Goal: Task Accomplishment & Management: Use online tool/utility

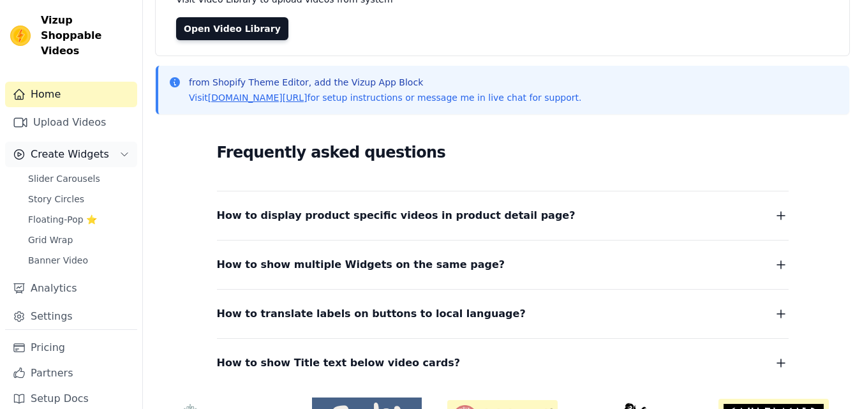
scroll to position [128, 0]
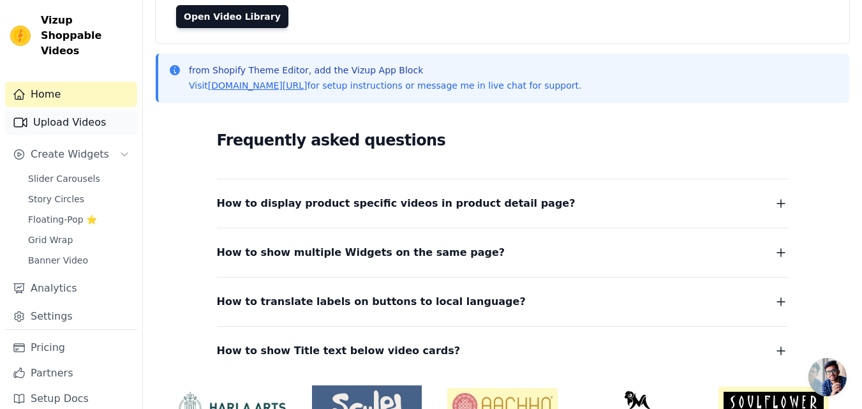
click at [56, 110] on link "Upload Videos" at bounding box center [71, 123] width 132 height 26
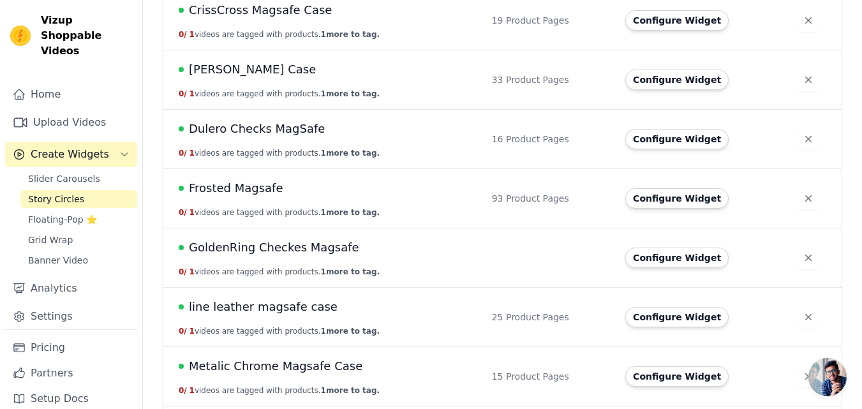
scroll to position [702, 0]
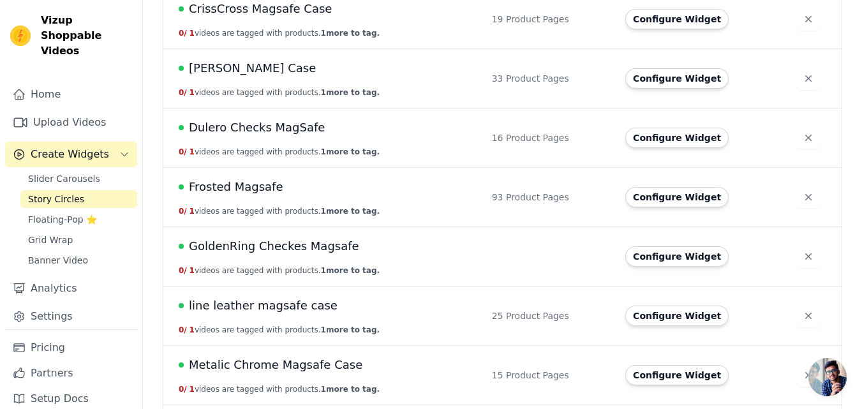
click at [282, 249] on span "GoldenRing Checkes Magsafe" at bounding box center [274, 246] width 170 height 18
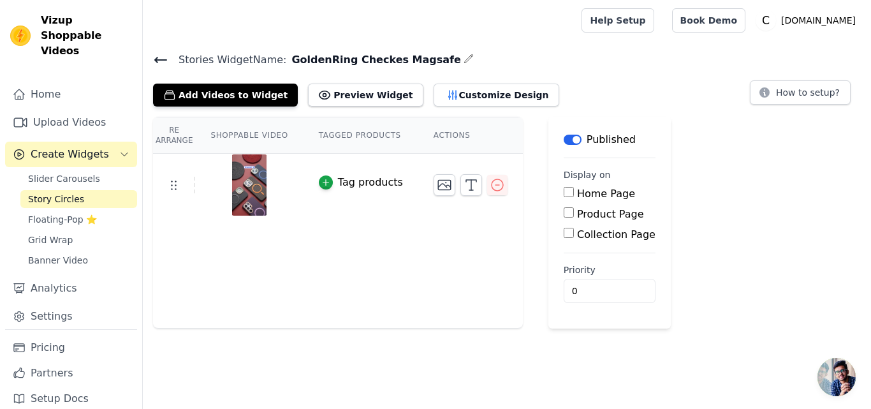
click at [577, 217] on label "Product Page" at bounding box center [610, 214] width 67 height 12
click at [569, 217] on input "Product Page" at bounding box center [569, 212] width 10 height 10
checkbox input "true"
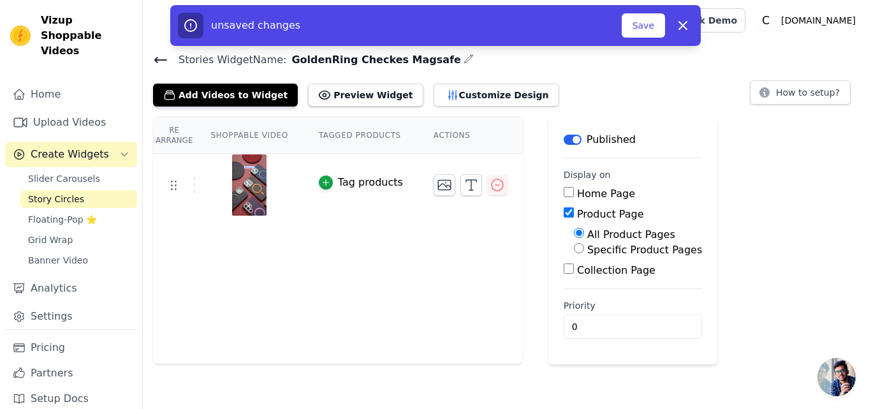
click at [587, 250] on label "Specific Product Pages" at bounding box center [644, 250] width 115 height 12
click at [584, 250] on input "Specific Product Pages" at bounding box center [579, 248] width 10 height 10
radio input "true"
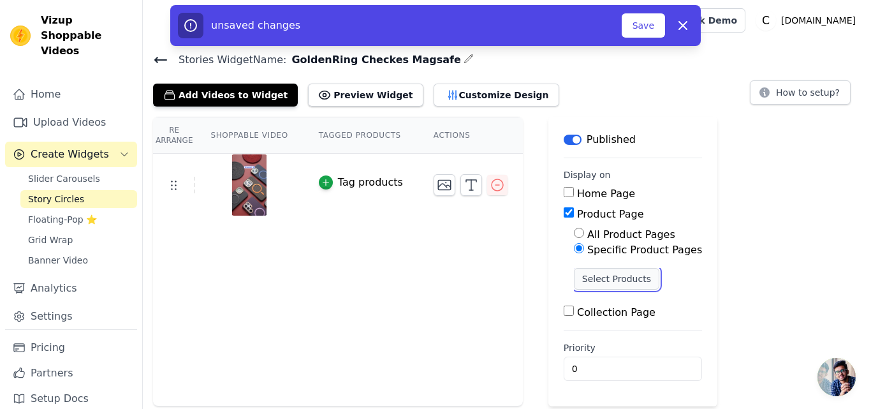
click at [580, 283] on button "Select Products" at bounding box center [616, 279] width 85 height 22
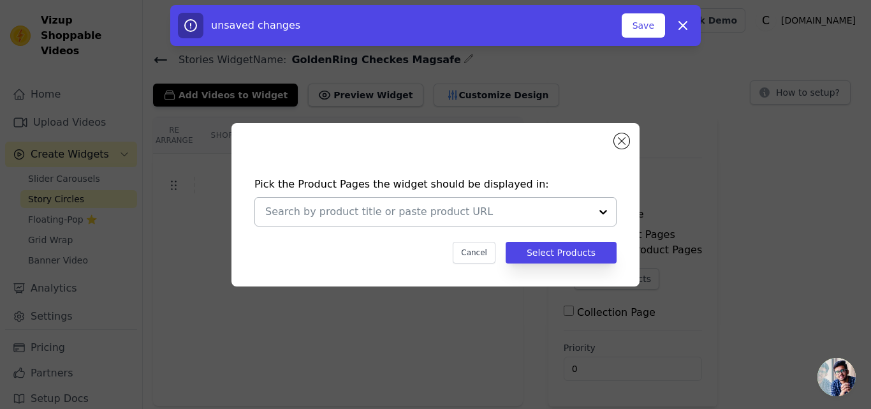
click at [378, 214] on input "text" at bounding box center [427, 211] width 325 height 15
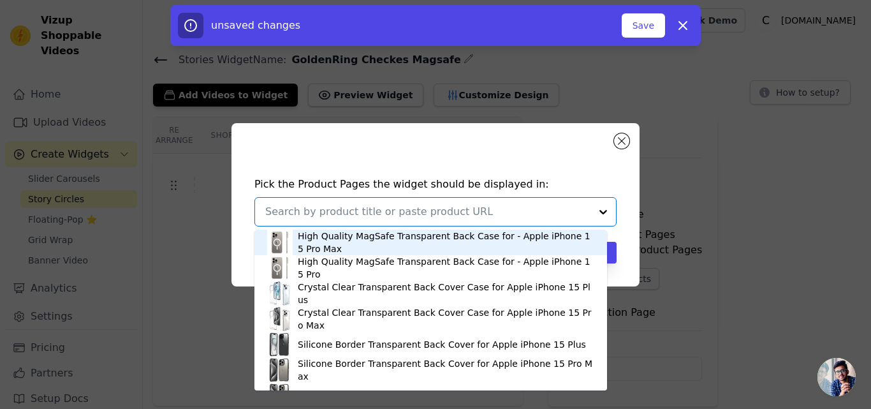
paste input "MagSafe Ready Checks Printed Back Case For Apple iPhone 13 with Enhanced Grip"
type input "MagSafe Ready Checks Printed Back Case For Apple iPhone 13 with Enhanced Grip"
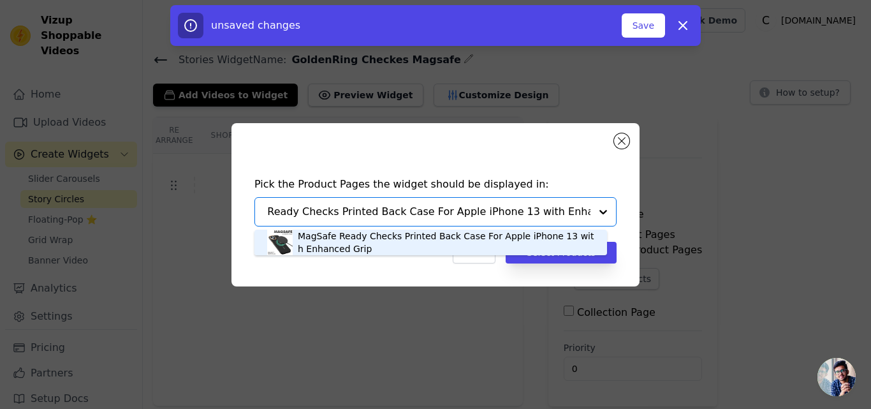
click at [377, 237] on div "MagSafe Ready Checks Printed Back Case For Apple iPhone 13 with Enhanced Grip" at bounding box center [446, 243] width 297 height 26
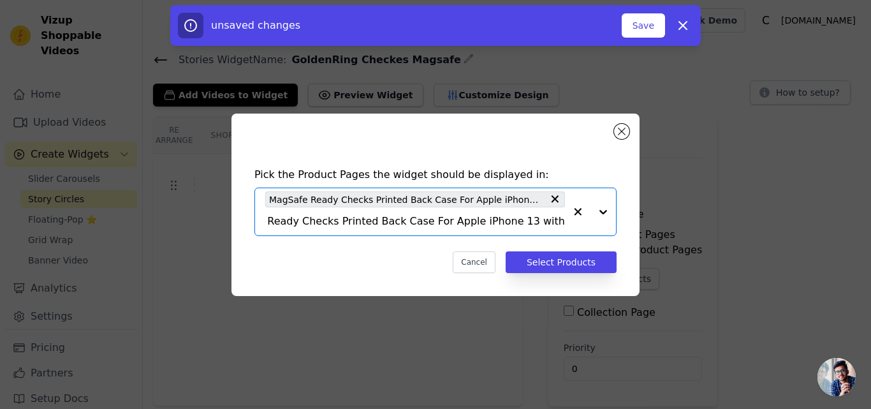
scroll to position [0, 0]
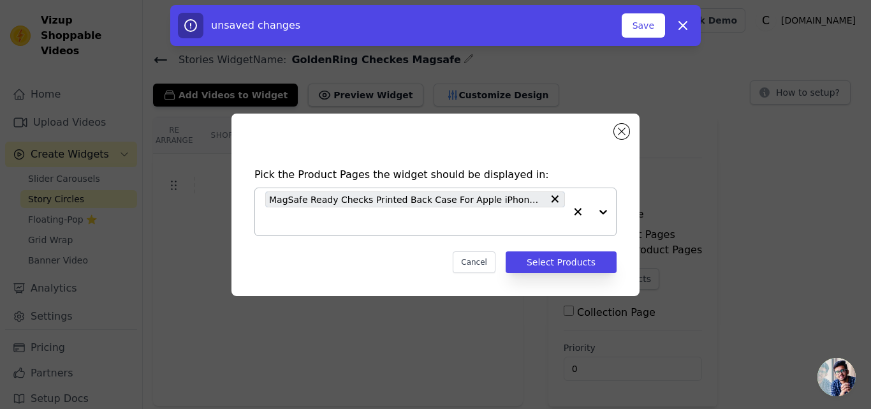
click at [370, 222] on input "text" at bounding box center [415, 221] width 300 height 15
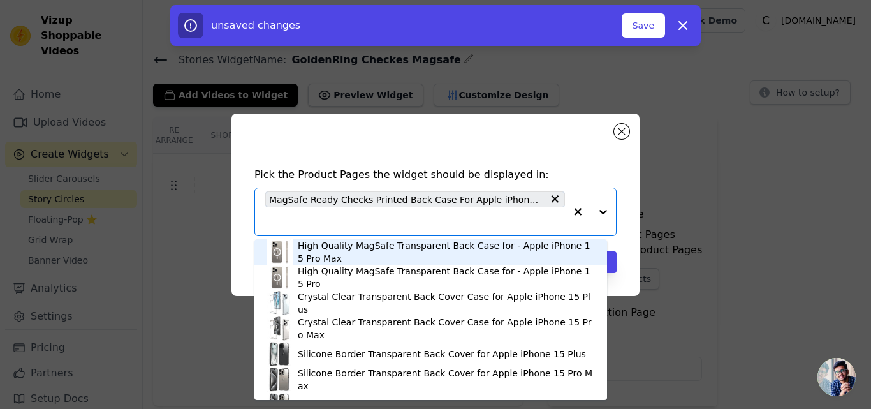
paste input "MagSafe Ready Checks Printed Back Case For Apple iPhone 14 with Enhanced Grip"
type input "MagSafe Ready Checks Printed Back Case For Apple iPhone 14 with Enhanced Grip"
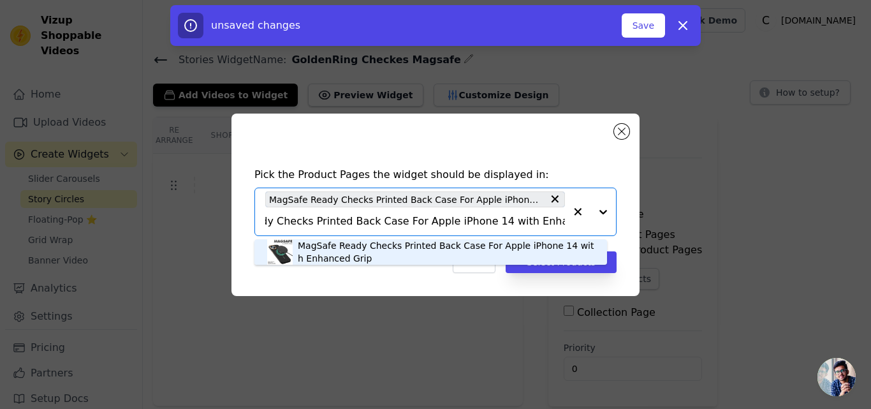
click at [365, 244] on div "MagSafe Ready Checks Printed Back Case For Apple iPhone 14 with Enhanced Grip" at bounding box center [446, 252] width 297 height 26
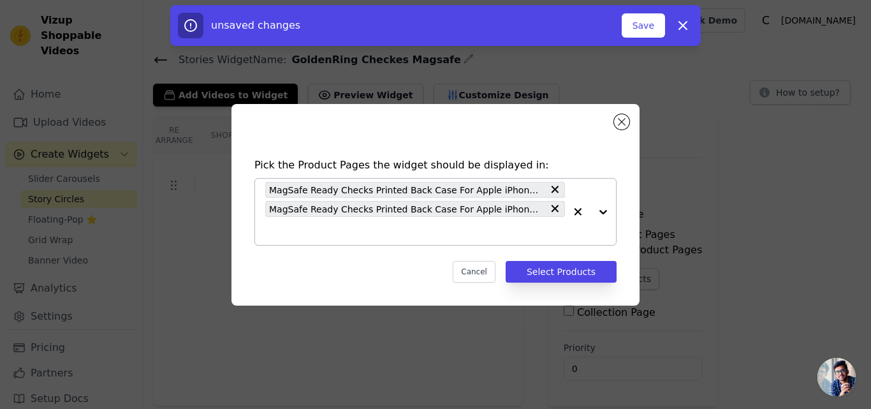
click at [351, 234] on input "text" at bounding box center [415, 230] width 300 height 15
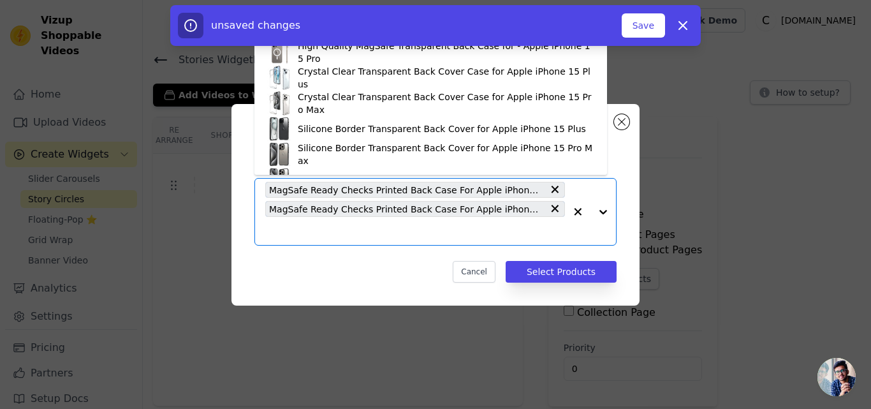
paste input "MagSafe Ready Checks Printed Back Case For Apple iPhone 15 with Enhanced Grip"
type input "MagSafe Ready Checks Printed Back Case For Apple iPhone 15 with Enhanced Grip"
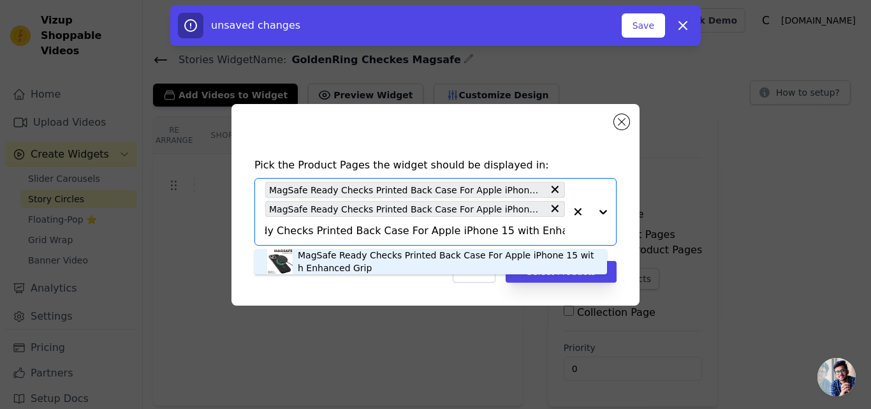
click at [337, 255] on div "MagSafe Ready Checks Printed Back Case For Apple iPhone 15 with Enhanced Grip" at bounding box center [446, 262] width 297 height 26
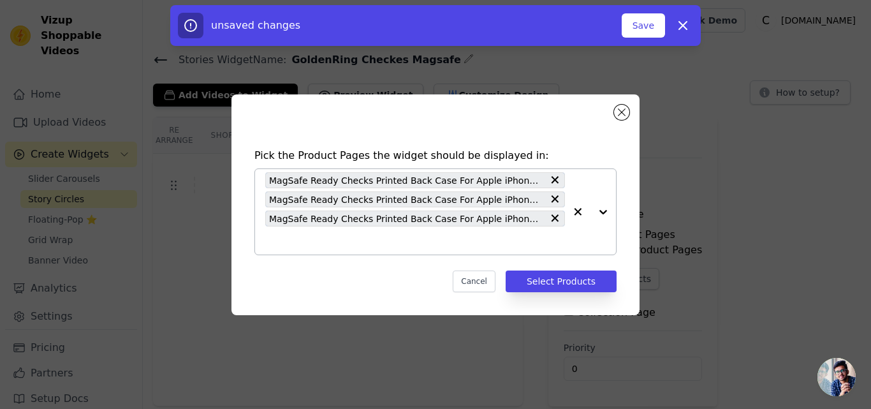
click at [324, 240] on input "text" at bounding box center [415, 240] width 300 height 15
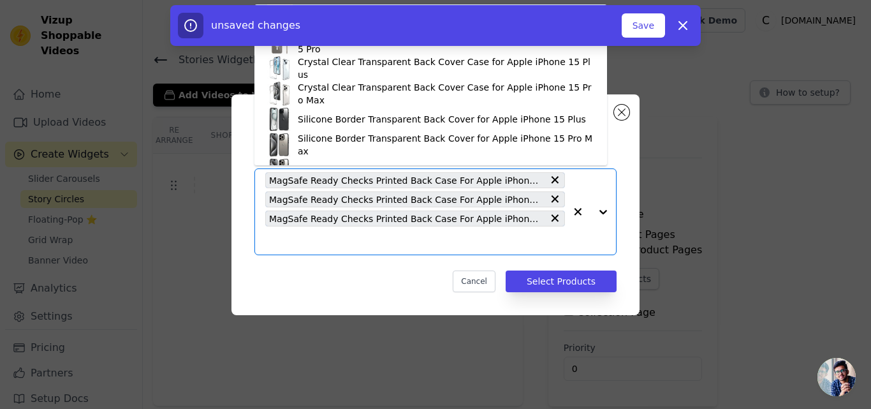
paste input "MagSafe Ready Checks Printed Back Case For Samsung S23 Ultra 5G with Enhanced G…"
type input "MagSafe Ready Checks Printed Back Case For Samsung S23 Ultra 5G with Enhanced G…"
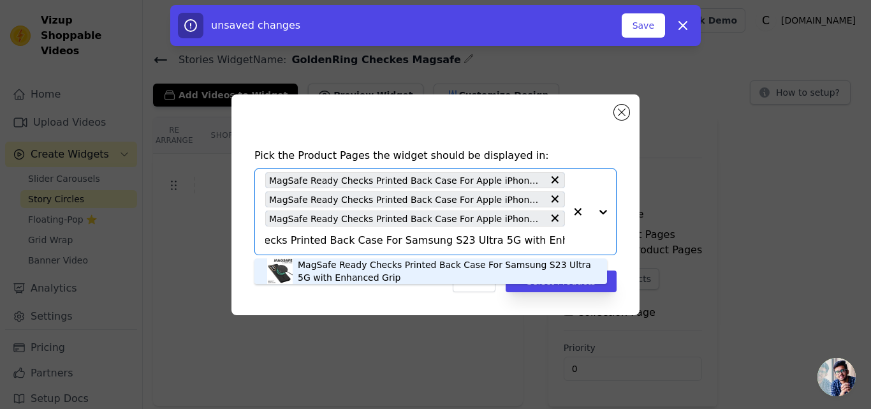
click at [322, 264] on div "MagSafe Ready Checks Printed Back Case For Samsung S23 Ultra 5G with Enhanced G…" at bounding box center [446, 271] width 297 height 26
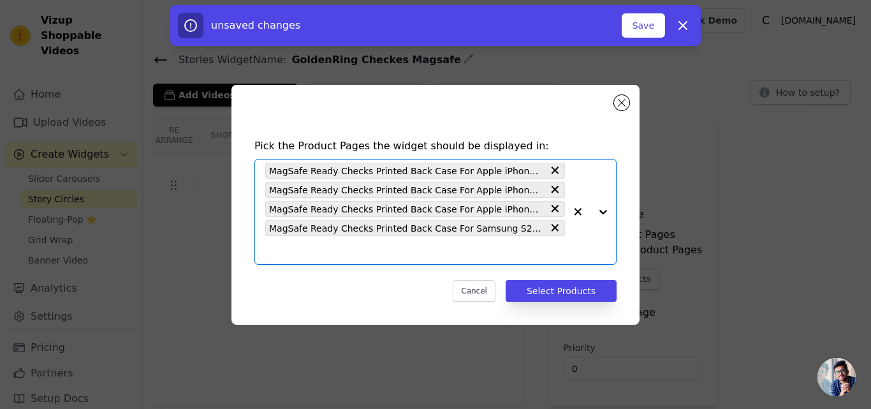
click at [334, 252] on input "text" at bounding box center [415, 249] width 300 height 15
paste input "MagSafe Ready Checks Printed Back Case For Samsung S24 Ultra 5G with Enhanced G…"
type input "MagSafe Ready Checks Printed Back Case For Samsung S24 Ultra 5G with Enhanced G…"
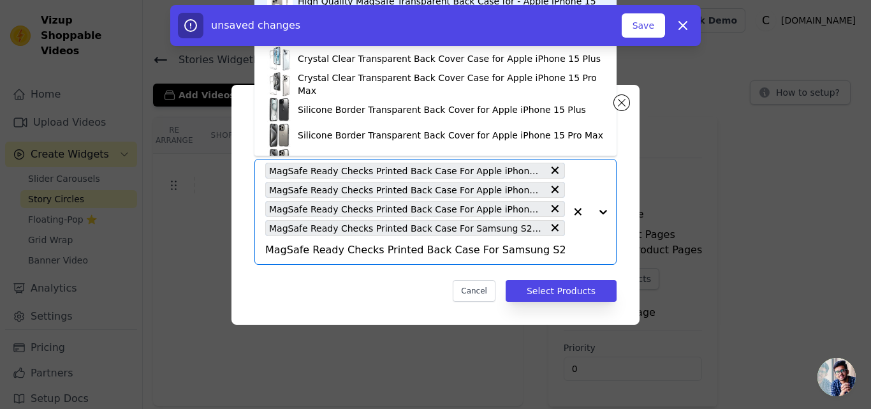
scroll to position [0, 97]
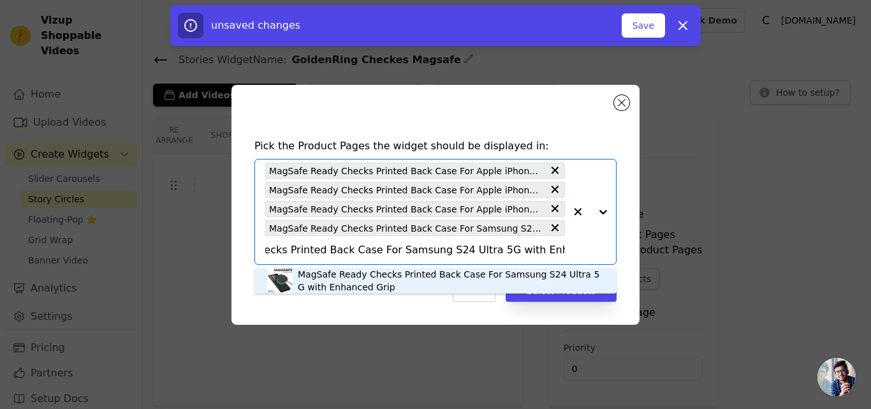
click at [323, 272] on div "MagSafe Ready Checks Printed Back Case For Samsung S24 Ultra 5G with Enhanced G…" at bounding box center [451, 281] width 306 height 26
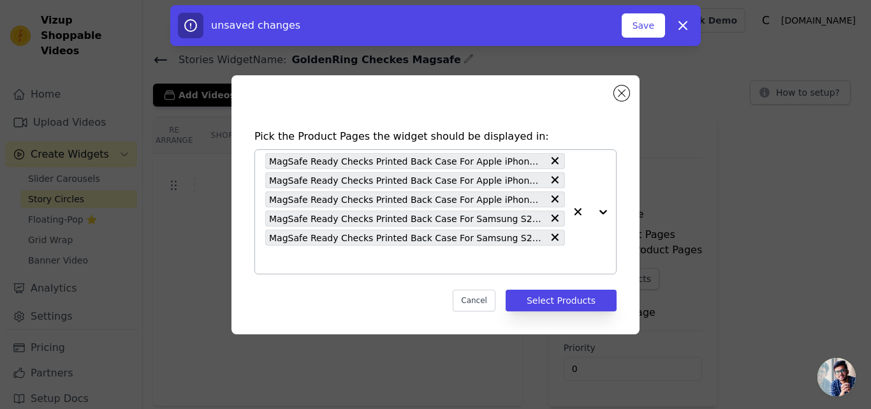
click at [329, 265] on input "text" at bounding box center [415, 259] width 300 height 15
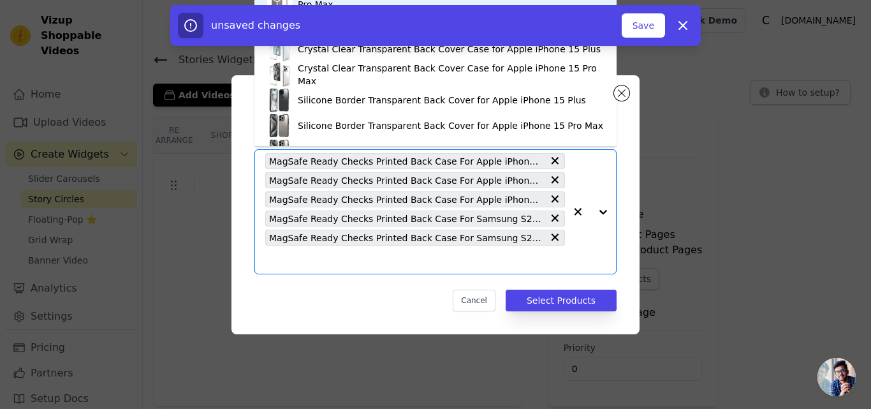
paste input "MagSafe Ready Checks Printed Back Case For Samsung S25 Ultra 5G with Enhanced G…"
type input "MagSafe Ready Checks Printed Back Case For Samsung S25 Ultra 5G with Enhanced G…"
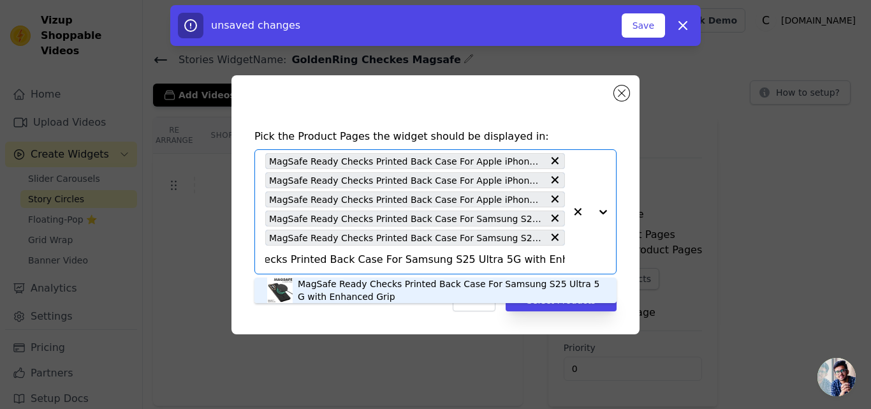
click at [337, 284] on div "MagSafe Ready Checks Printed Back Case For Samsung S25 Ultra 5G with Enhanced G…" at bounding box center [451, 290] width 306 height 26
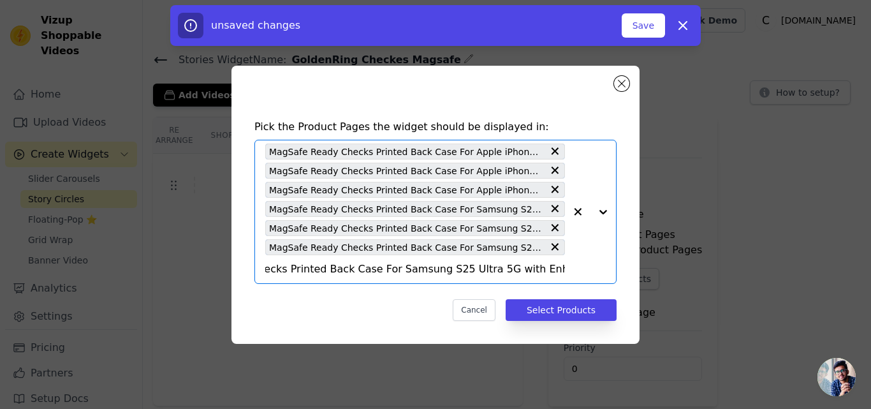
scroll to position [0, 0]
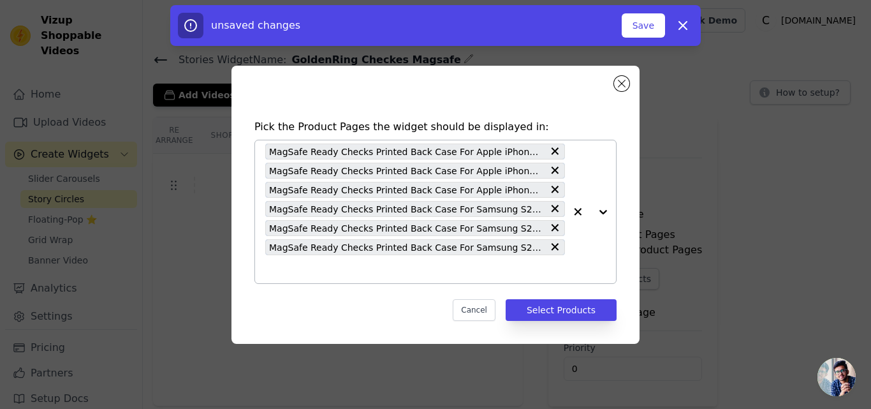
click at [339, 272] on input "text" at bounding box center [415, 269] width 300 height 15
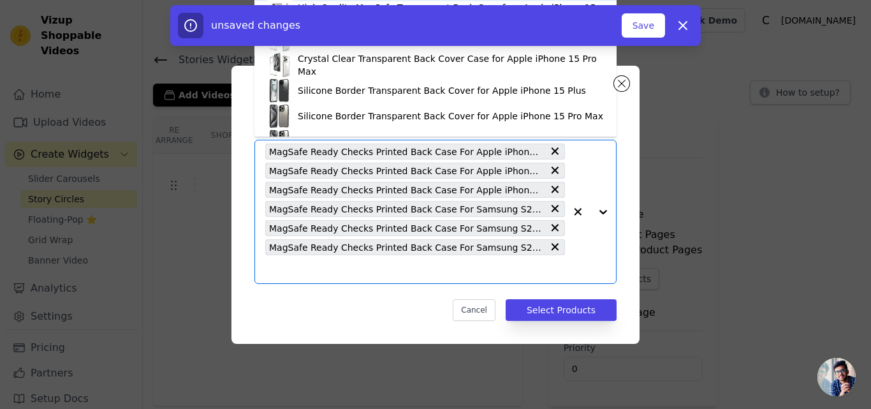
paste input "MagSafe Ready Checks Printed Back Case For Apple iPhone 16 Pro with Enhanced Gr…"
type input "MagSafe Ready Checks Printed Back Case For Apple iPhone 16 Pro with Enhanced Gr…"
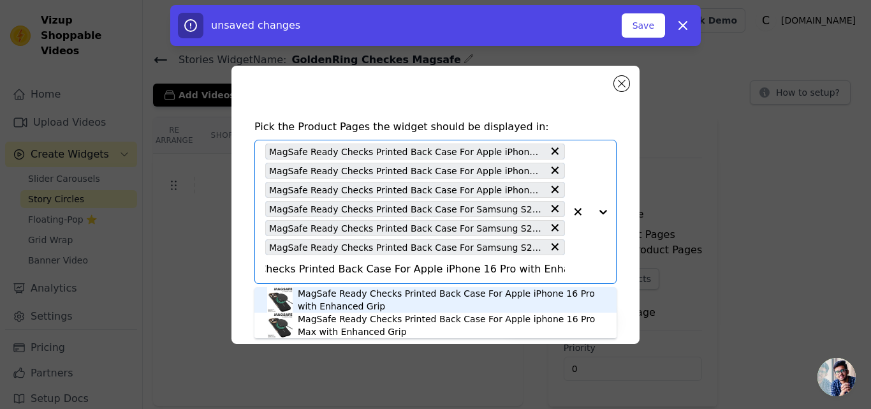
click at [329, 297] on div "MagSafe Ready Checks Printed Back Case For Apple iPhone 16 Pro with Enhanced Gr…" at bounding box center [451, 300] width 306 height 26
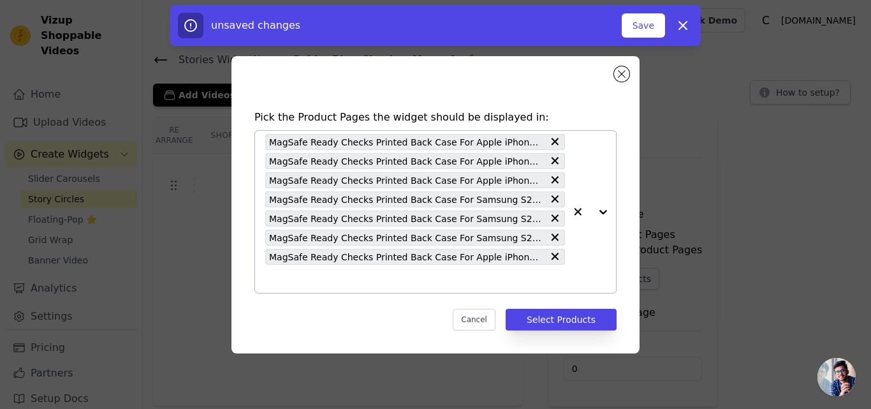
click at [329, 284] on input "text" at bounding box center [415, 278] width 300 height 15
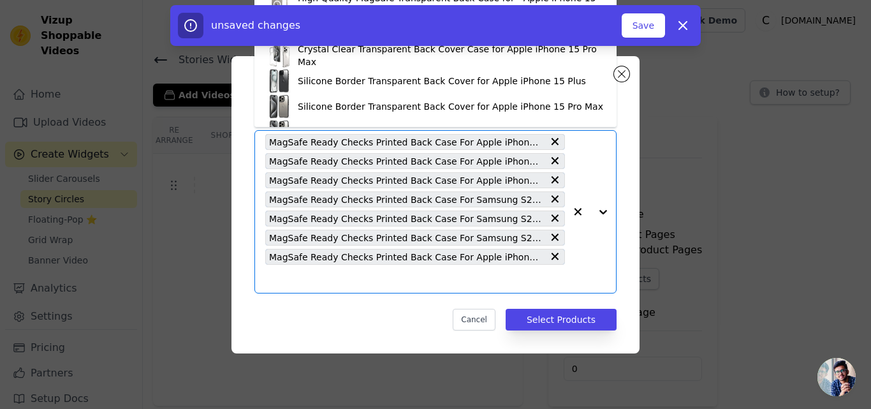
paste input "MagSafe Ready Checks Printed Back Case For Samsung S24 5G with Enhanced Grip"
type input "MagSafe Ready Checks Printed Back Case For Samsung S24 5G with Enhanced Grip"
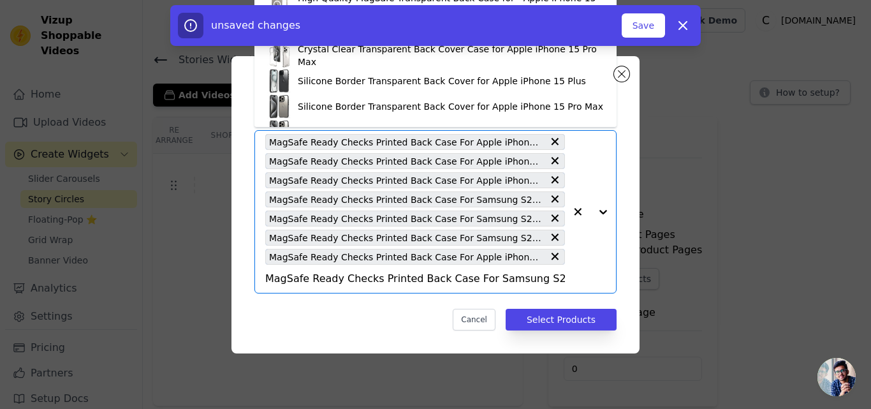
scroll to position [0, 73]
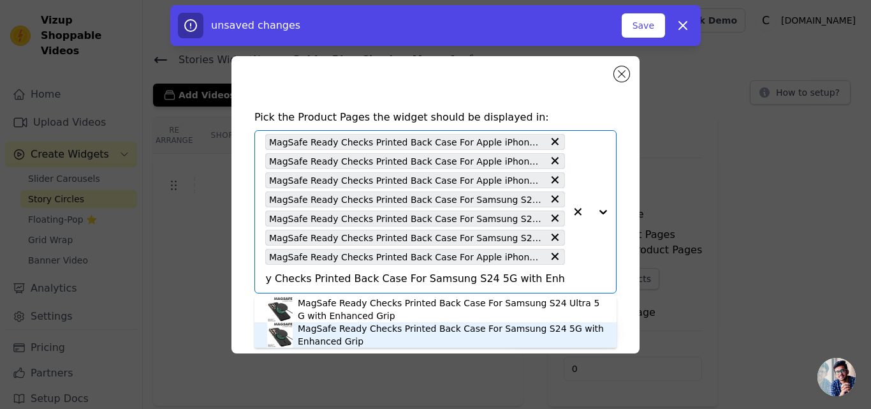
click at [324, 340] on div "MagSafe Ready Checks Printed Back Case For Samsung S24 5G with Enhanced Grip" at bounding box center [451, 335] width 306 height 26
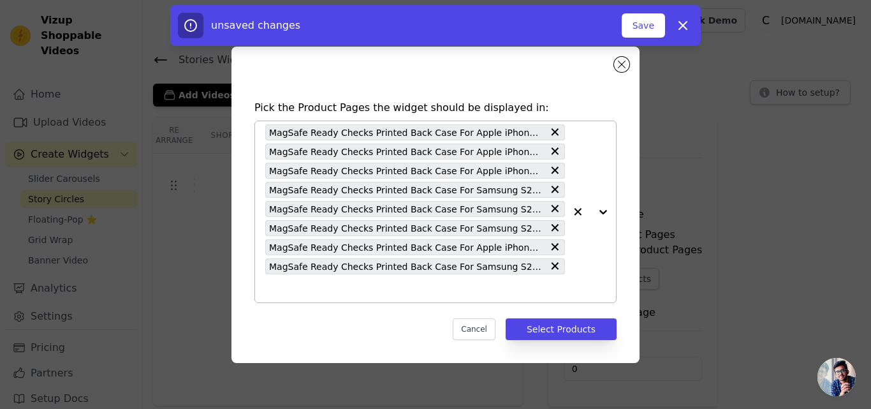
click at [342, 297] on div "MagSafe Ready Checks Printed Back Case For Apple iPhone 13 with Enhanced Grip M…" at bounding box center [415, 211] width 300 height 181
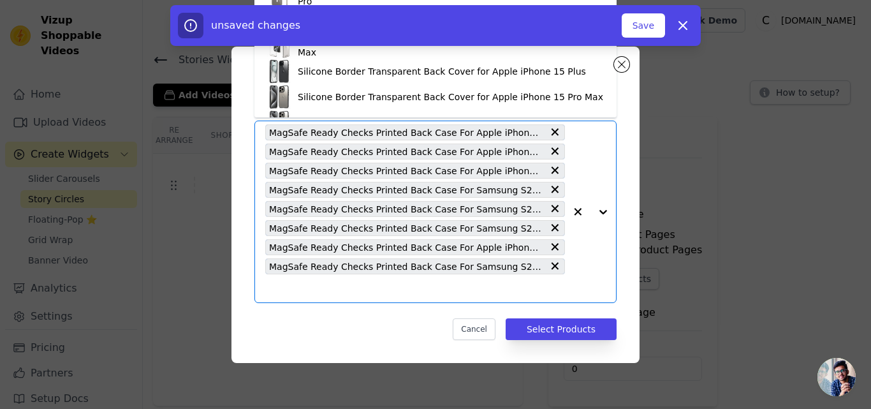
paste input "MagSafe Ready Checks Printed Back Case For Apple iphone 16 Pro Max with Enhance…"
type input "MagSafe Ready Checks Printed Back Case For Apple iphone 16 Pro Max with Enhance…"
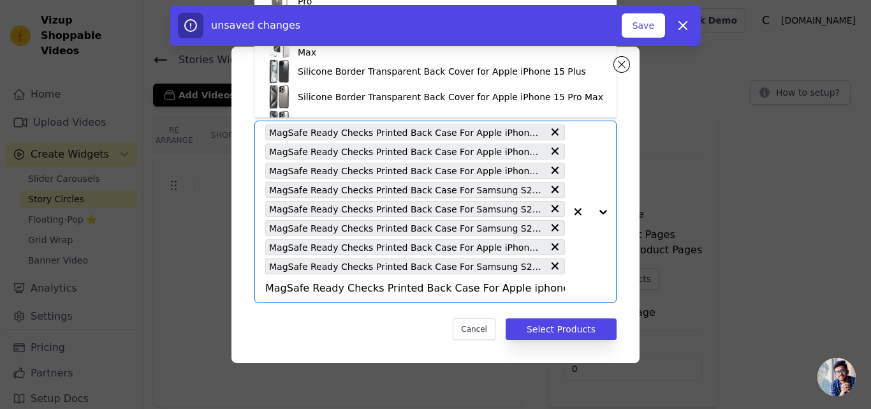
scroll to position [0, 111]
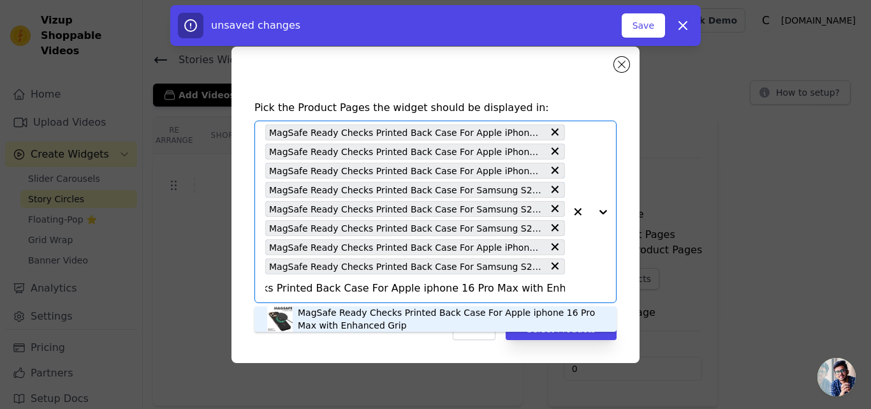
click at [344, 317] on div "MagSafe Ready Checks Printed Back Case For Apple iphone 16 Pro Max with Enhance…" at bounding box center [451, 319] width 306 height 26
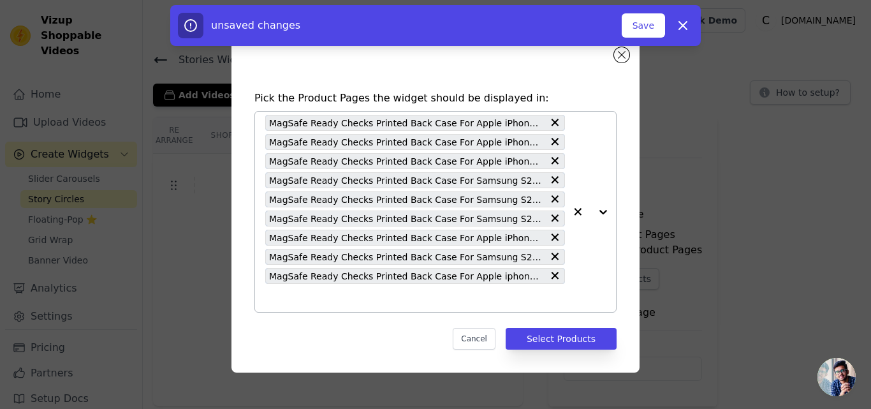
click at [344, 300] on input "text" at bounding box center [415, 297] width 300 height 15
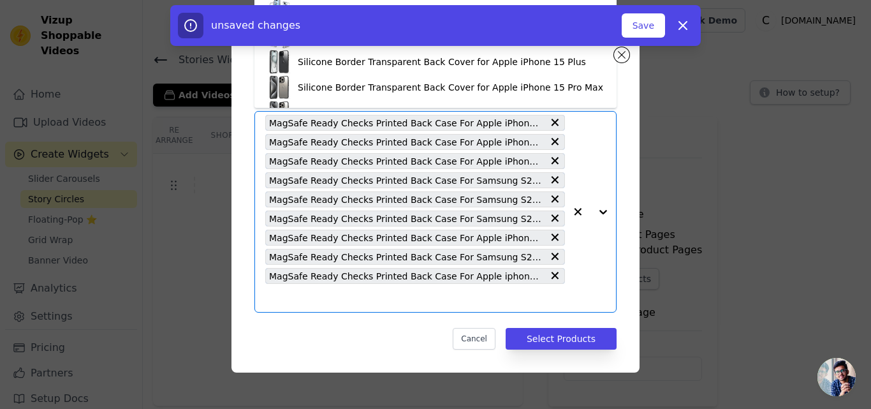
paste input "MagSafe Ready Checks Printed Back Case For Samsung S25 5G with Enhanced Grip"
type input "MagSafe Ready Checks Printed Back Case For Samsung S25 5G with Enhanced Grip"
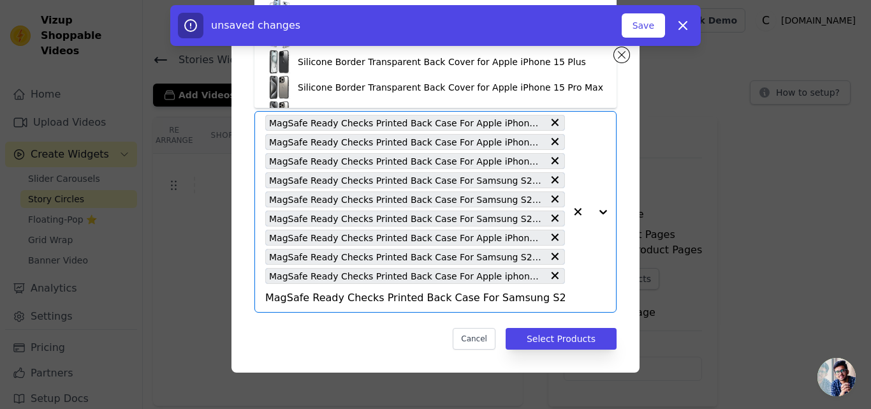
scroll to position [0, 73]
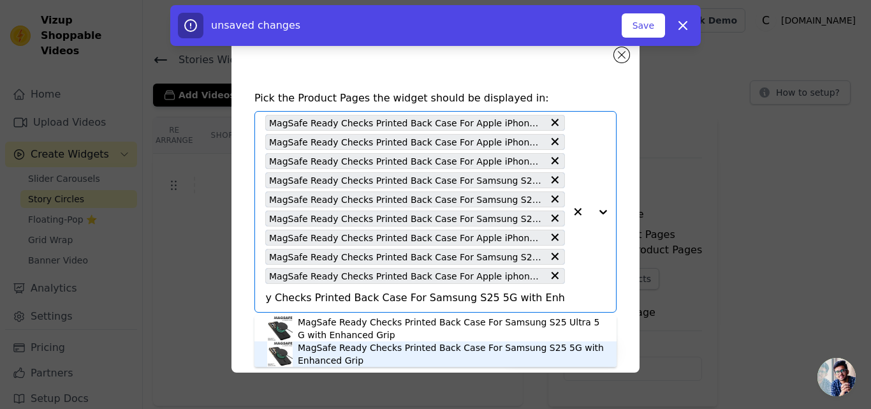
click at [342, 350] on div "MagSafe Ready Checks Printed Back Case For Samsung S25 5G with Enhanced Grip" at bounding box center [451, 354] width 306 height 26
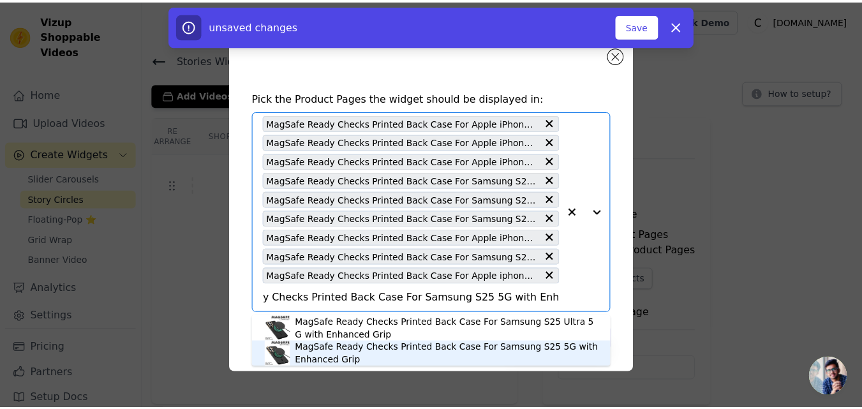
scroll to position [0, 0]
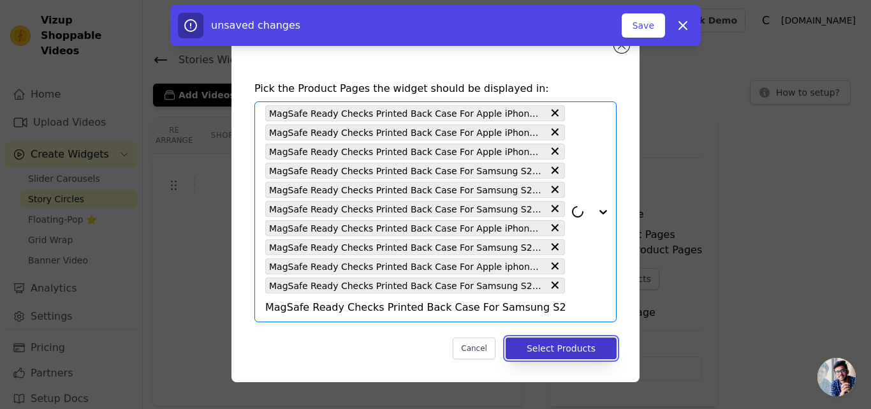
click at [545, 344] on button "Select Products" at bounding box center [561, 348] width 111 height 22
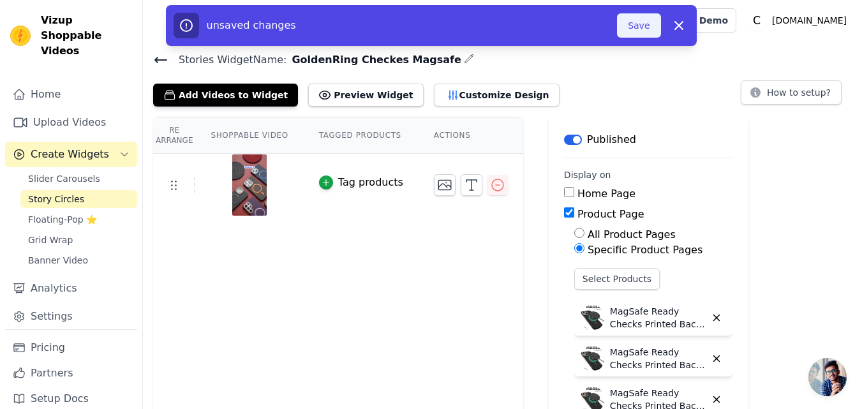
click at [634, 29] on button "Save" at bounding box center [638, 25] width 43 height 24
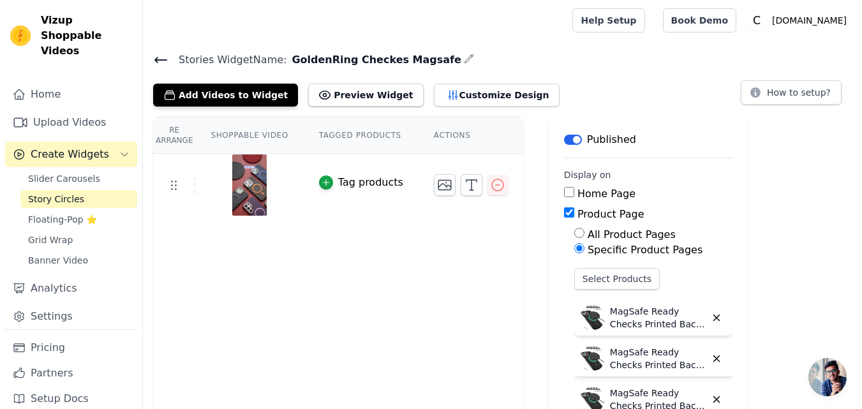
click at [158, 54] on icon at bounding box center [160, 59] width 15 height 15
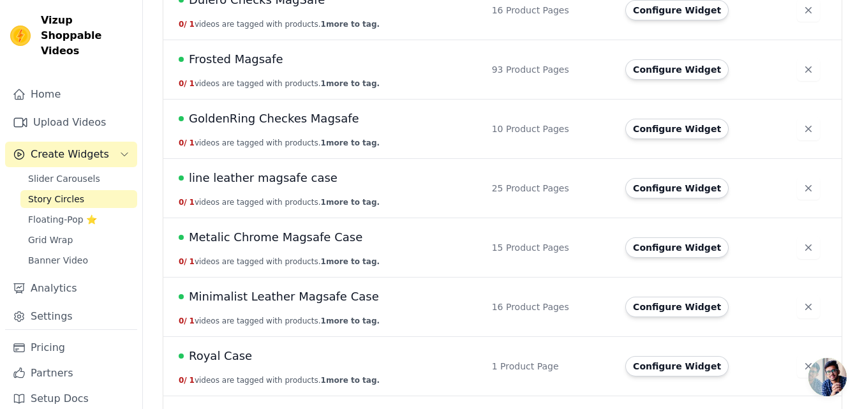
scroll to position [765, 0]
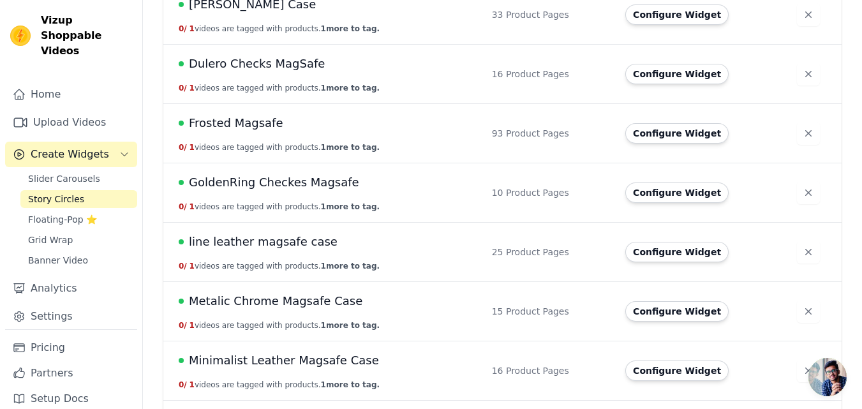
click at [265, 178] on span "GoldenRing Checkes Magsafe" at bounding box center [274, 183] width 170 height 18
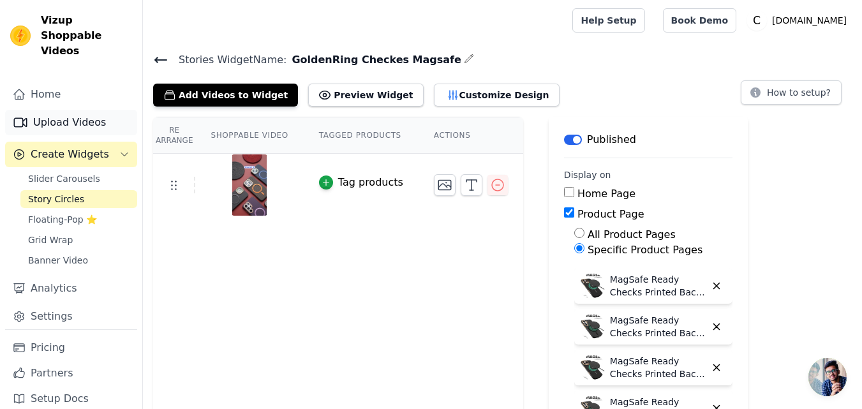
click at [68, 110] on link "Upload Videos" at bounding box center [71, 123] width 132 height 26
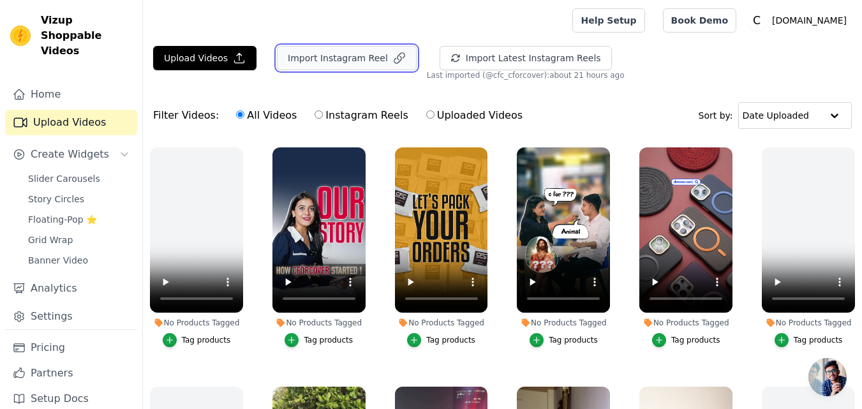
click at [314, 63] on button "Import Instagram Reel" at bounding box center [347, 58] width 140 height 24
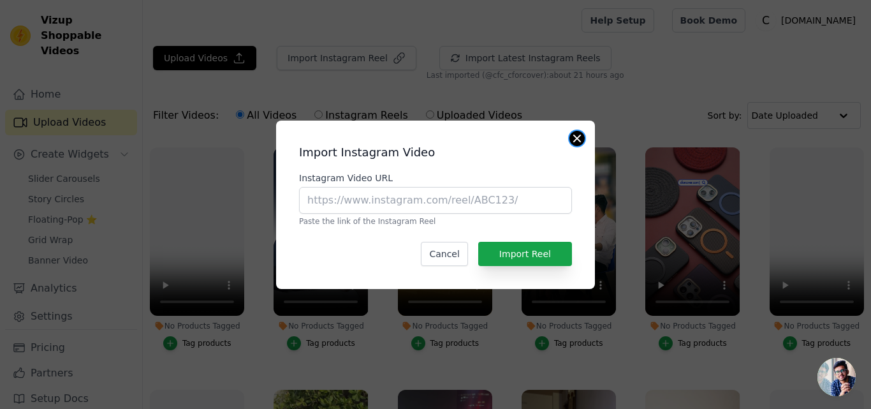
click at [578, 135] on button "Close modal" at bounding box center [577, 138] width 15 height 15
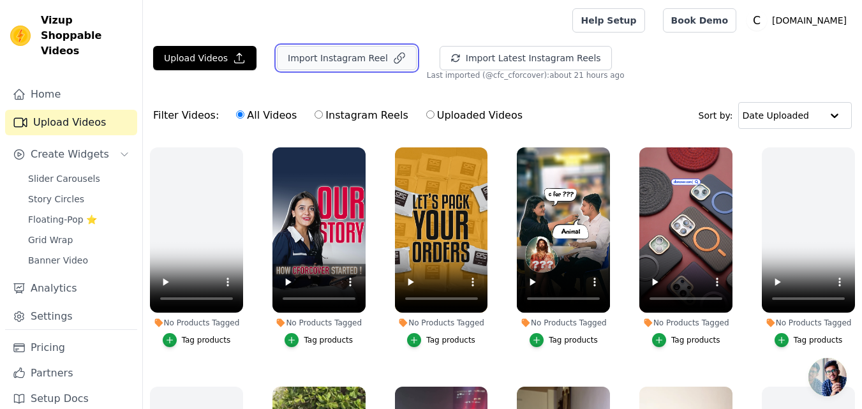
click at [338, 64] on button "Import Instagram Reel" at bounding box center [347, 58] width 140 height 24
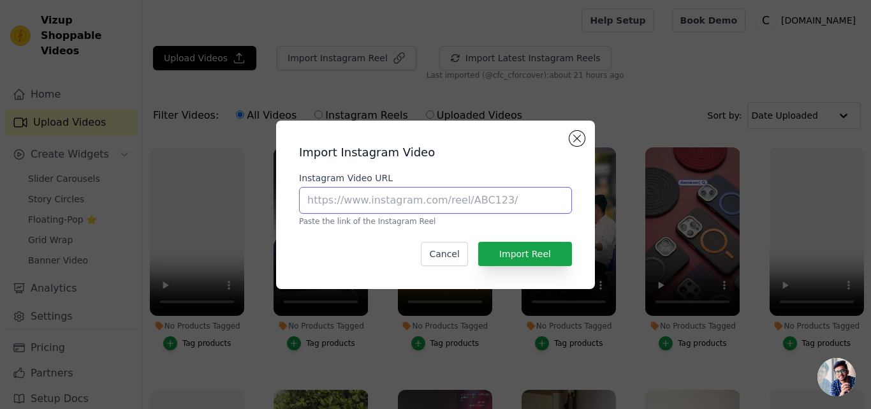
click at [346, 200] on input "Instagram Video URL" at bounding box center [435, 200] width 273 height 27
paste input "https://www.instagram.com/reel/DKjzcSgiI_a"
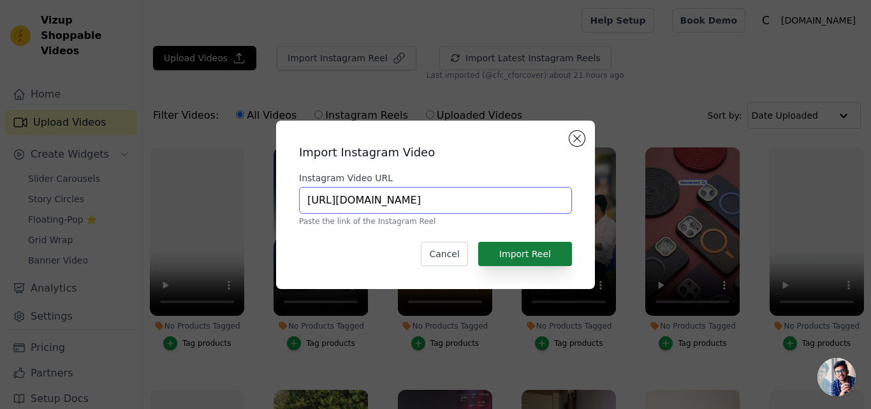
type input "https://www.instagram.com/reel/DKjzcSgiI_a"
click at [506, 258] on button "Import Reel" at bounding box center [525, 254] width 94 height 24
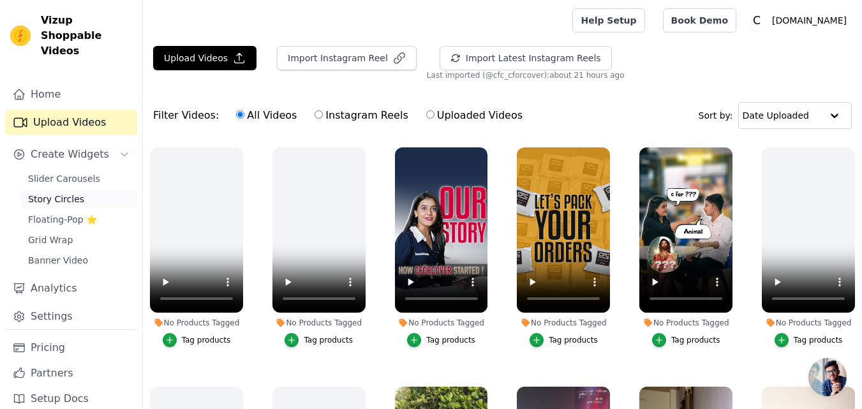
click at [61, 193] on span "Story Circles" at bounding box center [56, 199] width 56 height 13
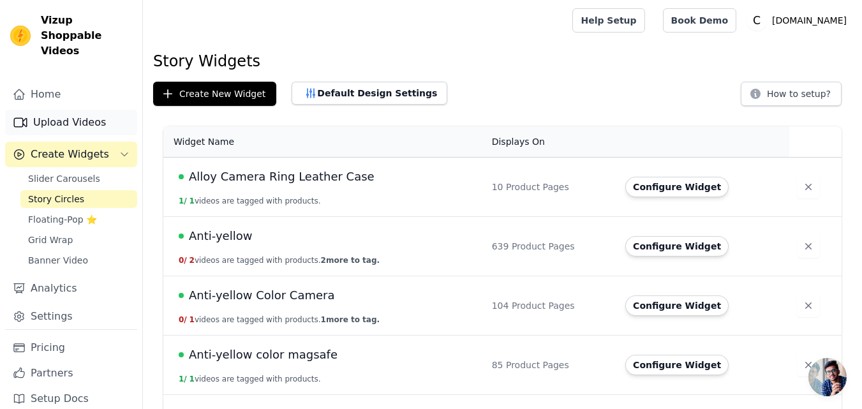
click at [85, 110] on link "Upload Videos" at bounding box center [71, 123] width 132 height 26
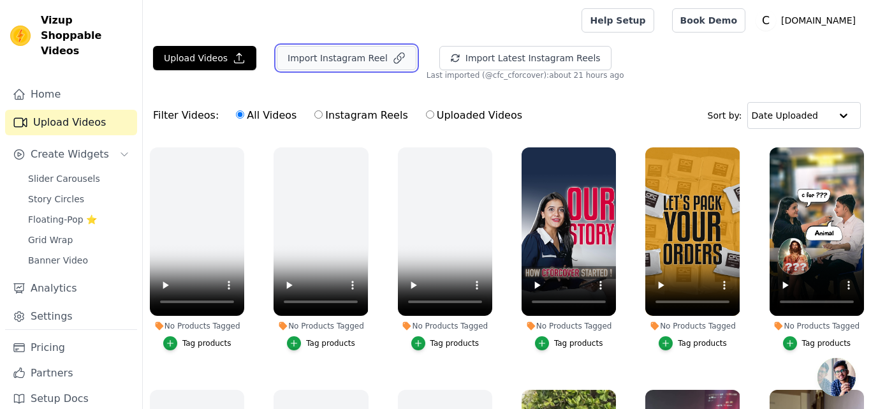
click at [304, 61] on button "Import Instagram Reel" at bounding box center [347, 58] width 140 height 24
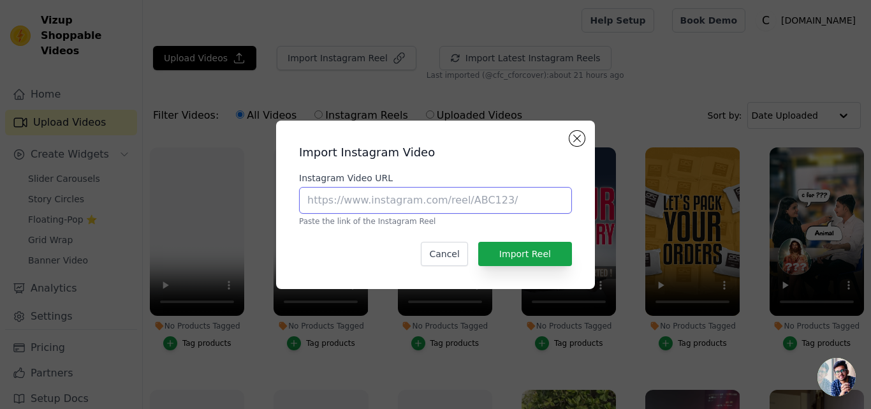
click at [373, 199] on input "Instagram Video URL" at bounding box center [435, 200] width 273 height 27
paste input "https://www.instagram.com/reel/DKjzcSgiI_a"
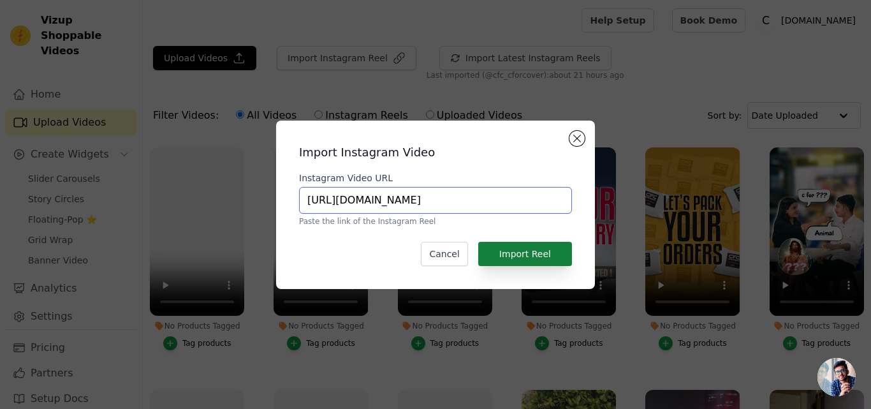
type input "https://www.instagram.com/reel/DKjzcSgiI_a"
click at [512, 251] on button "Import Reel" at bounding box center [525, 254] width 94 height 24
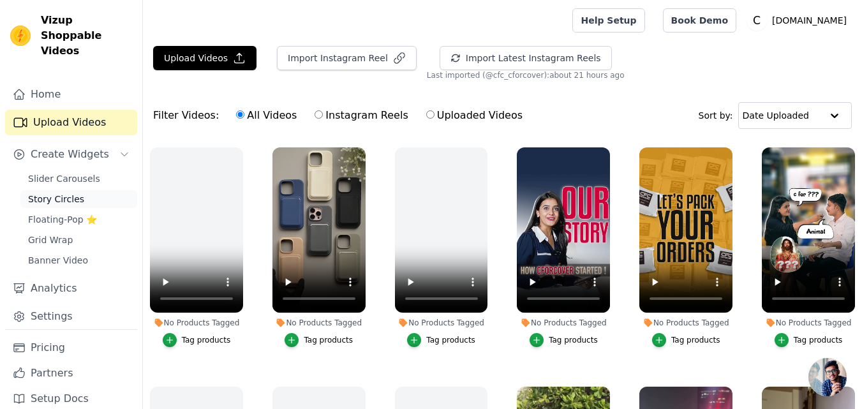
click at [45, 193] on span "Story Circles" at bounding box center [56, 199] width 56 height 13
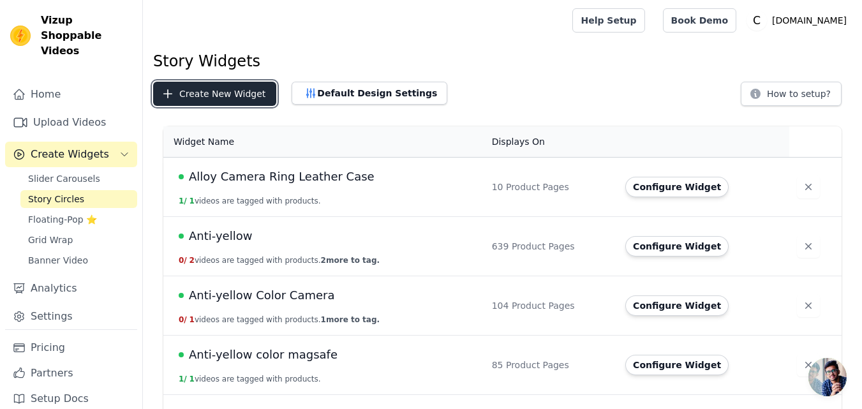
click at [216, 100] on button "Create New Widget" at bounding box center [214, 94] width 123 height 24
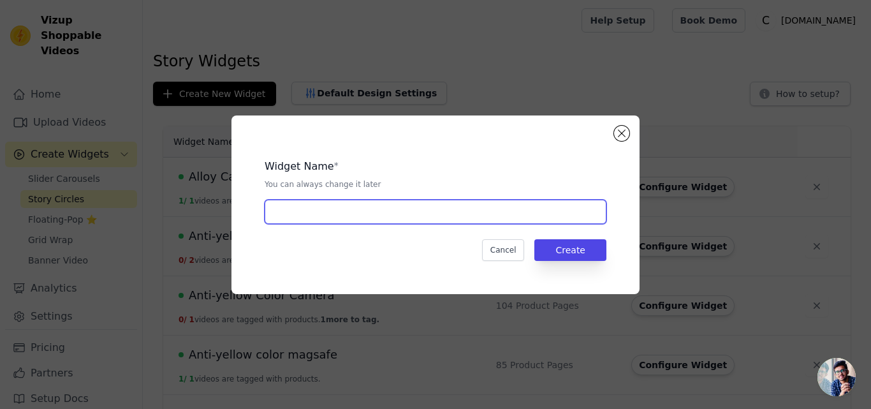
click at [318, 209] on input "text" at bounding box center [436, 212] width 342 height 24
paste input "Silicon Magsafe Wallet Case"
type input "Silicon Magsafe Wallet Case"
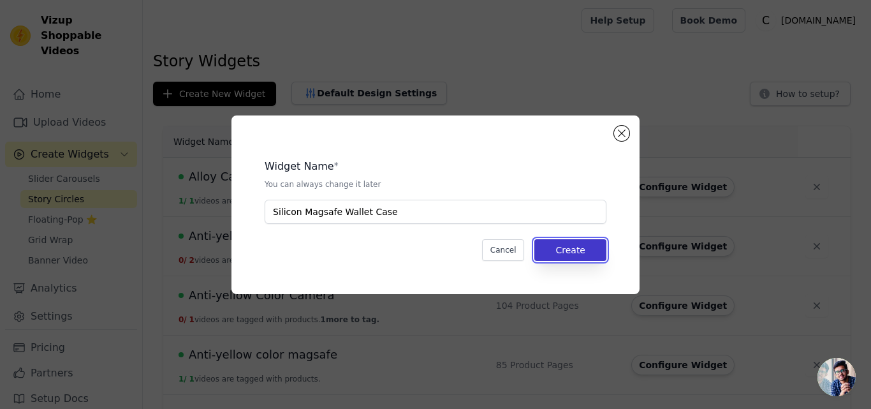
click at [578, 251] on button "Create" at bounding box center [571, 250] width 72 height 22
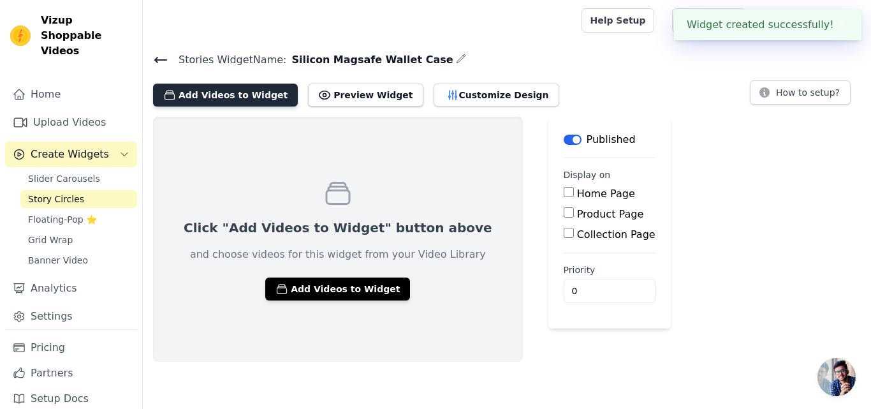
click at [225, 101] on button "Add Videos to Widget" at bounding box center [225, 95] width 145 height 23
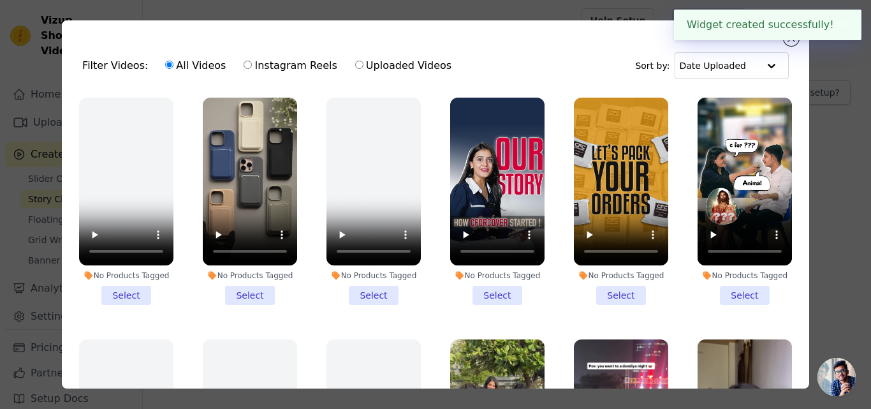
click at [247, 288] on li "No Products Tagged Select" at bounding box center [250, 201] width 94 height 207
click at [0, 0] on input "No Products Tagged Select" at bounding box center [0, 0] width 0 height 0
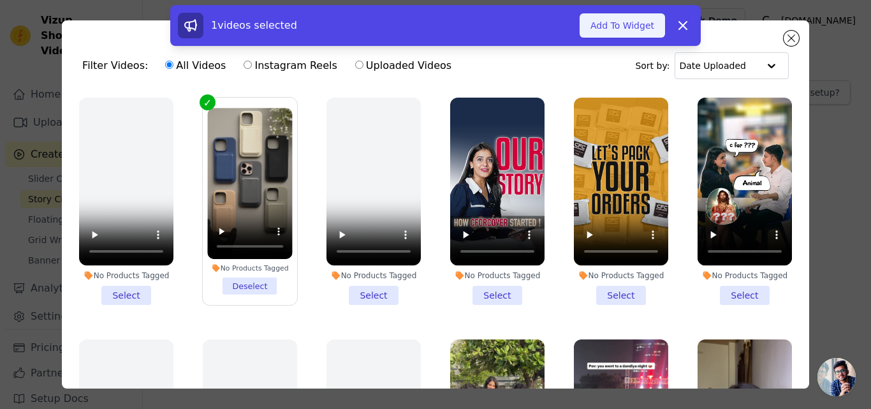
click at [598, 26] on button "Add To Widget" at bounding box center [622, 25] width 85 height 24
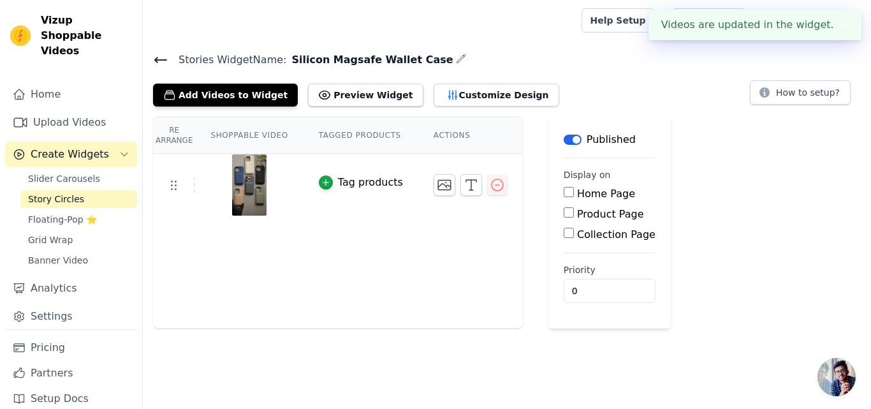
click at [577, 216] on label "Product Page" at bounding box center [610, 214] width 67 height 12
click at [574, 216] on input "Product Page" at bounding box center [569, 212] width 10 height 10
checkbox input "true"
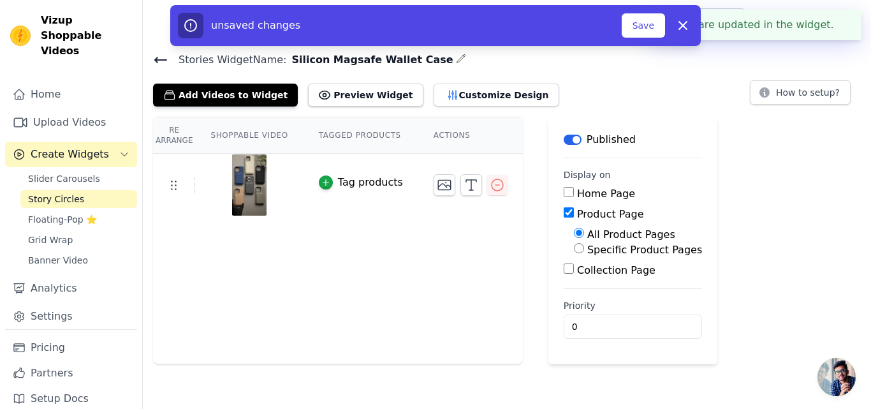
click at [587, 250] on label "Specific Product Pages" at bounding box center [644, 250] width 115 height 12
click at [583, 250] on input "Specific Product Pages" at bounding box center [579, 248] width 10 height 10
radio input "true"
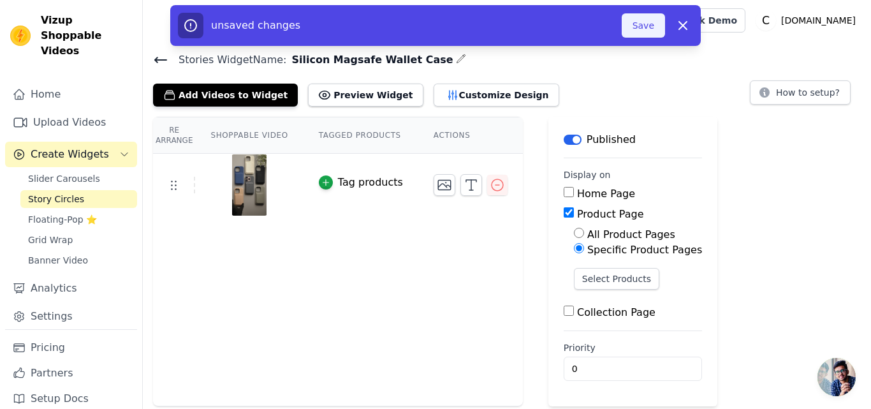
click at [633, 34] on button "Save" at bounding box center [643, 25] width 43 height 24
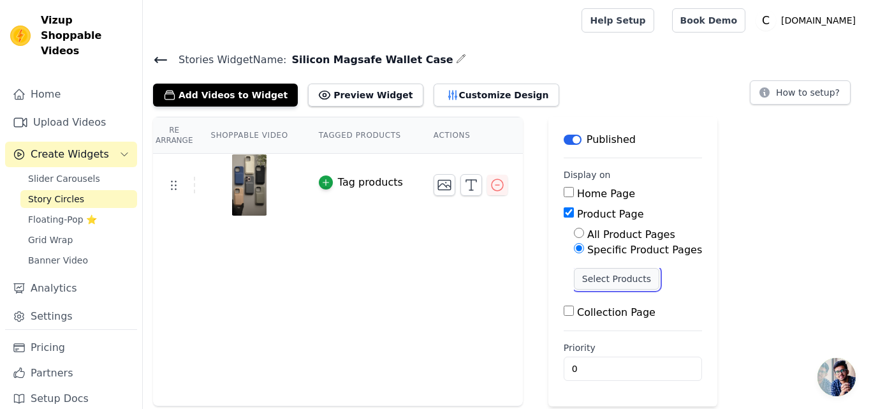
click at [586, 281] on button "Select Products" at bounding box center [616, 279] width 85 height 22
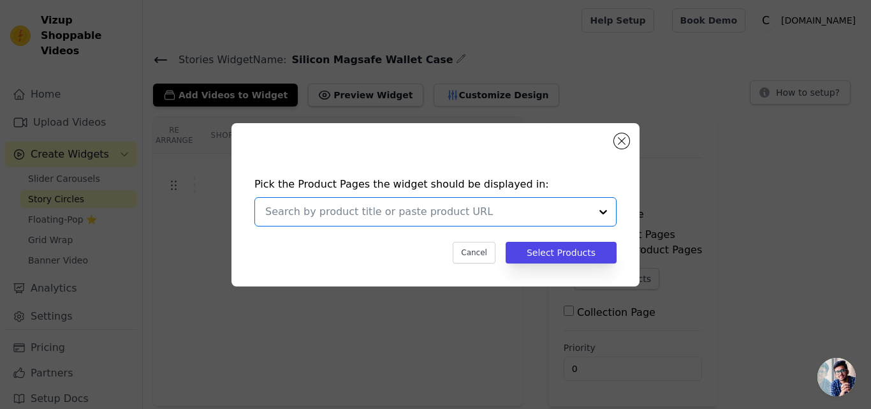
click at [344, 214] on input "text" at bounding box center [427, 211] width 325 height 15
paste input "Silicon Magnetic Wireless Charging Back Case For Apple iPhone 15 with Detachabl…"
type input "Silicon Magnetic Wireless Charging Back Case For Apple iPhone 15 with Detachabl…"
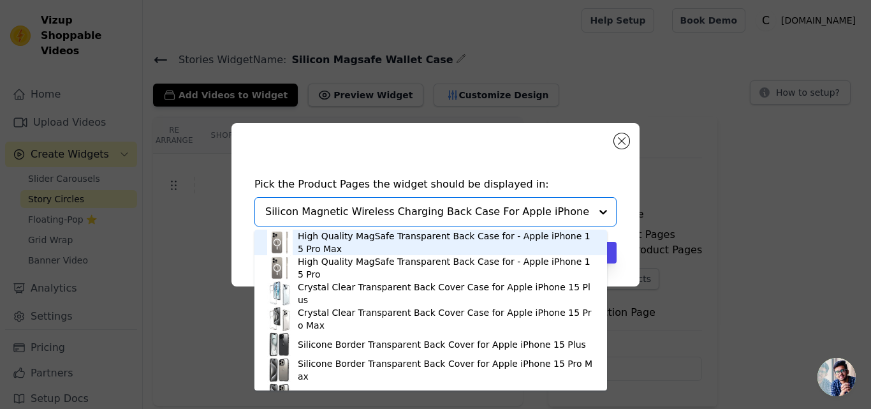
scroll to position [0, 107]
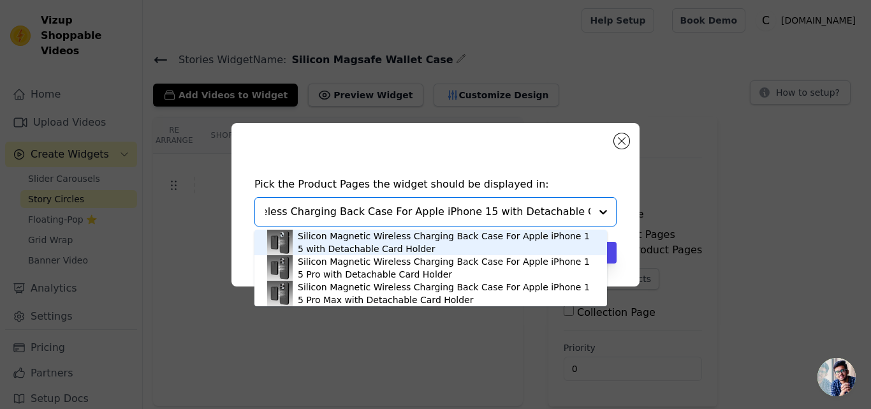
click at [339, 235] on div "Silicon Magnetic Wireless Charging Back Case For Apple iPhone 15 with Detachabl…" at bounding box center [446, 243] width 297 height 26
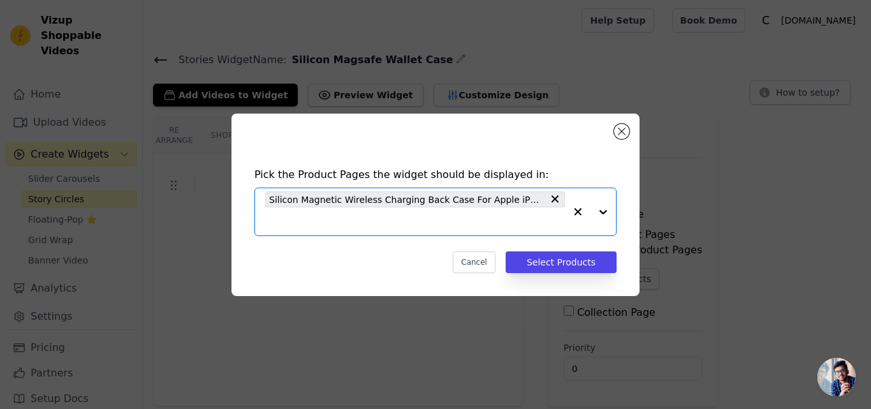
scroll to position [0, 0]
click at [337, 219] on input "text" at bounding box center [415, 221] width 300 height 15
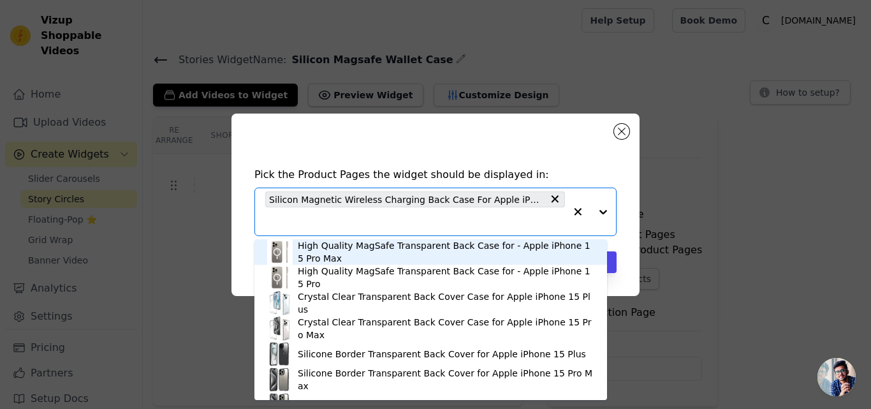
paste input "Silicon Magnetic Wireless Charging Back Case For Apple iPhone 12 Pro with Detac…"
type input "Silicon Magnetic Wireless Charging Back Case For Apple iPhone 12 Pro with Detac…"
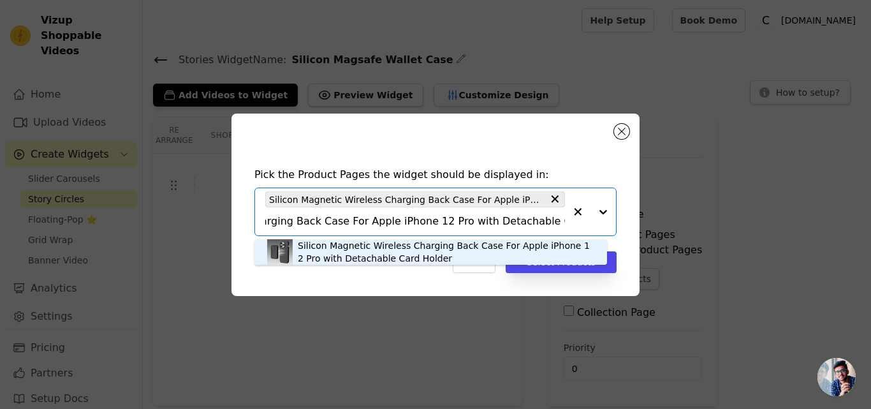
click at [327, 255] on div "Silicon Magnetic Wireless Charging Back Case For Apple iPhone 12 Pro with Detac…" at bounding box center [446, 252] width 297 height 26
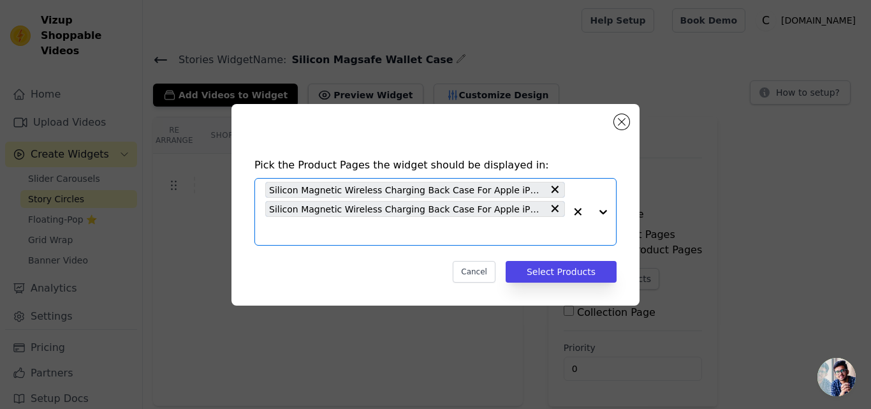
scroll to position [0, 0]
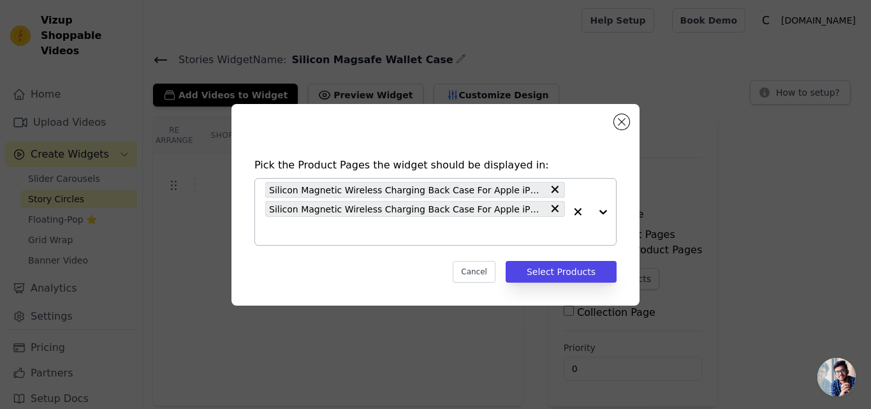
click at [336, 239] on div "Silicon Magnetic Wireless Charging Back Case For Apple iPhone 15 with Detachabl…" at bounding box center [415, 212] width 300 height 66
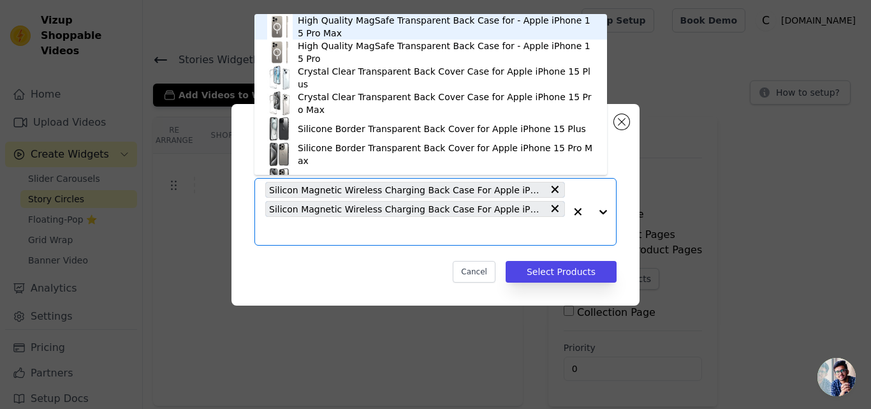
paste input "Silicon Magnetic Wireless Charging Back Case For Apple iPhone 14 Pro with Detac…"
type input "Silicon Magnetic Wireless Charging Back Case For Apple iPhone 14 Pro with Detac…"
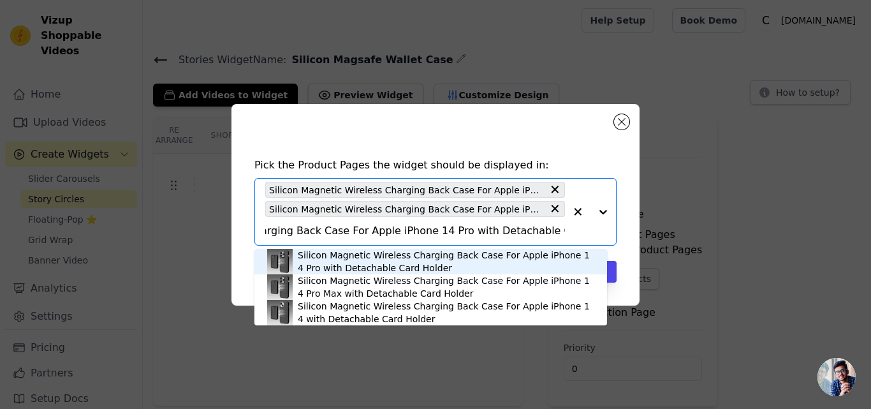
click at [346, 254] on div "Silicon Magnetic Wireless Charging Back Case For Apple iPhone 14 Pro with Detac…" at bounding box center [446, 262] width 297 height 26
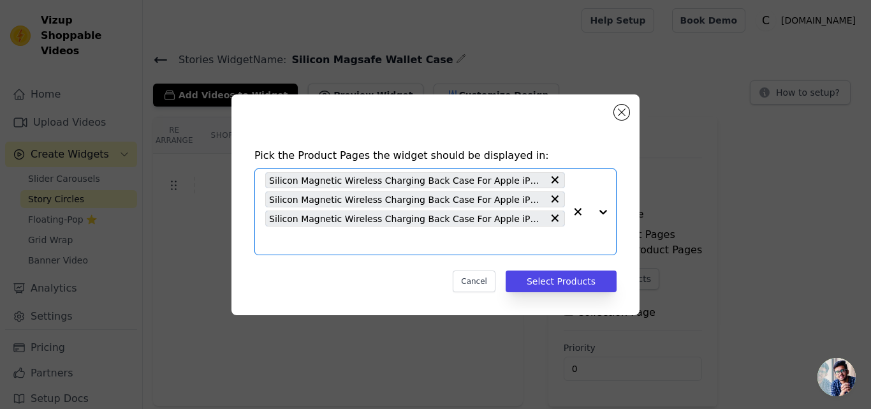
scroll to position [0, 0]
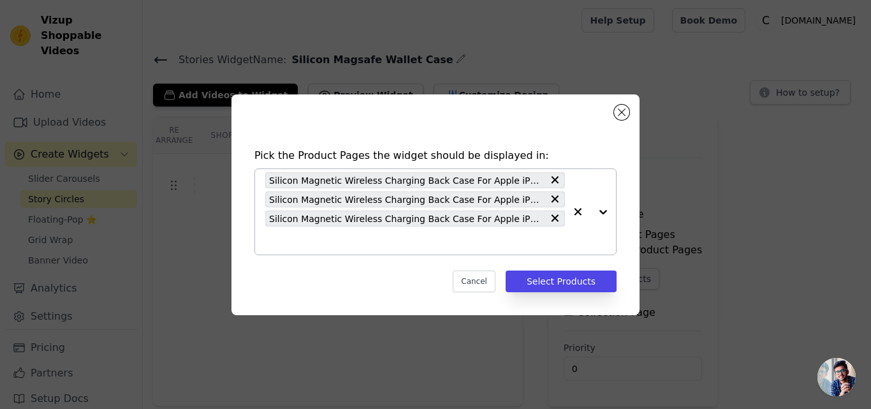
click at [347, 246] on input "text" at bounding box center [415, 240] width 300 height 15
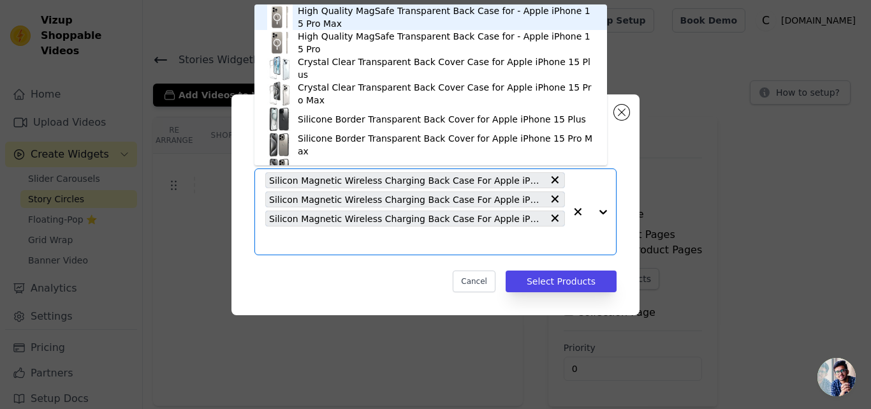
paste input "Silicon Magnetic Wireless Charging Back Case For Apple iPhone 14 Pro Max with D…"
type input "Silicon Magnetic Wireless Charging Back Case For Apple iPhone 14 Pro Max with D…"
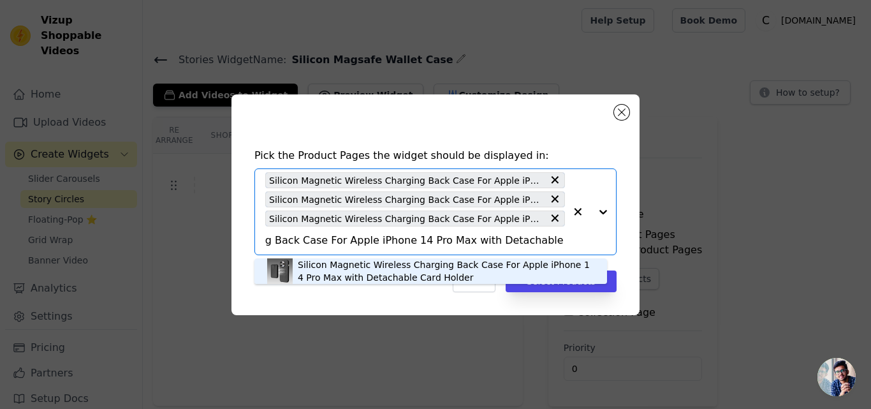
click at [345, 264] on div "Silicon Magnetic Wireless Charging Back Case For Apple iPhone 14 Pro Max with D…" at bounding box center [446, 271] width 297 height 26
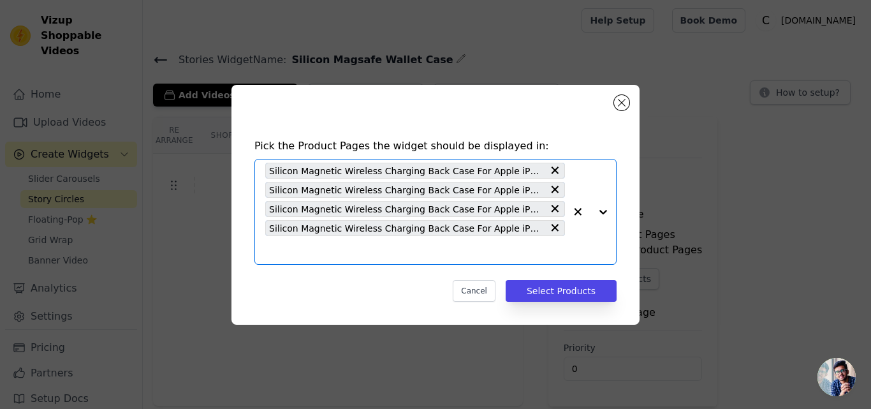
click at [344, 247] on input "text" at bounding box center [415, 249] width 300 height 15
paste input "Silicon Magnetic Wireless Charging Back Case For Apple iPhone 15 Pro with Detac…"
type input "Silicon Magnetic Wireless Charging Back Case For Apple iPhone 15 Pro with Detac…"
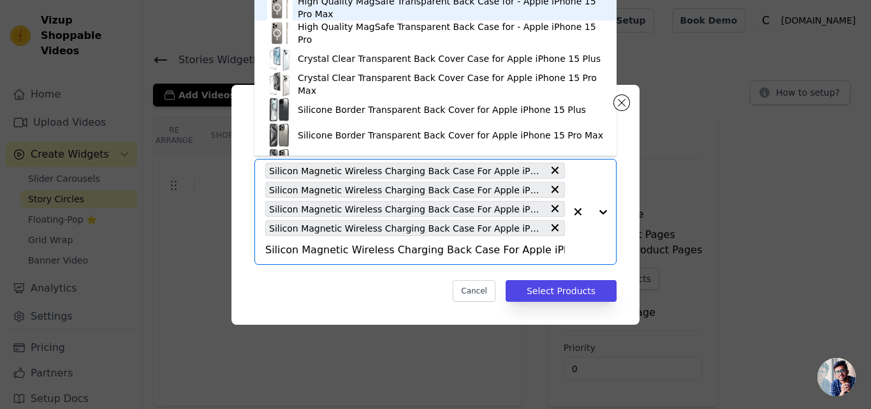
scroll to position [0, 151]
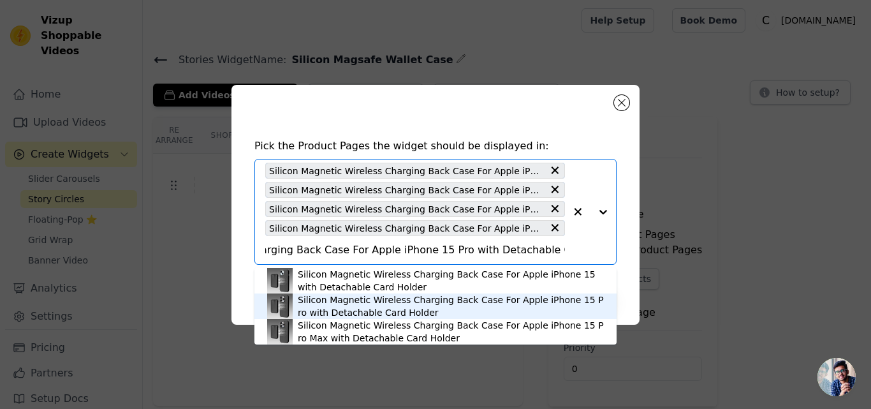
click at [337, 308] on div "Silicon Magnetic Wireless Charging Back Case For Apple iPhone 15 Pro with Detac…" at bounding box center [451, 306] width 306 height 26
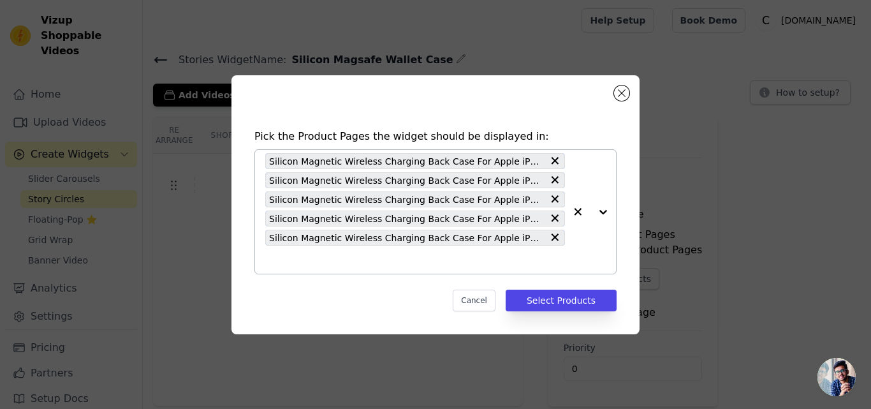
click at [337, 258] on input "text" at bounding box center [415, 259] width 300 height 15
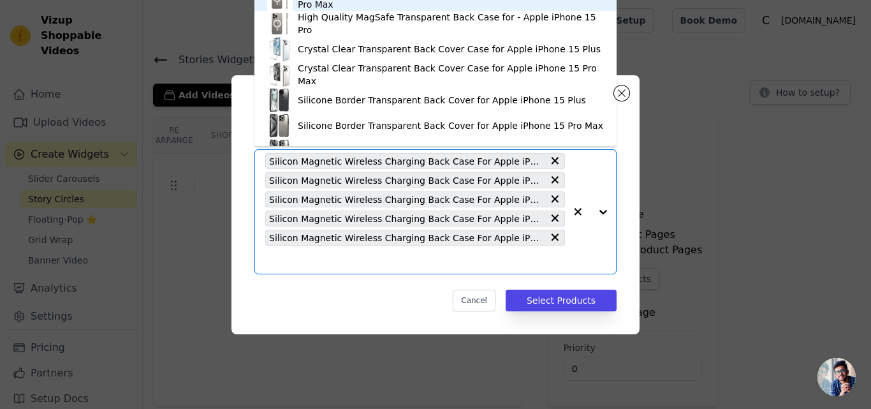
paste input "Silicon Magnetic Wireless Charging Back Case For Apple iPhone 15 Pro Max with D…"
type input "Silicon Magnetic Wireless Charging Back Case For Apple iPhone 15 Pro Max with D…"
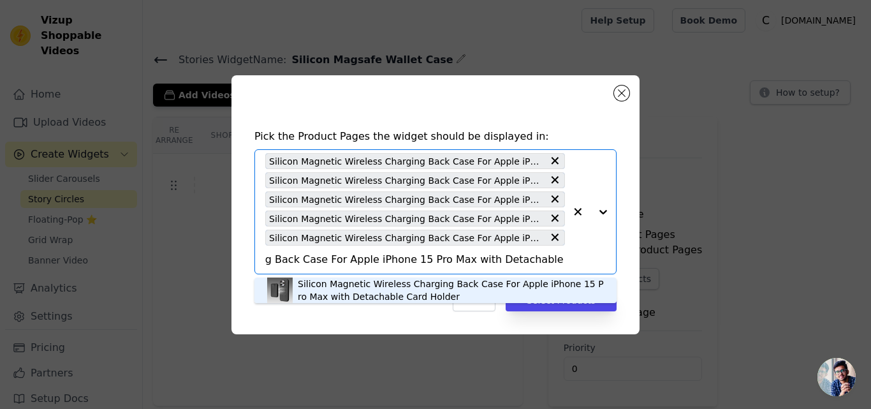
click at [337, 282] on div "Silicon Magnetic Wireless Charging Back Case For Apple iPhone 15 Pro Max with D…" at bounding box center [451, 290] width 306 height 26
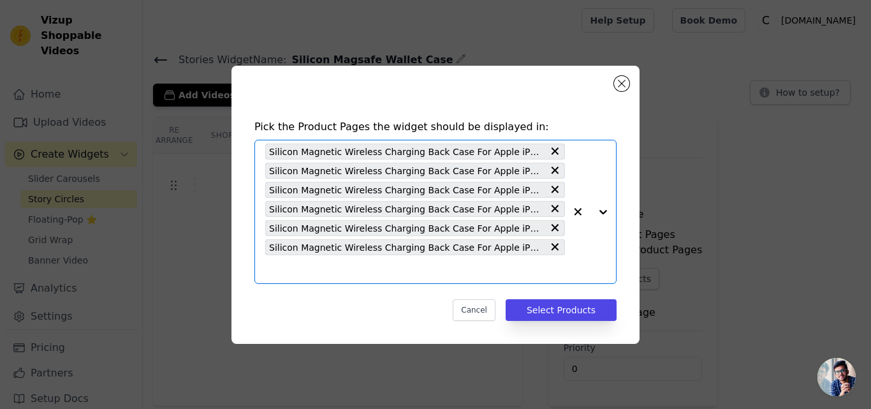
scroll to position [0, 0]
click at [338, 272] on input "text" at bounding box center [415, 269] width 300 height 15
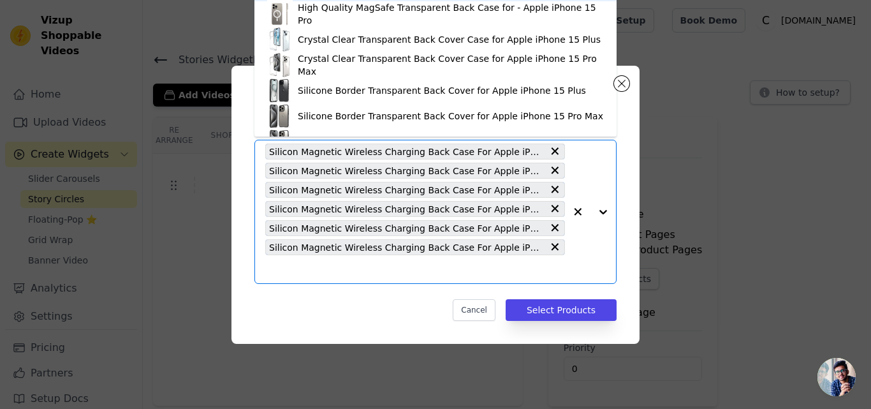
paste input "Silicon Magnetic Wireless Charging Back Case For Apple iPhone 16 with Detachabl…"
type input "Silicon Magnetic Wireless Charging Back Case For Apple iPhone 16 with Detachabl…"
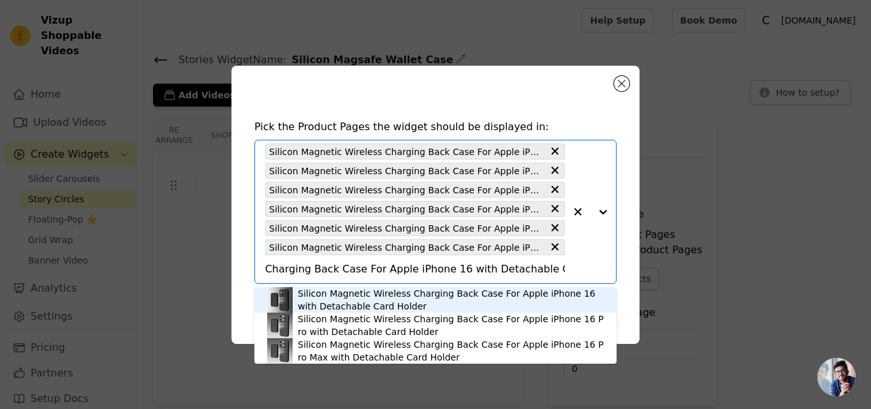
click at [340, 291] on div "Silicon Magnetic Wireless Charging Back Case For Apple iPhone 16 with Detachabl…" at bounding box center [451, 300] width 306 height 26
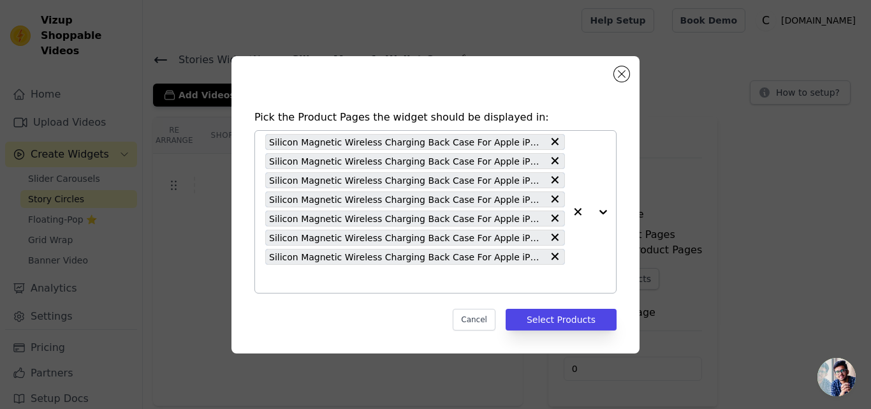
click at [342, 283] on input "text" at bounding box center [415, 278] width 300 height 15
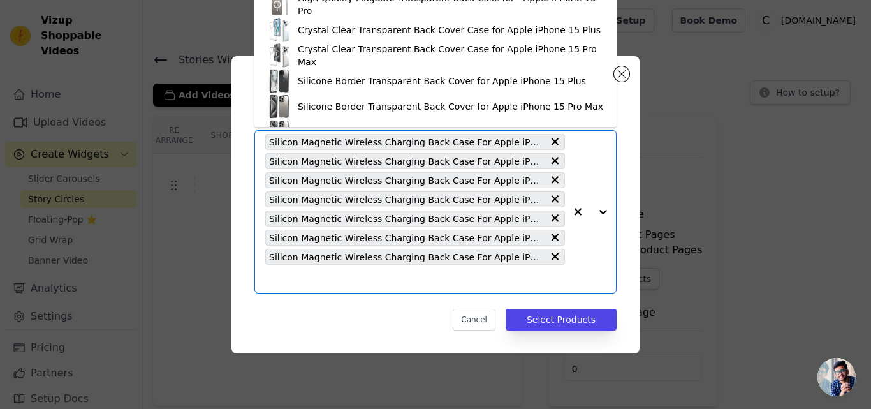
paste input "Silicon Magnetic Wireless Charging Back Case For Apple iPhone 16 Pro with Detac…"
type input "Silicon Magnetic Wireless Charging Back Case For Apple iPhone 16 Pro with Detac…"
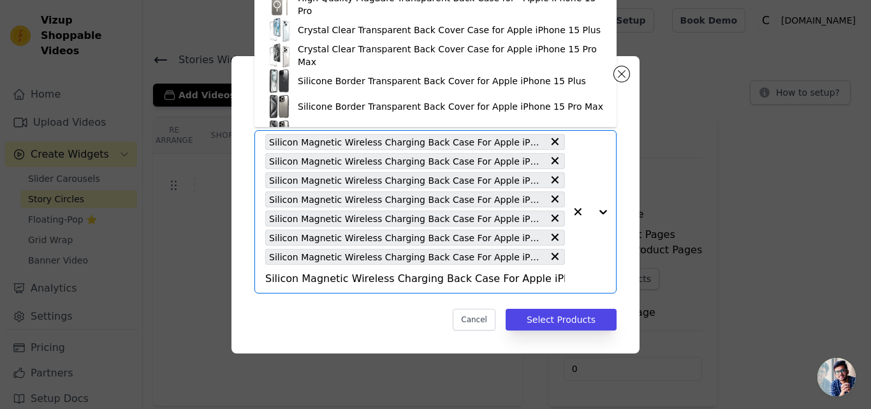
scroll to position [0, 151]
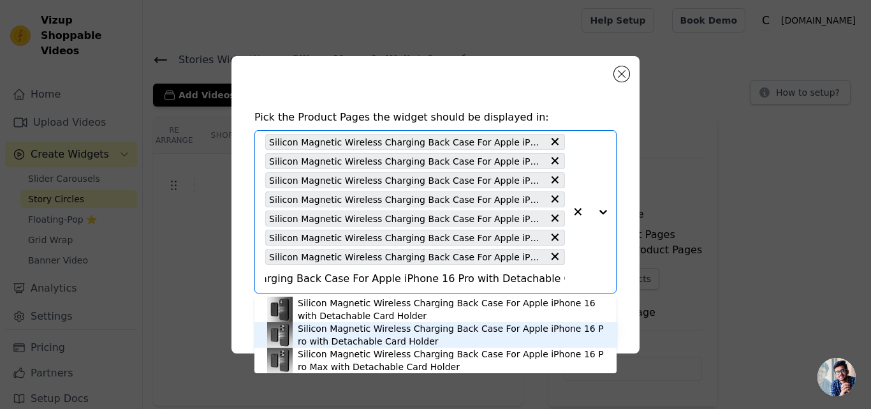
click at [344, 335] on div "Silicon Magnetic Wireless Charging Back Case For Apple iPhone 16 Pro with Detac…" at bounding box center [451, 335] width 306 height 26
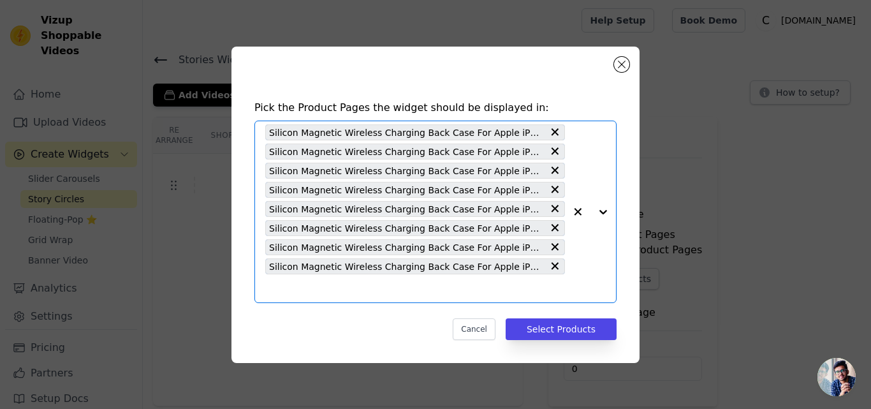
scroll to position [0, 0]
click at [348, 290] on input "text" at bounding box center [415, 288] width 300 height 15
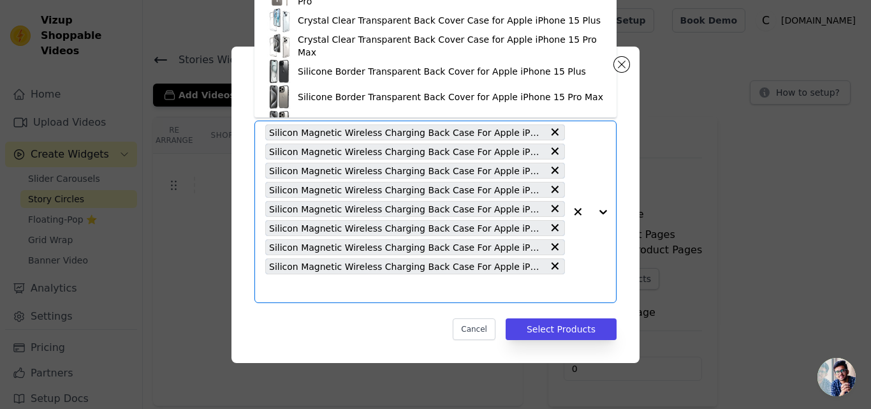
paste input "Silicon Magnetic Wireless Charging Back Case For Apple iPhone 13 with Detachabl…"
type input "Silicon Magnetic Wireless Charging Back Case For Apple iPhone 13 with Detachabl…"
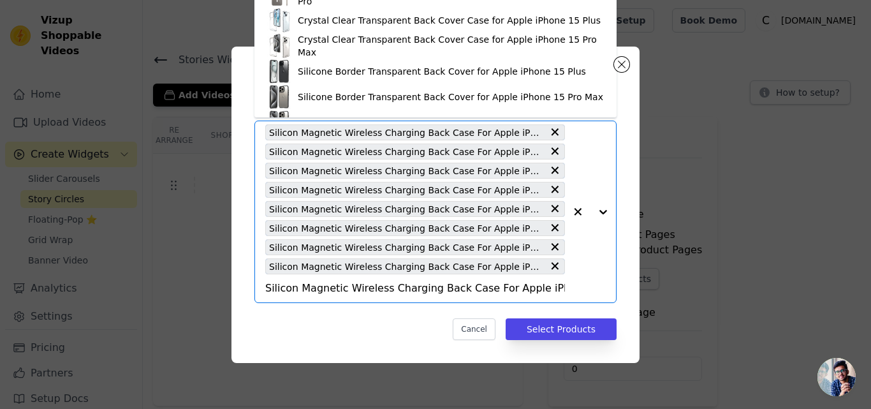
scroll to position [0, 133]
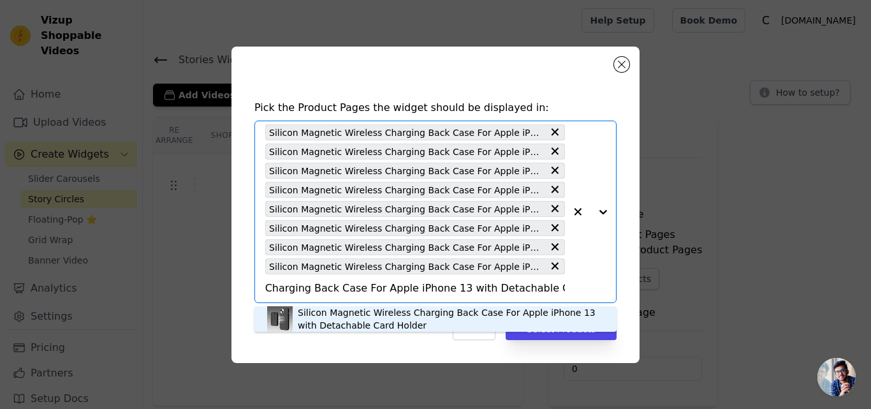
click at [342, 311] on div "Silicon Magnetic Wireless Charging Back Case For Apple iPhone 13 with Detachabl…" at bounding box center [451, 319] width 306 height 26
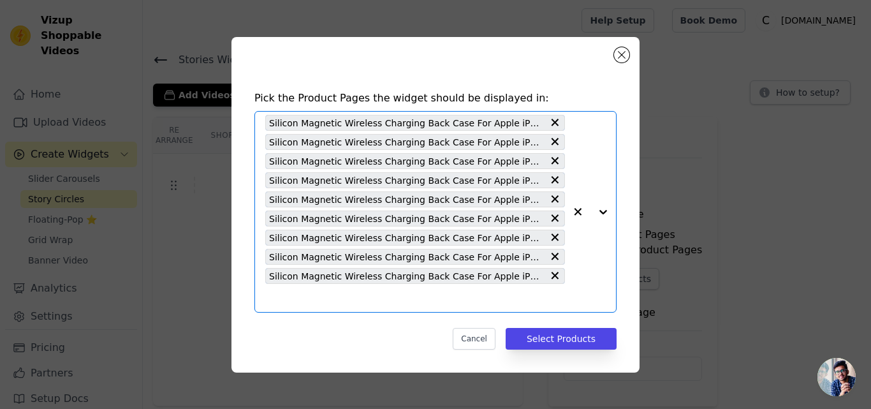
scroll to position [0, 0]
click at [346, 300] on input "text" at bounding box center [415, 297] width 300 height 15
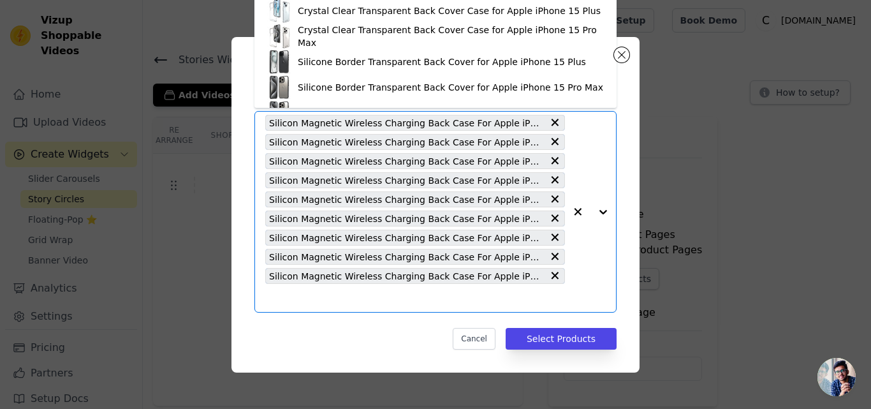
paste input "Silicon Magnetic Wireless Charging Back Case For Apple iPhone 14 with Detachabl…"
type input "Silicon Magnetic Wireless Charging Back Case For Apple iPhone 14 with Detachabl…"
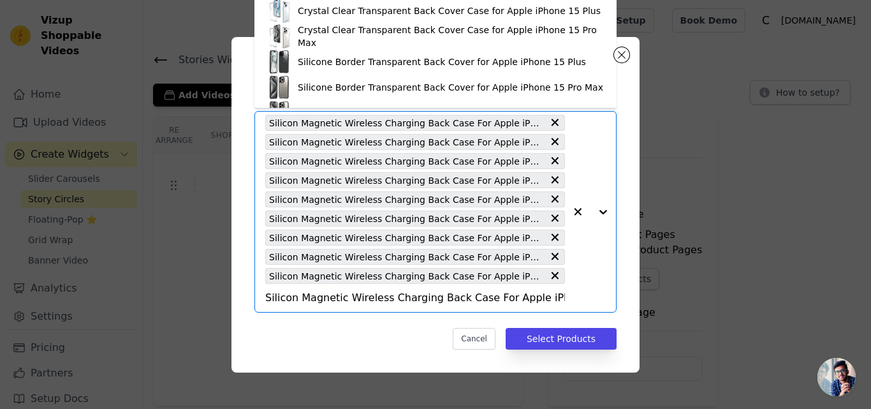
scroll to position [0, 133]
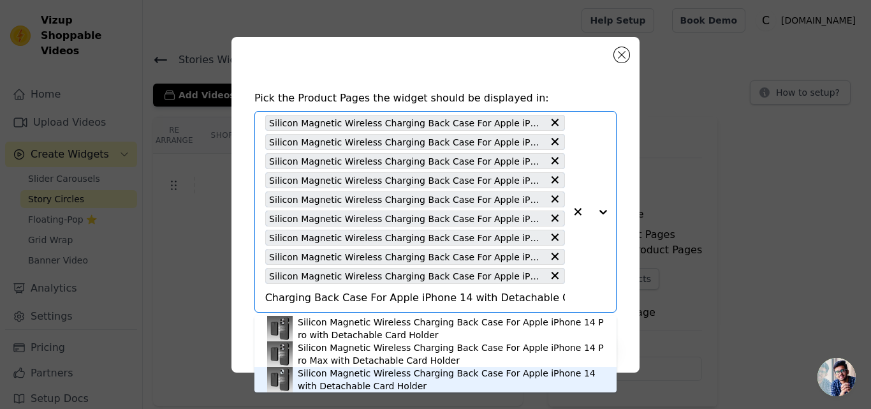
click at [332, 378] on div "Silicon Magnetic Wireless Charging Back Case For Apple iPhone 14 with Detachabl…" at bounding box center [451, 380] width 306 height 26
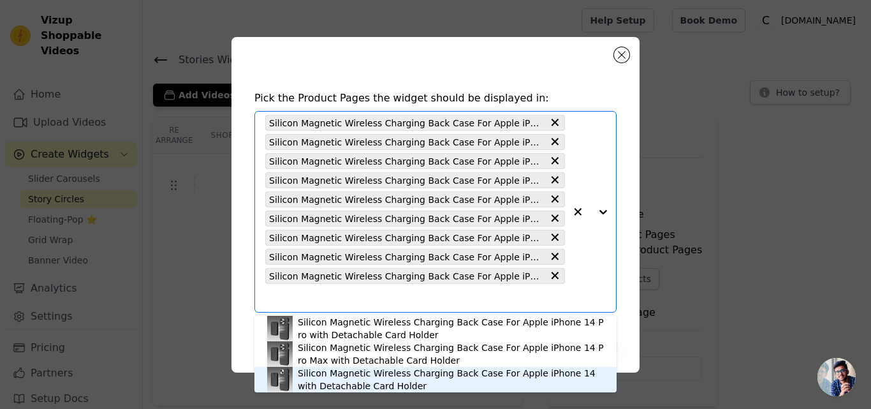
scroll to position [0, 0]
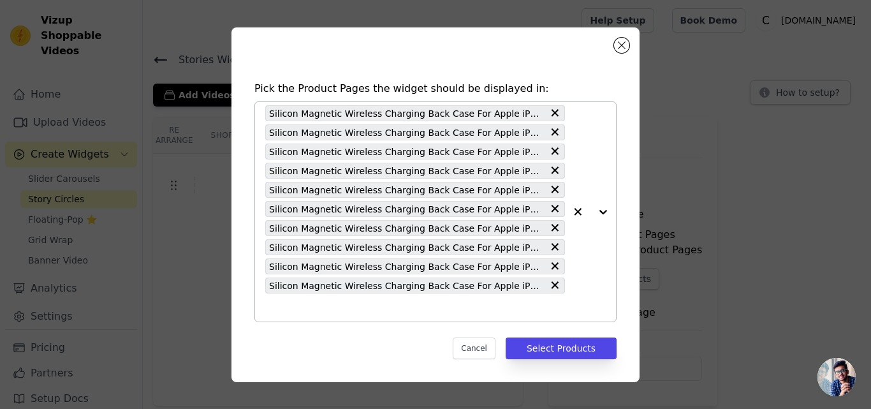
click at [325, 313] on input "text" at bounding box center [415, 307] width 300 height 15
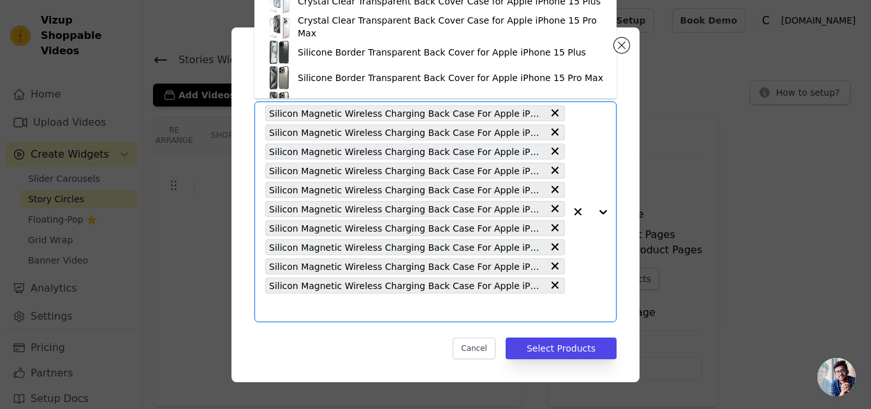
paste input "Silicon Magnetic Wireless Charging Back Case For Apple iPhone 16 Pro Max with D…"
type input "Silicon Magnetic Wireless Charging Back Case For Apple iPhone 16 Pro Max with D…"
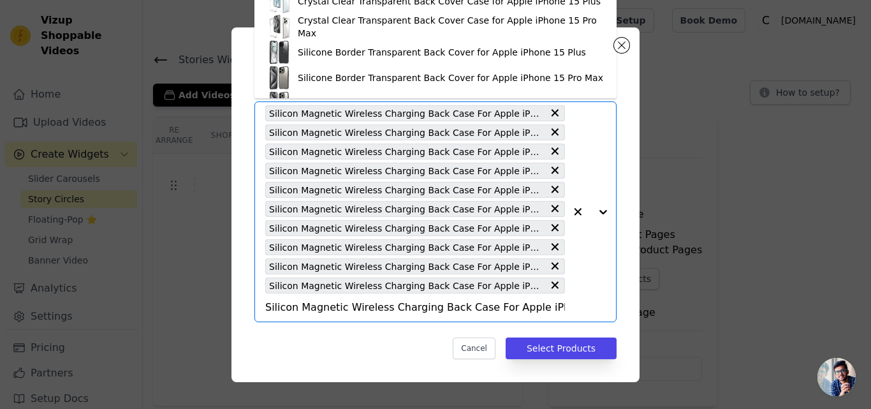
scroll to position [0, 172]
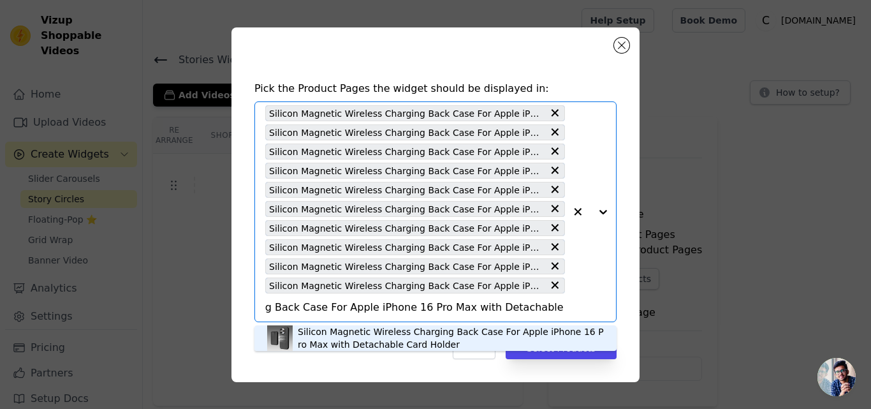
click at [332, 329] on div "Silicon Magnetic Wireless Charging Back Case For Apple iPhone 16 Pro Max with D…" at bounding box center [451, 338] width 306 height 26
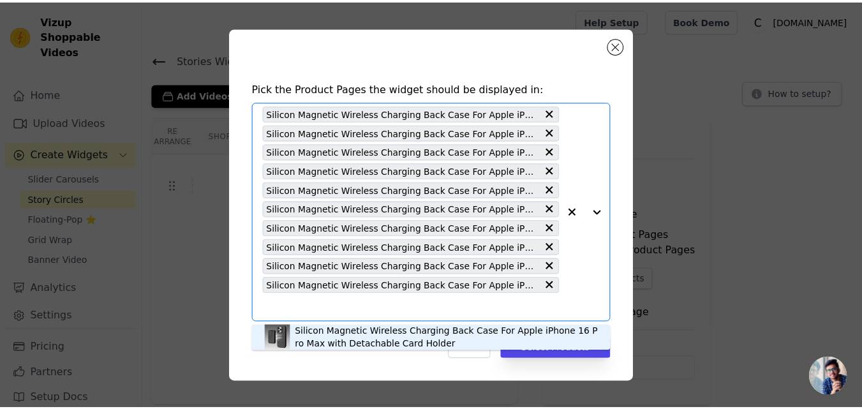
scroll to position [0, 0]
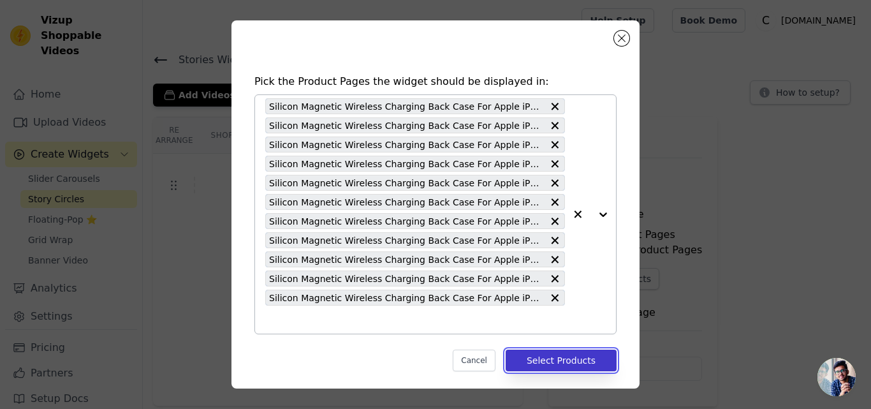
click at [543, 359] on button "Select Products" at bounding box center [561, 361] width 111 height 22
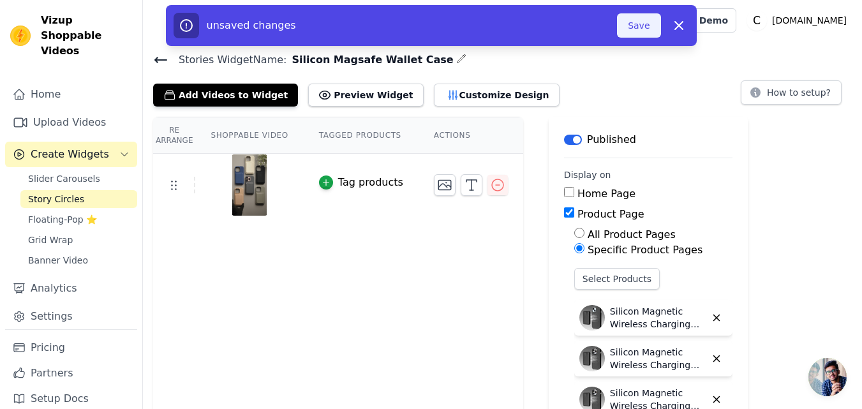
click at [635, 31] on button "Save" at bounding box center [638, 25] width 43 height 24
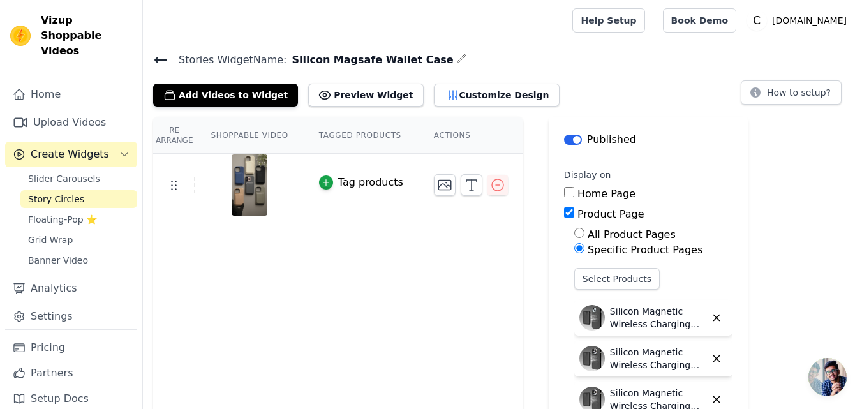
click at [163, 60] on icon at bounding box center [160, 59] width 11 height 5
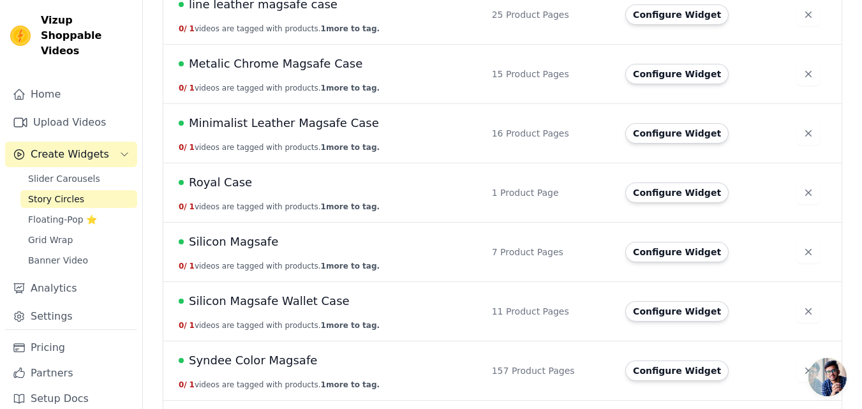
scroll to position [1084, 0]
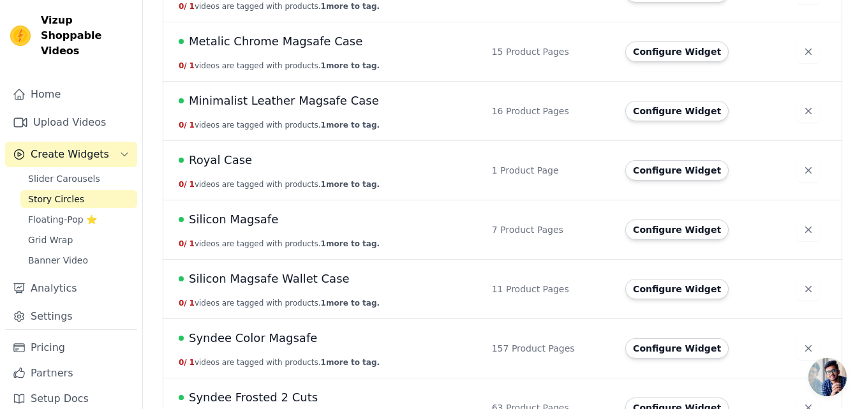
click at [310, 282] on span "Silicon Magsafe Wallet Case" at bounding box center [269, 279] width 161 height 18
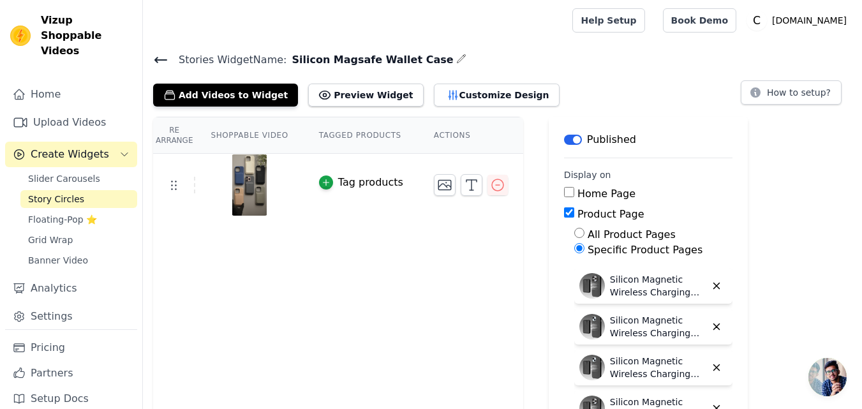
click at [158, 61] on icon at bounding box center [160, 59] width 15 height 15
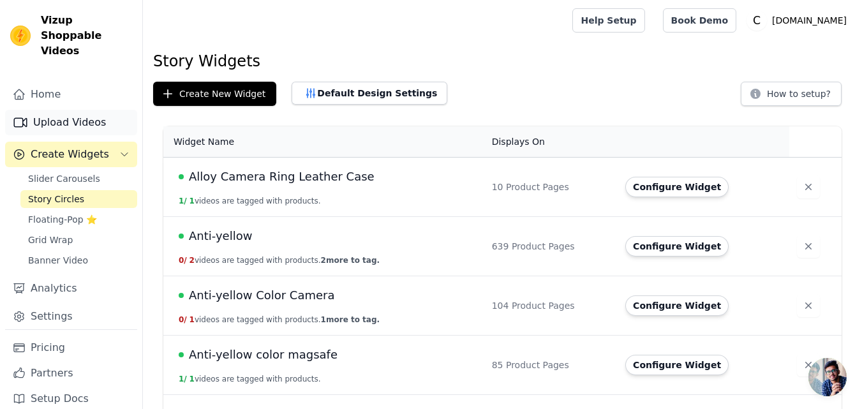
click at [82, 119] on link "Upload Videos" at bounding box center [71, 123] width 132 height 26
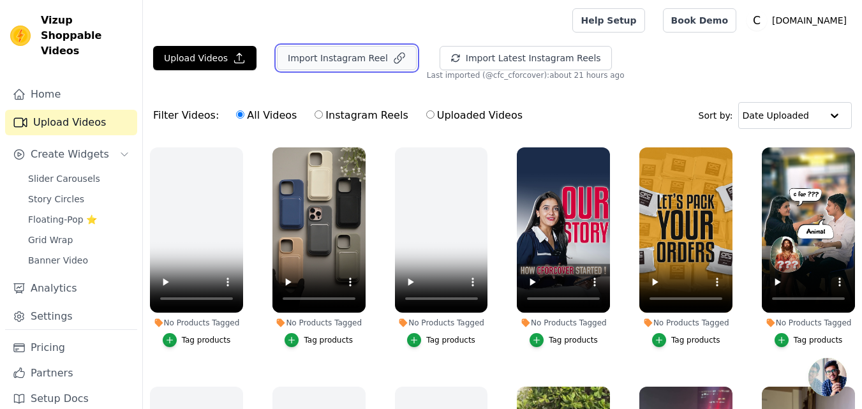
click at [375, 53] on button "Import Instagram Reel" at bounding box center [347, 58] width 140 height 24
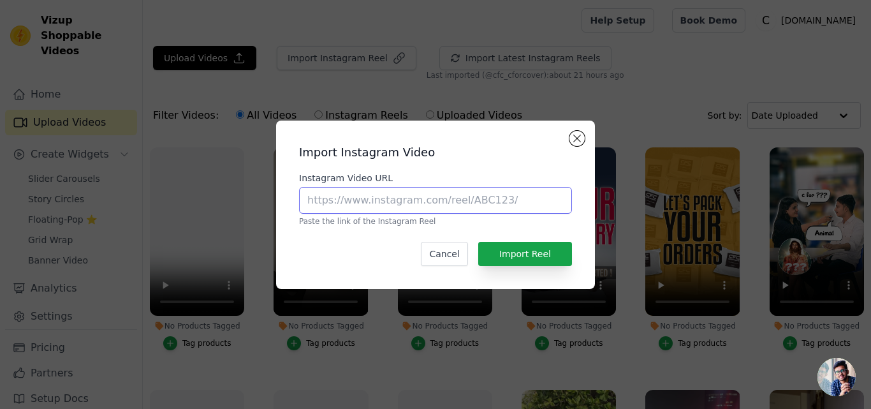
click at [337, 210] on input "Instagram Video URL" at bounding box center [435, 200] width 273 height 27
paste input "https://www.instagram.com/reel/DFVGPIsiCwI"
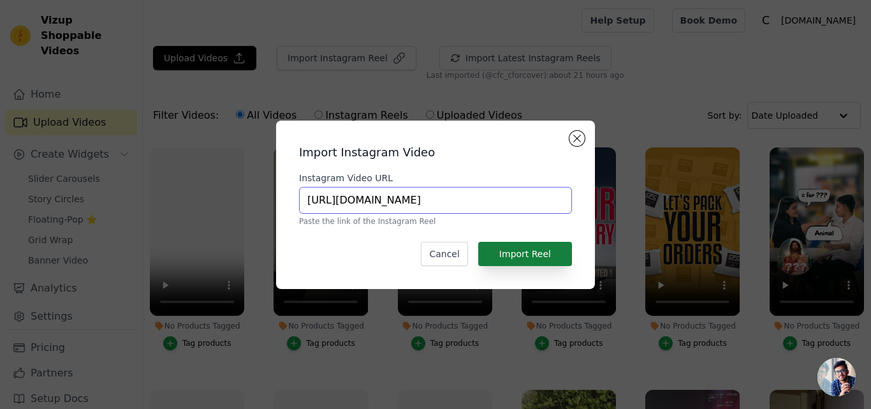
type input "https://www.instagram.com/reel/DFVGPIsiCwI"
click at [520, 255] on button "Import Reel" at bounding box center [525, 254] width 94 height 24
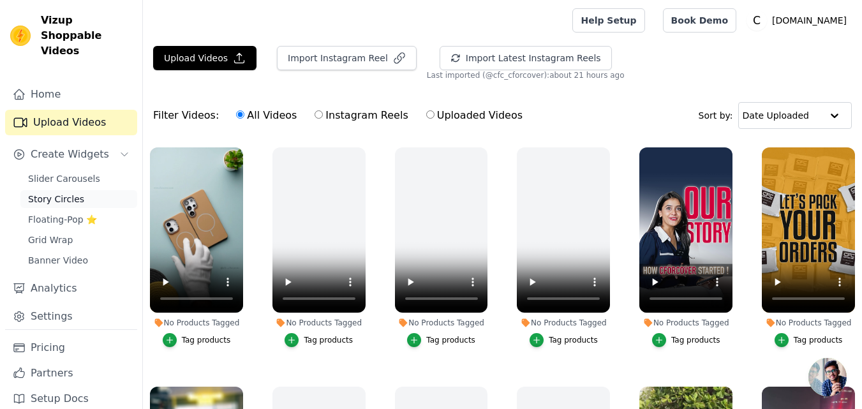
click at [71, 193] on span "Story Circles" at bounding box center [56, 199] width 56 height 13
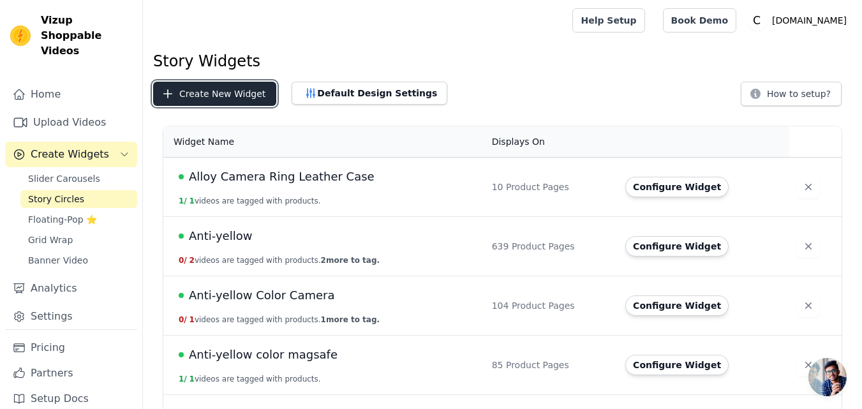
click at [228, 96] on button "Create New Widget" at bounding box center [214, 94] width 123 height 24
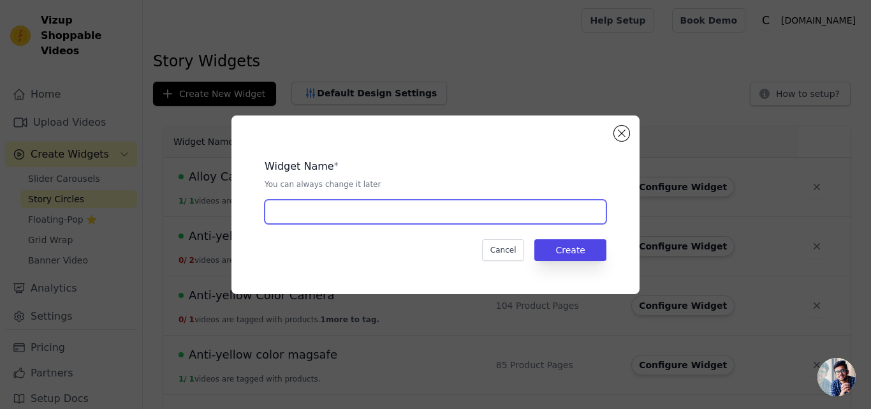
click at [318, 206] on input "text" at bounding box center [436, 212] width 342 height 24
paste input "Dulero liquid Silicon Case"
type input "Dulero liquid Silicon Case"
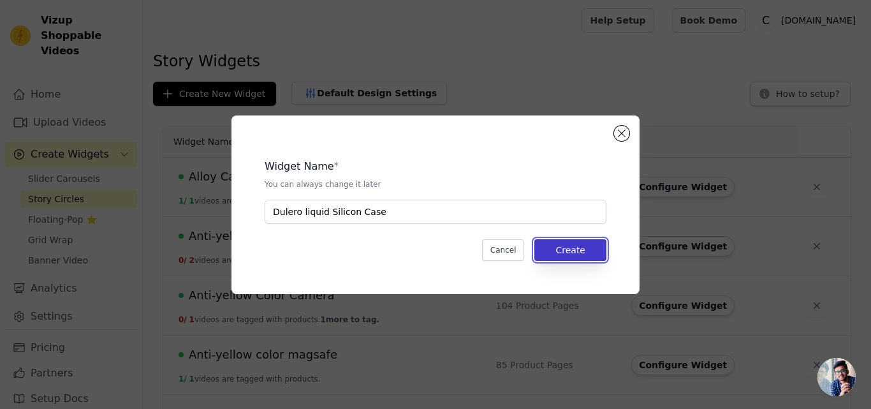
click at [556, 251] on button "Create" at bounding box center [571, 250] width 72 height 22
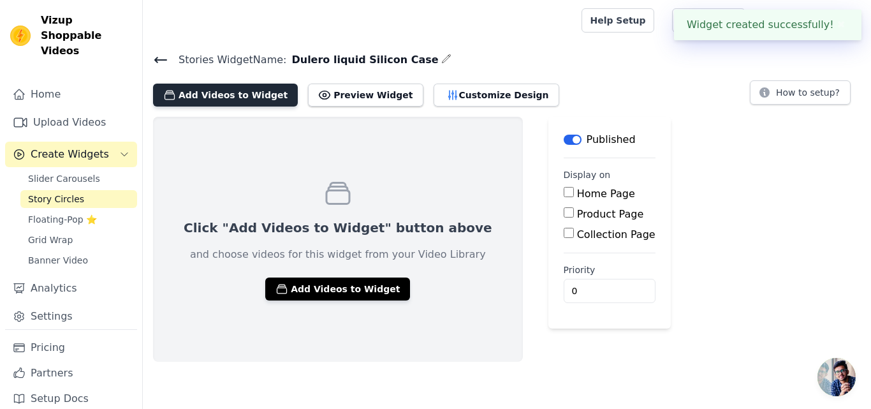
click at [213, 96] on button "Add Videos to Widget" at bounding box center [225, 95] width 145 height 23
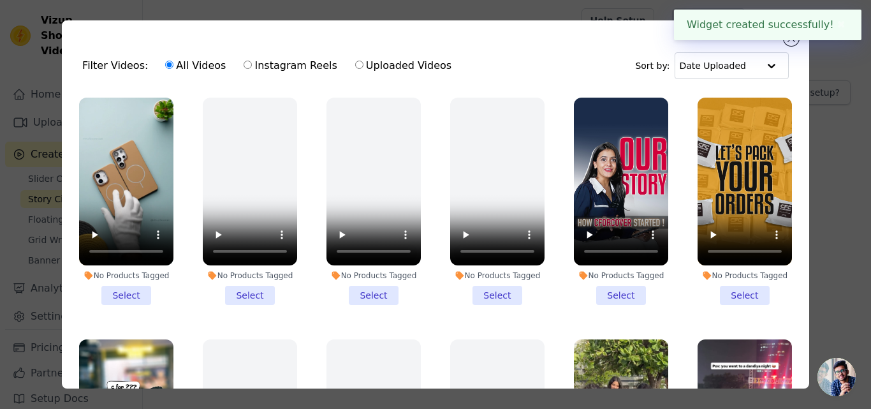
click at [126, 288] on li "No Products Tagged Select" at bounding box center [126, 201] width 94 height 207
click at [0, 0] on input "No Products Tagged Select" at bounding box center [0, 0] width 0 height 0
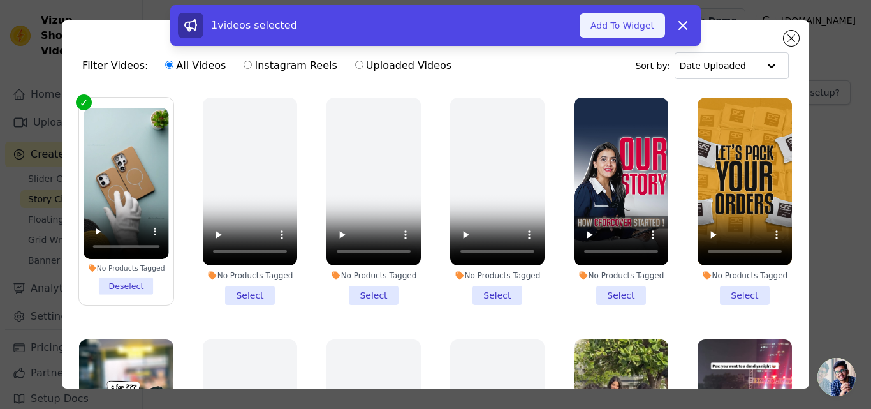
click at [622, 33] on button "Add To Widget" at bounding box center [622, 25] width 85 height 24
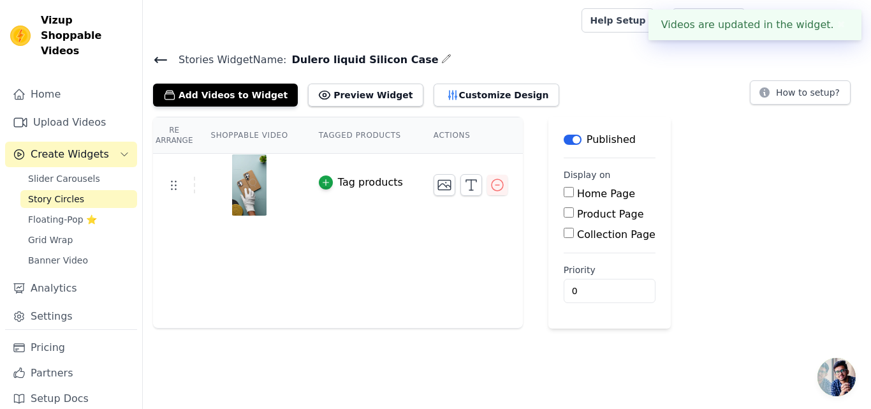
click at [577, 218] on label "Product Page" at bounding box center [610, 214] width 67 height 12
click at [565, 218] on input "Product Page" at bounding box center [569, 212] width 10 height 10
checkbox input "true"
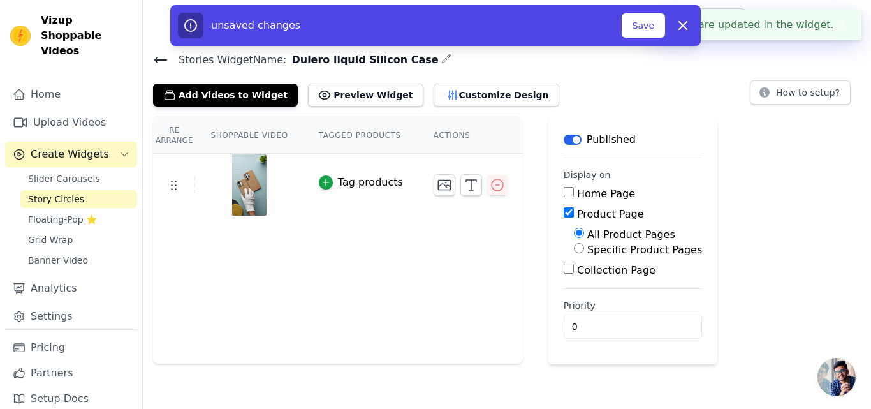
click at [587, 249] on label "Specific Product Pages" at bounding box center [644, 250] width 115 height 12
click at [576, 249] on input "Specific Product Pages" at bounding box center [579, 248] width 10 height 10
radio input "true"
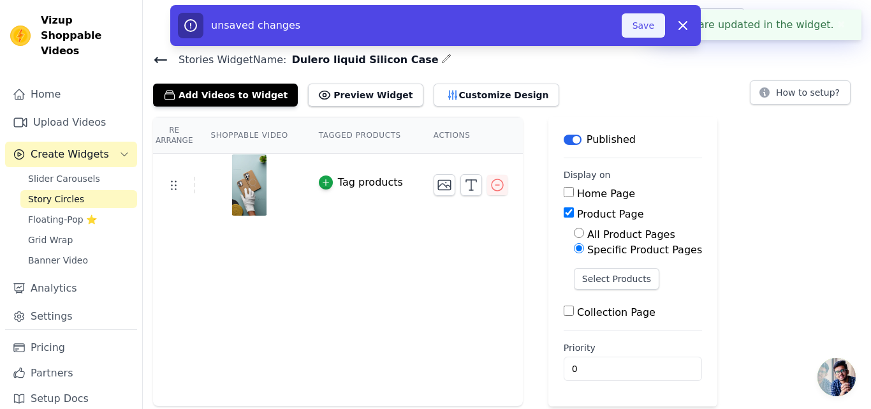
click at [634, 30] on button "Save" at bounding box center [643, 25] width 43 height 24
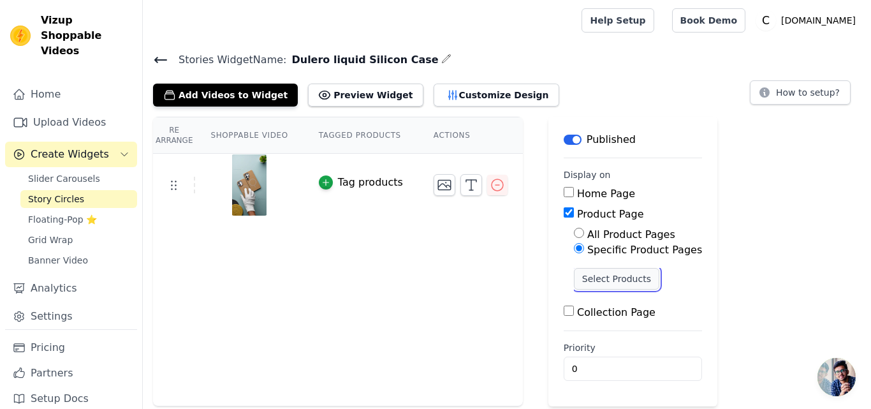
click at [591, 280] on button "Select Products" at bounding box center [616, 279] width 85 height 22
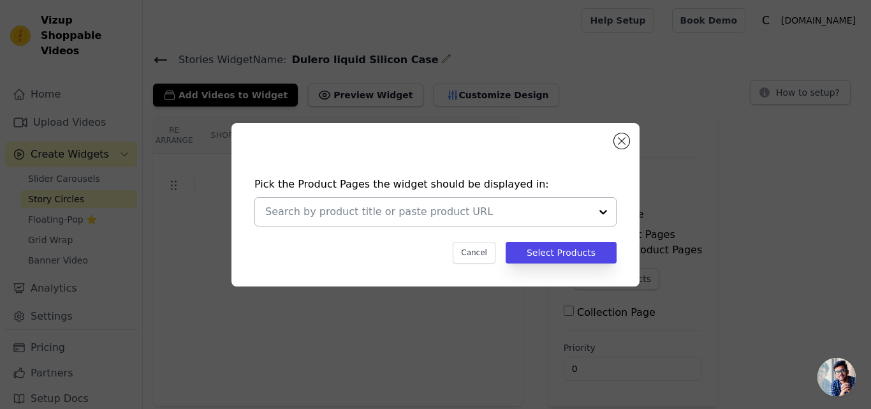
click at [344, 210] on input "text" at bounding box center [427, 211] width 325 height 15
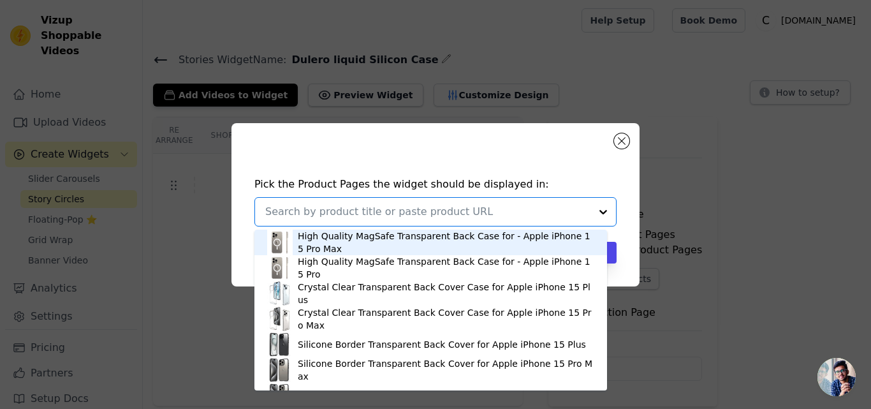
paste input "Stylish MagSafe Compatible Liquid Silicone Hard Back Case For Apple iPhone 14"
type input "Stylish MagSafe Compatible Liquid Silicone Hard Back Case For Apple iPhone 14"
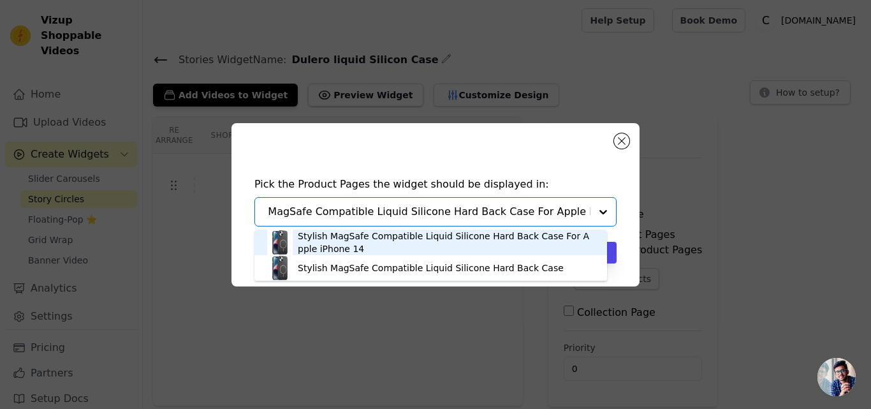
click at [327, 241] on div "Stylish MagSafe Compatible Liquid Silicone Hard Back Case For Apple iPhone 14" at bounding box center [446, 243] width 297 height 26
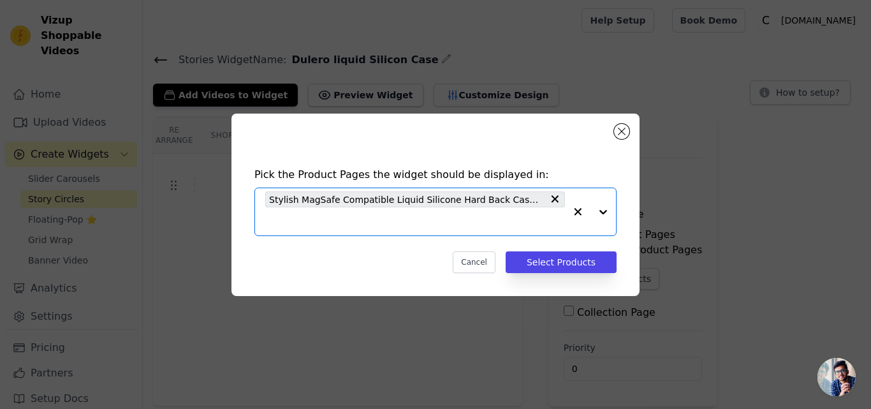
scroll to position [0, 0]
click at [332, 221] on input "text" at bounding box center [415, 221] width 300 height 15
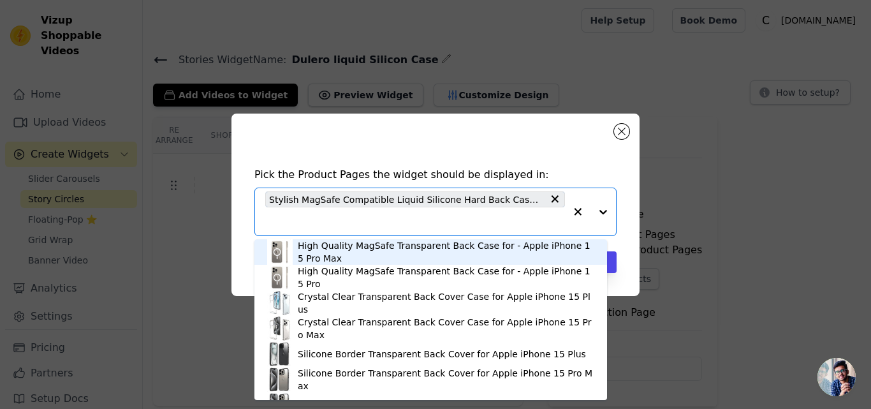
paste input "Stylish MagSafe Compatible Liquid Silicone Hard Back Case For Apple iPhone 15 P…"
type input "Stylish MagSafe Compatible Liquid Silicone Hard Back Case For Apple iPhone 15 P…"
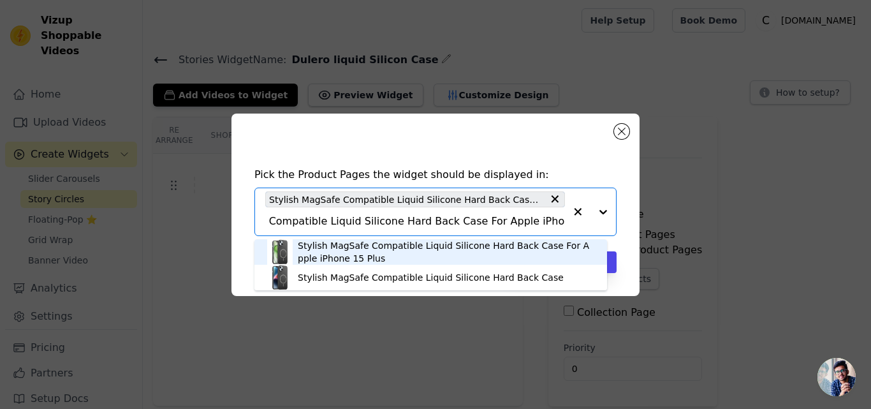
click at [336, 244] on div "Stylish MagSafe Compatible Liquid Silicone Hard Back Case For Apple iPhone 15 P…" at bounding box center [446, 252] width 297 height 26
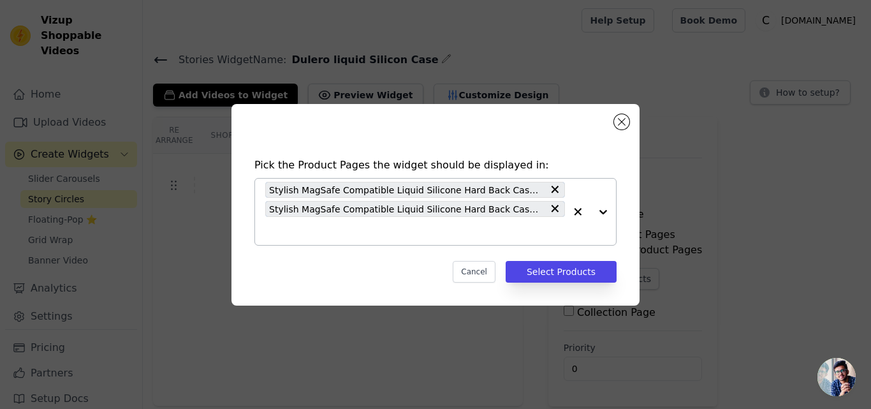
click at [341, 234] on input "text" at bounding box center [415, 230] width 300 height 15
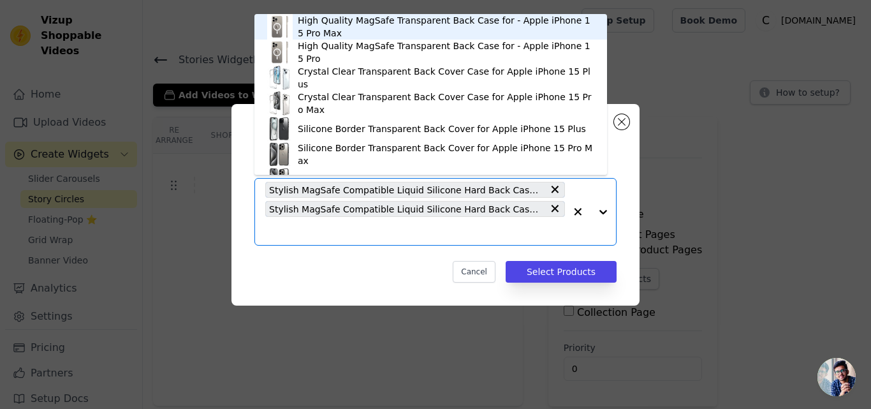
paste input "Stylish MagSafe Compatible Liquid Silicone Hard Back Case For Apple iPhone 15 P…"
type input "Stylish MagSafe Compatible Liquid Silicone Hard Back Case For Apple iPhone 15 P…"
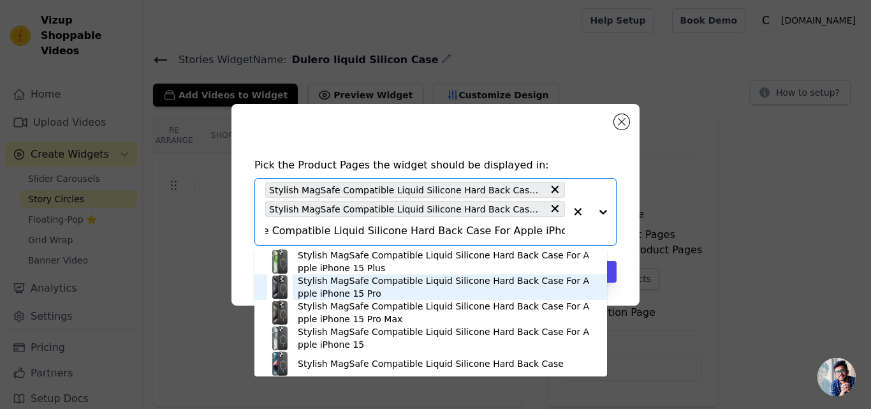
click at [331, 292] on div "Stylish MagSafe Compatible Liquid Silicone Hard Back Case For Apple iPhone 15 P…" at bounding box center [446, 287] width 297 height 26
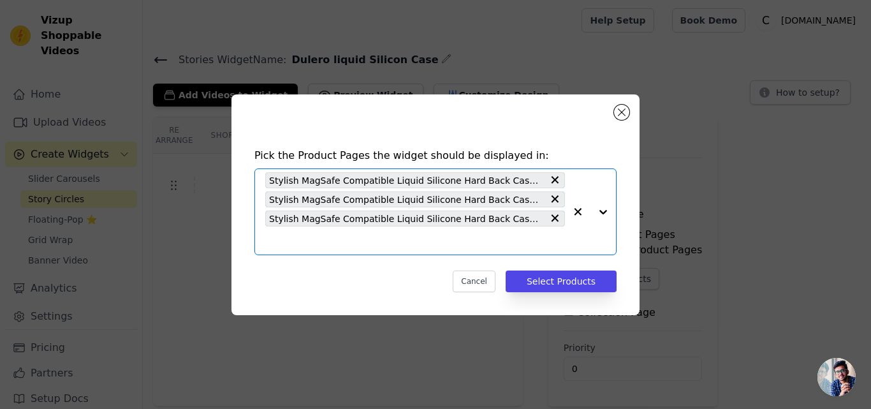
scroll to position [0, 0]
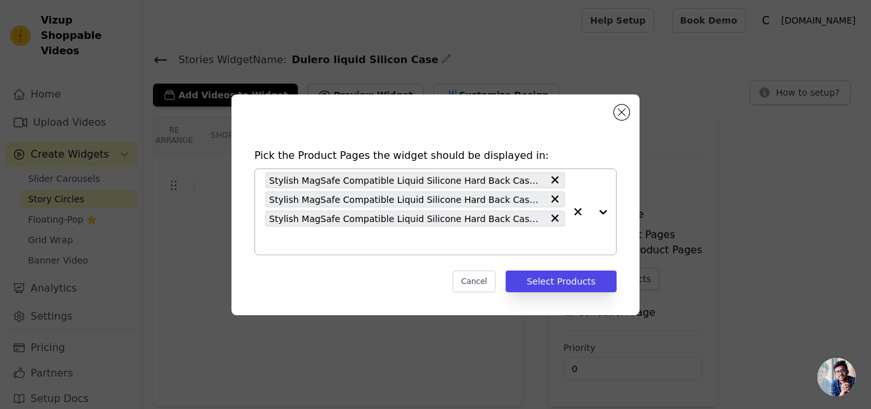
click at [343, 244] on input "text" at bounding box center [415, 240] width 300 height 15
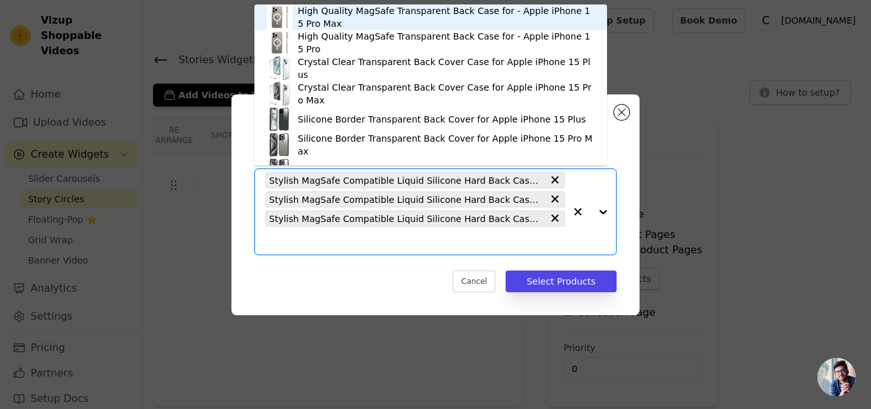
paste input "Stylish MagSafe Compatible Liquid Silicone Hard Back Case For Apple iPhone 15 P…"
type input "Stylish MagSafe Compatible Liquid Silicone Hard Back Case For Apple iPhone 15 P…"
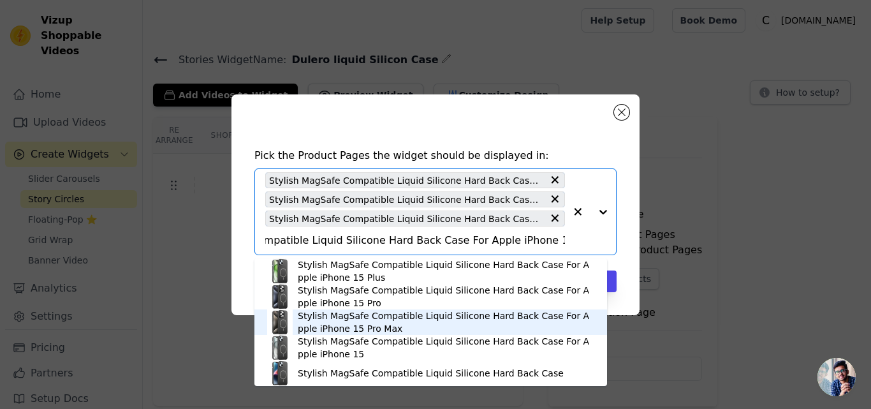
click at [358, 330] on div "Stylish MagSafe Compatible Liquid Silicone Hard Back Case For Apple iPhone 15 P…" at bounding box center [446, 322] width 297 height 26
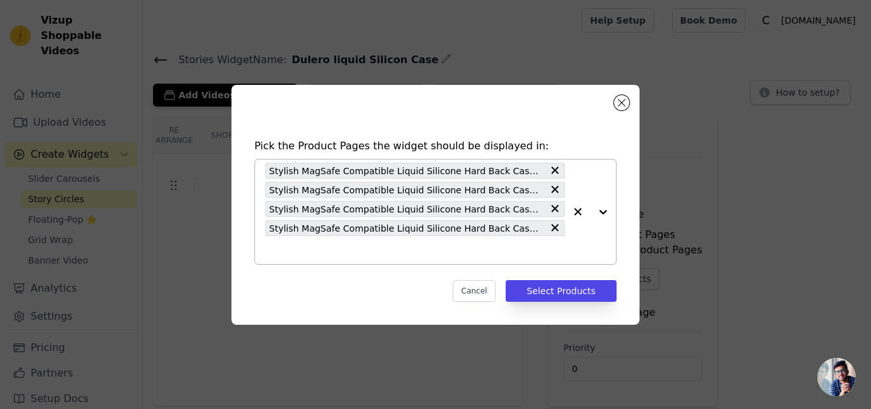
click at [347, 249] on input "text" at bounding box center [415, 249] width 300 height 15
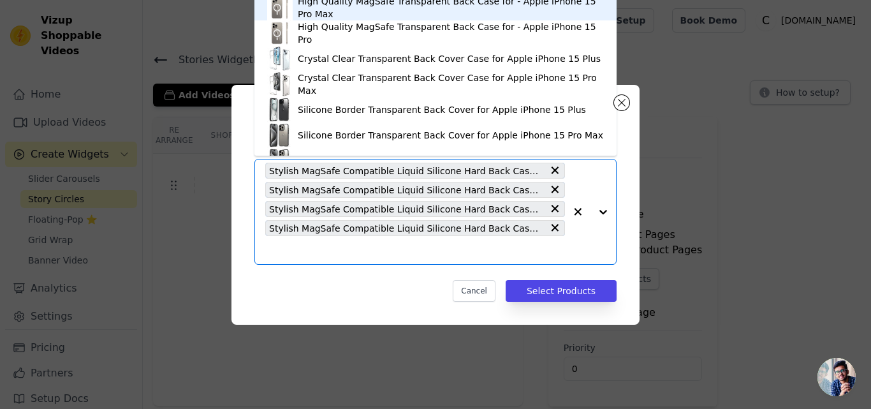
paste input "Stylish MagSafe Compatible Liquid Silicone Hard Back Case For Apple iPhone 15"
type input "Stylish MagSafe Compatible Liquid Silicone Hard Back Case For Apple iPhone 15"
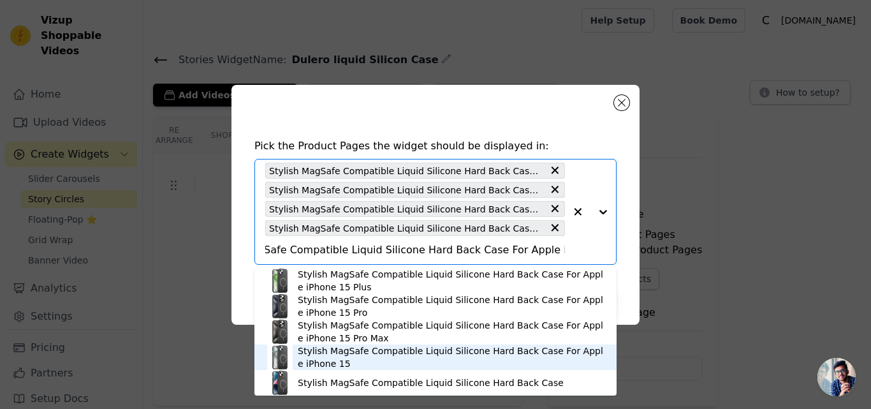
click at [327, 349] on div "Stylish MagSafe Compatible Liquid Silicone Hard Back Case For Apple iPhone 15" at bounding box center [451, 357] width 306 height 26
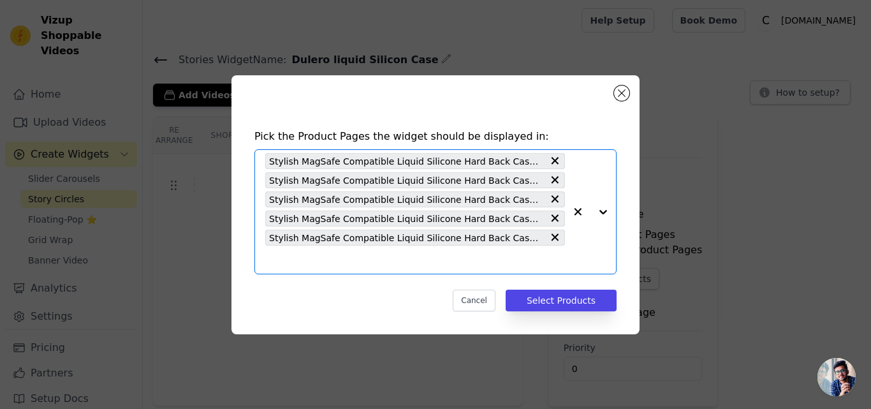
click at [344, 260] on input "text" at bounding box center [415, 259] width 300 height 15
paste input "Stylish MagSafe Compatible Liquid Silicone Hard Back Case For Apple iPhone 16 P…"
type input "Stylish MagSafe Compatible Liquid Silicone Hard Back Case For Apple iPhone 16 P…"
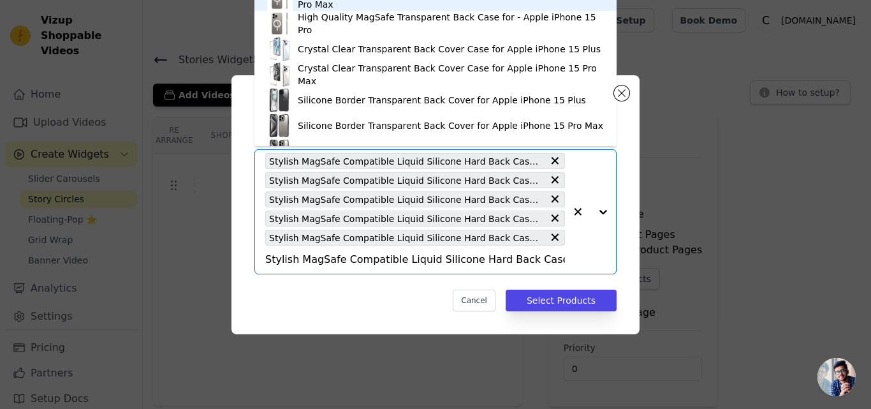
scroll to position [0, 81]
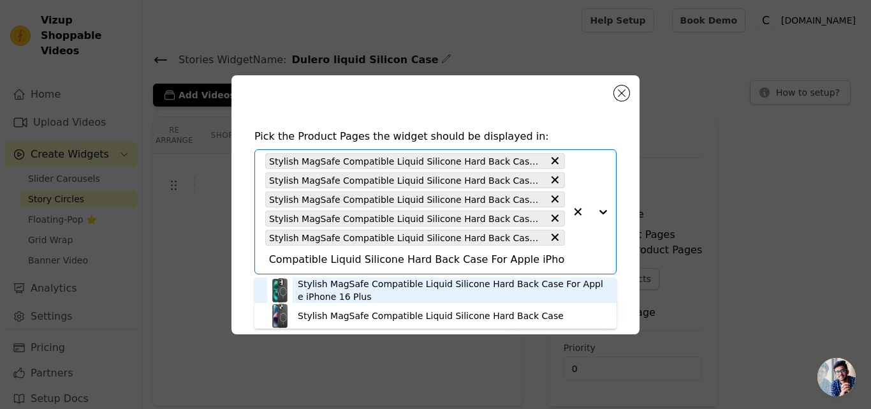
click at [332, 295] on div "Stylish MagSafe Compatible Liquid Silicone Hard Back Case For Apple iPhone 16 P…" at bounding box center [451, 290] width 306 height 26
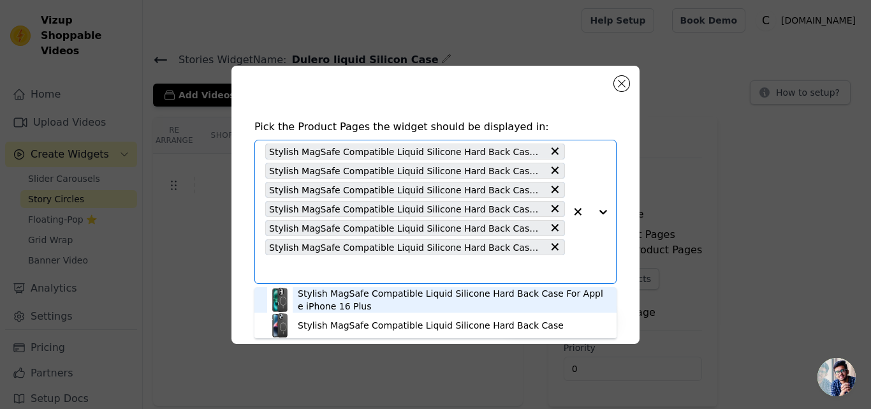
scroll to position [0, 0]
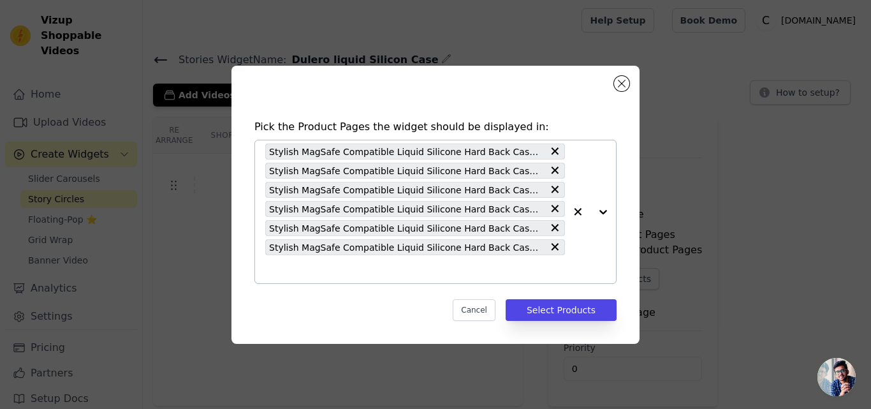
click at [337, 272] on input "text" at bounding box center [415, 269] width 300 height 15
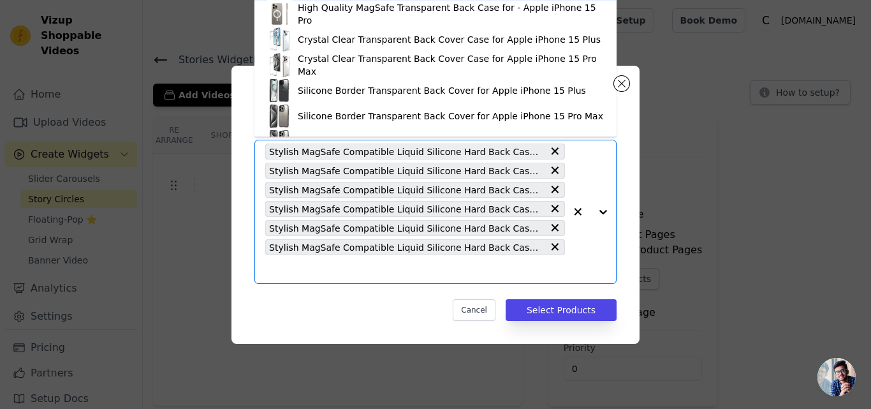
paste input "Stylish MagSafe Compatible Liquid Silicone Hard Back Case For Apple iPhone 16 P…"
type input "Stylish MagSafe Compatible Liquid Silicone Hard Back Case For Apple iPhone 16 P…"
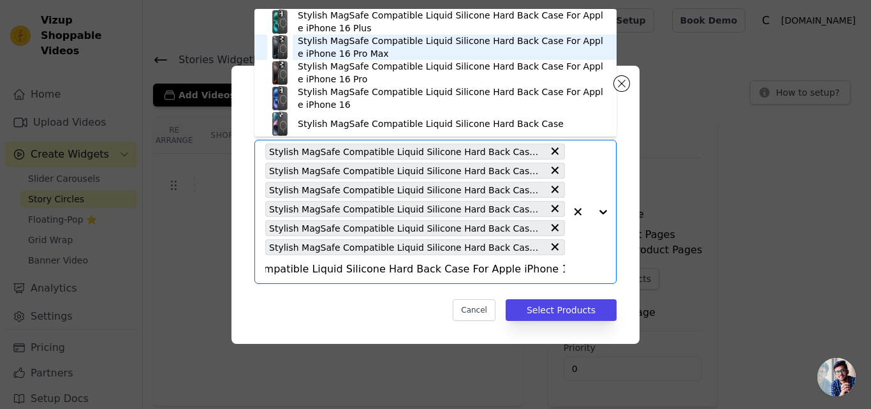
click at [353, 50] on div "Stylish MagSafe Compatible Liquid Silicone Hard Back Case For Apple iPhone 16 P…" at bounding box center [451, 47] width 306 height 26
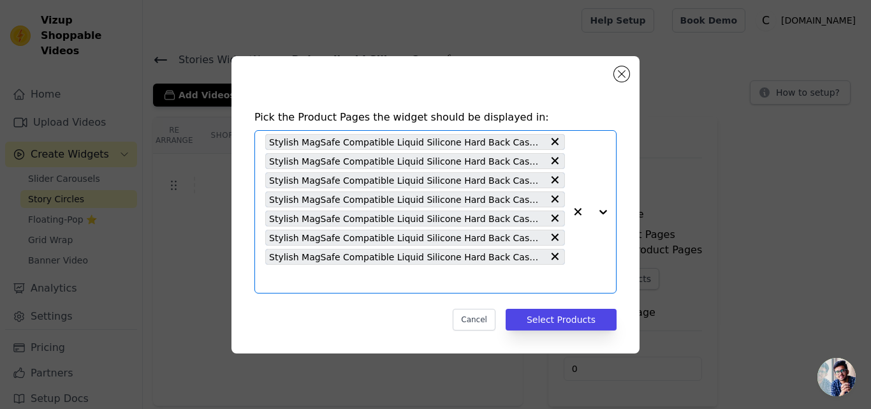
scroll to position [0, 0]
click at [316, 282] on input "text" at bounding box center [415, 278] width 300 height 15
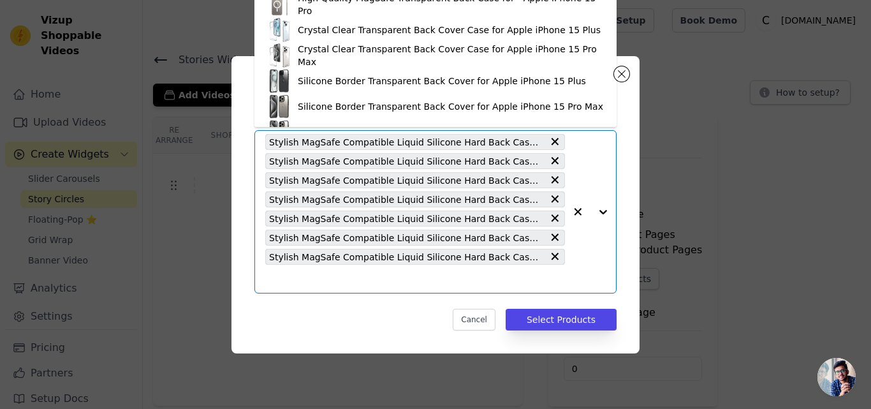
paste input "Stylish MagSafe Compatible Liquid Silicone Hard Back Case For Apple iPhone 16 P…"
type input "Stylish MagSafe Compatible Liquid Silicone Hard Back Case For Apple iPhone 16 P…"
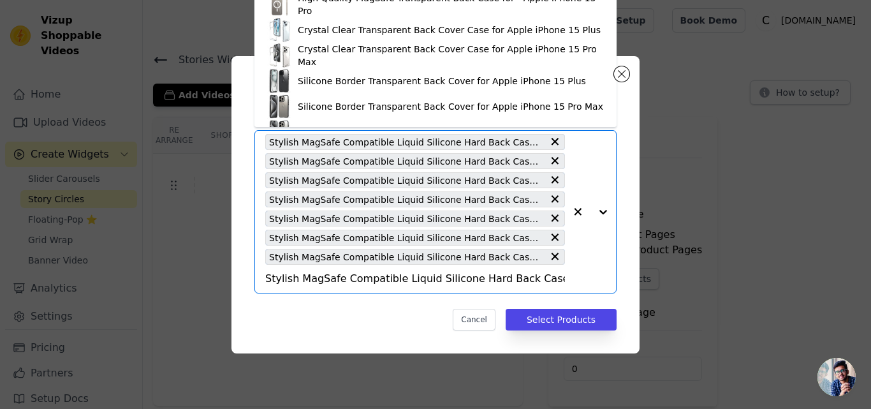
scroll to position [0, 78]
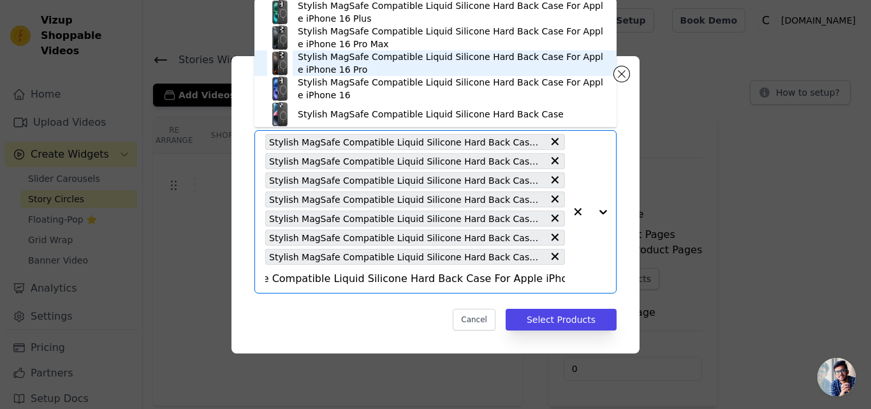
click at [329, 65] on div "Stylish MagSafe Compatible Liquid Silicone Hard Back Case For Apple iPhone 16 P…" at bounding box center [451, 63] width 306 height 26
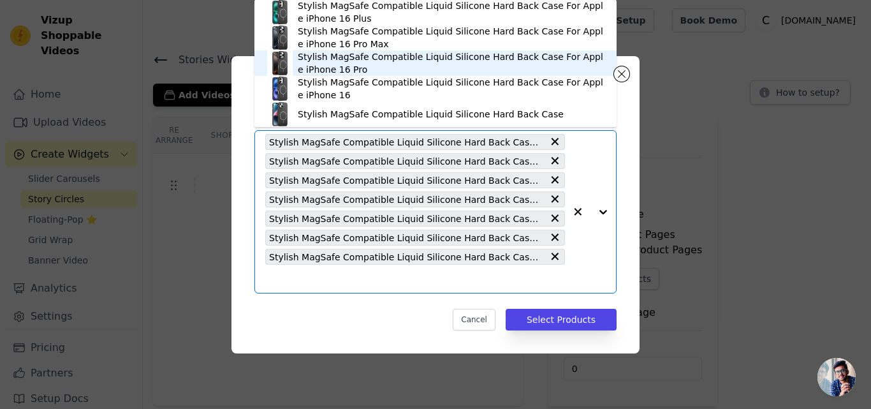
scroll to position [0, 0]
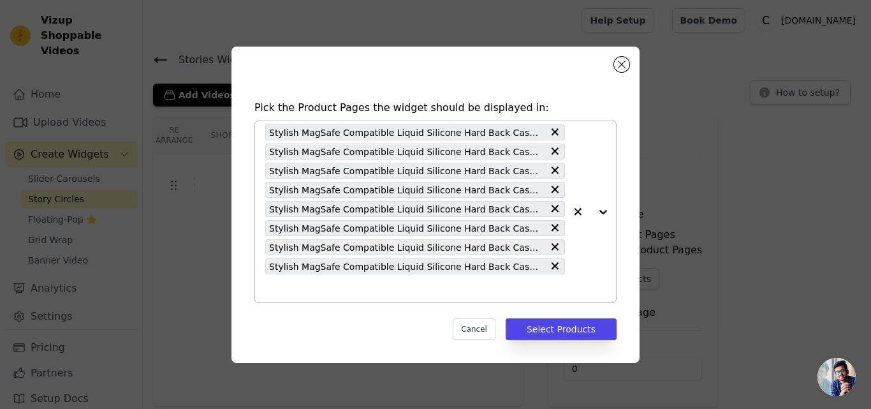
click at [296, 292] on input "text" at bounding box center [415, 288] width 300 height 15
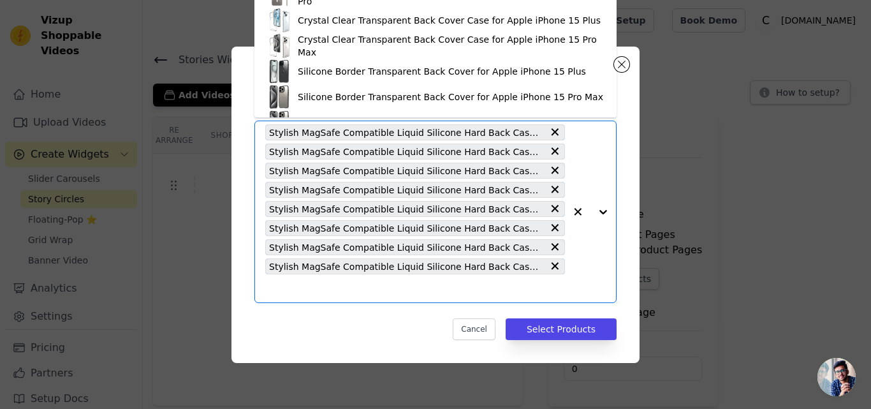
paste input "Stylish MagSafe Compatible Liquid Silicone Hard Back Case For Samsung S24 Ultra…"
type input "Stylish MagSafe Compatible Liquid Silicone Hard Back Case For Samsung S24 Ultra…"
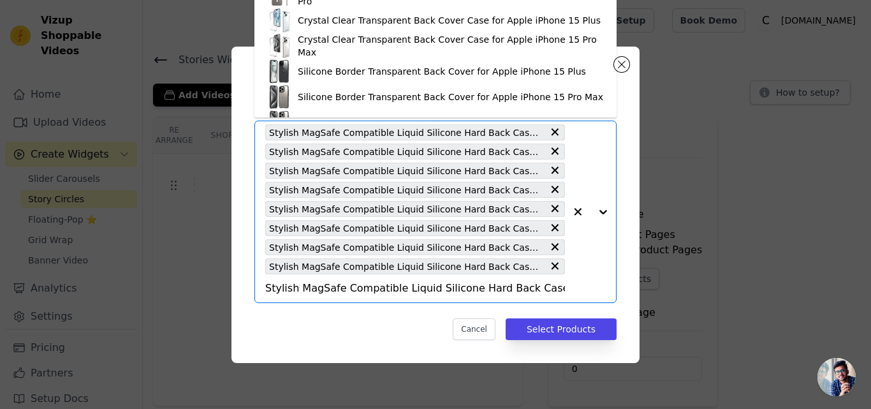
scroll to position [0, 86]
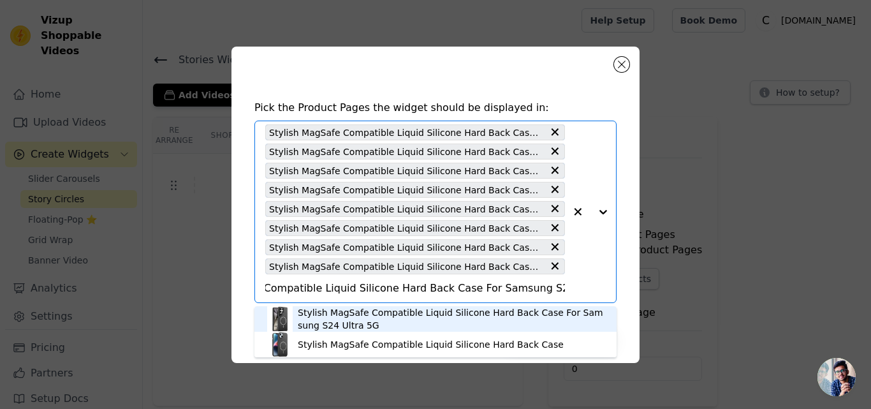
click at [306, 312] on div "Stylish MagSafe Compatible Liquid Silicone Hard Back Case For Samsung S24 Ultra…" at bounding box center [451, 319] width 306 height 26
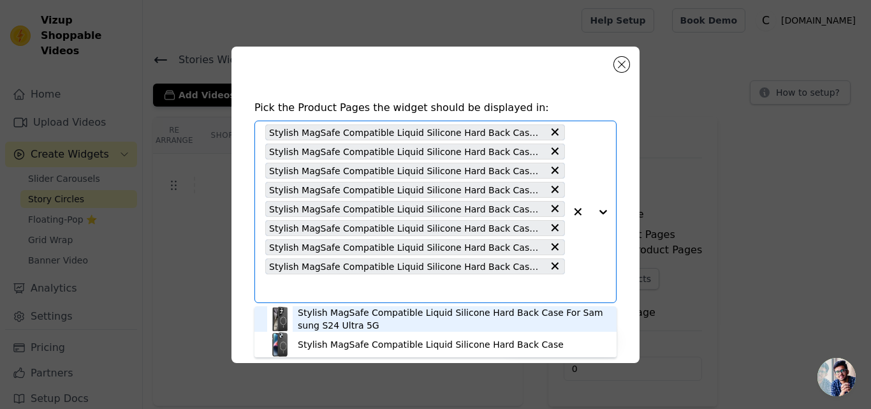
scroll to position [0, 0]
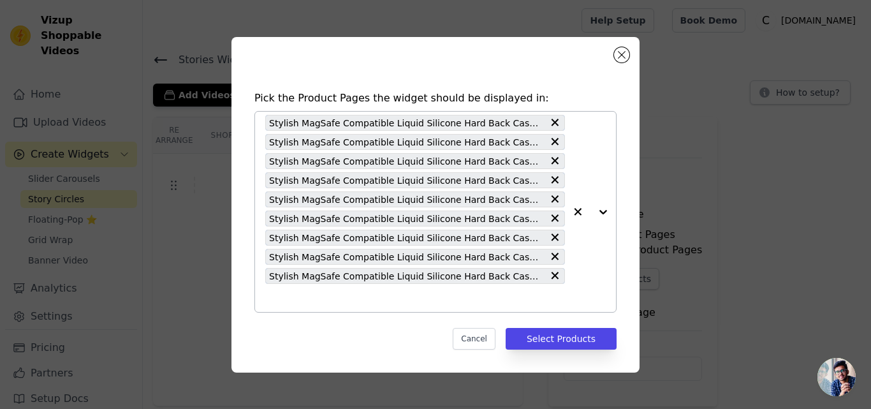
click at [316, 300] on input "text" at bounding box center [415, 297] width 300 height 15
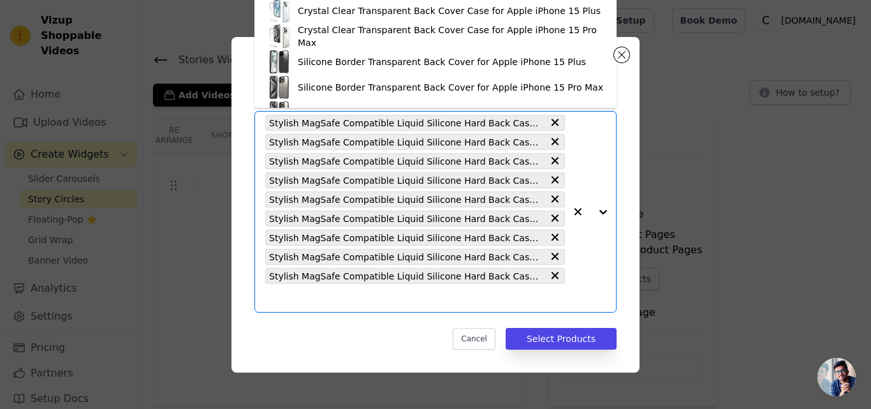
paste input "Stylish MagSafe Compatible Liquid Silicone Hard Back Case For Apple iPhone 16"
type input "Stylish MagSafe Compatible Liquid Silicone Hard Back Case For Apple iPhone 16"
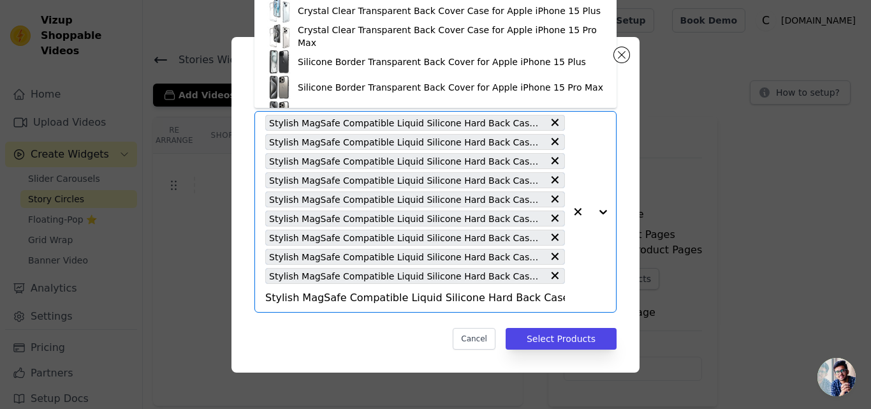
scroll to position [0, 60]
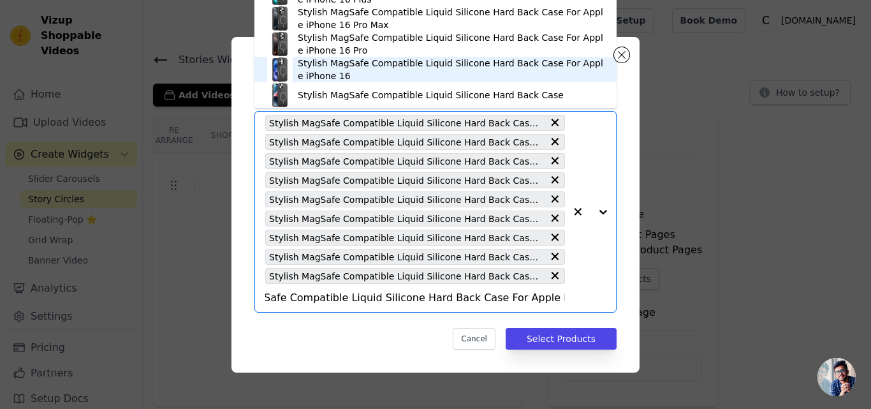
click at [342, 66] on div "Stylish MagSafe Compatible Liquid Silicone Hard Back Case For Apple iPhone 16" at bounding box center [451, 70] width 306 height 26
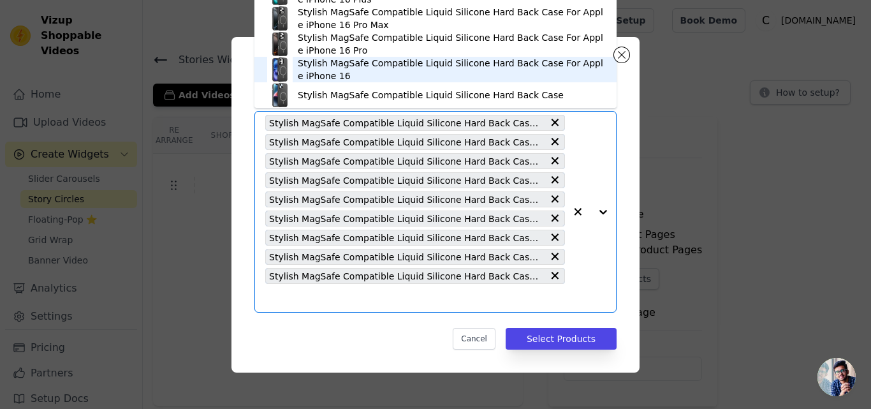
scroll to position [0, 0]
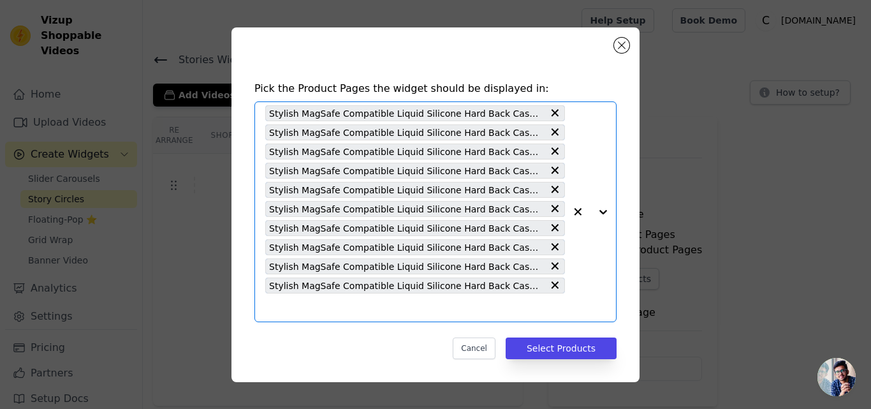
click at [330, 300] on input "text" at bounding box center [415, 307] width 300 height 15
paste input "Stylish MagSafe Compatible Liquid Silicone Hard Back Case For Samsung S25 5G"
type input "Stylish MagSafe Compatible Liquid Silicone Hard Back Case For Samsung S25 5G"
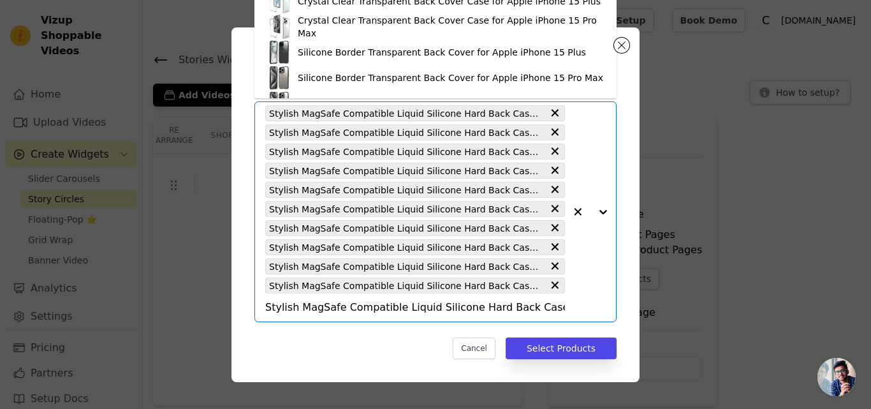
scroll to position [0, 62]
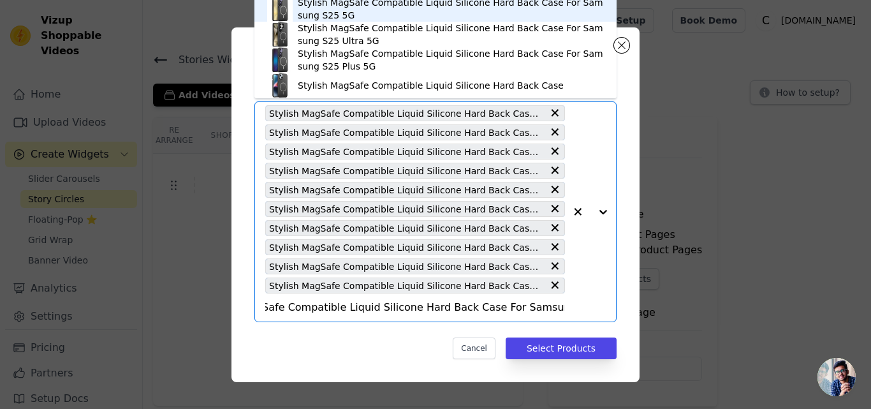
click at [321, 14] on div "Stylish MagSafe Compatible Liquid Silicone Hard Back Case For Samsung S25 5G" at bounding box center [451, 9] width 306 height 26
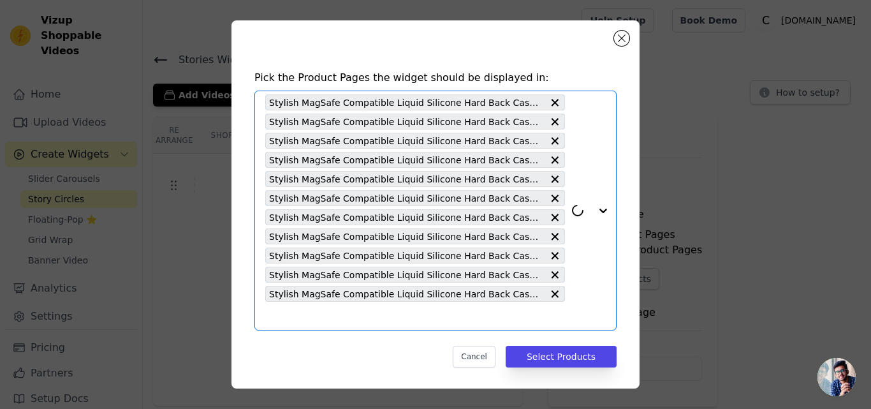
scroll to position [6, 0]
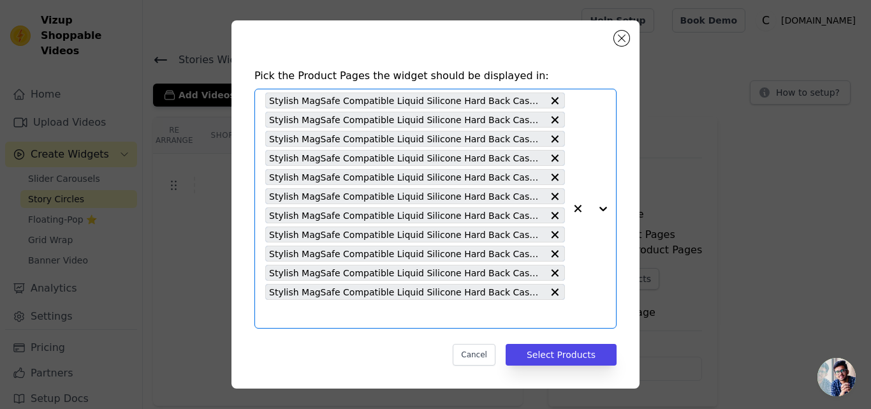
paste input "Stylish MagSafe Compatible Liquid Silicone Hard Back Case For Samsung S25 Ultra…"
type input "Stylish MagSafe Compatible Liquid Silicone Hard Back Case For Samsung S25 Ultra…"
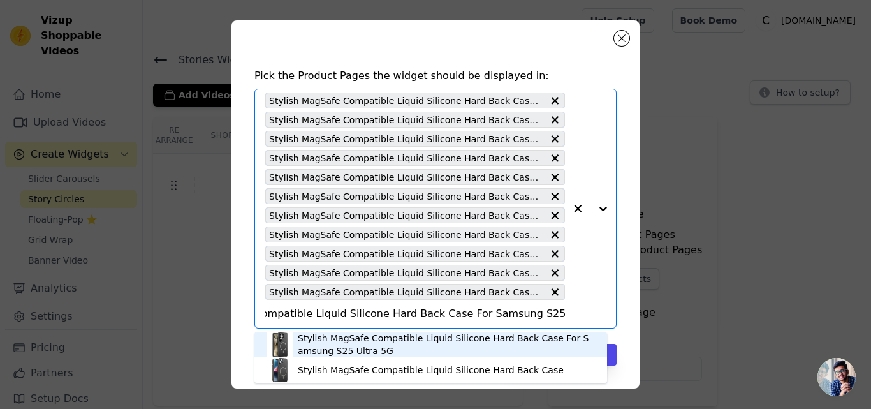
click at [349, 340] on div "Stylish MagSafe Compatible Liquid Silicone Hard Back Case For Samsung S25 Ultra…" at bounding box center [446, 345] width 297 height 26
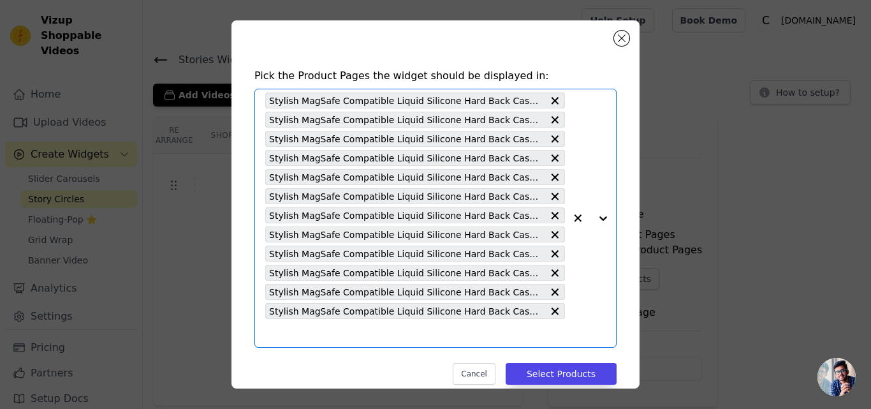
scroll to position [0, 0]
click at [355, 334] on input "text" at bounding box center [415, 332] width 300 height 15
paste input "Stylish MagSafe Compatible Liquid Silicone Hard Back Case For Samsung S25 Plus …"
type input "Stylish MagSafe Compatible Liquid Silicone Hard Back Case For Samsung S25 Plus …"
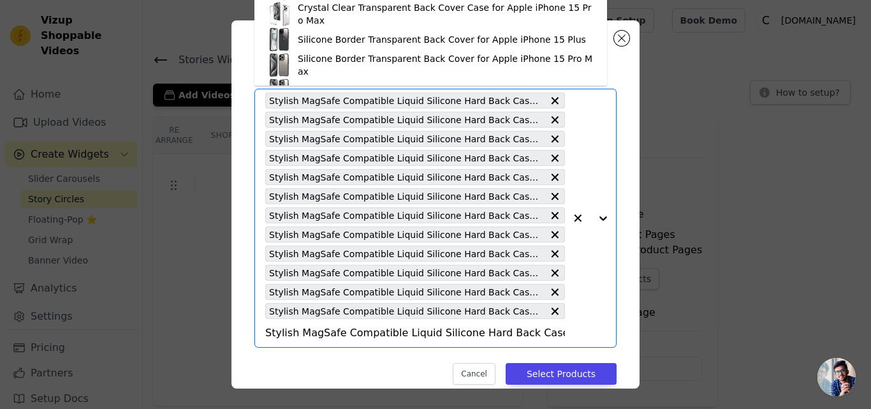
scroll to position [0, 92]
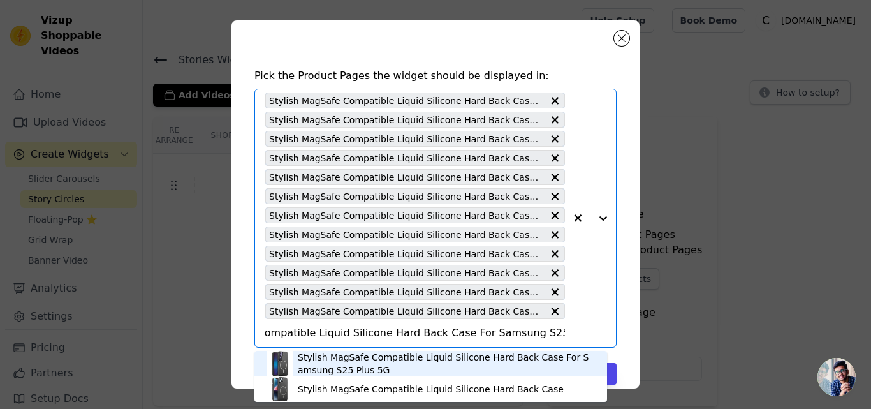
click at [344, 360] on div "Stylish MagSafe Compatible Liquid Silicone Hard Back Case For Samsung S25 Plus …" at bounding box center [446, 364] width 297 height 26
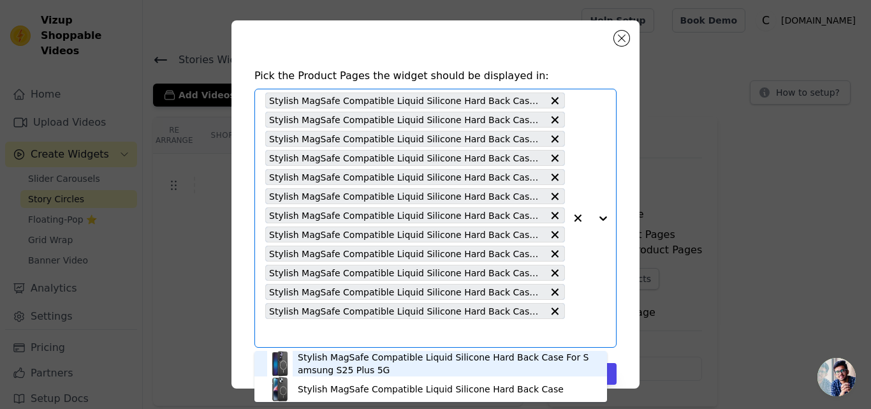
scroll to position [0, 0]
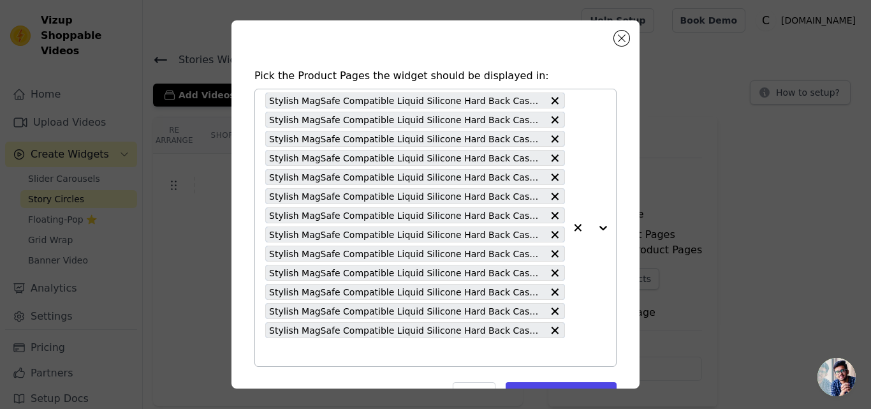
paste input "Stylish MagSafe Compatible Liquid Silicone Hard Back Case For Samsung S25 Plus …"
type input "Stylish MagSafe Compatible Liquid Silicone Hard Back Case For Samsung S25 Plus …"
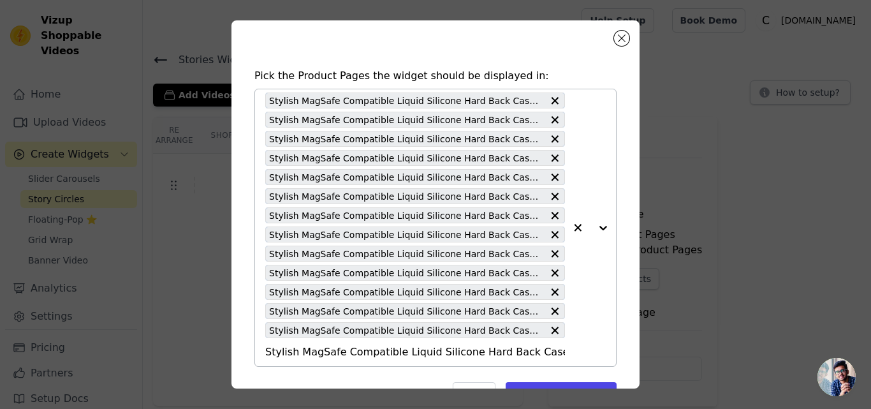
scroll to position [0, 92]
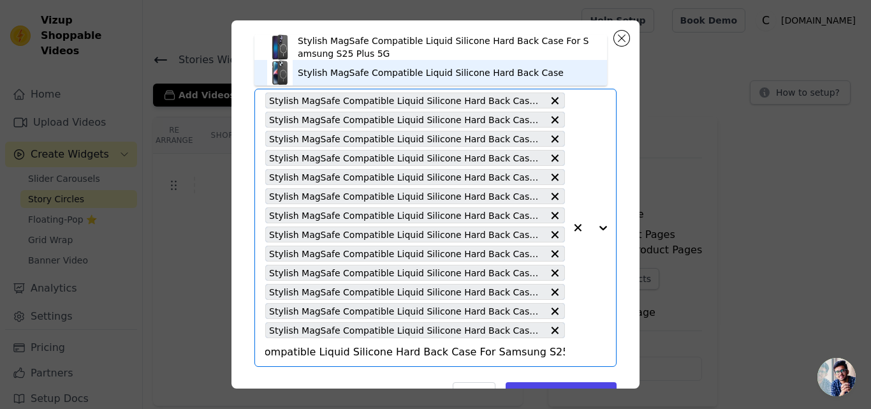
click at [378, 73] on div "Stylish MagSafe Compatible Liquid Silicone Hard Back Case" at bounding box center [431, 72] width 266 height 13
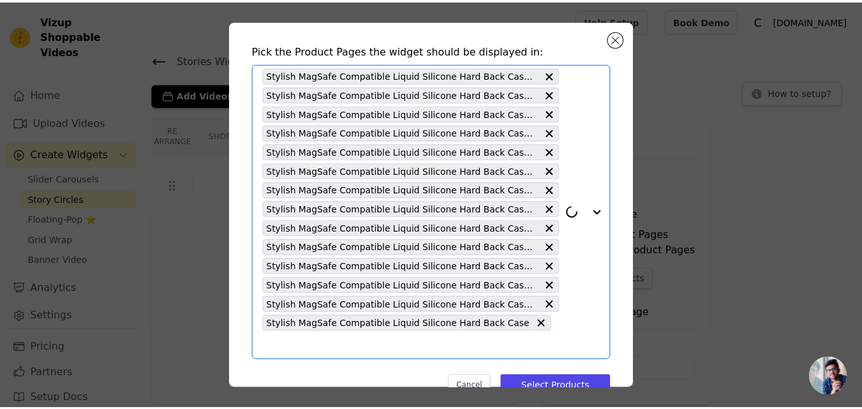
scroll to position [44, 0]
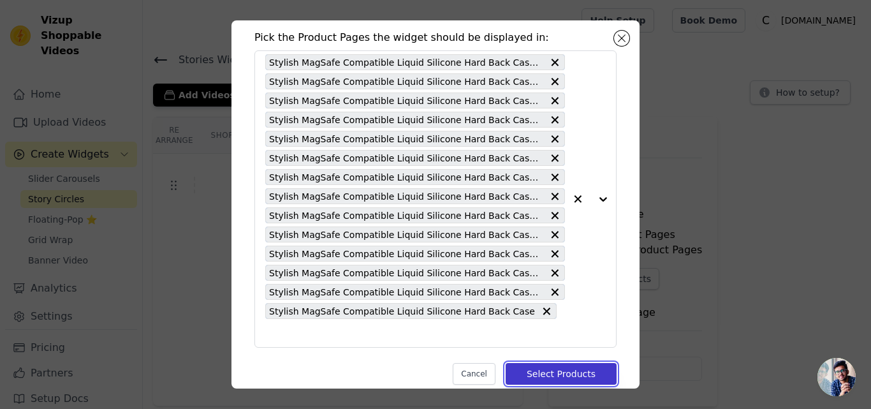
click at [570, 363] on button "Select Products" at bounding box center [561, 374] width 111 height 22
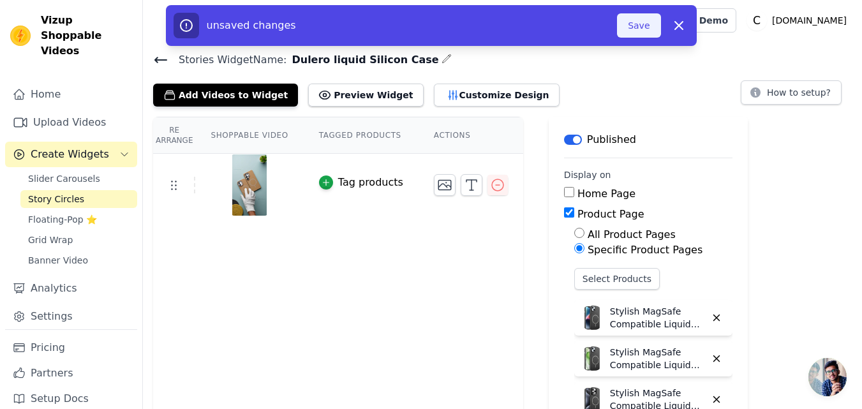
click at [632, 29] on button "Save" at bounding box center [638, 25] width 43 height 24
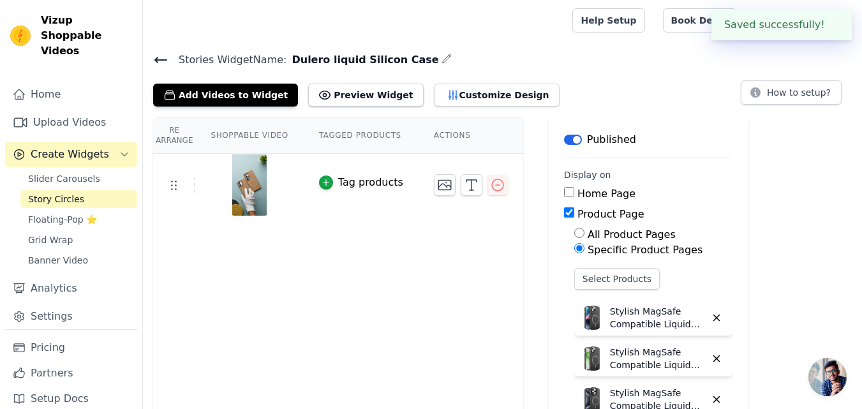
click at [166, 61] on icon at bounding box center [160, 59] width 15 height 15
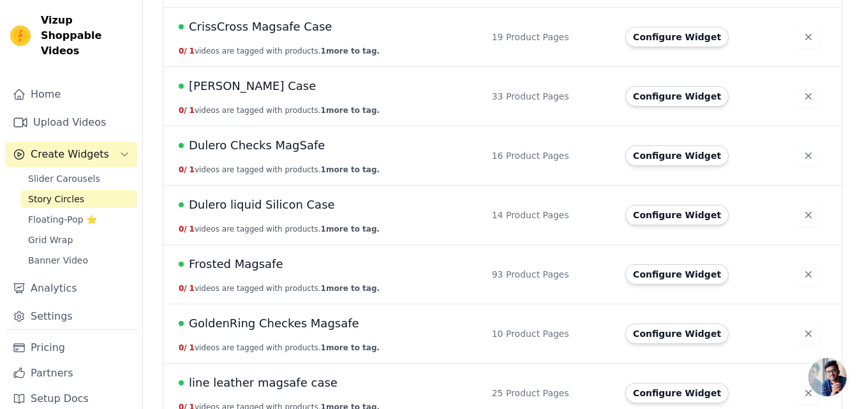
scroll to position [765, 0]
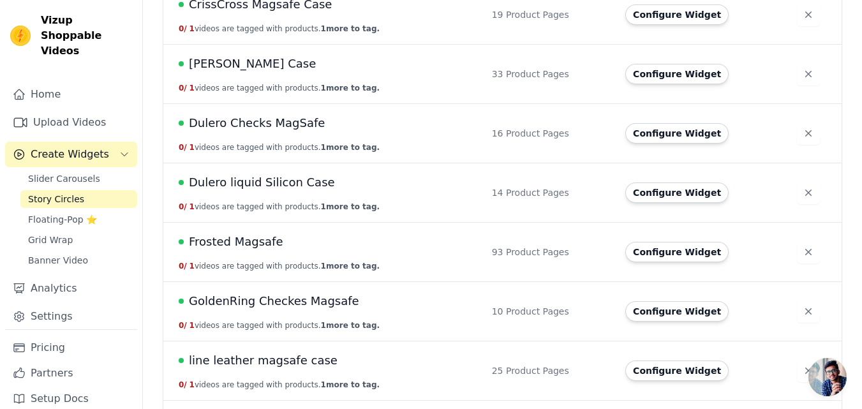
click at [290, 180] on span "Dulero liquid Silicon Case" at bounding box center [262, 183] width 146 height 18
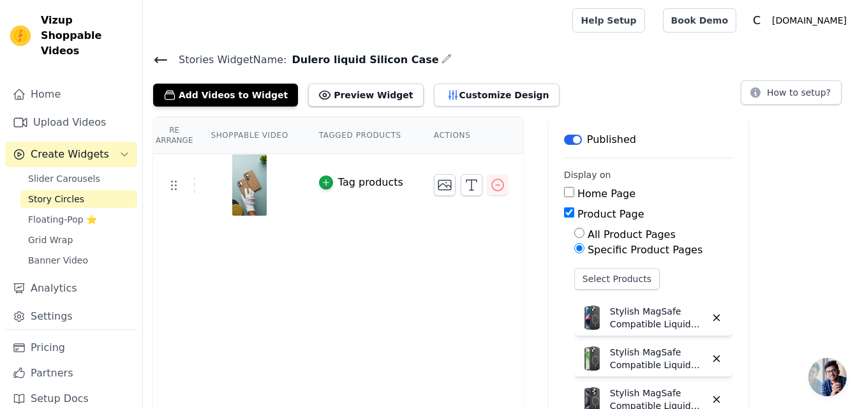
click at [164, 63] on icon at bounding box center [160, 59] width 15 height 15
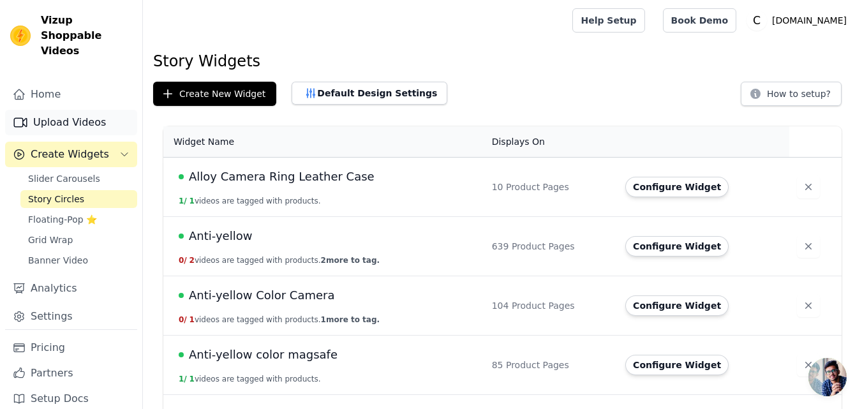
click at [67, 112] on link "Upload Videos" at bounding box center [71, 123] width 132 height 26
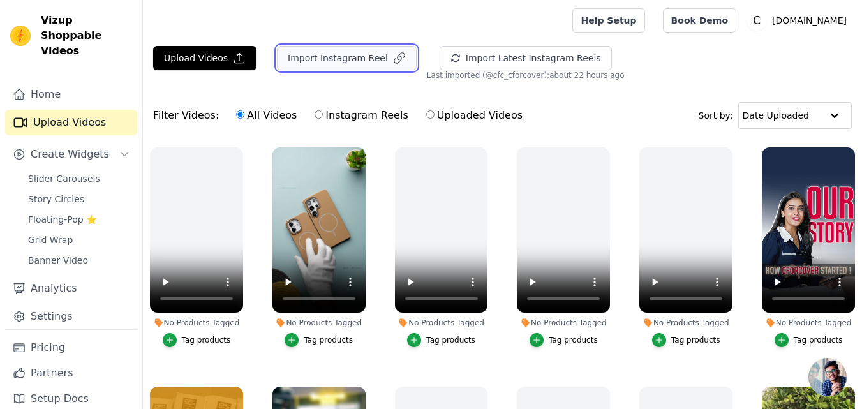
click at [337, 61] on button "Import Instagram Reel" at bounding box center [347, 58] width 140 height 24
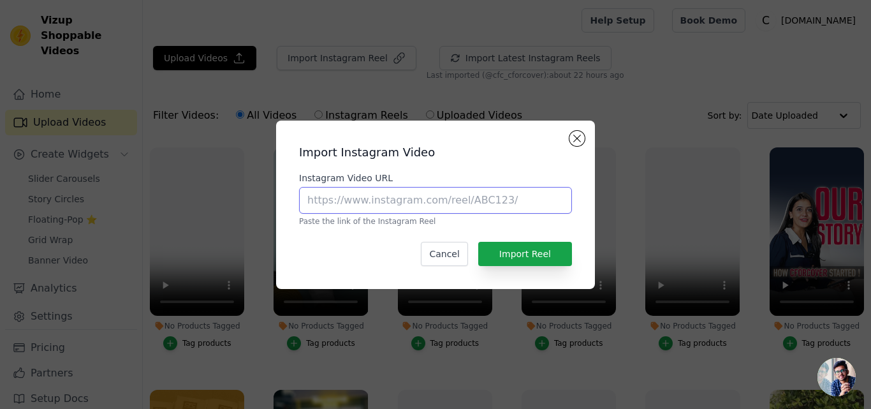
click at [316, 197] on input "Instagram Video URL" at bounding box center [435, 200] width 273 height 27
paste input "https://www.instagram.com/reel/DIL5RLgB2UR"
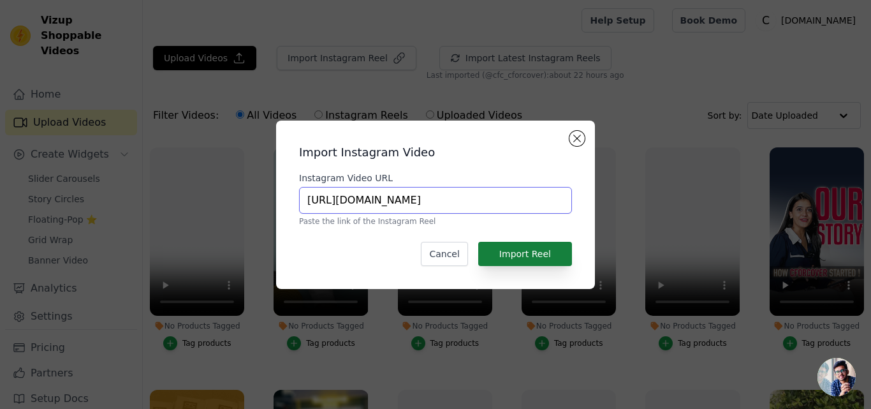
type input "https://www.instagram.com/reel/DIL5RLgB2UR"
click at [547, 261] on button "Import Reel" at bounding box center [525, 254] width 94 height 24
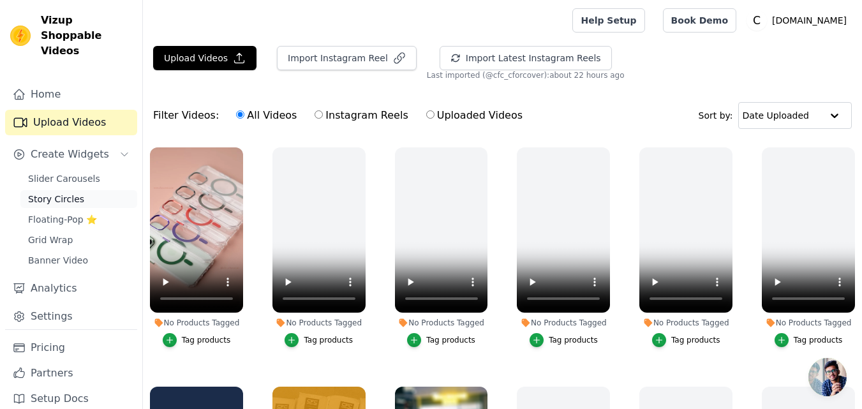
click at [51, 191] on link "Story Circles" at bounding box center [78, 199] width 117 height 18
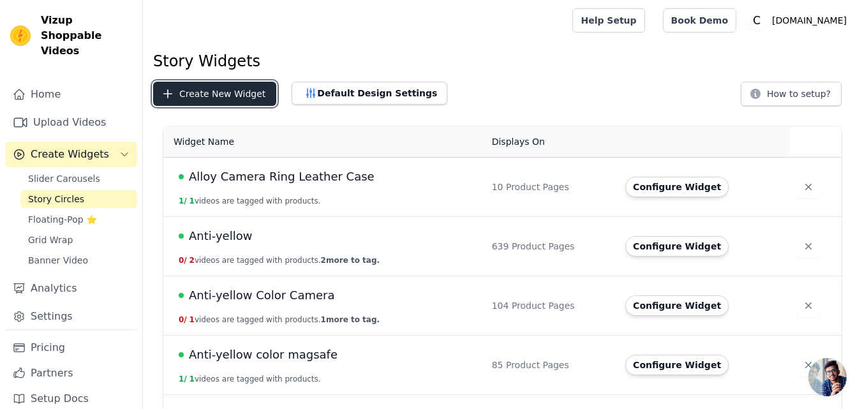
click at [244, 98] on button "Create New Widget" at bounding box center [214, 94] width 123 height 24
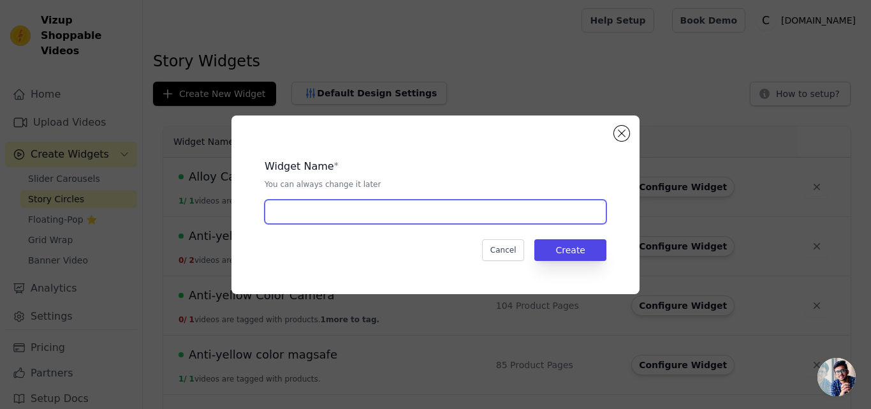
click at [316, 210] on input "text" at bounding box center [436, 212] width 342 height 24
paste input "Colorfull Button TPU Magsafe Case"
type input "Colorfull Button TPU Magsafe Case"
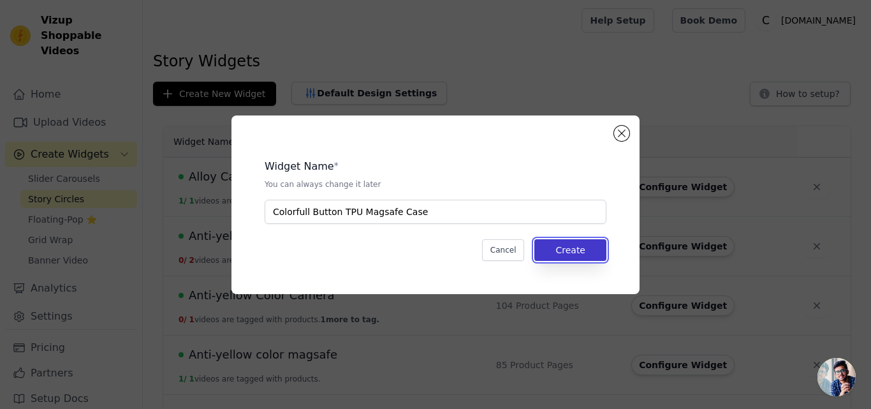
click at [570, 253] on button "Create" at bounding box center [571, 250] width 72 height 22
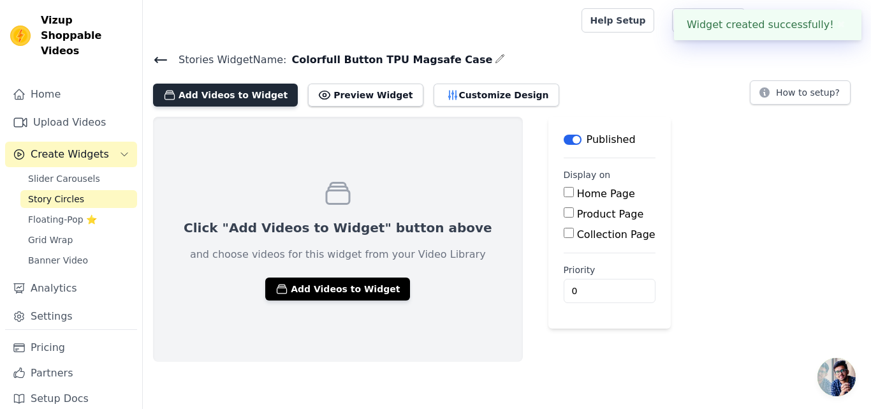
click at [216, 102] on button "Add Videos to Widget" at bounding box center [225, 95] width 145 height 23
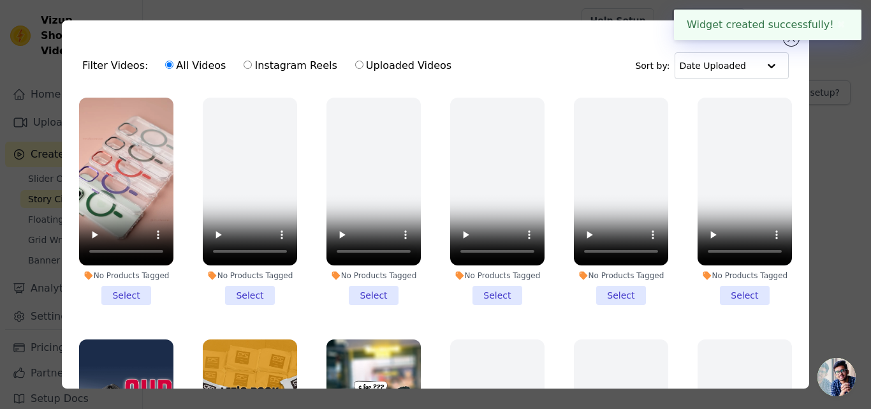
click at [130, 288] on li "No Products Tagged Select" at bounding box center [126, 201] width 94 height 207
click at [0, 0] on input "No Products Tagged Select" at bounding box center [0, 0] width 0 height 0
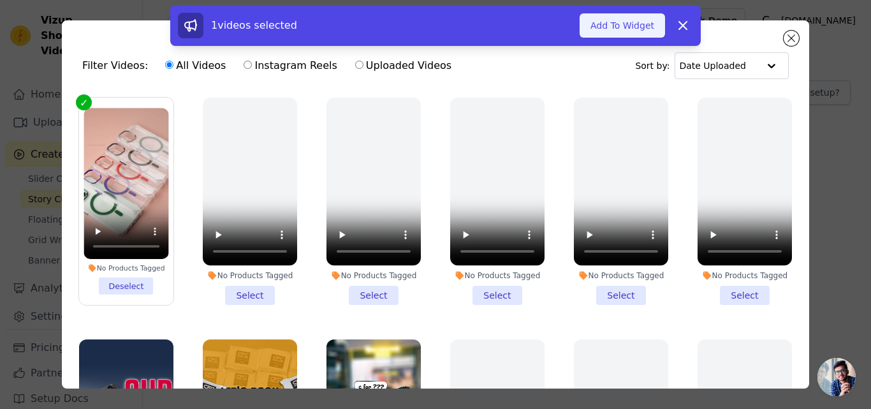
click at [630, 31] on button "Add To Widget" at bounding box center [622, 25] width 85 height 24
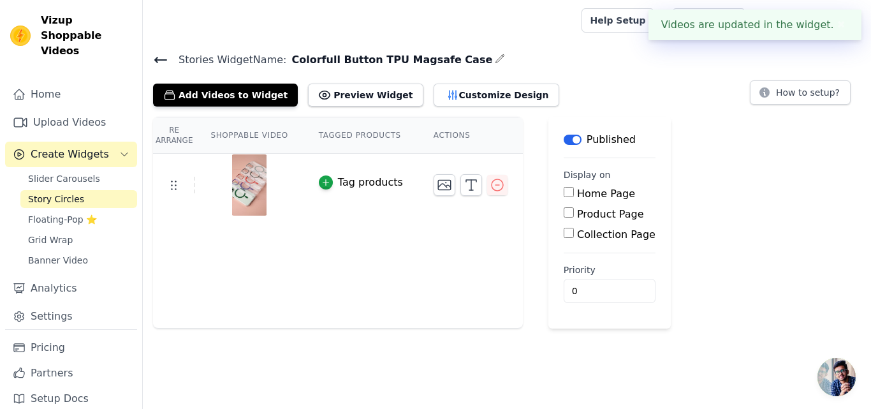
click at [587, 212] on label "Product Page" at bounding box center [610, 214] width 67 height 12
click at [574, 212] on input "Product Page" at bounding box center [569, 212] width 10 height 10
checkbox input "true"
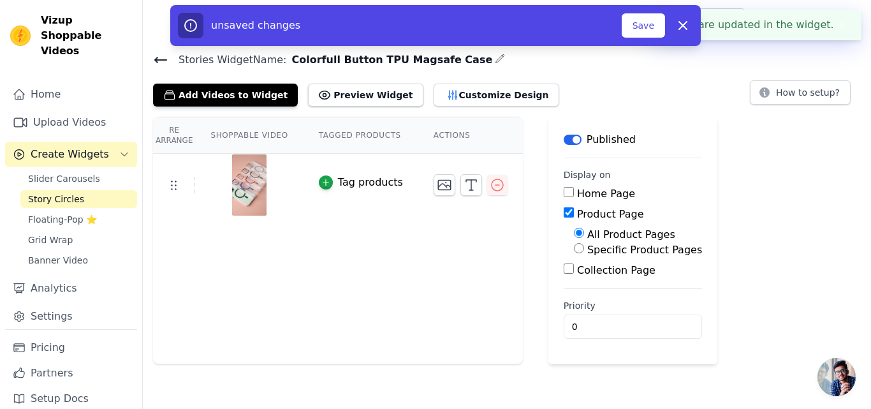
click at [587, 249] on label "Specific Product Pages" at bounding box center [644, 250] width 115 height 12
click at [577, 249] on input "Specific Product Pages" at bounding box center [579, 248] width 10 height 10
radio input "true"
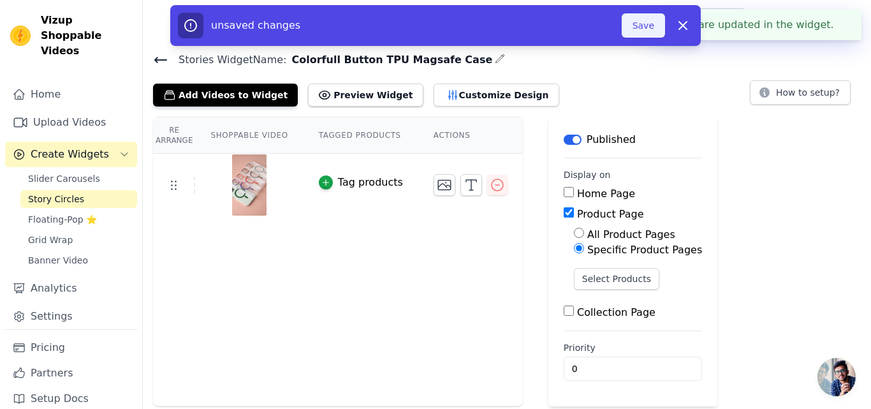
click at [642, 20] on button "Save" at bounding box center [643, 25] width 43 height 24
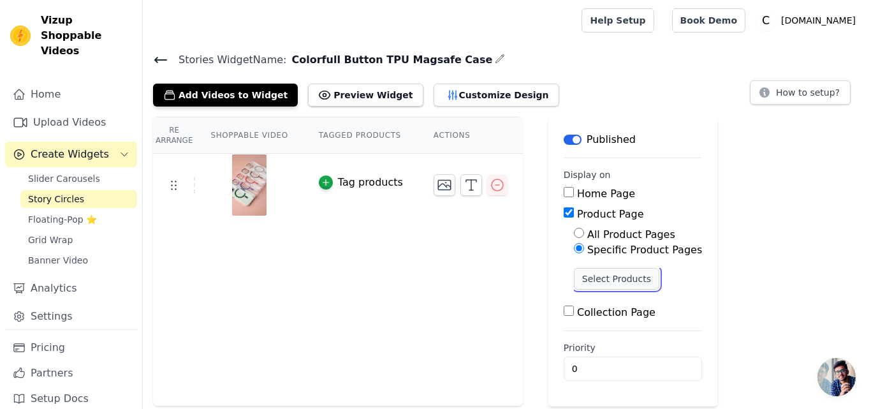
click at [574, 275] on button "Select Products" at bounding box center [616, 279] width 85 height 22
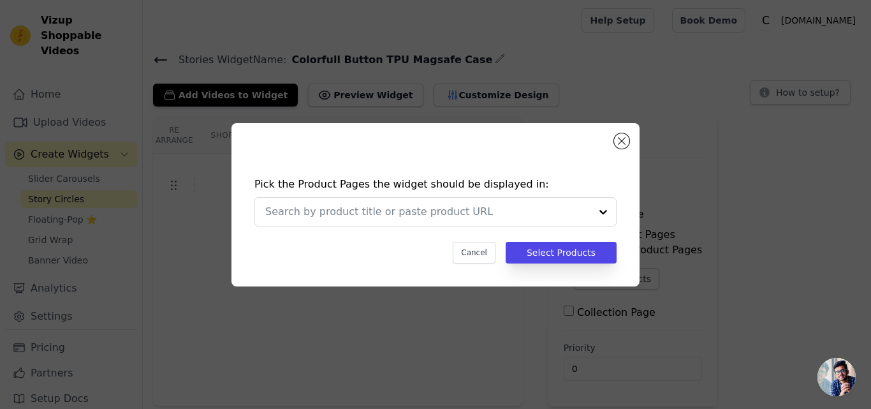
click at [410, 202] on div at bounding box center [427, 212] width 325 height 28
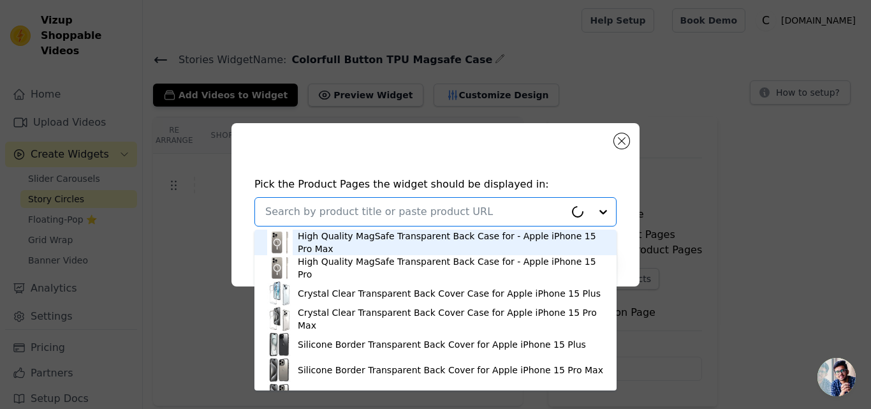
paste input "Premium Crystal Clear Hard Back Case For Apple iPhone 14 with Strong MagSafe Ma…"
type input "Premium Crystal Clear Hard Back Case For Apple iPhone 14 with Strong MagSafe Ma…"
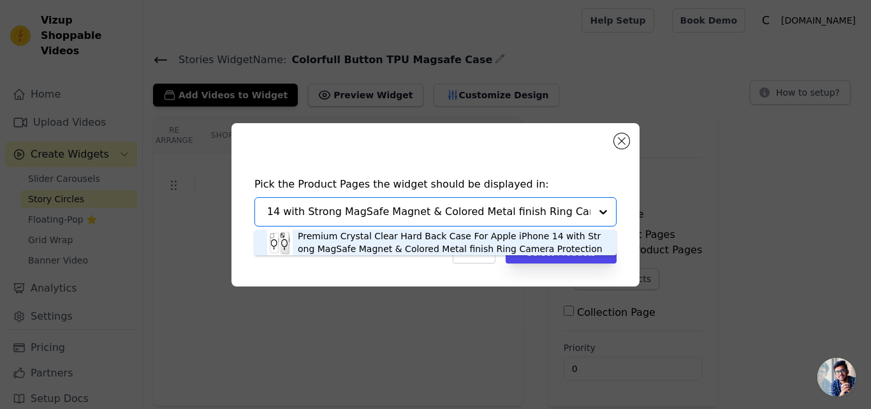
click at [358, 237] on div "Premium Crystal Clear Hard Back Case For Apple iPhone 14 with Strong MagSafe Ma…" at bounding box center [451, 243] width 306 height 26
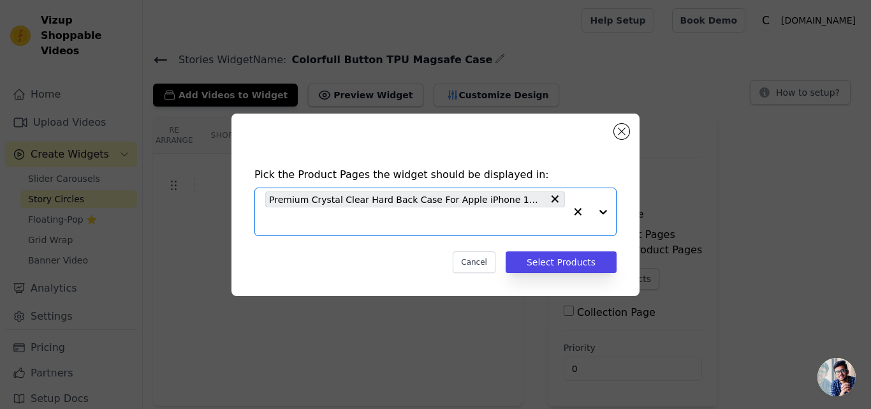
scroll to position [0, 0]
click at [337, 226] on input "text" at bounding box center [415, 221] width 300 height 15
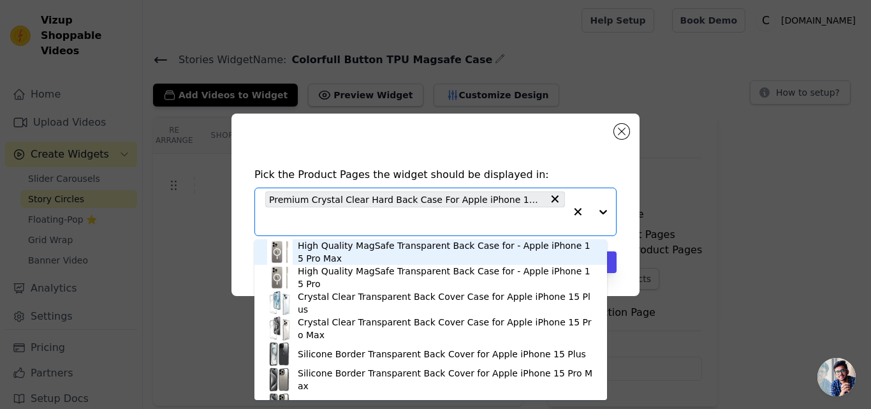
paste input "Premium Crystal Clear Hard Back Case For Apple iPhone 15 with Strong MagSafe Ma…"
type input "Premium Crystal Clear Hard Back Case For Apple iPhone 15 with Strong MagSafe Ma…"
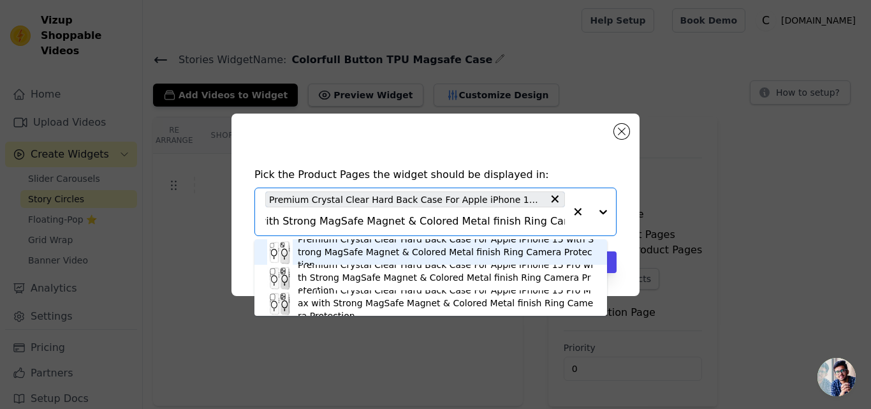
click at [337, 244] on div "Premium Crystal Clear Hard Back Case For Apple iPhone 15 with Strong MagSafe Ma…" at bounding box center [446, 252] width 297 height 38
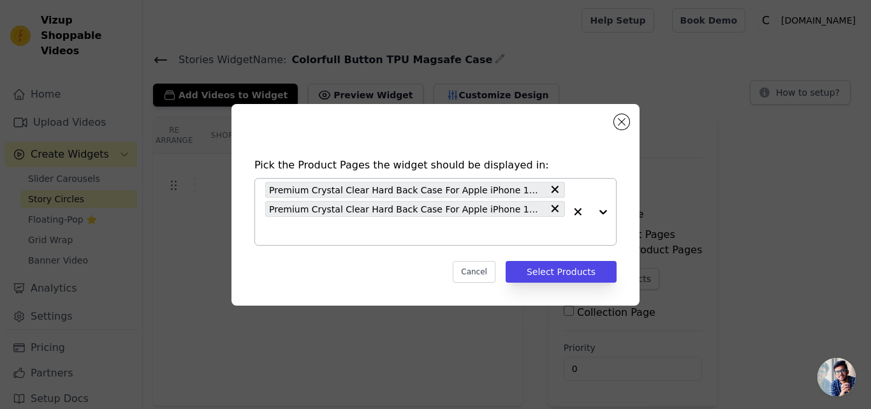
click at [333, 234] on input "text" at bounding box center [415, 230] width 300 height 15
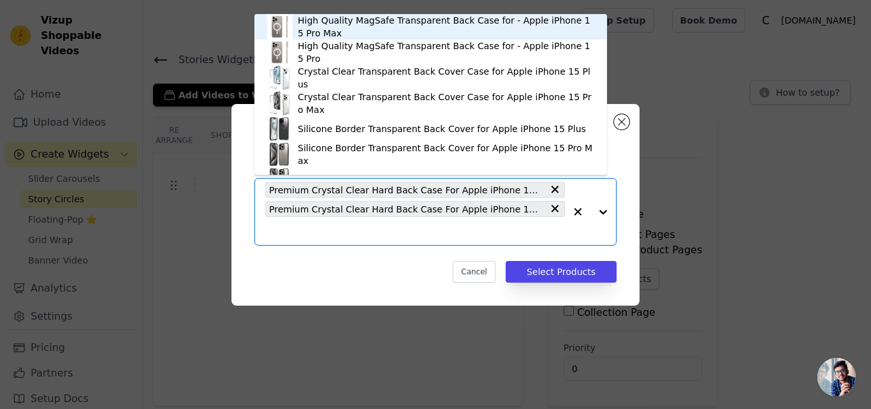
paste input "Premium Crystal Clear Hard Back Case For Apple iPhone 15 Pro with Strong MagSaf…"
type input "Premium Crystal Clear Hard Back Case For Apple iPhone 15 Pro with Strong MagSaf…"
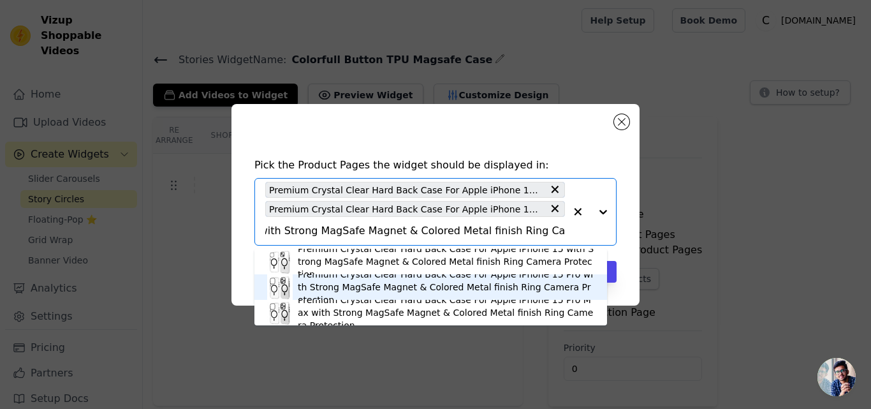
click at [327, 279] on div "Premium Crystal Clear Hard Back Case For Apple iPhone 15 Pro with Strong MagSaf…" at bounding box center [446, 287] width 297 height 38
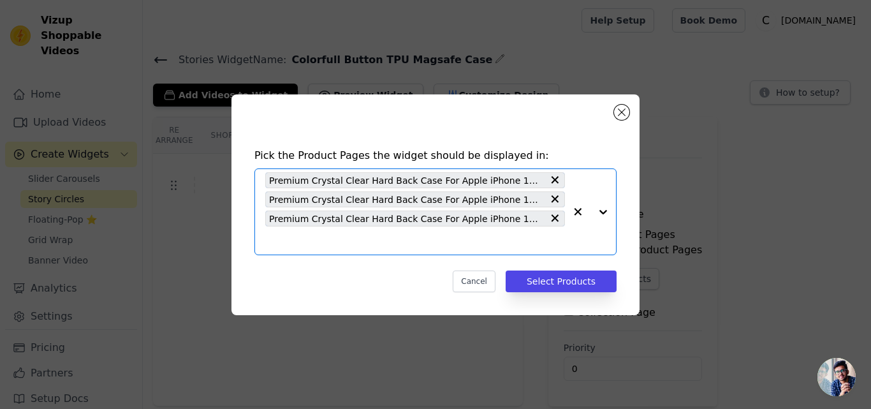
scroll to position [0, 0]
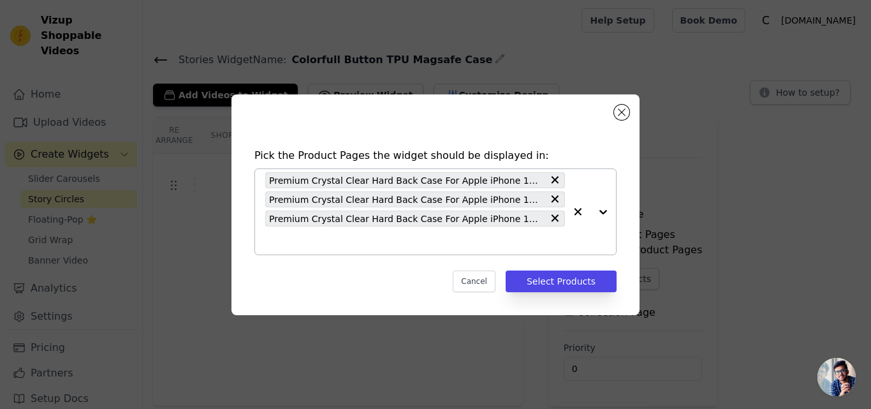
click at [333, 244] on input "text" at bounding box center [415, 240] width 300 height 15
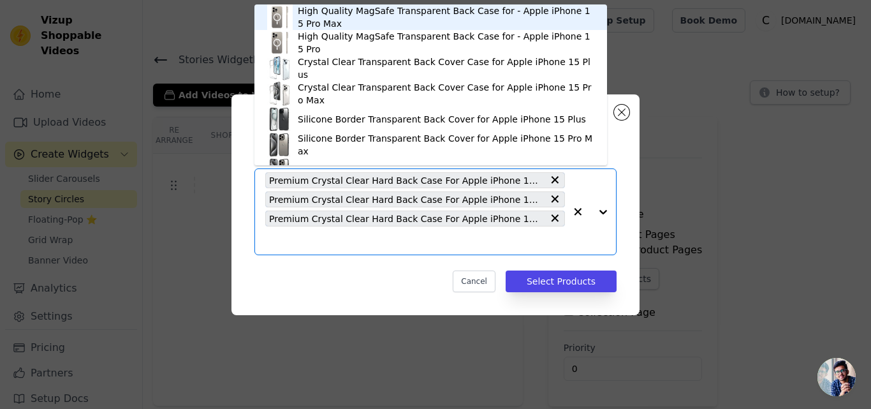
paste input "Premium Crystal Clear Hard Back Case For Apple iPhone 15 Pro Max with Strong Ma…"
type input "Premium Crystal Clear Hard Back Case For Apple iPhone 15 Pro Max with Strong Ma…"
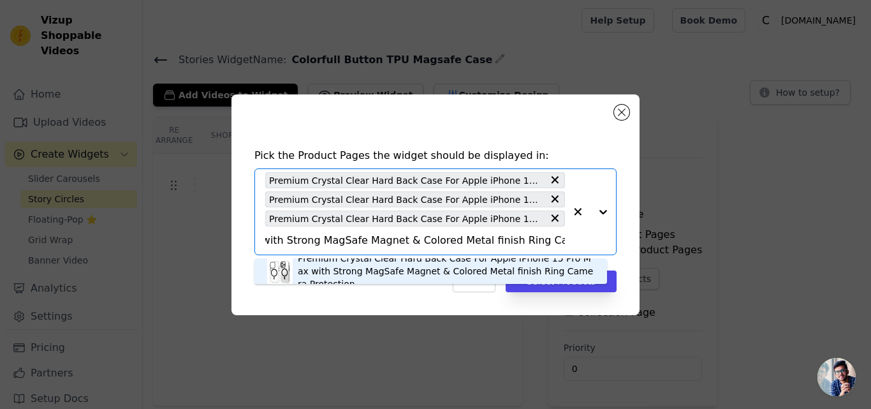
click at [334, 267] on div "Premium Crystal Clear Hard Back Case For Apple iPhone 15 Pro Max with Strong Ma…" at bounding box center [446, 271] width 297 height 38
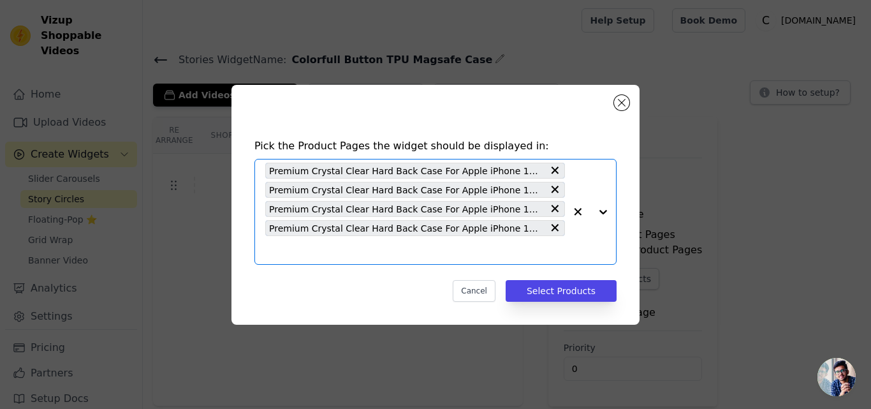
scroll to position [0, 0]
click at [332, 247] on input "text" at bounding box center [415, 249] width 300 height 15
paste input "Premium Crystal Clear Hard Back Case For Apple iPhone 16 Pro with Strong MagSaf…"
type input "Premium Crystal Clear Hard Back Case For Apple iPhone 16 Pro with Strong MagSaf…"
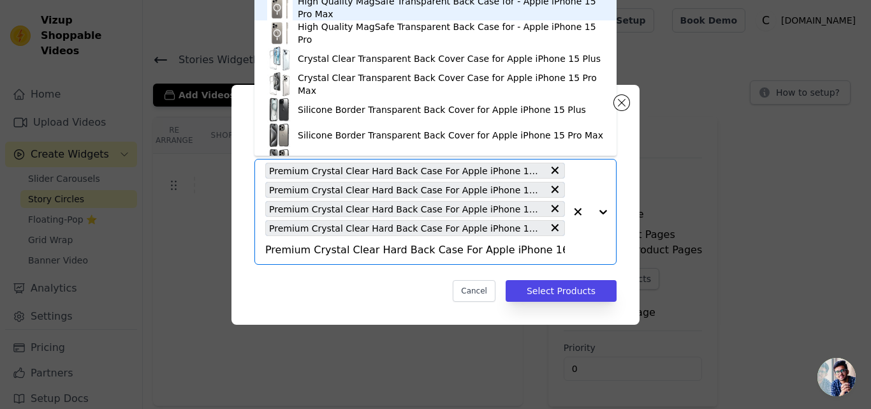
scroll to position [0, 332]
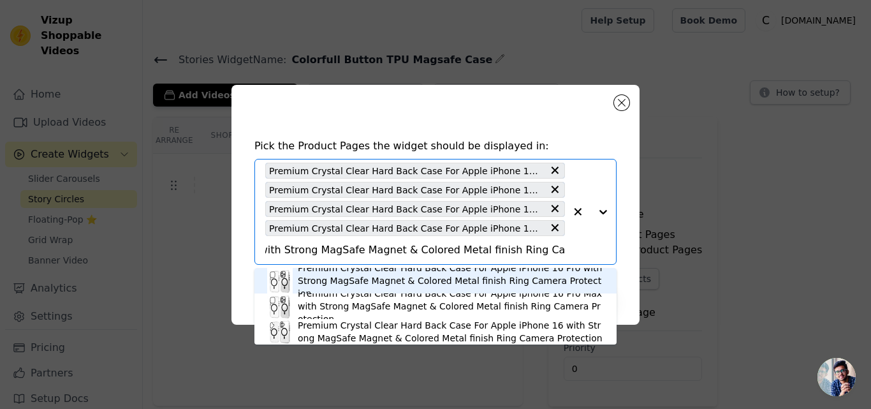
click at [337, 278] on div "Premium Crystal Clear Hard Back Case For Apple iPhone 16 Pro with Strong MagSaf…" at bounding box center [451, 281] width 306 height 38
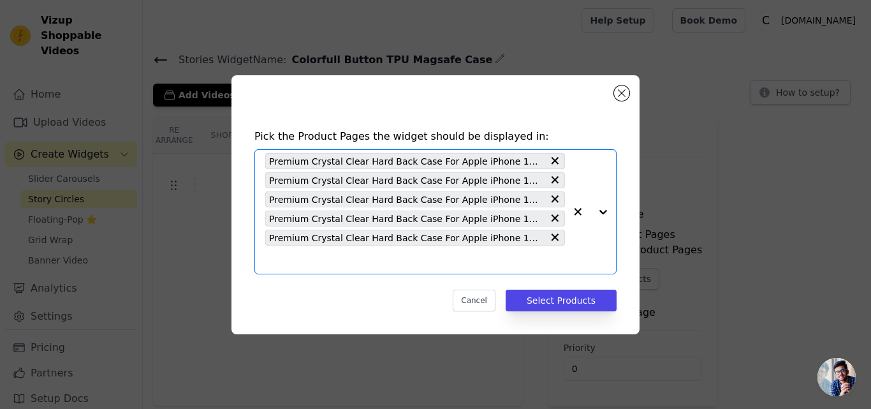
scroll to position [0, 0]
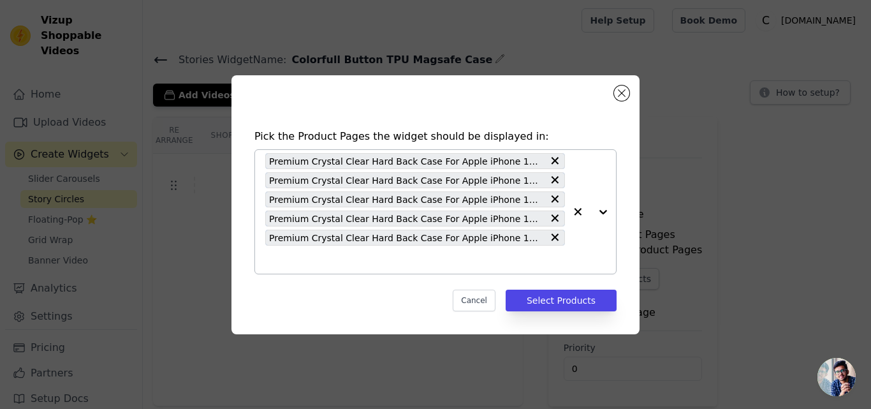
click at [341, 260] on input "text" at bounding box center [415, 259] width 300 height 15
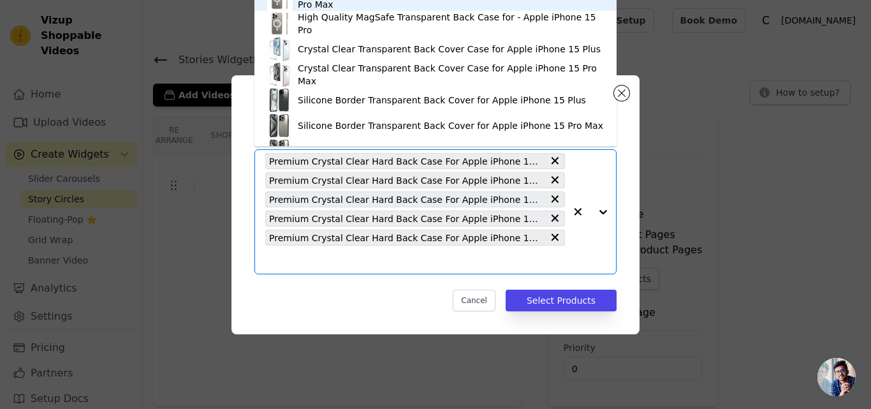
paste input "Premium Crystal Clear Hard Back Case For Apple iphone 16 Pro Max with Strong Ma…"
type input "Premium Crystal Clear Hard Back Case For Apple iphone 16 Pro Max with Strong Ma…"
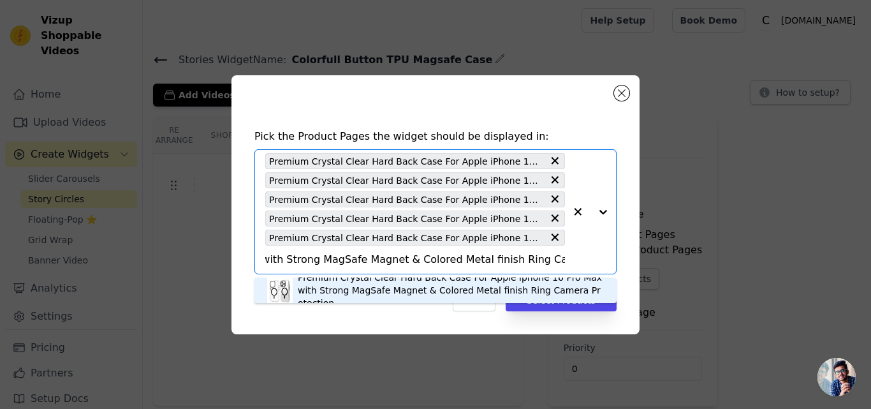
click at [348, 293] on div "Premium Crystal Clear Hard Back Case For Apple iphone 16 Pro Max with Strong Ma…" at bounding box center [451, 290] width 306 height 38
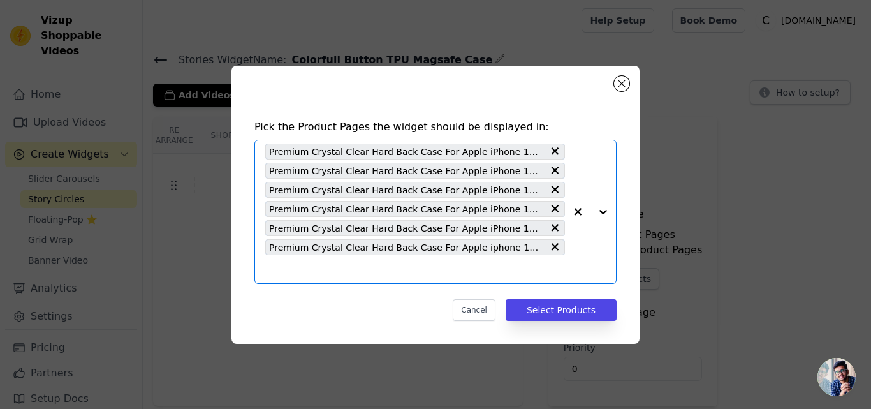
click at [353, 274] on input "text" at bounding box center [415, 269] width 300 height 15
paste input "Premium Crystal Clear Hard Back Case For Apple iPhone 16 with Strong MagSafe Ma…"
type input "Premium Crystal Clear Hard Back Case For Apple iPhone 16 with Strong MagSafe Ma…"
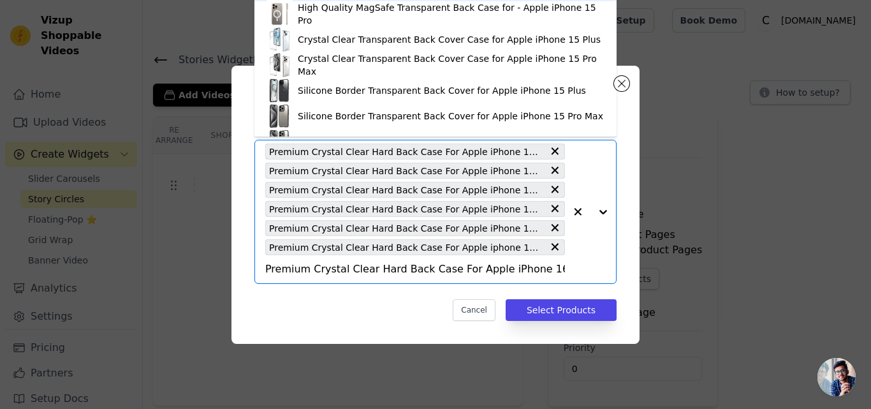
scroll to position [0, 314]
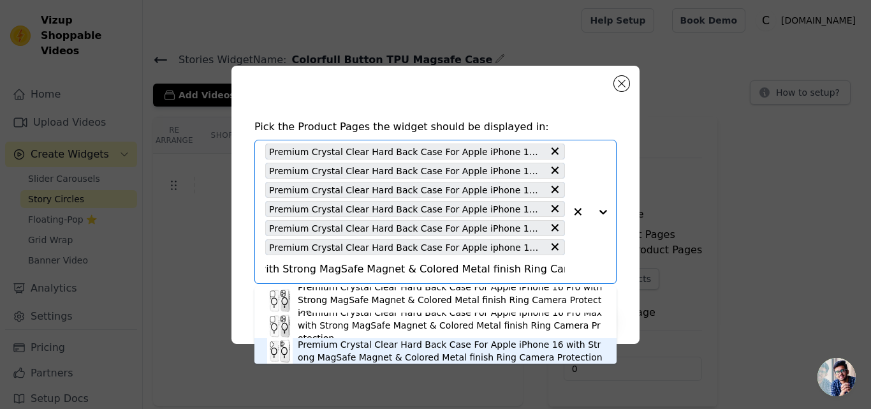
click at [348, 347] on div "Premium Crystal Clear Hard Back Case For Apple iPhone 16 with Strong MagSafe Ma…" at bounding box center [451, 351] width 306 height 26
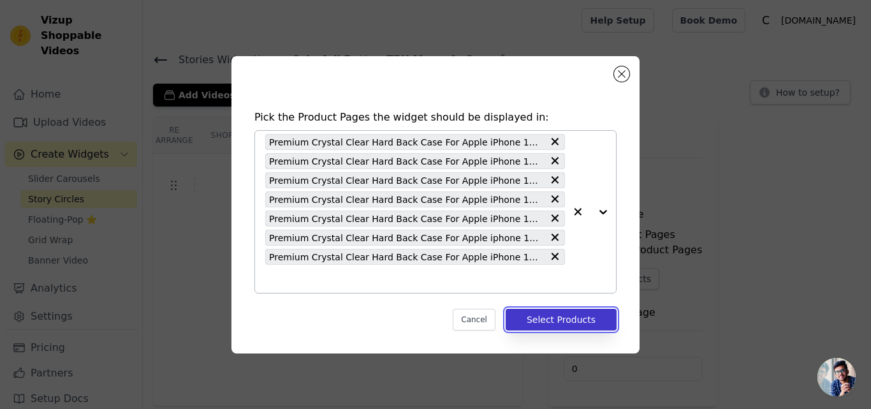
click at [543, 313] on button "Select Products" at bounding box center [561, 320] width 111 height 22
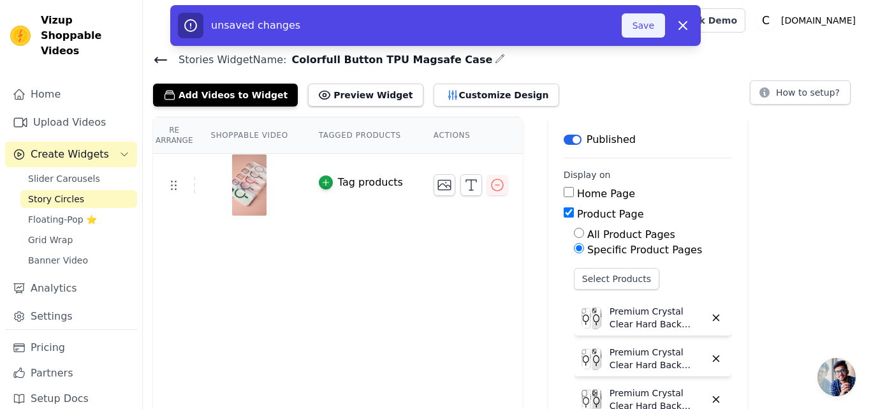
click at [639, 22] on button "Save" at bounding box center [643, 25] width 43 height 24
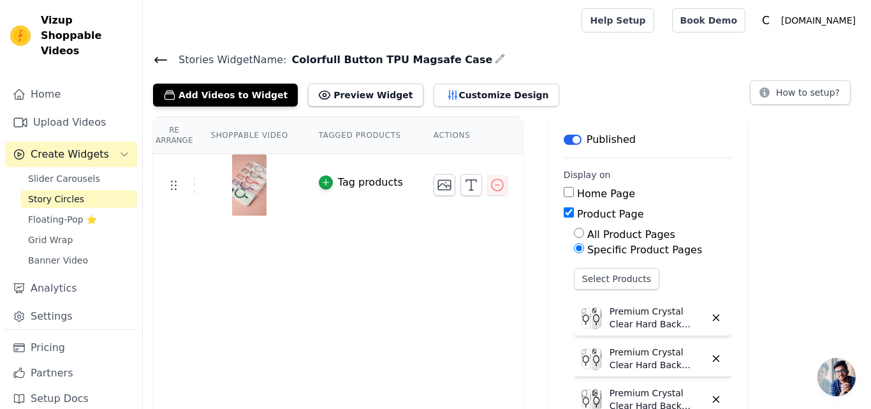
click at [158, 52] on icon at bounding box center [160, 59] width 15 height 15
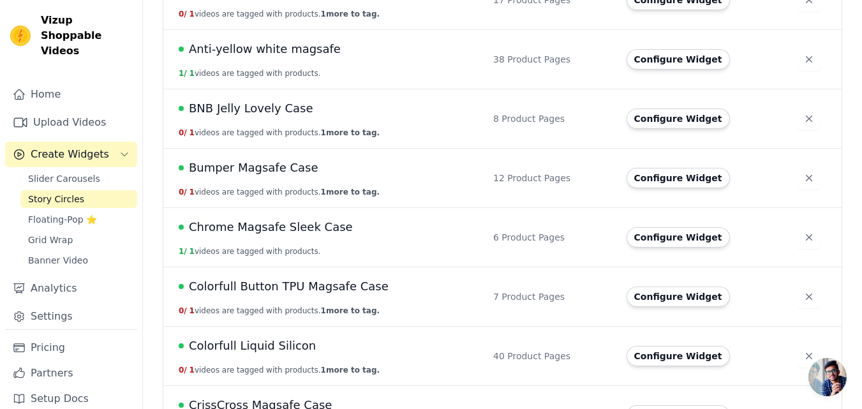
scroll to position [447, 0]
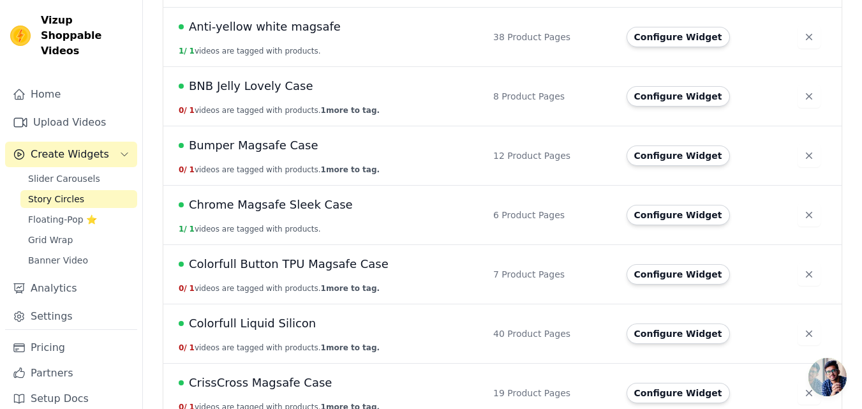
click at [286, 258] on span "Colorfull Button TPU Magsafe Case" at bounding box center [289, 264] width 200 height 18
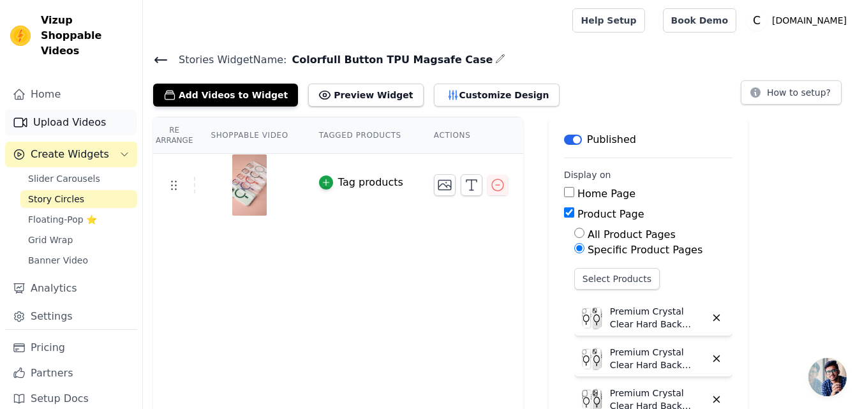
click at [70, 110] on link "Upload Videos" at bounding box center [71, 123] width 132 height 26
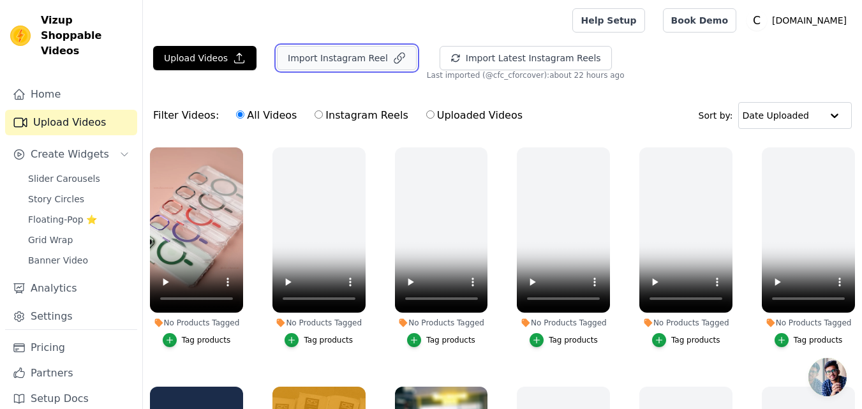
click at [332, 63] on button "Import Instagram Reel" at bounding box center [347, 58] width 140 height 24
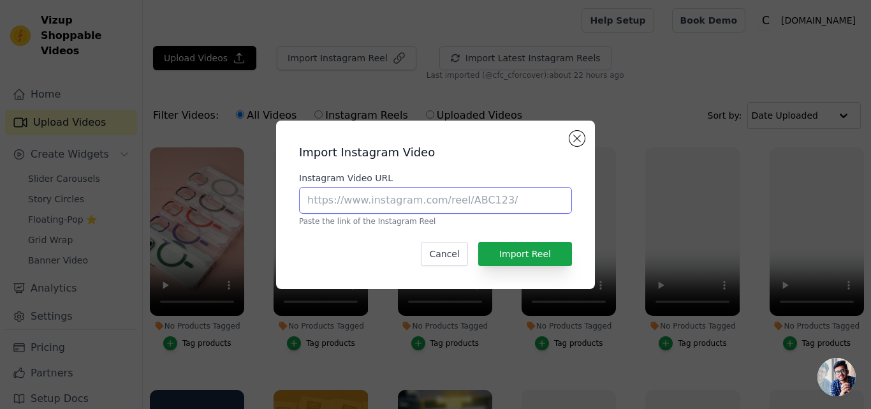
click at [342, 198] on input "Instagram Video URL" at bounding box center [435, 200] width 273 height 27
paste input "https://www.instagram.com/reel/DH525eBvxDc"
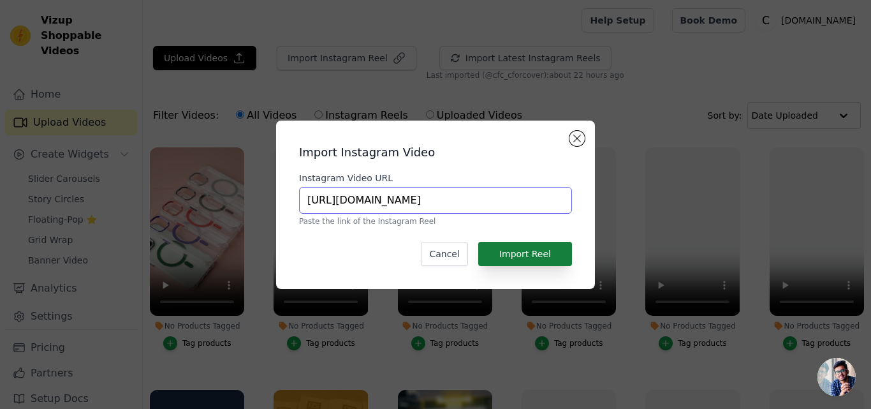
type input "https://www.instagram.com/reel/DH525eBvxDc"
click at [554, 251] on button "Import Reel" at bounding box center [525, 254] width 94 height 24
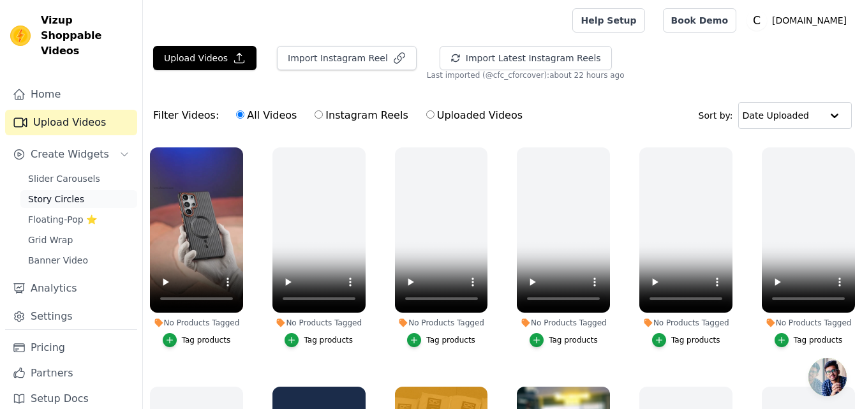
click at [55, 193] on span "Story Circles" at bounding box center [56, 199] width 56 height 13
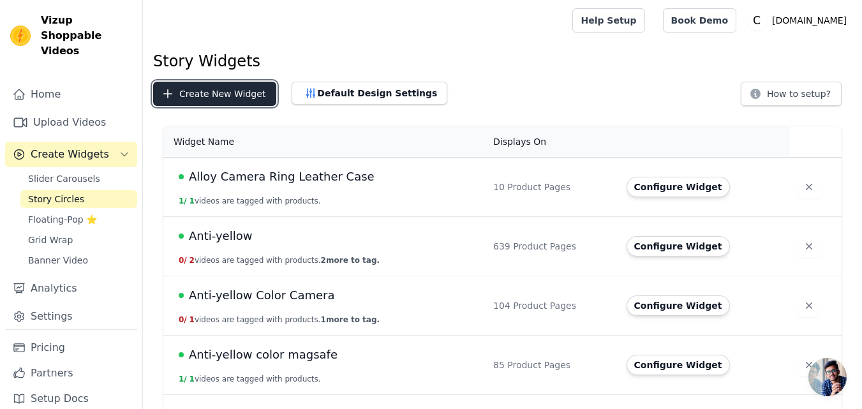
click at [226, 98] on button "Create New Widget" at bounding box center [214, 94] width 123 height 24
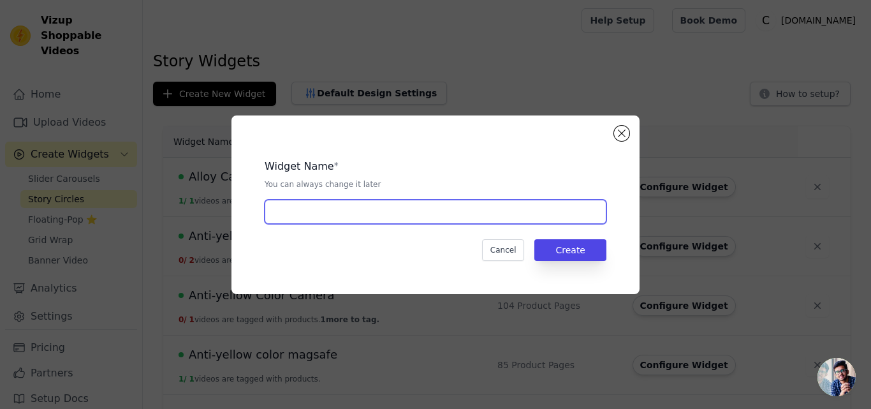
click at [311, 205] on input "text" at bounding box center [436, 212] width 342 height 24
paste input "Hard Line Magsafe"
type input "Hard Line Magsafe"
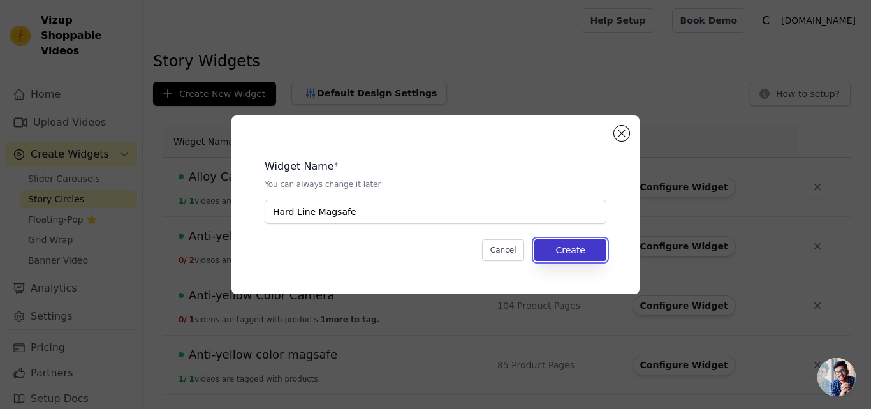
click at [582, 253] on button "Create" at bounding box center [571, 250] width 72 height 22
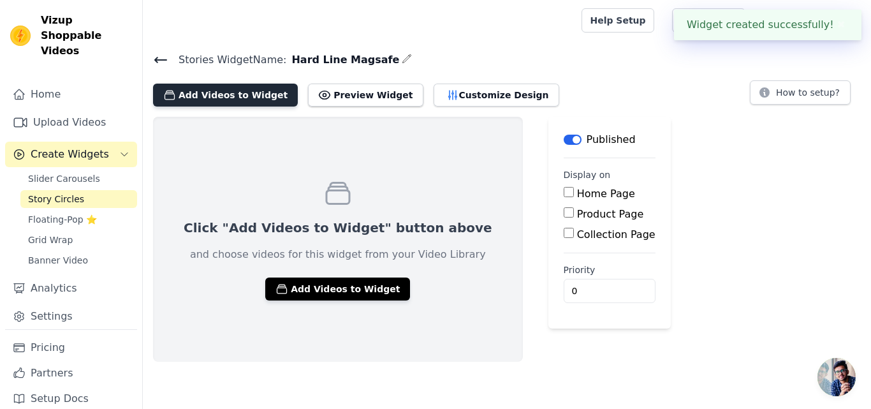
click at [233, 94] on button "Add Videos to Widget" at bounding box center [225, 95] width 145 height 23
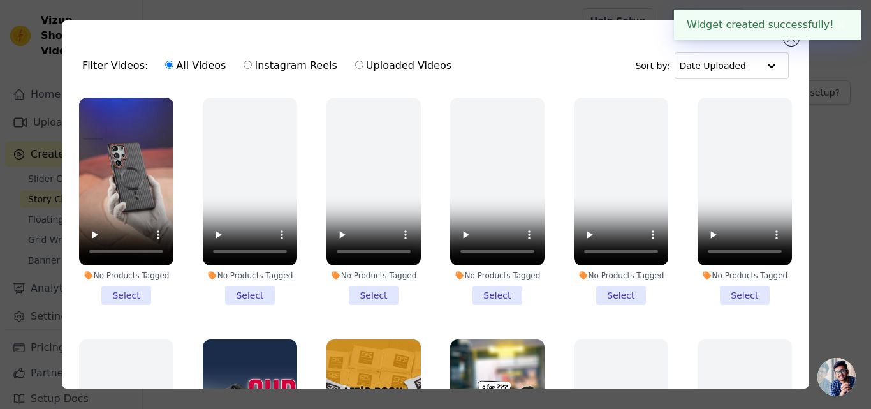
click at [123, 293] on li "No Products Tagged Select" at bounding box center [126, 201] width 94 height 207
click at [0, 0] on input "No Products Tagged Select" at bounding box center [0, 0] width 0 height 0
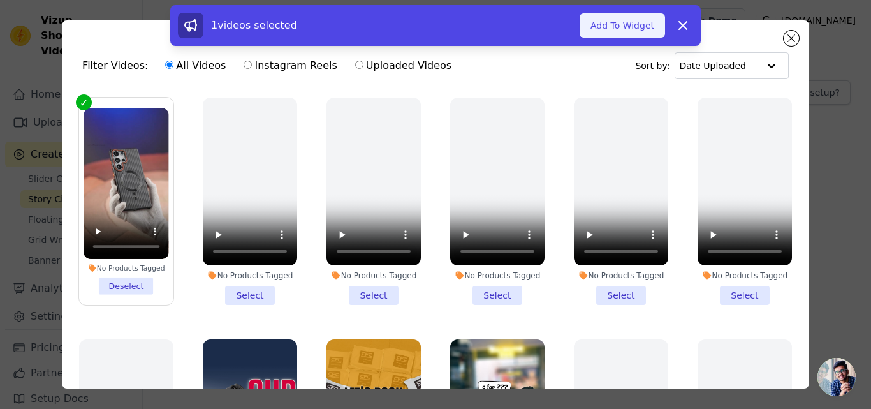
click at [625, 24] on button "Add To Widget" at bounding box center [622, 25] width 85 height 24
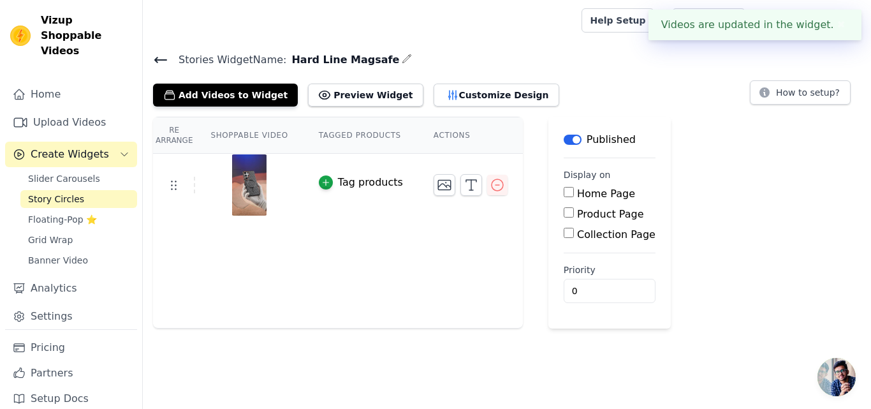
click at [593, 214] on label "Product Page" at bounding box center [610, 214] width 67 height 12
click at [574, 214] on input "Product Page" at bounding box center [569, 212] width 10 height 10
checkbox input "true"
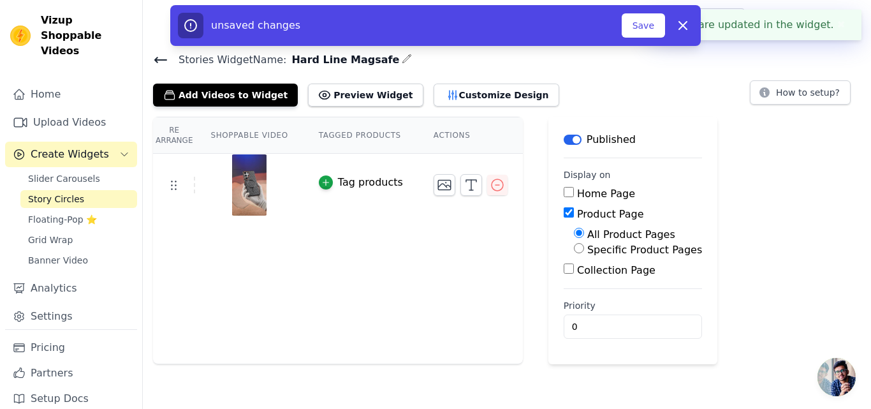
click at [587, 249] on label "Specific Product Pages" at bounding box center [644, 250] width 115 height 12
click at [583, 249] on input "Specific Product Pages" at bounding box center [579, 248] width 10 height 10
radio input "true"
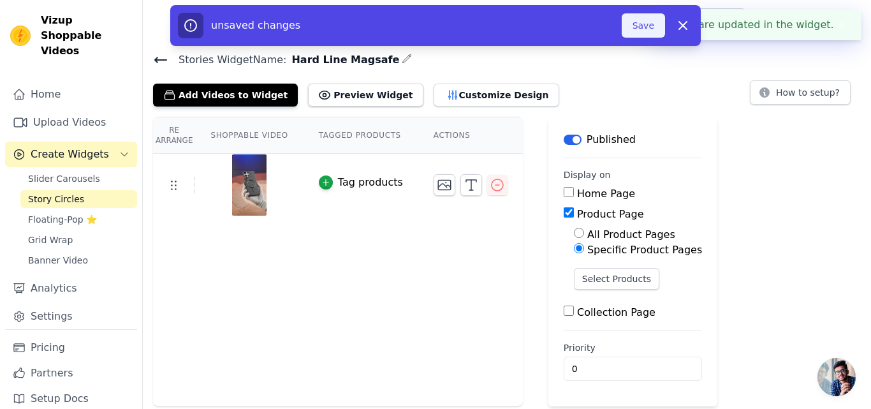
click at [642, 24] on button "Save" at bounding box center [643, 25] width 43 height 24
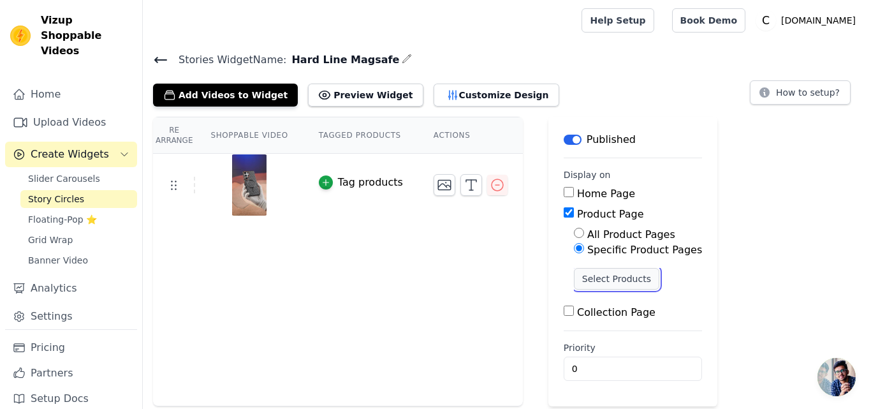
click at [584, 280] on button "Select Products" at bounding box center [616, 279] width 85 height 22
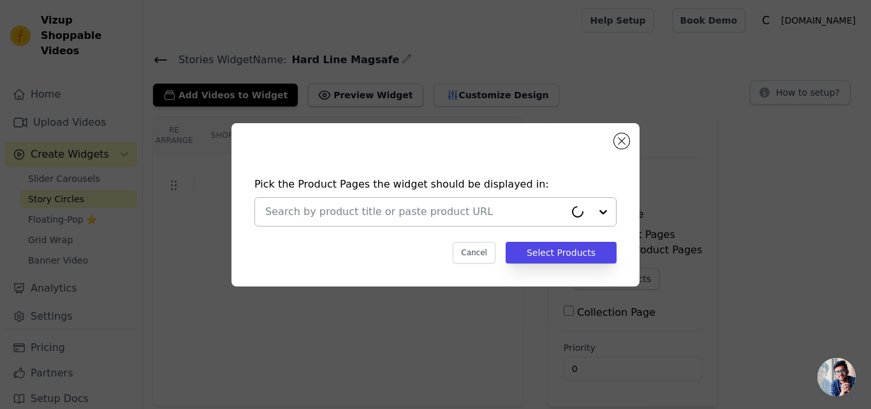
click at [353, 216] on input "text" at bounding box center [415, 211] width 300 height 15
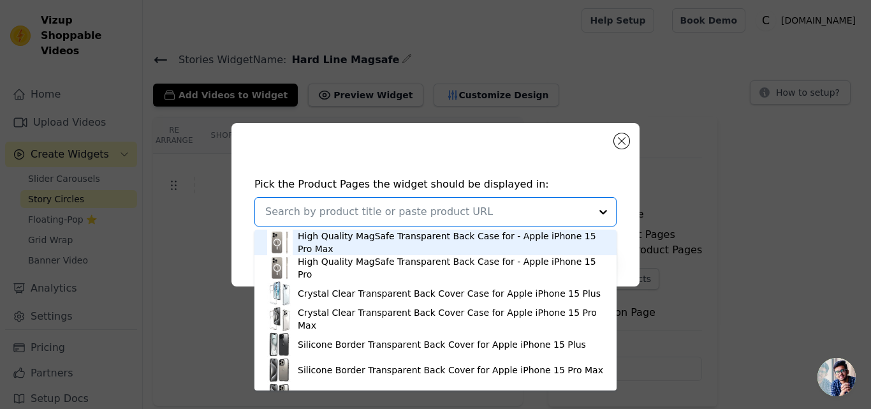
paste input "Titanium Grid Armor Hard Back Case For Samsung S22 Ultra 5G, With Magsafe Compa…"
type input "Titanium Grid Armor Hard Back Case For Samsung S22 Ultra 5G, With Magsafe Compa…"
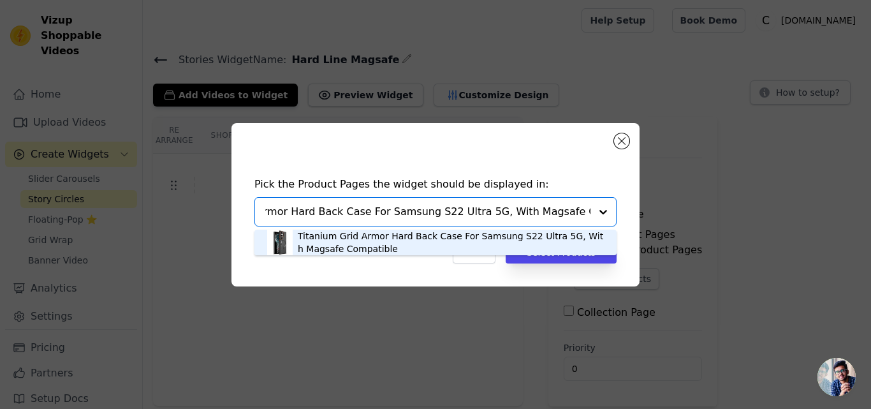
click at [344, 242] on div "Titanium Grid Armor Hard Back Case For Samsung S22 Ultra 5G, With Magsafe Compa…" at bounding box center [451, 243] width 306 height 26
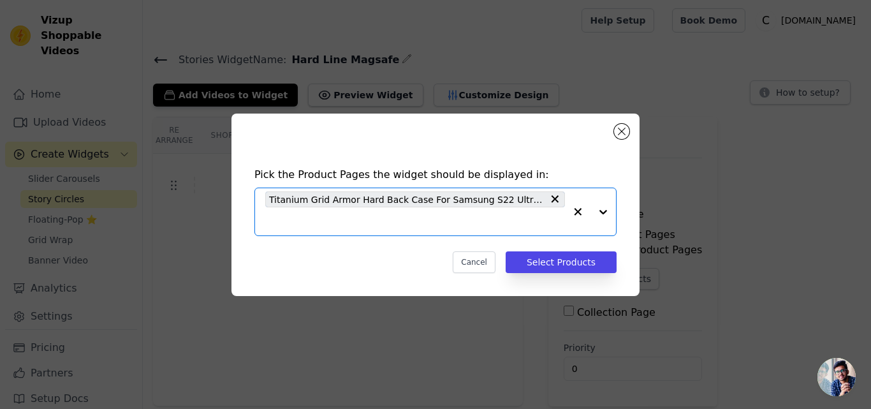
click at [355, 217] on input "text" at bounding box center [415, 221] width 300 height 15
paste input "Titanium Grid Armor Hard Back Case For Samsung S23 5G, With Magsafe Compatible"
type input "Titanium Grid Armor Hard Back Case For Samsung S23 5G, With Magsafe Compatible"
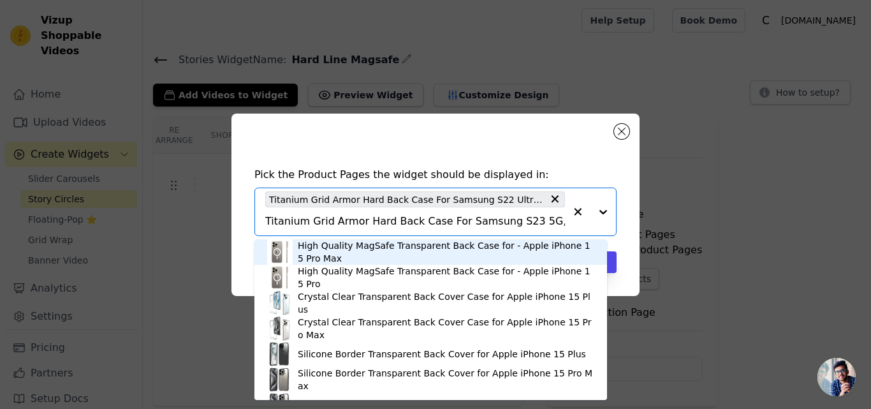
scroll to position [0, 83]
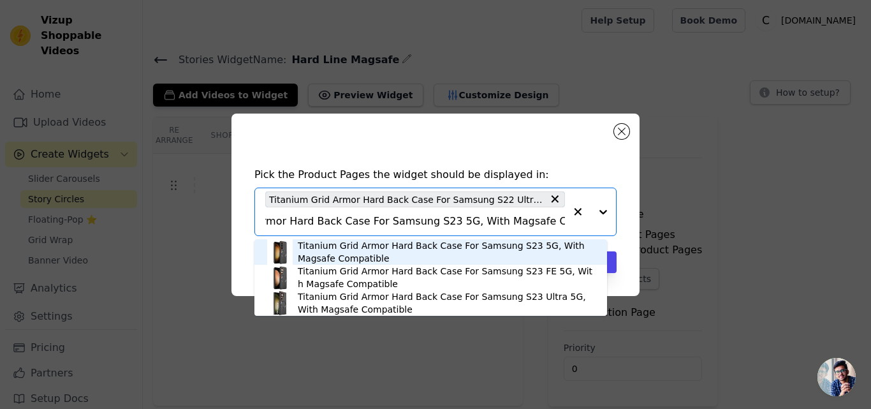
click at [351, 244] on div "Titanium Grid Armor Hard Back Case For Samsung S23 5G, With Magsafe Compatible" at bounding box center [446, 252] width 297 height 26
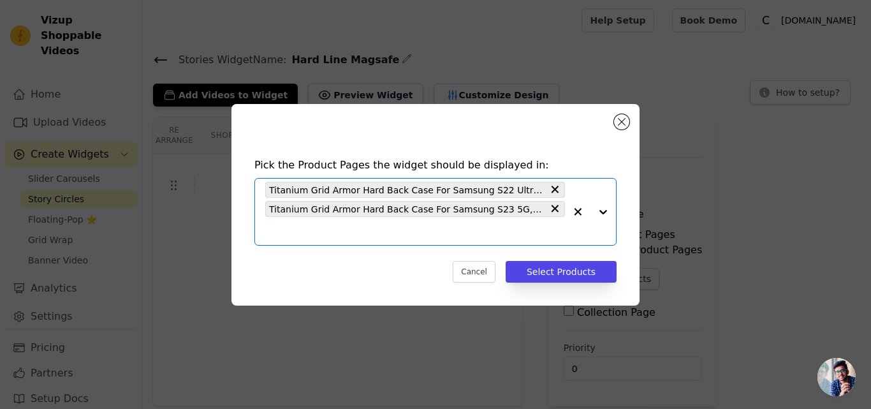
scroll to position [0, 0]
click at [363, 229] on input "text" at bounding box center [415, 230] width 300 height 15
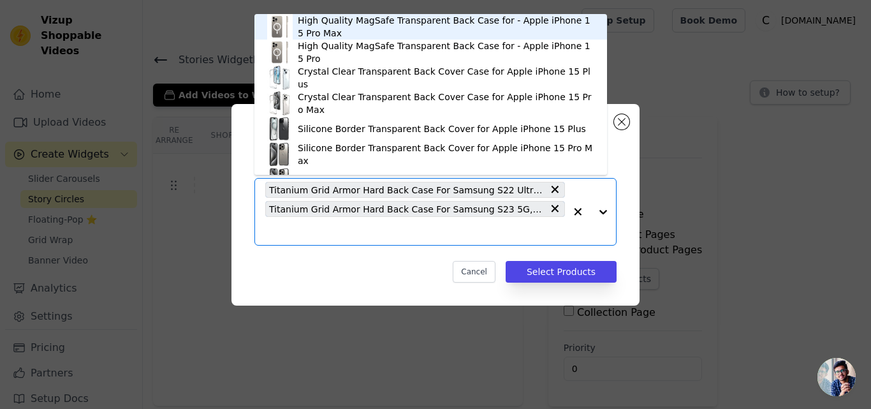
paste input "Titanium Grid Armor Hard Back Case For Samsung S23 FE 5G, With Magsafe Compatib…"
type input "Titanium Grid Armor Hard Back Case For Samsung S23 FE 5G, With Magsafe Compatib…"
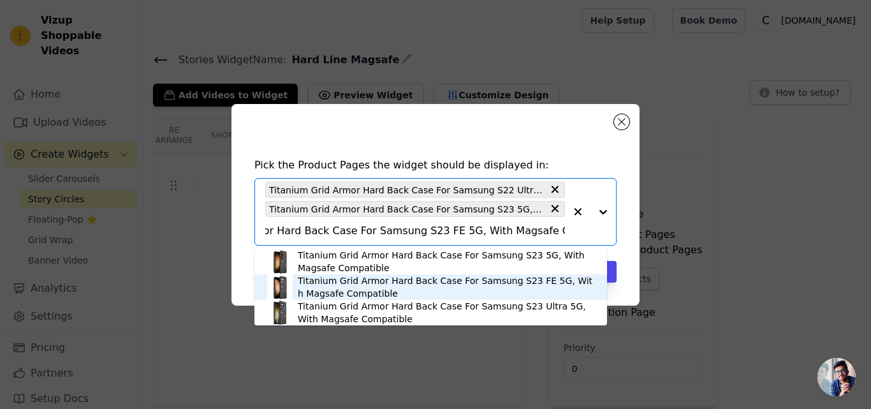
click at [353, 279] on div "Titanium Grid Armor Hard Back Case For Samsung S23 FE 5G, With Magsafe Compatib…" at bounding box center [446, 287] width 297 height 26
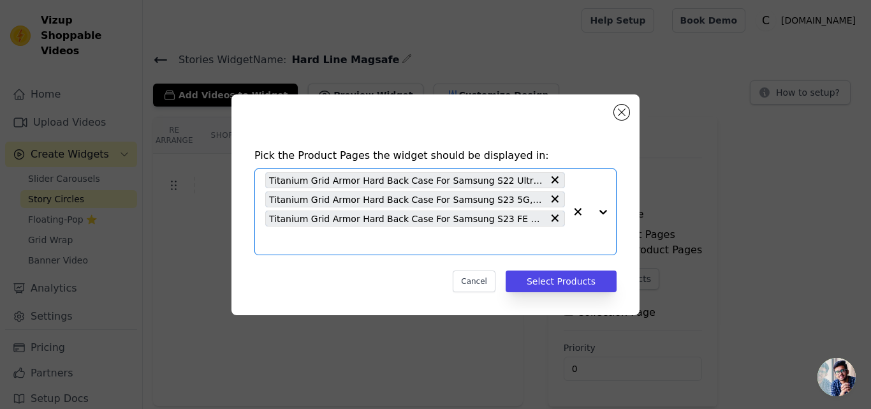
scroll to position [0, 0]
click at [373, 246] on input "text" at bounding box center [415, 240] width 300 height 15
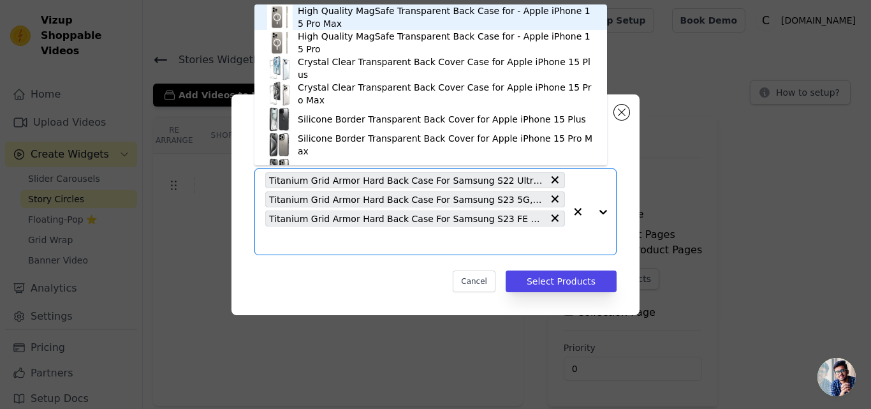
paste input "Titanium Grid Armor Hard Back Case For Samsung S23 Ultra 5G, With Magsafe Compa…"
type input "Titanium Grid Armor Hard Back Case For Samsung S23 Ultra 5G, With Magsafe Compa…"
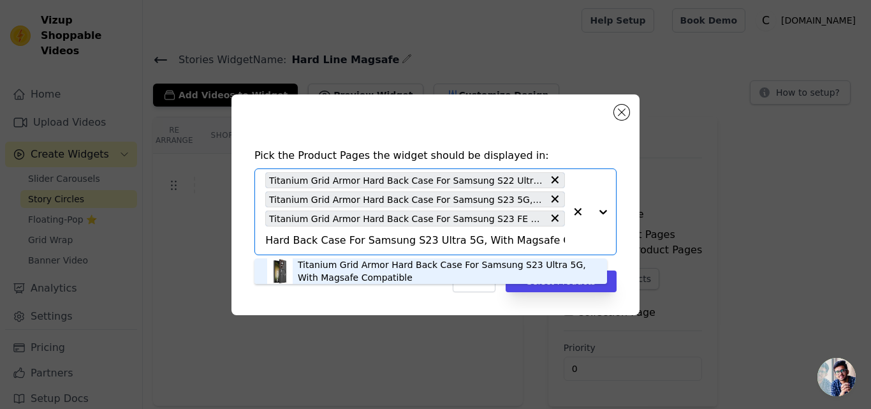
click at [366, 268] on div "Titanium Grid Armor Hard Back Case For Samsung S23 Ultra 5G, With Magsafe Compa…" at bounding box center [446, 271] width 297 height 26
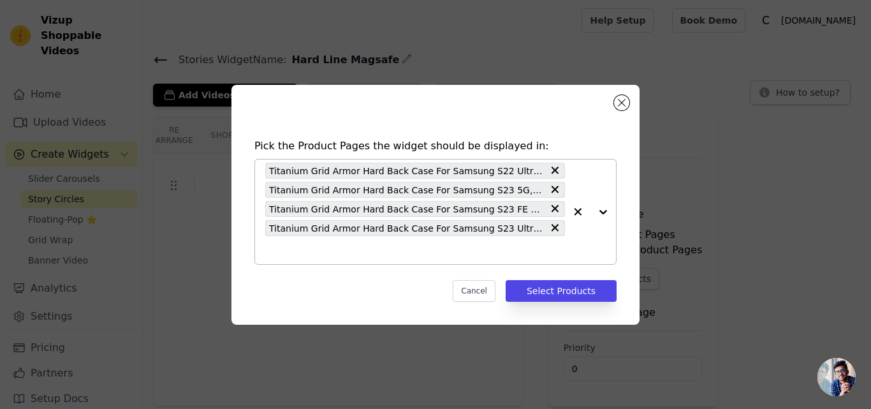
click at [368, 249] on input "text" at bounding box center [415, 249] width 300 height 15
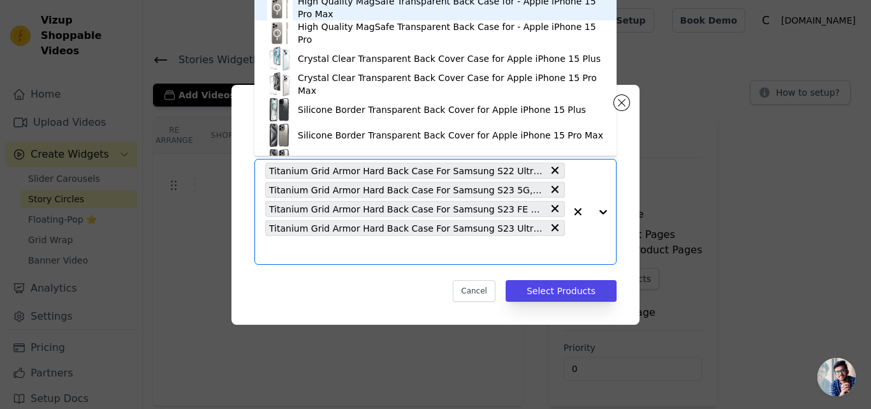
paste input "Titanium Grid Armor Hard Back Case For Samsung S24 5G, With Magsafe Compatible"
type input "Titanium Grid Armor Hard Back Case For Samsung S24 5G, With Magsafe Compatible"
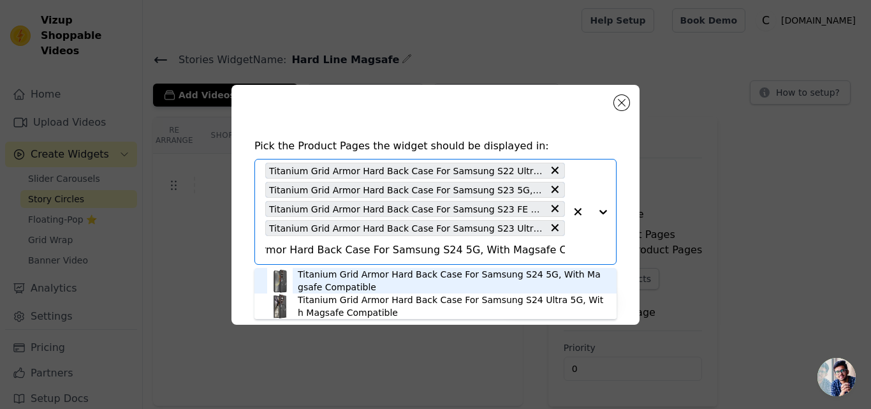
click at [369, 272] on div "Titanium Grid Armor Hard Back Case For Samsung S24 5G, With Magsafe Compatible" at bounding box center [451, 281] width 306 height 26
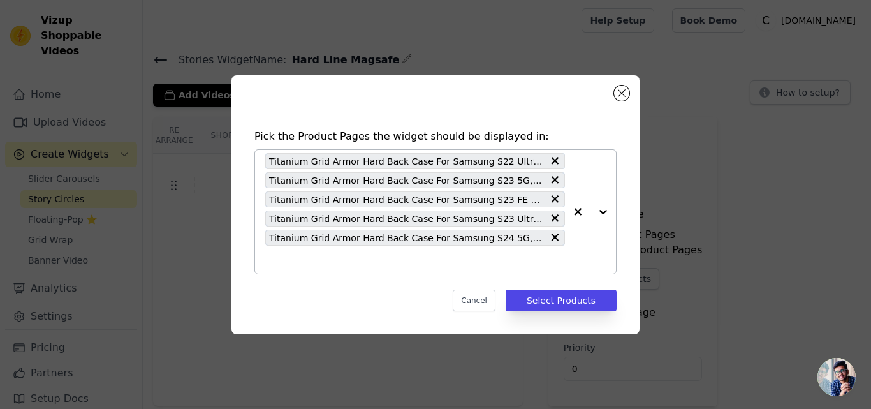
click at [368, 261] on input "text" at bounding box center [415, 259] width 300 height 15
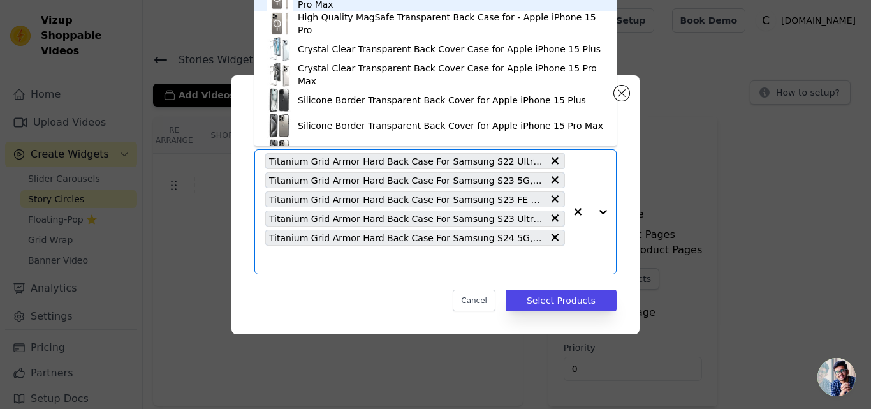
paste input "Titanium Grid Armor Hard Back Case For Samsung S24 Ultra 5G, With Magsafe Compa…"
type input "Titanium Grid Armor Hard Back Case For Samsung S24 Ultra 5G, With Magsafe Compa…"
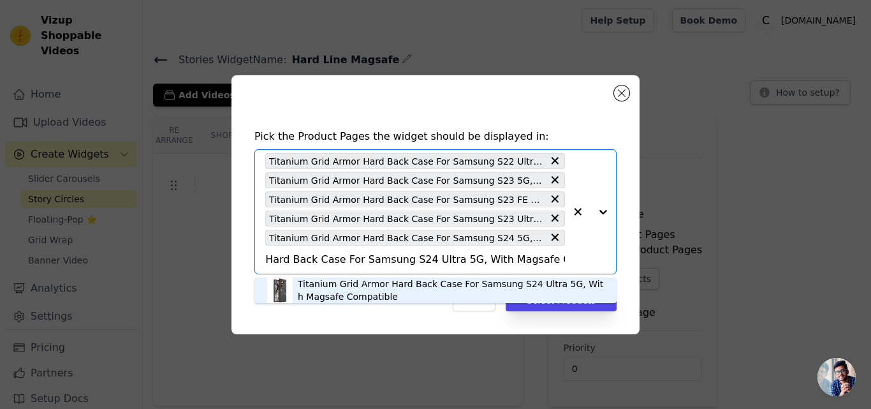
click at [366, 281] on div "Titanium Grid Armor Hard Back Case For Samsung S24 Ultra 5G, With Magsafe Compa…" at bounding box center [451, 290] width 306 height 26
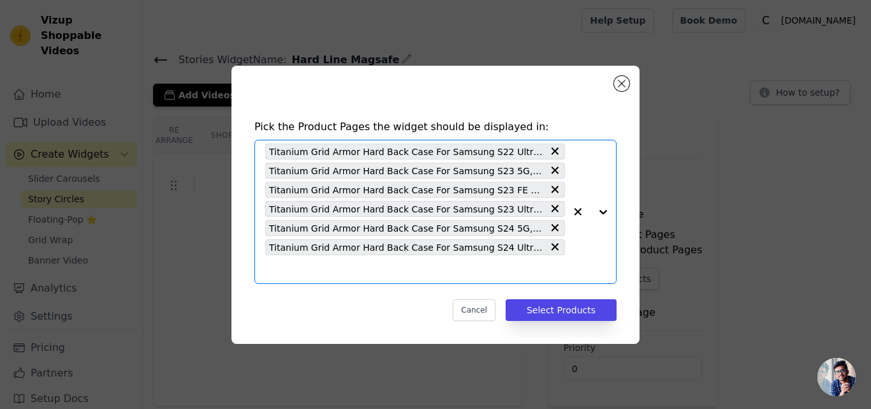
click at [370, 267] on input "text" at bounding box center [415, 269] width 300 height 15
paste input "Titanium Grid Armor Hard Back Case For Samsung S25 5G, With Magsafe Compatible"
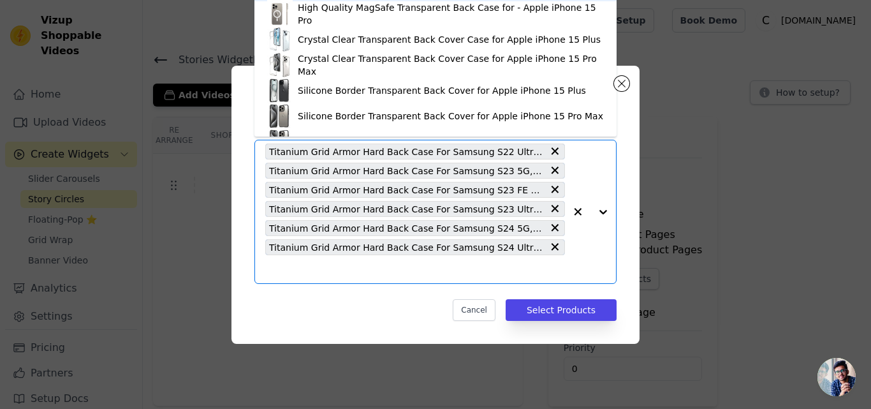
type input "Titanium Grid Armor Hard Back Case For Samsung S25 5G, With Magsafe Compatible"
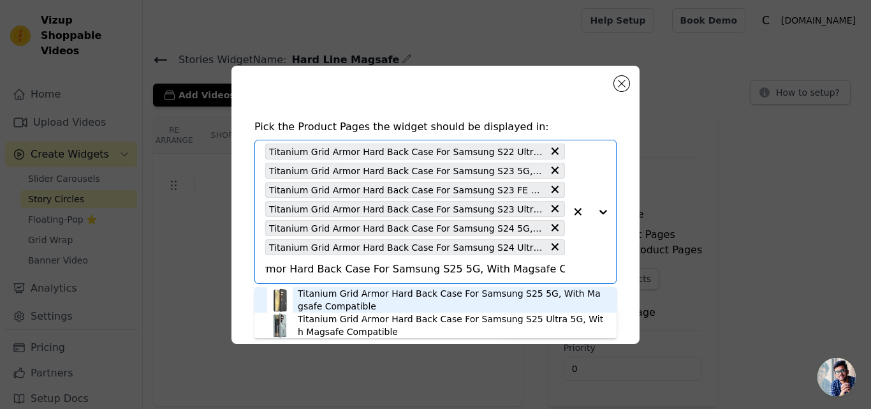
click at [384, 288] on div "Titanium Grid Armor Hard Back Case For Samsung S25 5G, With Magsafe Compatible" at bounding box center [451, 300] width 306 height 26
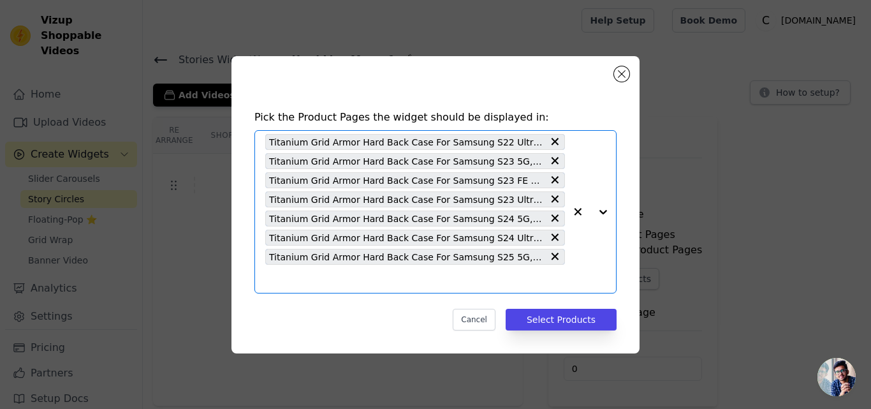
scroll to position [0, 0]
click at [384, 288] on div "Titanium Grid Armor Hard Back Case For Samsung S22 Ultra 5G, With Magsafe Compa…" at bounding box center [415, 212] width 300 height 162
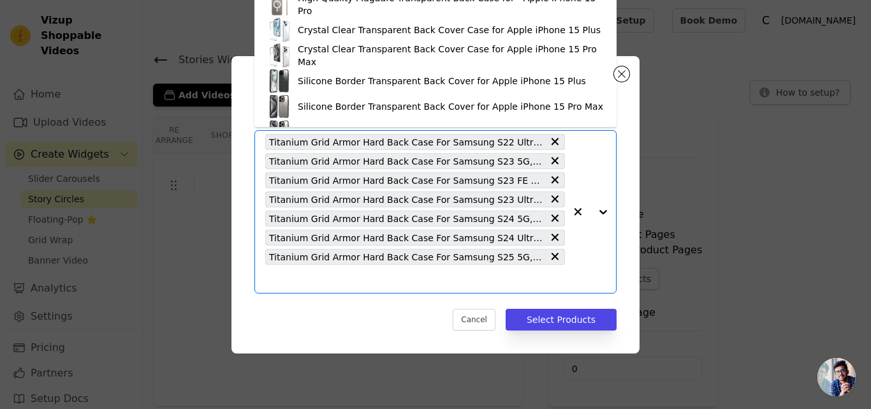
paste input "Titanium Grid Armor Hard Back Case For Samsung S25 Ultra 5G, With Magsafe Compa…"
type input "Titanium Grid Armor Hard Back Case For Samsung S25 Ultra 5G, With Magsafe Compa…"
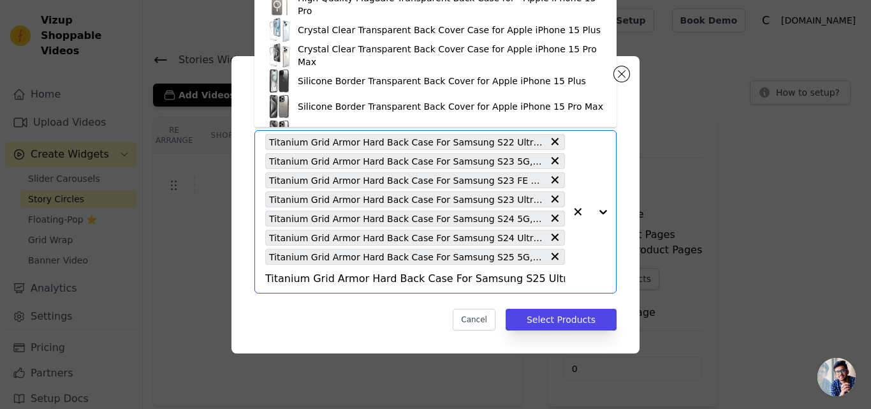
scroll to position [0, 107]
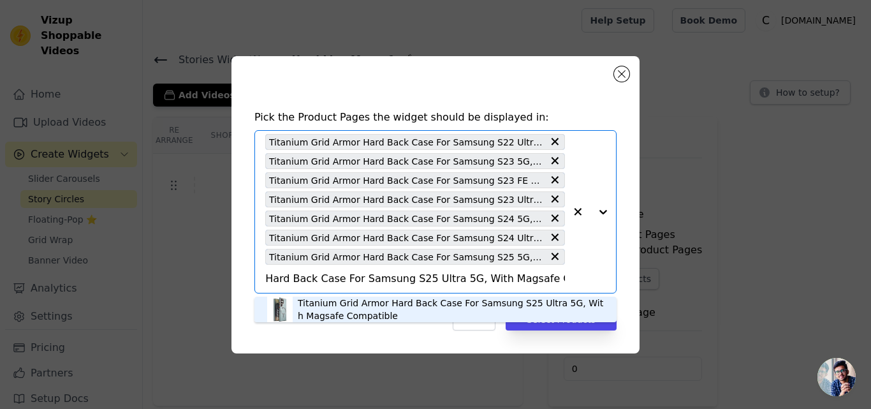
click at [380, 305] on div "Titanium Grid Armor Hard Back Case For Samsung S25 Ultra 5G, With Magsafe Compa…" at bounding box center [451, 310] width 306 height 26
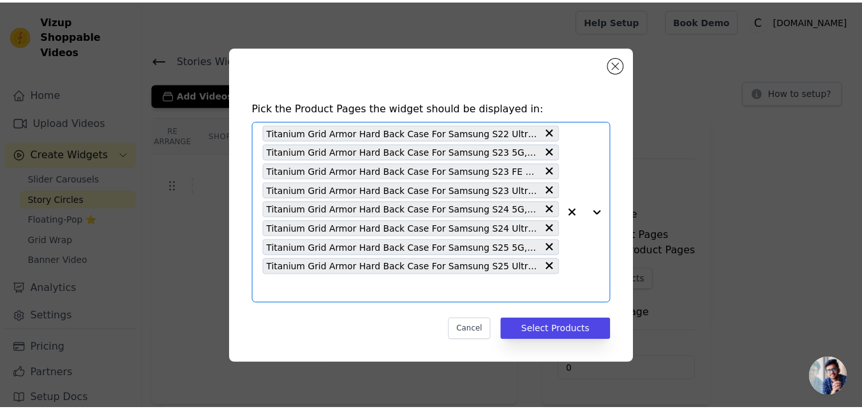
scroll to position [0, 0]
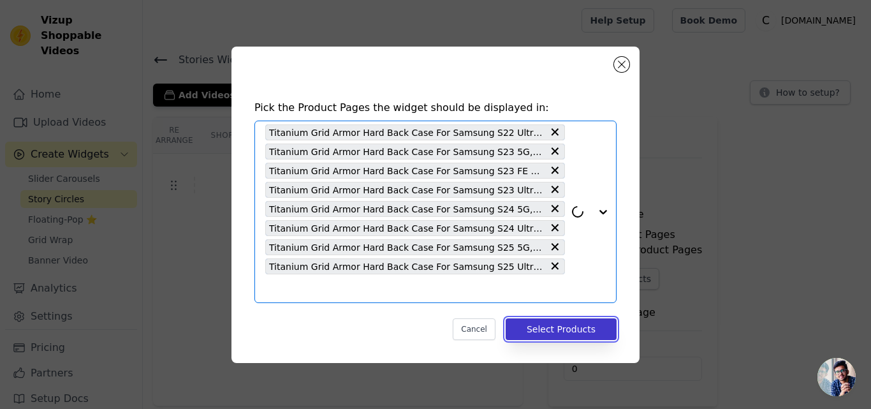
click at [566, 330] on button "Select Products" at bounding box center [561, 329] width 111 height 22
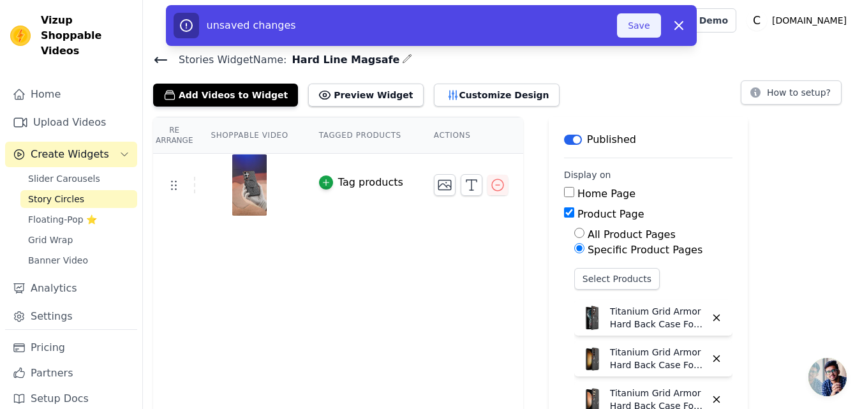
click at [632, 31] on button "Save" at bounding box center [638, 25] width 43 height 24
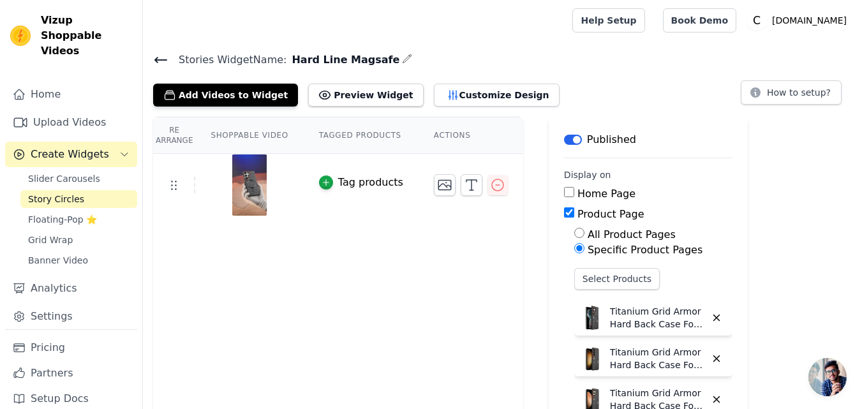
click at [163, 59] on icon at bounding box center [160, 59] width 11 height 5
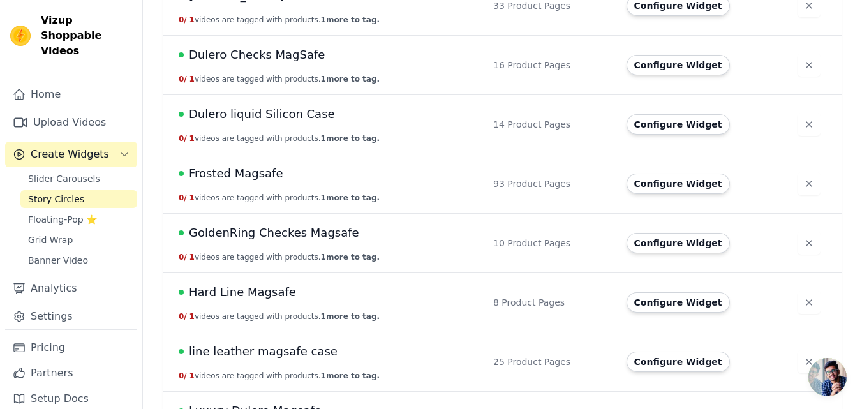
scroll to position [1084, 0]
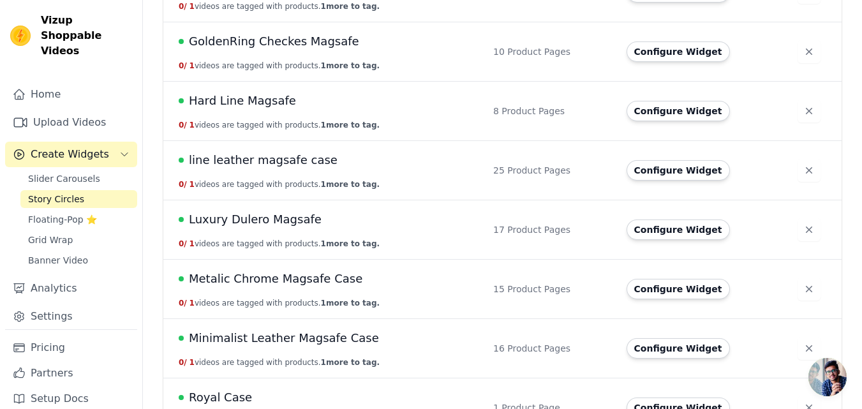
click at [265, 104] on span "Hard Line Magsafe" at bounding box center [242, 101] width 107 height 18
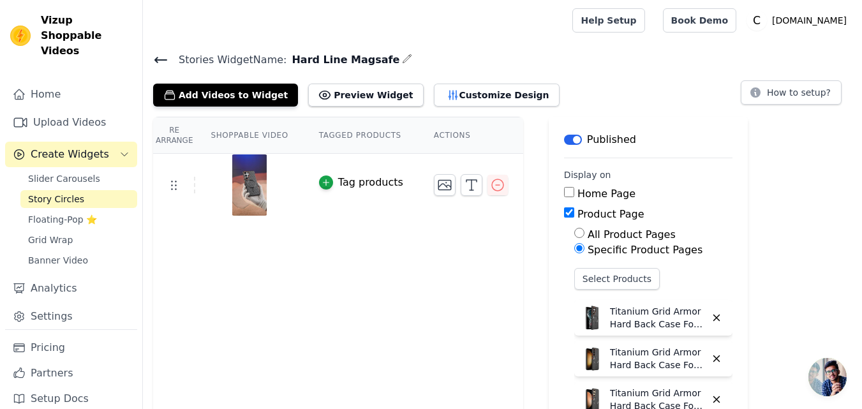
click at [164, 57] on icon at bounding box center [160, 59] width 15 height 15
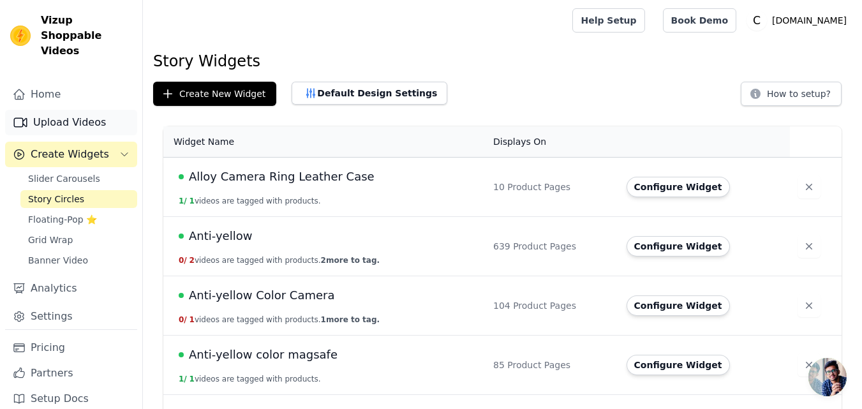
click at [53, 110] on link "Upload Videos" at bounding box center [71, 123] width 132 height 26
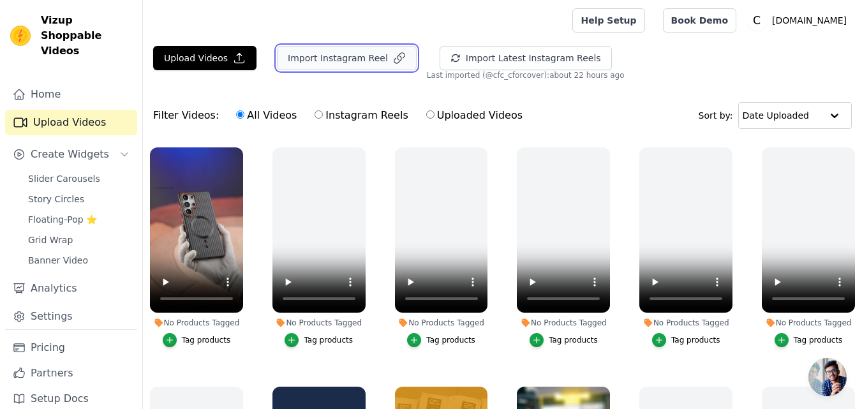
click at [321, 63] on button "Import Instagram Reel" at bounding box center [347, 58] width 140 height 24
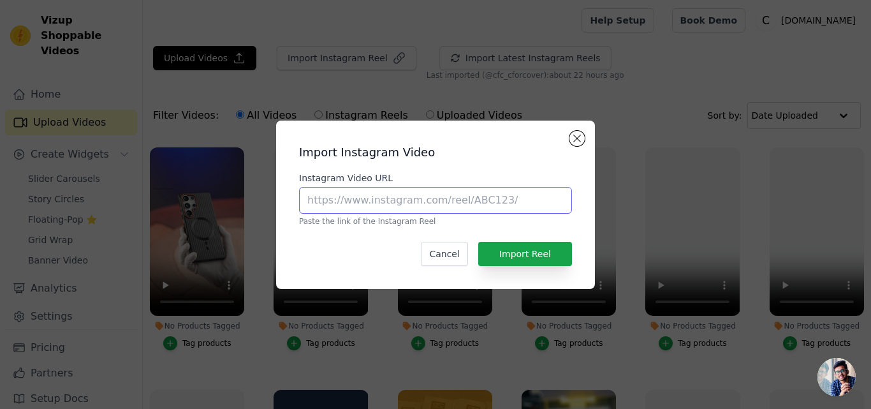
click at [390, 205] on input "Instagram Video URL" at bounding box center [435, 200] width 273 height 27
paste input "https://www.instagram.com/reel/DFk3CBTCupi"
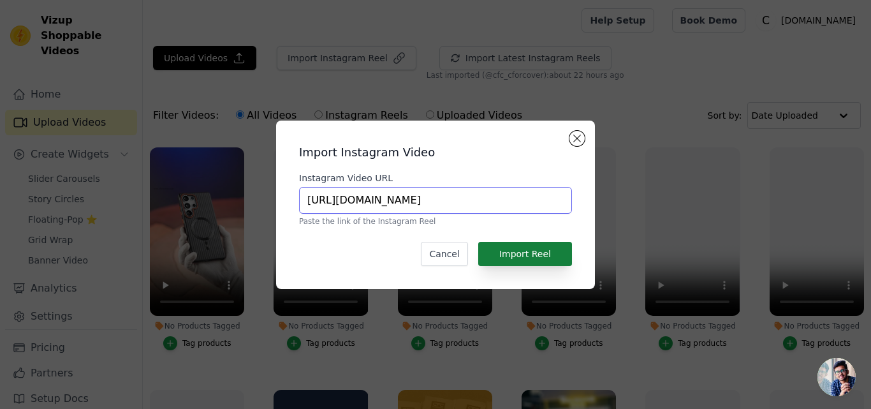
type input "https://www.instagram.com/reel/DFk3CBTCupi"
click at [506, 246] on button "Import Reel" at bounding box center [525, 254] width 94 height 24
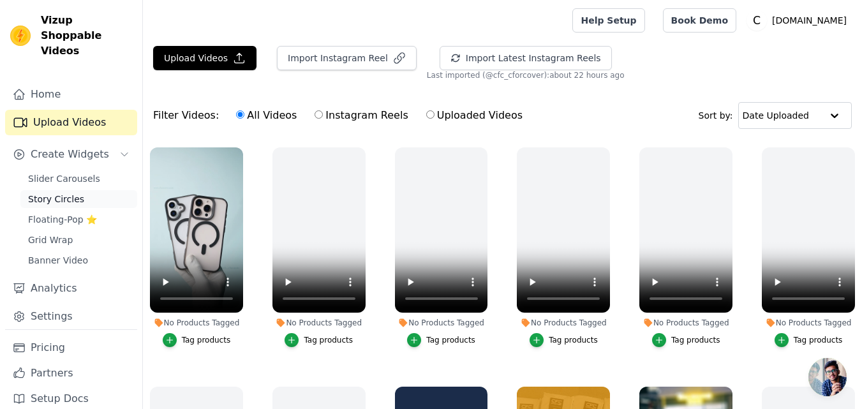
click at [49, 190] on link "Story Circles" at bounding box center [78, 199] width 117 height 18
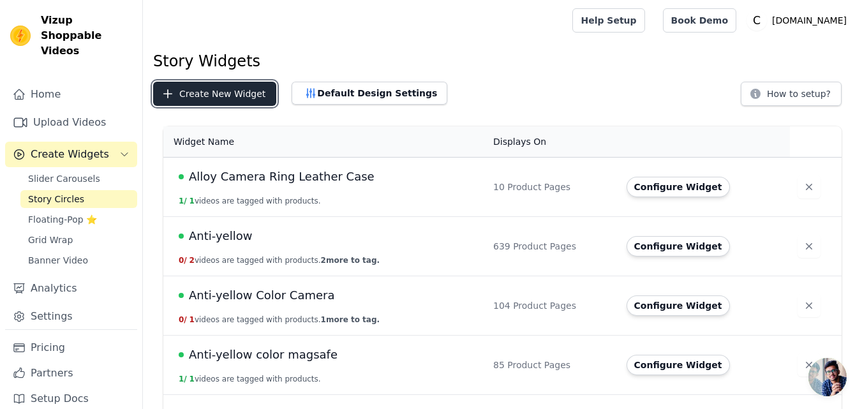
click at [216, 90] on button "Create New Widget" at bounding box center [214, 94] width 123 height 24
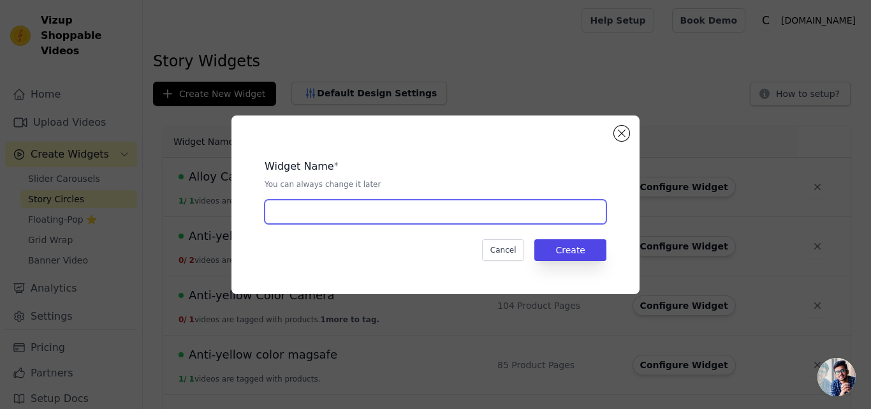
click at [359, 216] on input "text" at bounding box center [436, 212] width 342 height 24
paste input "Utryee [PERSON_NAME]"
type input "Utryee [PERSON_NAME]"
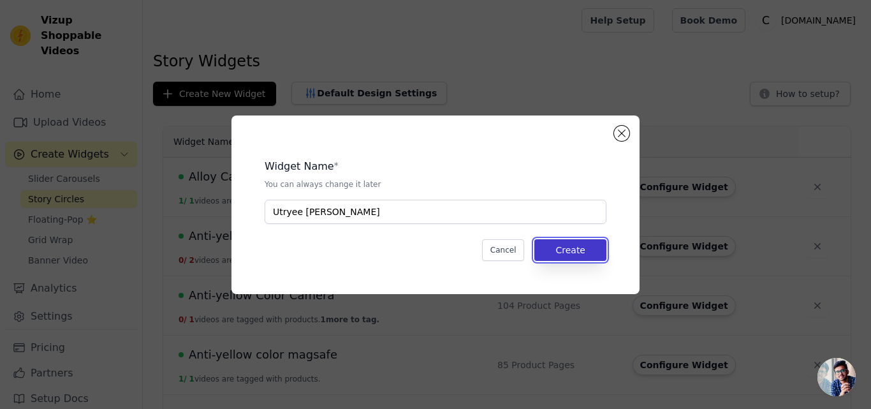
click at [583, 257] on button "Create" at bounding box center [571, 250] width 72 height 22
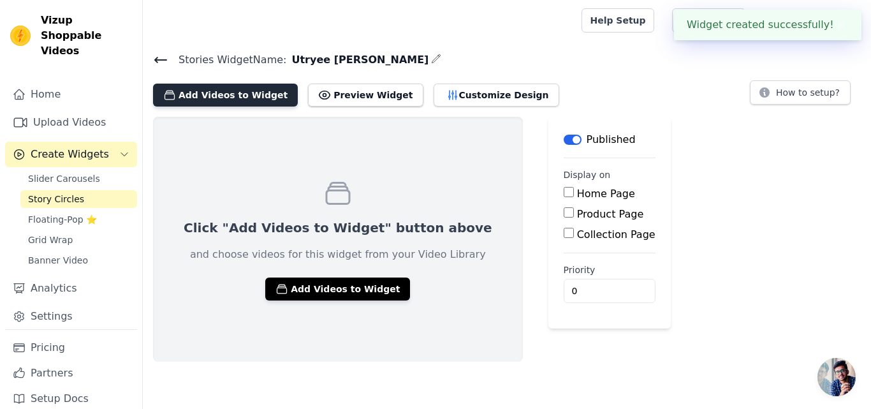
click at [217, 105] on button "Add Videos to Widget" at bounding box center [225, 95] width 145 height 23
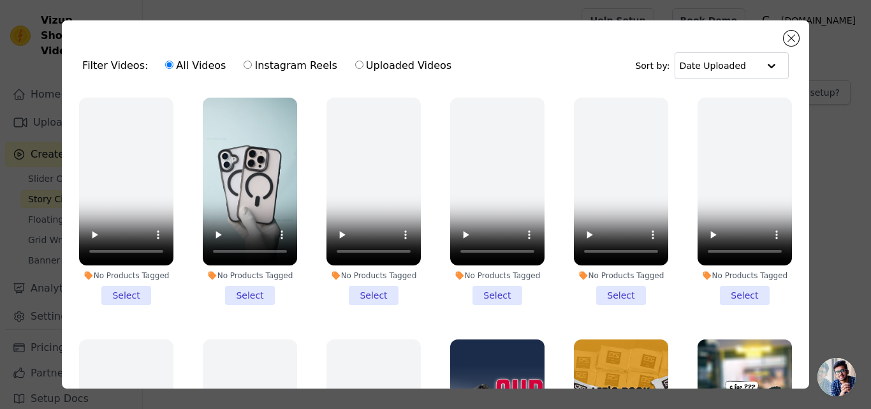
click at [256, 290] on li "No Products Tagged Select" at bounding box center [250, 201] width 94 height 207
click at [0, 0] on input "No Products Tagged Select" at bounding box center [0, 0] width 0 height 0
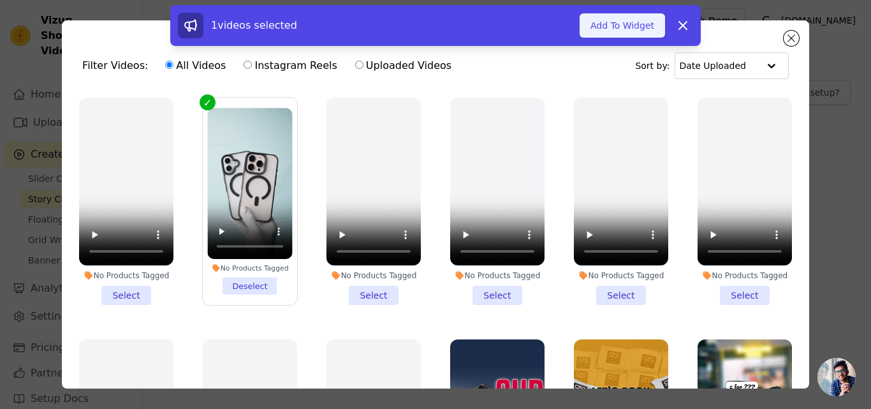
click at [625, 30] on button "Add To Widget" at bounding box center [622, 25] width 85 height 24
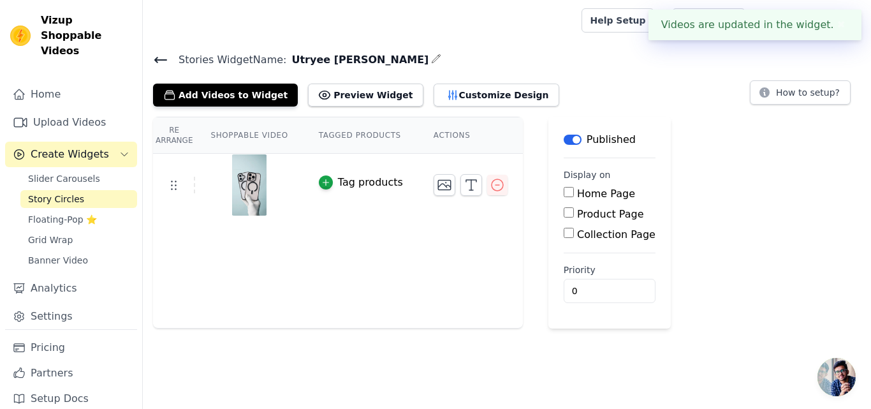
click at [584, 214] on label "Product Page" at bounding box center [610, 214] width 67 height 12
click at [574, 214] on input "Product Page" at bounding box center [569, 212] width 10 height 10
checkbox input "true"
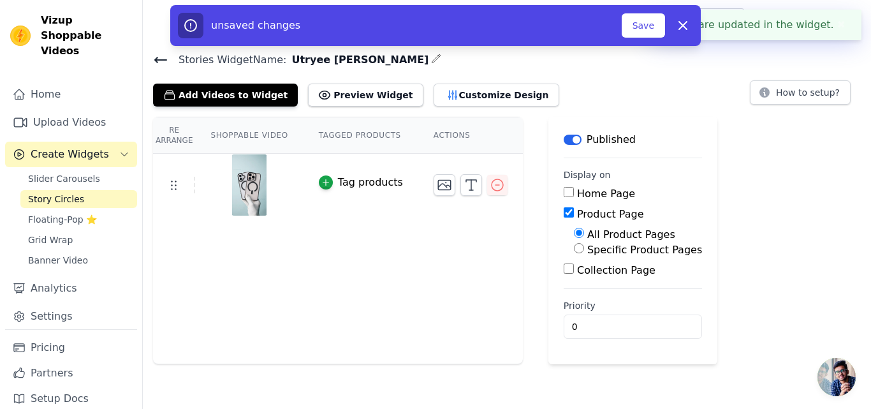
click at [587, 246] on label "Specific Product Pages" at bounding box center [644, 250] width 115 height 12
click at [584, 246] on input "Specific Product Pages" at bounding box center [579, 248] width 10 height 10
radio input "true"
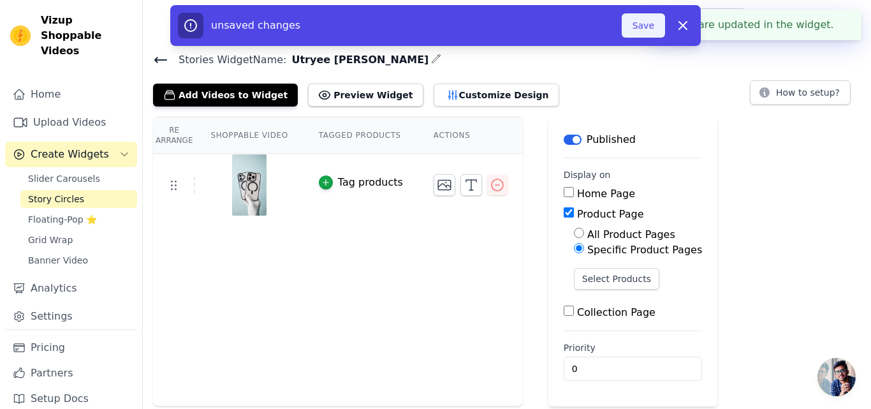
click at [648, 32] on button "Save" at bounding box center [643, 25] width 43 height 24
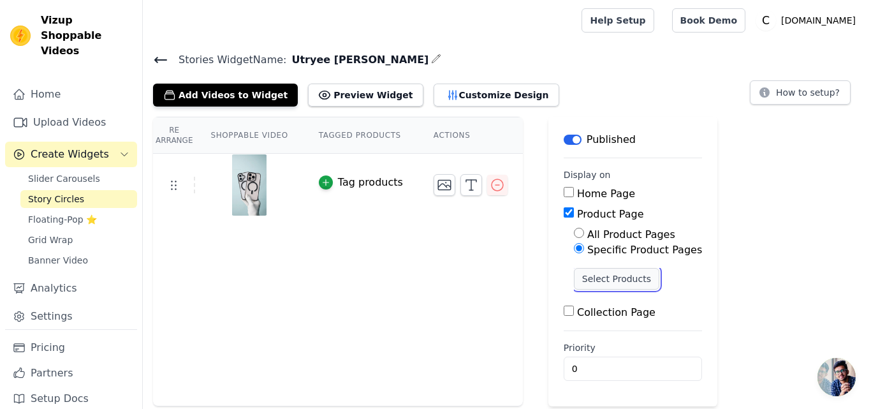
click at [582, 279] on button "Select Products" at bounding box center [616, 279] width 85 height 22
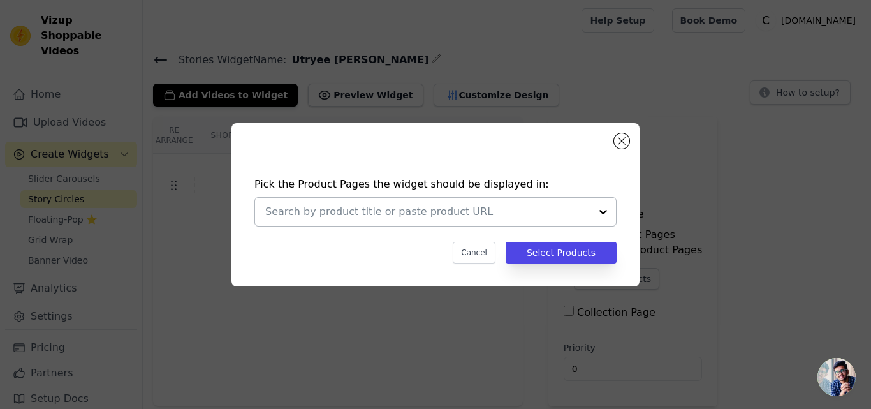
click at [394, 202] on div at bounding box center [427, 212] width 325 height 28
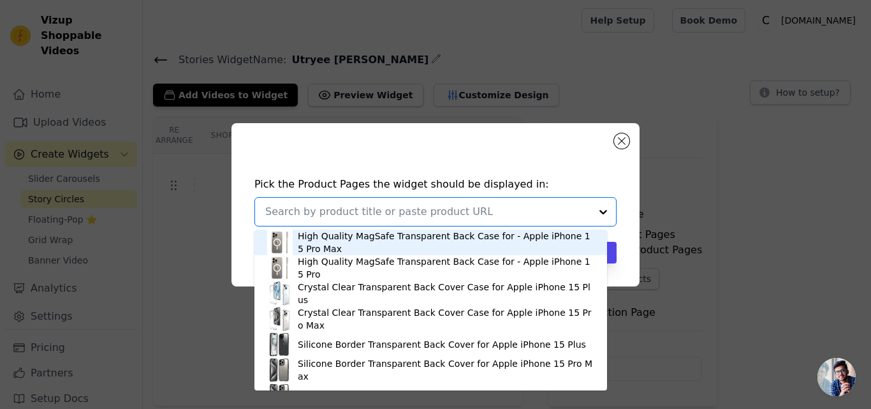
paste input "Slim Matte Finish Back With MagSafe-Compatible Cover for Apple iPhone 15"
type input "Slim Matte Finish Back With MagSafe-Compatible Cover for Apple iPhone 15"
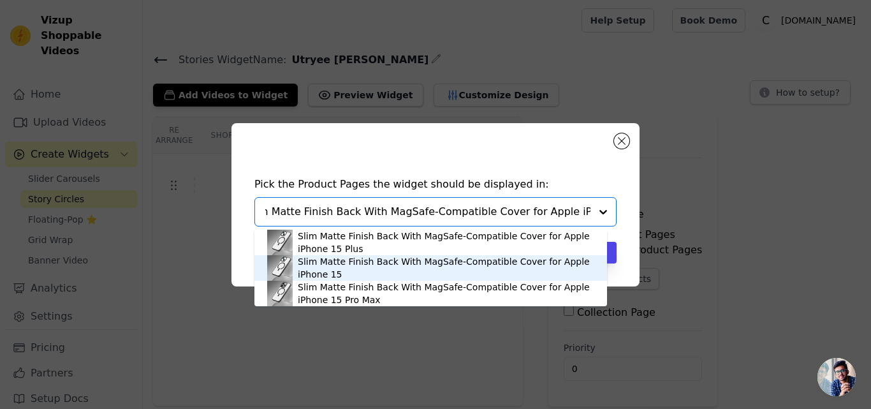
click at [340, 267] on div "Slim Matte Finish Back With MagSafe-Compatible Cover for Apple iPhone 15" at bounding box center [446, 268] width 297 height 26
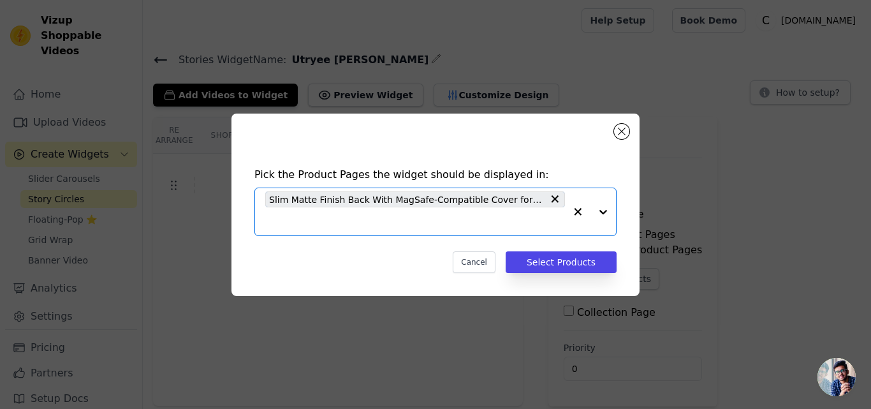
click at [341, 215] on input "text" at bounding box center [415, 221] width 300 height 15
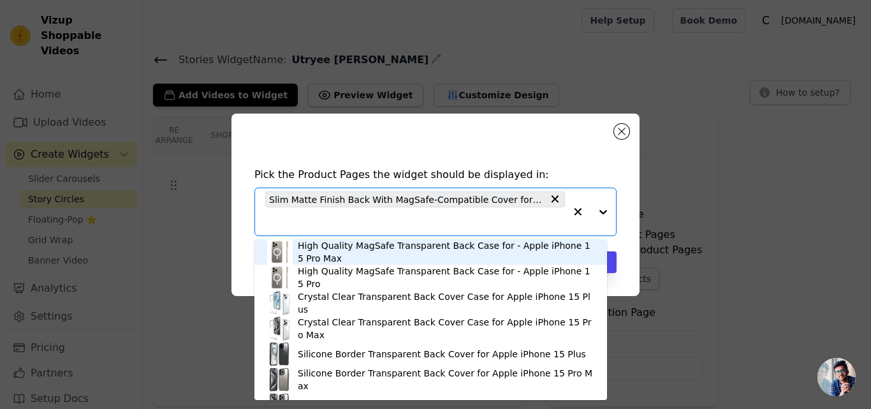
paste input "Slim Matte Finish Back With MagSafe-Compatible Cover for Apple iPhone 11"
type input "Slim Matte Finish Back With MagSafe-Compatible Cover for Apple iPhone 11"
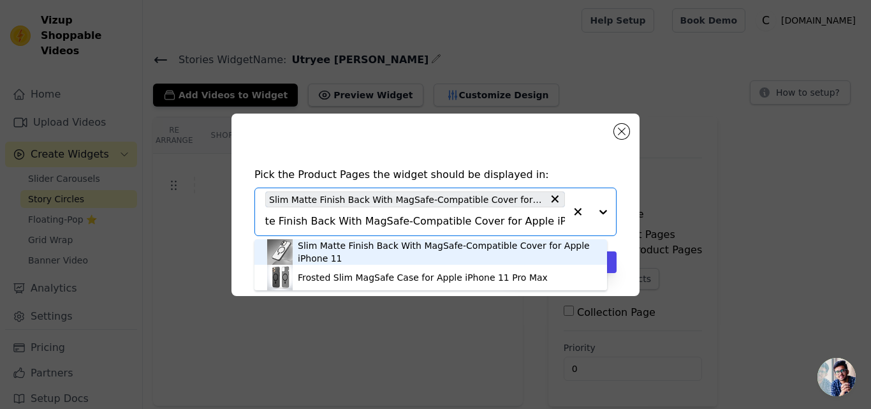
click at [333, 248] on div "Slim Matte Finish Back With MagSafe-Compatible Cover for Apple iPhone 11" at bounding box center [446, 252] width 297 height 26
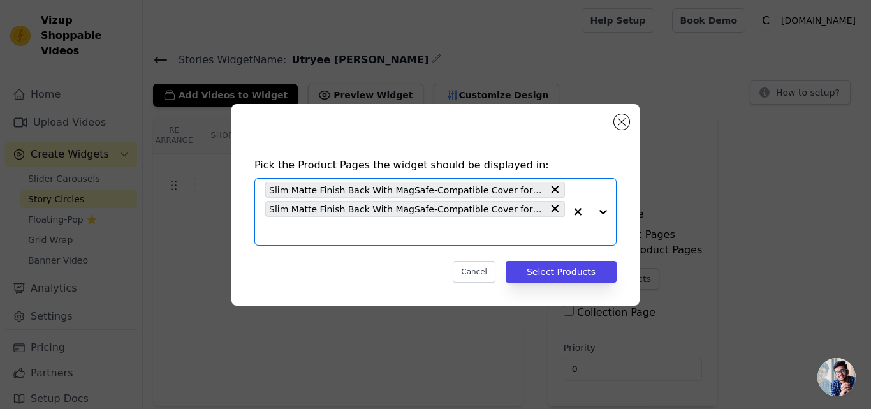
click at [339, 226] on input "text" at bounding box center [415, 230] width 300 height 15
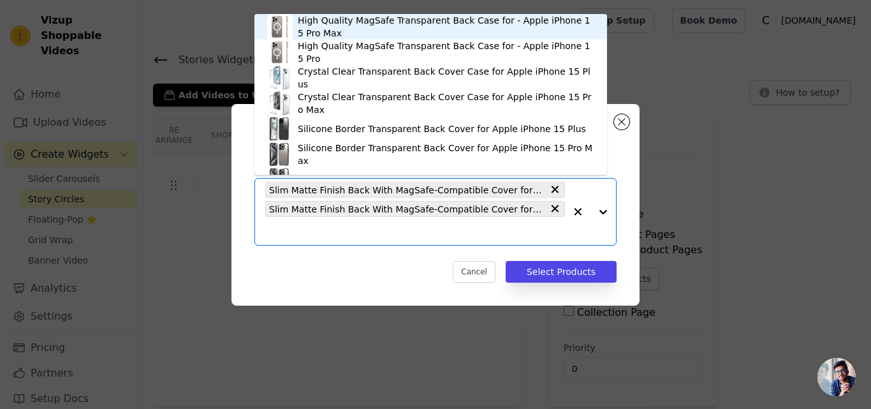
paste input "Slim Matte Finish Back With MagSafe-Compatible Cover for Apple iPhone 12"
type input "Slim Matte Finish Back With MagSafe-Compatible Cover for Apple iPhone 12"
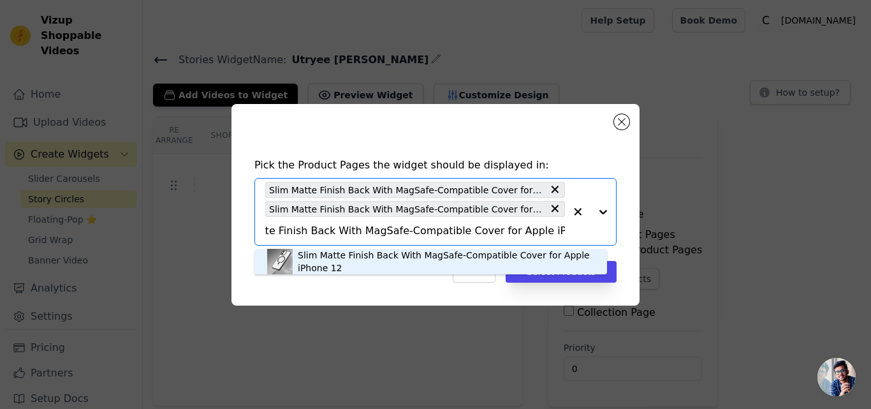
click at [337, 254] on div "Slim Matte Finish Back With MagSafe-Compatible Cover for Apple iPhone 12" at bounding box center [446, 262] width 297 height 26
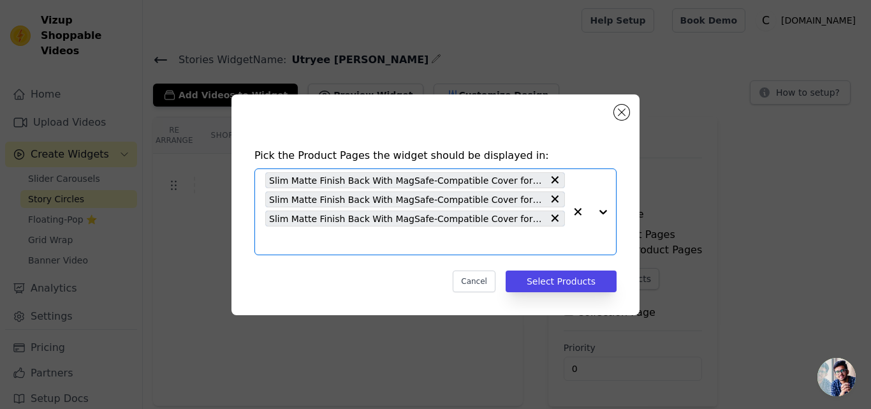
scroll to position [0, 0]
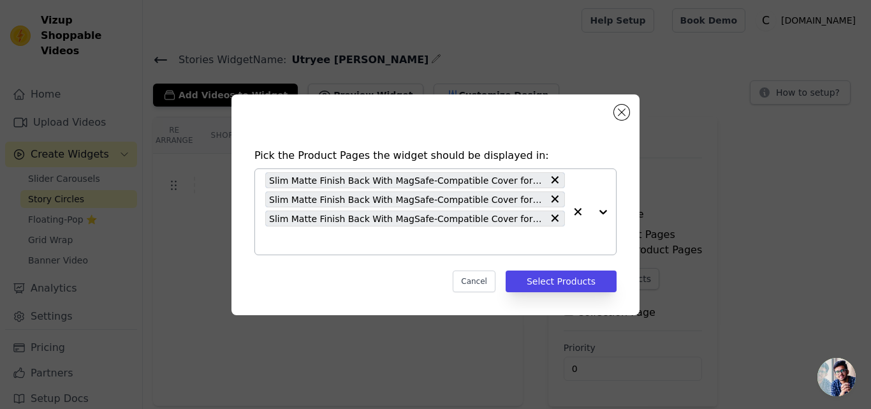
click at [351, 239] on input "text" at bounding box center [415, 240] width 300 height 15
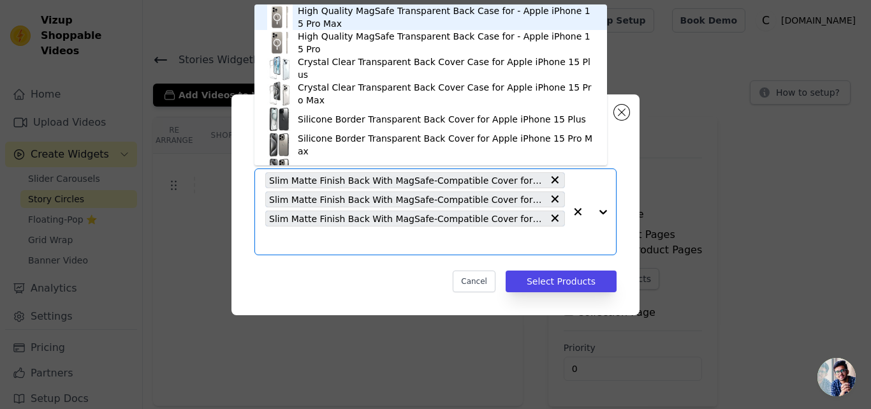
paste input "Slim Matte Finish Back With MagSafe-Compatible Cover for Apple iPhone 14 Pro Max"
type input "Slim Matte Finish Back With MagSafe-Compatible Cover for Apple iPhone 14 Pro Max"
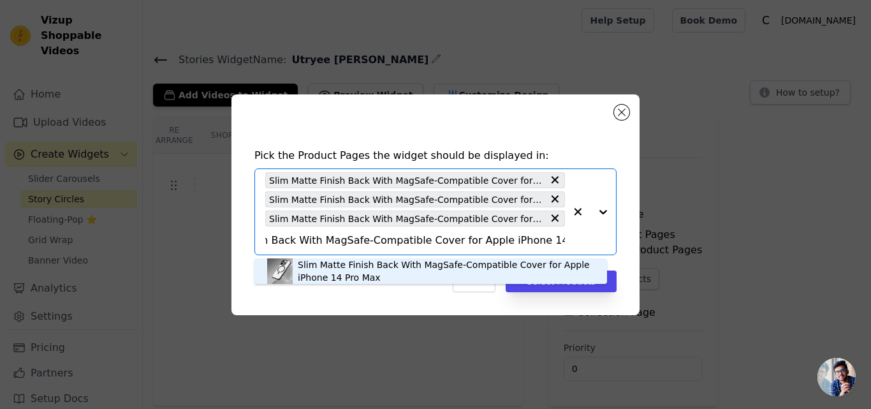
click at [338, 263] on div "Slim Matte Finish Back With MagSafe-Compatible Cover for Apple iPhone 14 Pro Max" at bounding box center [446, 271] width 297 height 26
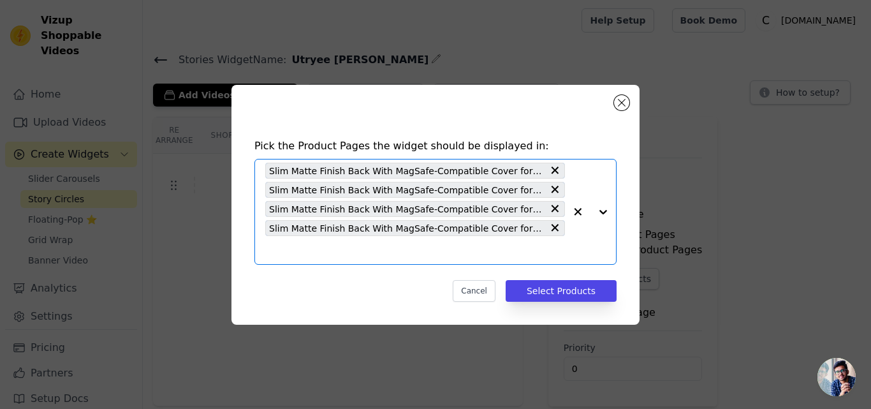
scroll to position [0, 0]
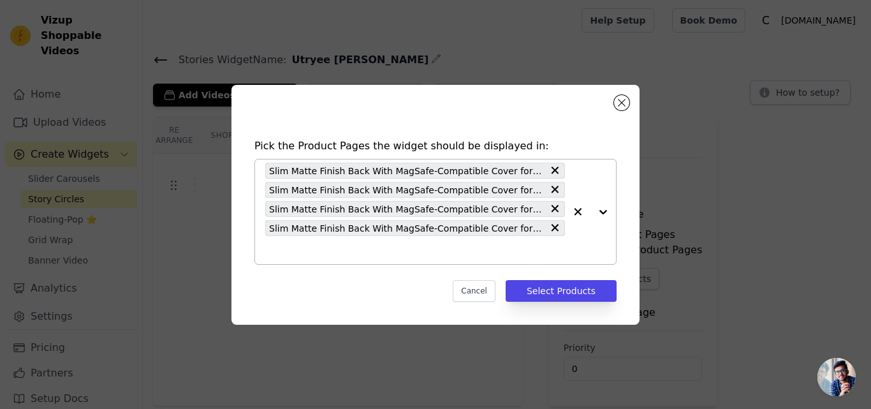
click at [341, 256] on input "text" at bounding box center [415, 249] width 300 height 15
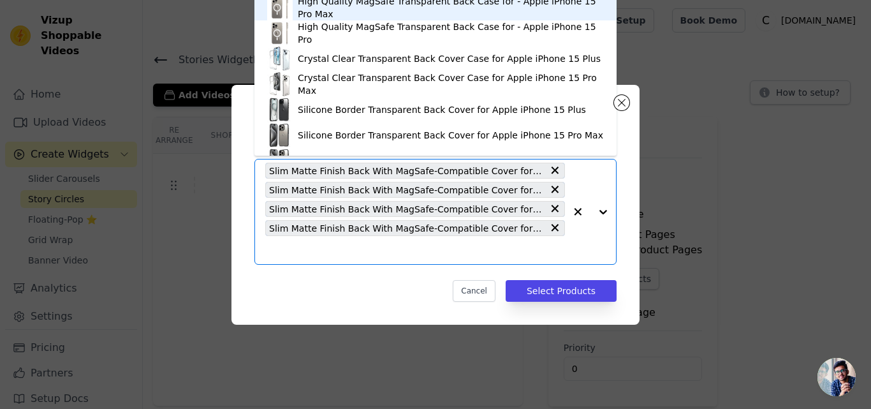
paste input "Slim Matte Finish Back With MagSafe-Compatible Cover for Apple iPhone 15 Pro Max"
type input "Slim Matte Finish Back With MagSafe-Compatible Cover for Apple iPhone 15 Pro Max"
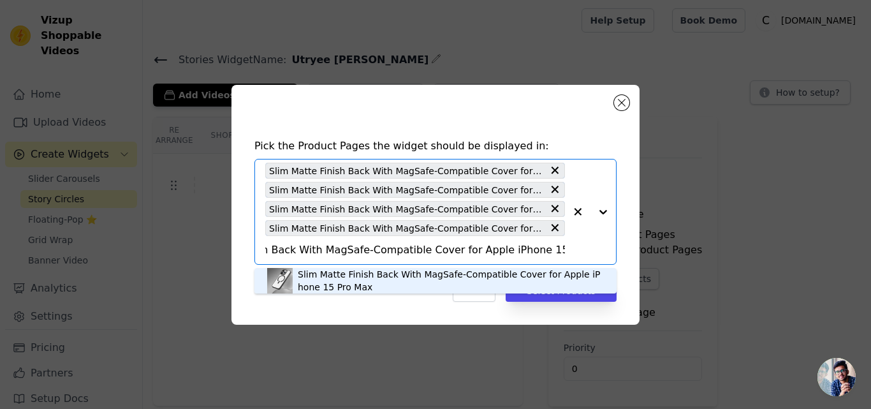
click at [350, 274] on div "Slim Matte Finish Back With MagSafe-Compatible Cover for Apple iPhone 15 Pro Max" at bounding box center [451, 281] width 306 height 26
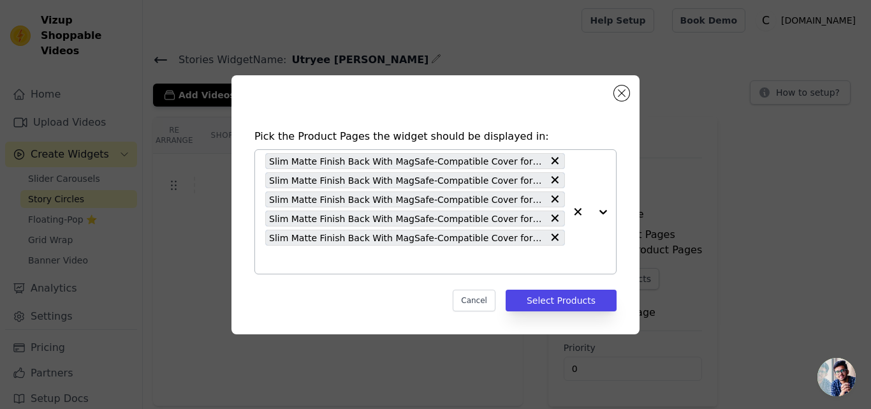
click at [355, 265] on input "text" at bounding box center [415, 259] width 300 height 15
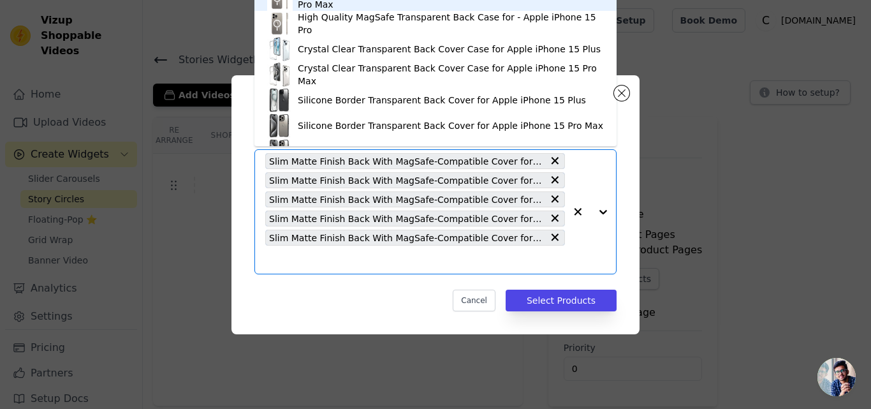
paste input "Slim Matte Finish Back With MagSafe-Compatible Cover for Apple iPhone 16 Pro Max"
type input "Slim Matte Finish Back With MagSafe-Compatible Cover for Apple iPhone 16 Pro Max"
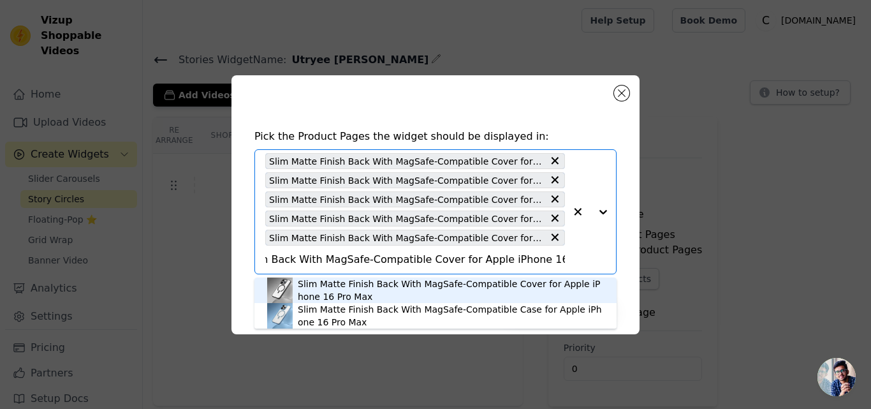
click at [368, 283] on div "Slim Matte Finish Back With MagSafe-Compatible Cover for Apple iPhone 16 Pro Max" at bounding box center [451, 290] width 306 height 26
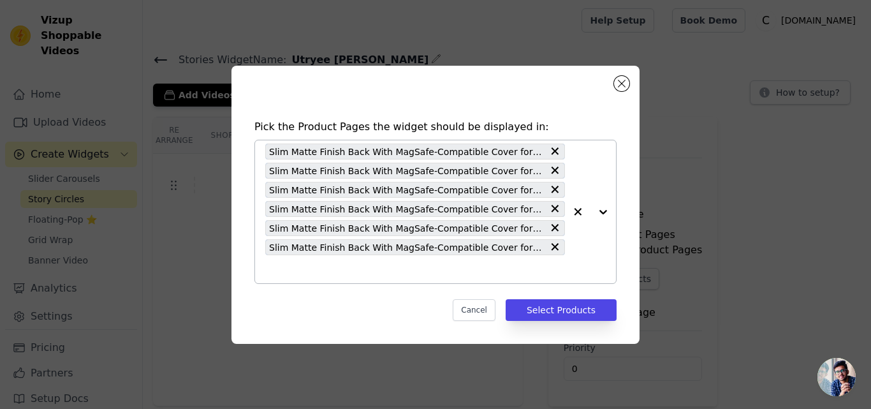
paste input "Slim Matte Finish Back With MagSafe-Compatible Cover for Apple iPhone 16 Pro Max"
type input "Slim Matte Finish Back With MagSafe-Compatible Cover for Apple iPhone 16 Pro Max"
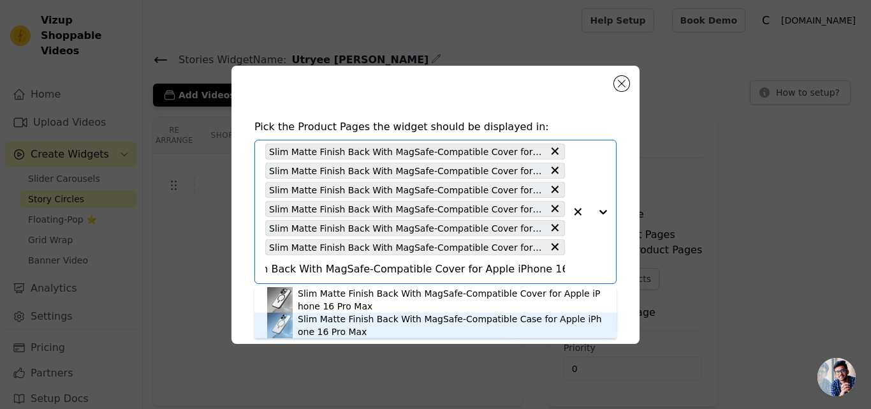
click at [346, 316] on div "Slim Matte Finish Back With MagSafe-Compatible Case for Apple iPhone 16 Pro Max" at bounding box center [451, 326] width 306 height 26
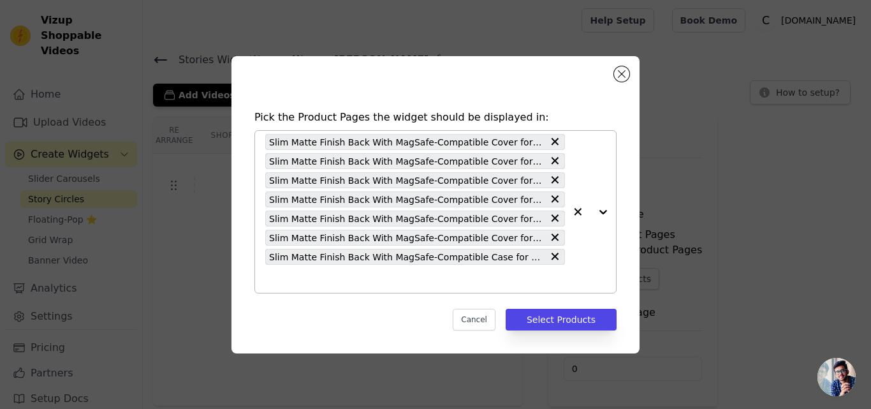
click at [341, 256] on span "Slim Matte Finish Back With MagSafe-Compatible Case for Apple iPhone 16 Pro Max" at bounding box center [406, 256] width 274 height 15
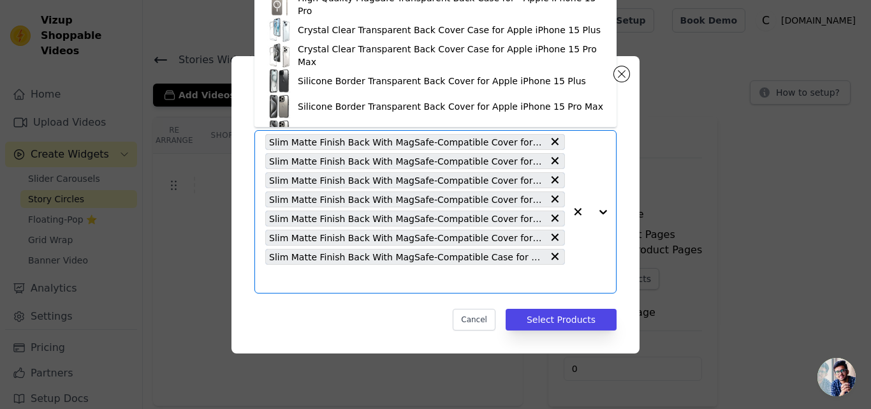
click at [332, 275] on input "text" at bounding box center [415, 278] width 300 height 15
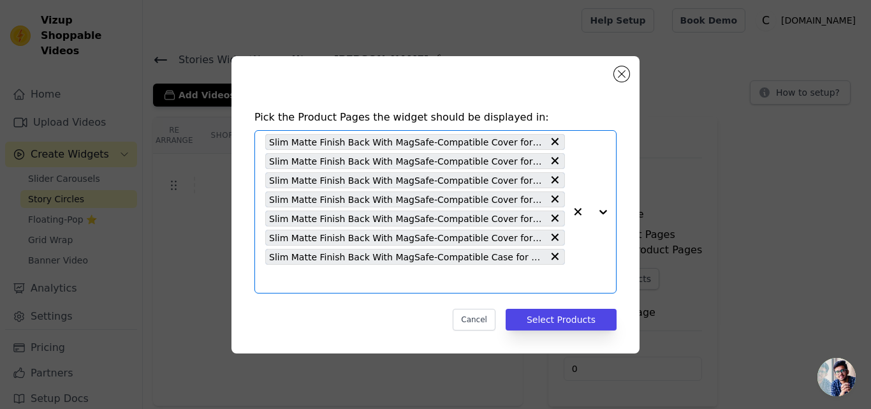
paste input "Slim Matte Finish Back With MagSafe-Compatible Cover for Apple iPhone 16 Pro"
type input "Slim Matte Finish Back With MagSafe-Compatible Cover for Apple iPhone 16 Pro"
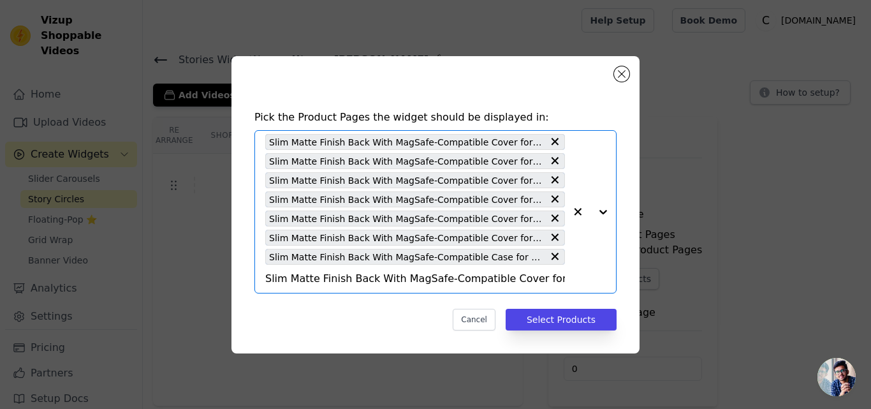
scroll to position [0, 63]
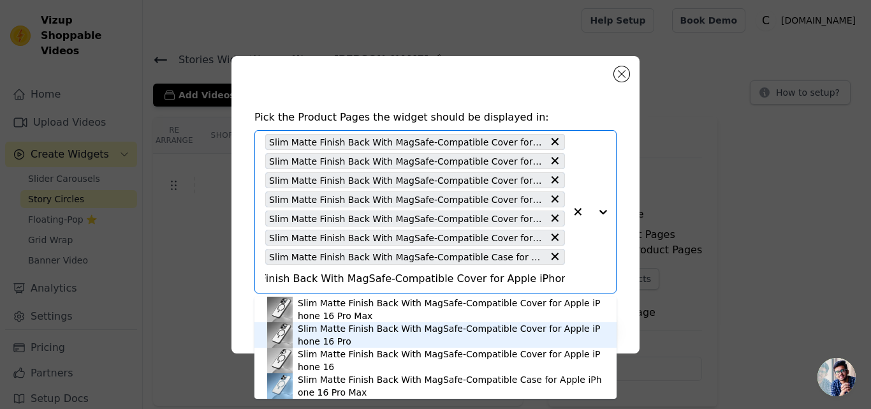
click at [334, 334] on div "Slim Matte Finish Back With MagSafe-Compatible Cover for Apple iPhone 16 Pro" at bounding box center [451, 335] width 306 height 26
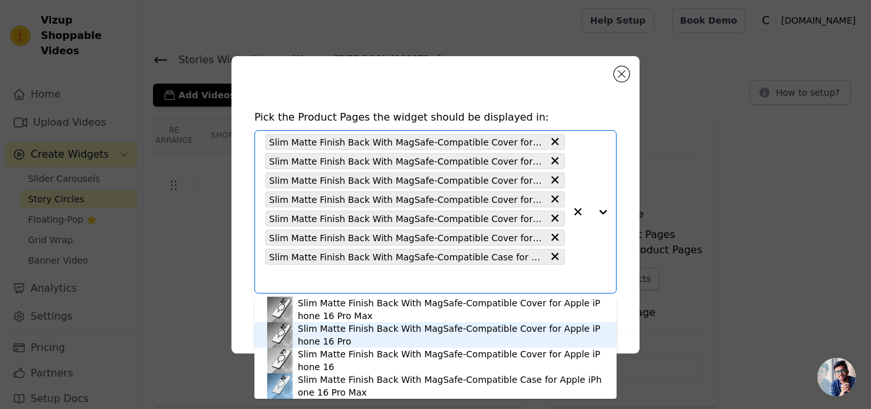
scroll to position [0, 0]
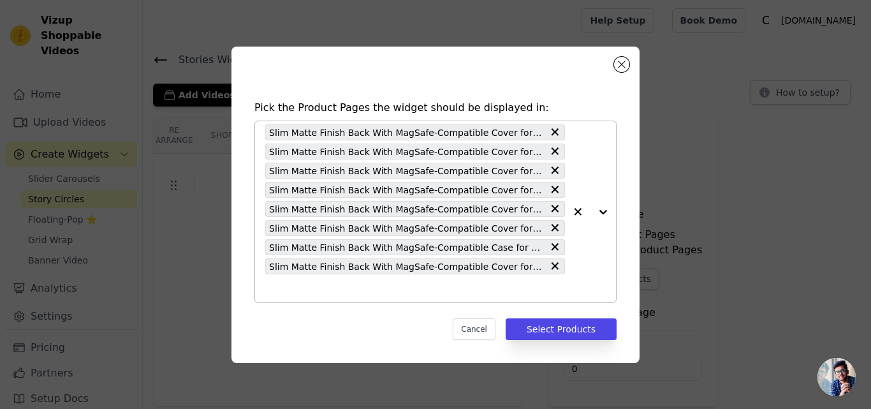
click at [340, 292] on input "text" at bounding box center [415, 288] width 300 height 15
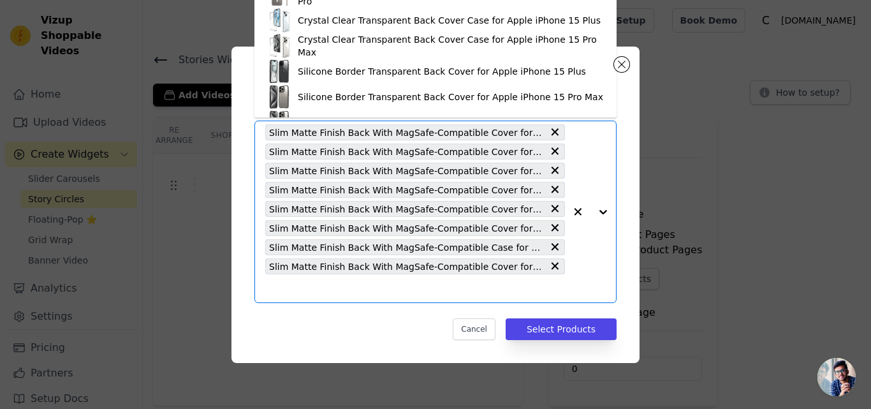
paste input "Slim Matte Finish Back With MagSafe-Compatible Cover for Apple iPhone 16"
type input "Slim Matte Finish Back With MagSafe-Compatible Cover for Apple iPhone 16"
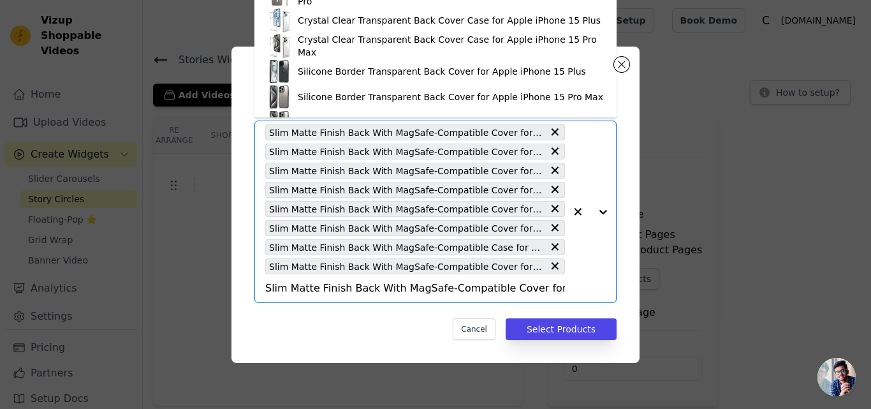
scroll to position [0, 45]
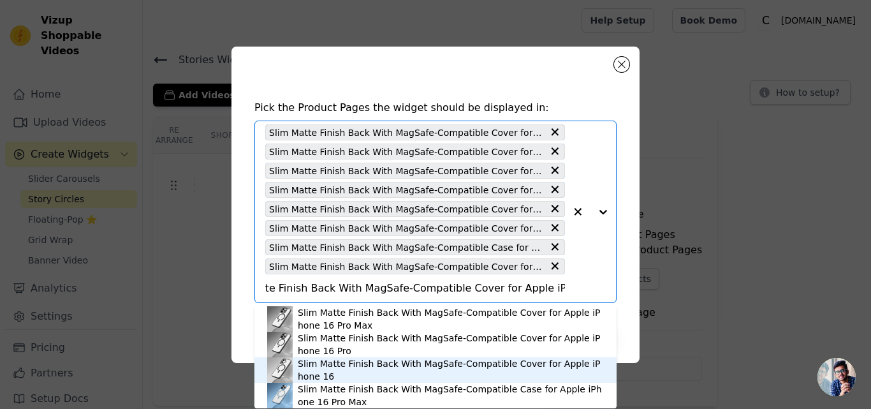
click at [429, 361] on div "Slim Matte Finish Back With MagSafe-Compatible Cover for Apple iPhone 16" at bounding box center [451, 370] width 306 height 26
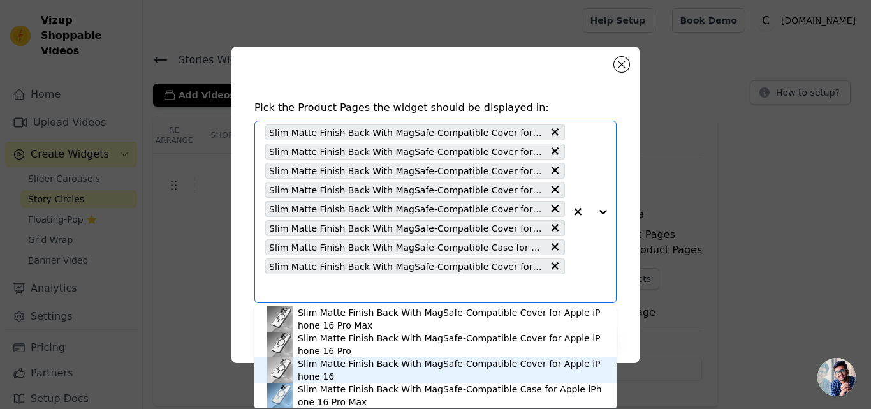
scroll to position [0, 0]
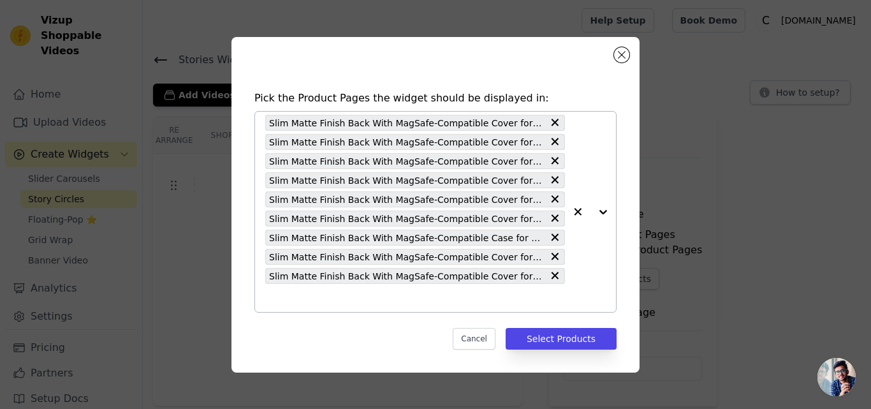
click at [375, 299] on input "text" at bounding box center [415, 297] width 300 height 15
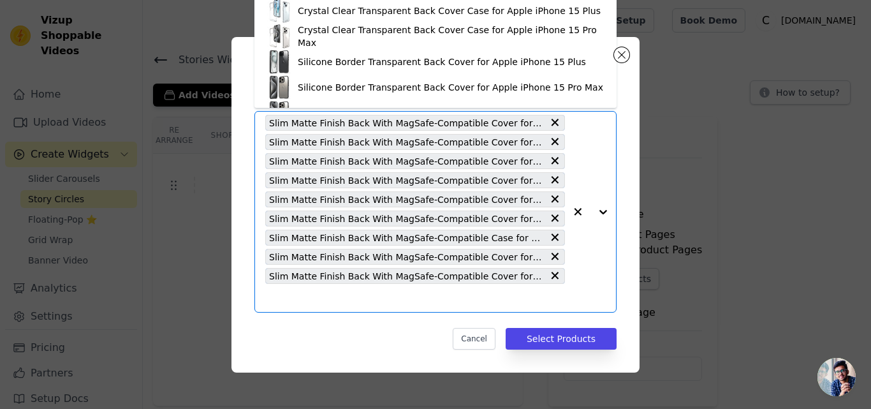
paste input "Slim Matte Finish Back With MagSafe-Compatible Cover for Samsung S24 Ultra 5G"
type input "Slim Matte Finish Back With MagSafe-Compatible Cover for Samsung S24 Ultra 5G"
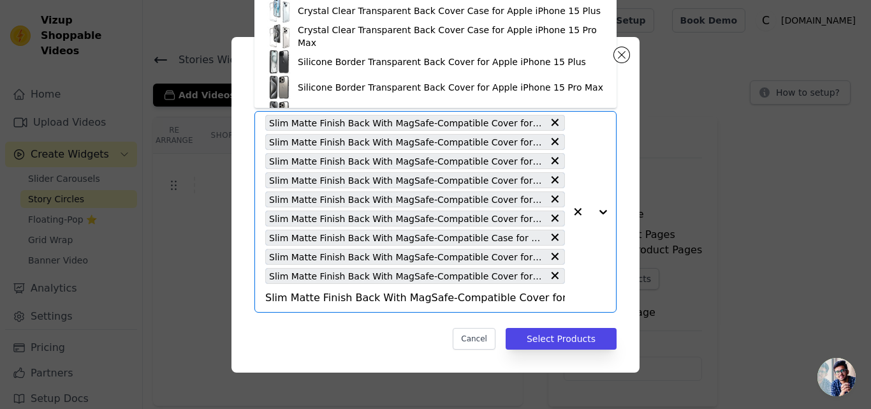
scroll to position [0, 71]
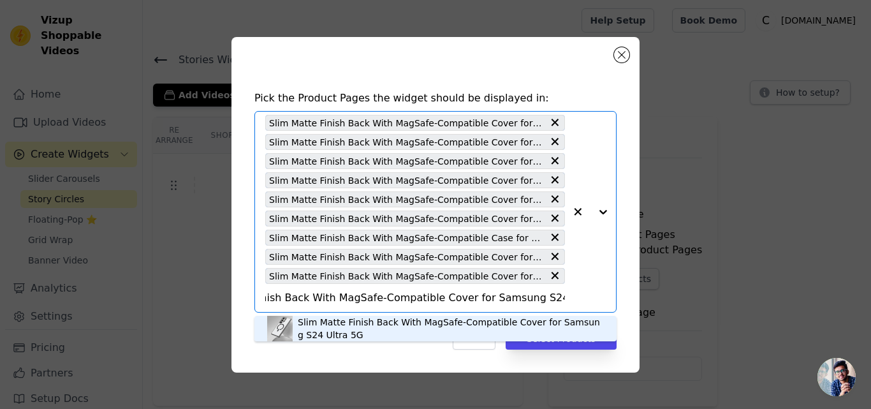
click at [366, 316] on div "Slim Matte Finish Back With MagSafe-Compatible Cover for Samsung S24 Ultra 5G" at bounding box center [451, 329] width 306 height 26
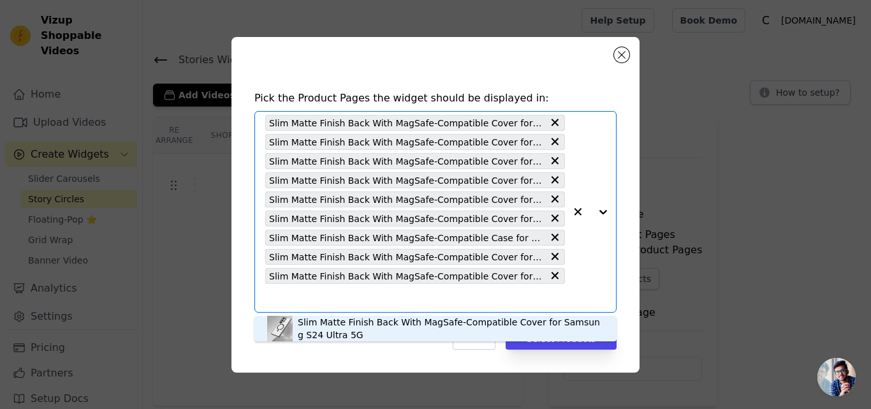
scroll to position [0, 0]
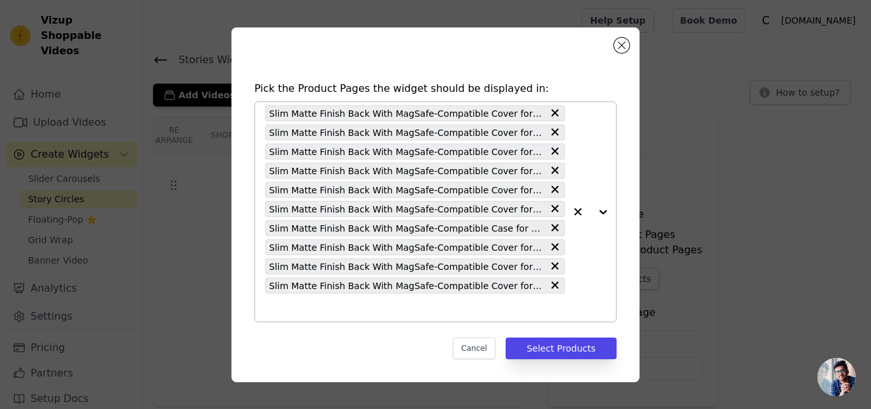
click at [369, 306] on input "text" at bounding box center [415, 307] width 300 height 15
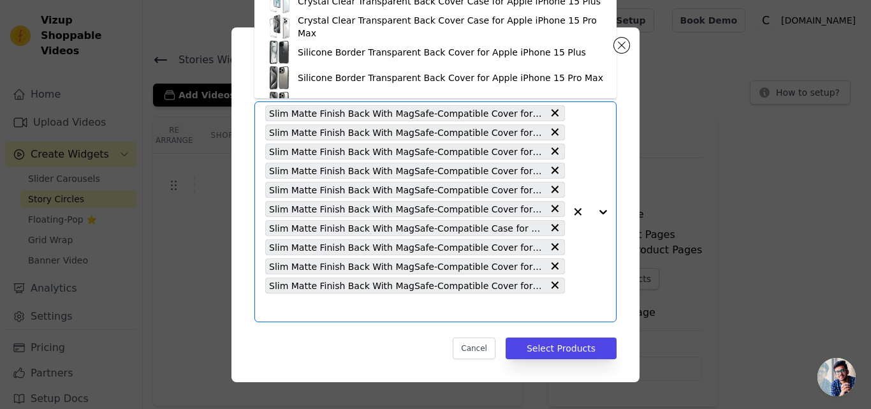
paste input "Slim Matte Finish Back With MagSafe-Compatible Case for Apple iPhone 16 Pro Max"
type input "Slim Matte Finish Back With MagSafe-Compatible Case for Apple iPhone 16 Pro Max"
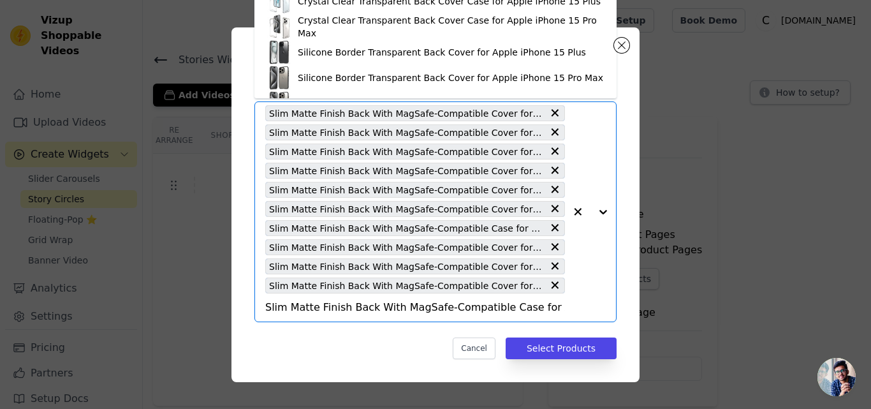
scroll to position [0, 79]
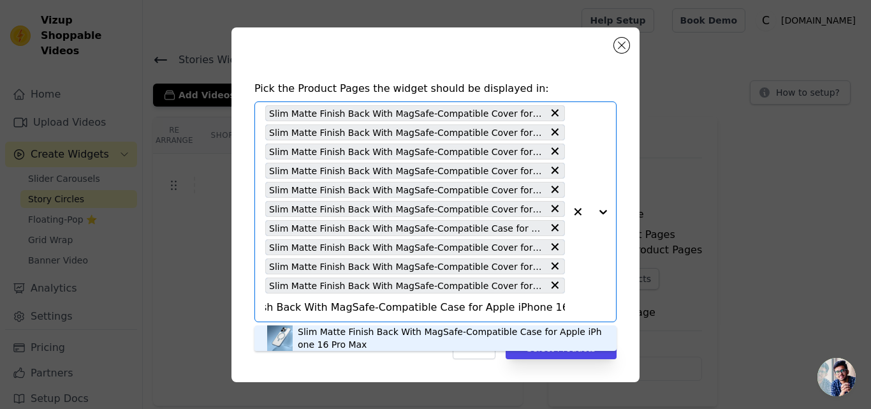
click at [338, 334] on div "Slim Matte Finish Back With MagSafe-Compatible Case for Apple iPhone 16 Pro Max" at bounding box center [451, 338] width 306 height 26
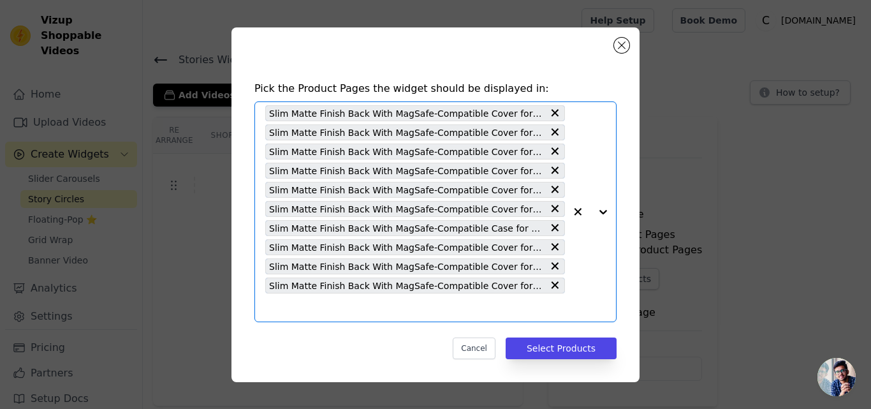
scroll to position [0, 0]
click at [346, 311] on input "text" at bounding box center [415, 307] width 300 height 15
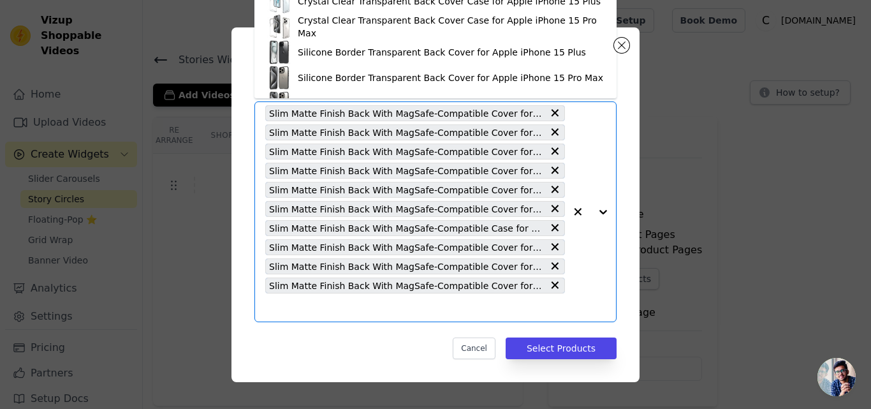
paste input "Slim Matte Finish Back With MagSafe-Compatible Cover for Apple iPhone 13"
type input "Slim Matte Finish Back With MagSafe-Compatible Cover for Apple iPhone 13"
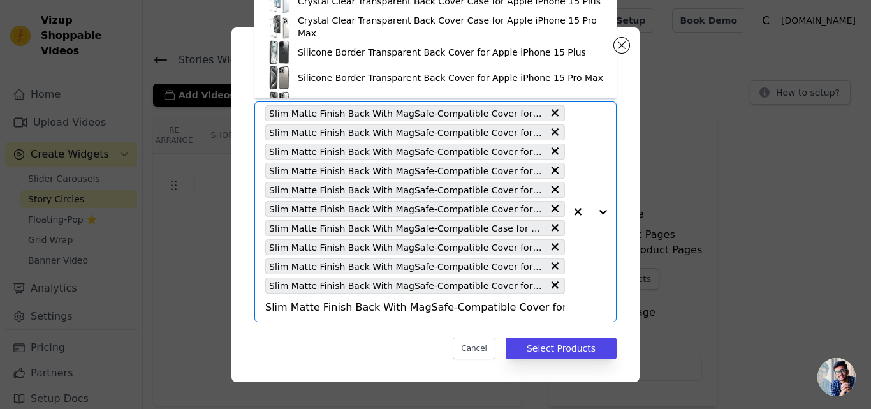
scroll to position [0, 45]
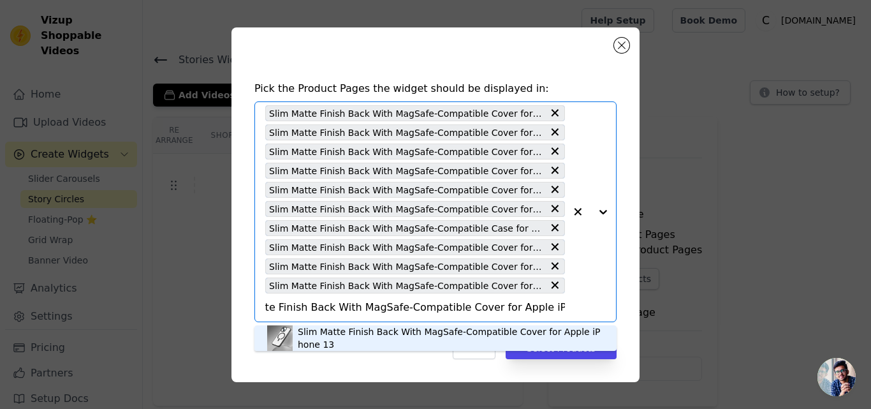
click at [341, 329] on div "Slim Matte Finish Back With MagSafe-Compatible Cover for Apple iPhone 13" at bounding box center [451, 338] width 306 height 26
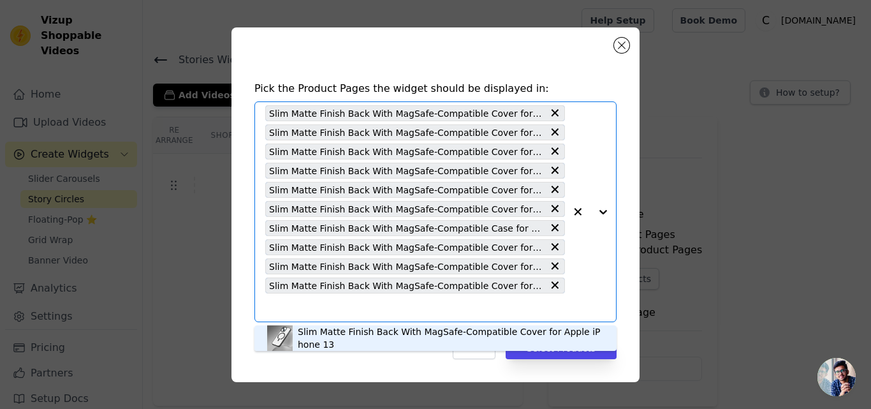
scroll to position [0, 0]
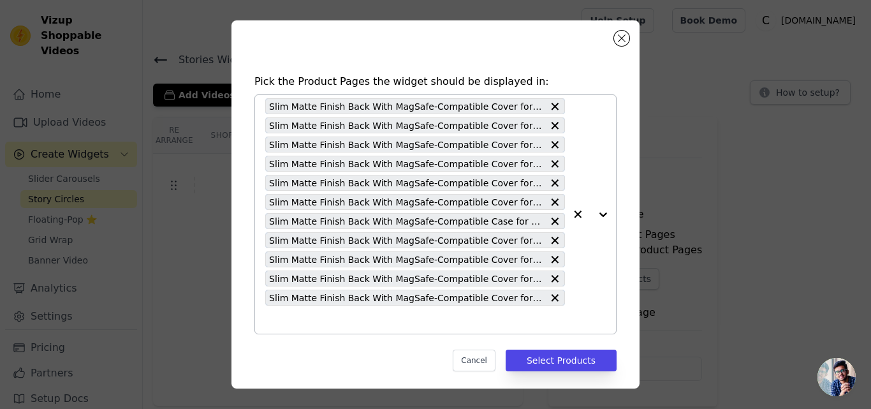
click at [357, 320] on input "text" at bounding box center [415, 319] width 300 height 15
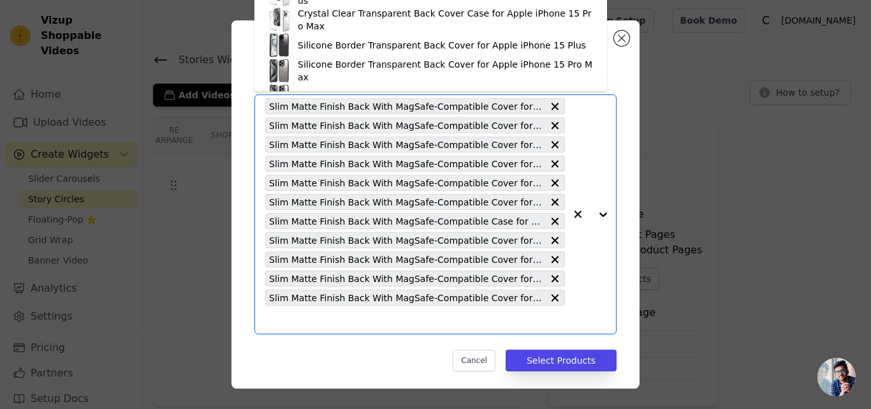
paste input "Slim Matte Finish Back With MagSafe-Compatible Cover for Apple iPhone 14"
type input "Slim Matte Finish Back With MagSafe-Compatible Cover for Apple iPhone 14"
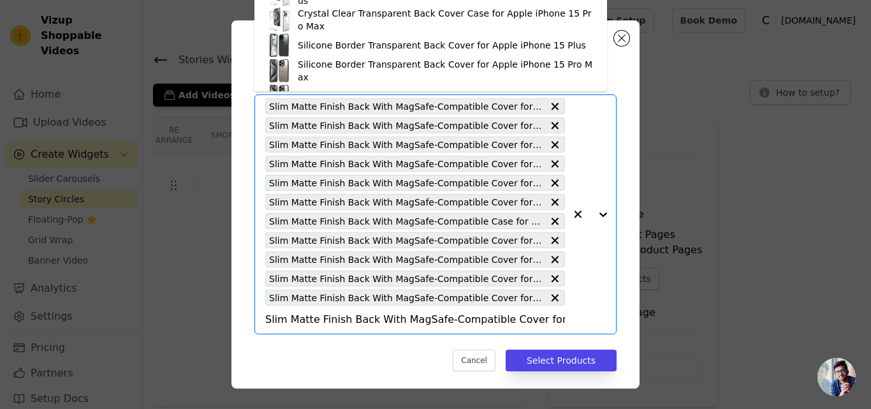
scroll to position [0, 54]
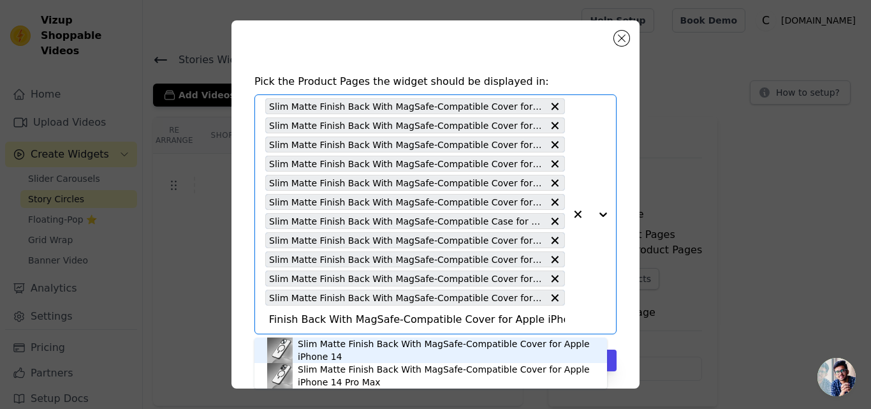
click at [359, 346] on div "Slim Matte Finish Back With MagSafe-Compatible Cover for Apple iPhone 14" at bounding box center [446, 350] width 297 height 26
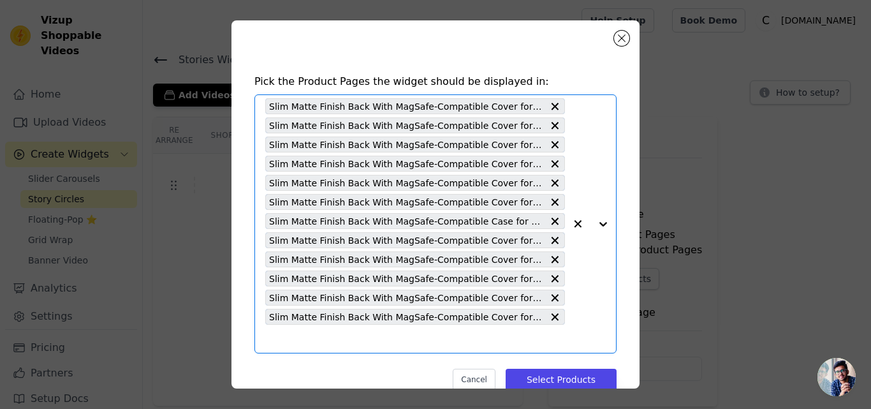
scroll to position [0, 0]
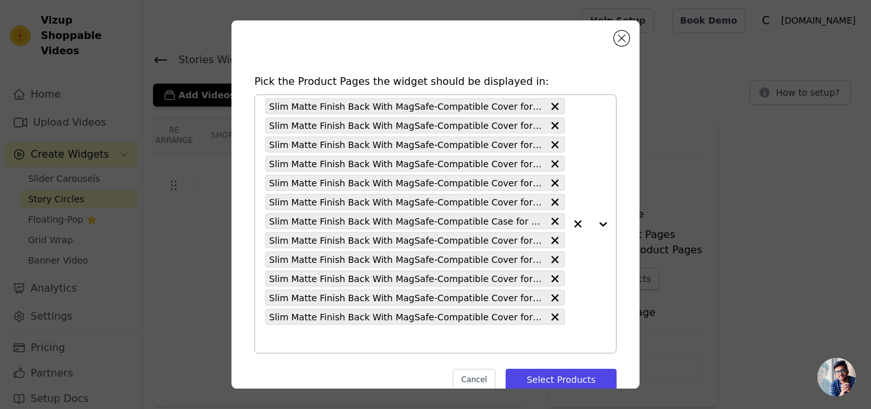
click at [364, 337] on input "text" at bounding box center [415, 338] width 300 height 15
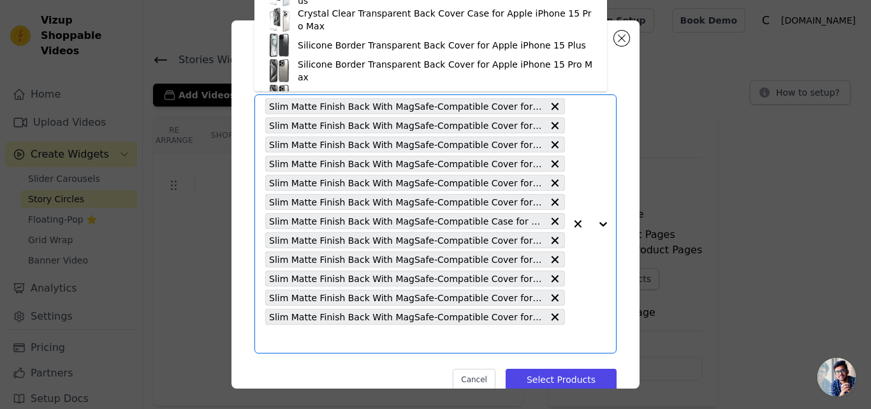
paste input "Slim Matte Finish Back With MagSafe-Compatible Cover for Apple iPhone 15 Plus"
type input "Slim Matte Finish Back With MagSafe-Compatible Cover for Apple iPhone 15 Plus"
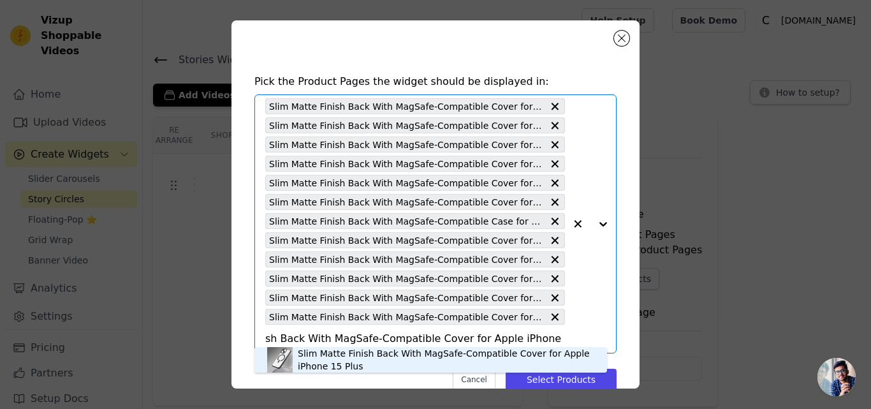
scroll to position [25, 0]
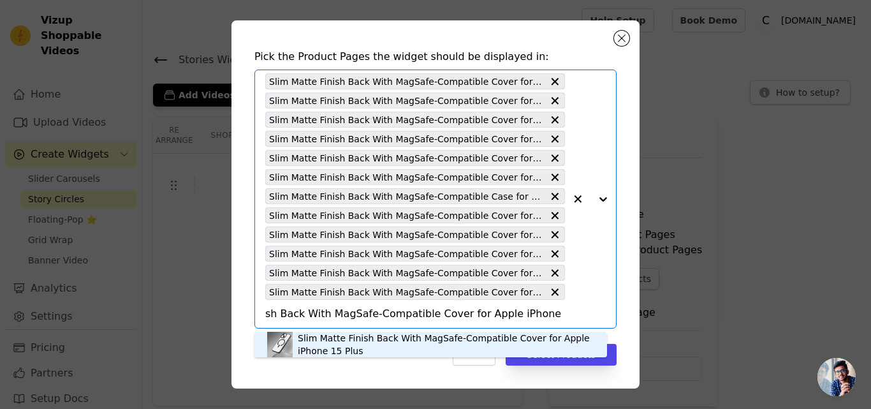
click at [337, 340] on div "Slim Matte Finish Back With MagSafe-Compatible Cover for Apple iPhone 15 Plus" at bounding box center [446, 345] width 297 height 26
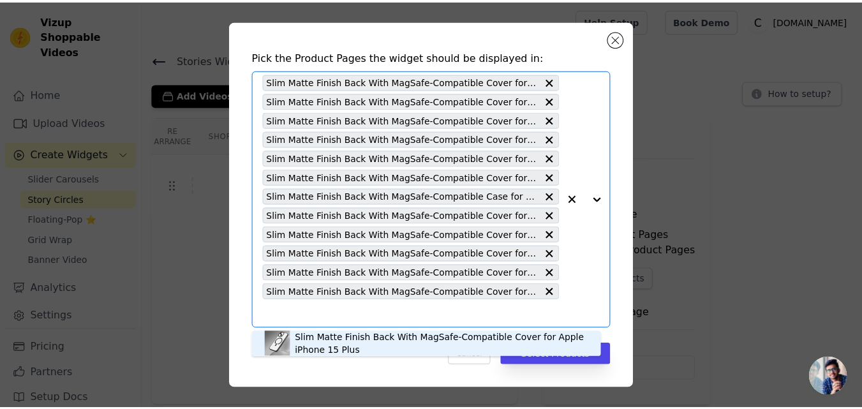
scroll to position [0, 0]
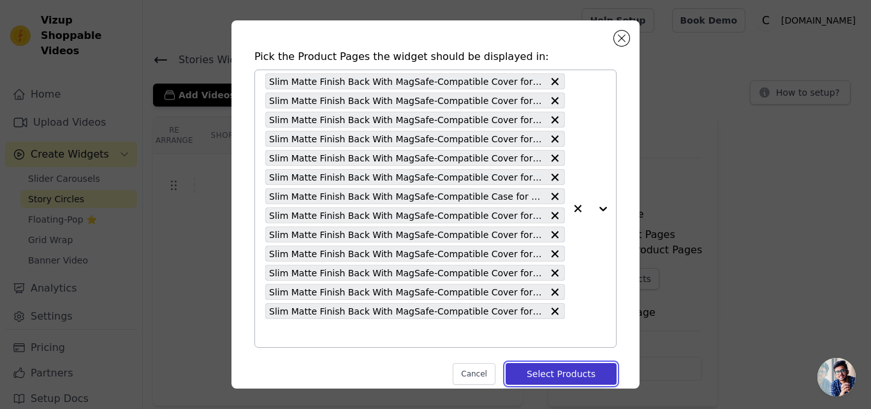
click at [542, 378] on button "Select Products" at bounding box center [561, 374] width 111 height 22
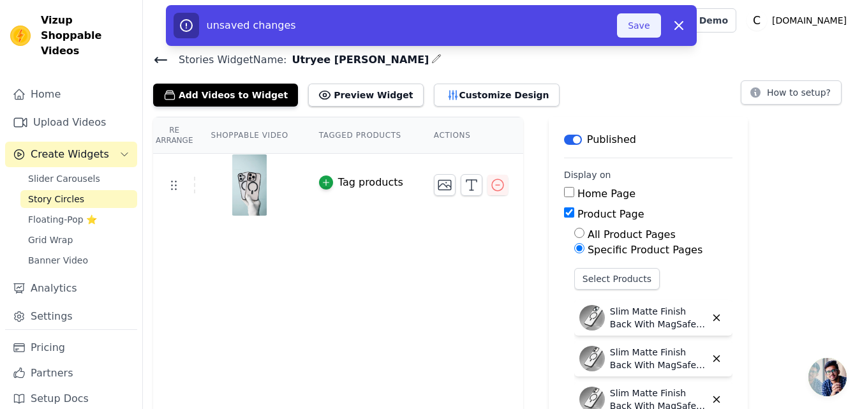
click at [637, 33] on button "Save" at bounding box center [638, 25] width 43 height 24
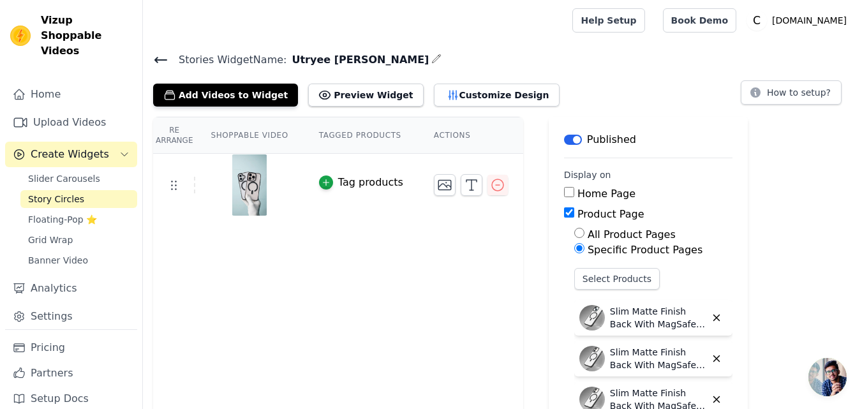
click at [158, 57] on icon at bounding box center [160, 59] width 11 height 5
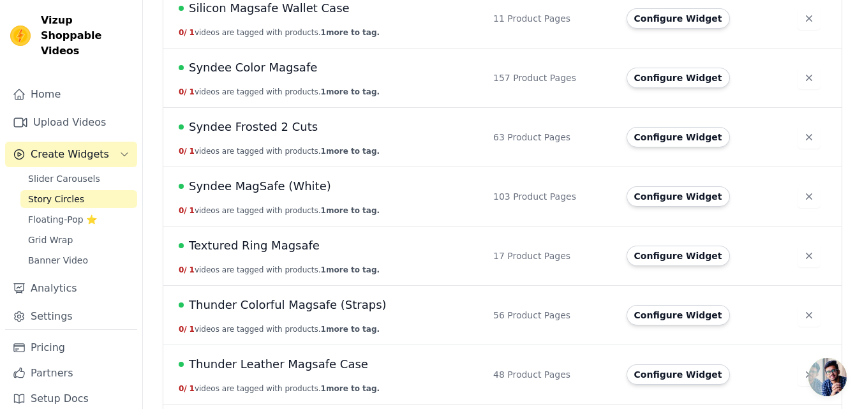
scroll to position [1711, 0]
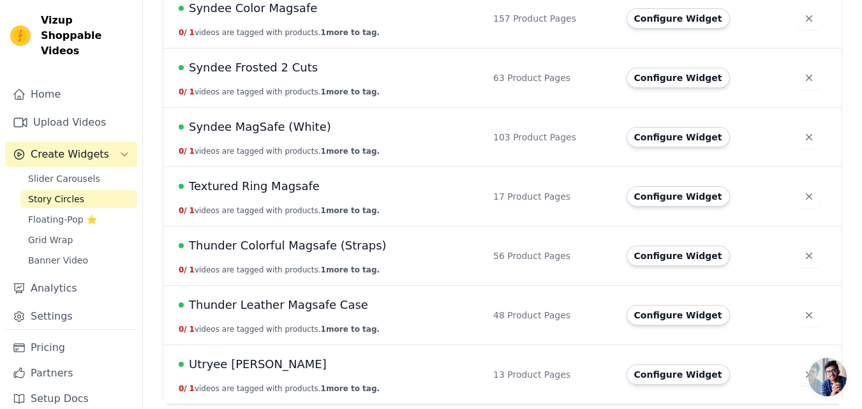
click at [257, 360] on span "Utryee [PERSON_NAME]" at bounding box center [258, 364] width 138 height 18
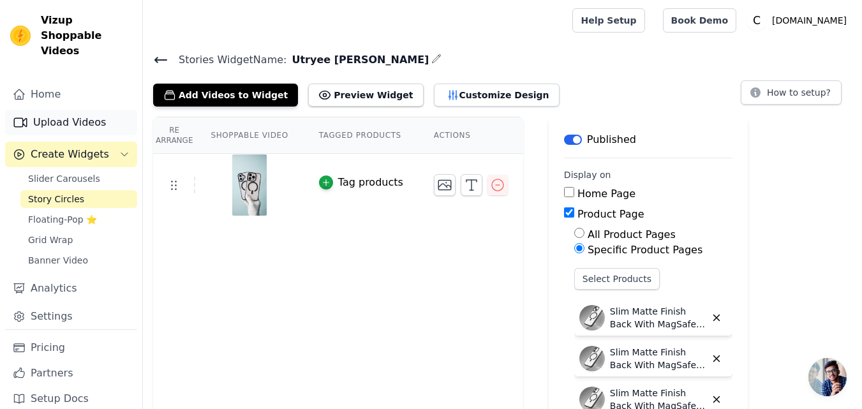
click at [69, 110] on link "Upload Videos" at bounding box center [71, 123] width 132 height 26
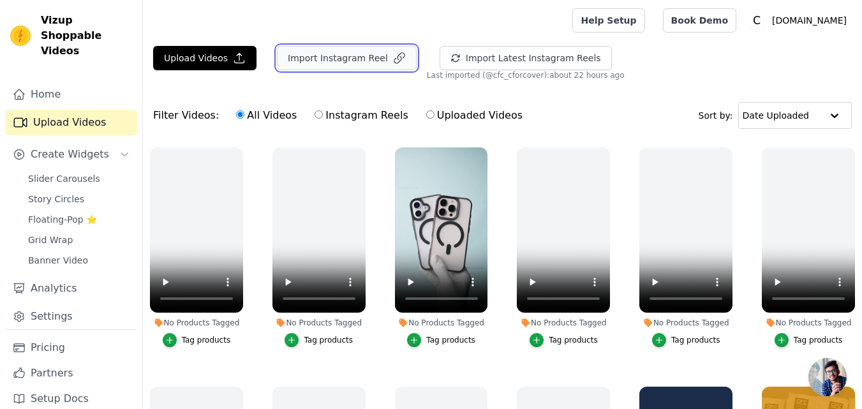
click at [333, 55] on button "Import Instagram Reel" at bounding box center [347, 58] width 140 height 24
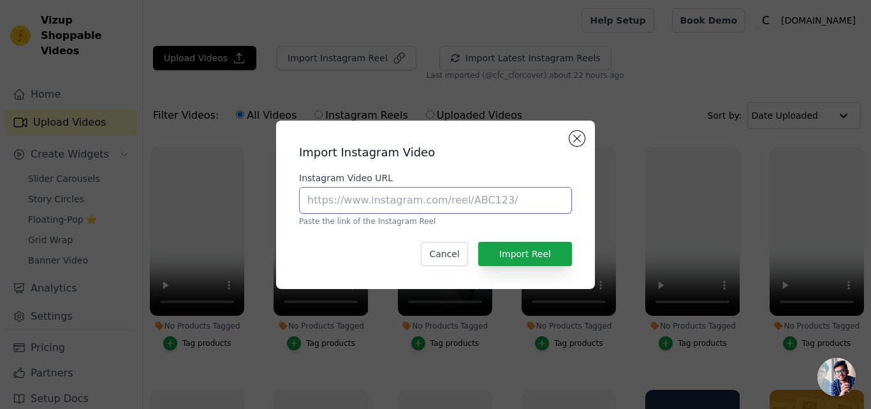
click at [410, 205] on input "Instagram Video URL" at bounding box center [435, 200] width 273 height 27
paste input "https://www.instagram.com/reel/DBGyBIZCpYv"
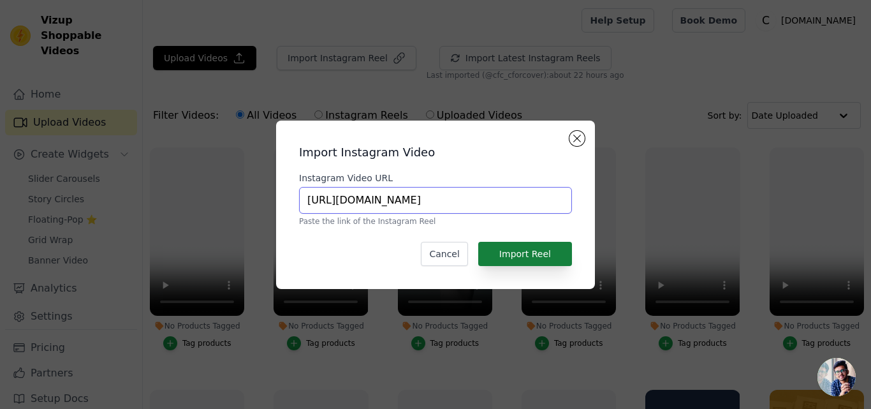
type input "https://www.instagram.com/reel/DBGyBIZCpYv"
click at [545, 260] on button "Import Reel" at bounding box center [525, 254] width 94 height 24
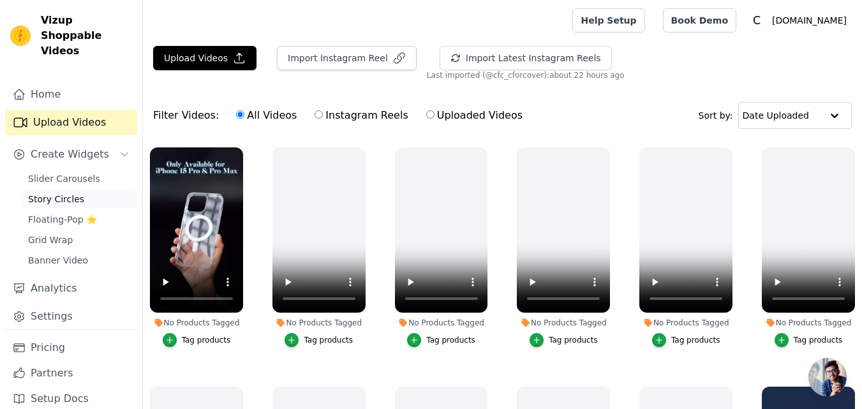
click at [41, 193] on span "Story Circles" at bounding box center [56, 199] width 56 height 13
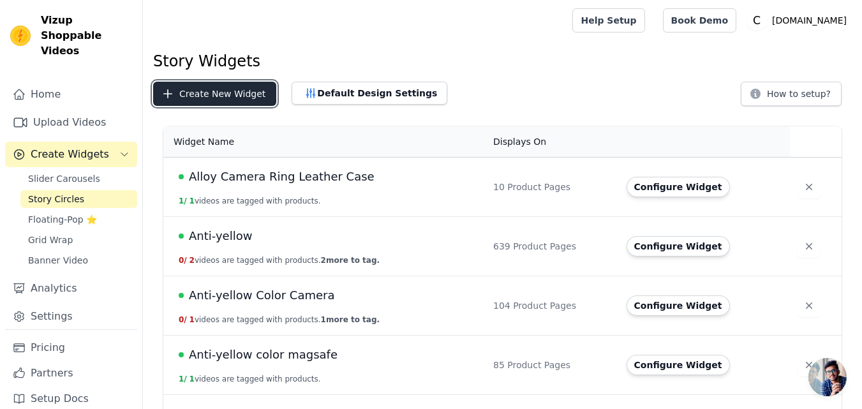
click at [216, 100] on button "Create New Widget" at bounding box center [214, 94] width 123 height 24
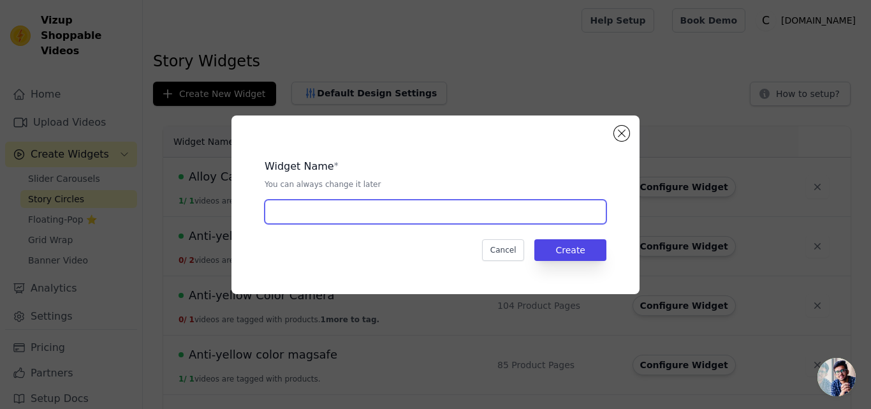
click at [311, 211] on input "text" at bounding box center [436, 212] width 342 height 24
paste input "Transparent Magsafe"
type input "Transparent Magsafe"
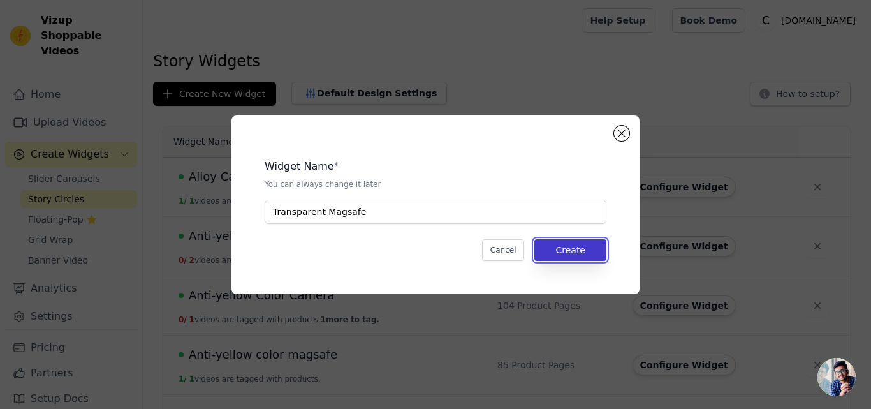
click at [565, 256] on button "Create" at bounding box center [571, 250] width 72 height 22
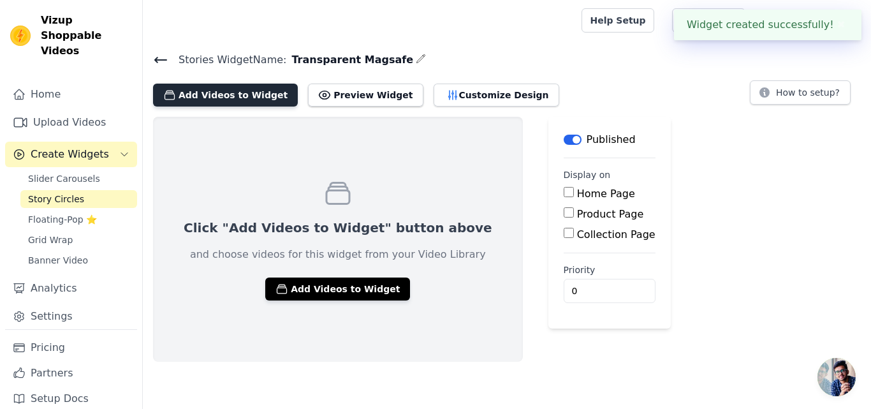
click at [234, 100] on button "Add Videos to Widget" at bounding box center [225, 95] width 145 height 23
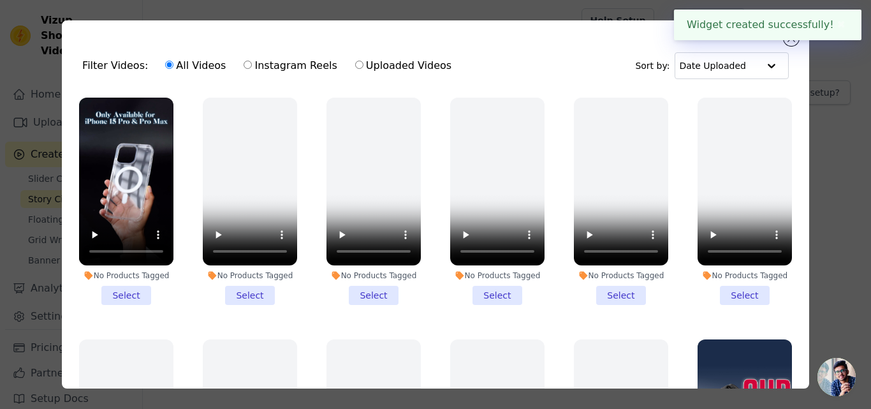
click at [122, 289] on li "No Products Tagged Select" at bounding box center [126, 201] width 94 height 207
click at [0, 0] on input "No Products Tagged Select" at bounding box center [0, 0] width 0 height 0
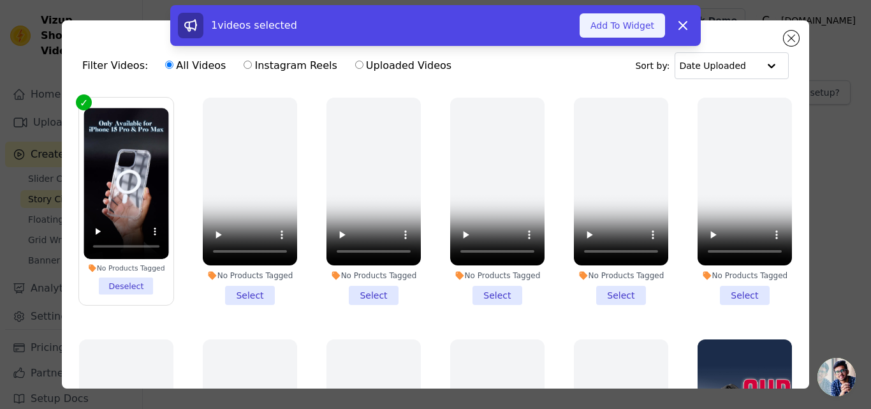
click at [605, 29] on button "Add To Widget" at bounding box center [622, 25] width 85 height 24
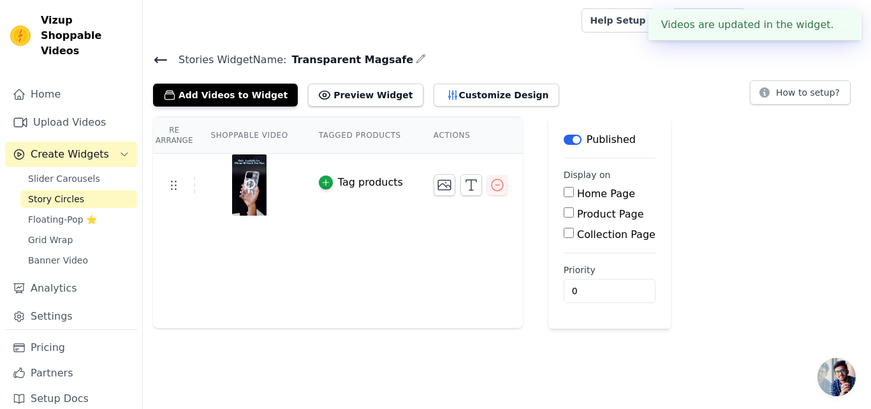
click at [577, 213] on label "Product Page" at bounding box center [610, 214] width 67 height 12
click at [573, 213] on input "Product Page" at bounding box center [569, 212] width 10 height 10
checkbox input "true"
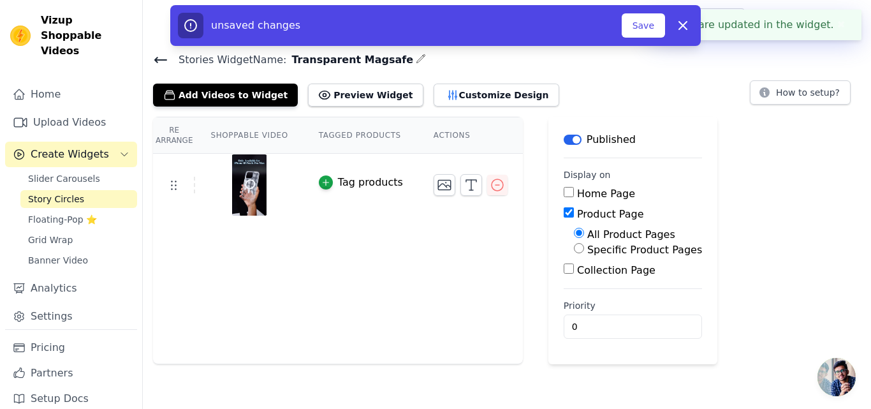
click at [587, 244] on label "Specific Product Pages" at bounding box center [644, 250] width 115 height 12
click at [580, 244] on input "Specific Product Pages" at bounding box center [579, 248] width 10 height 10
radio input "true"
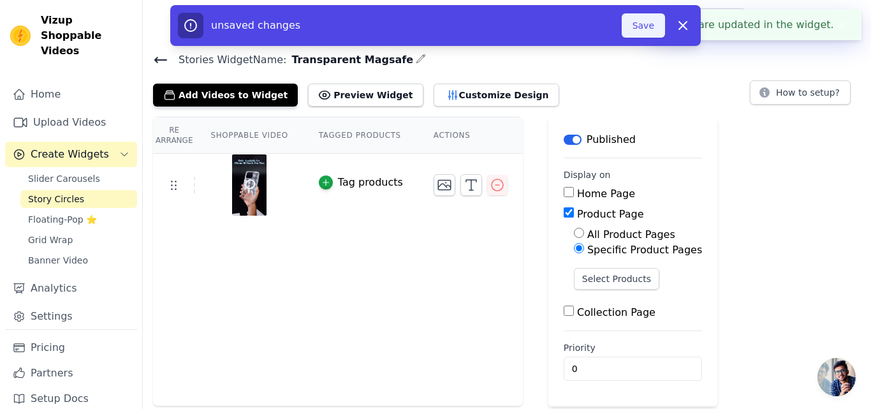
click at [639, 24] on button "Save" at bounding box center [643, 25] width 43 height 24
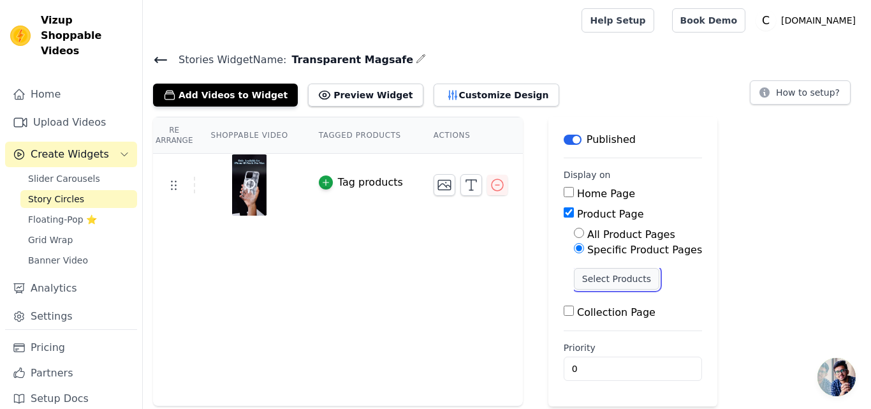
click at [582, 277] on button "Select Products" at bounding box center [616, 279] width 85 height 22
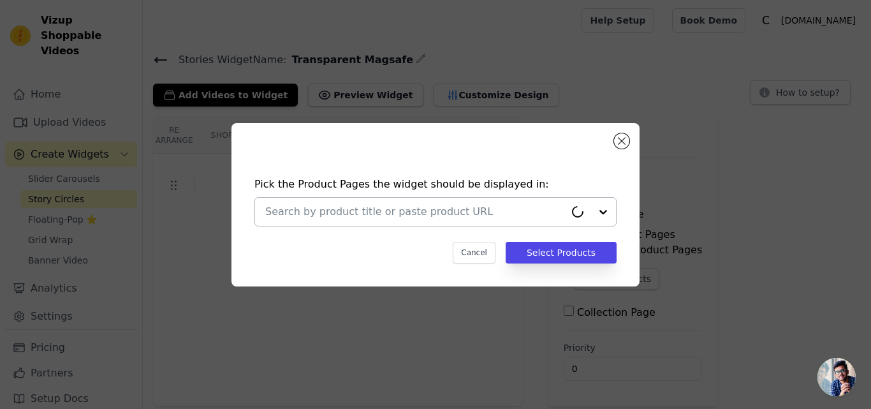
click at [298, 216] on input "text" at bounding box center [415, 211] width 300 height 15
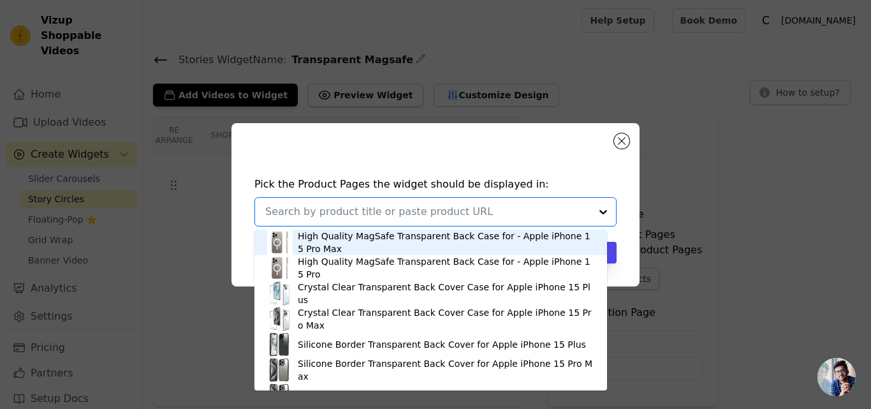
paste input "Premium Transparent Magsafe Case For Apple iPhone 15 Pro Max"
type input "Premium Transparent Magsafe Case For Apple iPhone 15 Pro Max"
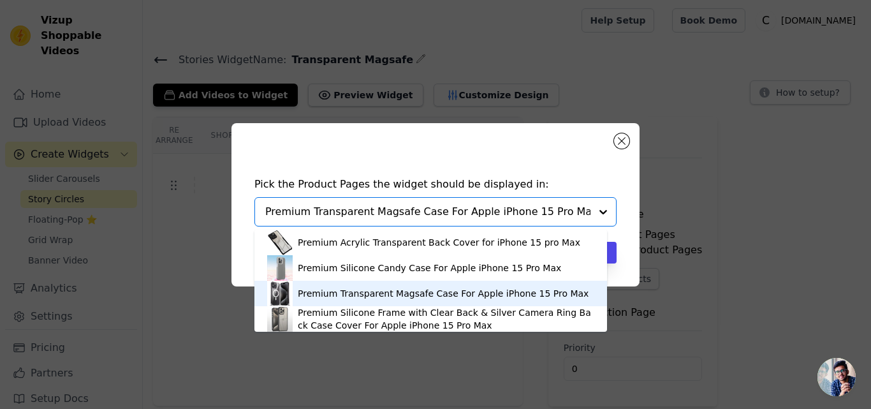
click at [326, 292] on div "Premium Transparent Magsafe Case For Apple iPhone 15 Pro Max" at bounding box center [443, 293] width 291 height 13
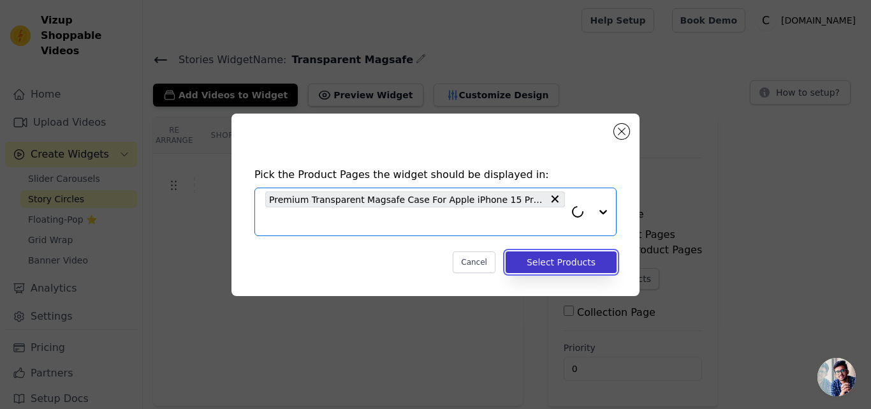
click at [538, 267] on button "Select Products" at bounding box center [561, 262] width 111 height 22
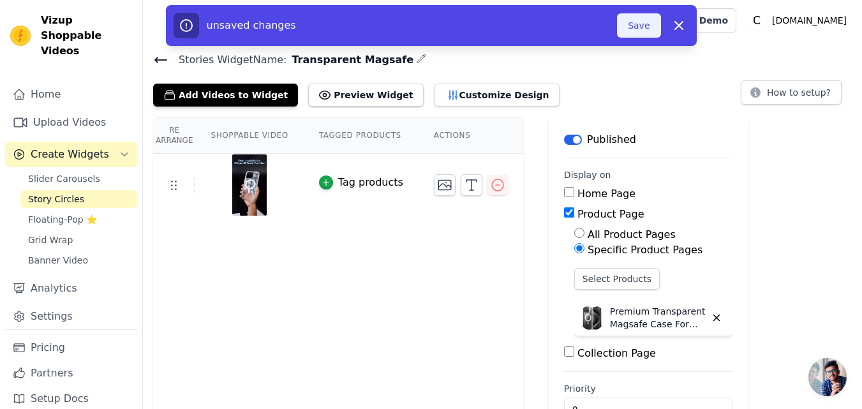
click at [642, 34] on button "Save" at bounding box center [638, 25] width 43 height 24
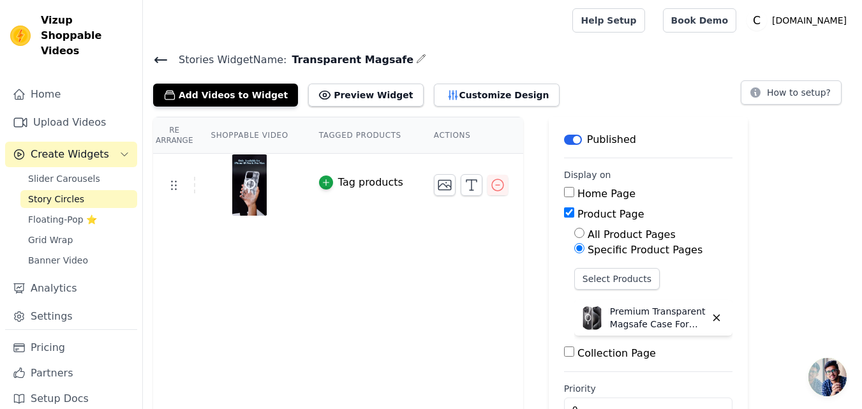
click at [162, 59] on icon at bounding box center [160, 59] width 11 height 5
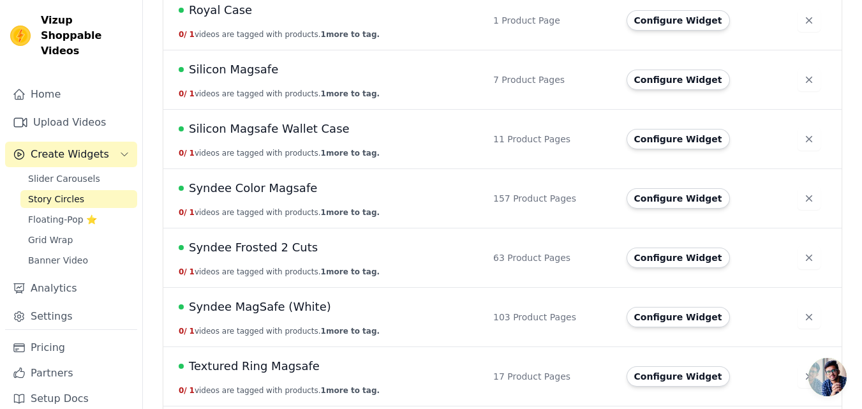
scroll to position [1770, 0]
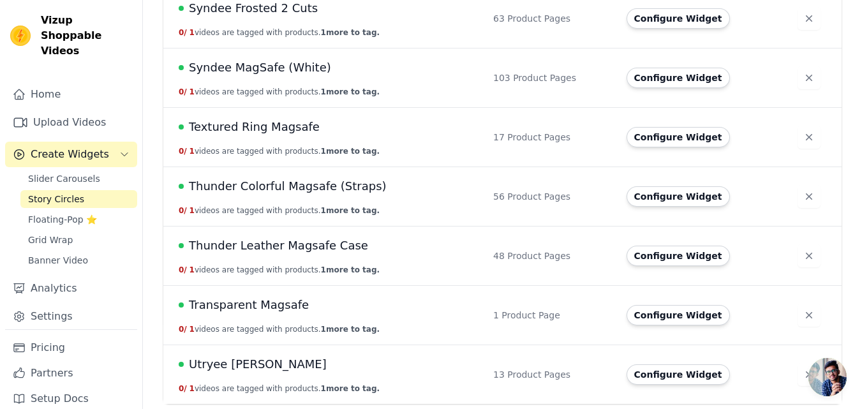
click at [256, 309] on span "Transparent Magsafe" at bounding box center [249, 305] width 120 height 18
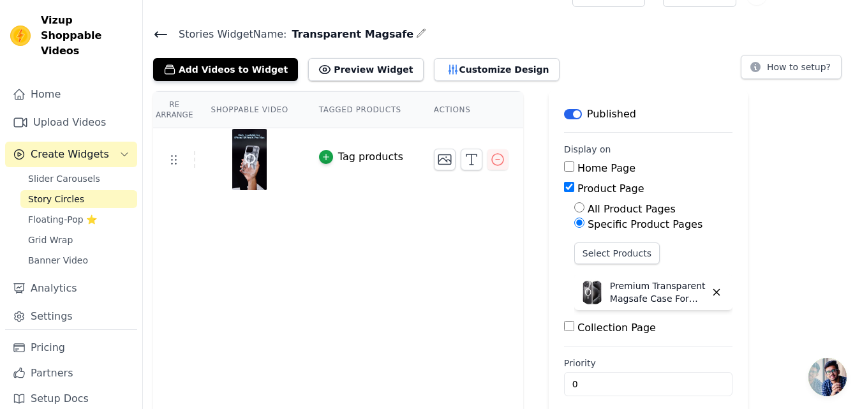
scroll to position [38, 0]
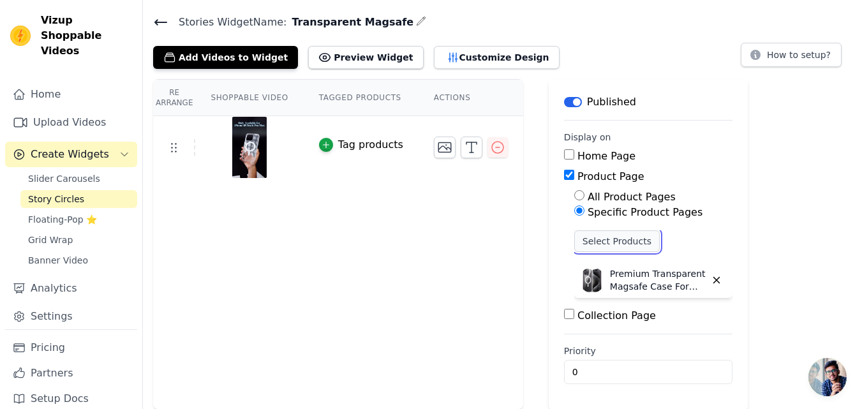
click at [587, 240] on button "Select Products" at bounding box center [616, 241] width 85 height 22
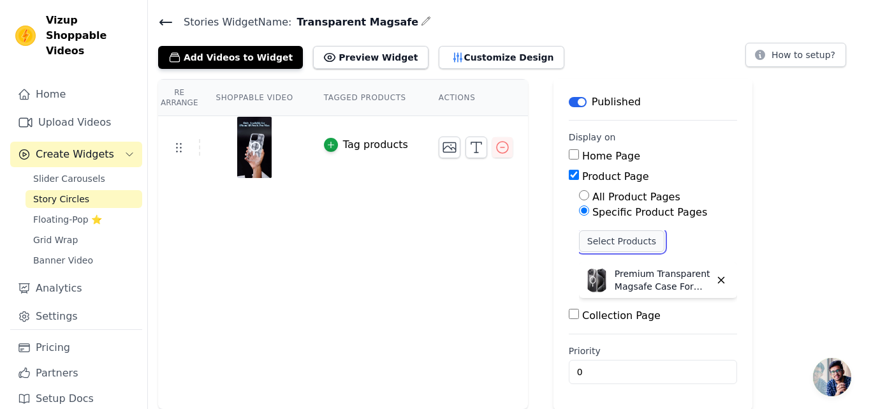
scroll to position [0, 0]
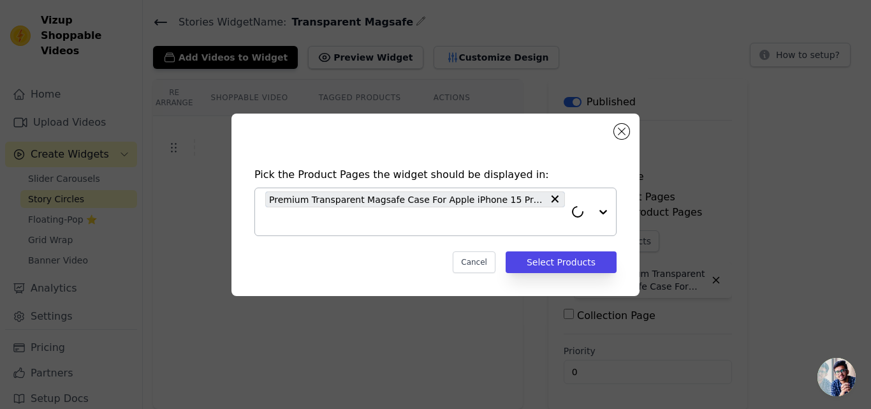
click at [351, 221] on input "text" at bounding box center [415, 221] width 300 height 15
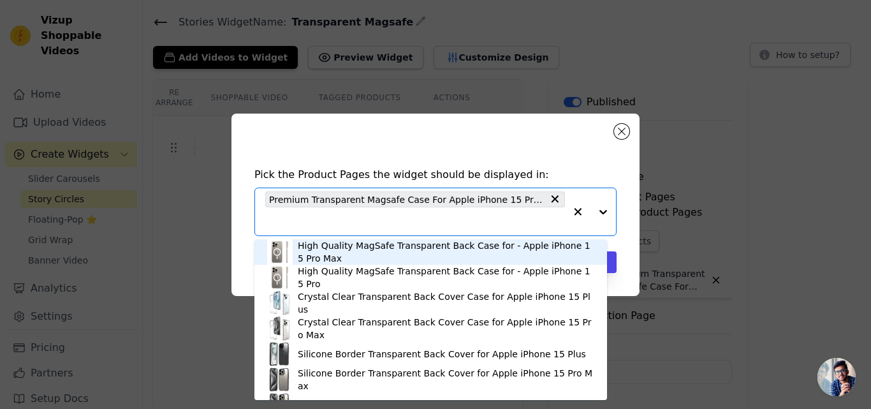
paste input "High Quality MagSafe Transparent Back Case for - Apple iPhone 15 Pro"
type input "High Quality MagSafe Transparent Back Case for - Apple iPhone 15 Pro"
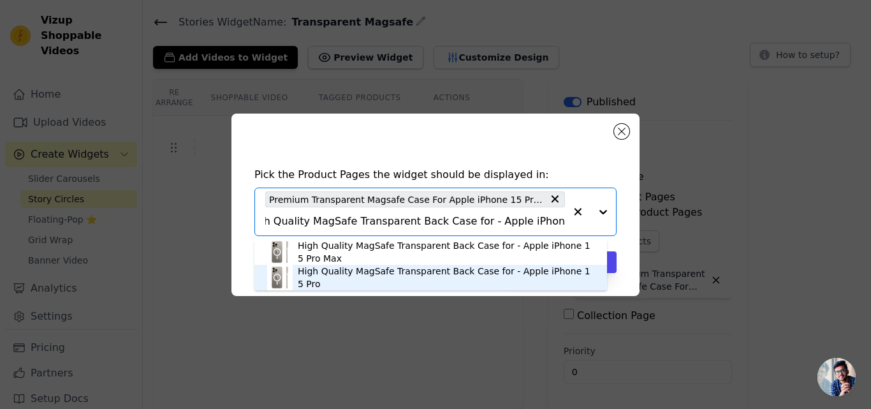
click at [358, 277] on div "High Quality MagSafe Transparent Back Case for - Apple iPhone 15 Pro" at bounding box center [446, 278] width 297 height 26
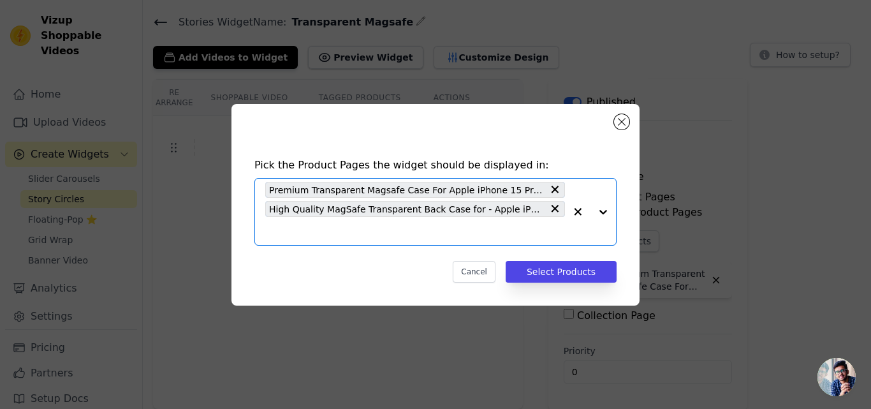
scroll to position [0, 0]
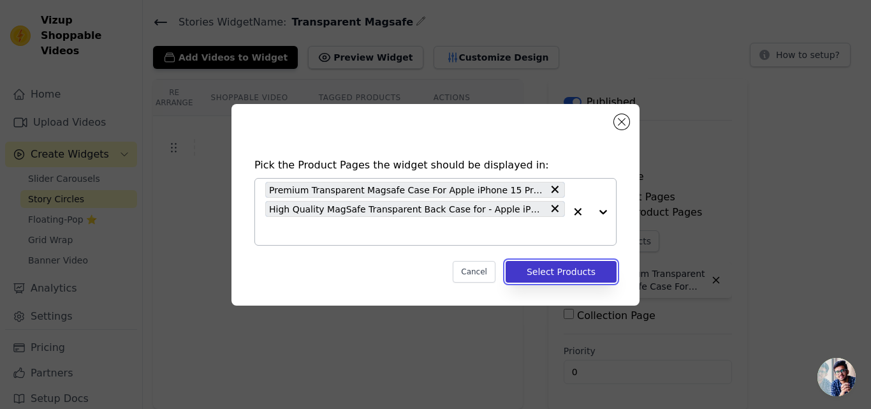
click at [551, 271] on button "Select Products" at bounding box center [561, 272] width 111 height 22
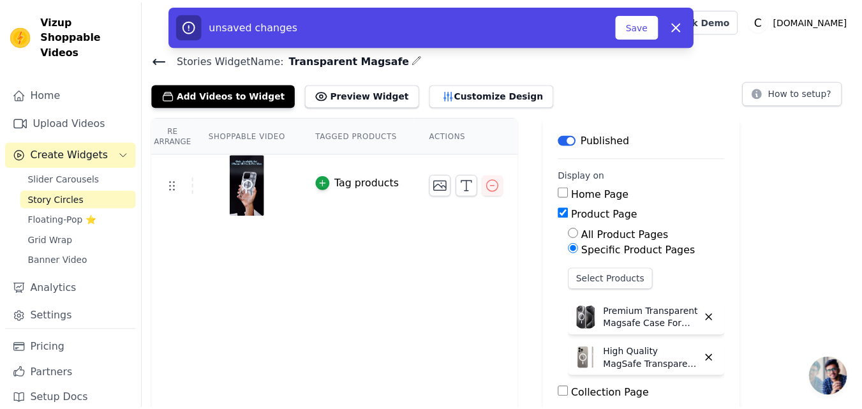
scroll to position [38, 0]
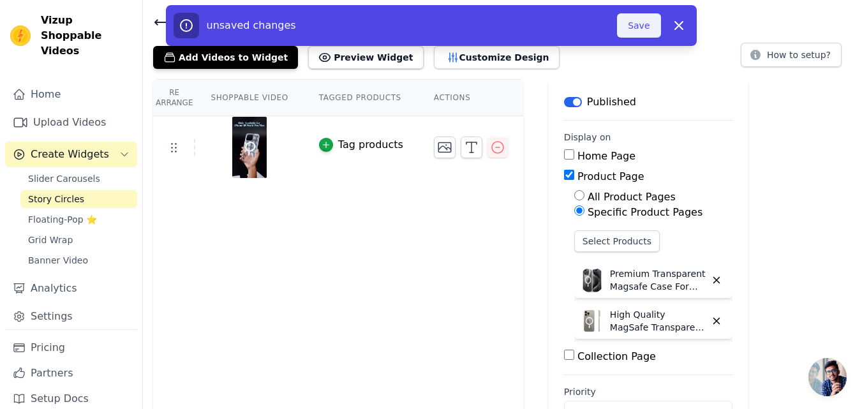
click at [630, 32] on button "Save" at bounding box center [638, 25] width 43 height 24
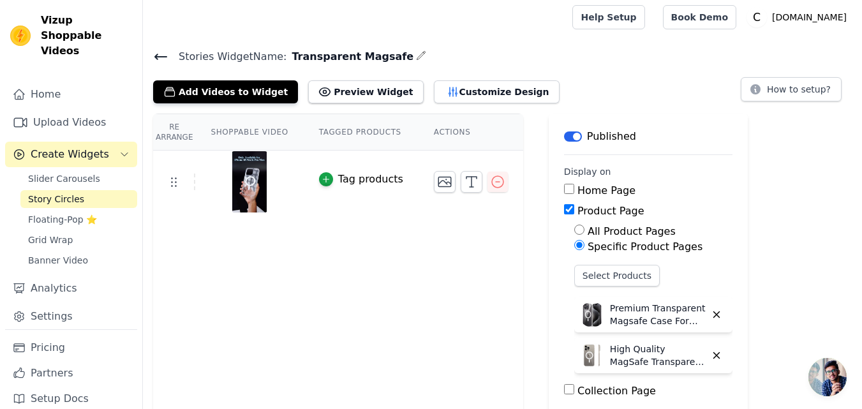
scroll to position [0, 0]
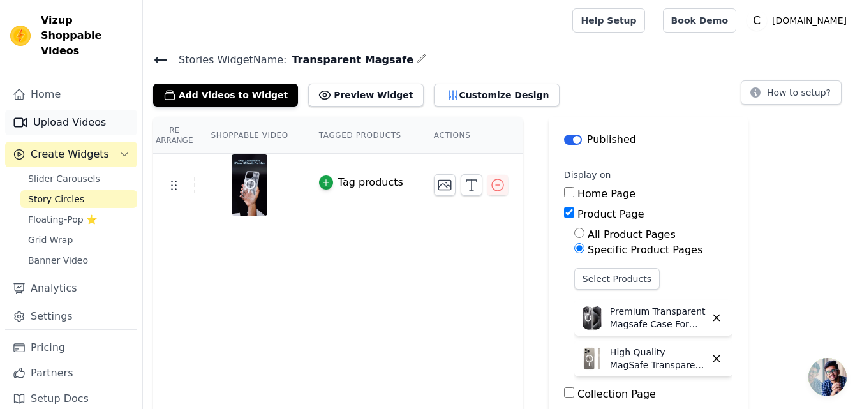
click at [59, 110] on link "Upload Videos" at bounding box center [71, 123] width 132 height 26
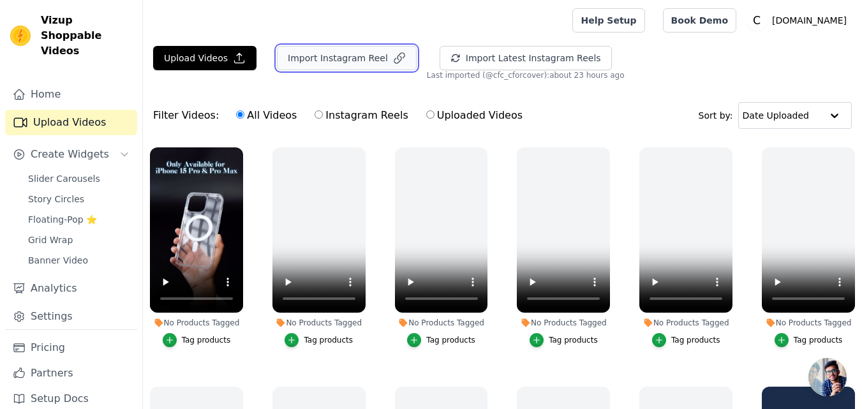
click at [355, 68] on button "Import Instagram Reel" at bounding box center [347, 58] width 140 height 24
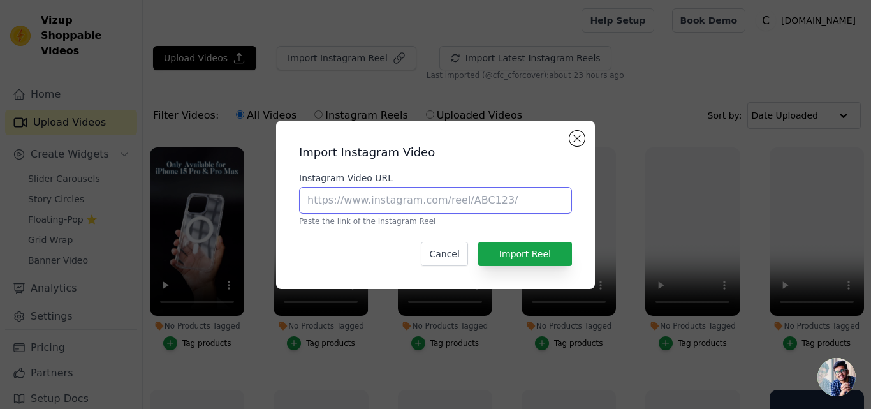
click at [370, 196] on input "Instagram Video URL" at bounding box center [435, 200] width 273 height 27
paste input "https://www.instagram.com/reel/DHGW3JgNl25/?utm_source=ig_web_button_share_sheet"
type input "https://www.instagram.com/reel/DHGW3JgNl25/?utm_source=ig_web_button_share_sheet"
click at [503, 204] on input "https://www.instagram.com/reel/DHGW3JgNl25/?utm_source=ig_web_button_share_sheet" at bounding box center [435, 200] width 273 height 27
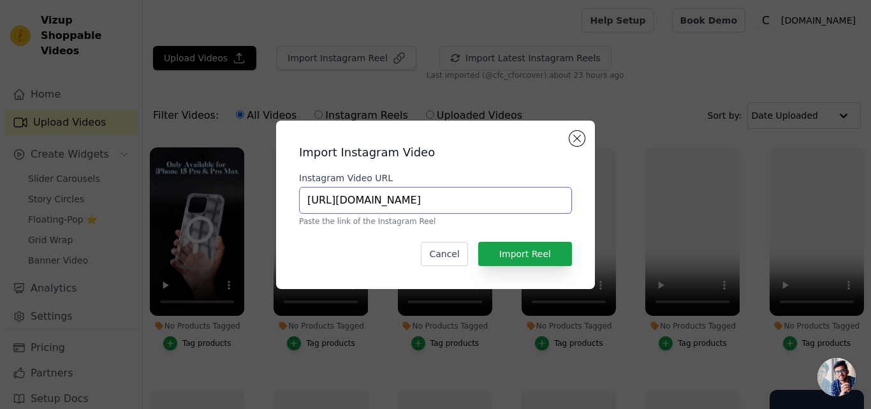
click at [503, 204] on input "https://www.instagram.com/reel/DHGW3JgNl25/?utm_source=ig_web_button_share_sheet" at bounding box center [435, 200] width 273 height 27
click at [361, 200] on input "Instagram Video URL" at bounding box center [435, 200] width 273 height 27
paste input "https://www.instagram.com/reel/DHGW3JgNl25/?utm_source=ig_web_button_share_sheet"
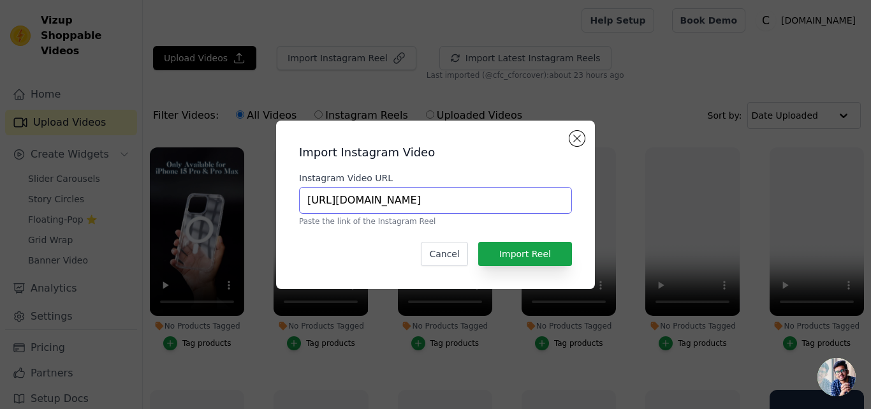
scroll to position [0, 149]
type input "https://www.instagram.com/reel/DHGW3JgNl25/?utm_source=ig_web_button_share_sheet"
click at [510, 256] on button "Import Reel" at bounding box center [525, 254] width 94 height 24
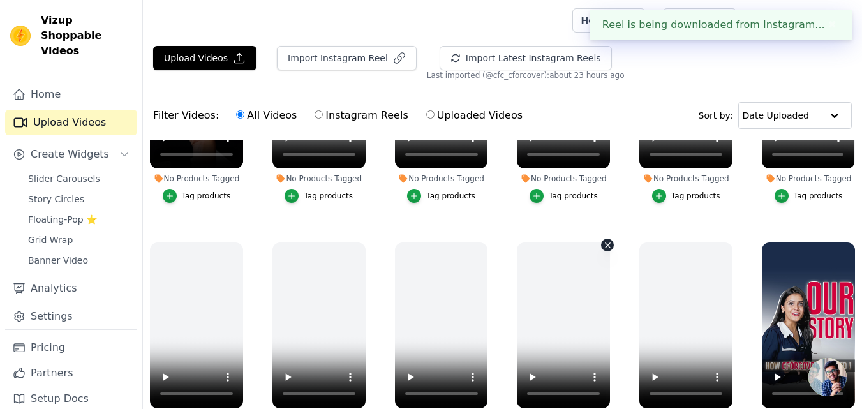
scroll to position [0, 0]
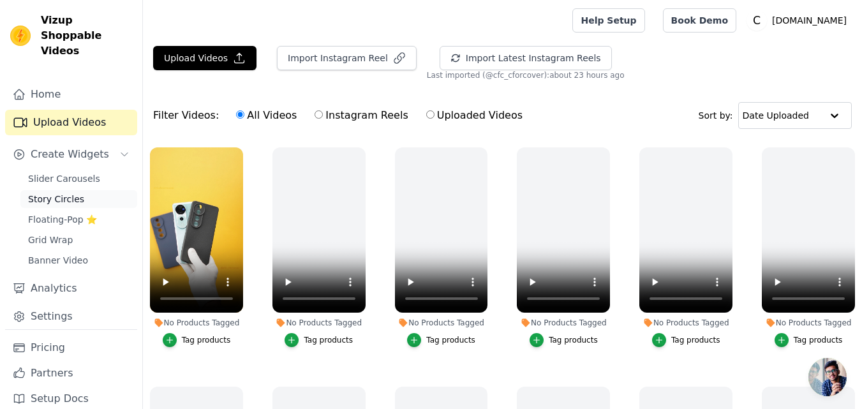
click at [59, 193] on span "Story Circles" at bounding box center [56, 199] width 56 height 13
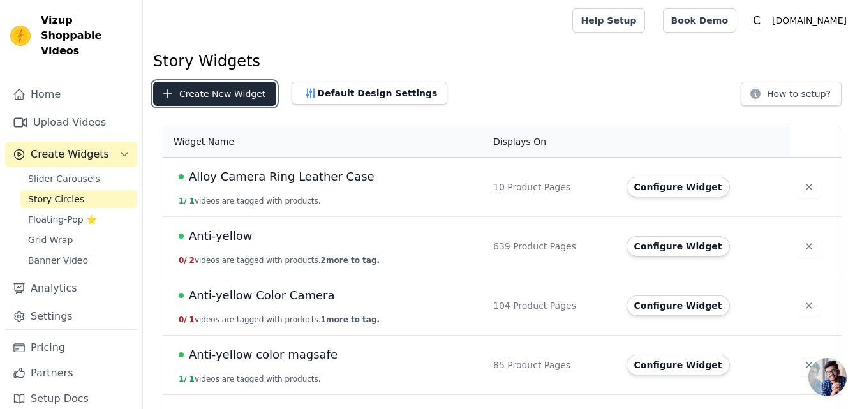
click at [222, 94] on button "Create New Widget" at bounding box center [214, 94] width 123 height 24
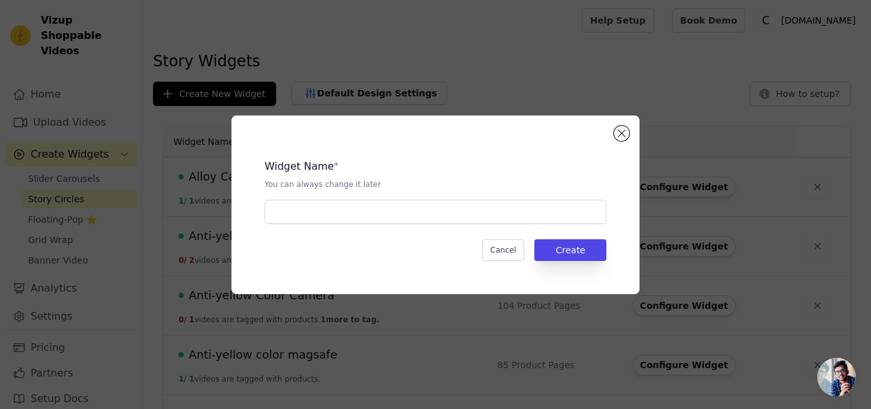
click at [351, 198] on div "Widget Name * You can always change it later" at bounding box center [436, 186] width 342 height 75
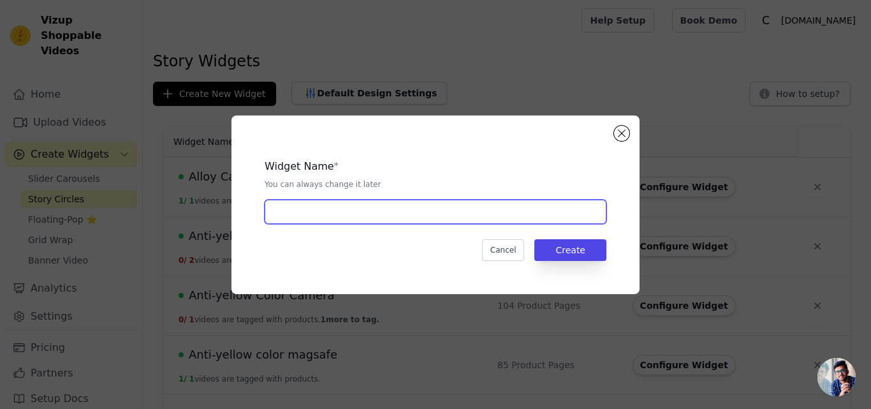
click at [349, 203] on input "text" at bounding box center [436, 212] width 342 height 24
paste input "Silicon Textured Case"
type input "Silicon Textured Case"
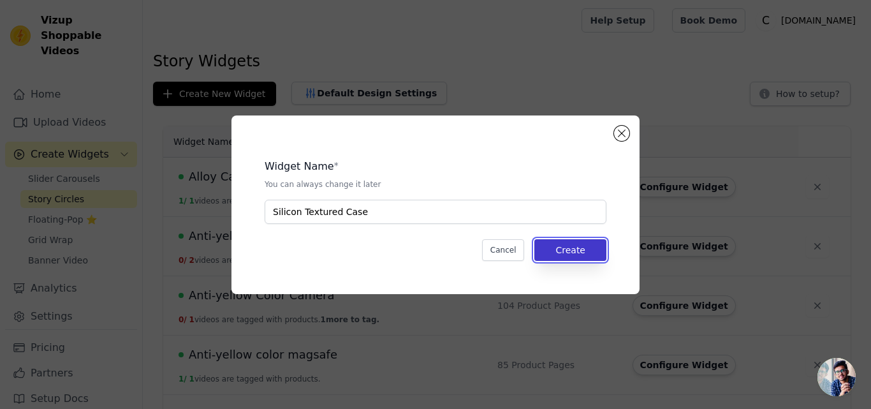
click at [568, 253] on button "Create" at bounding box center [571, 250] width 72 height 22
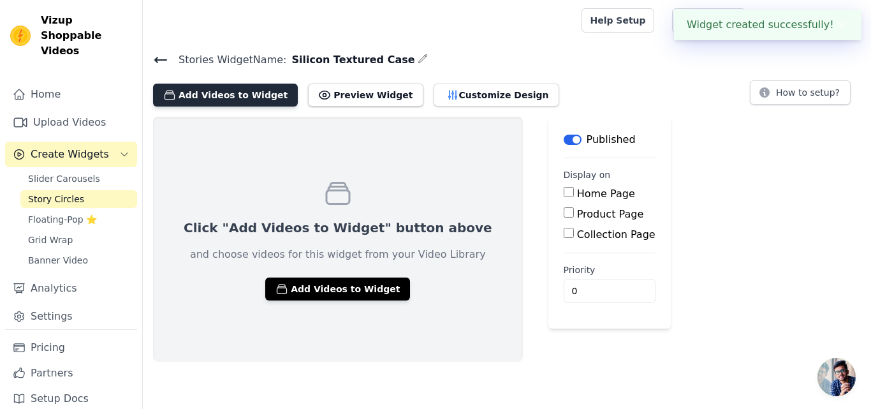
click at [210, 96] on button "Add Videos to Widget" at bounding box center [225, 95] width 145 height 23
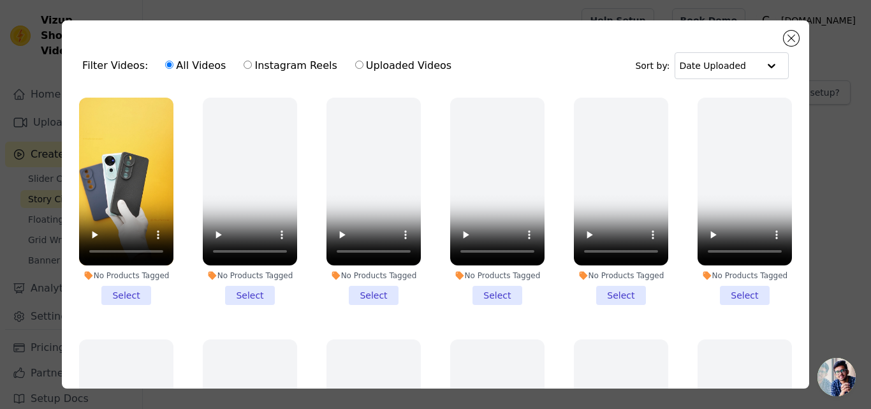
click at [126, 290] on li "No Products Tagged Select" at bounding box center [126, 201] width 94 height 207
click at [0, 0] on input "No Products Tagged Select" at bounding box center [0, 0] width 0 height 0
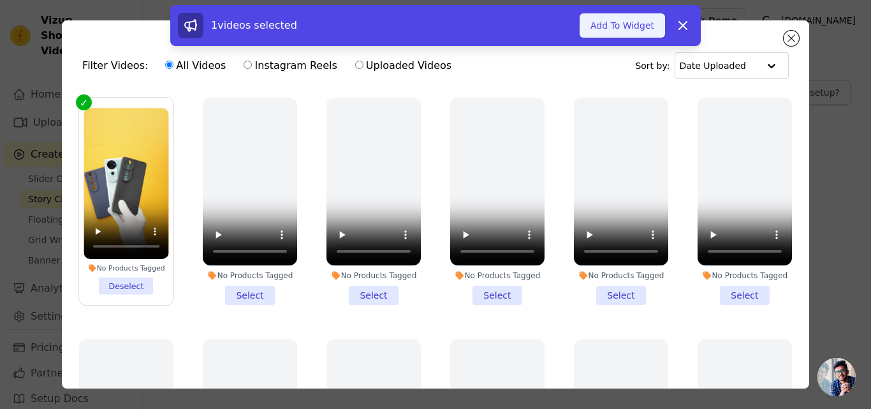
click at [616, 20] on button "Add To Widget" at bounding box center [622, 25] width 85 height 24
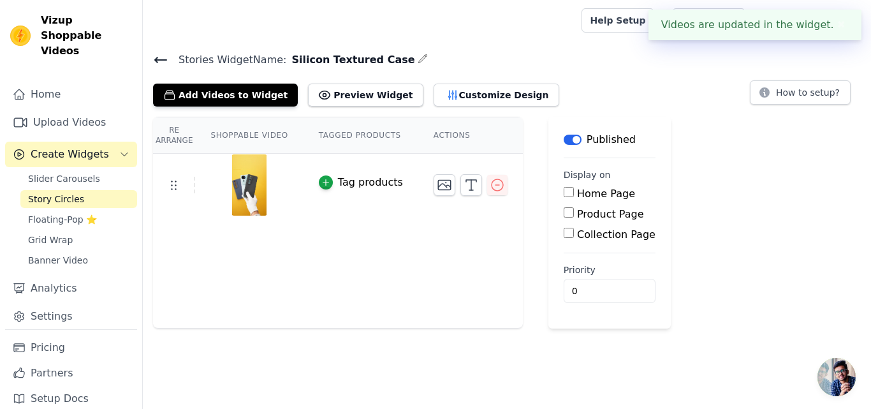
click at [589, 212] on label "Product Page" at bounding box center [610, 214] width 67 height 12
click at [574, 212] on input "Product Page" at bounding box center [569, 212] width 10 height 10
checkbox input "true"
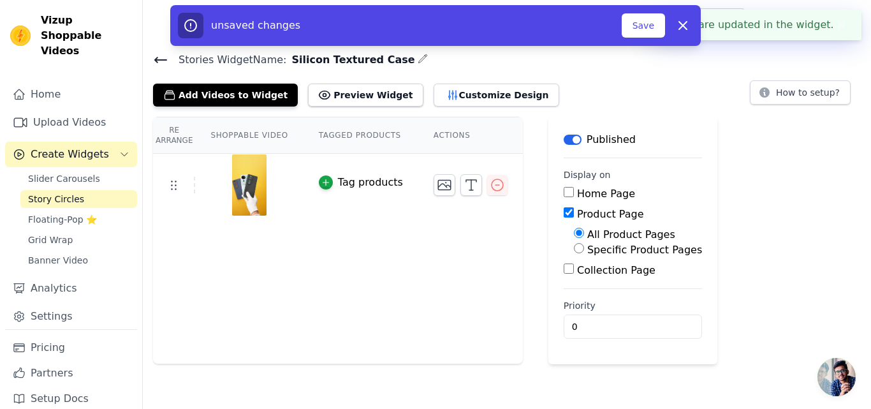
click at [587, 246] on label "Specific Product Pages" at bounding box center [644, 250] width 115 height 12
click at [582, 246] on input "Specific Product Pages" at bounding box center [579, 248] width 10 height 10
radio input "true"
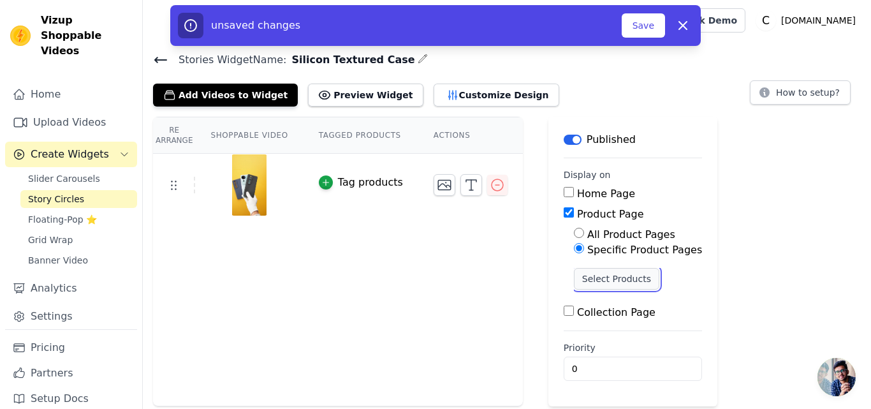
click at [586, 278] on button "Select Products" at bounding box center [616, 279] width 85 height 22
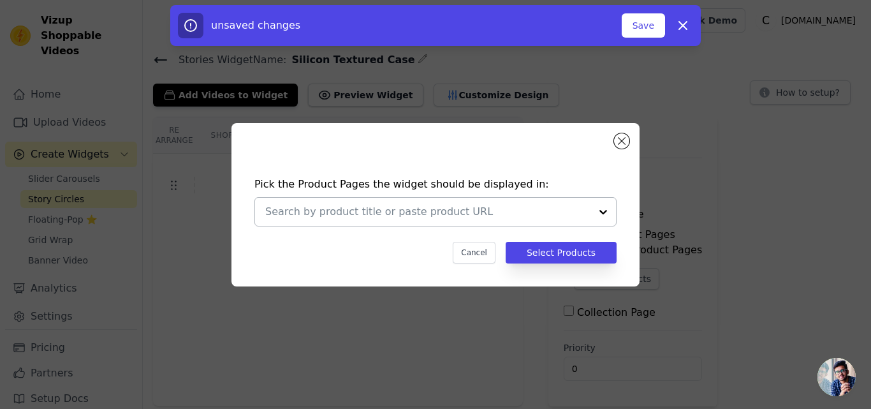
click at [444, 216] on input "text" at bounding box center [427, 211] width 325 height 15
paste input "Sleek Textured Silicone Case for Motorola Moto G35 5G with Anti-Slip Grip Desig…"
type input "Sleek Textured Silicone Case for Motorola Moto G35 5G with Anti-Slip Grip Desig…"
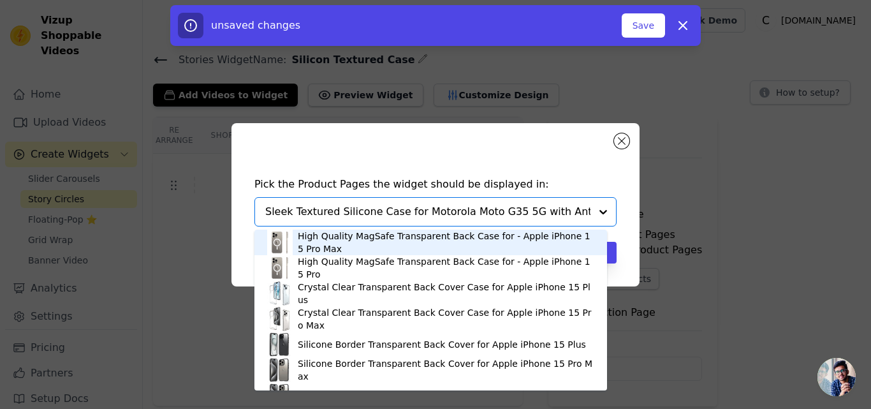
scroll to position [0, 135]
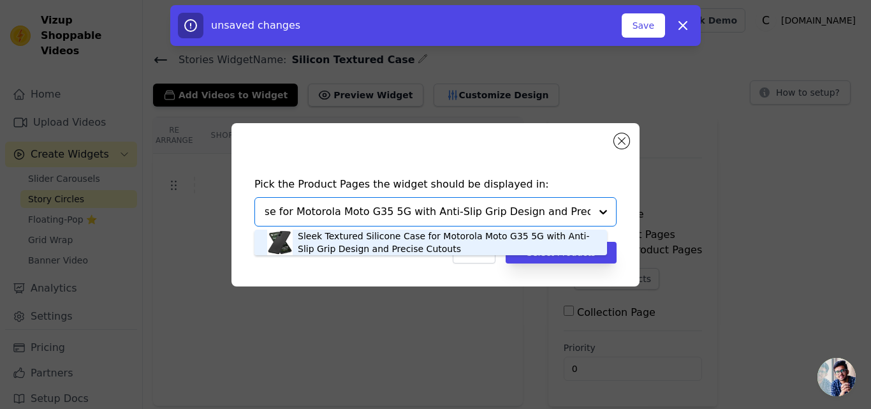
click at [380, 246] on div "Sleek Textured Silicone Case for Motorola Moto G35 5G with Anti-Slip Grip Desig…" at bounding box center [446, 243] width 297 height 26
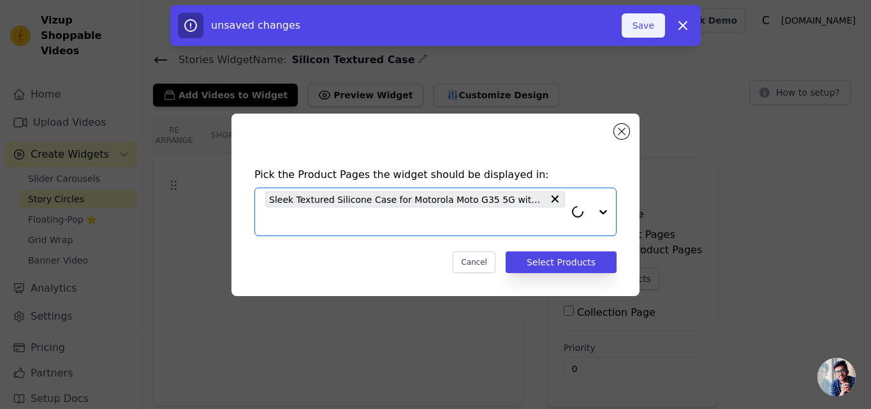
click at [640, 35] on button "Save" at bounding box center [643, 25] width 43 height 24
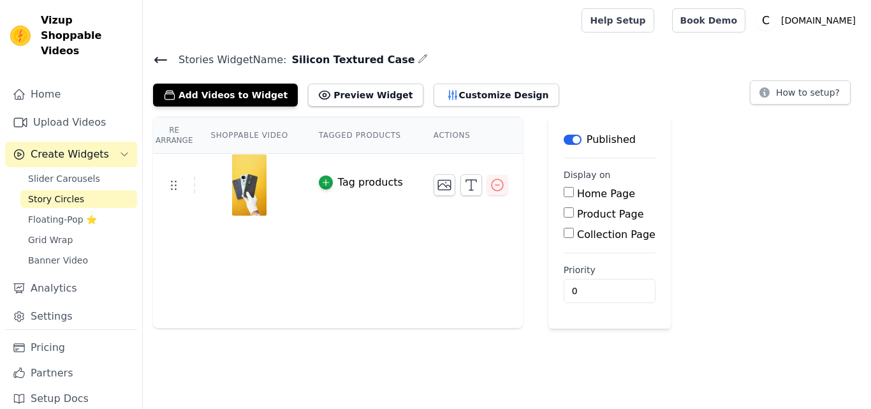
click at [577, 216] on label "Product Page" at bounding box center [610, 214] width 67 height 12
click at [572, 216] on input "Product Page" at bounding box center [569, 212] width 10 height 10
checkbox input "true"
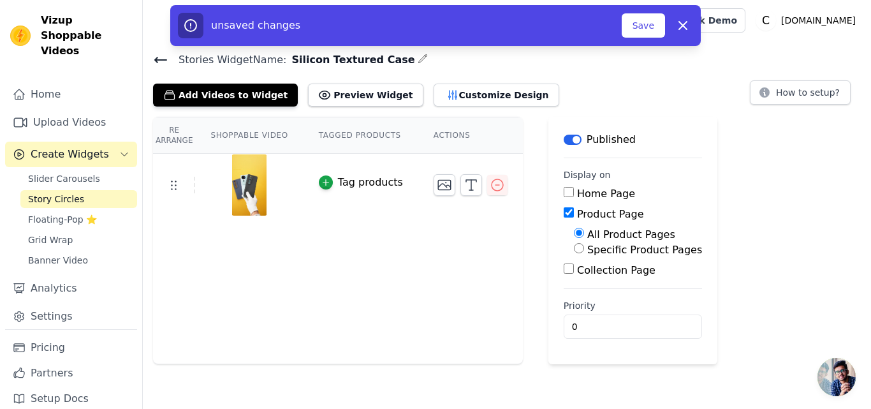
click at [587, 246] on label "Specific Product Pages" at bounding box center [644, 250] width 115 height 12
click at [577, 246] on input "Specific Product Pages" at bounding box center [579, 248] width 10 height 10
radio input "true"
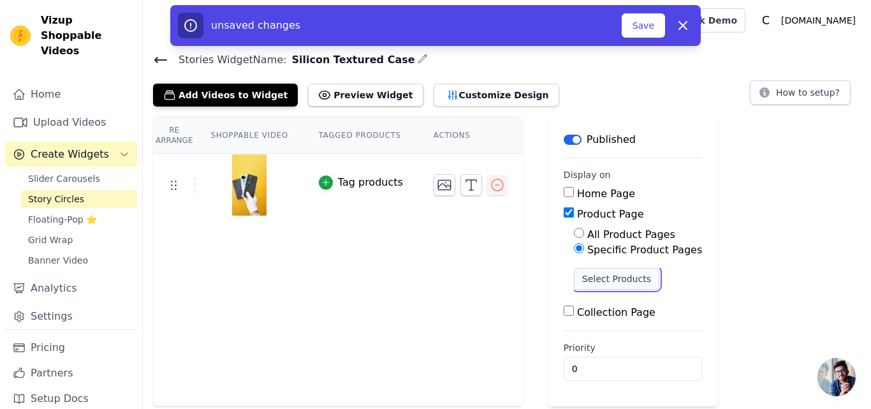
click at [588, 277] on button "Select Products" at bounding box center [616, 279] width 85 height 22
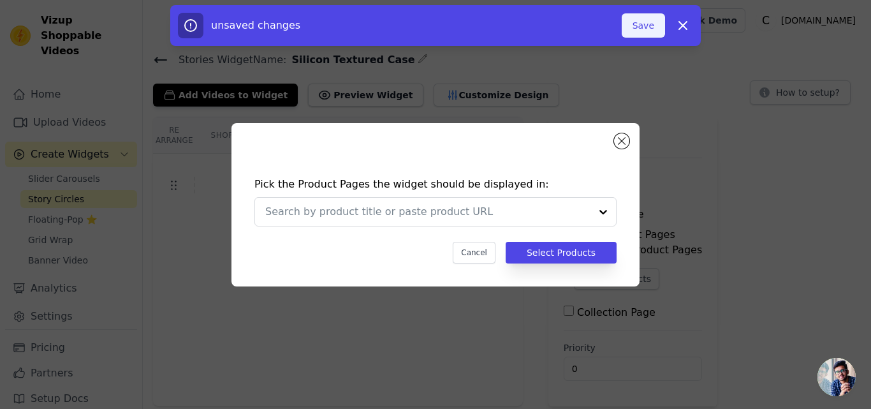
click at [641, 24] on button "Save" at bounding box center [643, 25] width 43 height 24
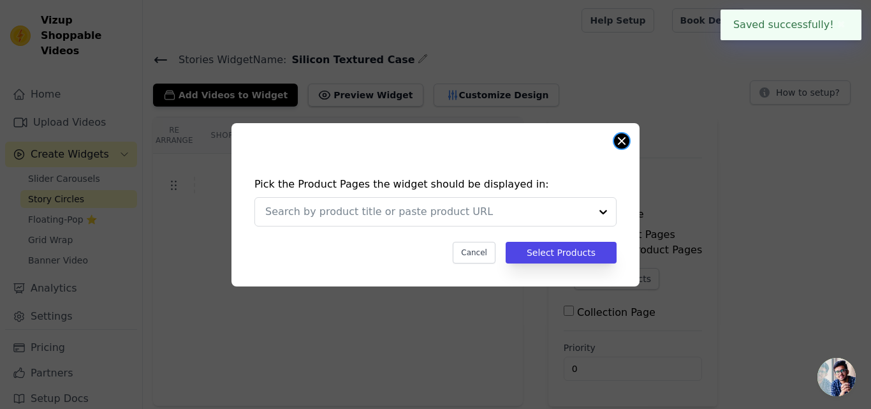
click at [623, 138] on button "Close modal" at bounding box center [621, 140] width 15 height 15
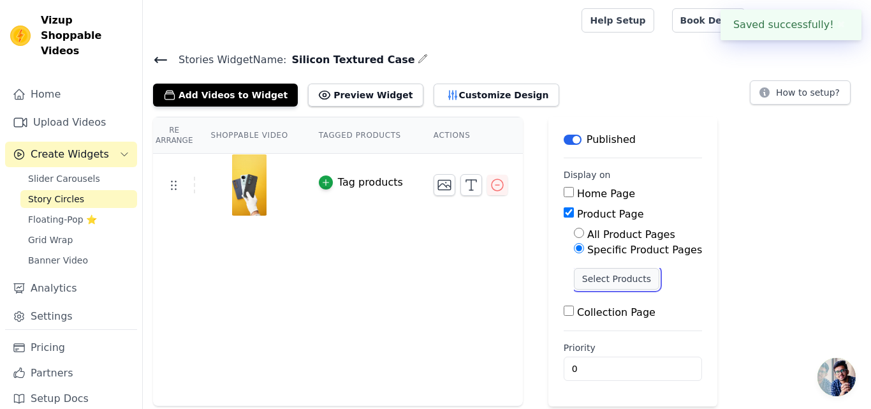
click at [577, 280] on button "Select Products" at bounding box center [616, 279] width 85 height 22
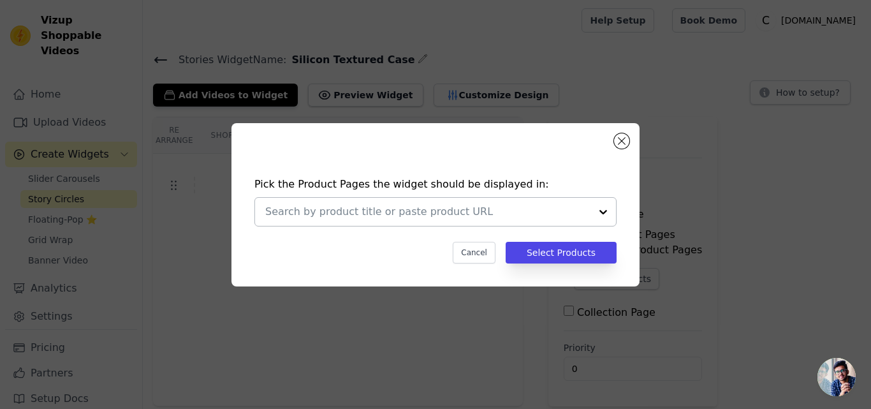
click at [432, 221] on div at bounding box center [427, 212] width 325 height 28
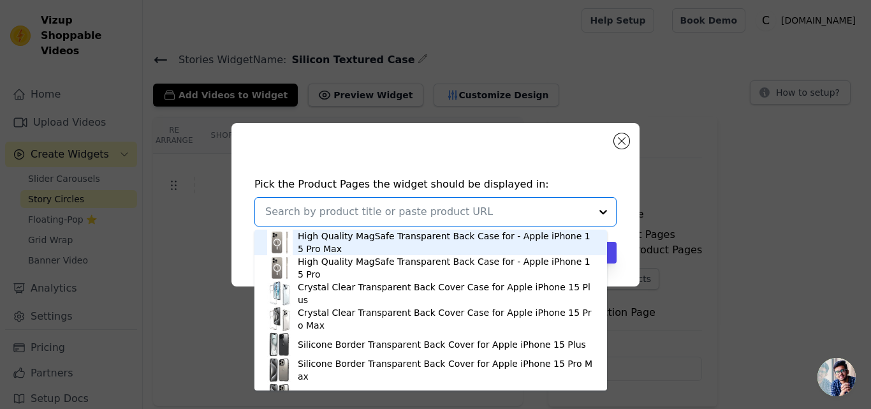
paste input "Sleek Textured Silicone Case for Motorola Moto G35 5G with Anti-Slip Grip Desig…"
type input "Sleek Textured Silicone Case for Motorola Moto G35 5G with Anti-Slip Grip Desig…"
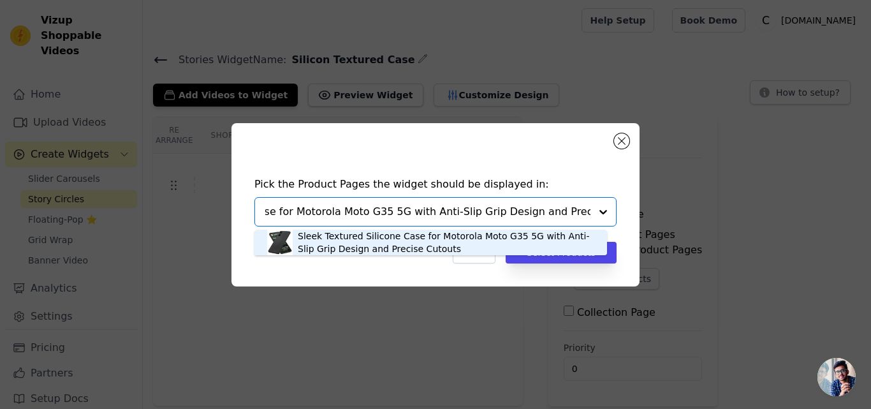
click at [327, 238] on div "Sleek Textured Silicone Case for Motorola Moto G35 5G with Anti-Slip Grip Desig…" at bounding box center [446, 243] width 297 height 26
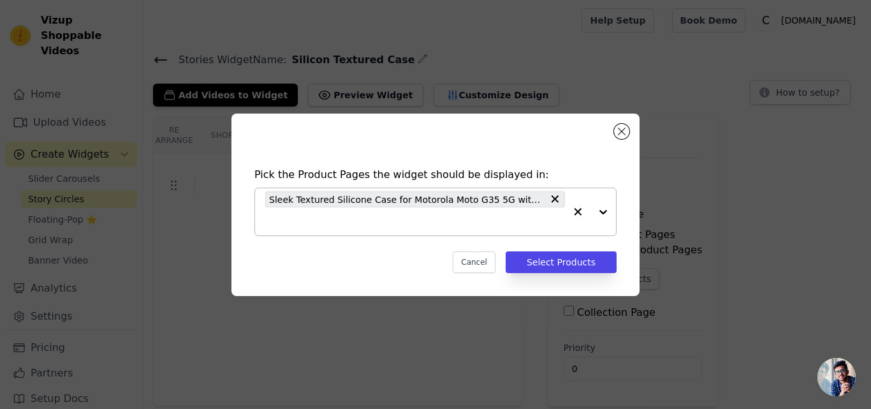
click at [321, 223] on input "text" at bounding box center [415, 221] width 300 height 15
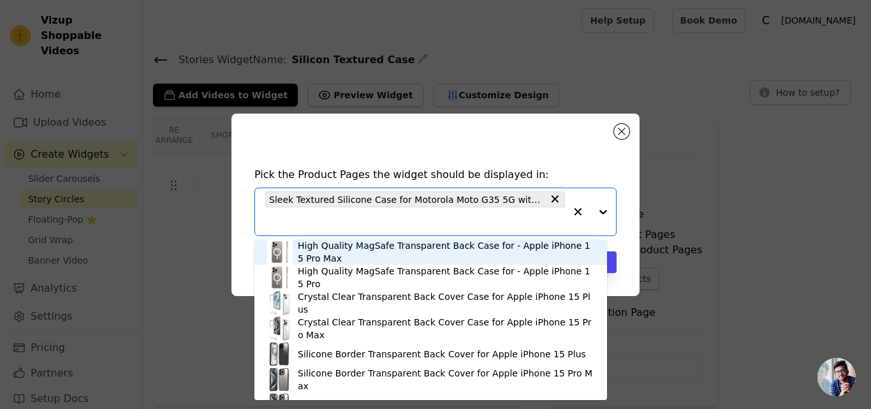
paste input "Sleek Textured Silicone Case for Motorola Moto G45 5G with Anti-Slip Grip Desig…"
type input "Sleek Textured Silicone Case for Motorola Moto G45 5G with Anti-Slip Grip Desig…"
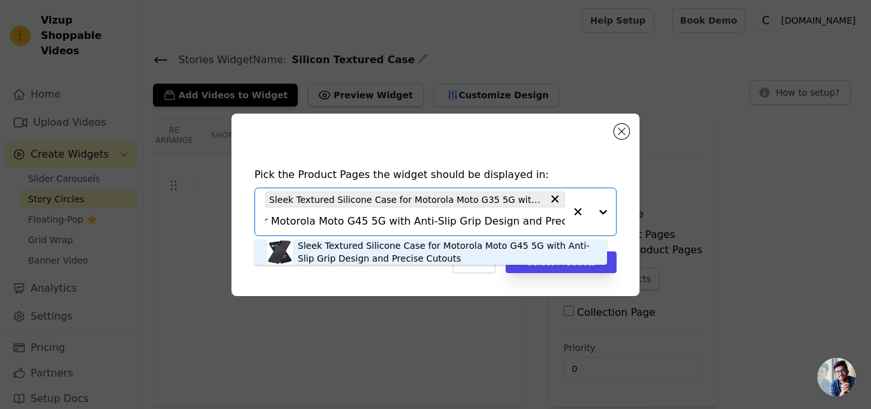
click at [335, 246] on div "Sleek Textured Silicone Case for Motorola Moto G45 5G with Anti-Slip Grip Desig…" at bounding box center [446, 252] width 297 height 26
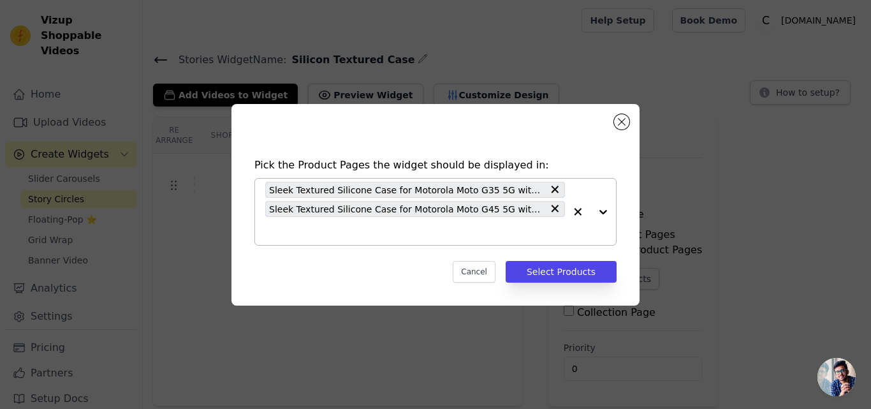
click at [339, 233] on input "text" at bounding box center [415, 230] width 300 height 15
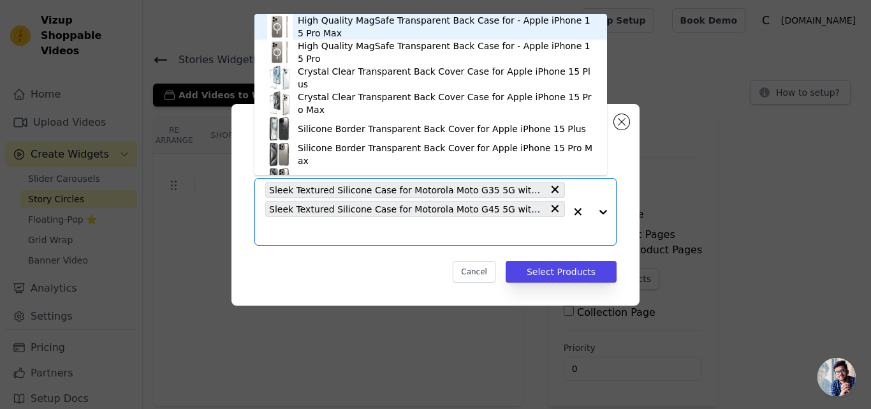
paste input "Sleek Textured Silicone Case for Realme 14x 5G with Anti-Slip Grip Design and P…"
type input "Sleek Textured Silicone Case for Realme 14x 5G with Anti-Slip Grip Design and P…"
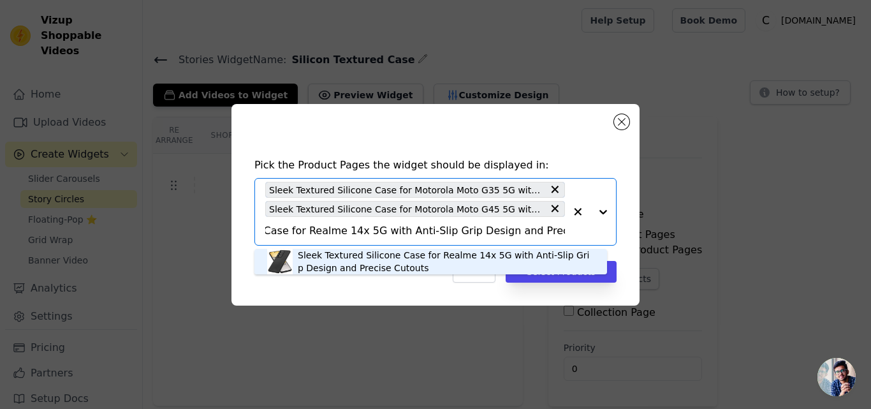
click at [339, 253] on div "Sleek Textured Silicone Case for Realme 14x 5G with Anti-Slip Grip Design and P…" at bounding box center [446, 262] width 297 height 26
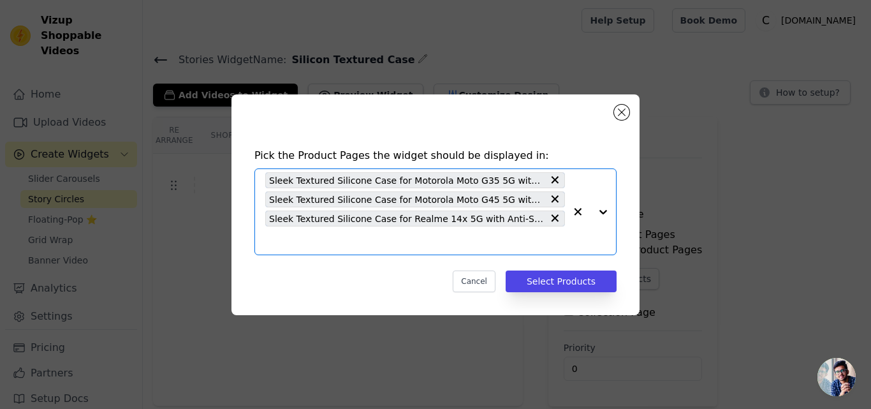
scroll to position [0, 0]
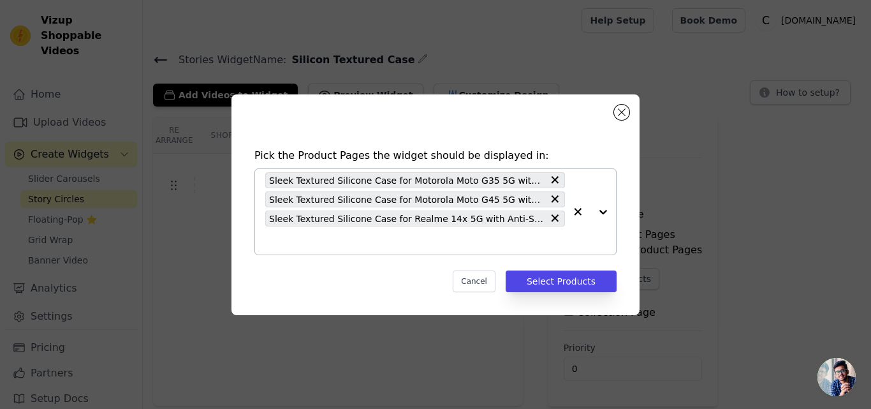
click at [346, 243] on input "text" at bounding box center [415, 240] width 300 height 15
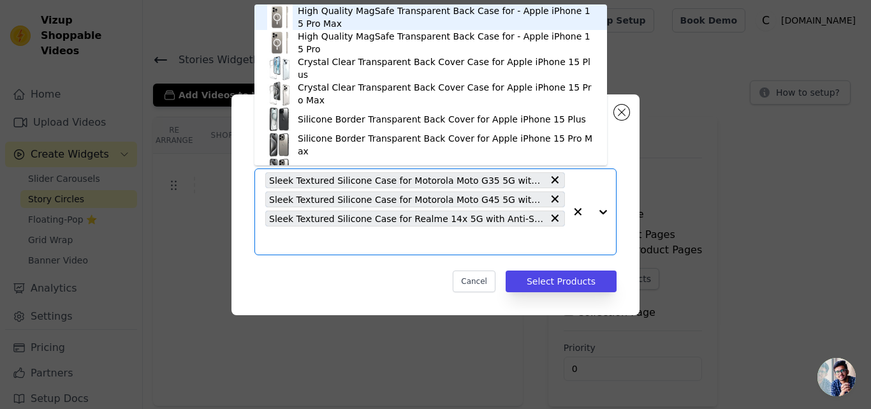
paste input "Sleek Textured Silicone Case for Redmi 14C 5G with Anti-Slip Grip Design and Pr…"
type input "Sleek Textured Silicone Case for Redmi 14C 5G with Anti-Slip Grip Design and Pr…"
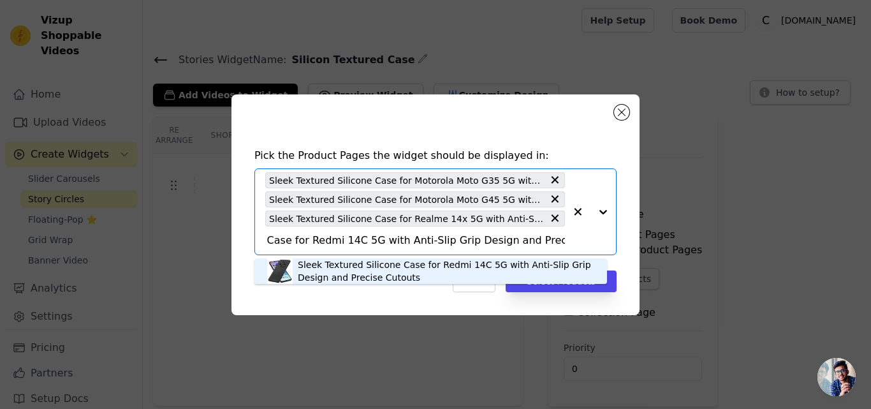
click at [343, 262] on div "Sleek Textured Silicone Case for Redmi 14C 5G with Anti-Slip Grip Design and Pr…" at bounding box center [446, 271] width 297 height 26
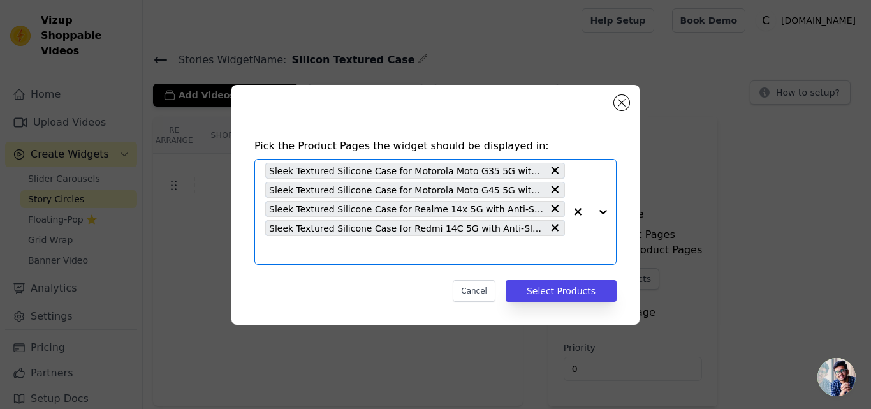
scroll to position [0, 0]
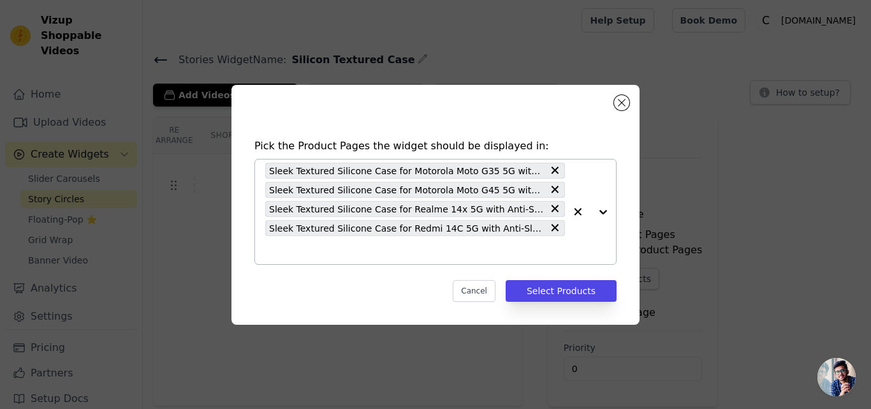
click at [346, 255] on input "text" at bounding box center [415, 249] width 300 height 15
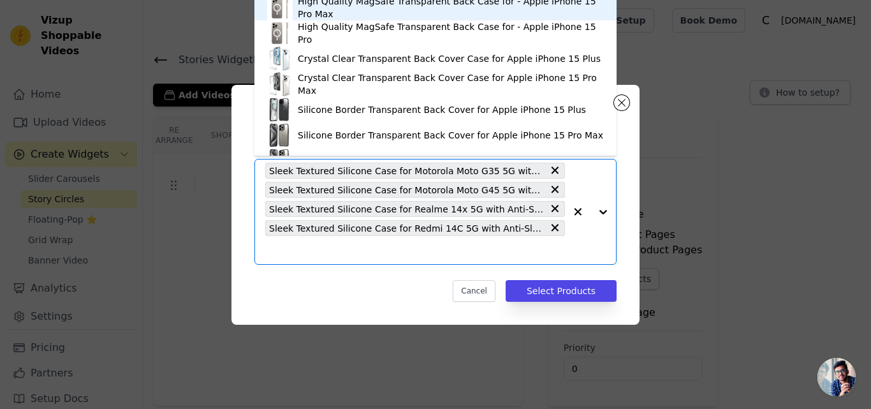
paste input "Sleek Textured Silicone Case for Redmi A4 5G with Anti-Slip Grip Design and Pre…"
type input "Sleek Textured Silicone Case for Redmi A4 5G with Anti-Slip Grip Design and Pre…"
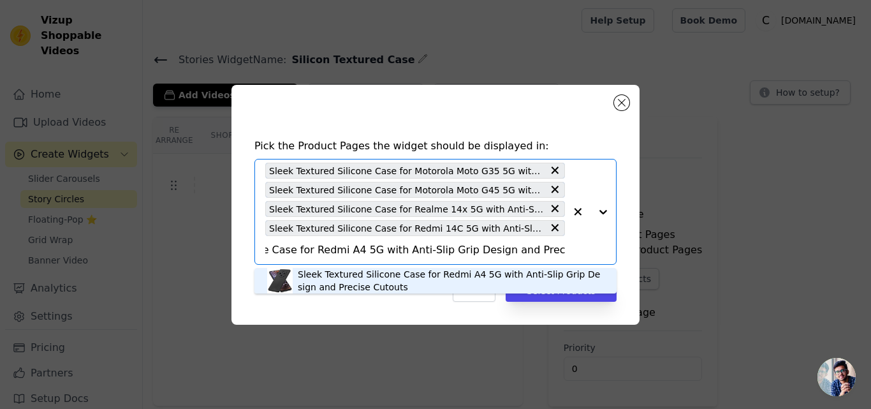
click at [336, 275] on div "Sleek Textured Silicone Case for Redmi A4 5G with Anti-Slip Grip Design and Pre…" at bounding box center [451, 281] width 306 height 26
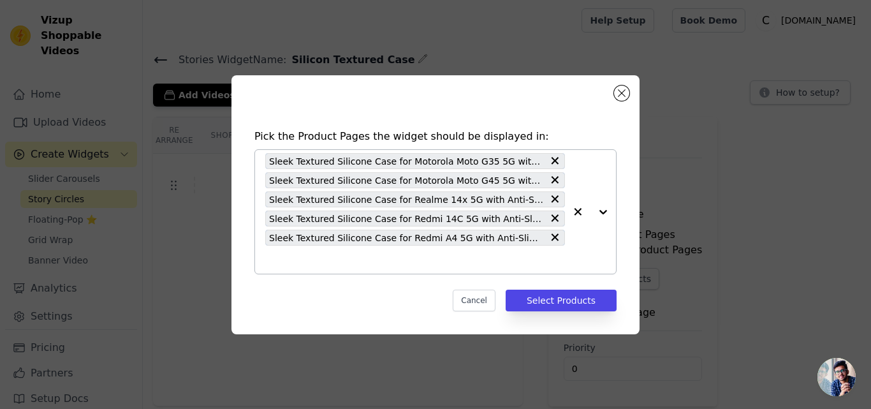
click at [334, 263] on input "text" at bounding box center [415, 259] width 300 height 15
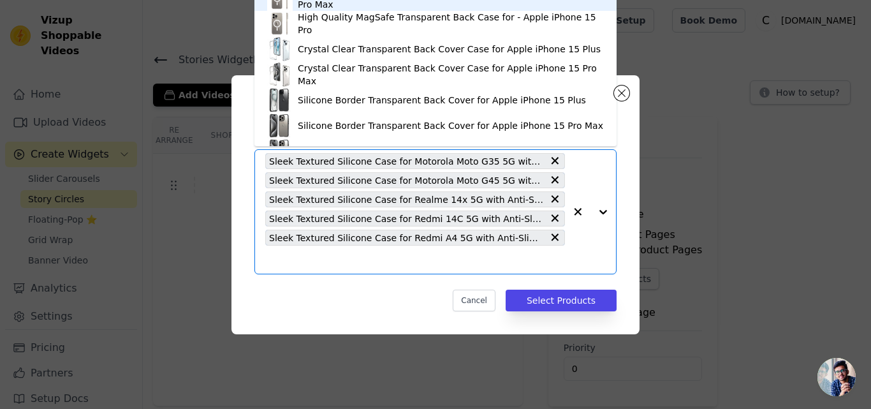
paste input "Sleek Textured Silicone Case for Redmi Note 14 5G with Anti-Slip Grip Design an…"
type input "Sleek Textured Silicone Case for Redmi Note 14 5G with Anti-Slip Grip Design an…"
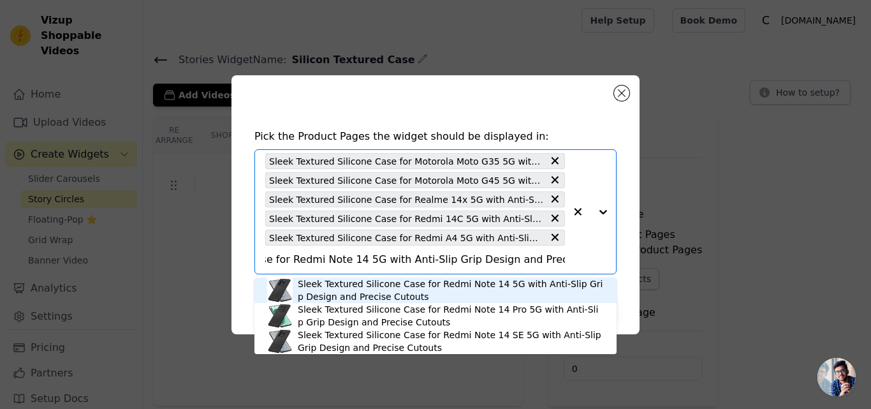
click at [335, 289] on div "Sleek Textured Silicone Case for Redmi Note 14 5G with Anti-Slip Grip Design an…" at bounding box center [451, 290] width 306 height 26
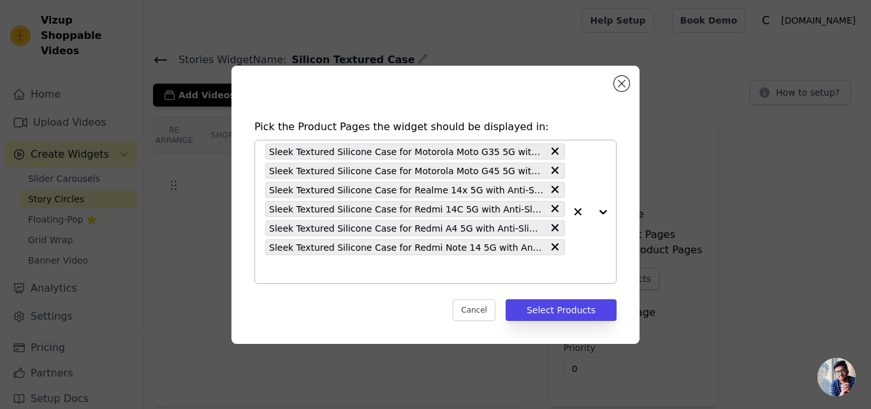
click at [334, 272] on input "text" at bounding box center [415, 269] width 300 height 15
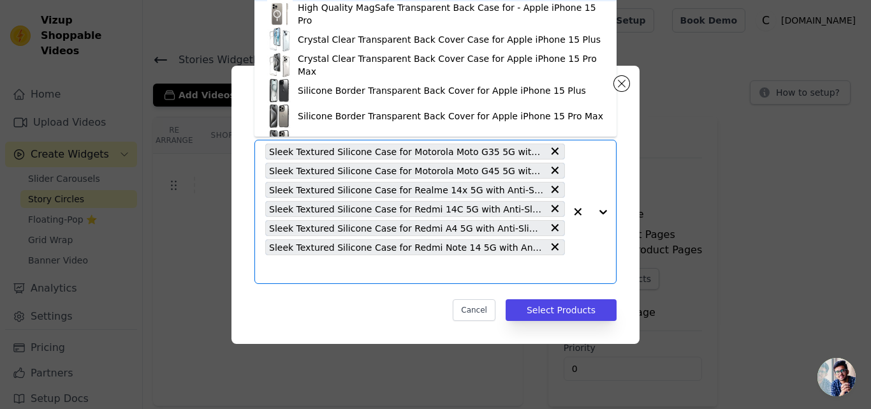
paste input "Sleek Textured Silicone Case for Redmi Note 14 Pro 5G with Anti-Slip Grip Desig…"
type input "Sleek Textured Silicone Case for Redmi Note 14 Pro 5G with Anti-Slip Grip Desig…"
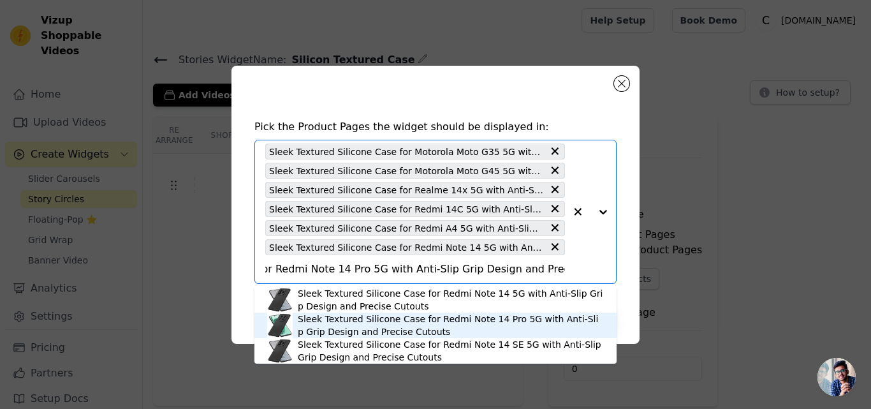
click at [357, 321] on div "Sleek Textured Silicone Case for Redmi Note 14 Pro 5G with Anti-Slip Grip Desig…" at bounding box center [451, 326] width 306 height 26
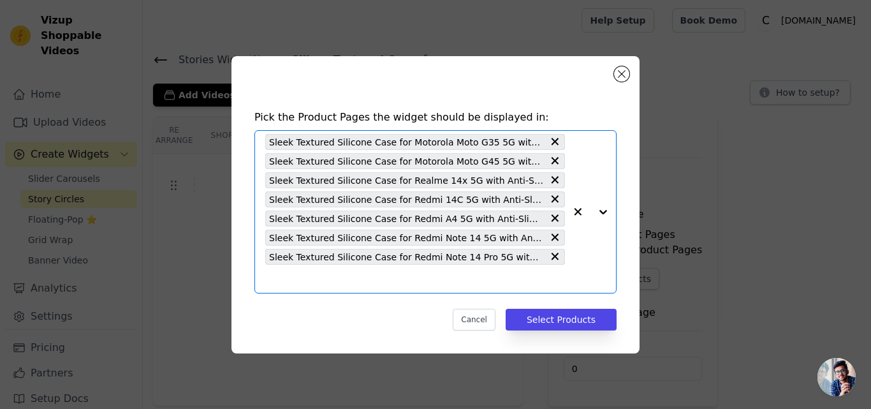
click at [378, 284] on input "text" at bounding box center [415, 278] width 300 height 15
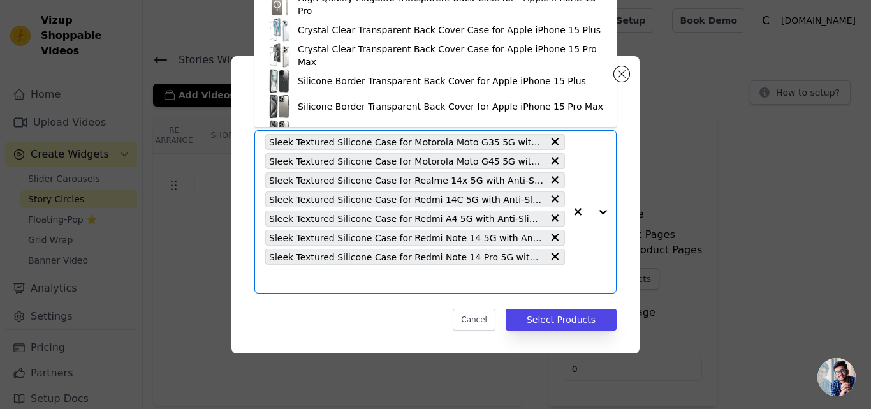
paste input "Sleek Textured Silicone Case for Vivo T3x 5G with Anti-Slip Grip Design and Pre…"
type input "Sleek Textured Silicone Case for Vivo T3x 5G with Anti-Slip Grip Design and Pre…"
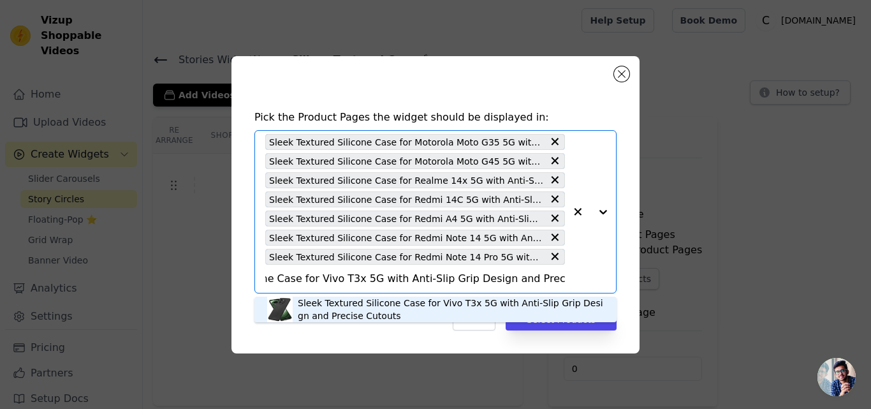
click at [335, 302] on div "Sleek Textured Silicone Case for Vivo T3x 5G with Anti-Slip Grip Design and Pre…" at bounding box center [451, 310] width 306 height 26
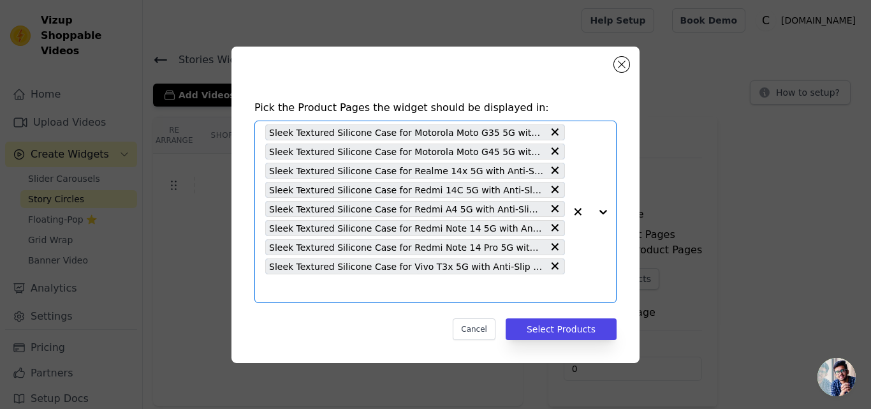
scroll to position [0, 0]
click at [337, 290] on input "text" at bounding box center [415, 288] width 300 height 15
paste input "Sleek Textured Silicone Case for Vivo V40 5G with Anti-Slip Grip Design and Pre…"
type input "Sleek Textured Silicone Case for Vivo V40 5G with Anti-Slip Grip Design and Pre…"
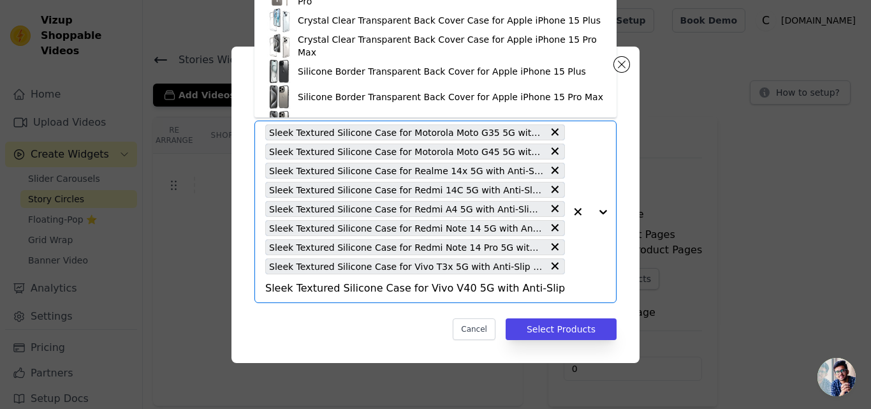
scroll to position [0, 111]
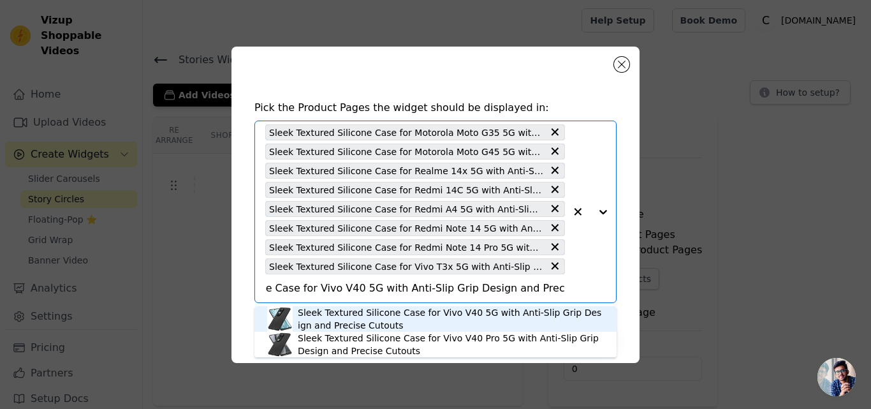
click at [328, 318] on div "Sleek Textured Silicone Case for Vivo V40 5G with Anti-Slip Grip Design and Pre…" at bounding box center [451, 319] width 306 height 26
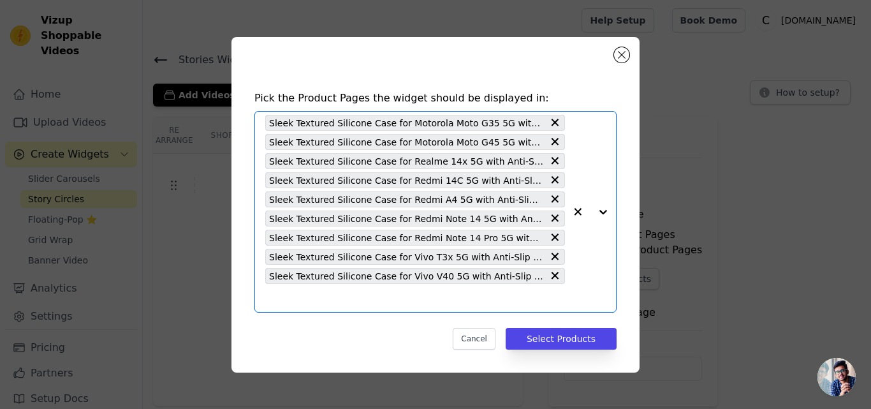
scroll to position [0, 0]
click at [332, 306] on div "Sleek Textured Silicone Case for Motorola Moto G35 5G with Anti-Slip Grip Desig…" at bounding box center [415, 212] width 300 height 200
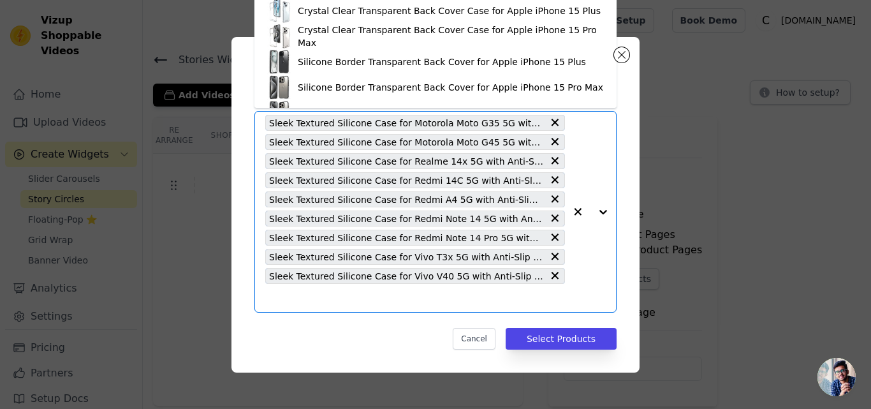
paste input "Sleek Textured Silicone Case for Vivo Y29 5G with Anti-Slip Grip Design and Pre…"
type input "Sleek Textured Silicone Case for Vivo Y29 5G with Anti-Slip Grip Design and Pre…"
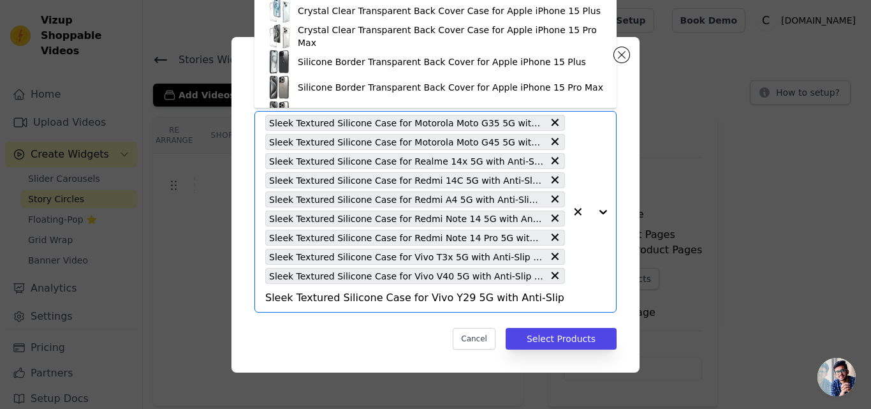
scroll to position [0, 110]
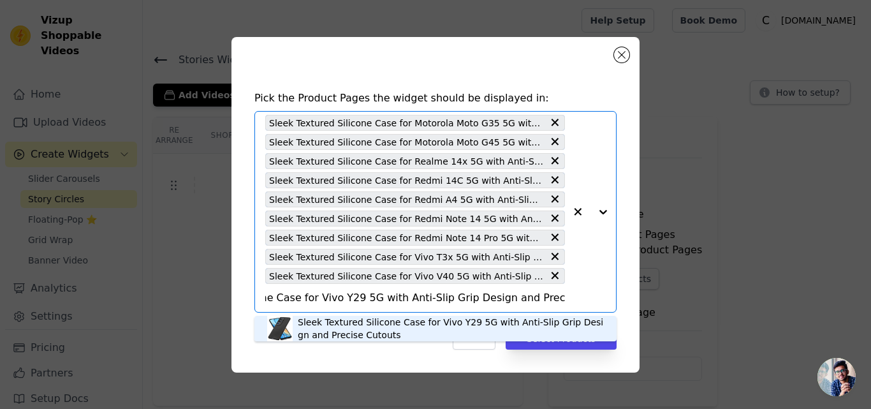
click at [334, 318] on div "Sleek Textured Silicone Case for Vivo Y29 5G with Anti-Slip Grip Design and Pre…" at bounding box center [451, 329] width 306 height 26
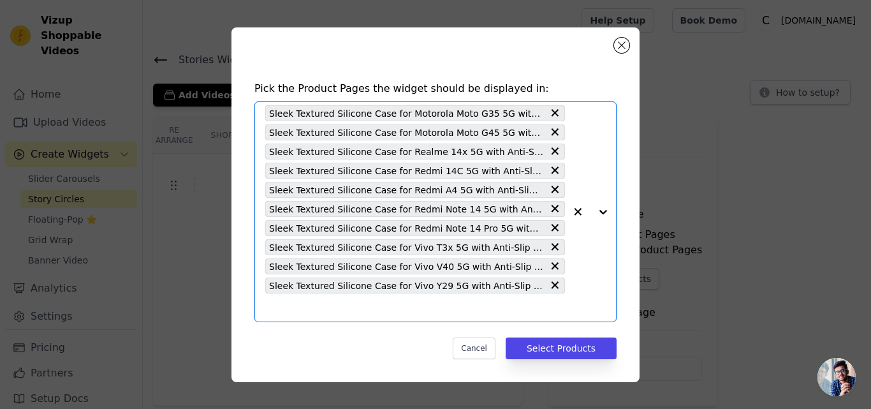
scroll to position [0, 0]
click at [338, 302] on input "text" at bounding box center [415, 307] width 300 height 15
paste input "Sleek Textured Silicone Case for Vivo Y300 5G with Anti-Slip Grip Design and Pr…"
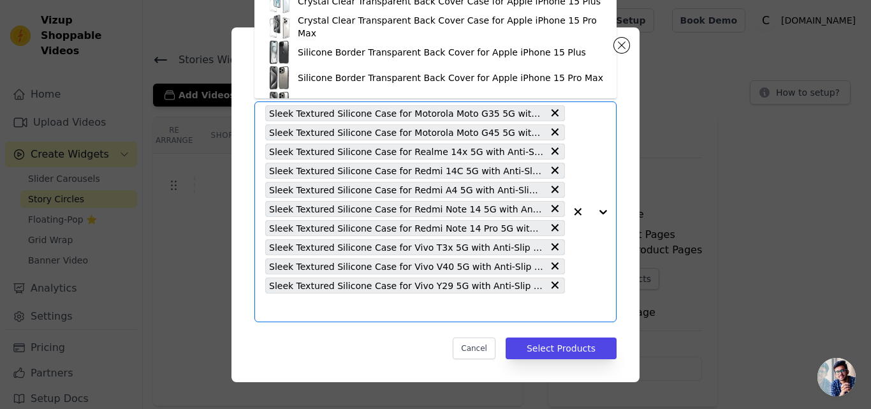
type input "Sleek Textured Silicone Case for Vivo Y300 5G with Anti-Slip Grip Design and Pr…"
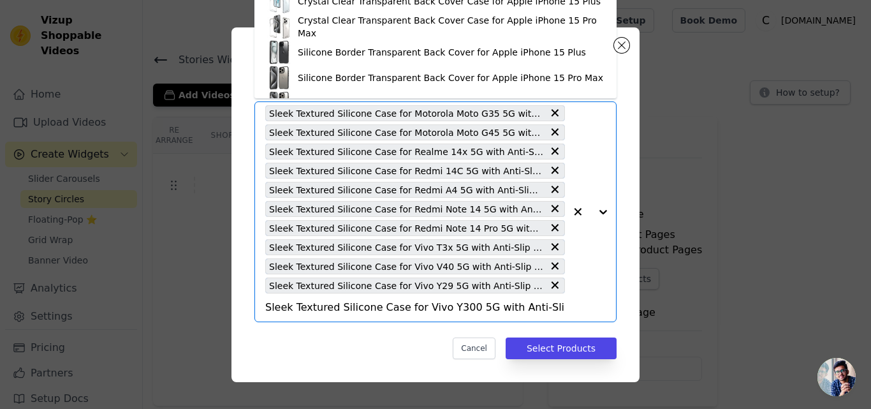
scroll to position [0, 115]
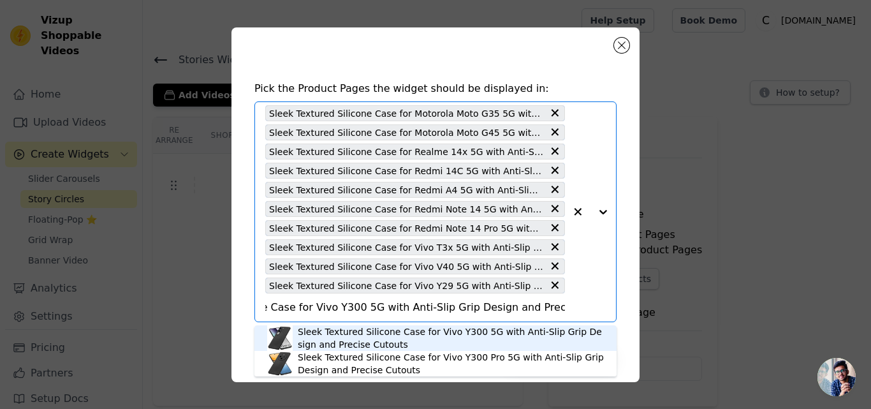
click at [331, 326] on div "Sleek Textured Silicone Case for Vivo Y300 5G with Anti-Slip Grip Design and Pr…" at bounding box center [451, 338] width 306 height 26
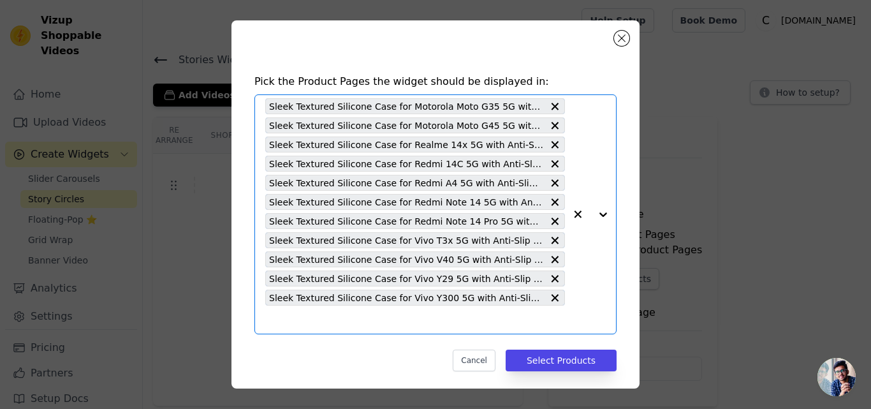
scroll to position [0, 0]
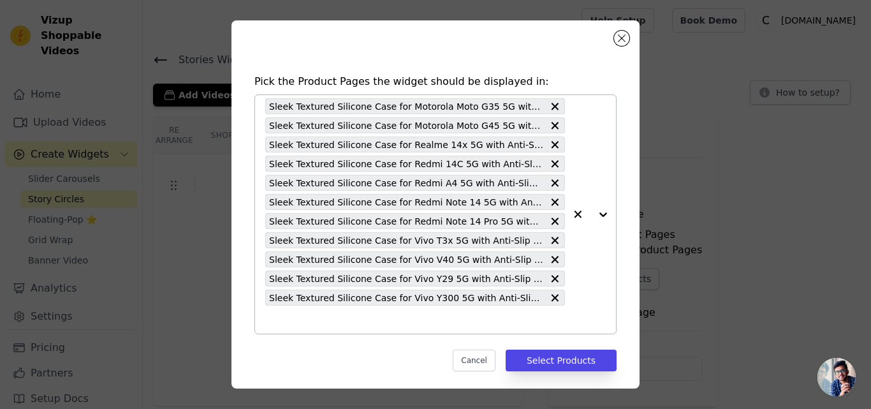
click at [334, 323] on input "text" at bounding box center [415, 319] width 300 height 15
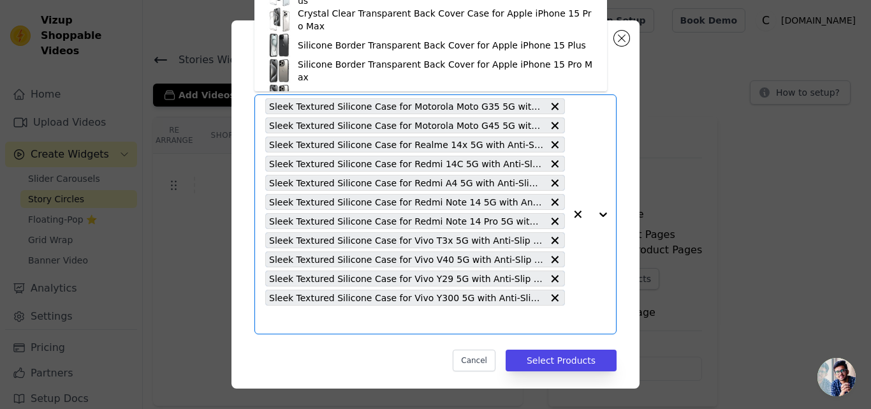
paste input "Sleek Textured Silicone Case for Vivo Y300 Pro 5G with Anti-Slip Grip Design an…"
type input "Sleek Textured Silicone Case for Vivo Y300 Pro 5G with Anti-Slip Grip Design an…"
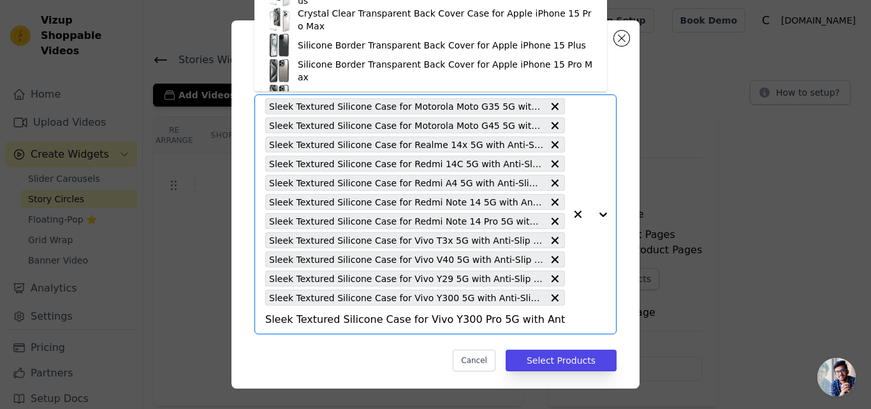
scroll to position [0, 143]
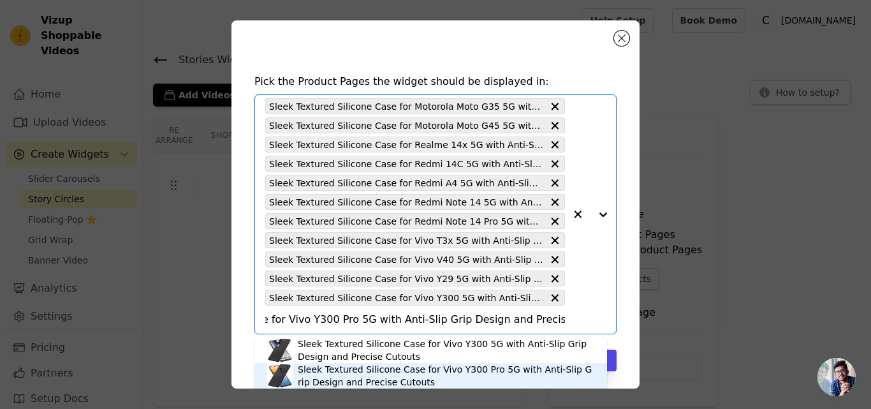
click at [337, 371] on div "Sleek Textured Silicone Case for Vivo Y300 Pro 5G with Anti-Slip Grip Design an…" at bounding box center [446, 376] width 297 height 26
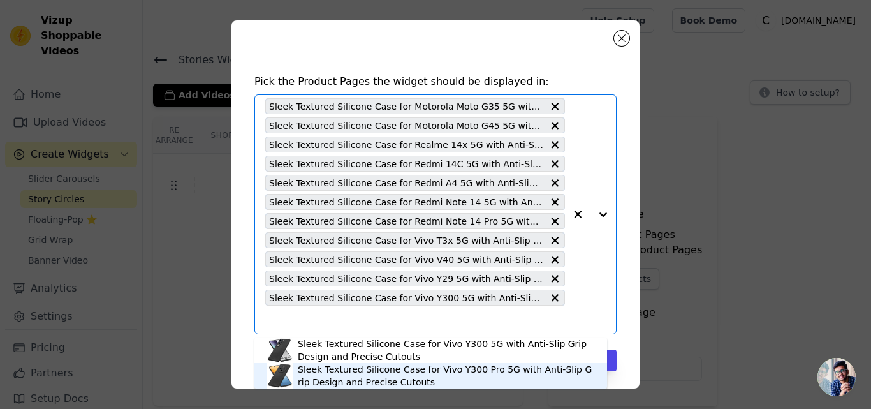
scroll to position [0, 0]
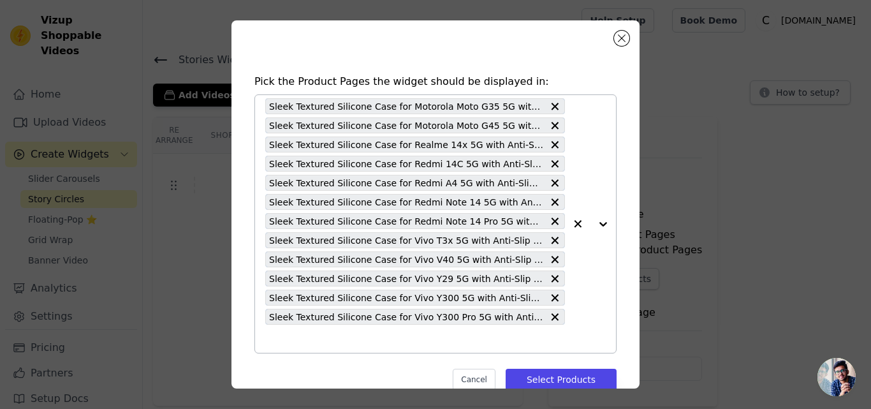
click at [346, 337] on input "text" at bounding box center [415, 338] width 300 height 15
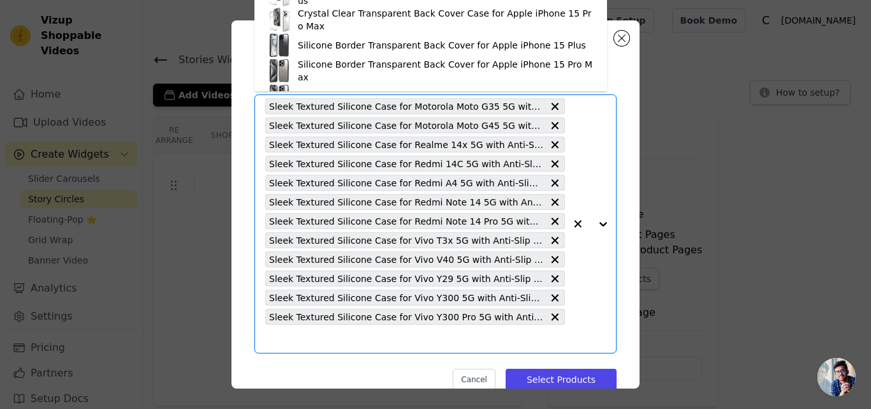
paste input "Sleek Textured Silicone Case for Vivo V40 Pro 5G with Anti-Slip Grip Design and…"
type input "Sleek Textured Silicone Case for Vivo V40 Pro 5G with Anti-Slip Grip Design and…"
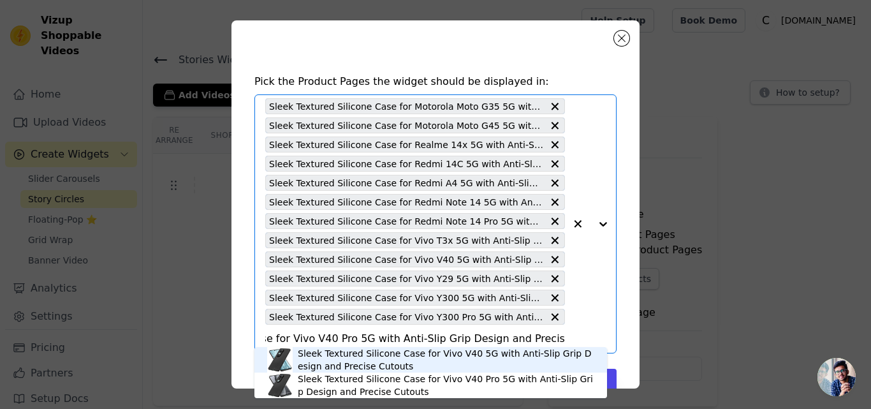
scroll to position [25, 0]
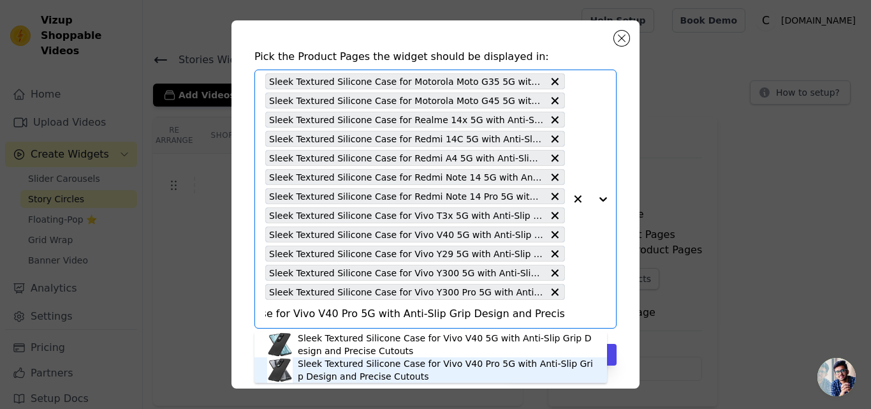
click at [320, 369] on div "Sleek Textured Silicone Case for Vivo V40 Pro 5G with Anti-Slip Grip Design and…" at bounding box center [446, 370] width 297 height 26
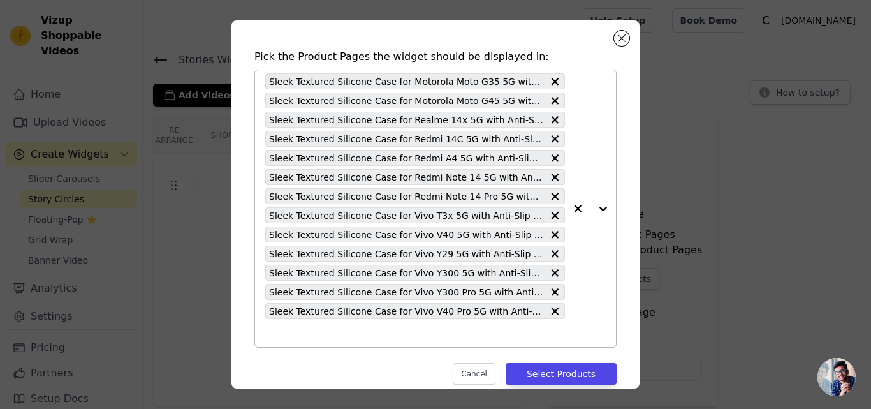
click at [329, 338] on input "text" at bounding box center [415, 332] width 300 height 15
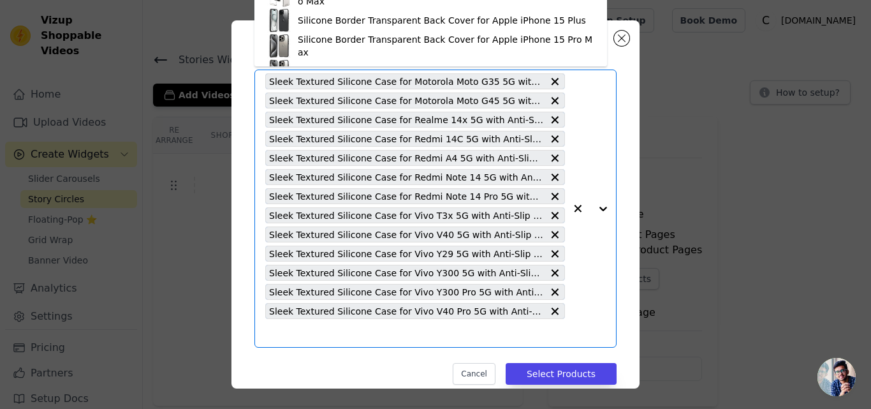
paste input "Sleek Textured Silicone Case for Poco C75 5G with Anti-Slip Grip Design and Pre…"
type input "Sleek Textured Silicone Case for Poco C75 5G with Anti-Slip Grip Design and Pre…"
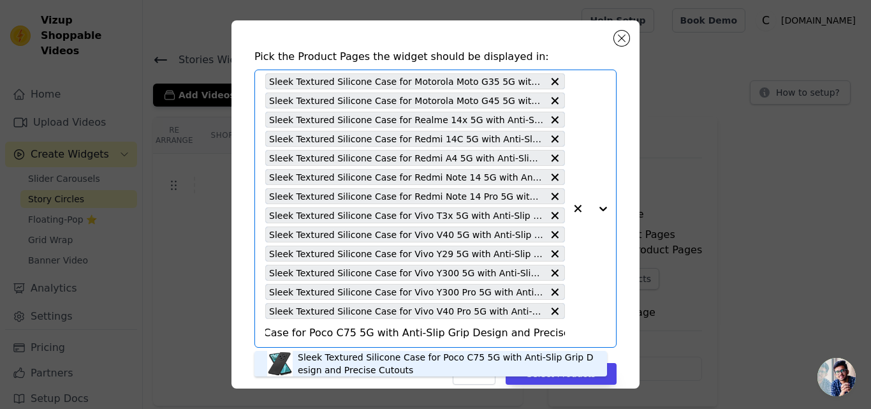
click at [326, 358] on div "Sleek Textured Silicone Case for Poco C75 5G with Anti-Slip Grip Design and Pre…" at bounding box center [446, 364] width 297 height 26
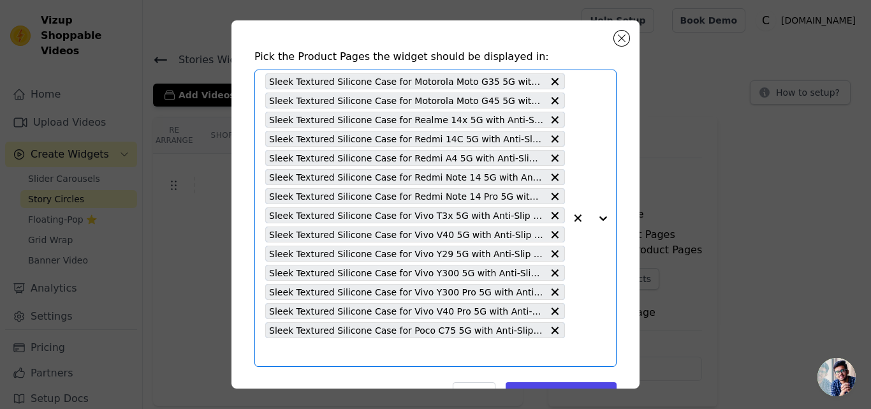
scroll to position [0, 0]
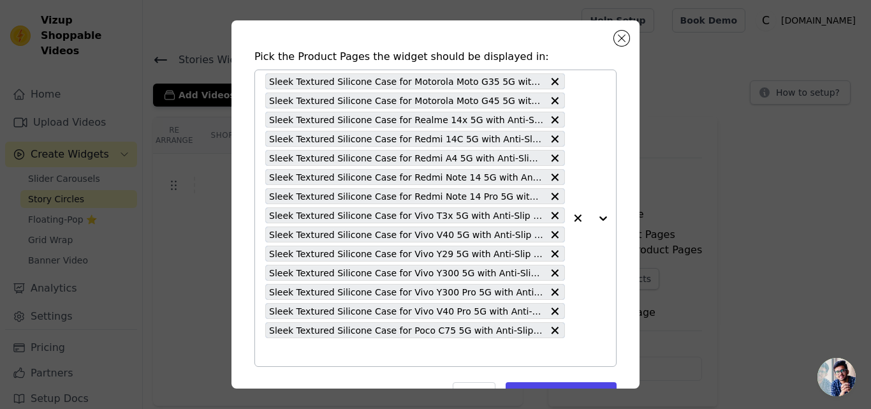
click at [329, 352] on input "text" at bounding box center [415, 351] width 300 height 15
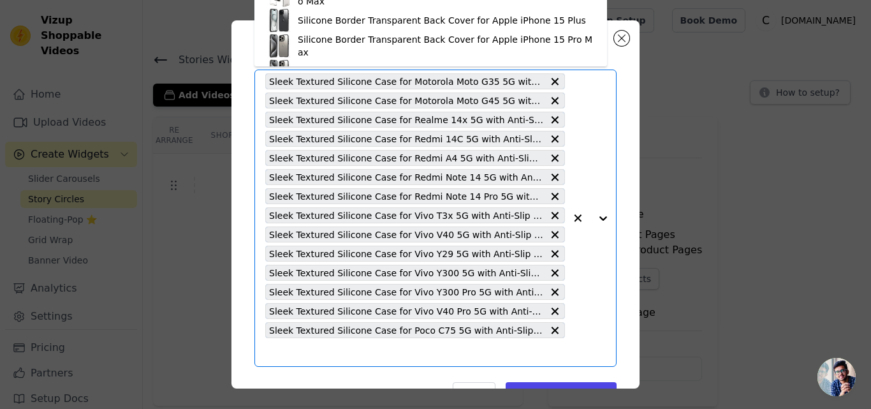
paste input "Sleek Textured Silicone Case for Poco X7 5G with Anti-Slip Grip Design and Prec…"
type input "Sleek Textured Silicone Case for Poco X7 5G with Anti-Slip Grip Design and Prec…"
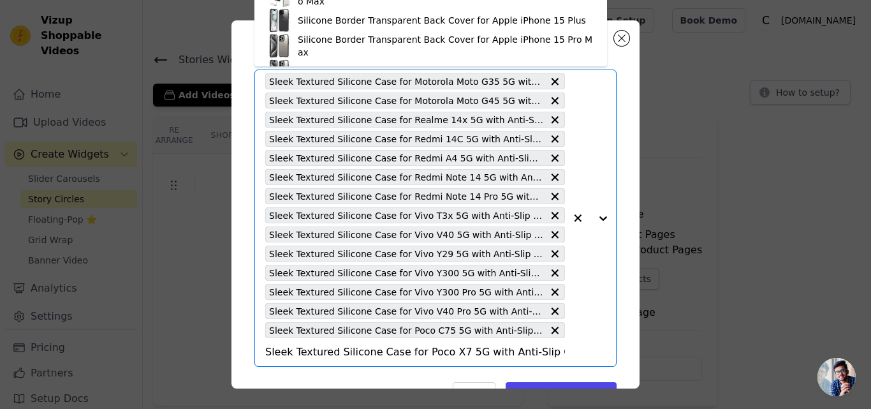
scroll to position [0, 117]
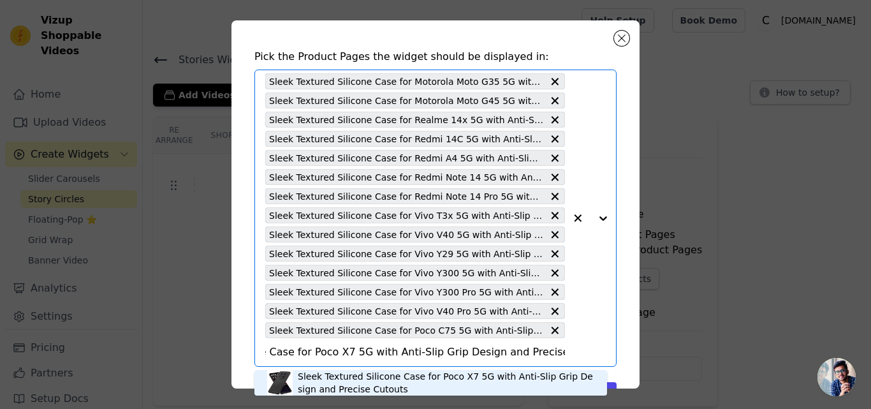
click at [316, 377] on div "Sleek Textured Silicone Case for Poco X7 5G with Anti-Slip Grip Design and Prec…" at bounding box center [446, 383] width 297 height 26
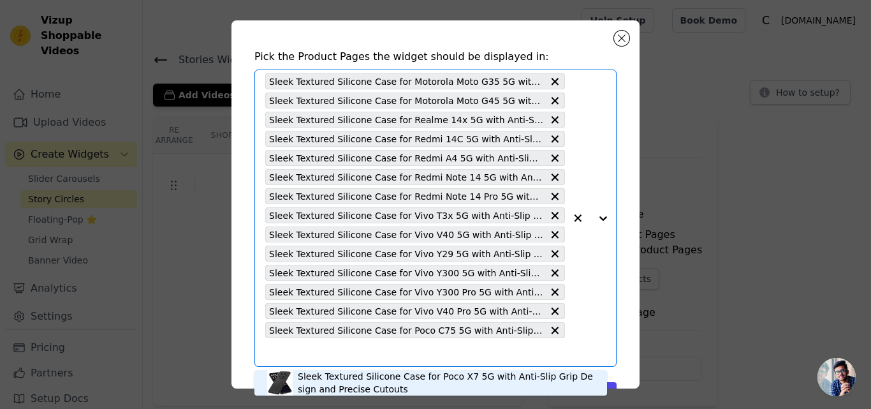
scroll to position [0, 0]
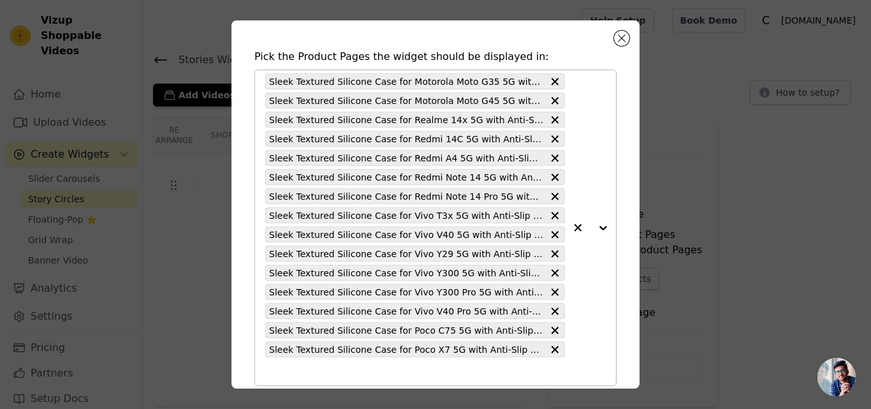
click at [332, 370] on input "text" at bounding box center [415, 371] width 300 height 15
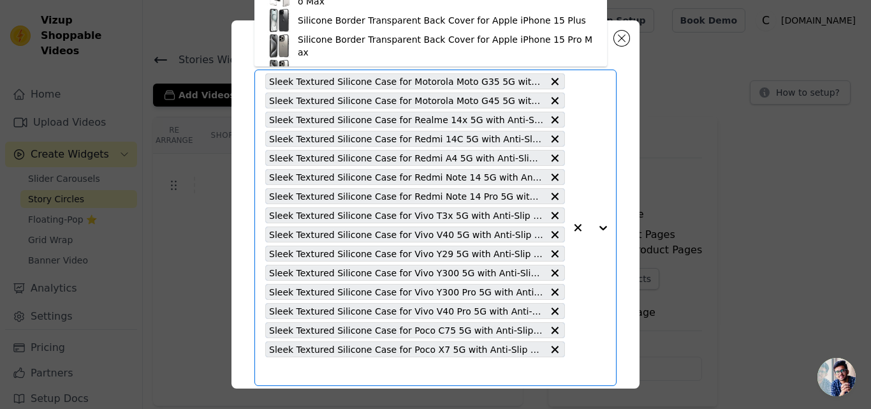
paste input "Sleek Textured Silicone Case for Vivo [MEDICAL_DATA] Ultra 5G with Anti-Slip Gr…"
type input "Sleek Textured Silicone Case for Vivo [MEDICAL_DATA] Ultra 5G with Anti-Slip Gr…"
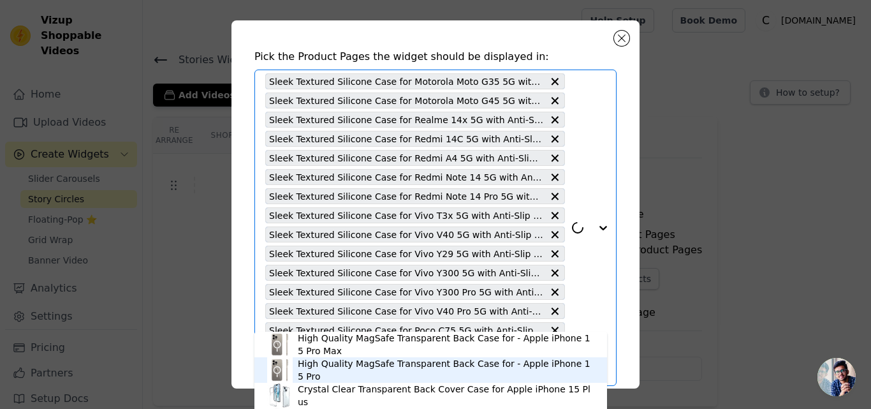
scroll to position [82, 0]
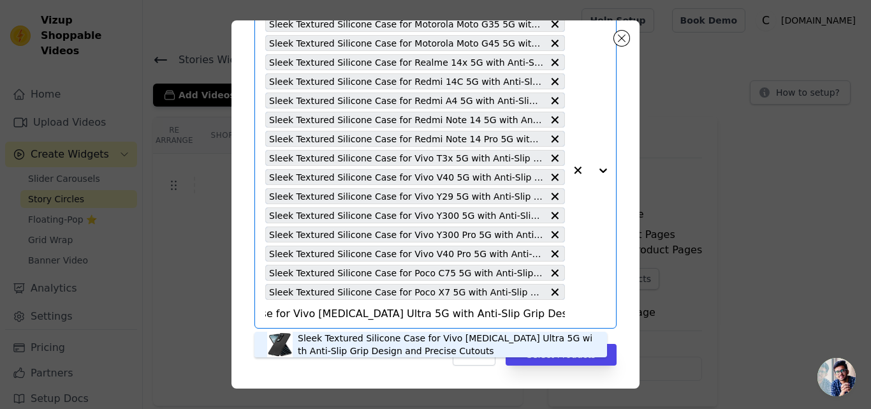
click at [347, 348] on div "Sleek Textured Silicone Case for Vivo [MEDICAL_DATA] Ultra 5G with Anti-Slip Gr…" at bounding box center [446, 345] width 297 height 26
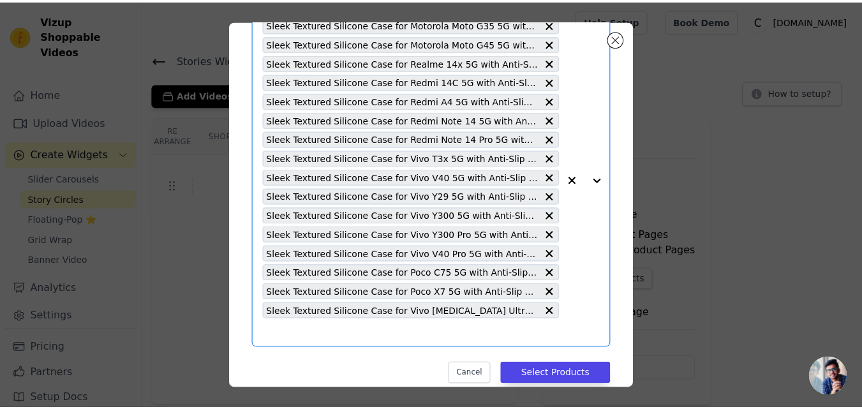
scroll to position [0, 0]
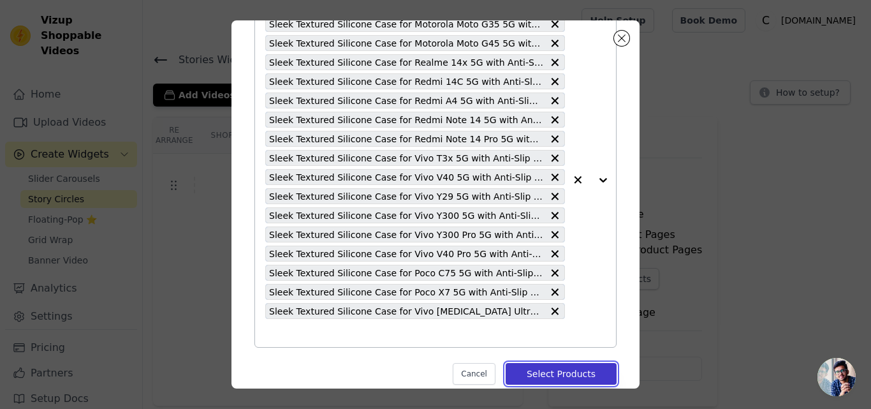
click at [545, 369] on button "Select Products" at bounding box center [561, 374] width 111 height 22
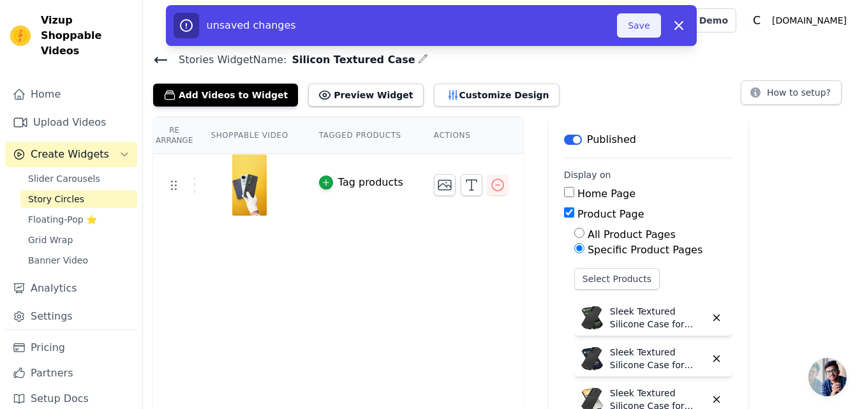
click at [629, 31] on button "Save" at bounding box center [638, 25] width 43 height 24
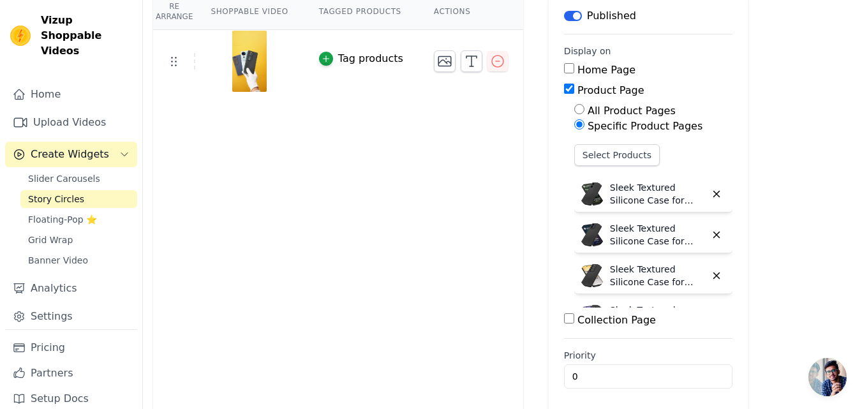
scroll to position [128, 0]
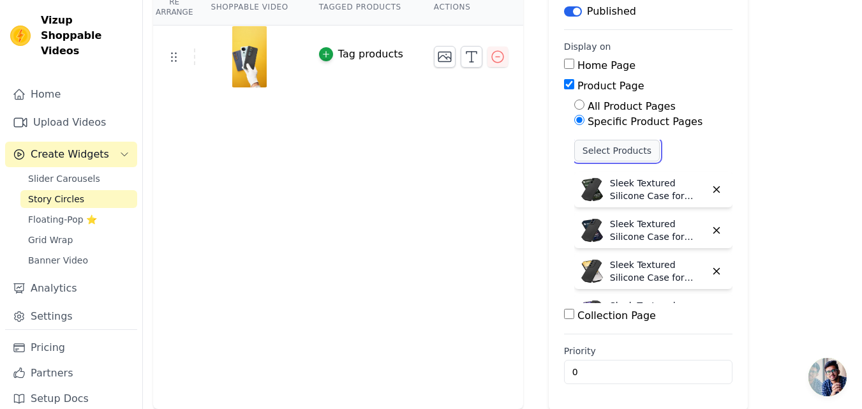
click at [594, 156] on button "Select Products" at bounding box center [616, 151] width 85 height 22
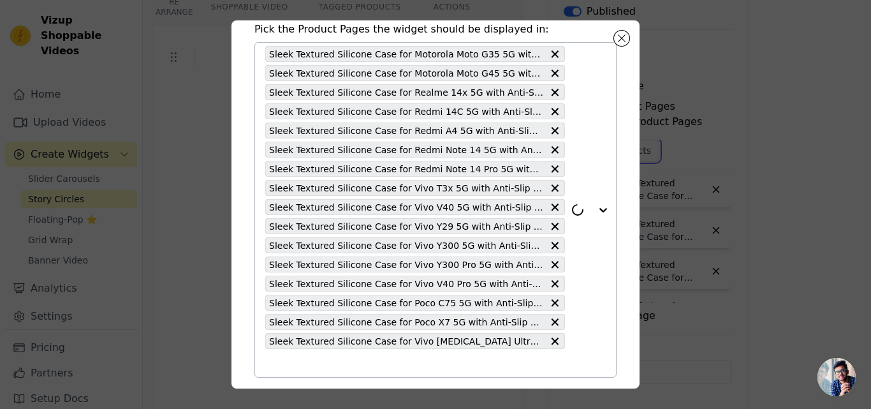
scroll to position [101, 0]
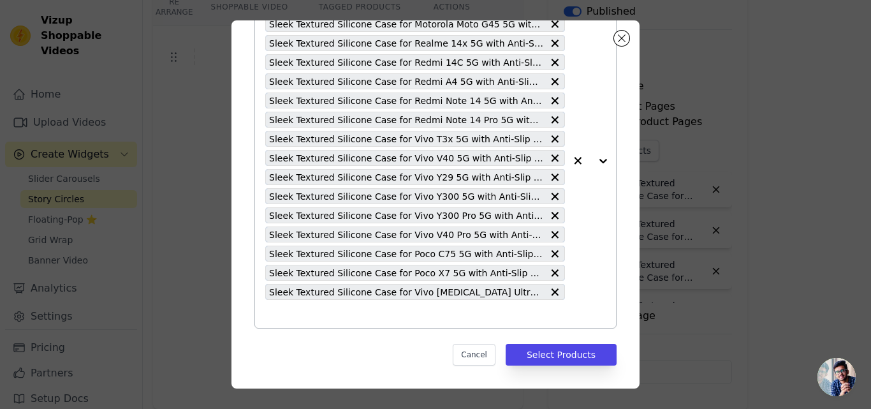
click at [318, 316] on input "text" at bounding box center [415, 313] width 300 height 15
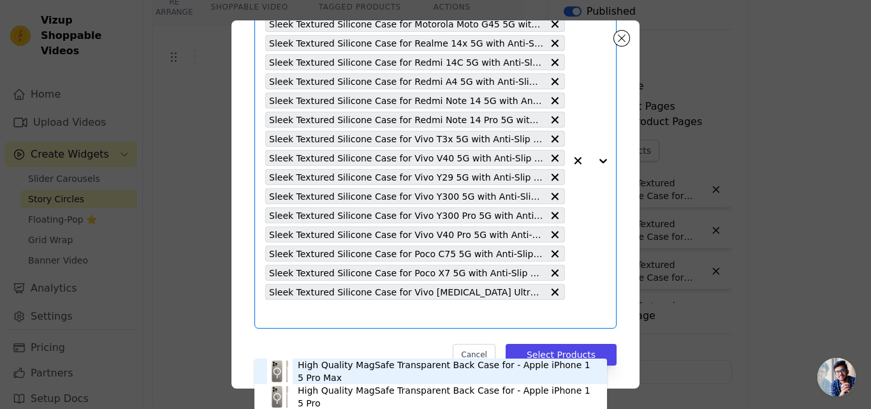
scroll to position [75, 0]
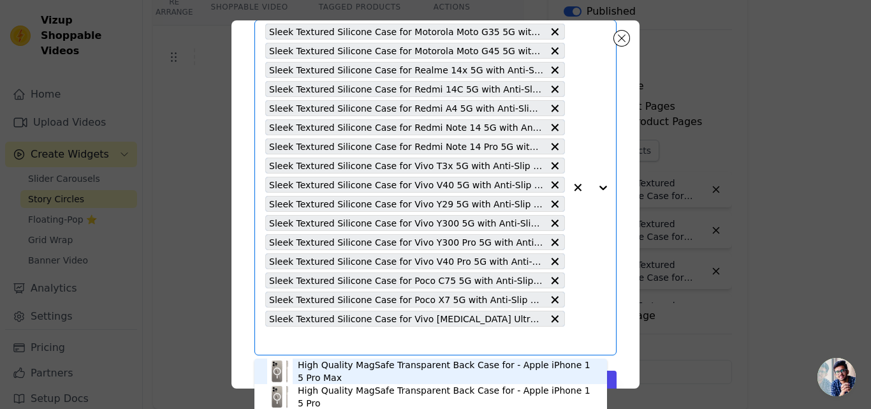
paste input "Sleek Textured Silicone Case for Infinix Note 40 5G with Anti-Slip Grip Design …"
type input "Sleek Textured Silicone Case for Infinix Note 40 5G with Anti-Slip Grip Design …"
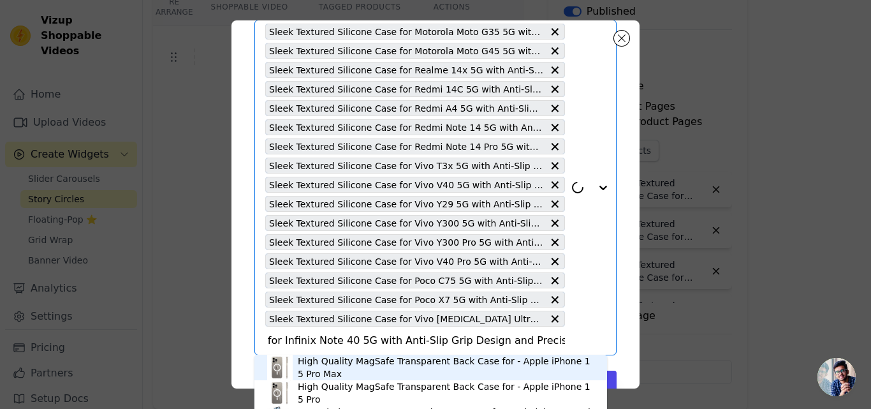
scroll to position [101, 0]
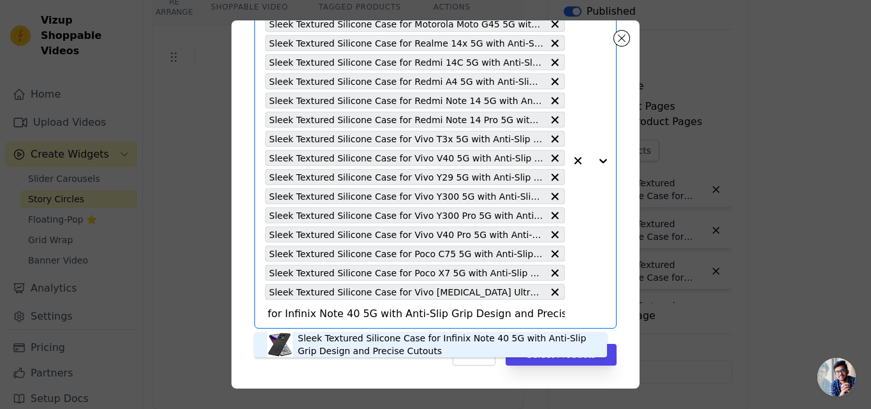
click at [333, 339] on div "Sleek Textured Silicone Case for Infinix Note 40 5G with Anti-Slip Grip Design …" at bounding box center [446, 345] width 297 height 26
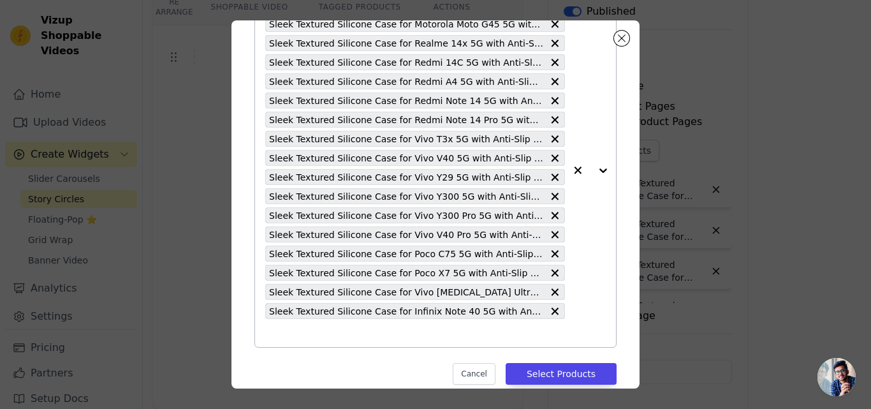
click at [344, 327] on input "text" at bounding box center [415, 332] width 300 height 15
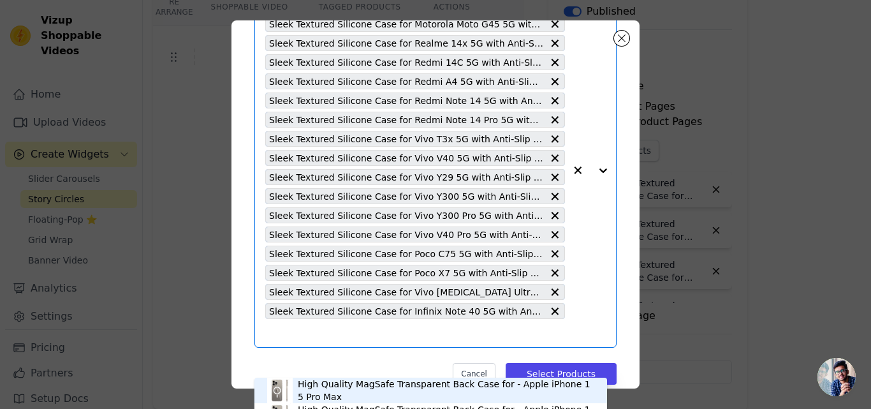
paste input "Sleek Textured Silicone Case for Realme Narzo 80x 5G with Anti-Slip Grip Design…"
type input "Sleek Textured Silicone Case for Realme Narzo 80x 5G with Anti-Slip Grip Design…"
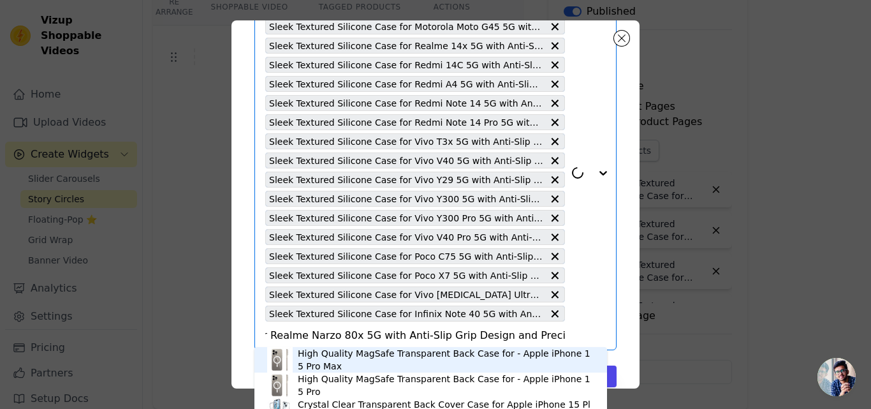
scroll to position [121, 0]
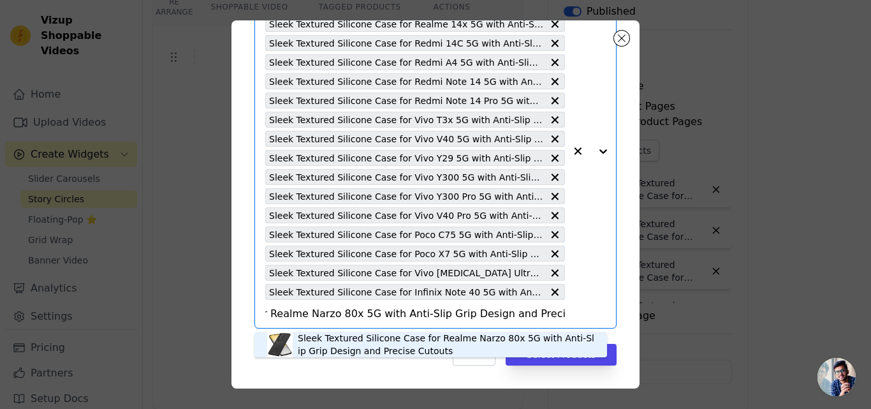
click at [341, 343] on div "Sleek Textured Silicone Case for Realme Narzo 80x 5G with Anti-Slip Grip Design…" at bounding box center [446, 345] width 297 height 26
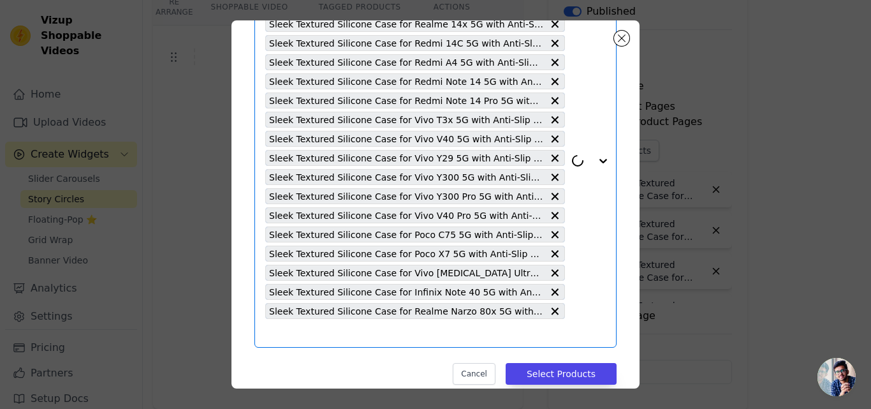
click at [347, 328] on input "text" at bounding box center [415, 332] width 300 height 15
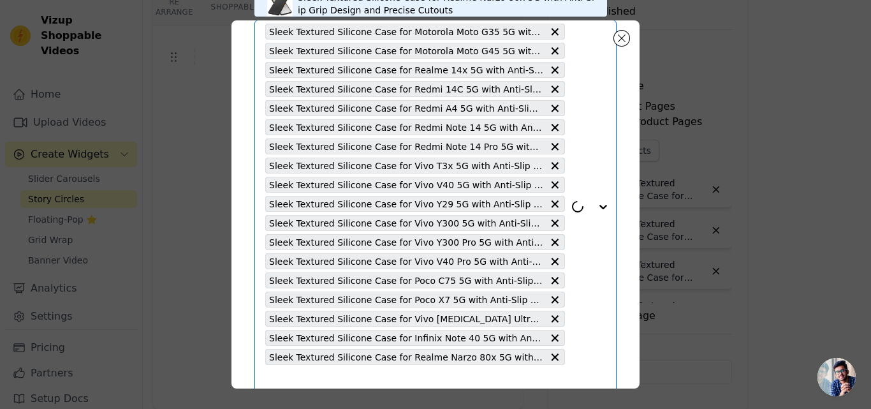
paste input "Sleek Textured Silicone Case for Redmi Note 14 SE 5G with Anti-Slip Grip Design…"
type input "Sleek Textured Silicone Case for Redmi Note 14 SE 5G with Anti-Slip Grip Design…"
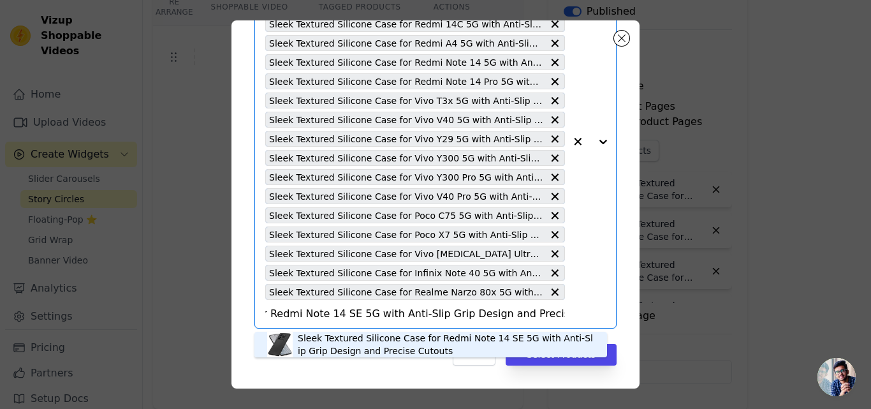
scroll to position [4, 0]
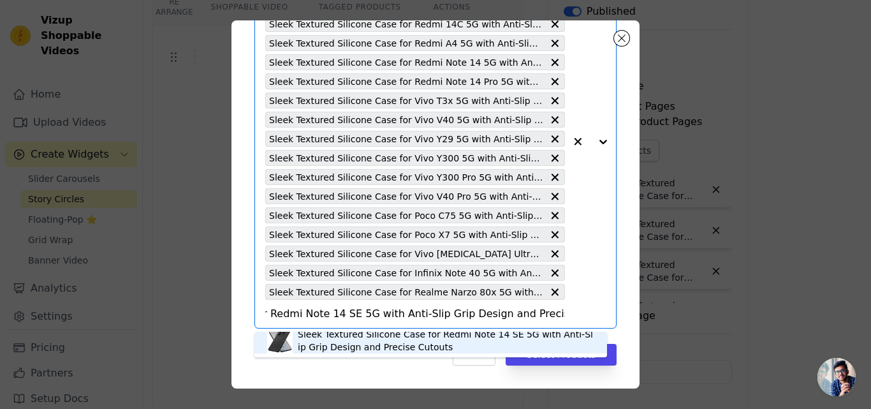
click at [360, 345] on div "Sleek Textured Silicone Case for Redmi Note 14 SE 5G with Anti-Slip Grip Design…" at bounding box center [446, 341] width 297 height 26
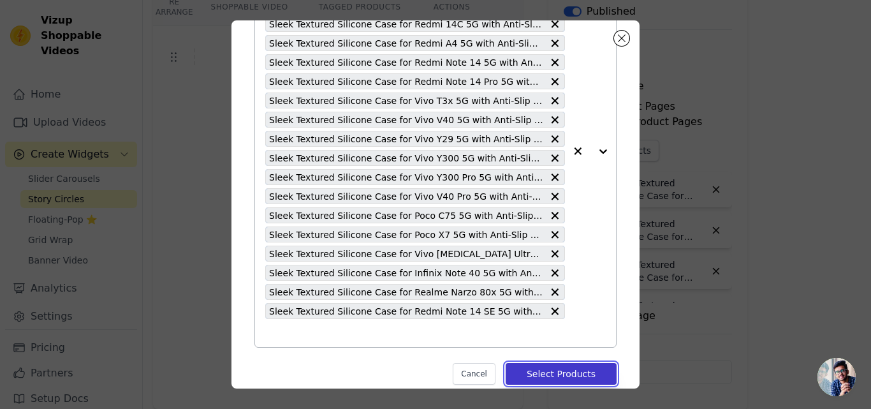
click at [523, 369] on button "Select Products" at bounding box center [561, 374] width 111 height 22
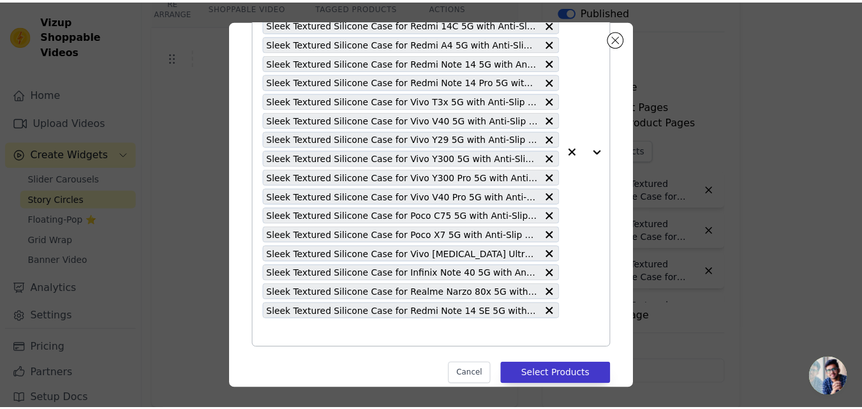
scroll to position [128, 0]
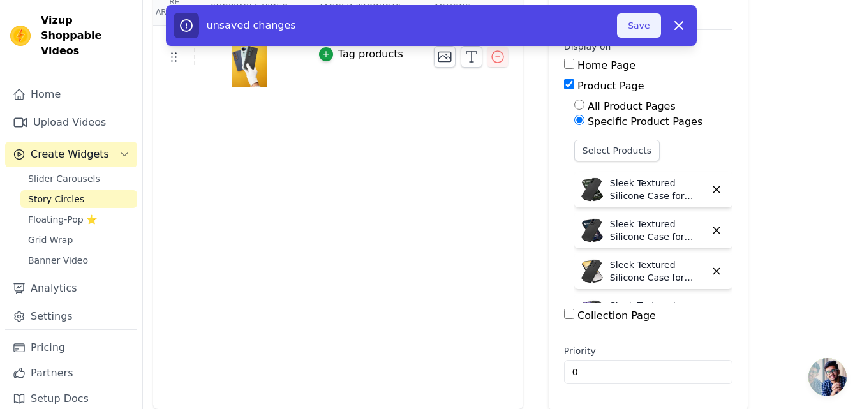
click at [626, 26] on button "Save" at bounding box center [638, 25] width 43 height 24
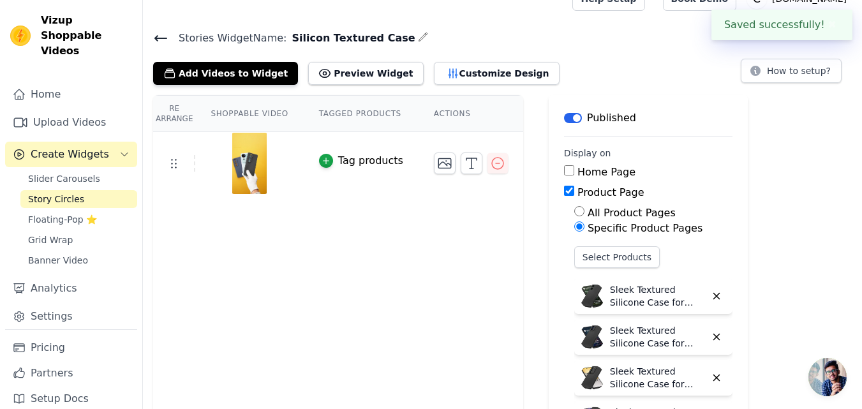
scroll to position [0, 0]
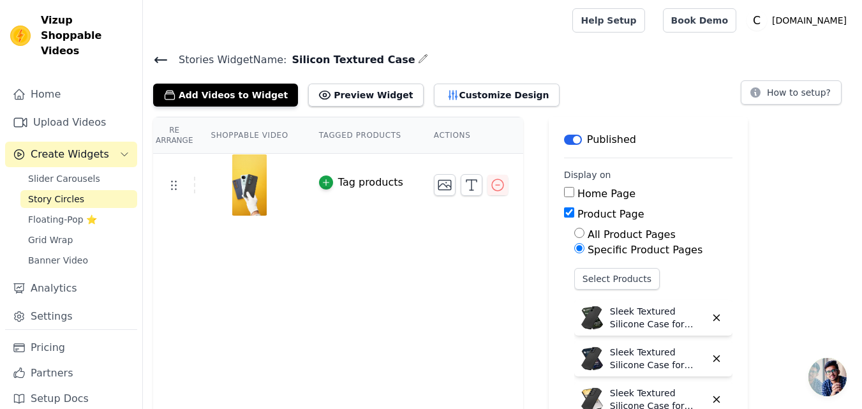
click at [161, 61] on icon at bounding box center [160, 59] width 15 height 15
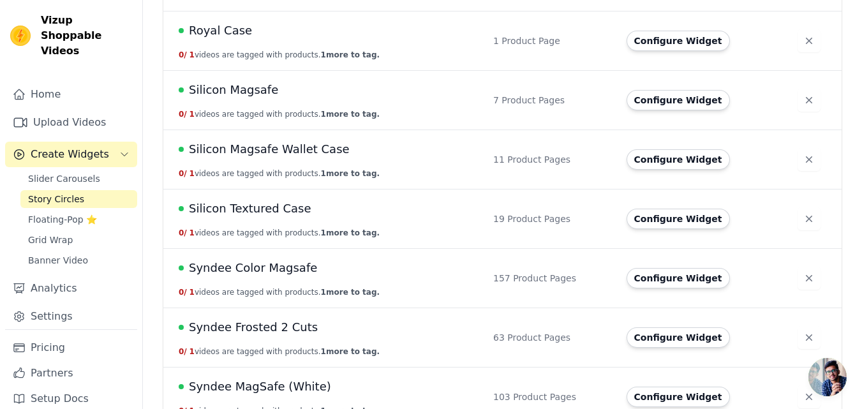
scroll to position [1531, 0]
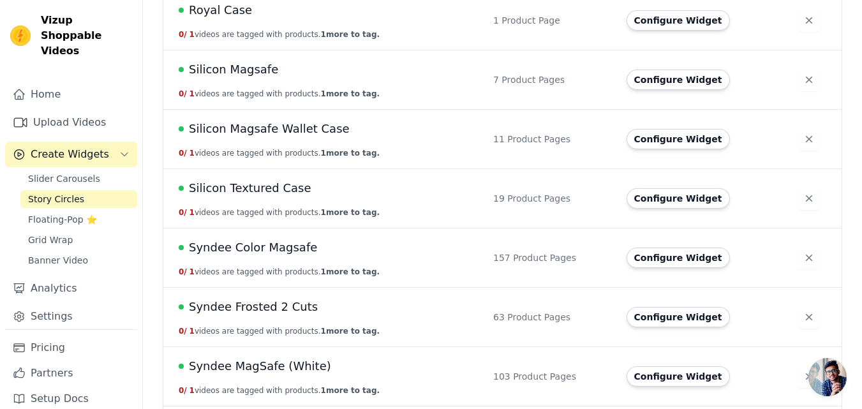
click at [279, 187] on span "Silicon Textured Case" at bounding box center [250, 188] width 122 height 18
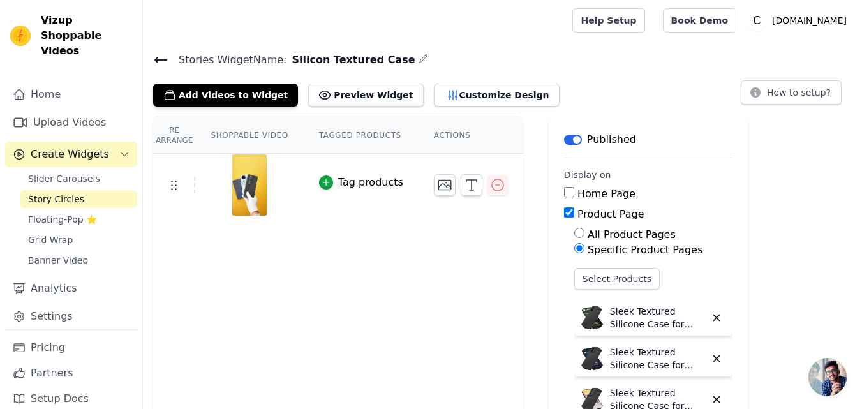
click at [156, 58] on icon at bounding box center [160, 59] width 11 height 5
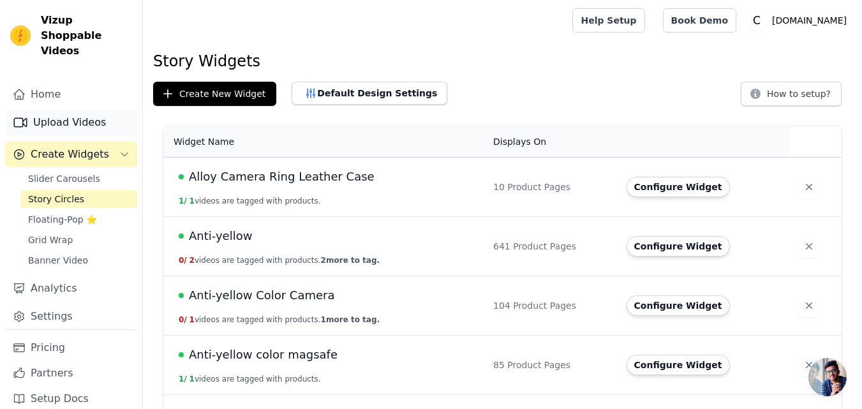
click at [80, 110] on link "Upload Videos" at bounding box center [71, 123] width 132 height 26
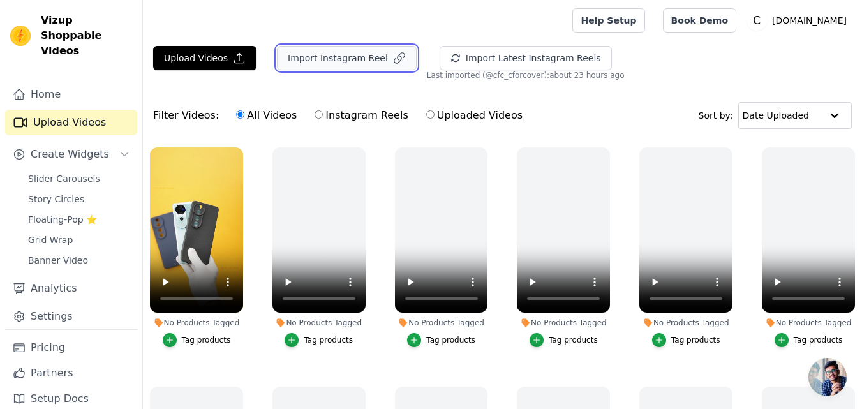
click at [299, 59] on button "Import Instagram Reel" at bounding box center [347, 58] width 140 height 24
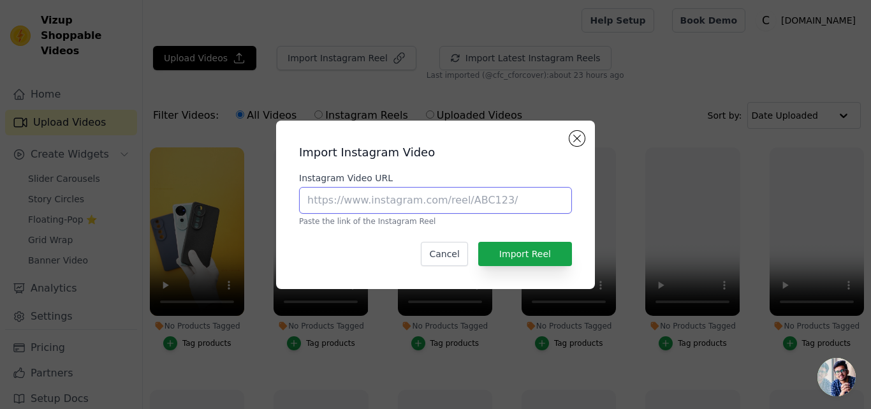
click at [416, 202] on input "Instagram Video URL" at bounding box center [435, 200] width 273 height 27
paste input "https://www.instagram.com/reel/DLzql0bMc4t/?igsh=ZGFnYXZsMmFtNnQz"
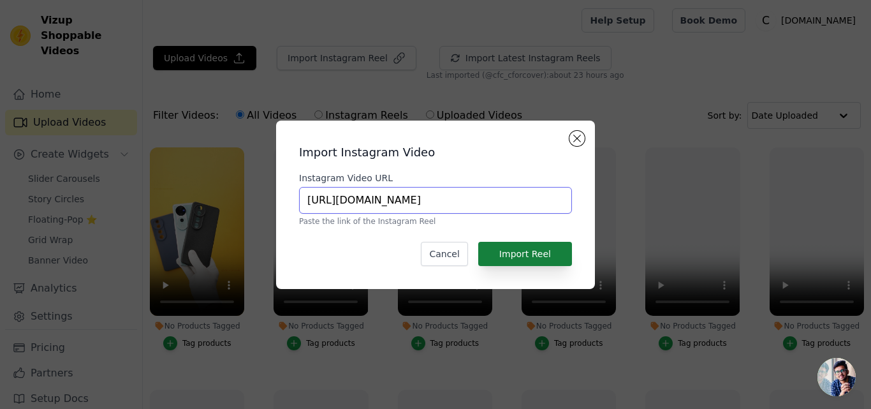
type input "https://www.instagram.com/reel/DLzql0bMc4t/?igsh=ZGFnYXZsMmFtNnQz"
click at [531, 262] on button "Import Reel" at bounding box center [525, 254] width 94 height 24
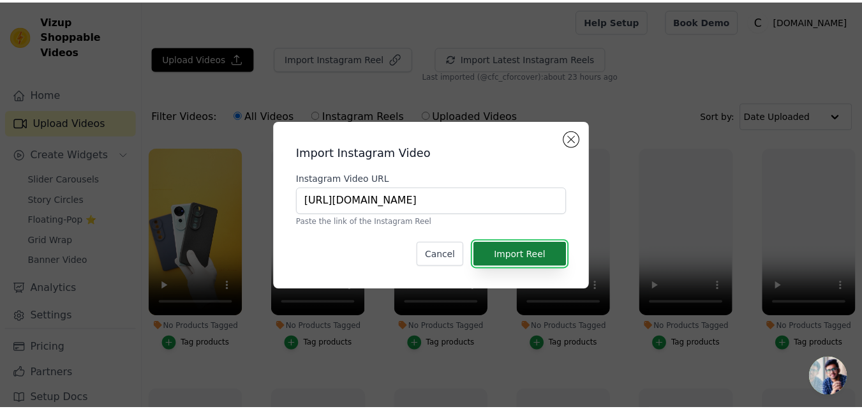
scroll to position [0, 0]
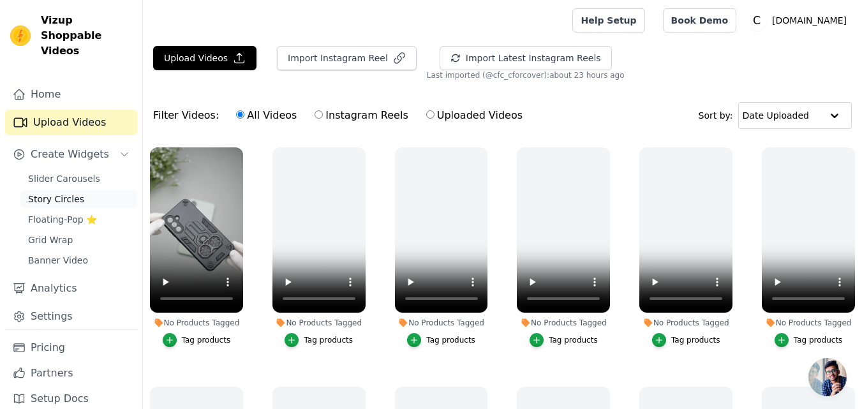
click at [56, 193] on span "Story Circles" at bounding box center [56, 199] width 56 height 13
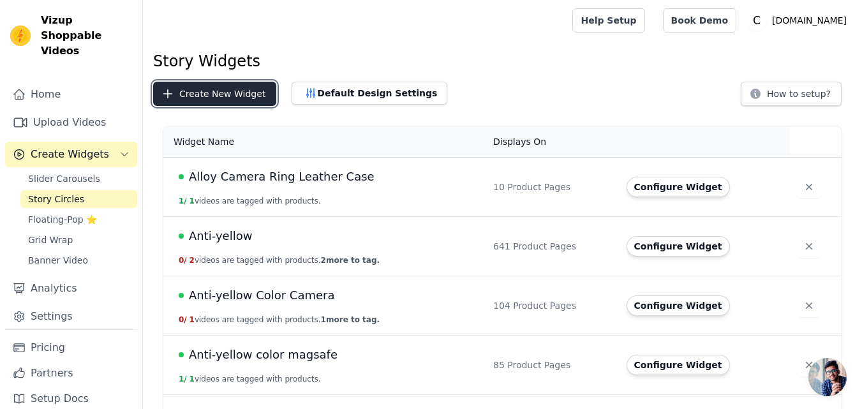
click at [249, 84] on button "Create New Widget" at bounding box center [214, 94] width 123 height 24
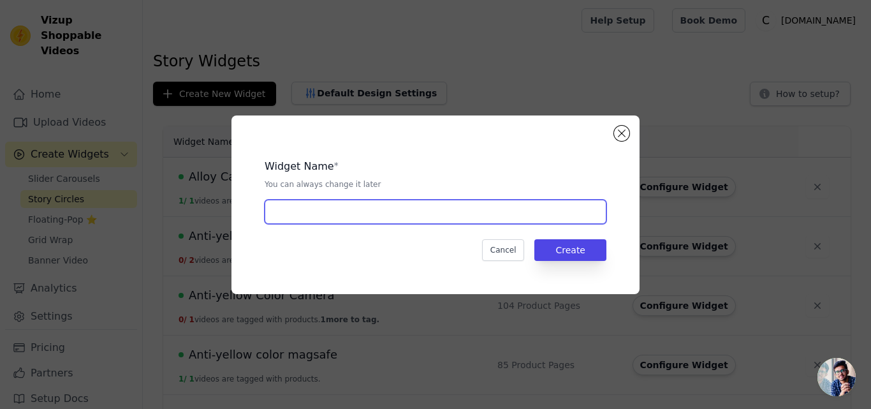
click at [381, 201] on input "text" at bounding box center [436, 212] width 342 height 24
paste input "Armour Stand Case"
type input "Armour Stand Case"
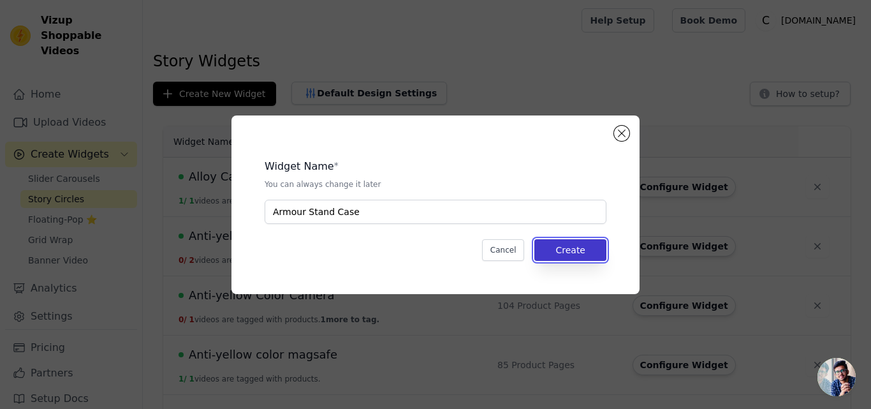
click at [589, 251] on button "Create" at bounding box center [571, 250] width 72 height 22
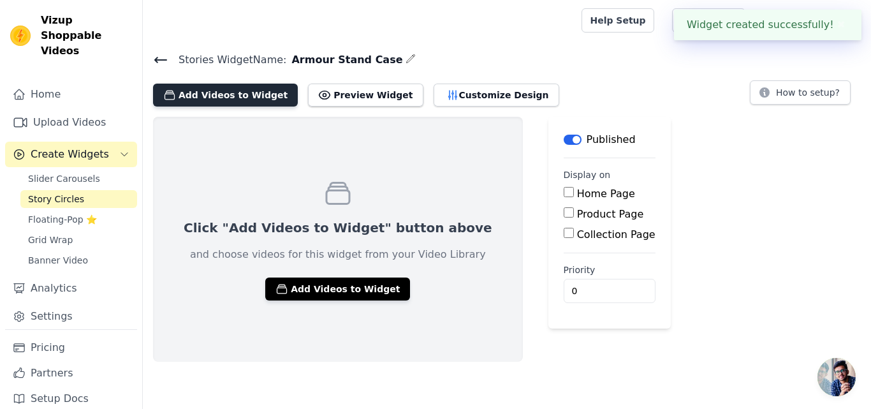
click at [198, 104] on button "Add Videos to Widget" at bounding box center [225, 95] width 145 height 23
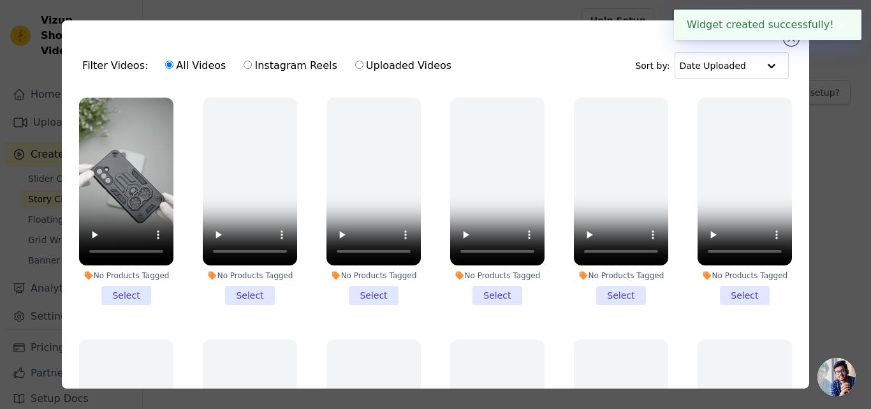
click at [124, 288] on li "No Products Tagged Select" at bounding box center [126, 201] width 94 height 207
click at [0, 0] on input "No Products Tagged Select" at bounding box center [0, 0] width 0 height 0
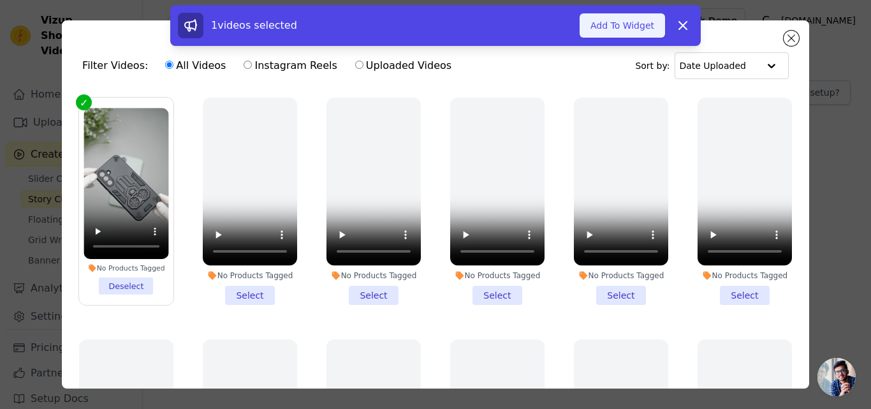
click at [610, 29] on button "Add To Widget" at bounding box center [622, 25] width 85 height 24
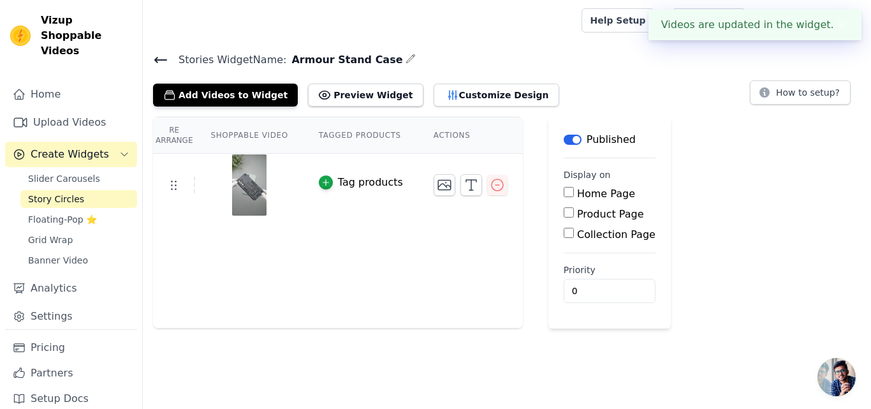
click at [579, 215] on label "Product Page" at bounding box center [610, 214] width 67 height 12
click at [574, 215] on input "Product Page" at bounding box center [569, 212] width 10 height 10
checkbox input "true"
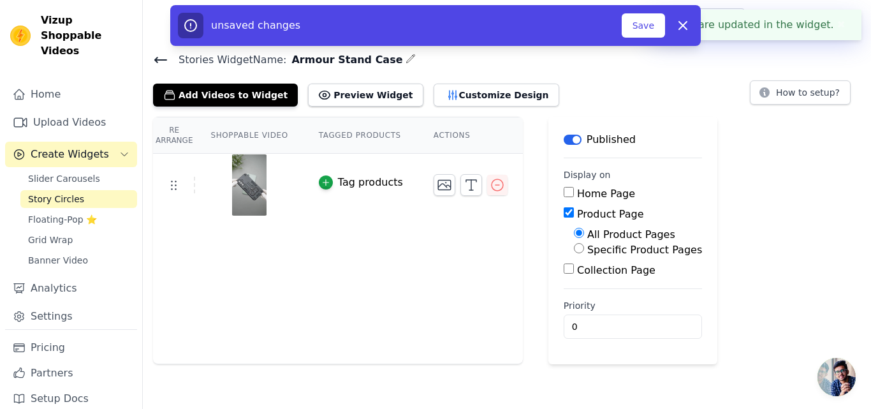
click at [587, 251] on label "Specific Product Pages" at bounding box center [644, 250] width 115 height 12
click at [576, 251] on input "Specific Product Pages" at bounding box center [579, 248] width 10 height 10
radio input "true"
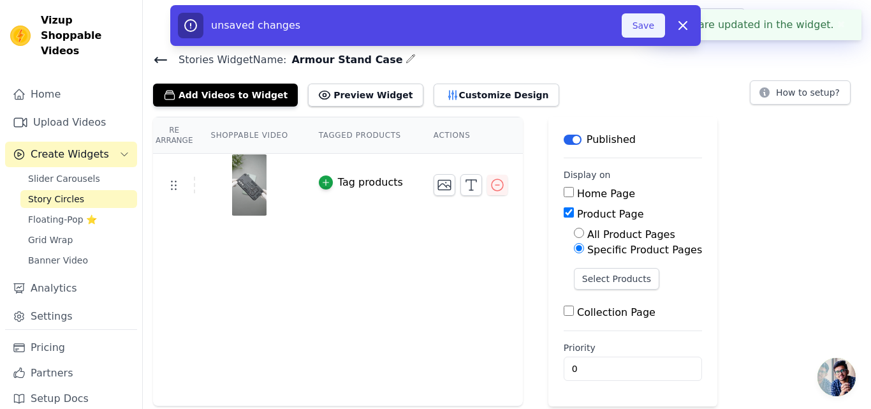
click at [631, 30] on button "Save" at bounding box center [643, 25] width 43 height 24
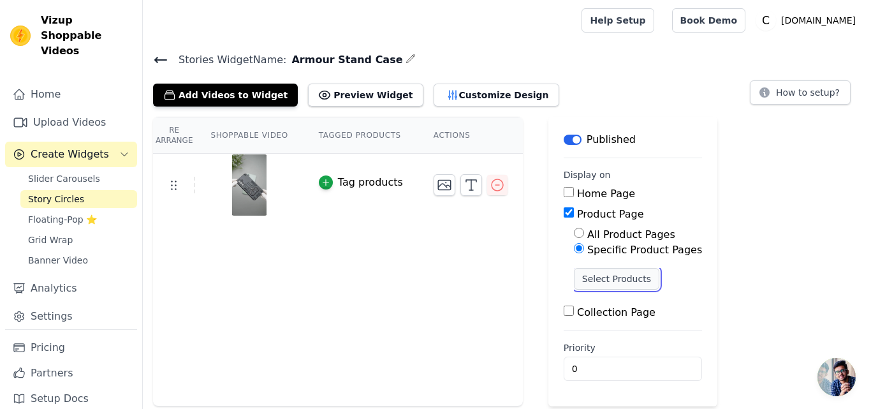
click at [574, 277] on button "Select Products" at bounding box center [616, 279] width 85 height 22
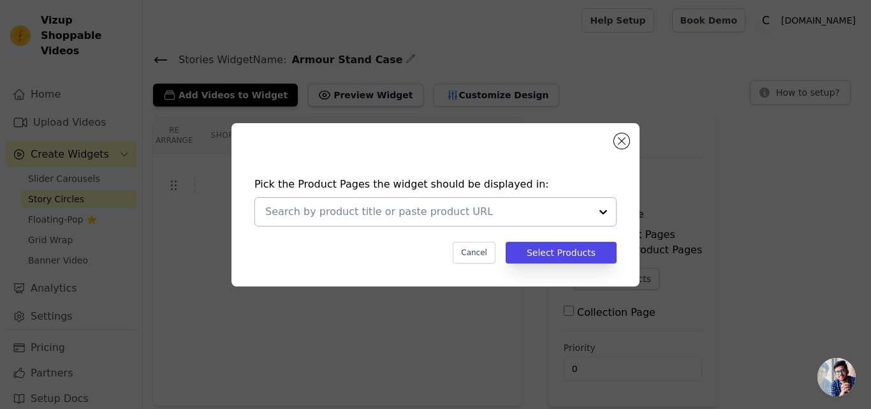
click at [348, 214] on input "text" at bounding box center [427, 211] width 325 height 15
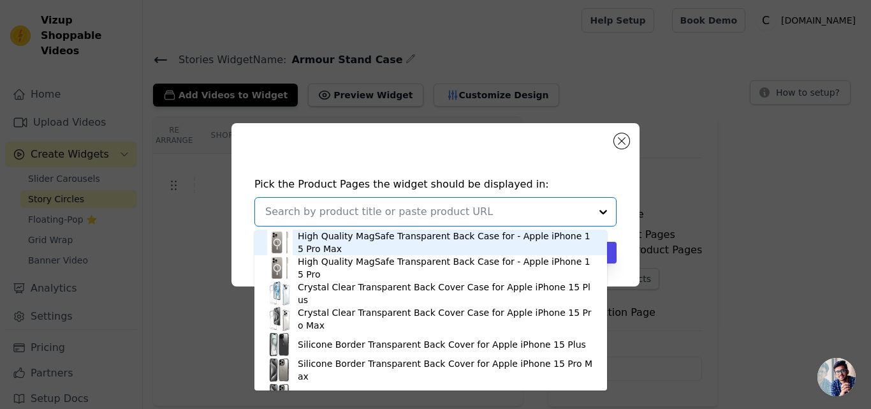
paste input "Heavy Duty Shockproof Case with Reinforced Corners for Motorola Moto Edge 50 Fu…"
type input "Heavy Duty Shockproof Case with Reinforced Corners for Motorola Moto Edge 50 Fu…"
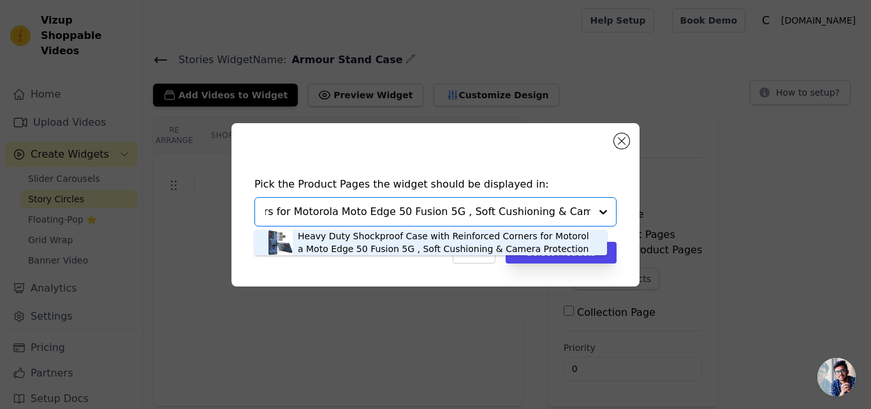
click at [342, 246] on div "Heavy Duty Shockproof Case with Reinforced Corners for Motorola Moto Edge 50 Fu…" at bounding box center [446, 243] width 297 height 26
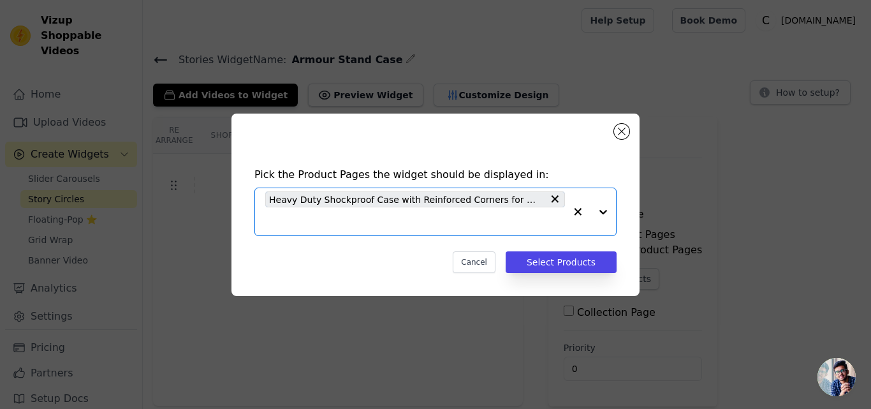
scroll to position [0, 0]
click at [349, 221] on input "text" at bounding box center [415, 221] width 300 height 15
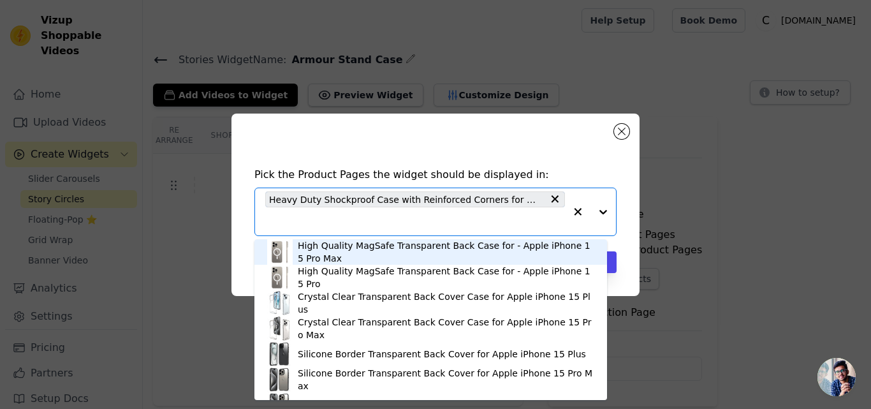
paste input "Heavy Duty Shockproof Case with Reinforced Corners for Motorola Moto Edge 50 Pr…"
type input "Heavy Duty Shockproof Case with Reinforced Corners for Motorola Moto Edge 50 Pr…"
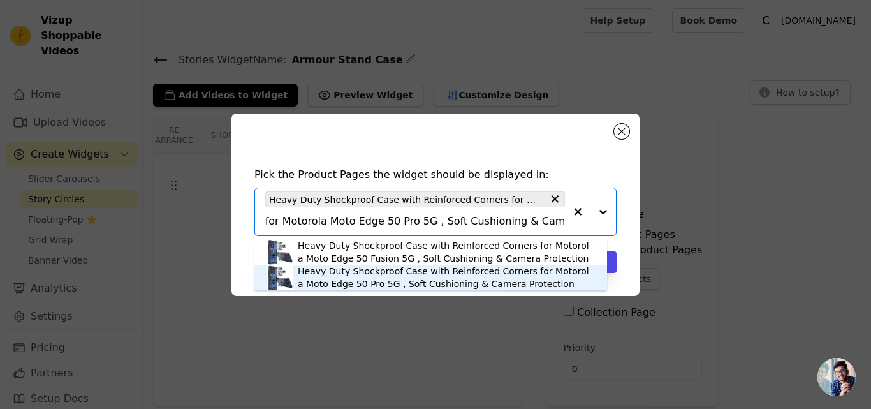
click at [335, 270] on div "Heavy Duty Shockproof Case with Reinforced Corners for Motorola Moto Edge 50 Pr…" at bounding box center [446, 278] width 297 height 26
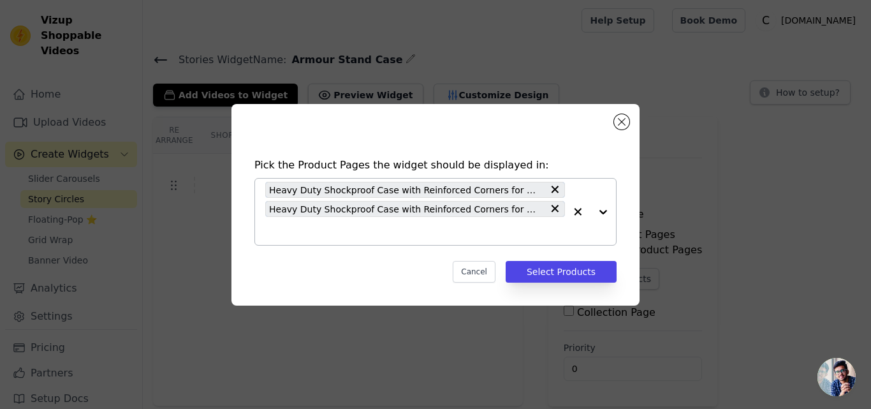
click at [403, 233] on input "text" at bounding box center [415, 230] width 300 height 15
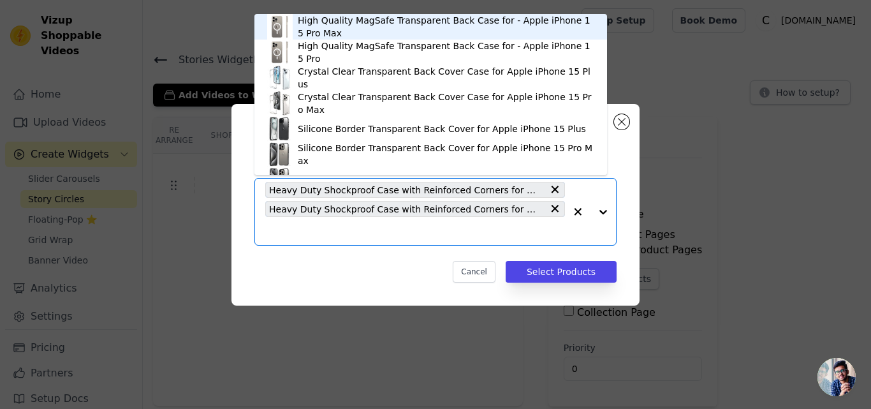
paste input "Heavy Duty Shockproof Case with Reinforced Corners for Motorola Moto Edge 60 Fu…"
type input "Heavy Duty Shockproof Case with Reinforced Corners for Motorola Moto Edge 60 Fu…"
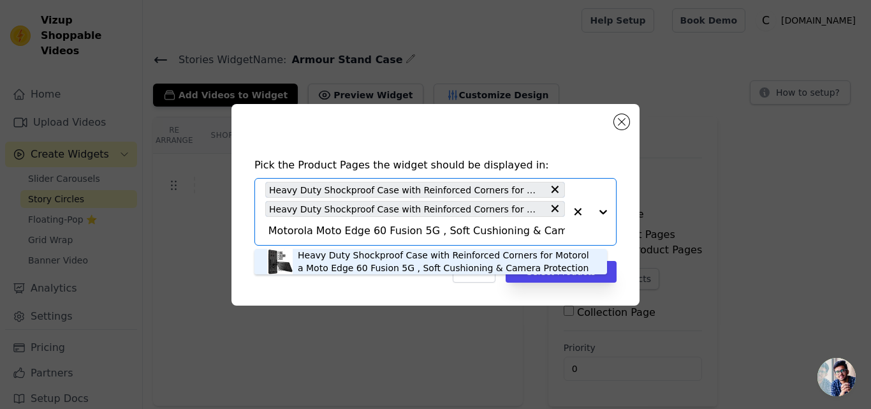
click at [344, 267] on div "Heavy Duty Shockproof Case with Reinforced Corners for Motorola Moto Edge 60 Fu…" at bounding box center [446, 262] width 297 height 26
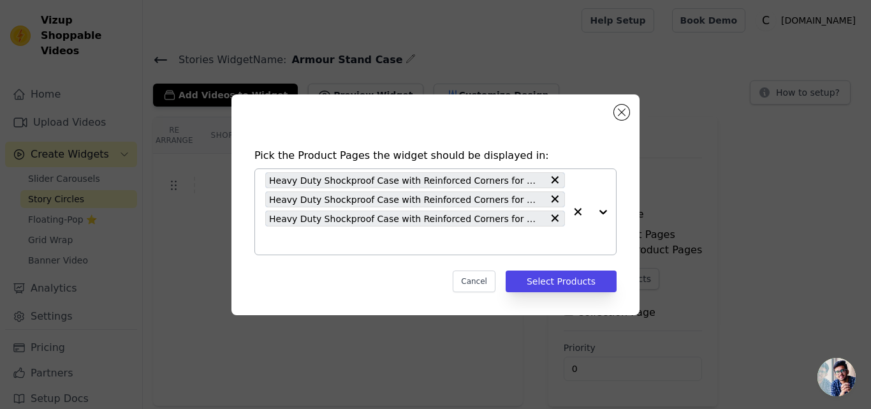
click at [350, 238] on input "text" at bounding box center [415, 240] width 300 height 15
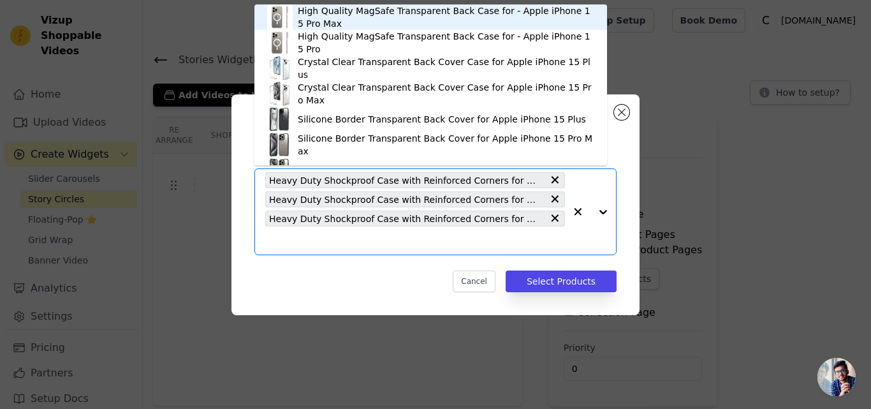
paste input "Heavy Duty Shockproof Case with Reinforced Corners for Motorola Moto Edge 60 Pr…"
type input "Heavy Duty Shockproof Case with Reinforced Corners for Motorola Moto Edge 60 Pr…"
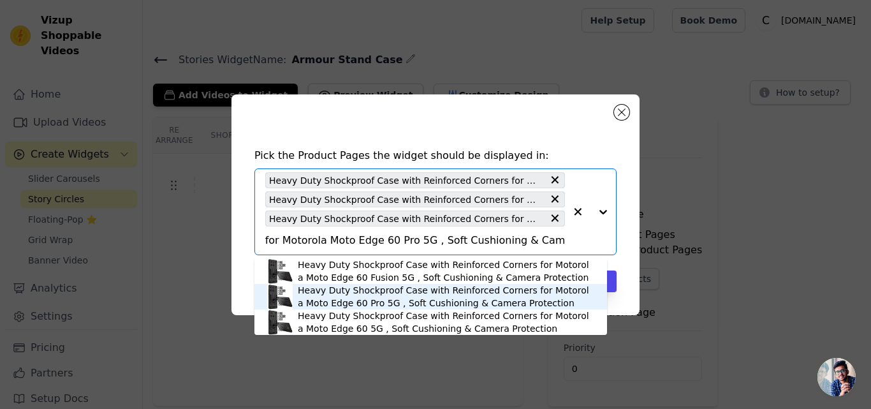
click at [330, 297] on div "Heavy Duty Shockproof Case with Reinforced Corners for Motorola Moto Edge 60 Pr…" at bounding box center [446, 297] width 297 height 26
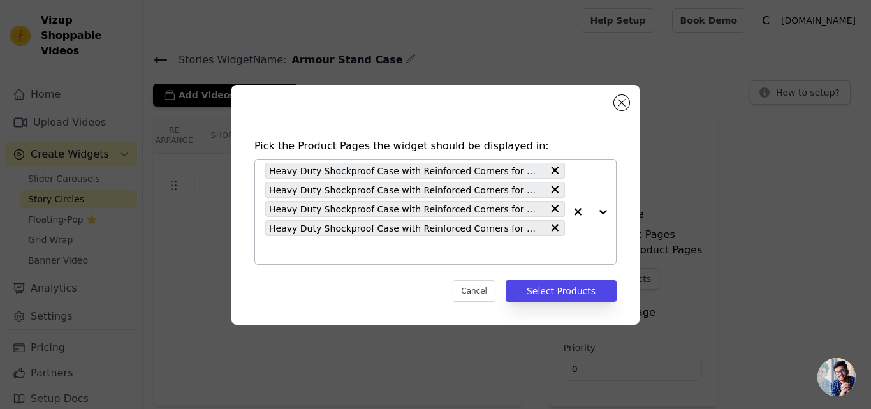
click at [321, 244] on input "text" at bounding box center [415, 249] width 300 height 15
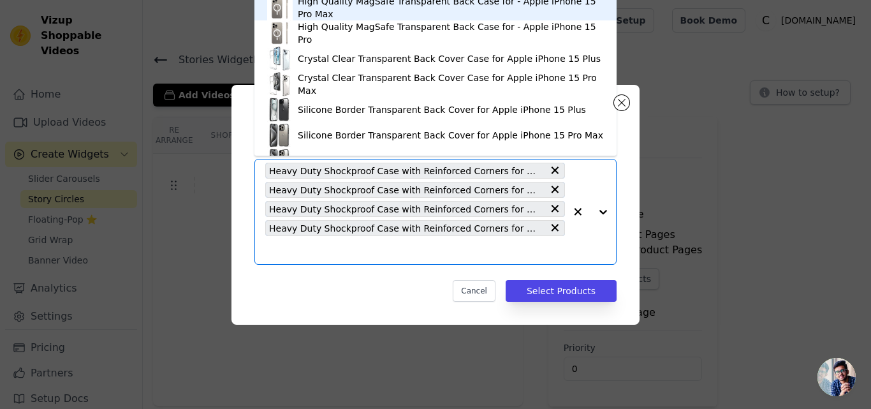
paste input "Heavy Duty Shockproof Case with Reinforced Corners for Samsung S23 Ultra 5G , S…"
type input "Heavy Duty Shockproof Case with Reinforced Corners for Samsung S23 Ultra 5G , S…"
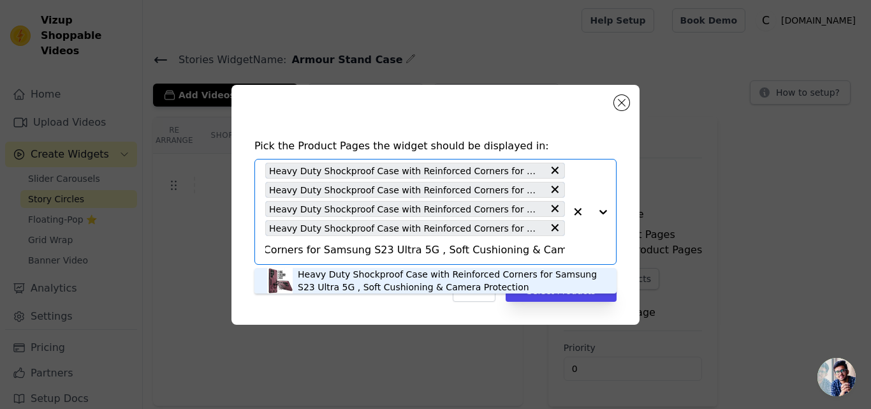
click at [316, 285] on div "Heavy Duty Shockproof Case with Reinforced Corners for Samsung S23 Ultra 5G , S…" at bounding box center [451, 281] width 306 height 26
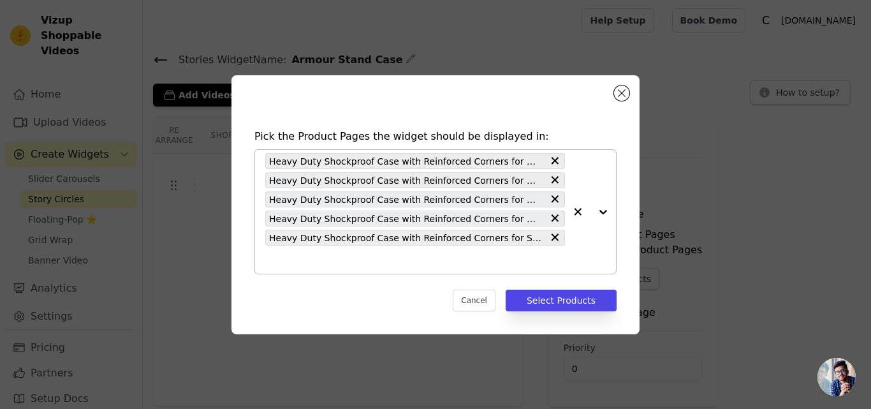
click at [323, 263] on input "text" at bounding box center [415, 259] width 300 height 15
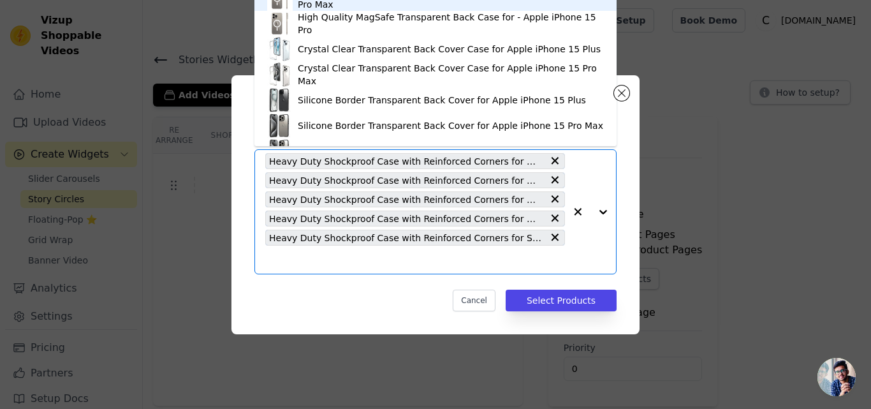
paste input "Heavy Duty Shockproof Case with Reinforced Corners for Samsung S24 FE 5G , Soft…"
type input "Heavy Duty Shockproof Case with Reinforced Corners for Samsung S24 FE 5G , Soft…"
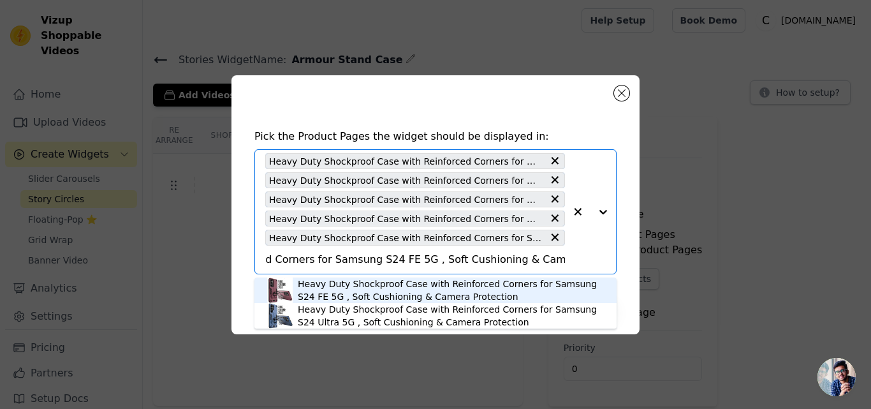
click at [335, 284] on div "Heavy Duty Shockproof Case with Reinforced Corners for Samsung S24 FE 5G , Soft…" at bounding box center [451, 290] width 306 height 26
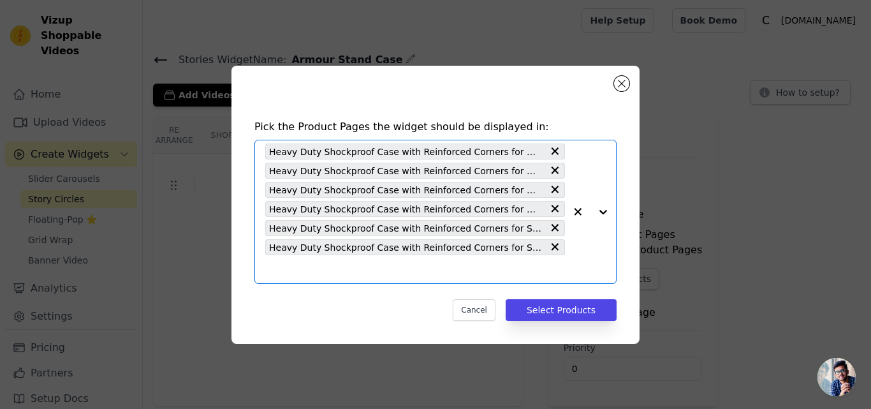
scroll to position [0, 0]
click at [343, 270] on input "text" at bounding box center [415, 269] width 300 height 15
paste input "Heavy Duty Shockproof Case with Reinforced Corners for Samsung S24 Ultra 5G , S…"
type input "Heavy Duty Shockproof Case with Reinforced Corners for Samsung S24 Ultra 5G , S…"
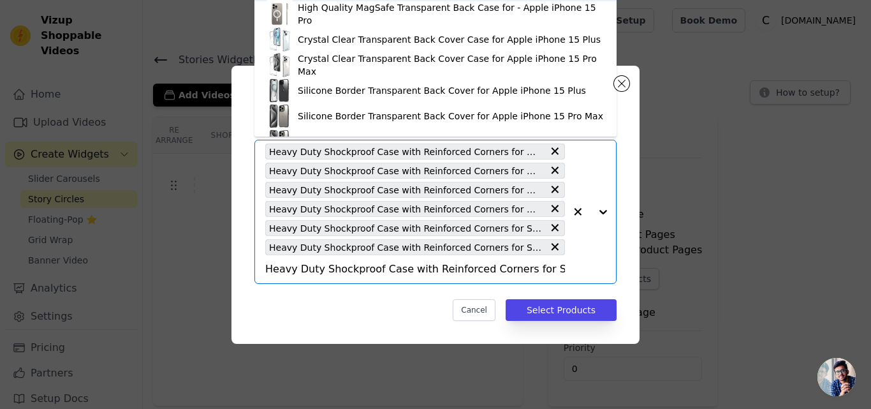
scroll to position [0, 236]
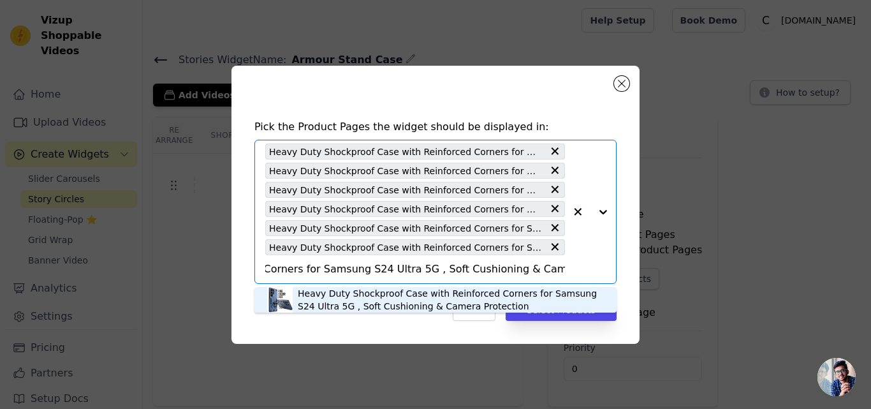
click at [313, 299] on div "Heavy Duty Shockproof Case with Reinforced Corners for Samsung S24 Ultra 5G , S…" at bounding box center [451, 300] width 306 height 26
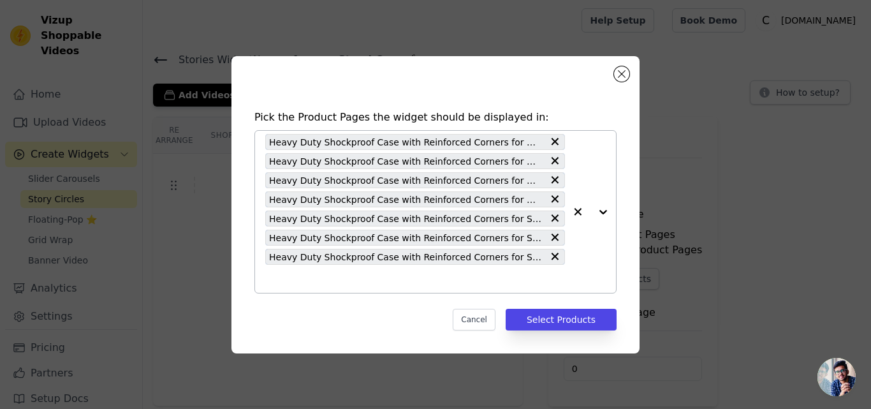
click at [319, 291] on div "Heavy Duty Shockproof Case with Reinforced Corners for Motorola Moto Edge 50 Fu…" at bounding box center [415, 212] width 300 height 162
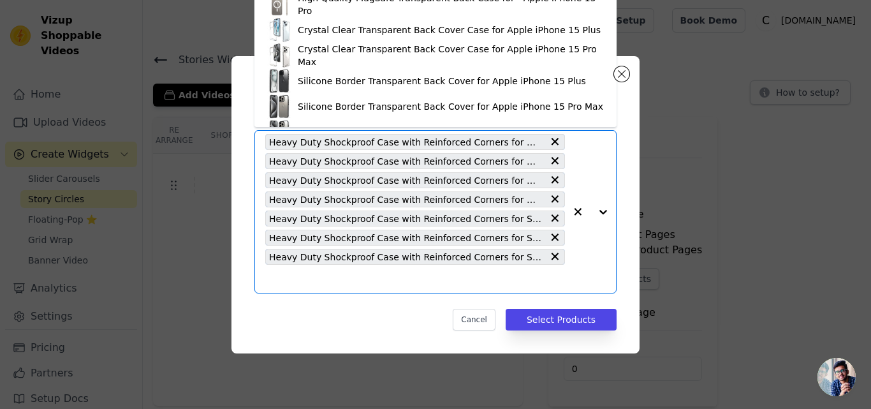
paste input "Heavy Duty Shockproof Case with Reinforced Corners for Samsung S25 Ultra 5G , S…"
type input "Heavy Duty Shockproof Case with Reinforced Corners for Samsung S25 Ultra 5G , S…"
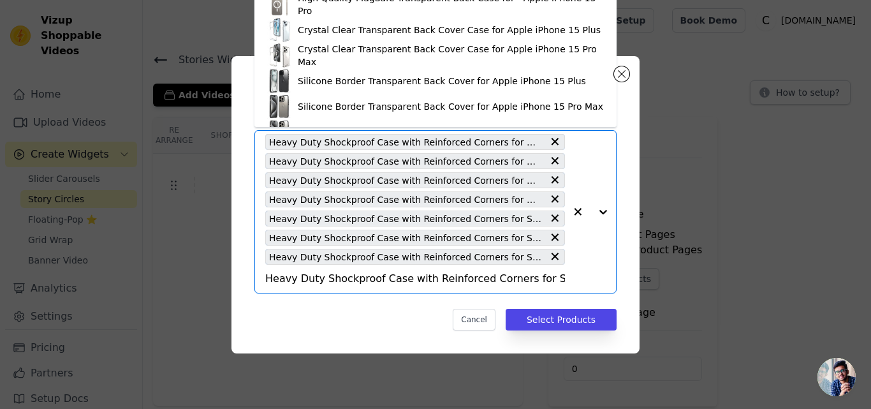
scroll to position [0, 236]
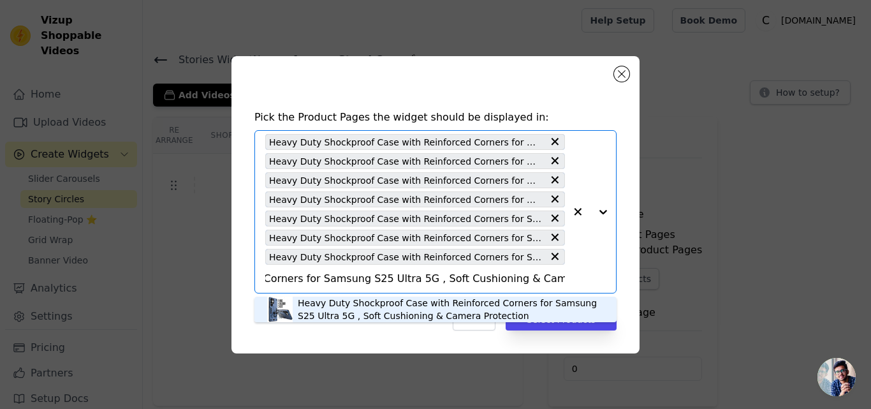
click at [318, 316] on div "Heavy Duty Shockproof Case with Reinforced Corners for Samsung S25 Ultra 5G , S…" at bounding box center [451, 310] width 306 height 26
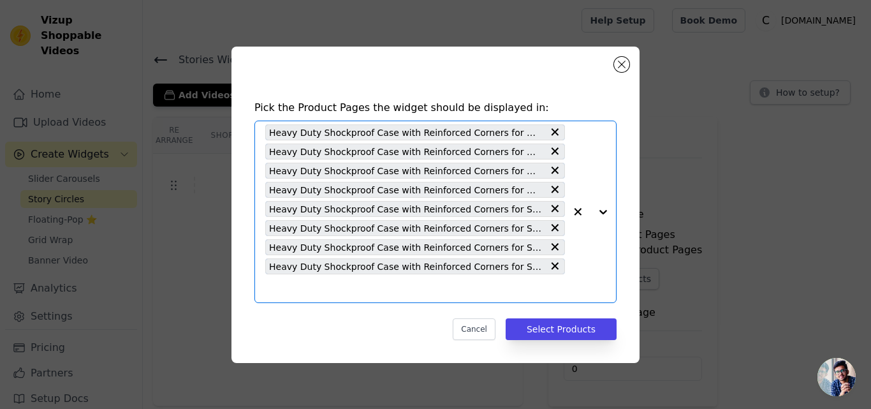
scroll to position [0, 0]
click at [323, 288] on input "text" at bounding box center [415, 288] width 300 height 15
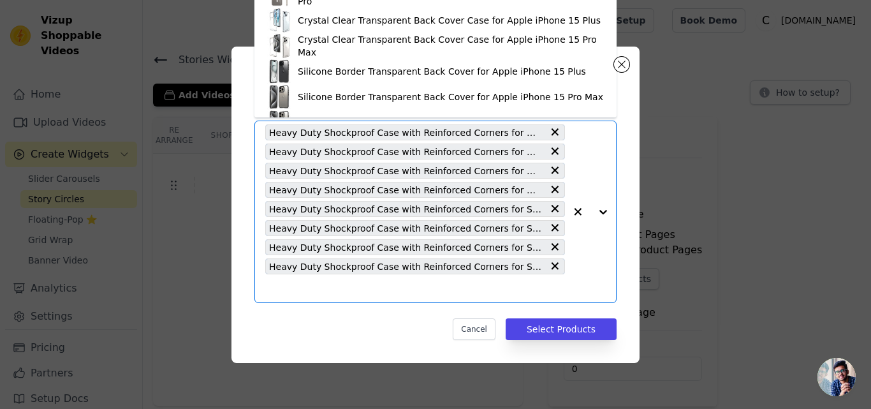
paste input "Heavy Duty Shockproof Case with Reinforced Corners for Motorola Moto Edge 60 5G…"
type input "Heavy Duty Shockproof Case with Reinforced Corners for Motorola Moto Edge 60 5G…"
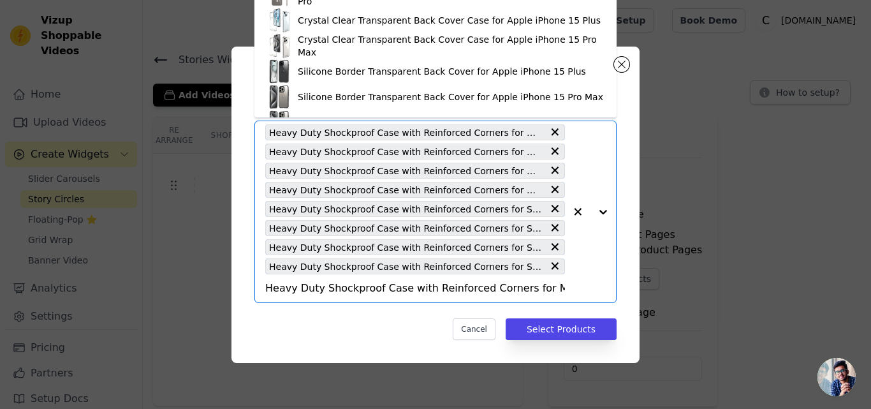
scroll to position [0, 259]
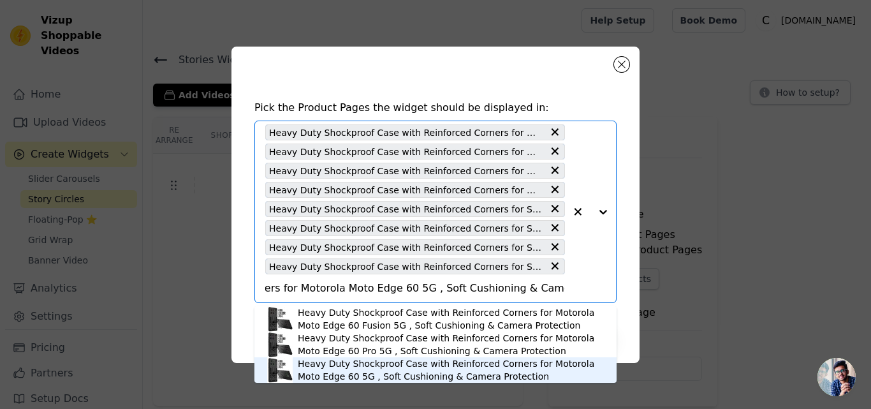
click at [307, 368] on div "Heavy Duty Shockproof Case with Reinforced Corners for Motorola Moto Edge 60 5G…" at bounding box center [451, 370] width 306 height 26
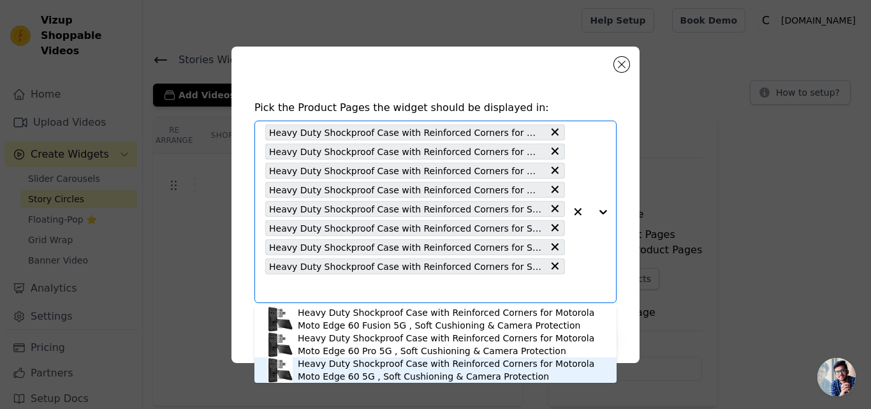
scroll to position [0, 0]
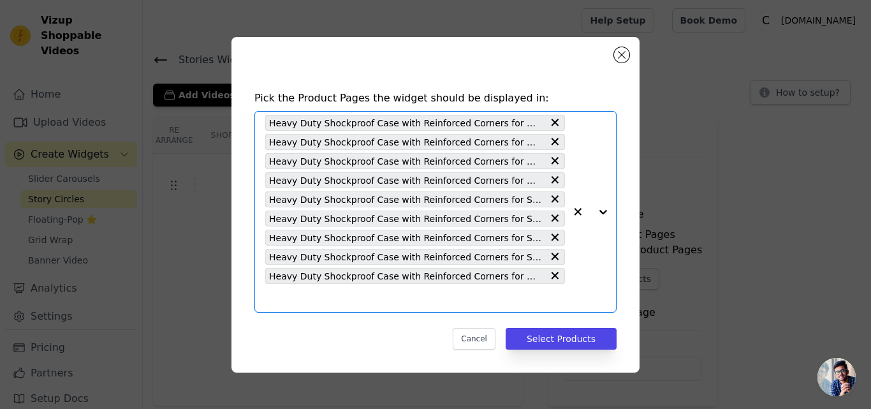
click at [300, 303] on input "text" at bounding box center [415, 297] width 300 height 15
paste input "Heavy Duty Shockproof Case with Reinforced Corners for iQOO Neo 9 Pro 5G , Soft…"
type input "Heavy Duty Shockproof Case with Reinforced Corners for iQOO Neo 9 Pro 5G , Soft…"
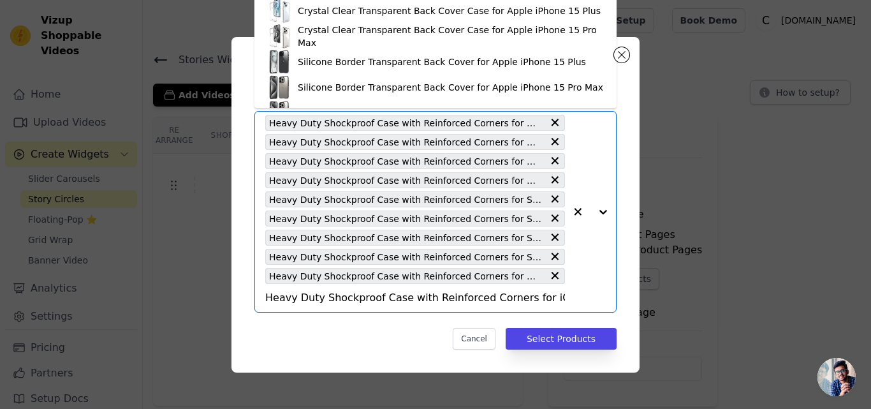
scroll to position [0, 225]
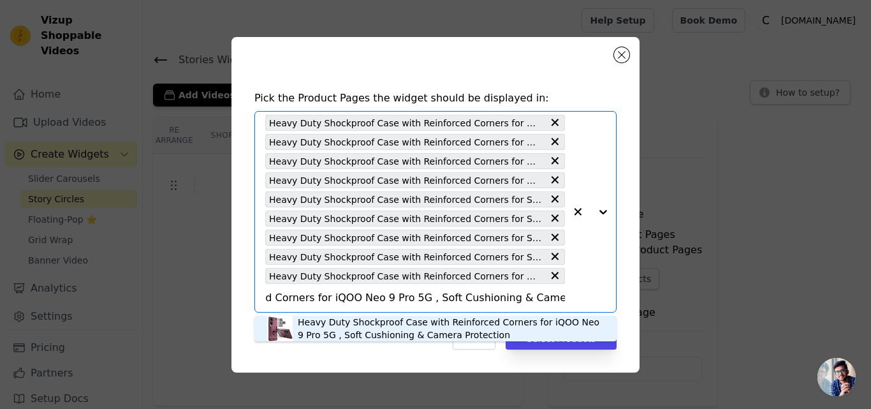
click at [316, 331] on div "Heavy Duty Shockproof Case with Reinforced Corners for iQOO Neo 9 Pro 5G , Soft…" at bounding box center [451, 329] width 306 height 26
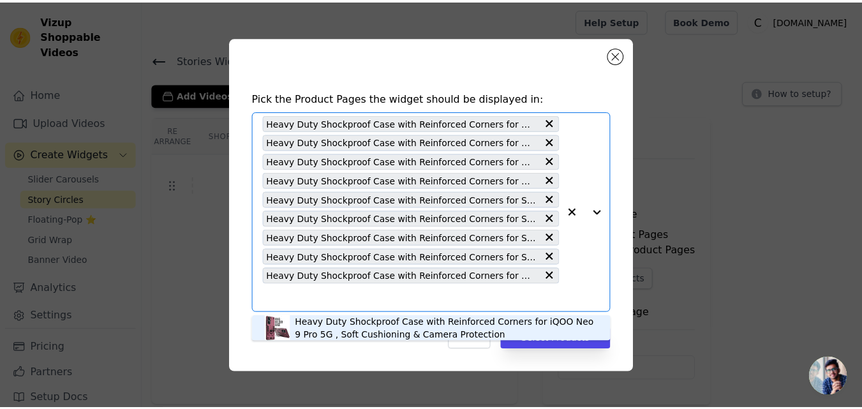
scroll to position [0, 0]
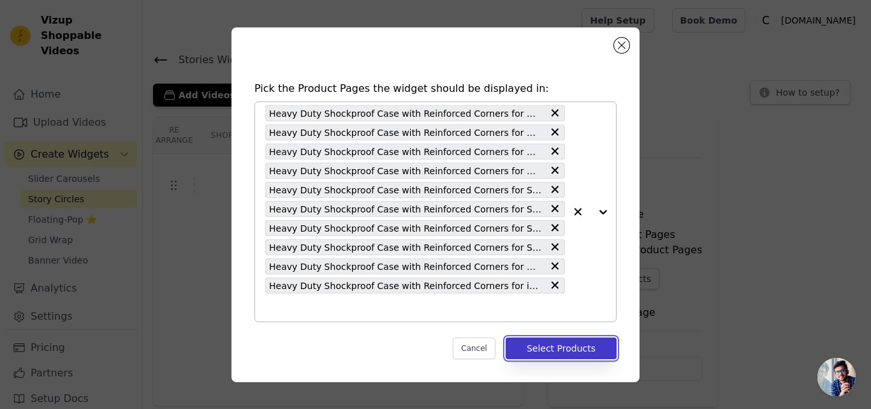
click at [538, 345] on button "Select Products" at bounding box center [561, 348] width 111 height 22
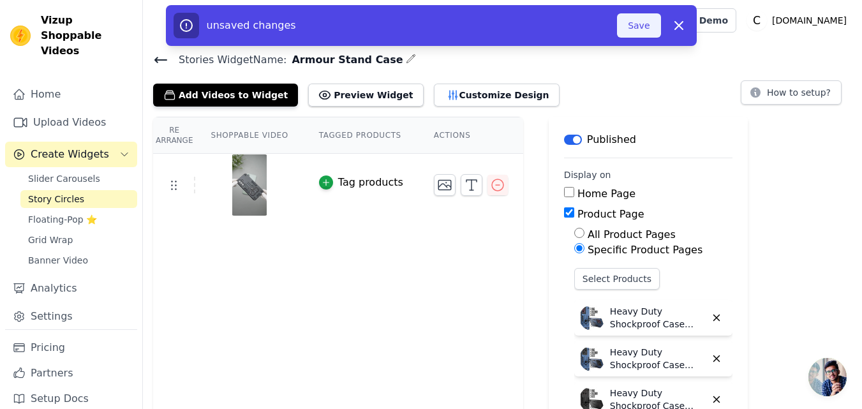
click at [637, 30] on button "Save" at bounding box center [638, 25] width 43 height 24
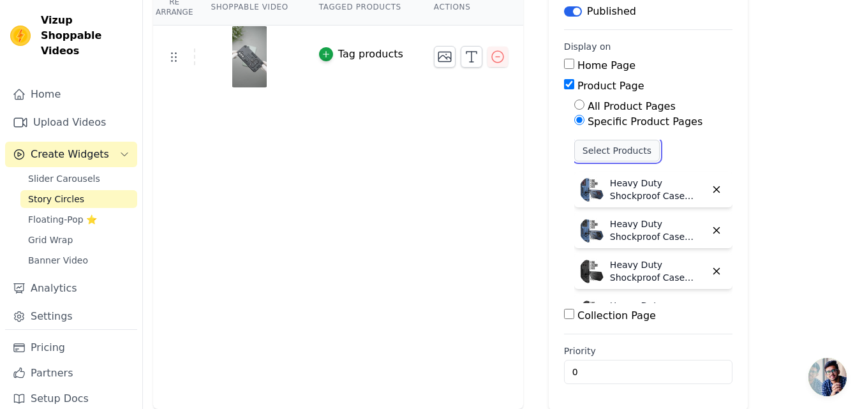
click at [583, 151] on button "Select Products" at bounding box center [616, 151] width 85 height 22
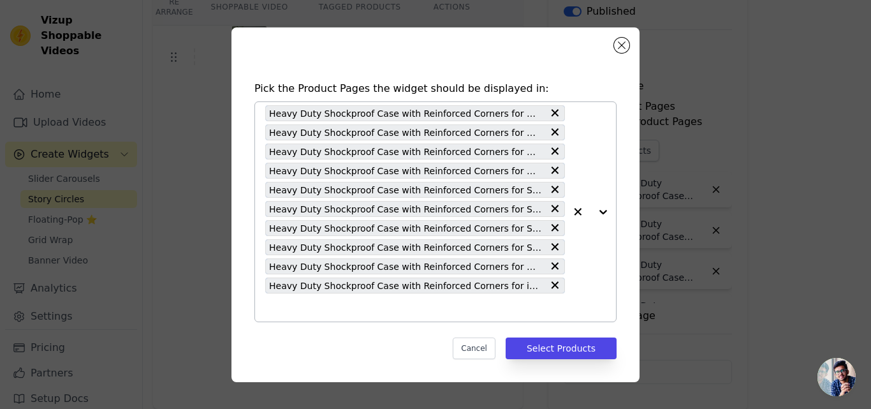
click at [324, 307] on input "text" at bounding box center [415, 307] width 300 height 15
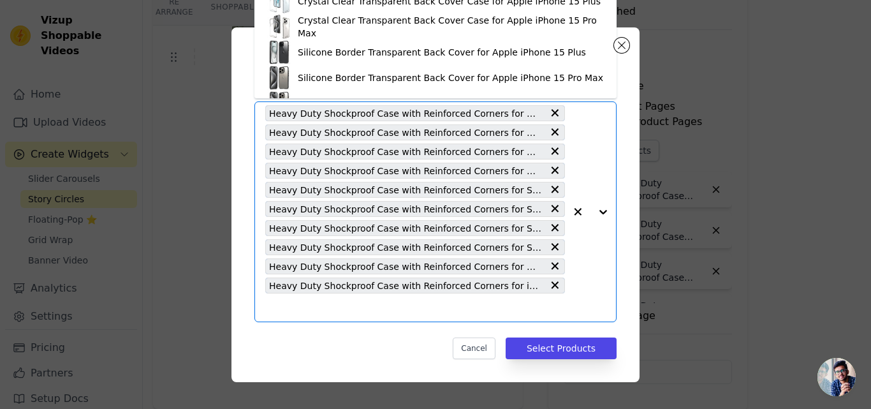
paste input "Heavy Duty Shockproof Case with Reinforced Corners for Nothing Phone 3A Pro 5G …"
type input "Heavy Duty Shockproof Case with Reinforced Corners for Nothing Phone 3A Pro 5G …"
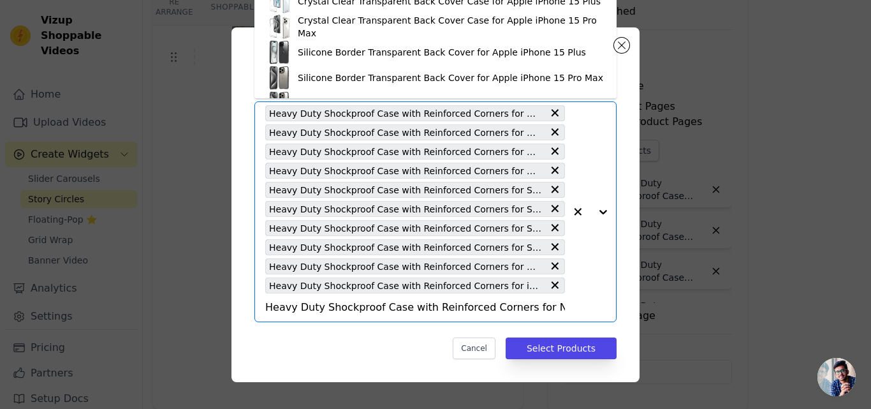
scroll to position [0, 252]
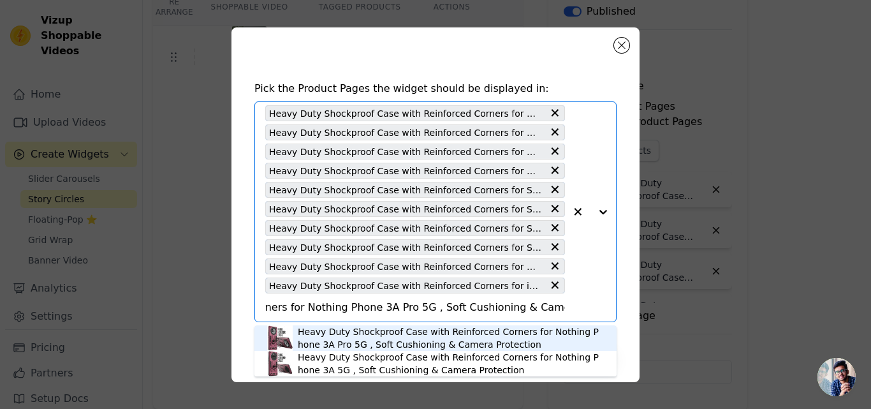
click at [357, 338] on div "Heavy Duty Shockproof Case with Reinforced Corners for Nothing Phone 3A Pro 5G …" at bounding box center [451, 338] width 306 height 26
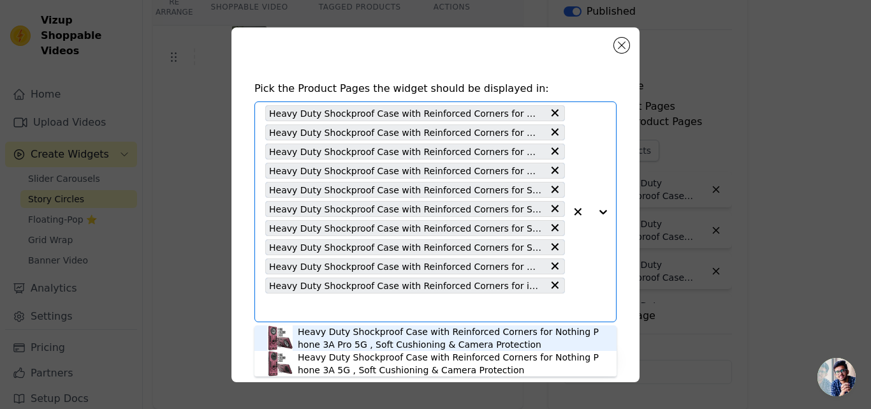
scroll to position [0, 0]
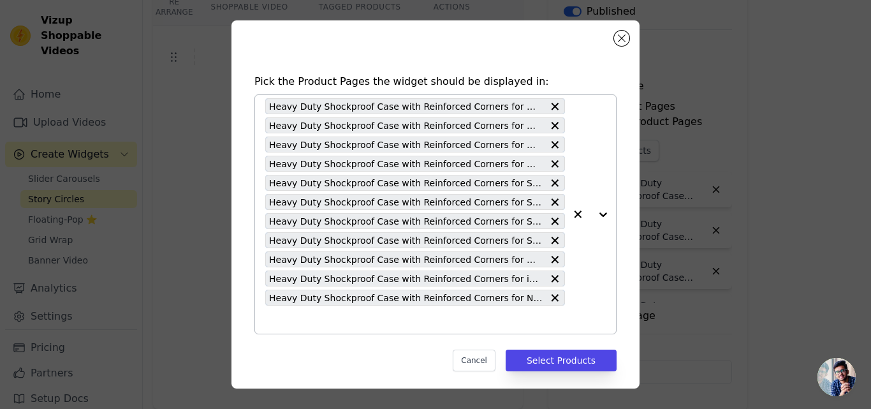
click at [316, 324] on input "text" at bounding box center [415, 319] width 300 height 15
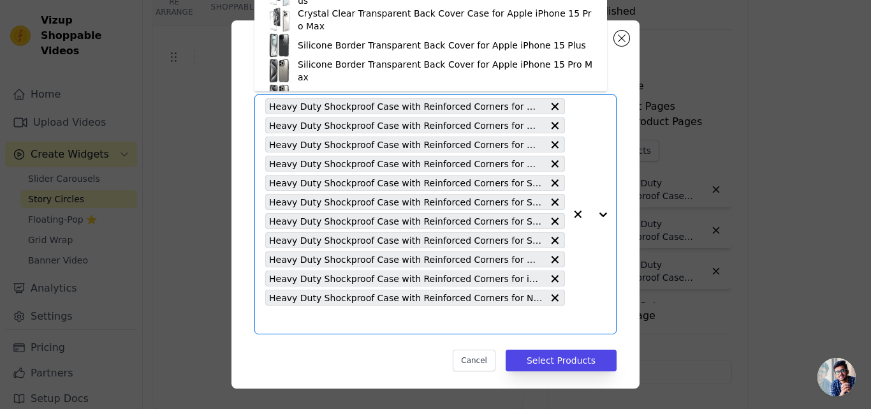
paste input "Heavy Duty Shockproof Case with Reinforced Corners for iQOO 13 5G , Soft Cushio…"
type input "Heavy Duty Shockproof Case with Reinforced Corners for iQOO 13 5G , Soft Cushio…"
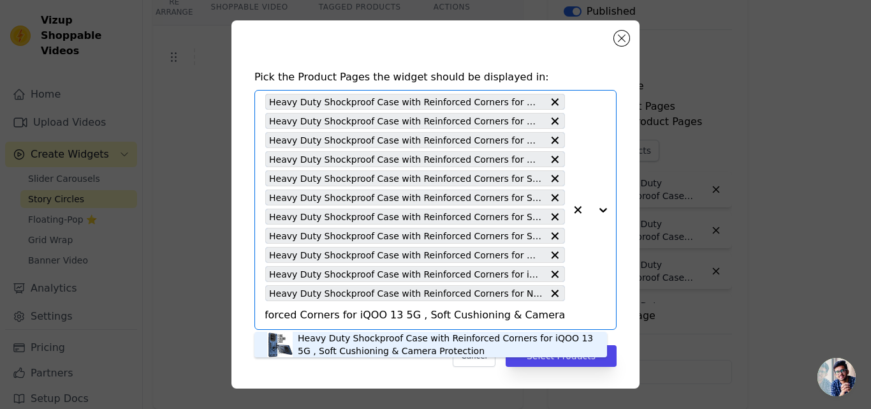
scroll to position [6, 0]
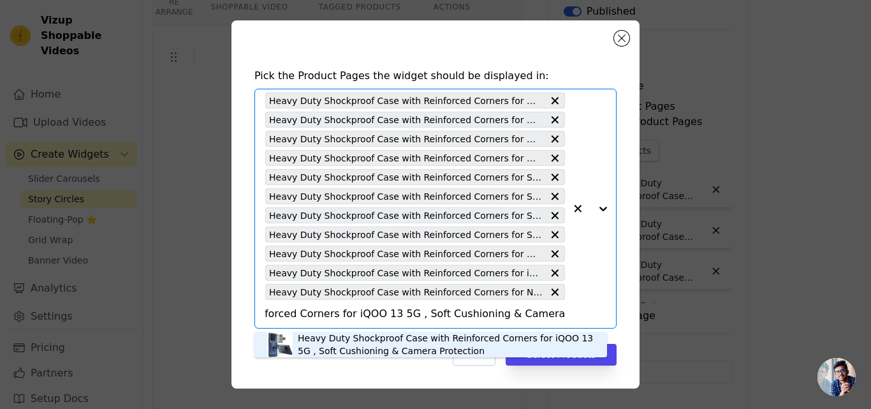
click at [325, 345] on div "Heavy Duty Shockproof Case with Reinforced Corners for iQOO 13 5G , Soft Cushio…" at bounding box center [446, 345] width 297 height 26
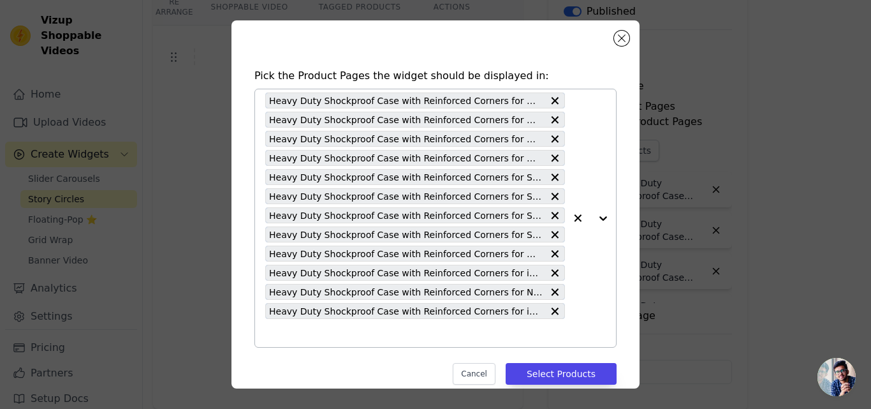
click at [323, 335] on input "text" at bounding box center [415, 332] width 300 height 15
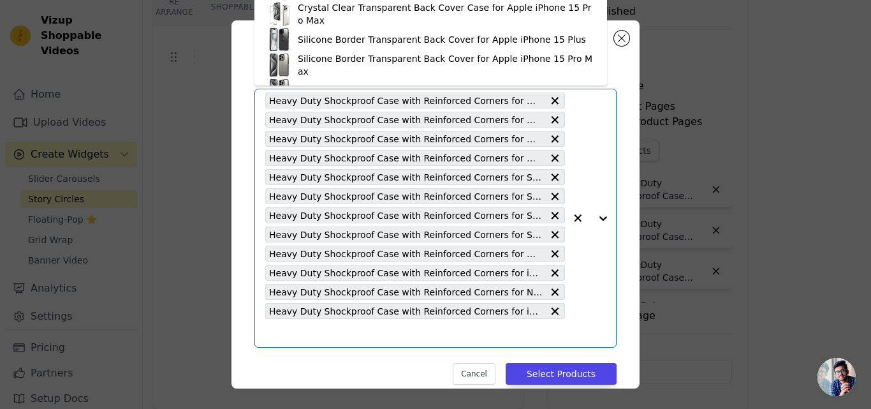
paste input "Heavy Duty Shockproof Case with Reinforced Corners for Nothing Phone 3A 5G , So…"
type input "Heavy Duty Shockproof Case with Reinforced Corners for Nothing Phone 3A 5G , So…"
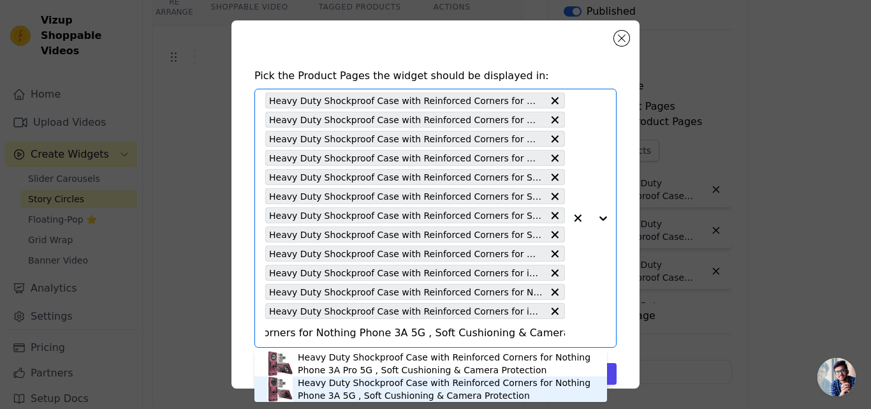
click at [308, 388] on div "Heavy Duty Shockproof Case with Reinforced Corners for Nothing Phone 3A 5G , So…" at bounding box center [446, 389] width 297 height 26
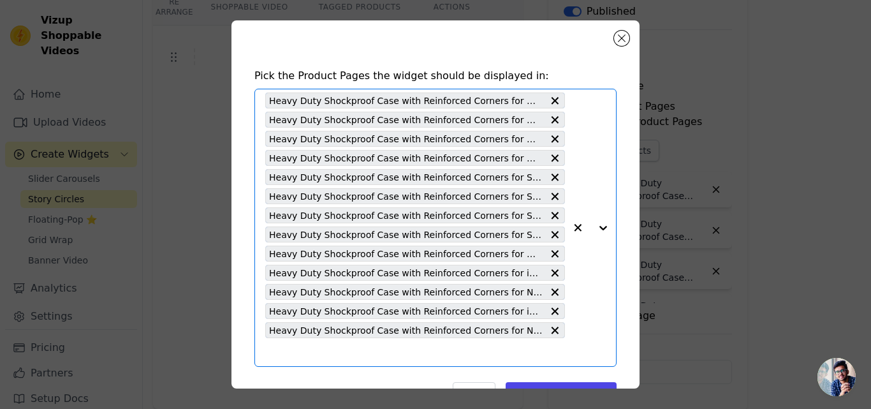
scroll to position [0, 0]
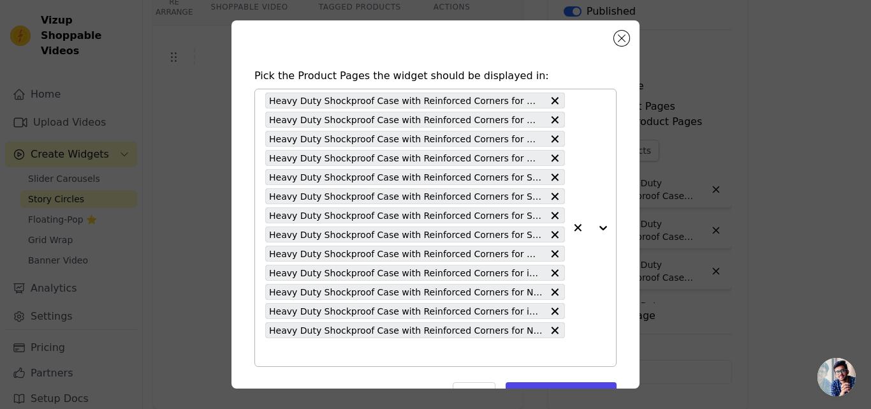
click at [307, 351] on input "text" at bounding box center [415, 351] width 300 height 15
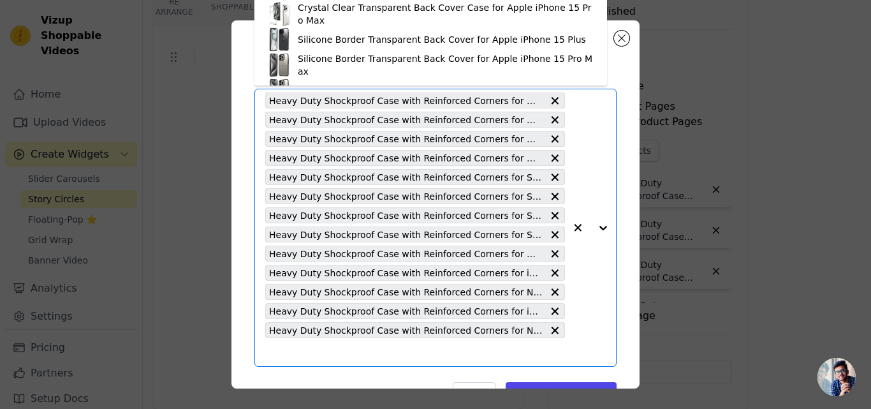
paste input "Heavy Duty Shockproof Case with Reinforced Corners for Samsung A56 5G , Soft Cu…"
type input "Heavy Duty Shockproof Case with Reinforced Corners for Samsung A56 5G , Soft Cu…"
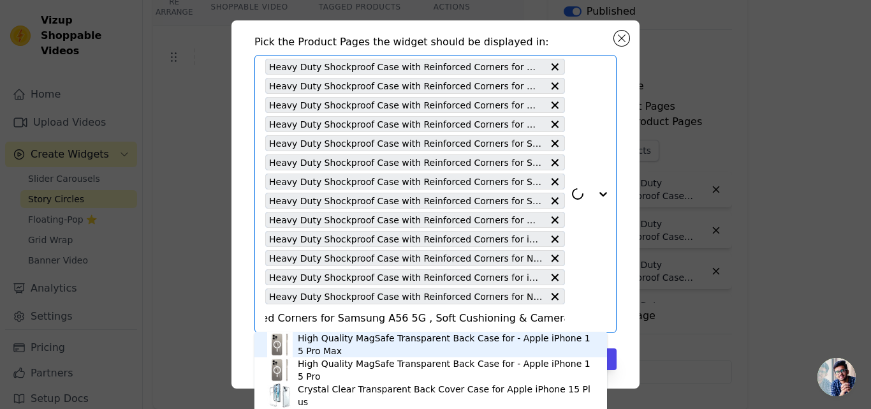
scroll to position [44, 0]
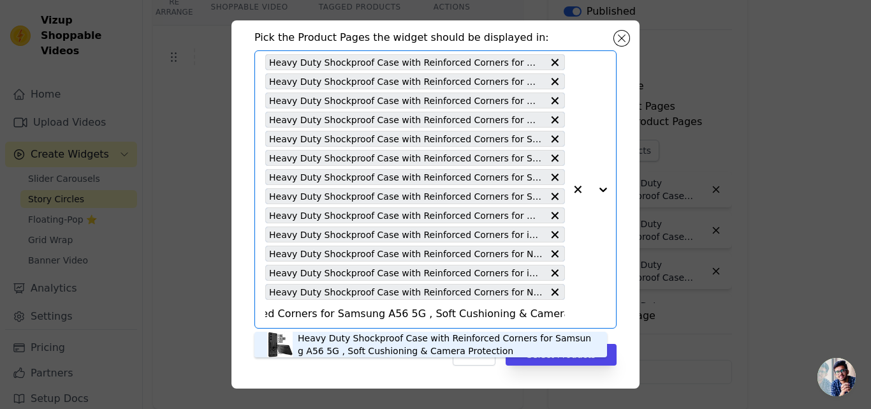
click at [338, 346] on div "Heavy Duty Shockproof Case with Reinforced Corners for Samsung A56 5G , Soft Cu…" at bounding box center [446, 345] width 297 height 26
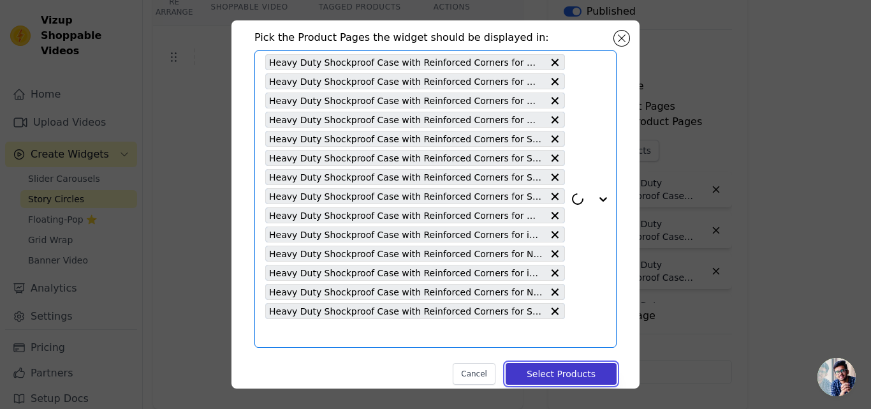
click at [521, 380] on button "Select Products" at bounding box center [561, 374] width 111 height 22
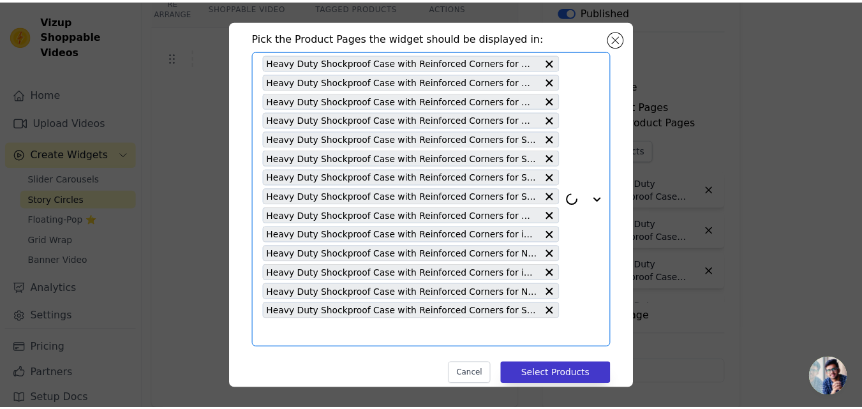
scroll to position [128, 0]
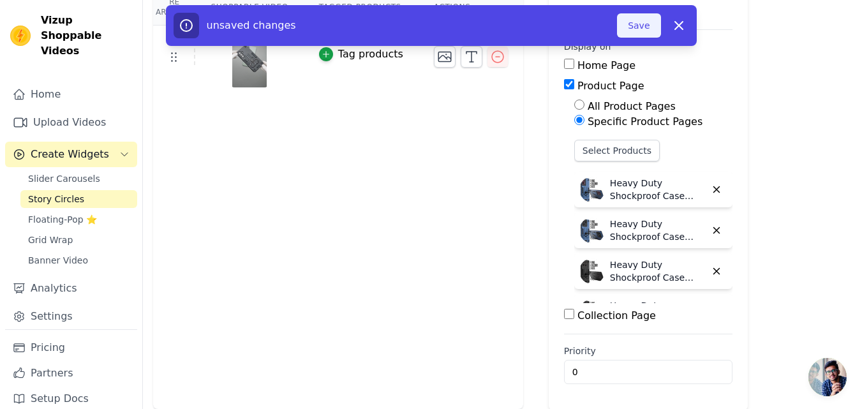
click at [629, 28] on button "Save" at bounding box center [638, 25] width 43 height 24
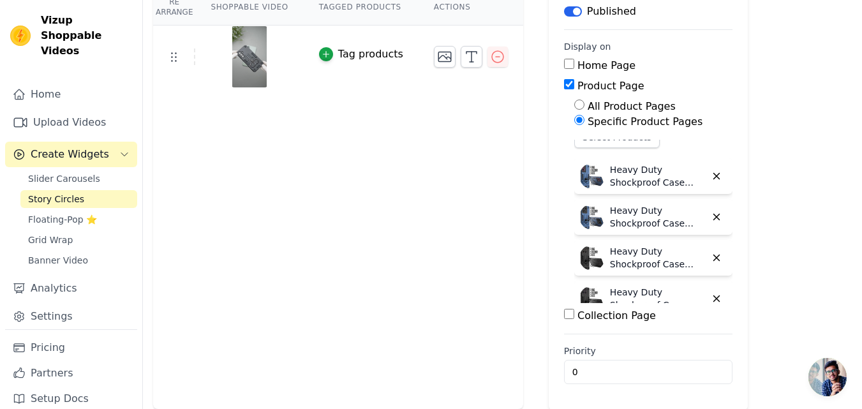
scroll to position [0, 0]
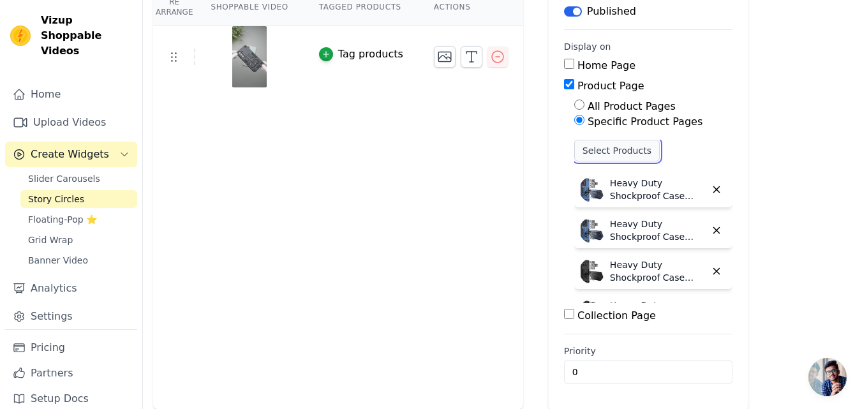
click at [582, 153] on button "Select Products" at bounding box center [616, 151] width 85 height 22
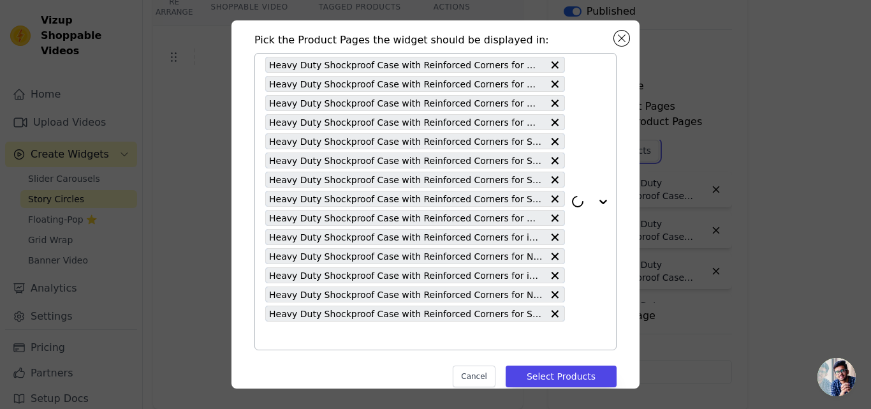
scroll to position [63, 0]
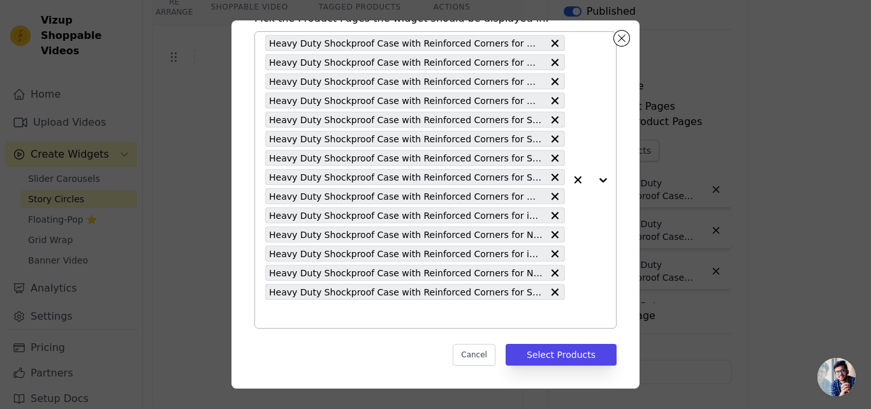
click at [281, 312] on input "text" at bounding box center [415, 313] width 300 height 15
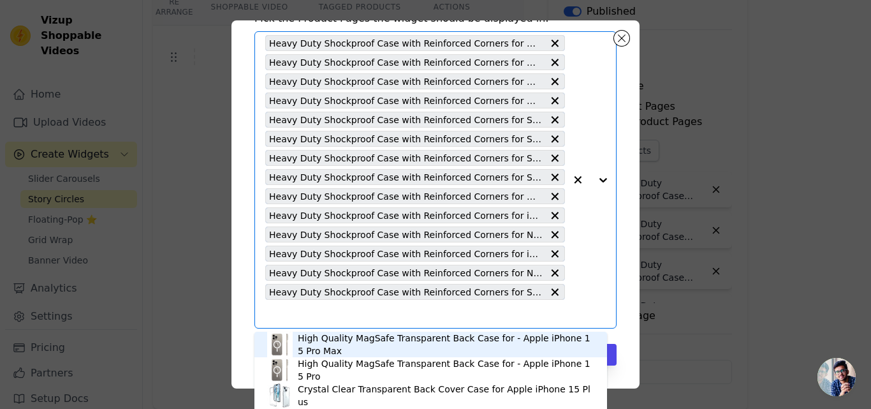
paste input "Heavy Duty Shockproof Case with Reinforced Corners for Vivo V50 5G , Soft Cushi…"
type input "Heavy Duty Shockproof Case with Reinforced Corners for Vivo V50 5G , Soft Cushi…"
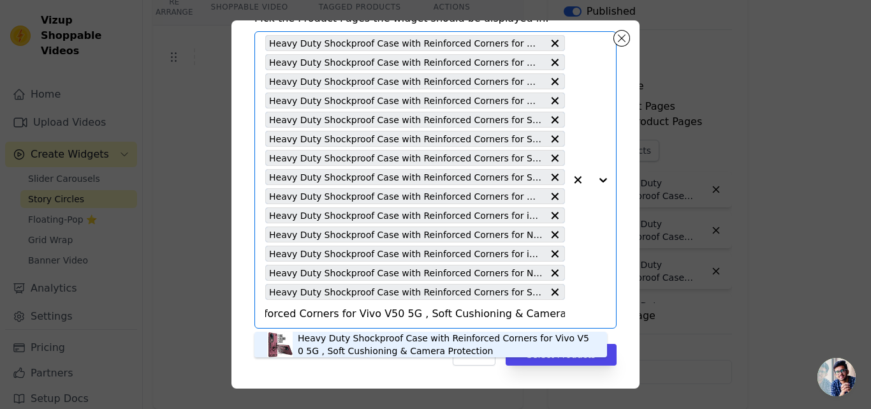
click at [333, 333] on div "Heavy Duty Shockproof Case with Reinforced Corners for Vivo V50 5G , Soft Cushi…" at bounding box center [446, 345] width 297 height 26
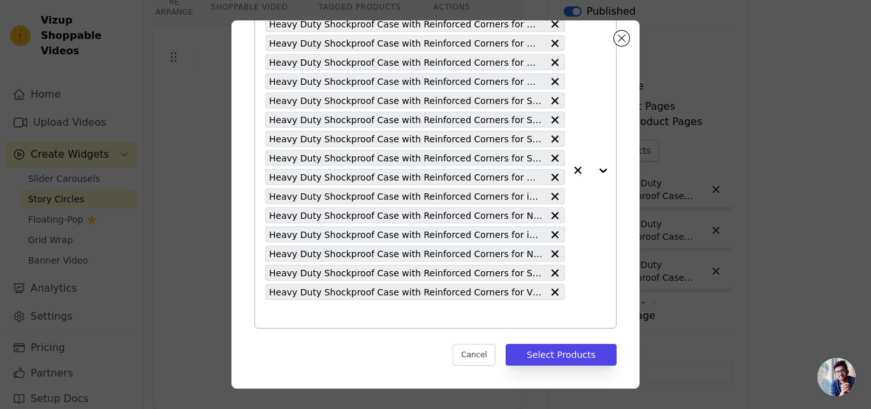
click at [312, 311] on input "text" at bounding box center [415, 313] width 300 height 15
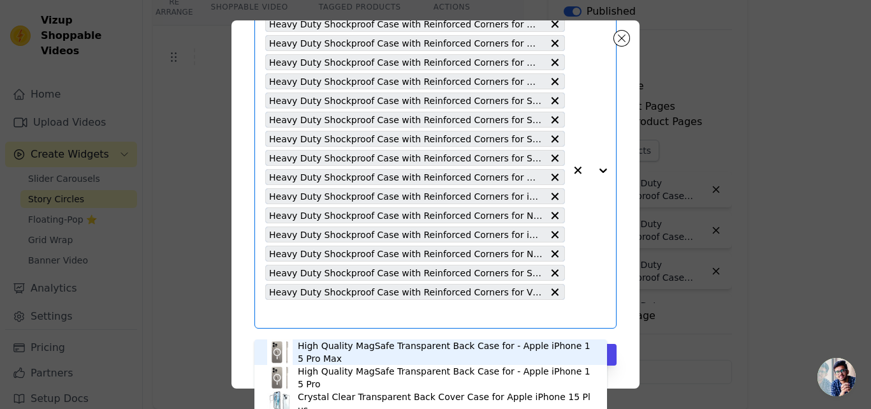
scroll to position [75, 0]
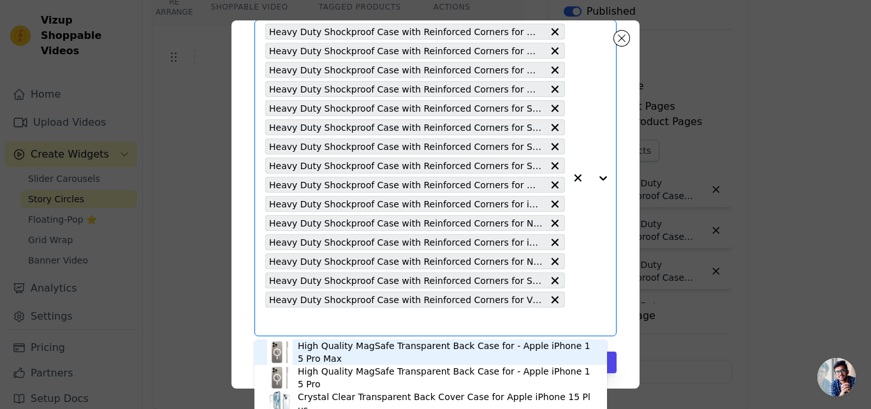
paste input "Heavy Duty Shockproof Case with Reinforced Corners for Vivo X200 5G, Soft Cushi…"
type input "Heavy Duty Shockproof Case with Reinforced Corners for Vivo X200 5G, Soft Cushi…"
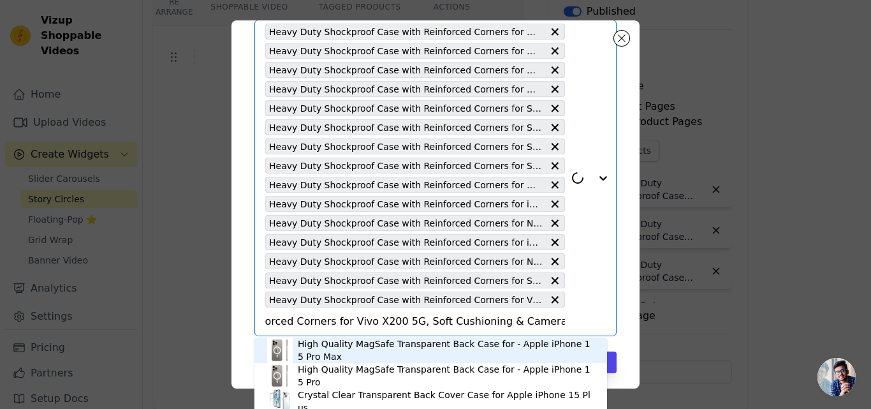
scroll to position [82, 0]
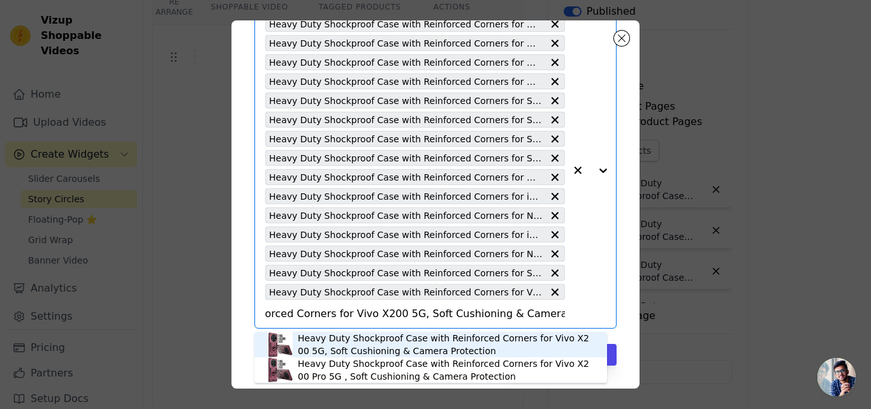
click at [360, 340] on div "Heavy Duty Shockproof Case with Reinforced Corners for Vivo X200 5G, Soft Cushi…" at bounding box center [446, 345] width 297 height 26
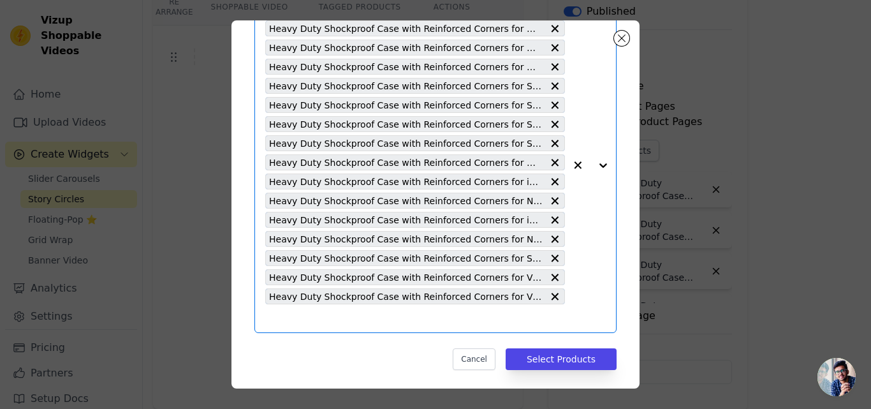
scroll to position [101, 0]
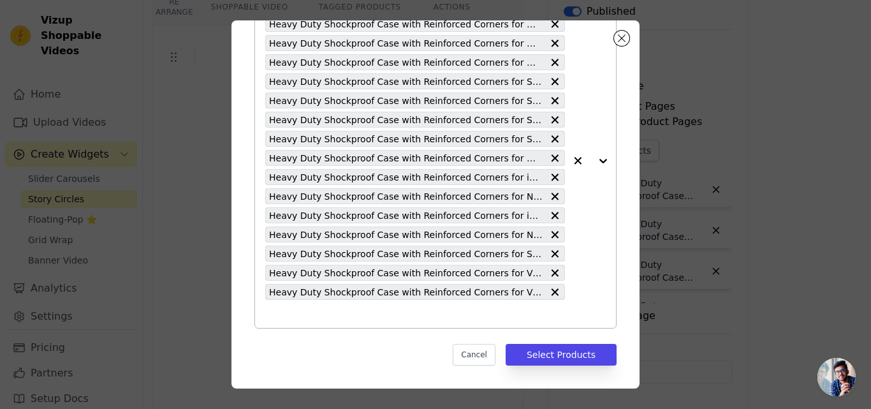
click at [423, 319] on input "text" at bounding box center [415, 313] width 300 height 15
paste input "Heavy Duty Shockproof Case with Reinforced Corners for Vivo X200 Pro 5G , Soft …"
type input "Heavy Duty Shockproof Case with Reinforced Corners for Vivo X200 Pro 5G , Soft …"
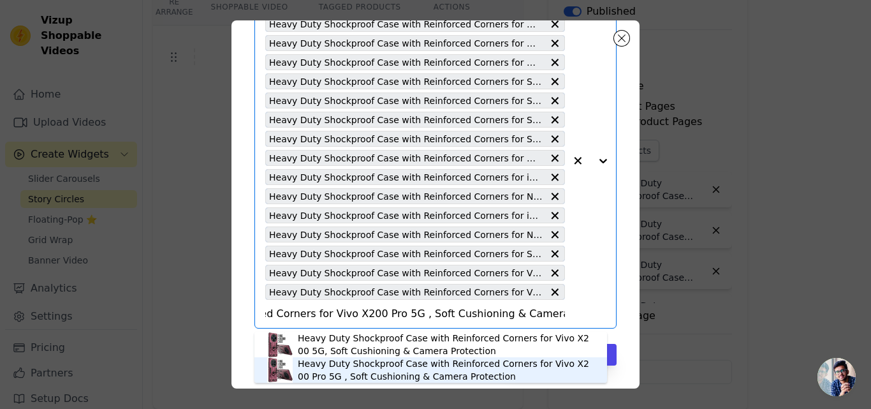
click at [358, 367] on div "Heavy Duty Shockproof Case with Reinforced Corners for Vivo X200 Pro 5G , Soft …" at bounding box center [446, 370] width 297 height 26
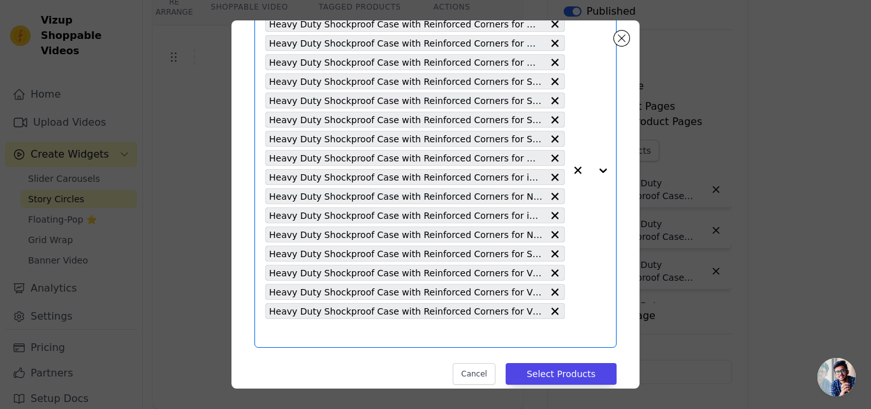
click at [341, 330] on input "text" at bounding box center [415, 332] width 300 height 15
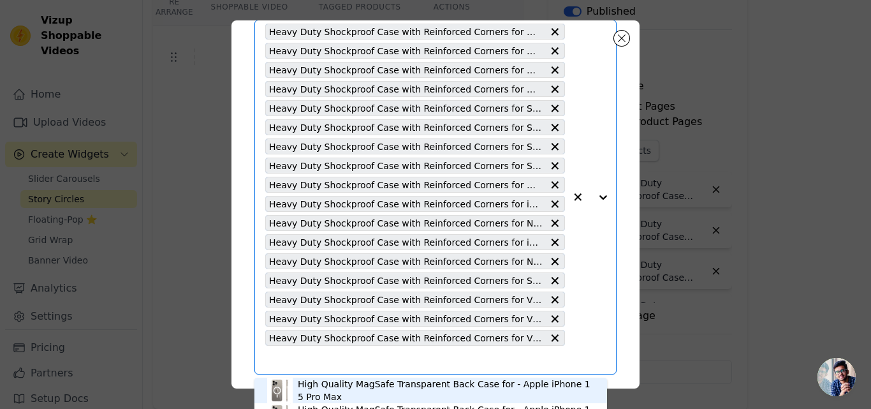
paste input "Heavy Duty Shockproof Case with Reinforced Corners for Xiaomi 15 5G , Soft Cush…"
type input "Heavy Duty Shockproof Case with Reinforced Corners for Xiaomi 15 5G , Soft Cush…"
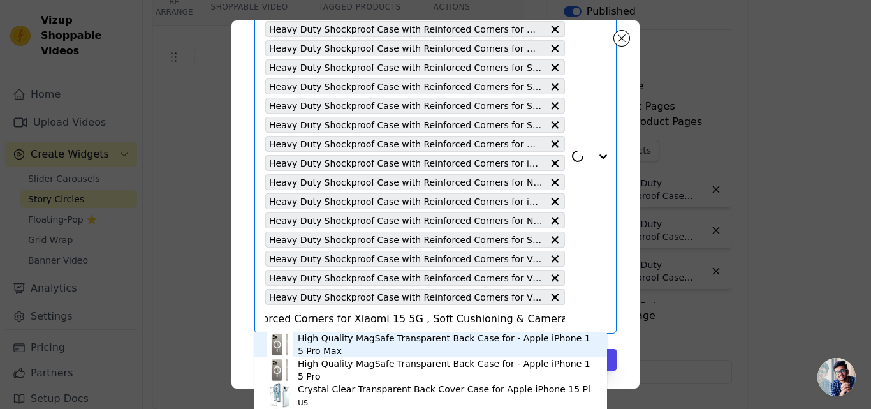
scroll to position [121, 0]
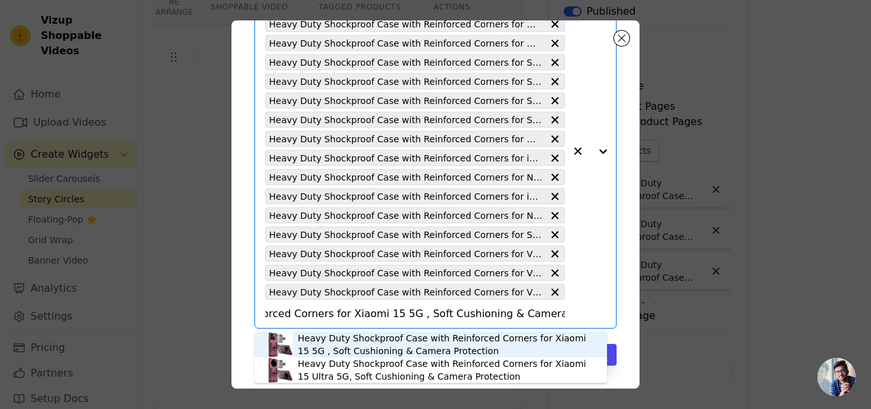
click at [322, 336] on div "Heavy Duty Shockproof Case with Reinforced Corners for Xiaomi 15 5G , Soft Cush…" at bounding box center [446, 345] width 297 height 26
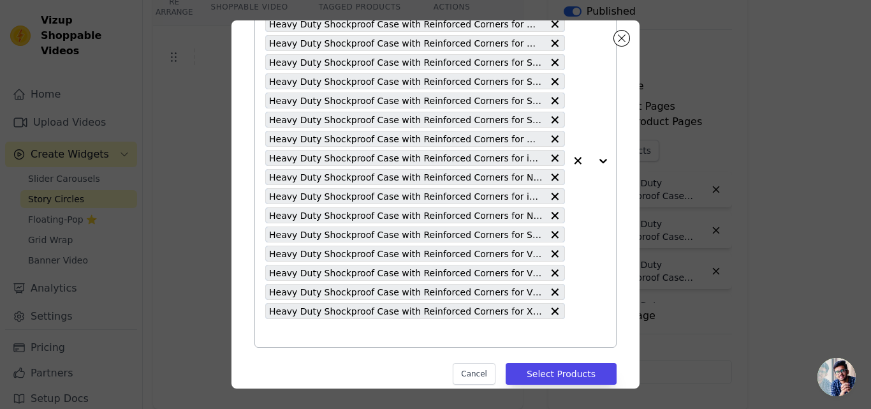
click at [328, 334] on input "text" at bounding box center [415, 332] width 300 height 15
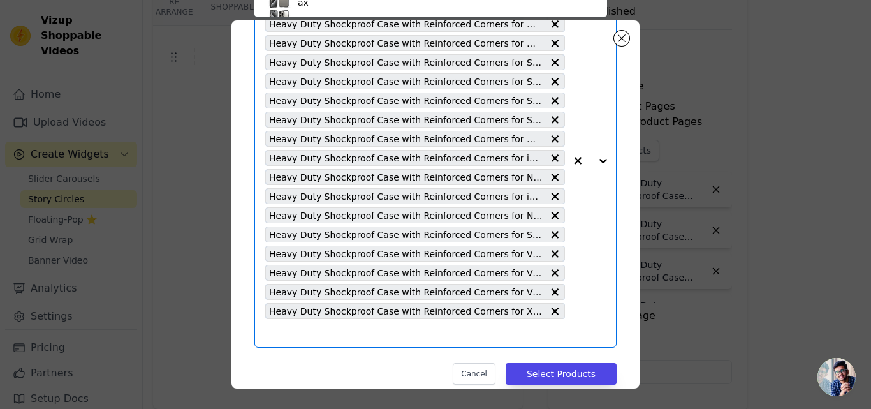
scroll to position [75, 0]
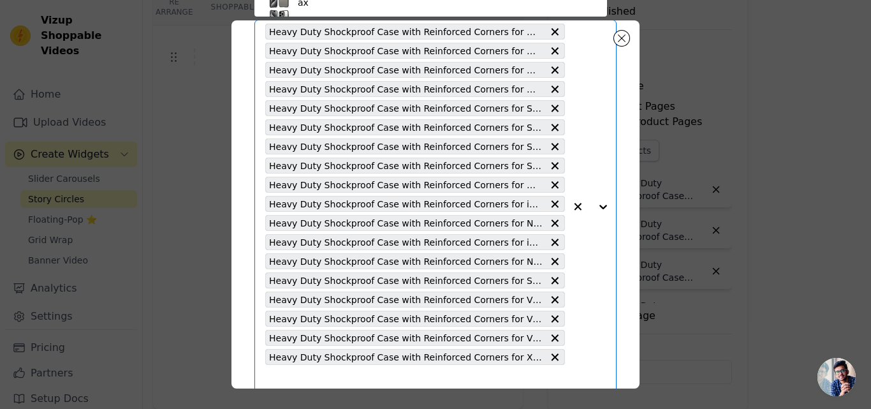
paste input "Heavy Duty Shockproof Case with Reinforced Corners for Xiaomi 15 Ultra 5G, Soft…"
type input "Heavy Duty Shockproof Case with Reinforced Corners for Xiaomi 15 Ultra 5G, Soft…"
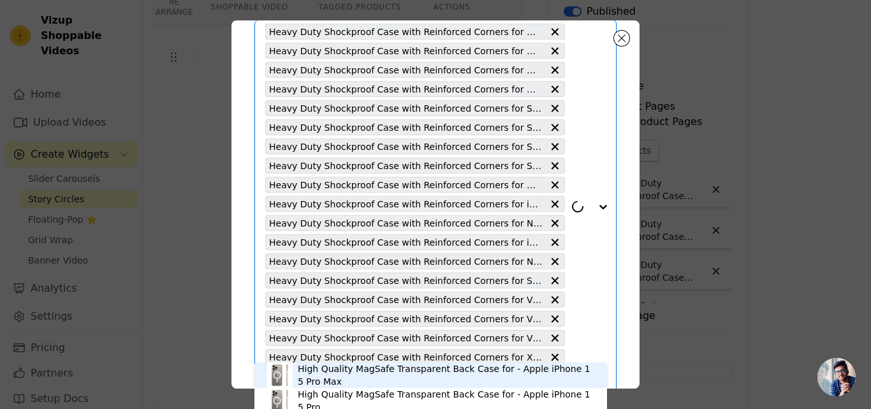
scroll to position [140, 0]
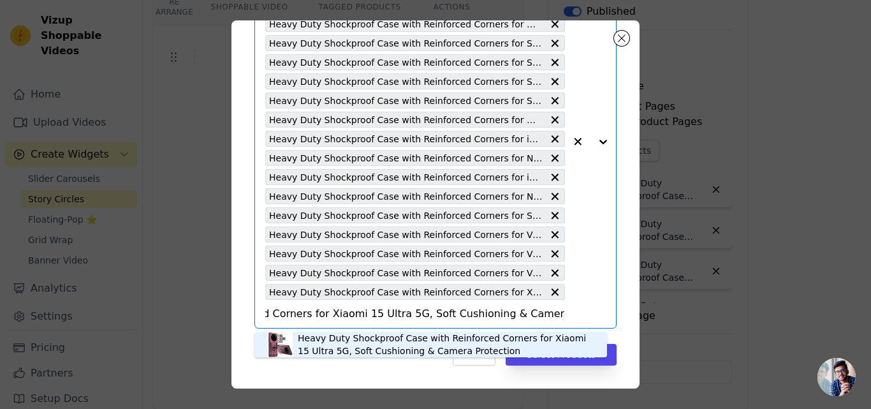
click at [351, 338] on div "Heavy Duty Shockproof Case with Reinforced Corners for Xiaomi 15 Ultra 5G, Soft…" at bounding box center [446, 345] width 297 height 26
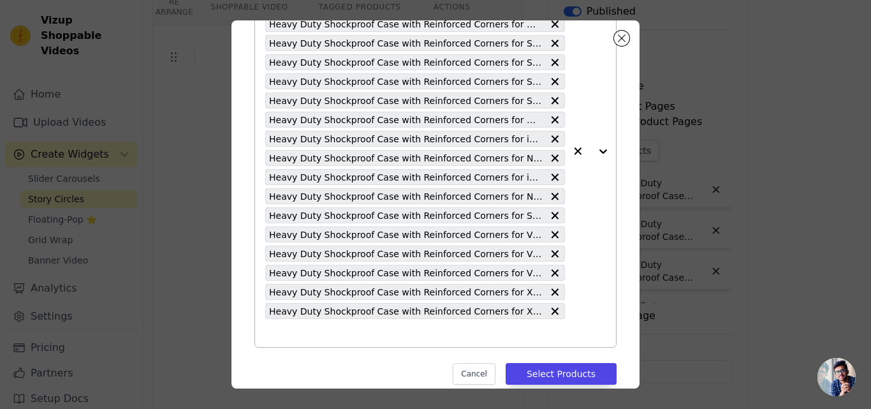
click at [343, 332] on input "text" at bounding box center [415, 332] width 300 height 15
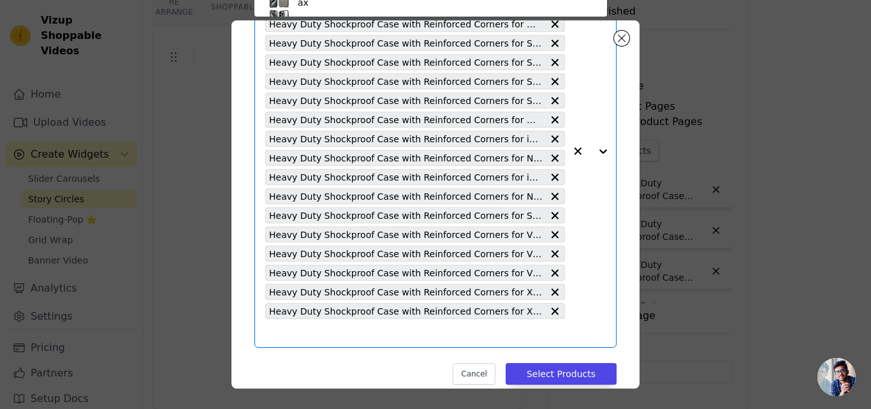
scroll to position [75, 0]
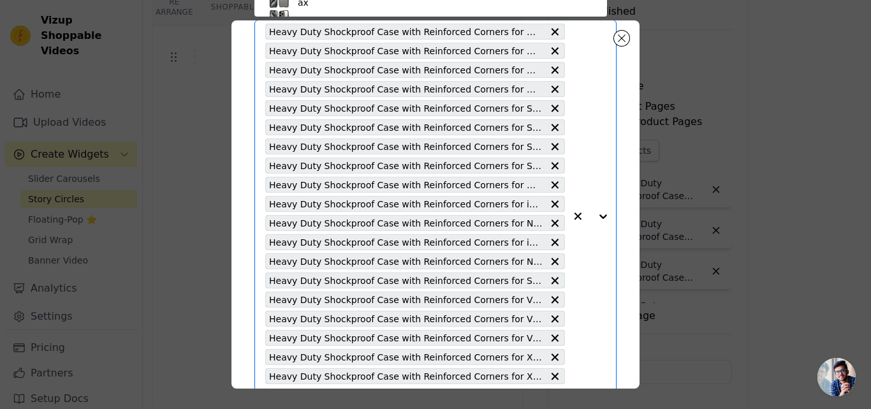
paste input "Heavy Duty Shockproof Case with Reinforced Corners for iQOO 12 5G , Soft Cushio…"
type input "Heavy Duty Shockproof Case with Reinforced Corners for iQOO 12 5G , Soft Cushio…"
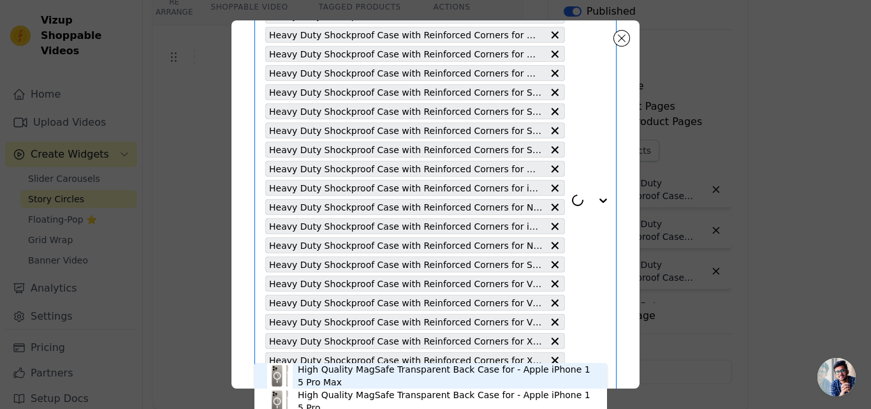
scroll to position [159, 0]
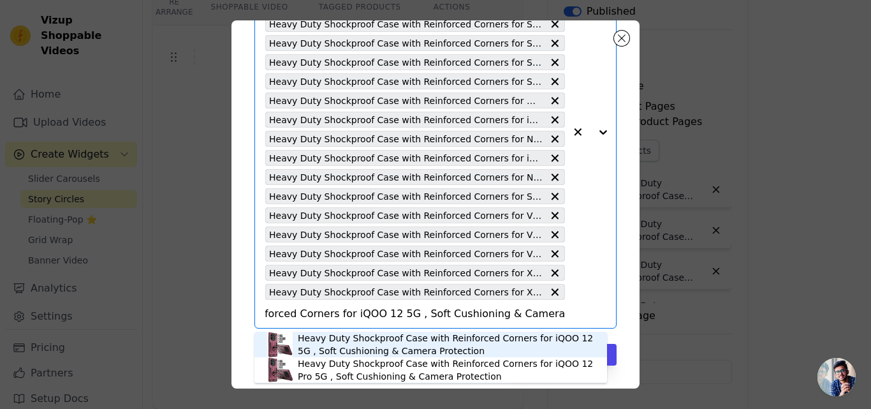
click at [357, 332] on div "Heavy Duty Shockproof Case with Reinforced Corners for iQOO 12 5G , Soft Cushio…" at bounding box center [446, 345] width 297 height 26
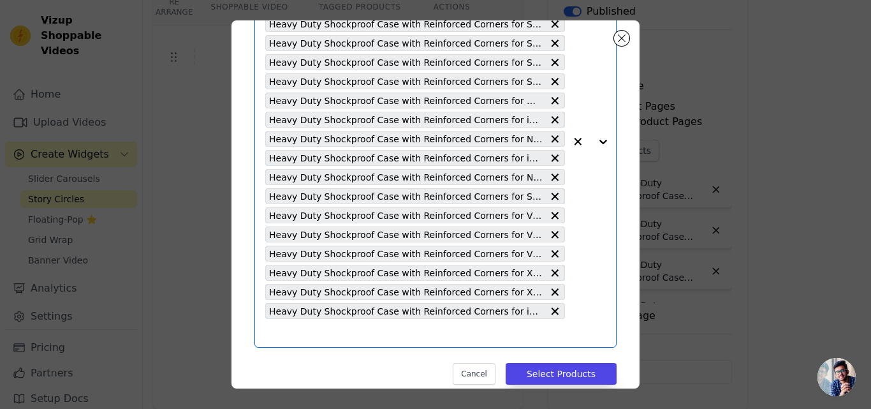
scroll to position [0, 0]
click at [351, 332] on input "text" at bounding box center [415, 332] width 300 height 15
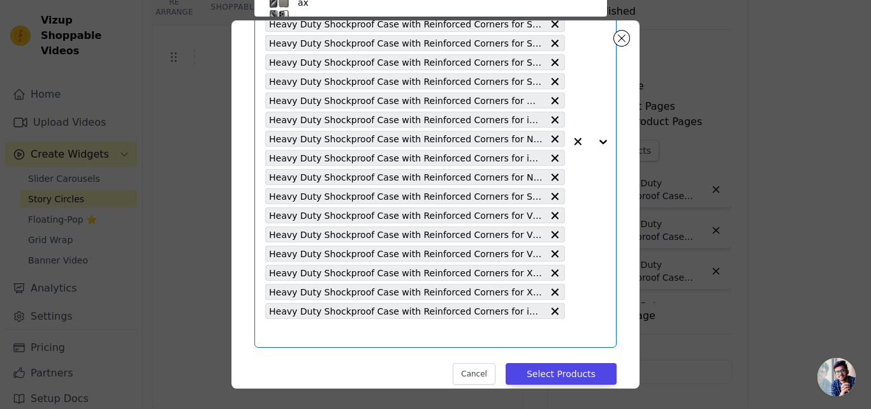
scroll to position [75, 0]
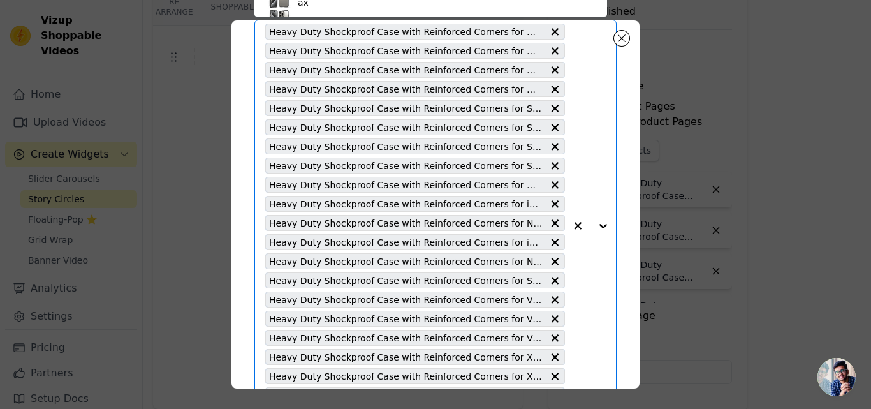
paste input "Heavy Duty Shockproof Case with Reinforced Corners for iQOO 12 Pro 5G , Soft Cu…"
type input "Heavy Duty Shockproof Case with Reinforced Corners for iQOO 12 Pro 5G , Soft Cu…"
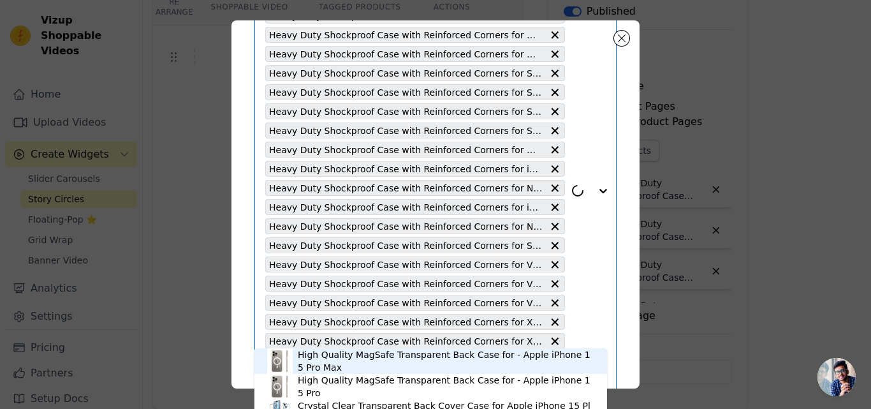
scroll to position [178, 0]
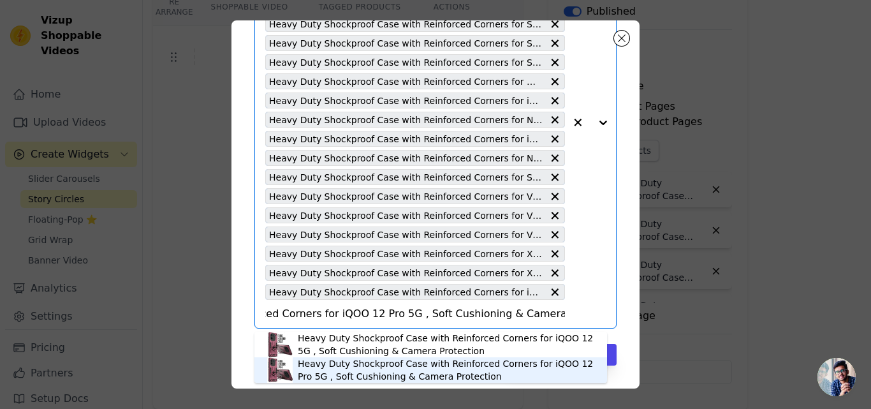
click at [345, 359] on div "Heavy Duty Shockproof Case with Reinforced Corners for iQOO 12 Pro 5G , Soft Cu…" at bounding box center [446, 370] width 297 height 26
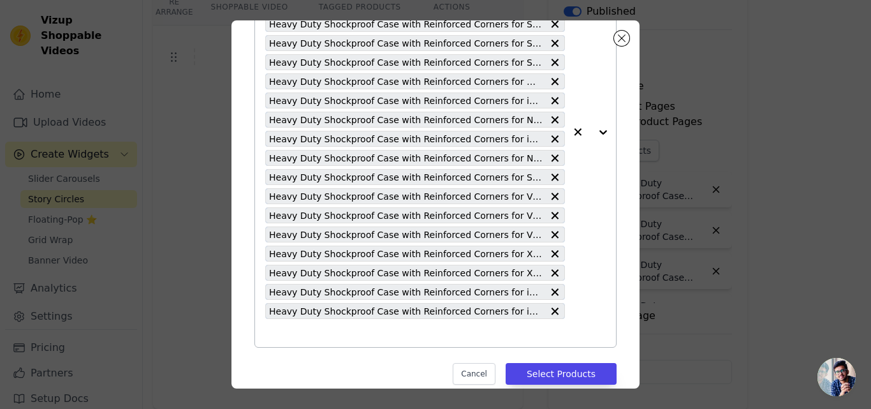
click at [344, 337] on input "text" at bounding box center [415, 332] width 300 height 15
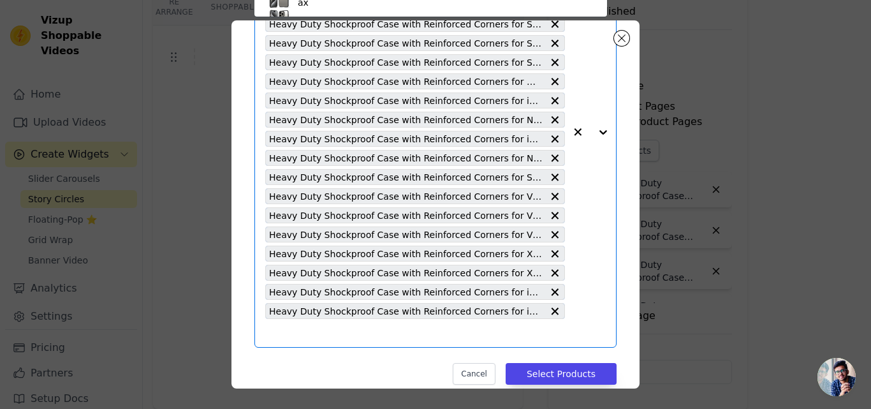
paste input "Heavy Duty Shockproof Case with Reinforced Corners for CMF by Nothing Phone 1 ,…"
type input "Heavy Duty Shockproof Case with Reinforced Corners for CMF by Nothing Phone 1 ,…"
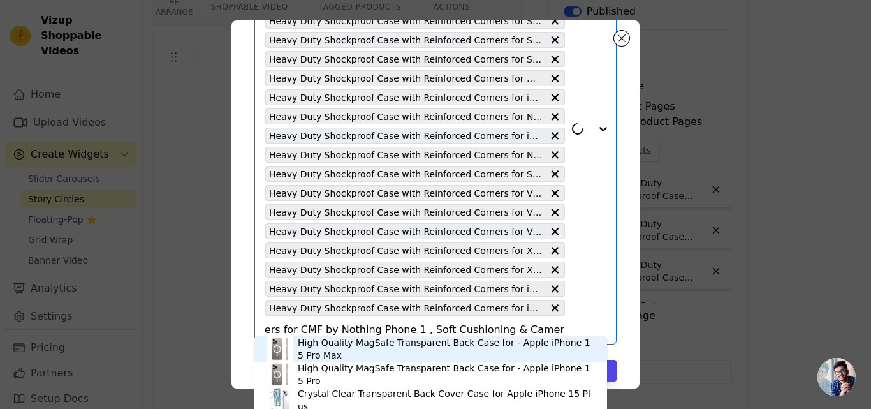
scroll to position [197, 0]
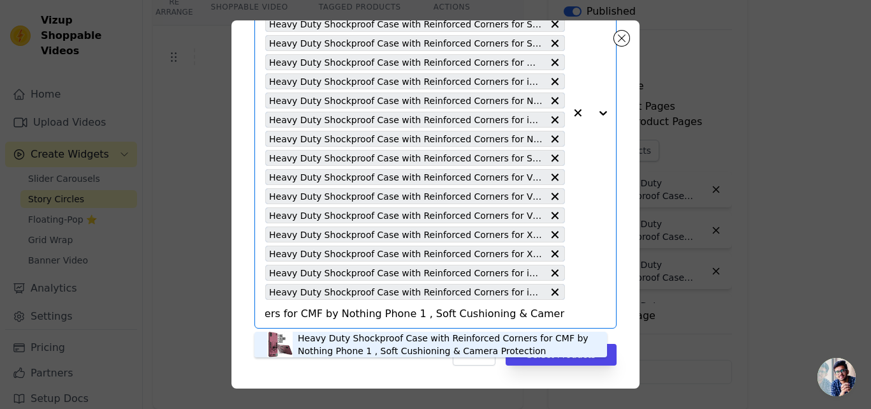
click at [344, 337] on div "Heavy Duty Shockproof Case with Reinforced Corners for CMF by Nothing Phone 1 ,…" at bounding box center [446, 345] width 297 height 26
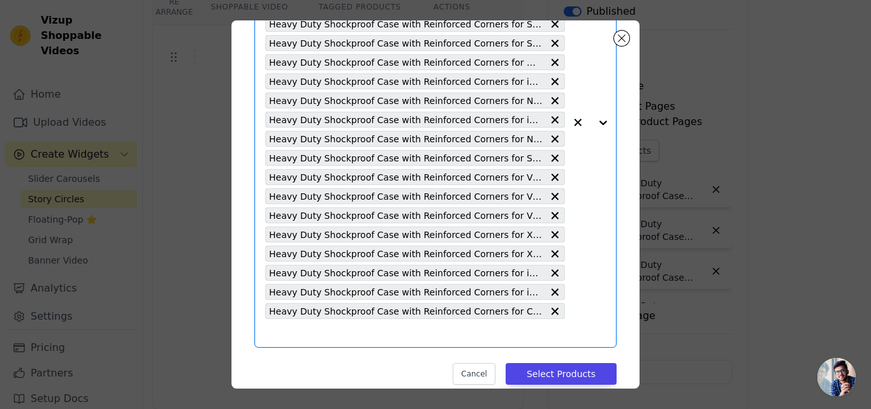
scroll to position [0, 0]
click at [344, 337] on input "text" at bounding box center [415, 332] width 300 height 15
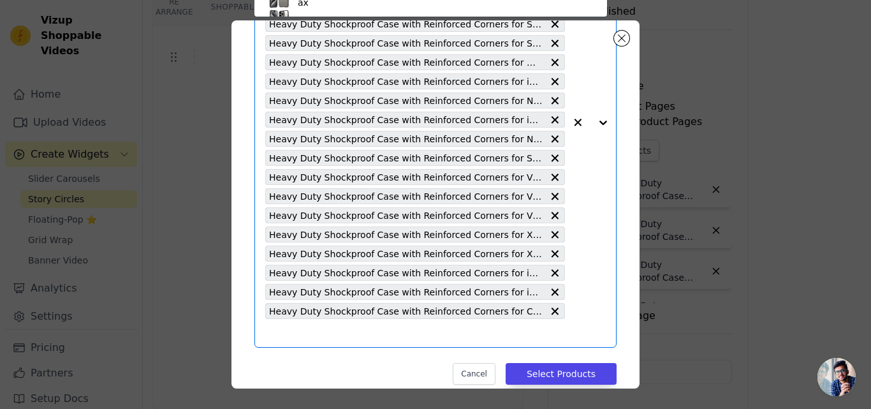
scroll to position [75, 0]
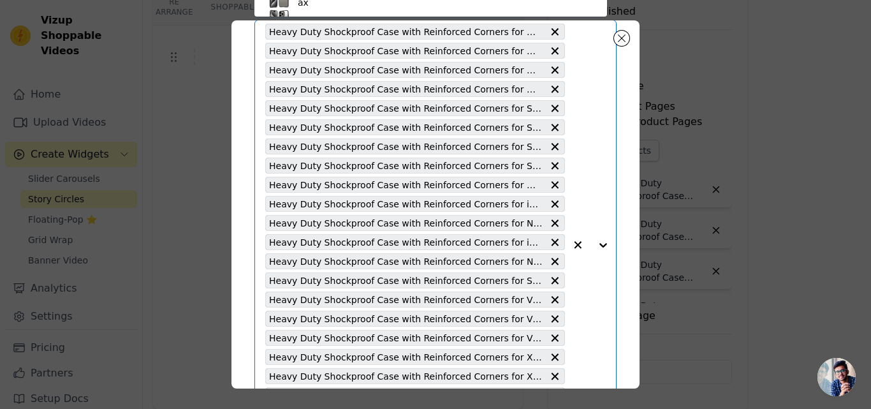
paste input "Heavy Duty Shockproof Case with Reinforced Corners for Samsung A36 5G , Soft Cu…"
type input "Heavy Duty Shockproof Case with Reinforced Corners for Samsung A36 5G , Soft Cu…"
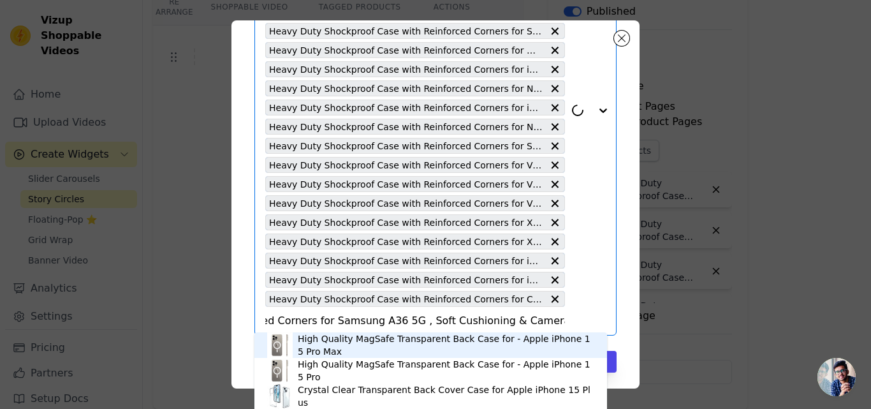
scroll to position [216, 0]
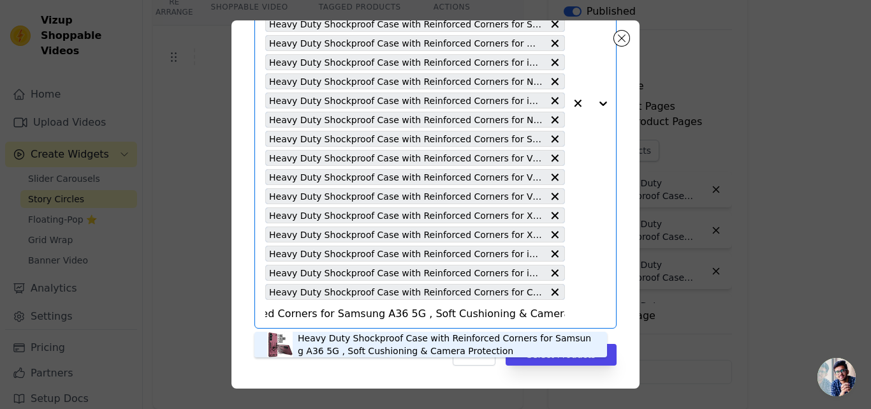
click at [344, 337] on div "Heavy Duty Shockproof Case with Reinforced Corners for Samsung A36 5G , Soft Cu…" at bounding box center [446, 345] width 297 height 26
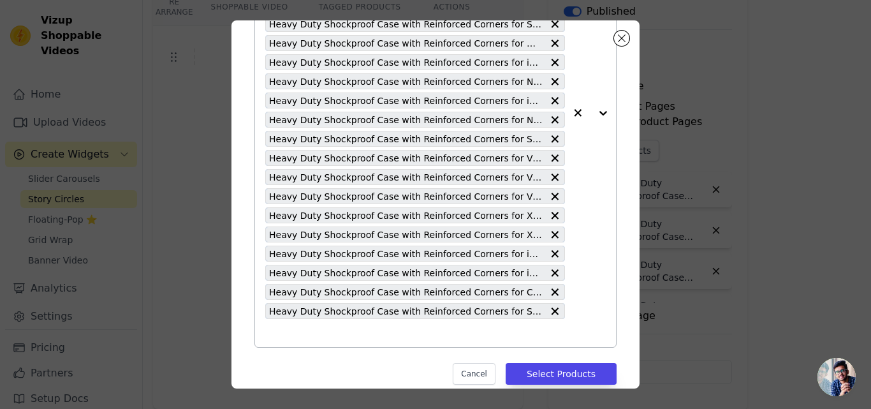
click at [344, 337] on input "text" at bounding box center [415, 332] width 300 height 15
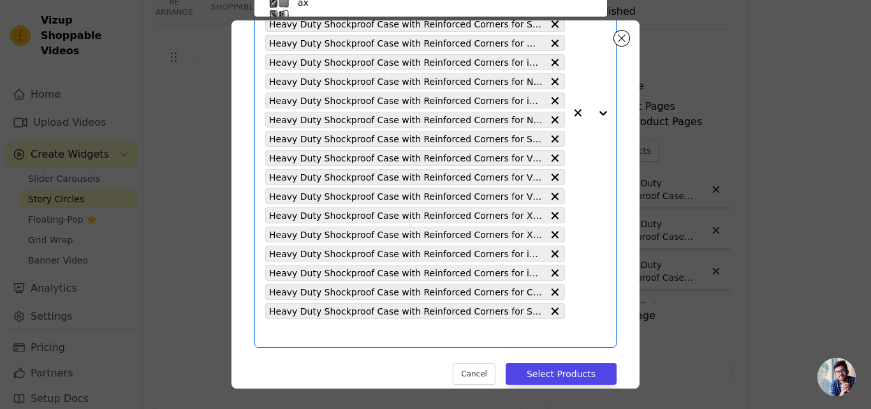
scroll to position [167, 0]
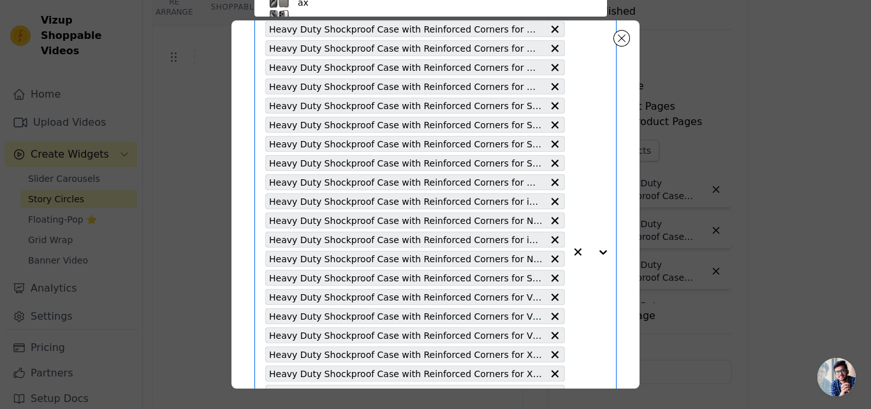
paste input "Heavy Duty Shockproof Case with Reinforced Corners for Motorola Moto G96 5G , S…"
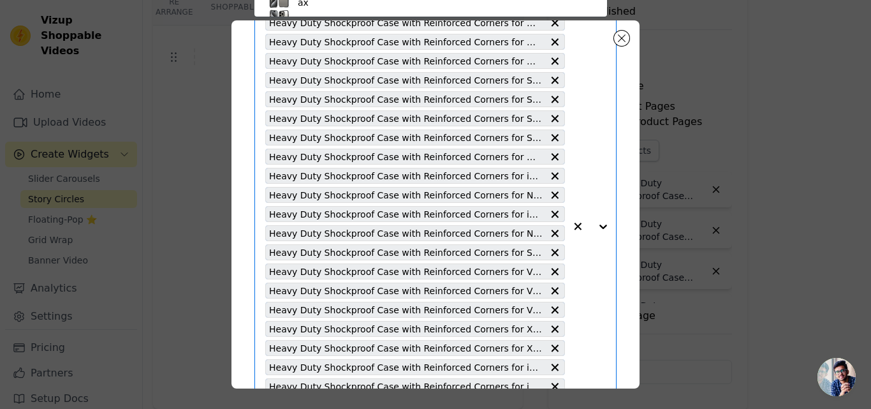
type input "Heavy Duty Shockproof Case with Reinforced Corners for Motorola Moto G96 5G , S…"
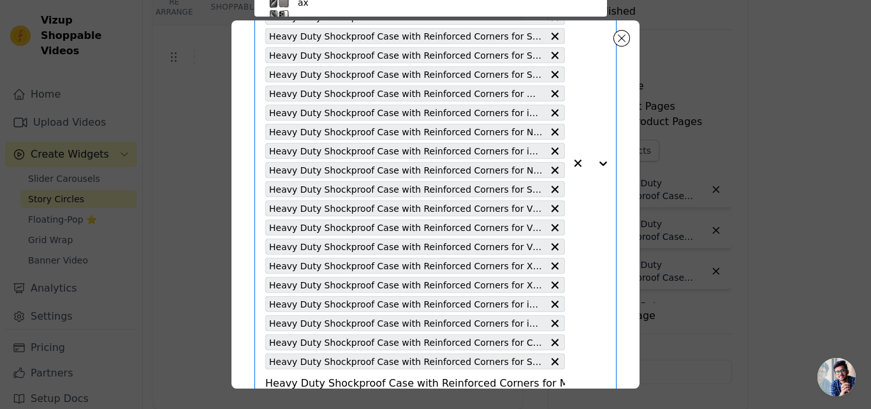
scroll to position [0, 0]
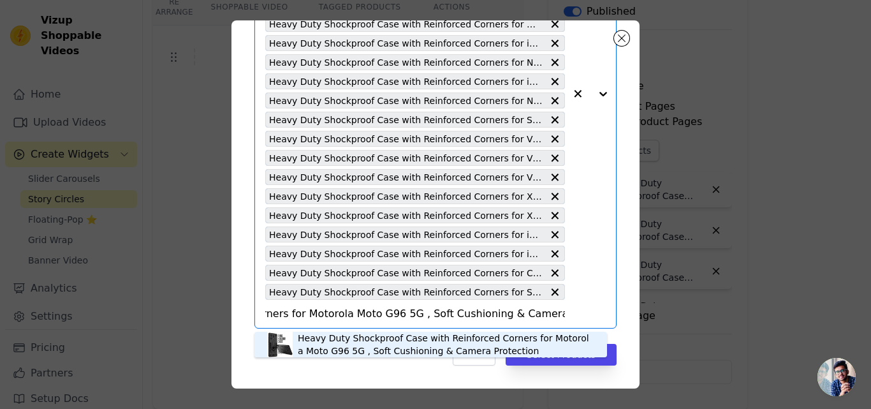
click at [341, 344] on div "Heavy Duty Shockproof Case with Reinforced Corners for Motorola Moto G96 5G , S…" at bounding box center [446, 345] width 297 height 26
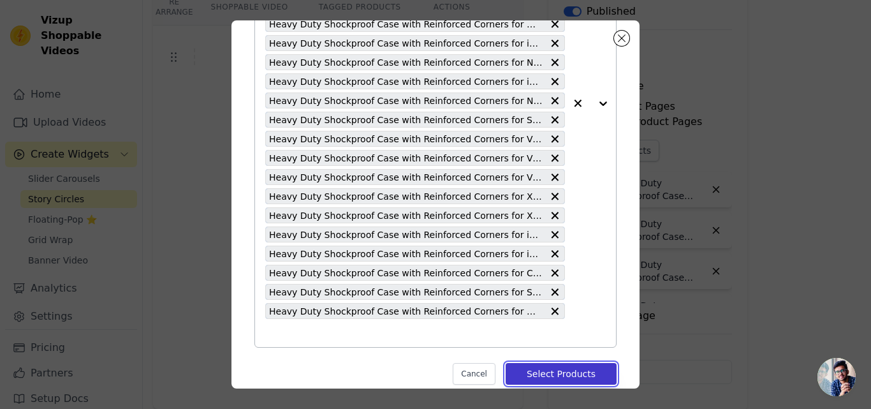
click at [552, 372] on button "Select Products" at bounding box center [561, 374] width 111 height 22
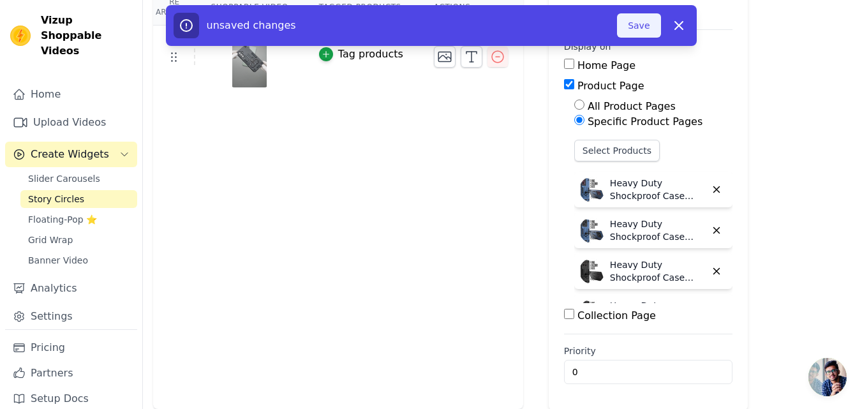
click at [630, 33] on button "Save" at bounding box center [638, 25] width 43 height 24
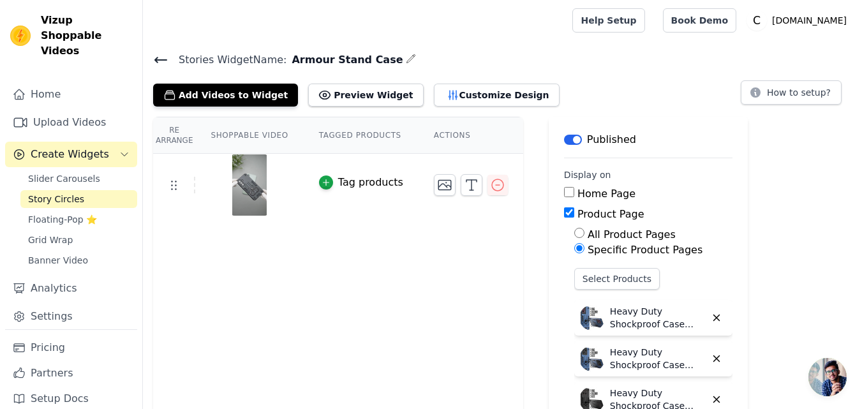
click at [158, 57] on icon at bounding box center [160, 59] width 11 height 5
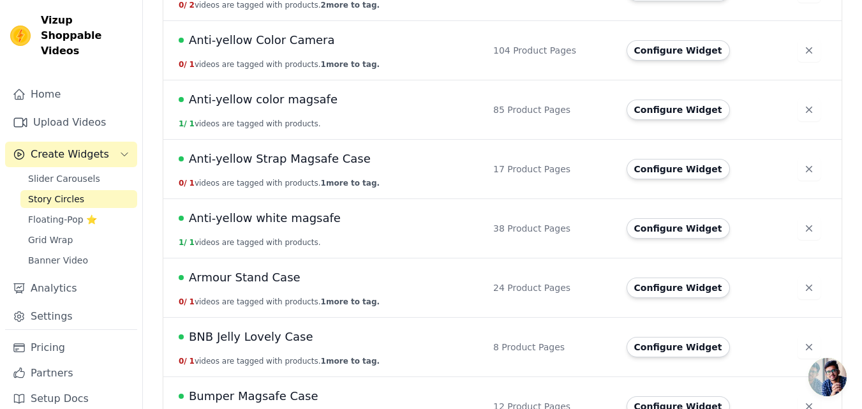
click at [274, 279] on span "Armour Stand Case" at bounding box center [245, 278] width 112 height 18
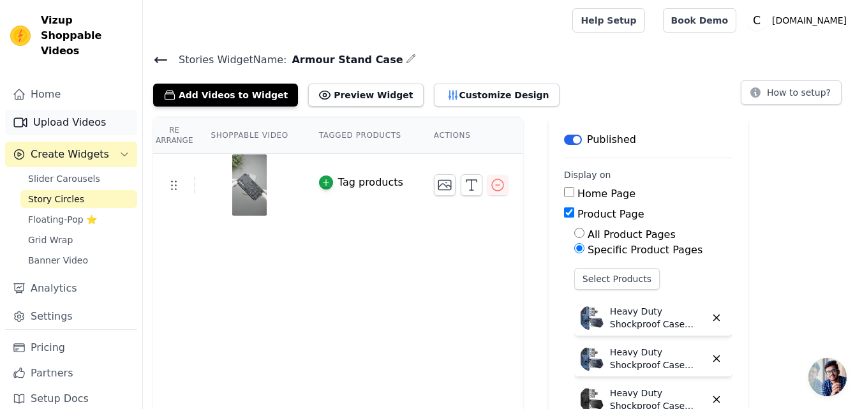
click at [65, 113] on link "Upload Videos" at bounding box center [71, 123] width 132 height 26
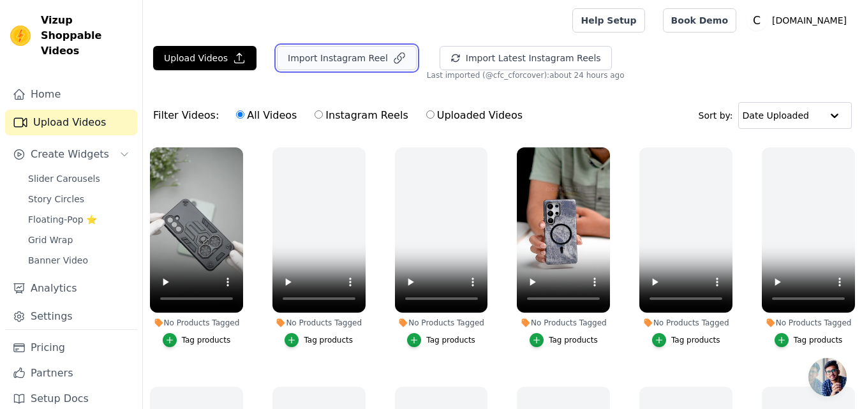
click at [320, 66] on button "Import Instagram Reel" at bounding box center [347, 58] width 140 height 24
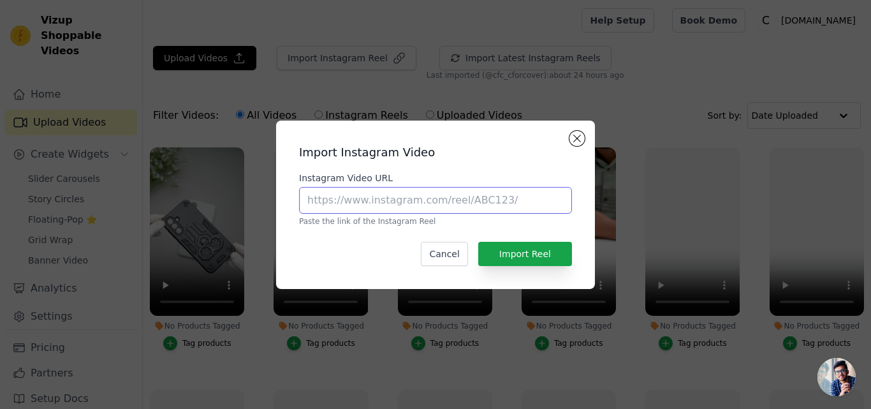
click at [430, 203] on input "Instagram Video URL" at bounding box center [435, 200] width 273 height 27
paste input "https://www.instagram.com/reel/DLPk3Qns4Mh/?igsh=bzViNWJwYWt4MGdi"
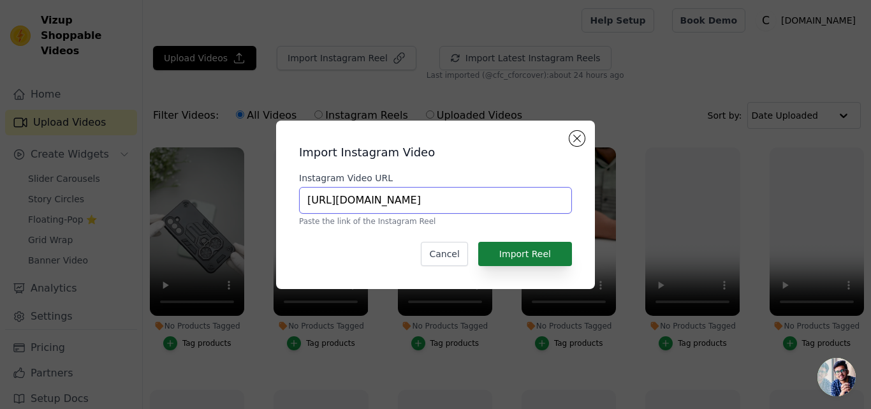
type input "https://www.instagram.com/reel/DLPk3Qns4Mh/?igsh=bzViNWJwYWt4MGdi"
click at [522, 262] on button "Import Reel" at bounding box center [525, 254] width 94 height 24
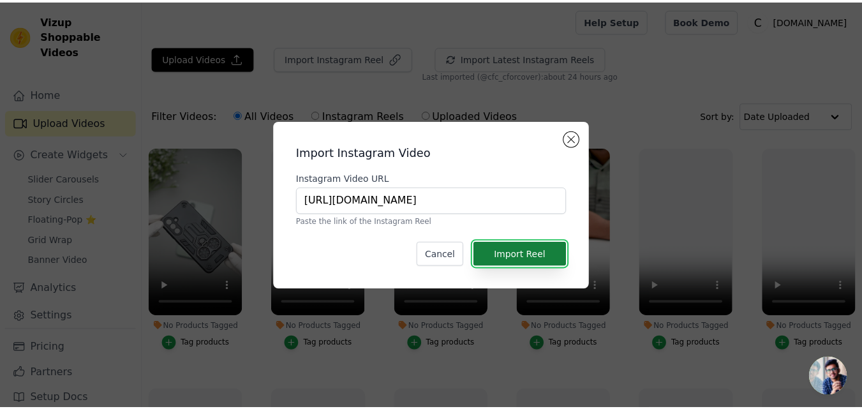
scroll to position [0, 0]
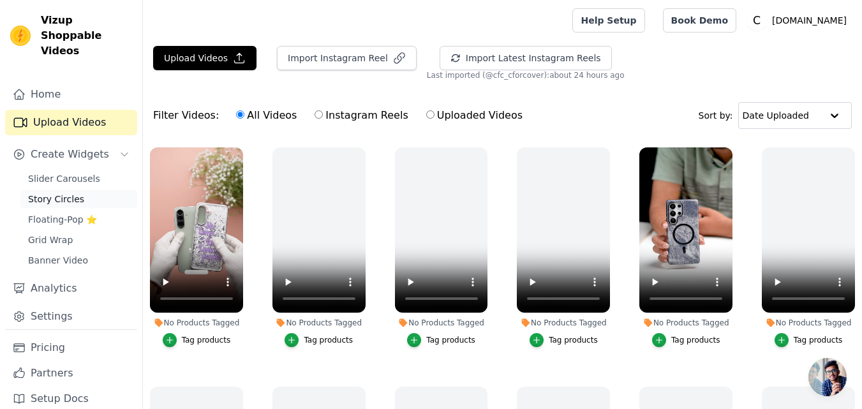
click at [66, 193] on span "Story Circles" at bounding box center [56, 199] width 56 height 13
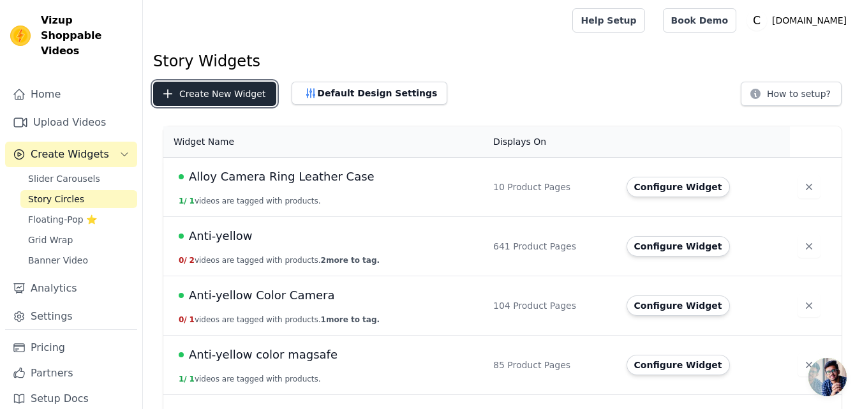
click at [191, 98] on button "Create New Widget" at bounding box center [214, 94] width 123 height 24
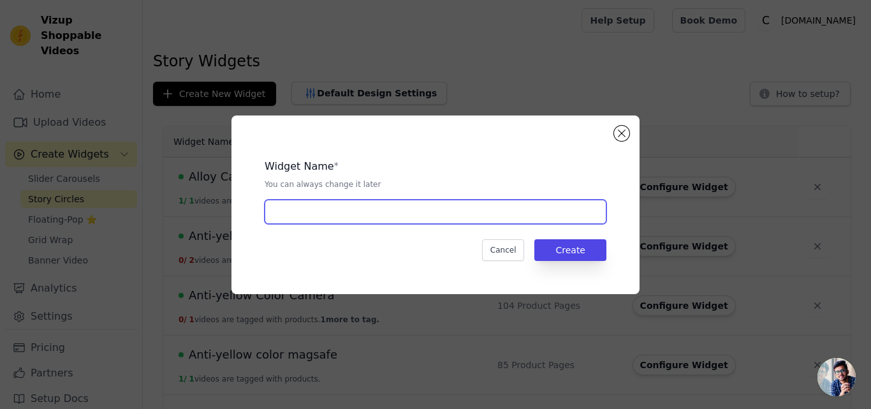
click at [288, 206] on input "text" at bounding box center [436, 212] width 342 height 24
paste input "Silver Foil Printed Case"
type input "Silver Foil Printed Case"
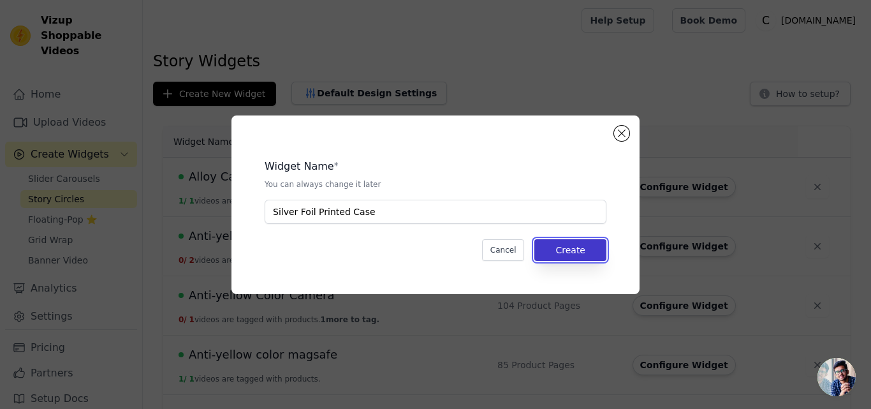
click at [570, 248] on button "Create" at bounding box center [571, 250] width 72 height 22
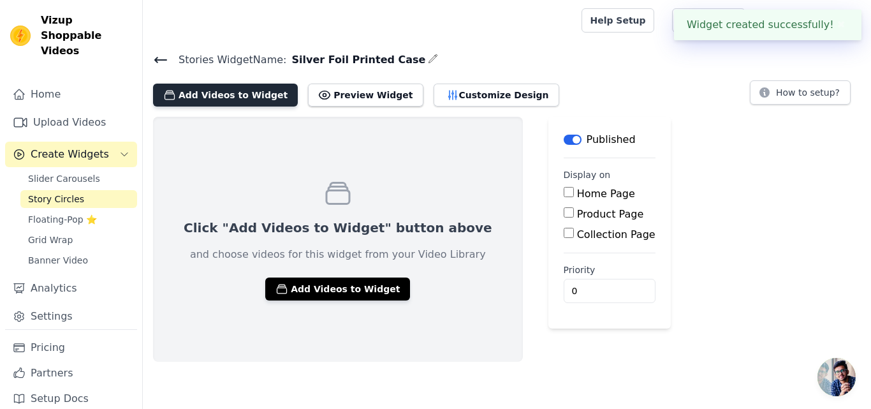
click at [219, 91] on button "Add Videos to Widget" at bounding box center [225, 95] width 145 height 23
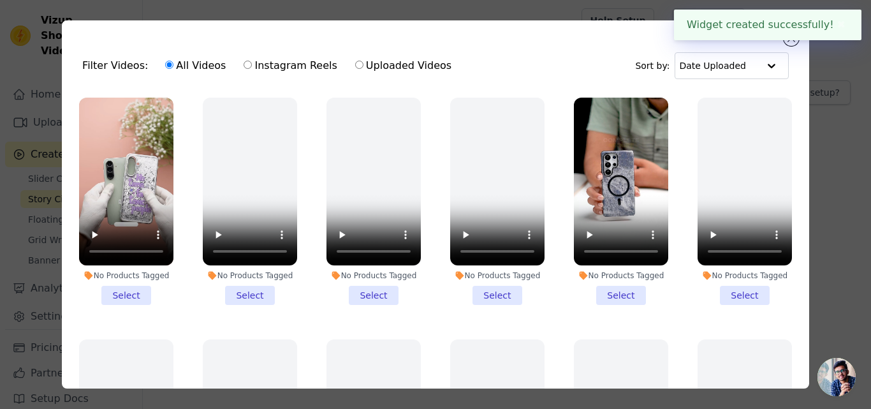
click at [126, 288] on li "No Products Tagged Select" at bounding box center [126, 201] width 94 height 207
click at [0, 0] on input "No Products Tagged Select" at bounding box center [0, 0] width 0 height 0
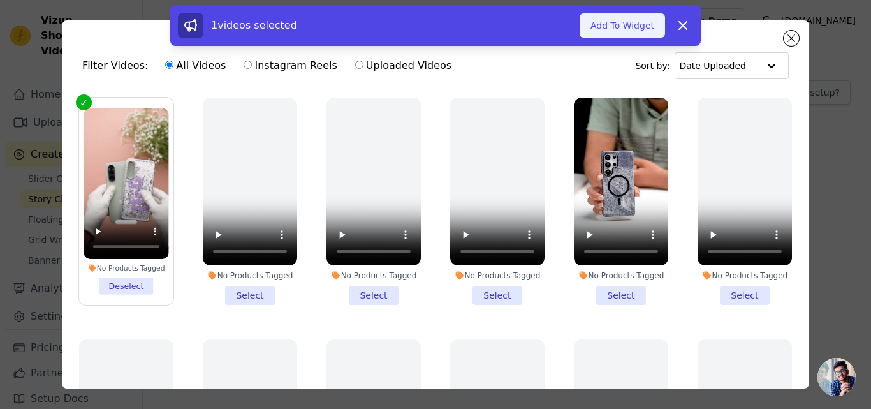
click at [612, 31] on button "Add To Widget" at bounding box center [622, 25] width 85 height 24
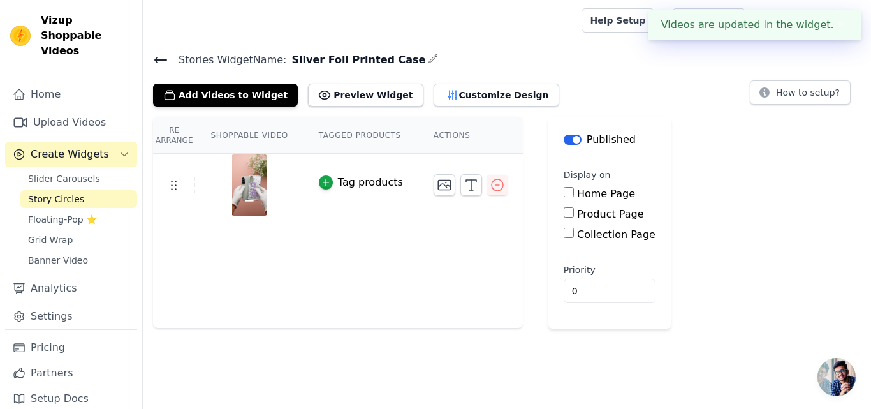
click at [577, 214] on label "Product Page" at bounding box center [610, 214] width 67 height 12
click at [571, 214] on input "Product Page" at bounding box center [569, 212] width 10 height 10
checkbox input "true"
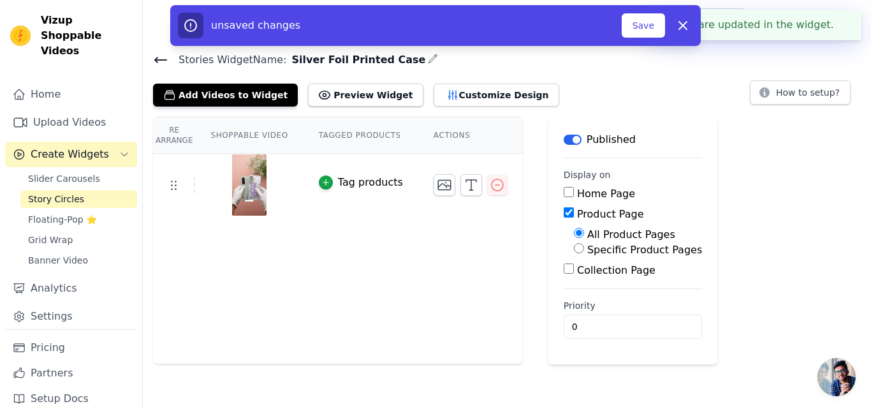
click at [587, 250] on label "Specific Product Pages" at bounding box center [644, 250] width 115 height 12
click at [584, 250] on input "Specific Product Pages" at bounding box center [579, 248] width 10 height 10
radio input "true"
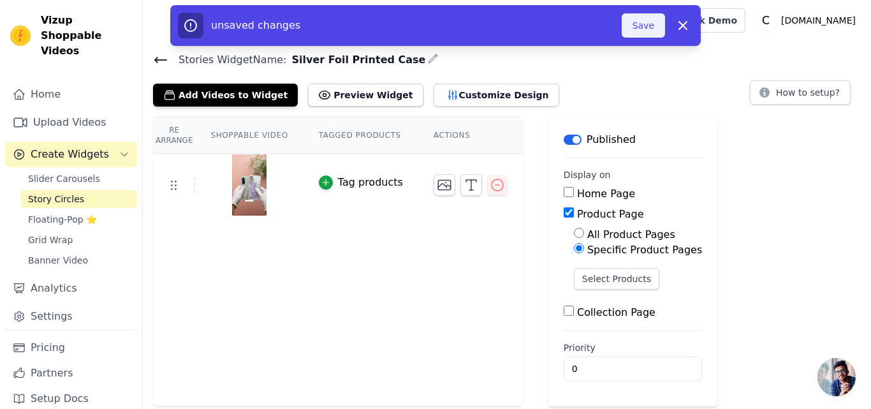
click at [644, 27] on button "Save" at bounding box center [643, 25] width 43 height 24
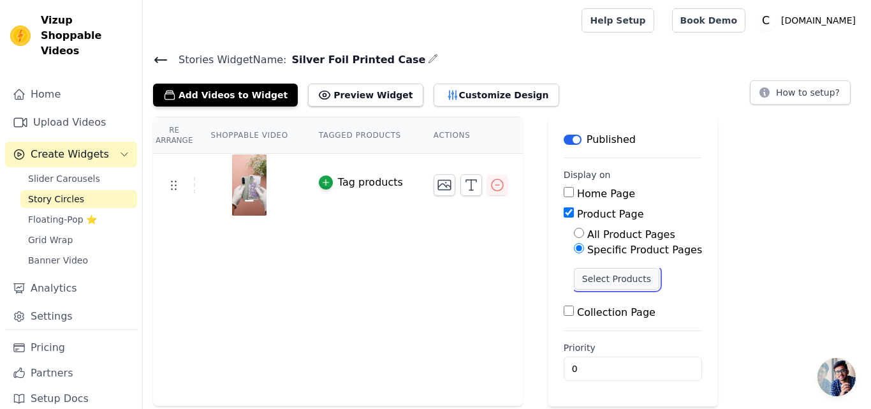
click at [587, 274] on button "Select Products" at bounding box center [616, 279] width 85 height 22
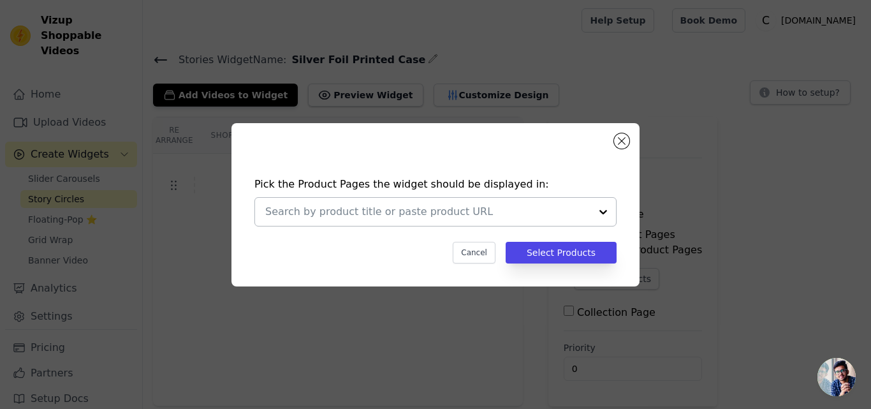
click at [334, 212] on input "text" at bounding box center [427, 211] width 325 height 15
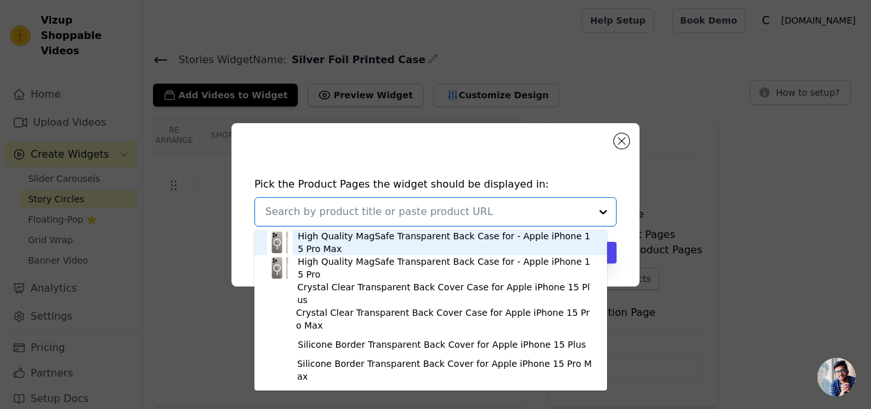
paste input "Shiny Foil Design Printed Back Case for Motorola Moto Edge 50 Pro 5G With Soft …"
type input "Shiny Foil Design Printed Back Case for Motorola Moto Edge 50 Pro 5G With Soft …"
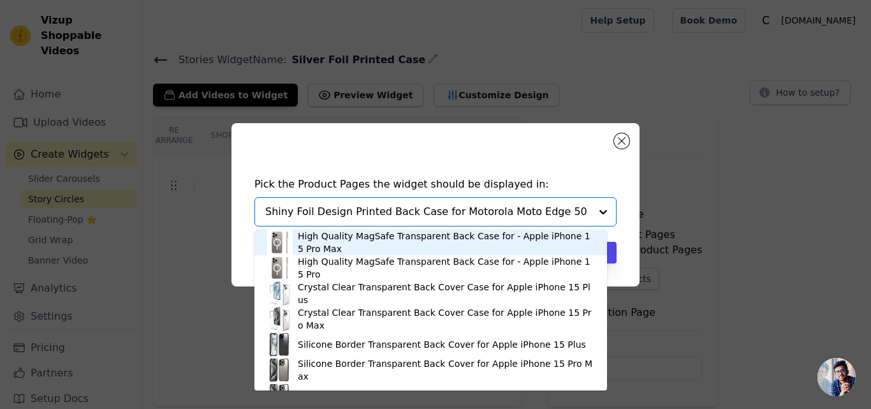
scroll to position [0, 196]
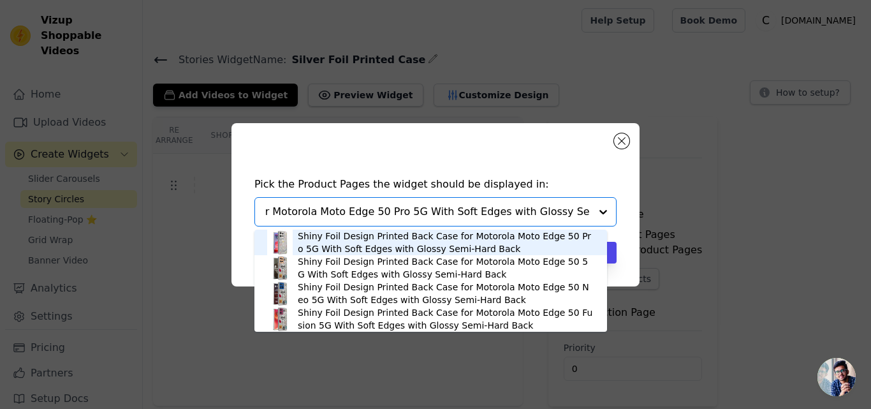
click at [363, 237] on div "Shiny Foil Design Printed Back Case for Motorola Moto Edge 50 Pro 5G With Soft …" at bounding box center [446, 243] width 297 height 26
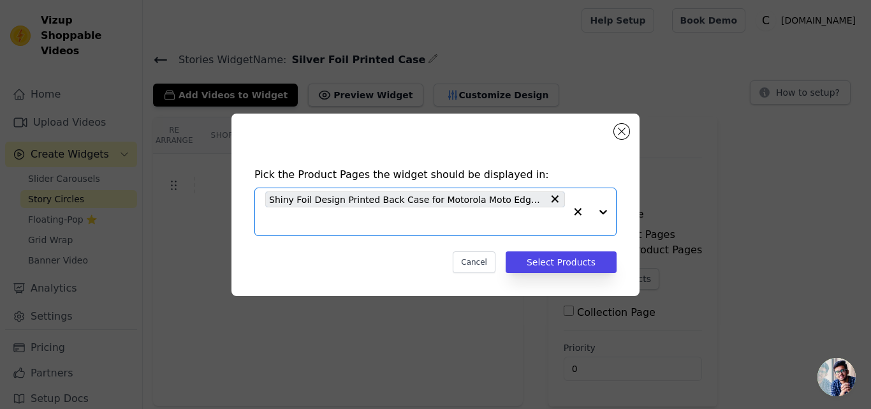
scroll to position [0, 0]
click at [347, 225] on input "text" at bounding box center [415, 221] width 300 height 15
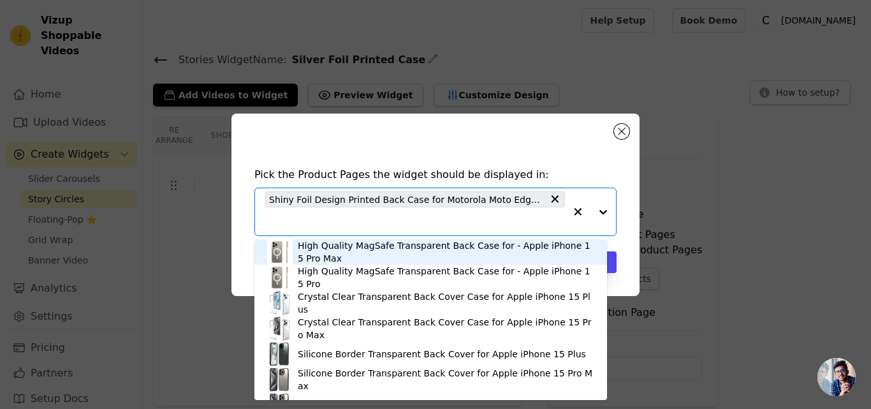
paste input "Shiny Foil Design Printed Back Case for Motorola Moto Edge 50 5G With Soft Edge…"
type input "Shiny Foil Design Printed Back Case for Motorola Moto Edge 50 5G With Soft Edge…"
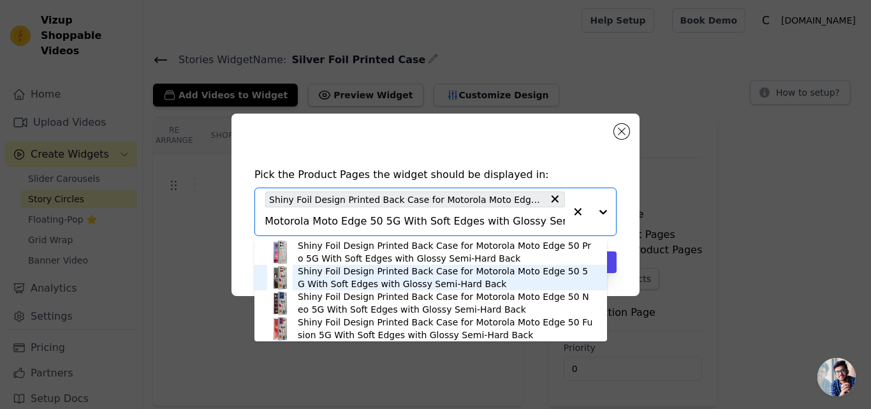
click at [408, 274] on div "Shiny Foil Design Printed Back Case for Motorola Moto Edge 50 5G With Soft Edge…" at bounding box center [446, 278] width 297 height 26
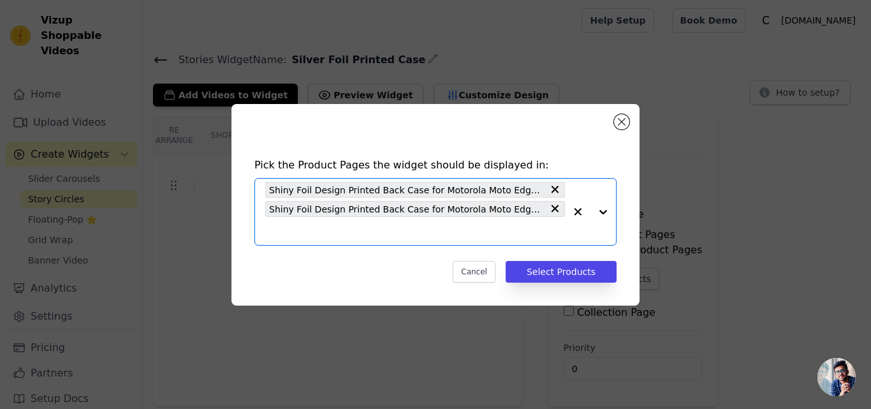
scroll to position [0, 0]
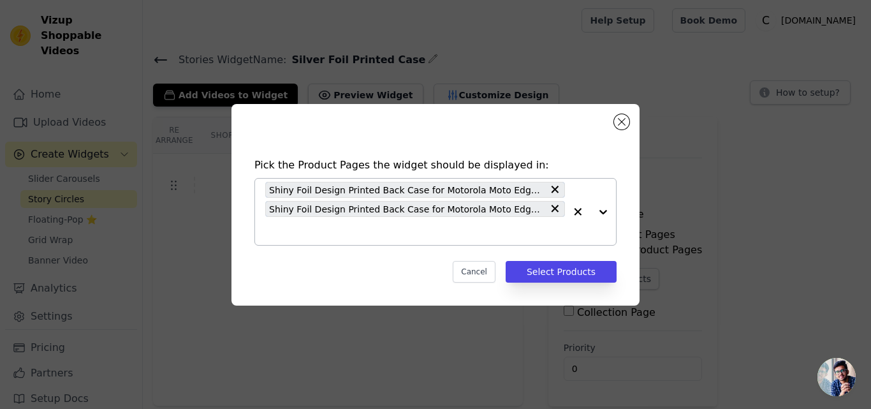
click at [346, 235] on input "text" at bounding box center [415, 230] width 300 height 15
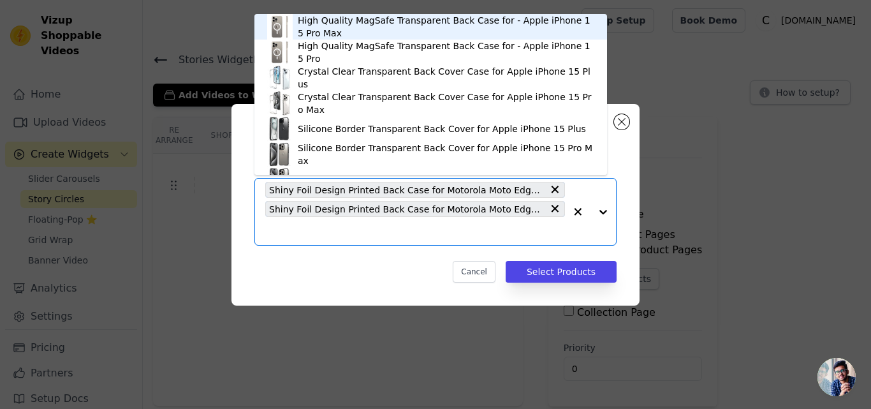
paste input "Shiny Foil Design Printed Back Case for Samsung S24 5G With Soft Edges with Glo…"
type input "Shiny Foil Design Printed Back Case for Samsung S24 5G With Soft Edges with Glo…"
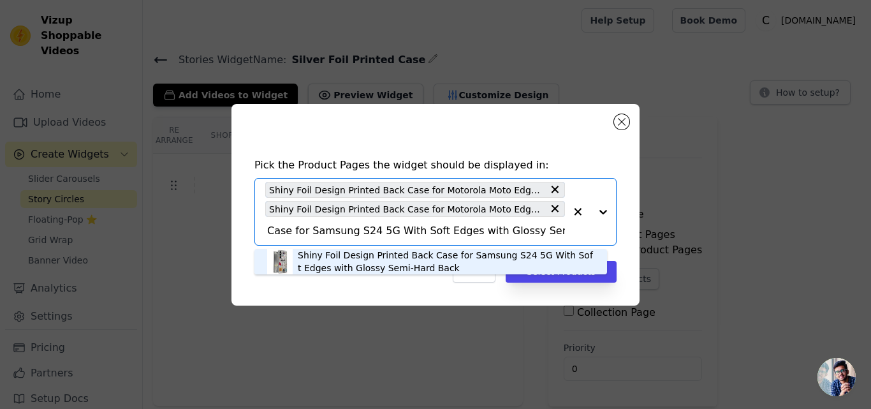
click at [334, 252] on div "Shiny Foil Design Printed Back Case for Samsung S24 5G With Soft Edges with Glo…" at bounding box center [446, 262] width 297 height 26
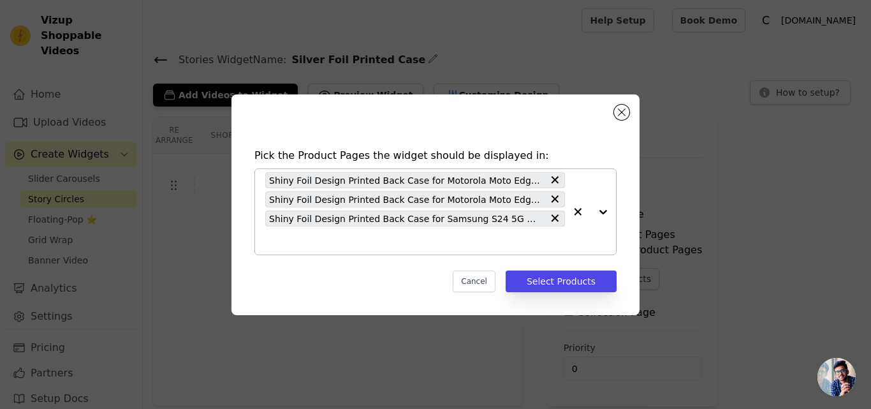
click at [339, 246] on input "text" at bounding box center [415, 240] width 300 height 15
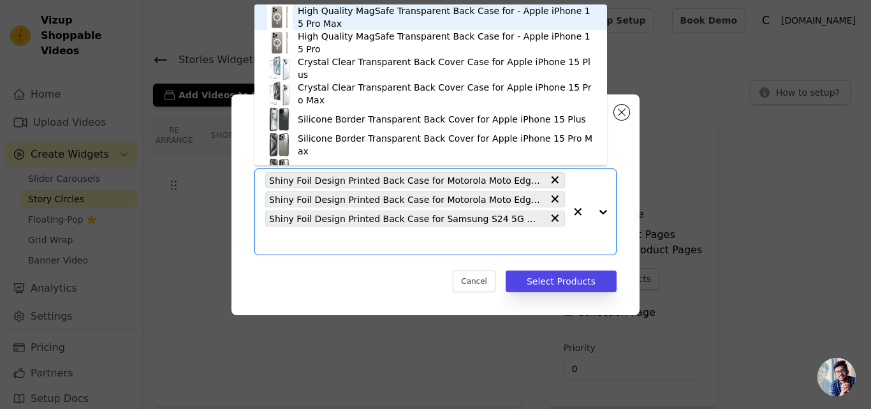
paste input "Shiny Foil Design Printed Back Case for Oppo F27 5G With Soft Edges with Glossy…"
type input "Shiny Foil Design Printed Back Case for Oppo F27 5G With Soft Edges with Glossy…"
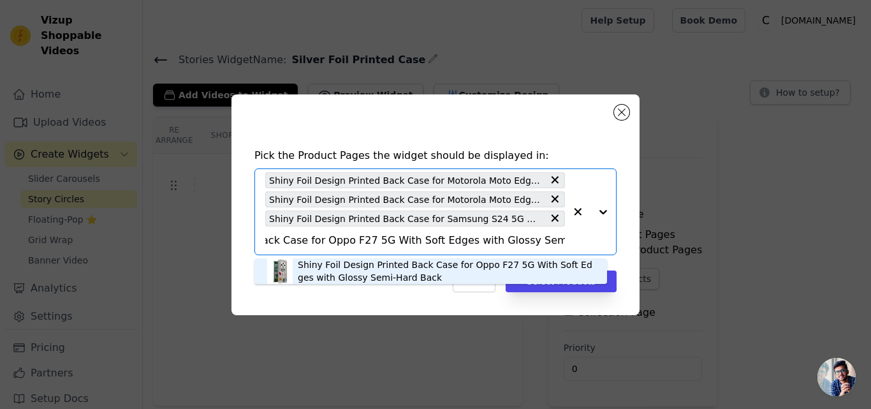
click at [344, 274] on div "Shiny Foil Design Printed Back Case for Oppo F27 5G With Soft Edges with Glossy…" at bounding box center [446, 271] width 297 height 26
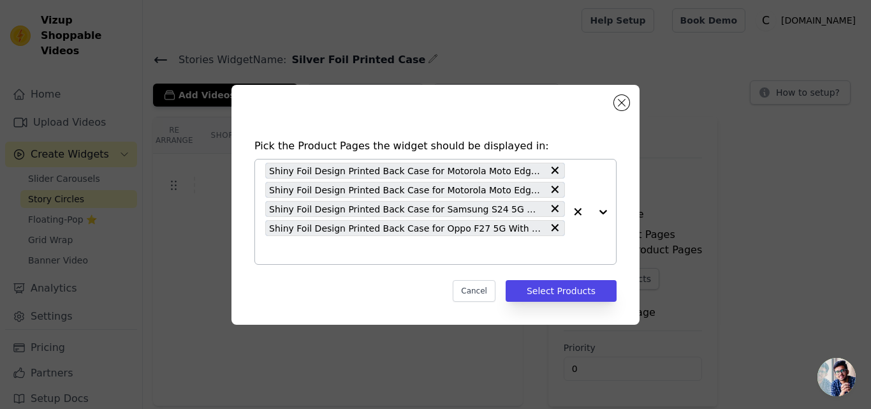
click at [329, 255] on input "text" at bounding box center [415, 249] width 300 height 15
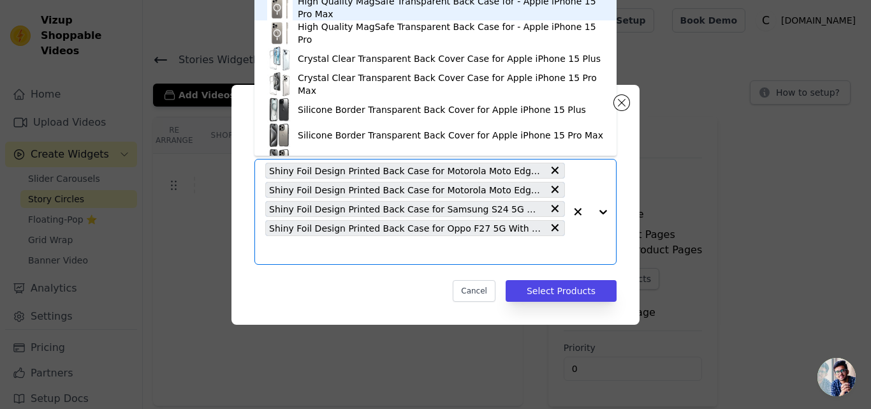
paste input "Shiny Foil Design Printed Back Case for Oppo Reno 13 Pro 5G With Soft Edges wit…"
type input "Shiny Foil Design Printed Back Case for Oppo Reno 13 Pro 5G With Soft Edges wit…"
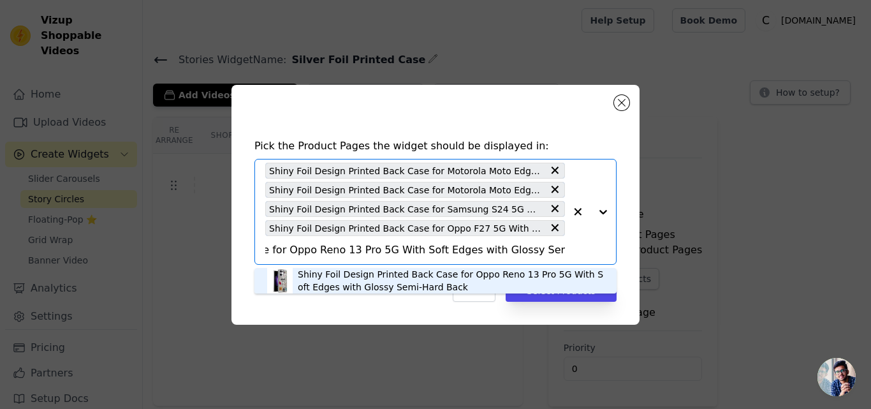
click at [334, 271] on div "Shiny Foil Design Printed Back Case for Oppo Reno 13 Pro 5G With Soft Edges wit…" at bounding box center [451, 281] width 306 height 26
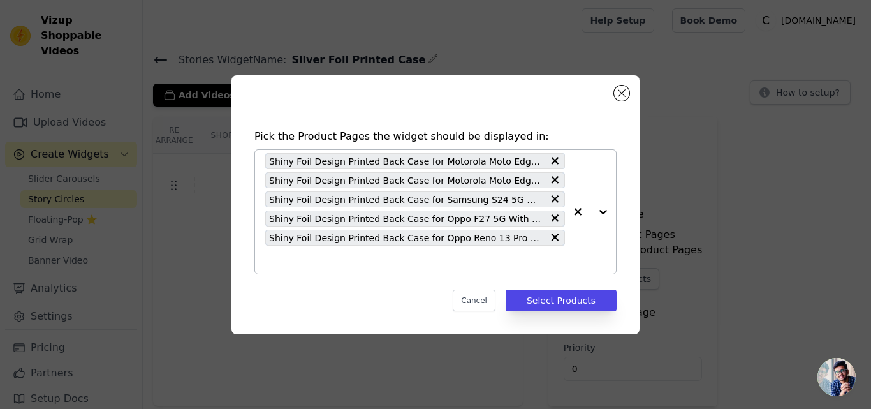
click at [330, 269] on div "Shiny Foil Design Printed Back Case for Motorola Moto Edge 50 Pro 5G With Soft …" at bounding box center [415, 212] width 300 height 124
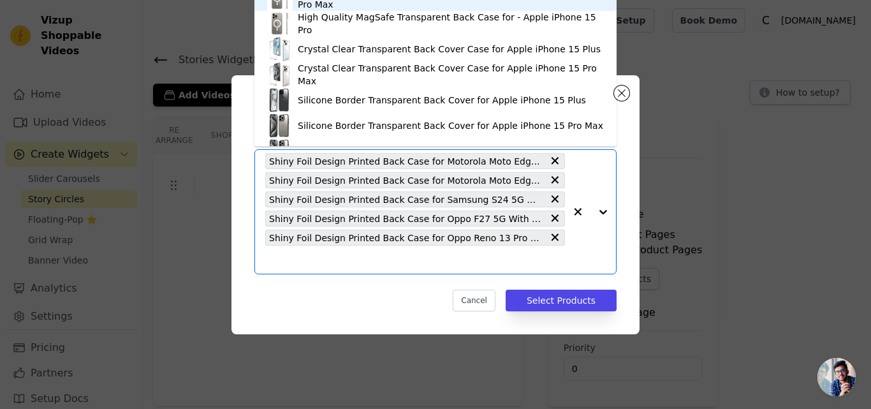
paste input "Shiny Foil Design Printed Back Case for Realme 14 Pro 5G With Soft Edges with G…"
type input "Shiny Foil Design Printed Back Case for Realme 14 Pro 5G With Soft Edges with G…"
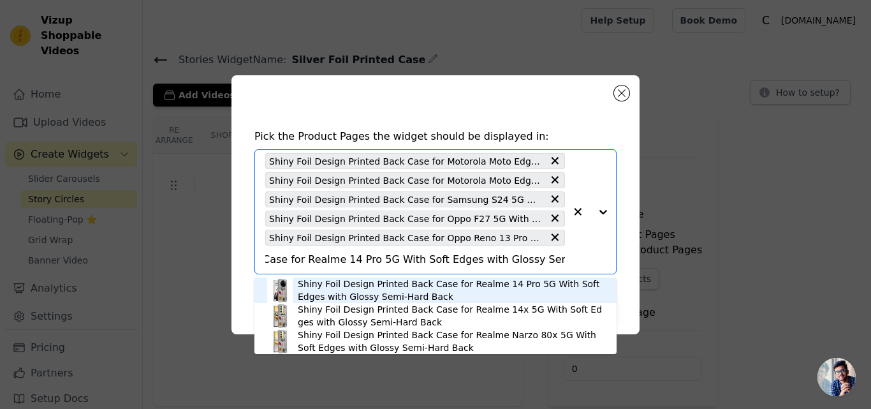
click at [330, 283] on div "Shiny Foil Design Printed Back Case for Realme 14 Pro 5G With Soft Edges with G…" at bounding box center [451, 290] width 306 height 26
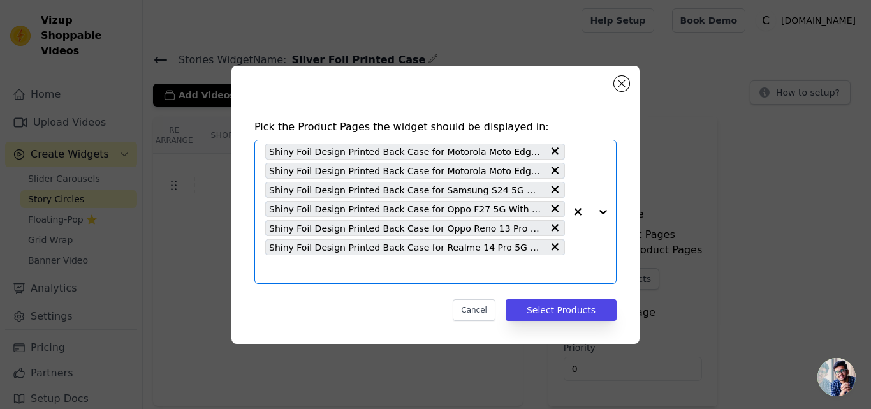
scroll to position [0, 0]
click at [330, 277] on div "Shiny Foil Design Printed Back Case for Motorola Moto Edge 50 Pro 5G With Soft …" at bounding box center [415, 211] width 300 height 143
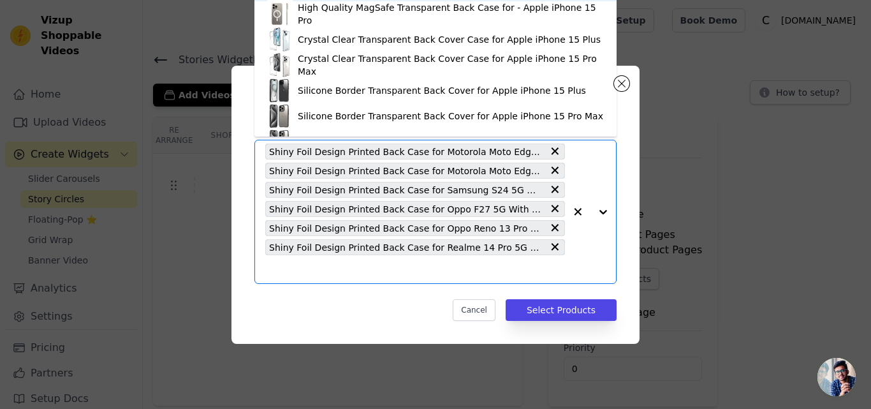
paste input "Shiny Foil Design Printed Back Case for Samsung S23 FE 5G With Soft Edges with …"
type input "Shiny Foil Design Printed Back Case for Samsung S23 FE 5G With Soft Edges with …"
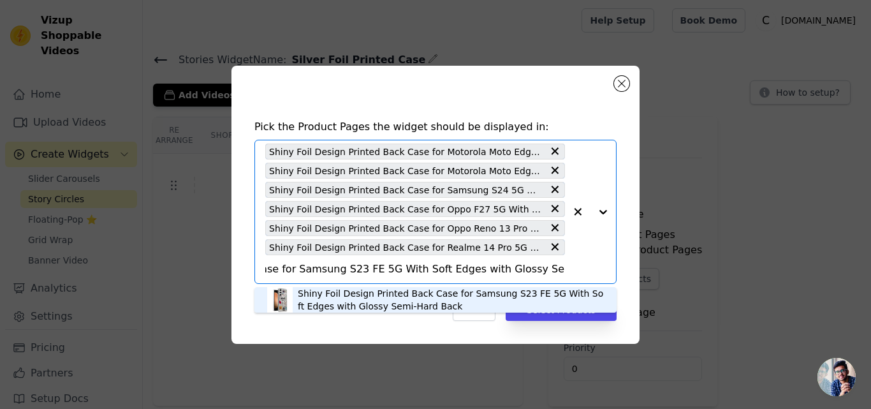
click at [331, 290] on div "Shiny Foil Design Printed Back Case for Samsung S23 FE 5G With Soft Edges with …" at bounding box center [451, 300] width 306 height 26
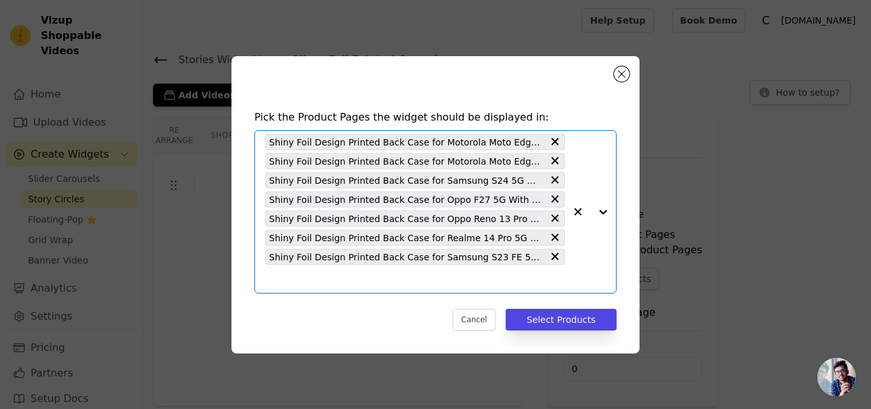
scroll to position [0, 0]
click at [330, 287] on div "Shiny Foil Design Printed Back Case for Motorola Moto Edge 50 Pro 5G With Soft …" at bounding box center [415, 212] width 300 height 162
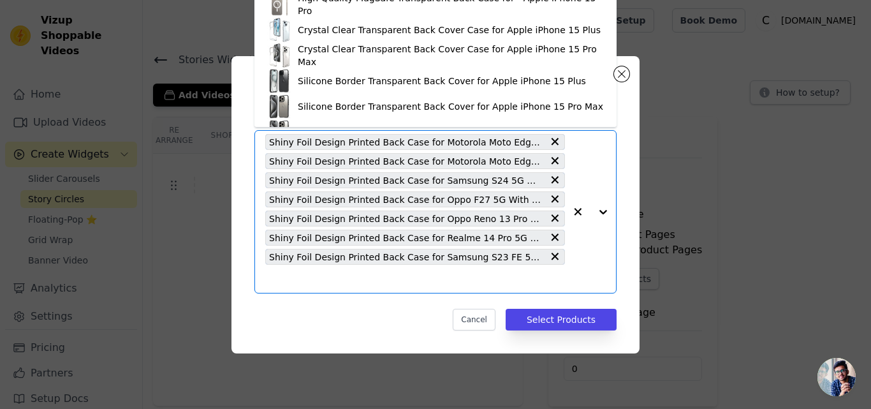
paste input "Shiny Foil Design Printed Back Case for Vivo V30e 5G With Soft Edges with Gloss…"
type input "Shiny Foil Design Printed Back Case for Vivo V30e 5G With Soft Edges with Gloss…"
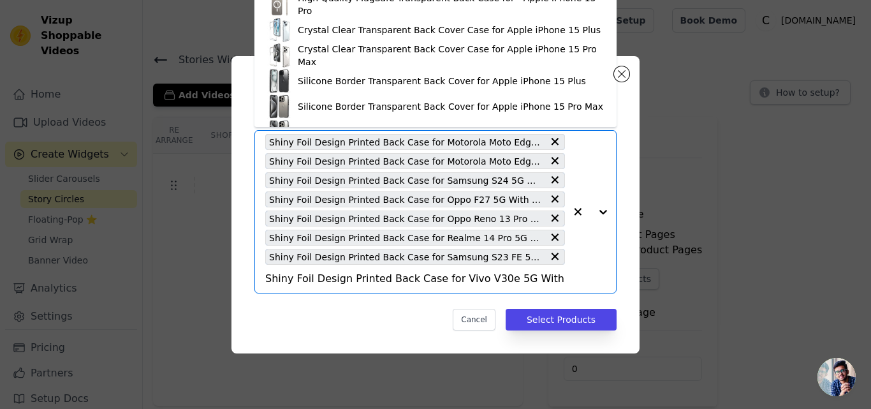
scroll to position [0, 141]
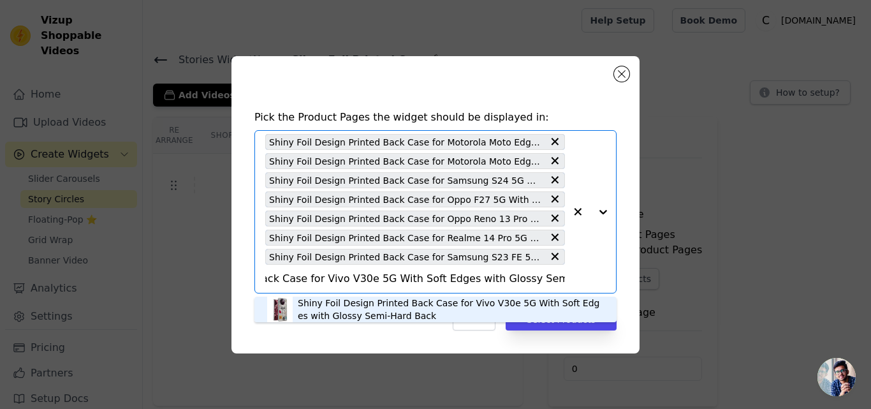
click at [325, 300] on div "Shiny Foil Design Printed Back Case for Vivo V30e 5G With Soft Edges with Gloss…" at bounding box center [451, 310] width 306 height 26
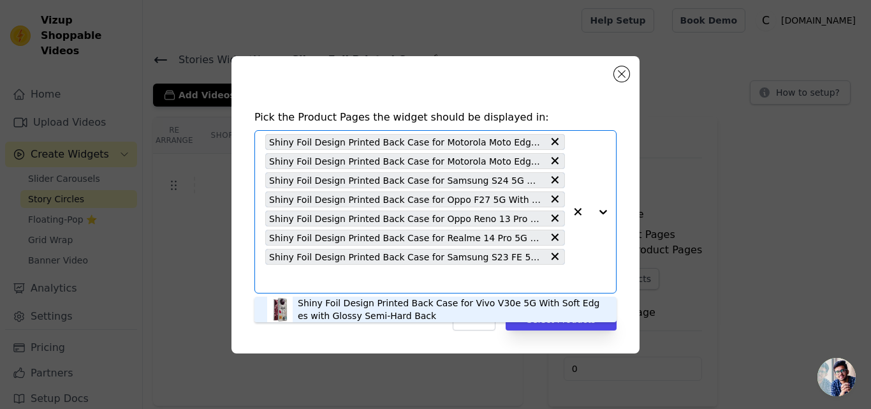
scroll to position [0, 0]
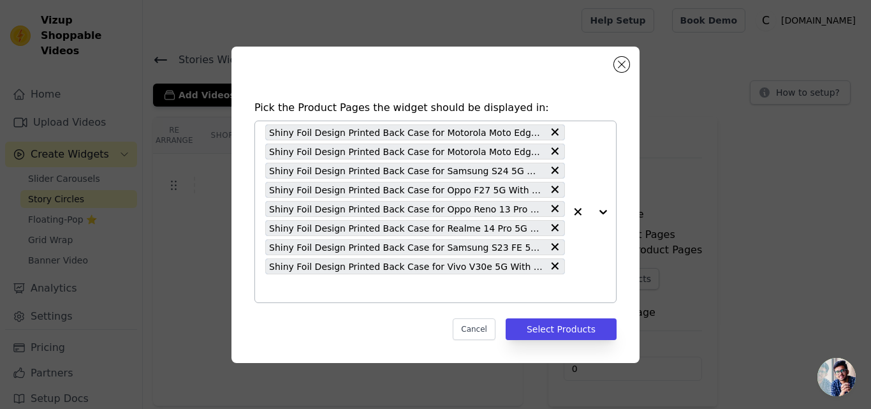
click at [325, 299] on div "Shiny Foil Design Printed Back Case for Motorola Moto Edge 50 Pro 5G With Soft …" at bounding box center [415, 211] width 300 height 181
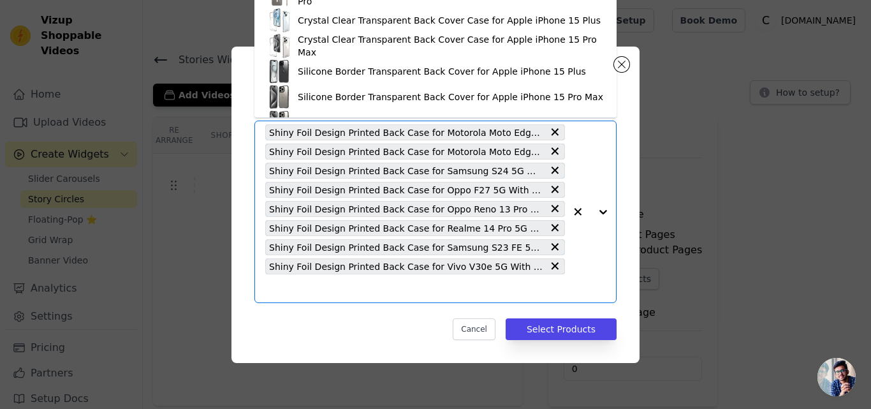
paste input "Shiny Foil Design Printed Back Case for Samsung A55 5G With Soft Edges with Glo…"
type input "Shiny Foil Design Printed Back Case for Samsung A55 5G With Soft Edges with Glo…"
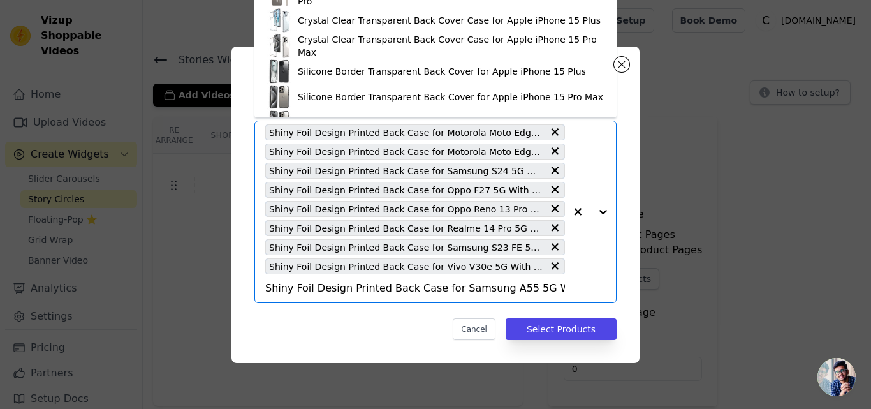
scroll to position [0, 158]
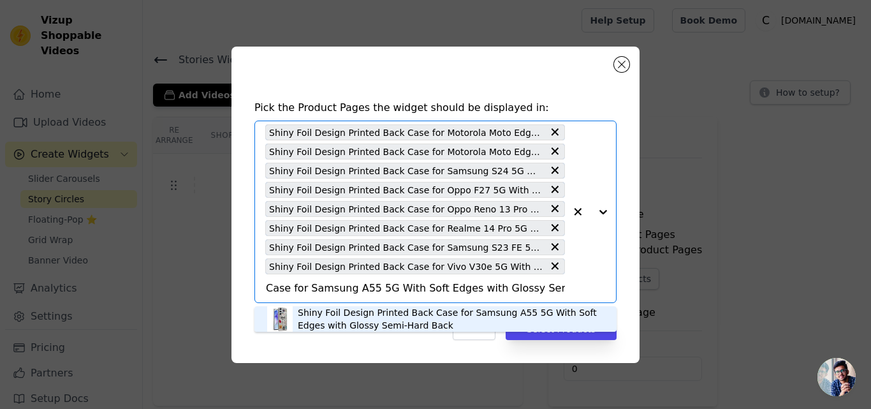
click at [324, 314] on div "Shiny Foil Design Printed Back Case for Samsung A55 5G With Soft Edges with Glo…" at bounding box center [451, 319] width 306 height 26
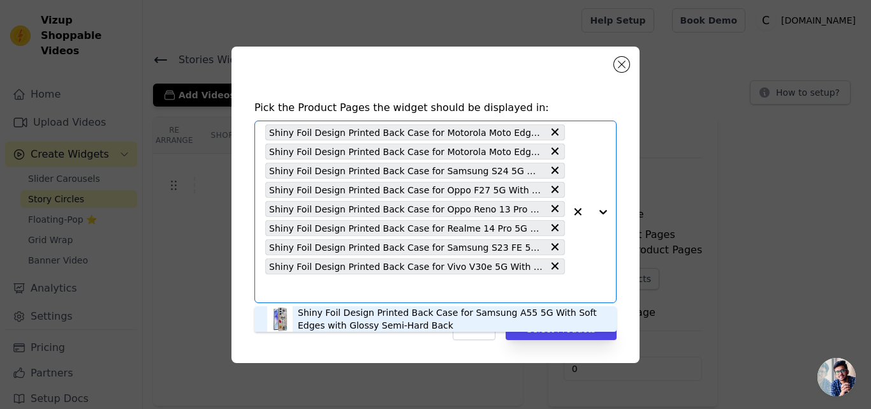
scroll to position [0, 0]
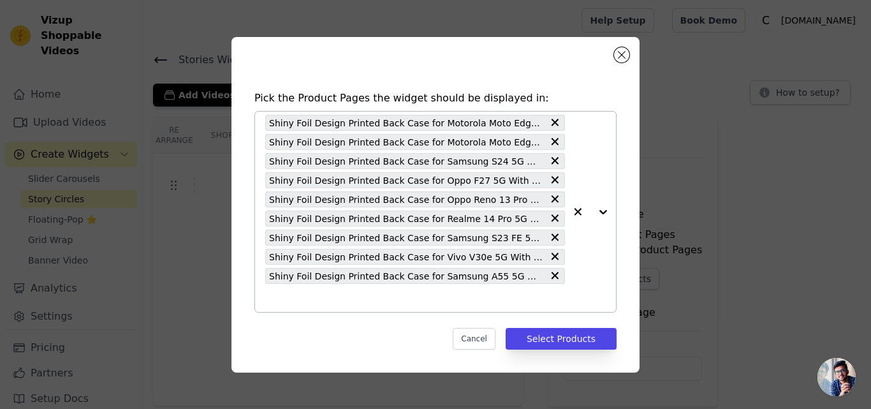
click at [326, 304] on input "text" at bounding box center [415, 297] width 300 height 15
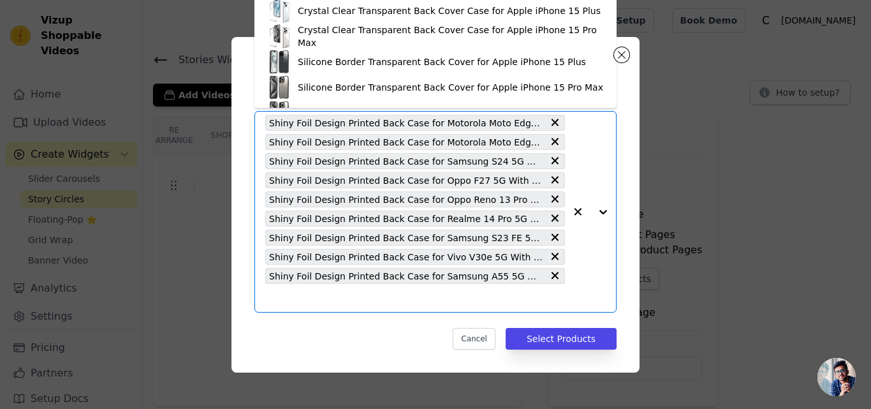
paste input "Shiny Foil Design Printed Back Case for Vivo V50 5G With Soft Edges with Glossy…"
type input "Shiny Foil Design Printed Back Case for Vivo V50 5G With Soft Edges with Glossy…"
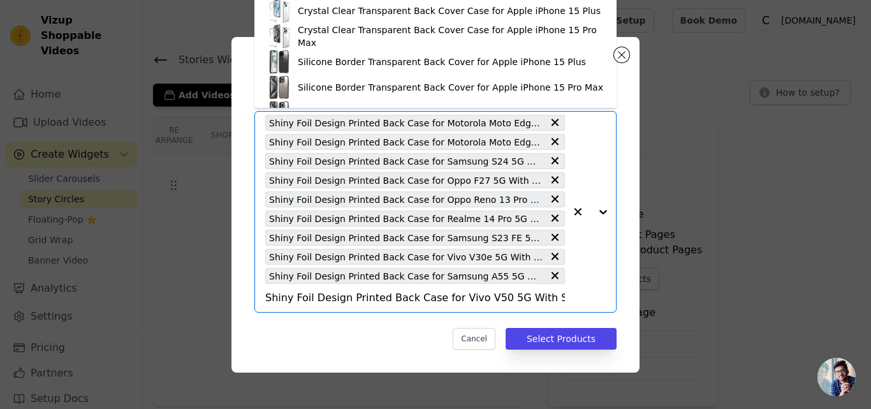
scroll to position [0, 136]
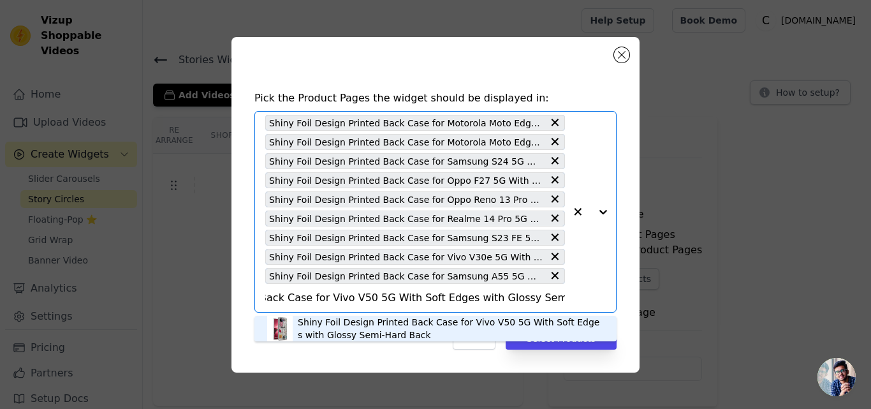
click at [327, 325] on div "Shiny Foil Design Printed Back Case for Vivo V50 5G With Soft Edges with Glossy…" at bounding box center [451, 329] width 306 height 26
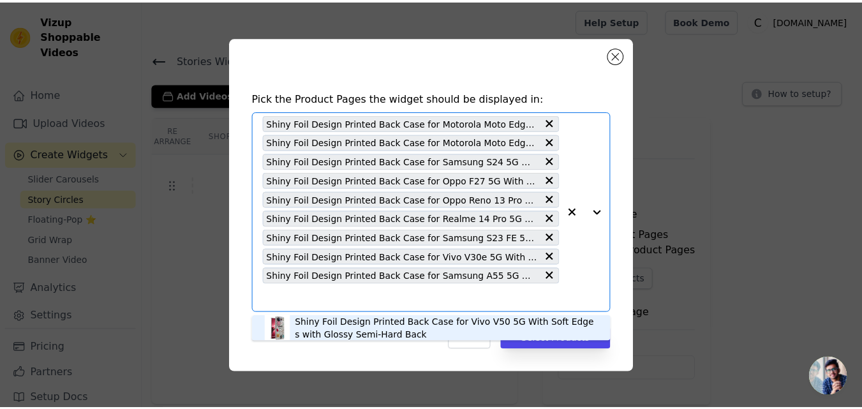
scroll to position [0, 0]
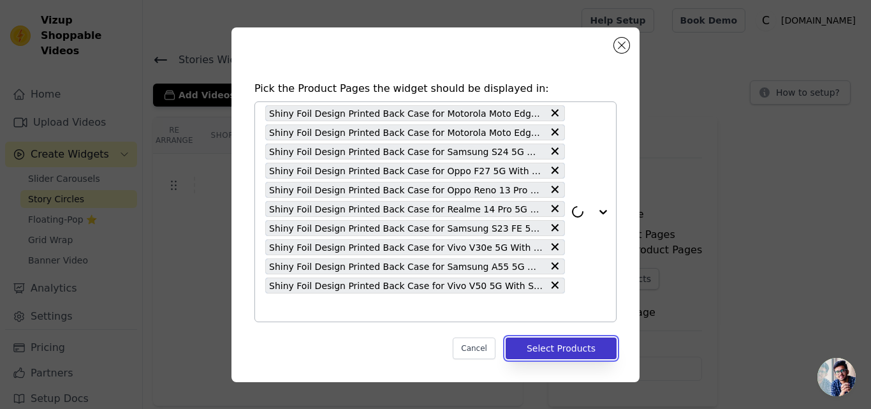
click at [532, 351] on button "Select Products" at bounding box center [561, 348] width 111 height 22
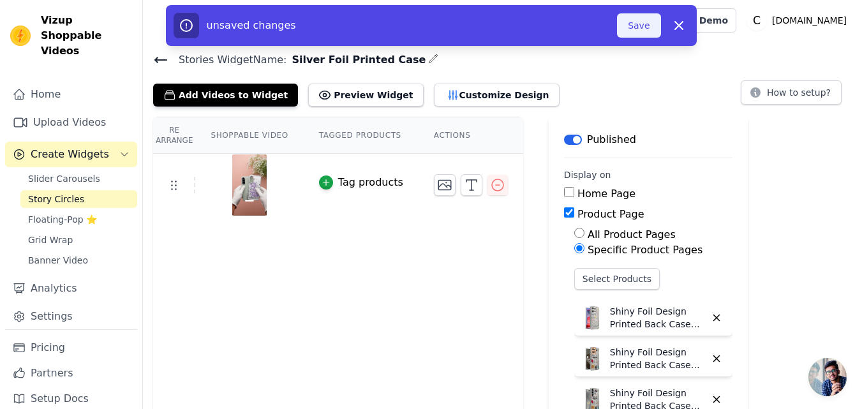
click at [641, 28] on button "Save" at bounding box center [638, 25] width 43 height 24
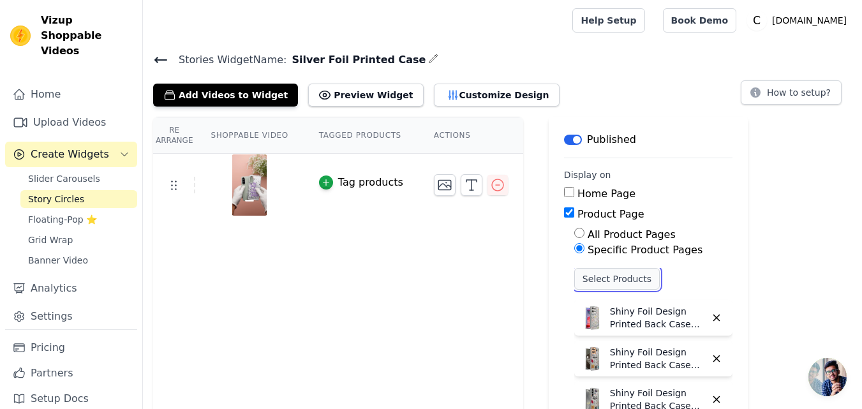
click at [586, 281] on button "Select Products" at bounding box center [616, 279] width 85 height 22
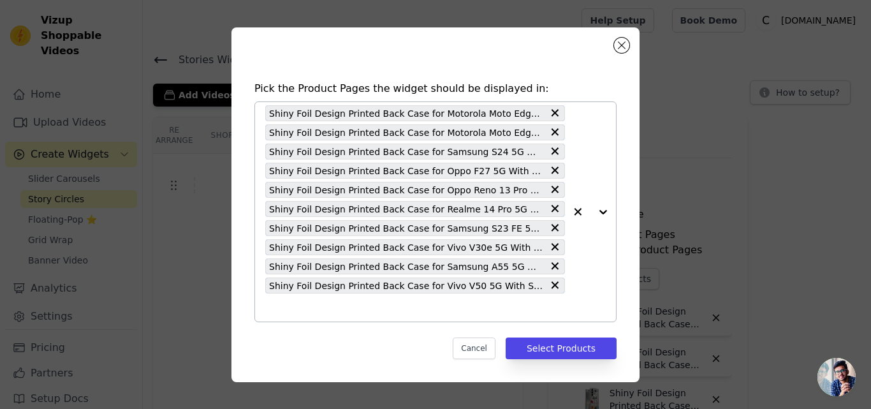
click at [350, 304] on input "text" at bounding box center [415, 307] width 300 height 15
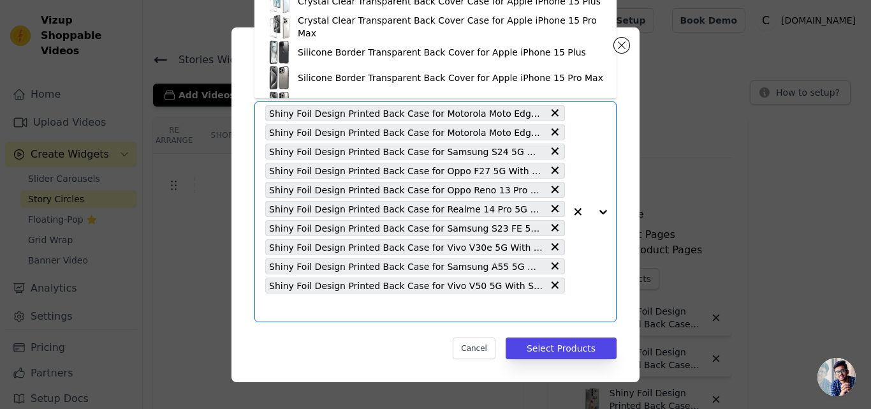
paste input "Shiny Foil Design Printed Back Case for Motorola G75 5G With Soft Edges with Gl…"
type input "Shiny Foil Design Printed Back Case for Motorola G75 5G With Soft Edges with Gl…"
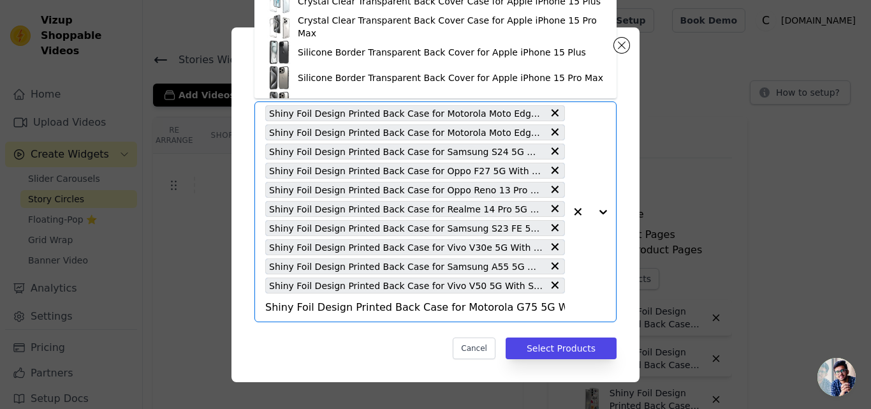
scroll to position [0, 159]
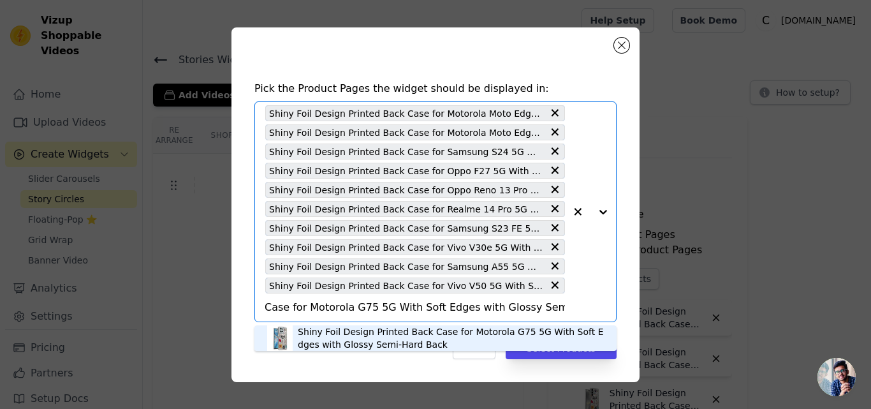
click at [328, 337] on div "Shiny Foil Design Printed Back Case for Motorola G75 5G With Soft Edges with Gl…" at bounding box center [451, 338] width 306 height 26
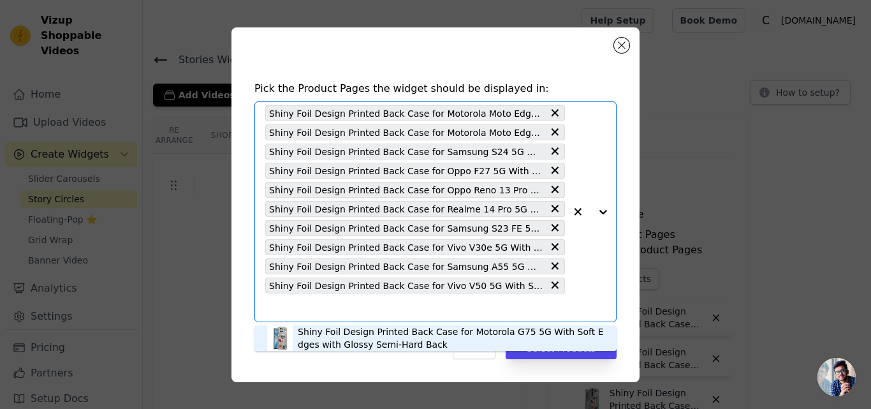
scroll to position [0, 0]
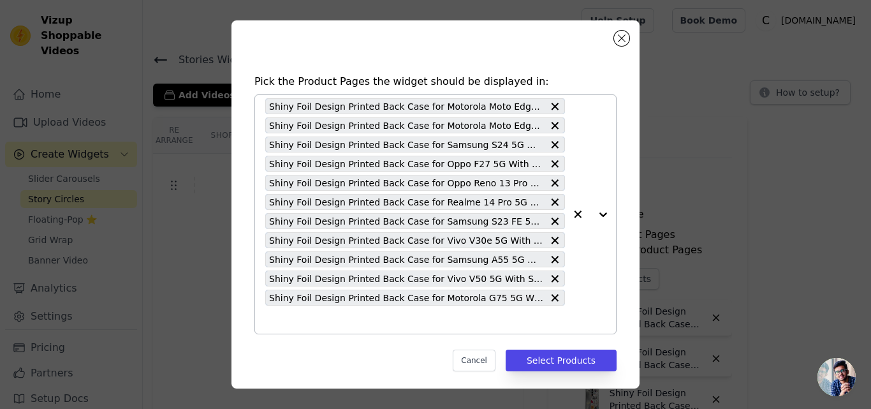
click at [329, 323] on input "text" at bounding box center [415, 319] width 300 height 15
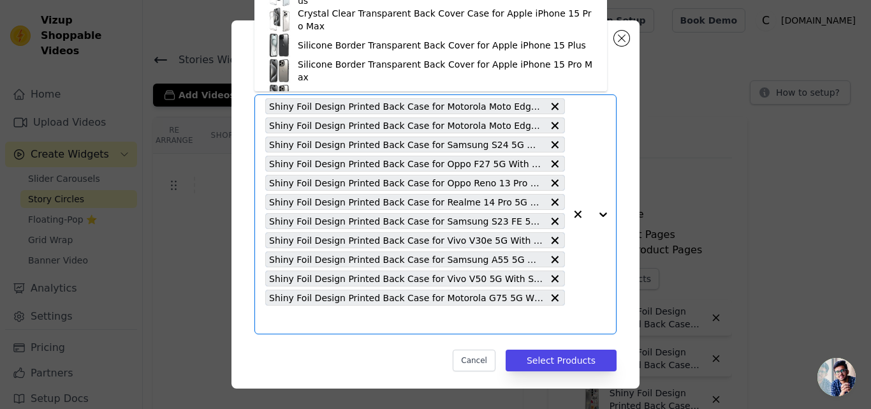
paste input "Shiny Foil Design Printed Back Case for Realme 14x 5G With Soft Edges with Glos…"
type input "Shiny Foil Design Printed Back Case for Realme 14x 5G With Soft Edges with Glos…"
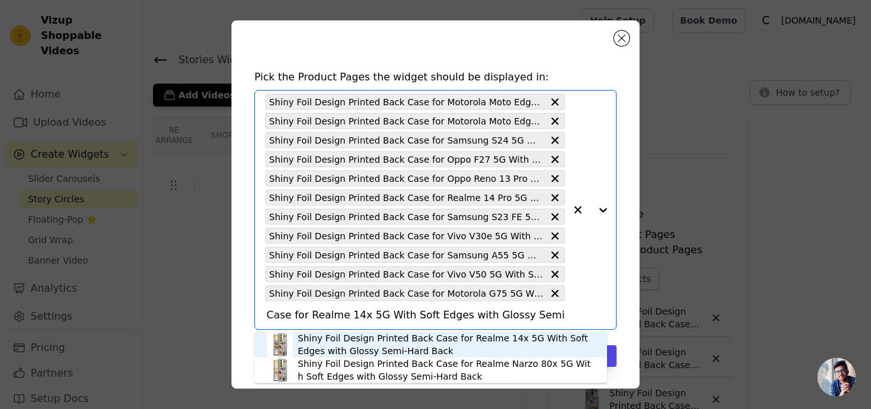
scroll to position [6, 0]
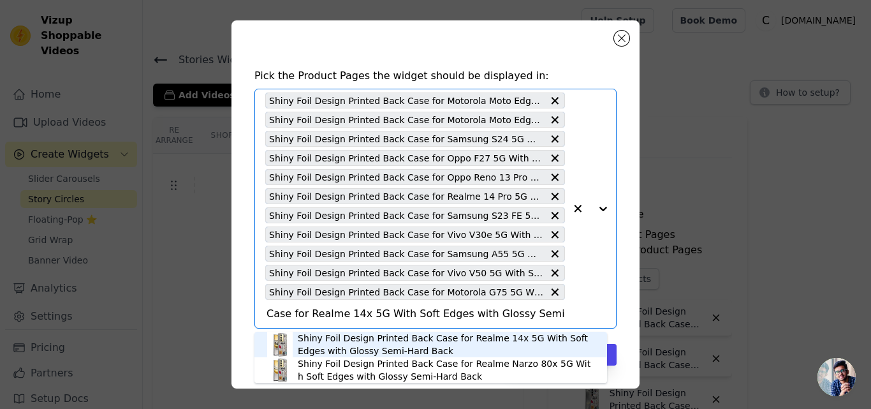
click at [366, 343] on div "Shiny Foil Design Printed Back Case for Realme 14x 5G With Soft Edges with Glos…" at bounding box center [446, 345] width 297 height 26
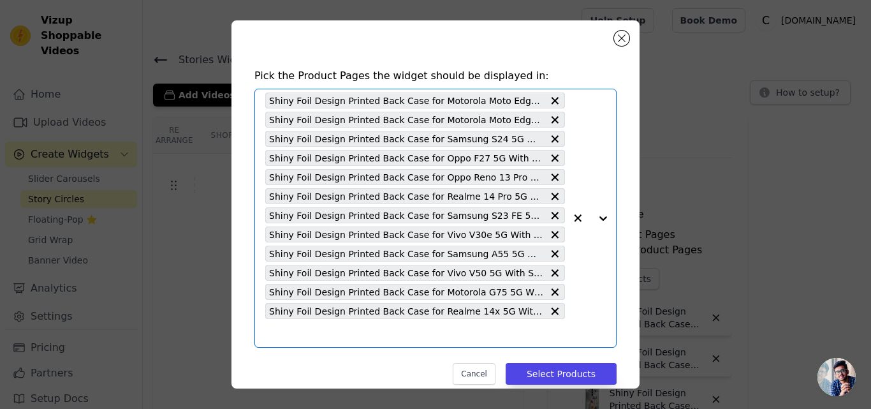
scroll to position [0, 0]
paste input "Shiny Foil Design Printed Back Case for Redmi 13 5G With Soft Edges with Glossy…"
type input "Shiny Foil Design Printed Back Case for Redmi 13 5G With Soft Edges with Glossy…"
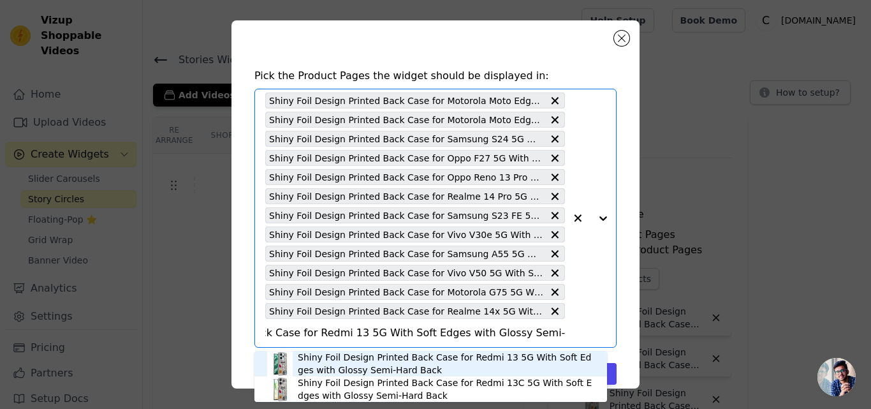
click at [341, 360] on div "Shiny Foil Design Printed Back Case for Redmi 13 5G With Soft Edges with Glossy…" at bounding box center [446, 364] width 297 height 26
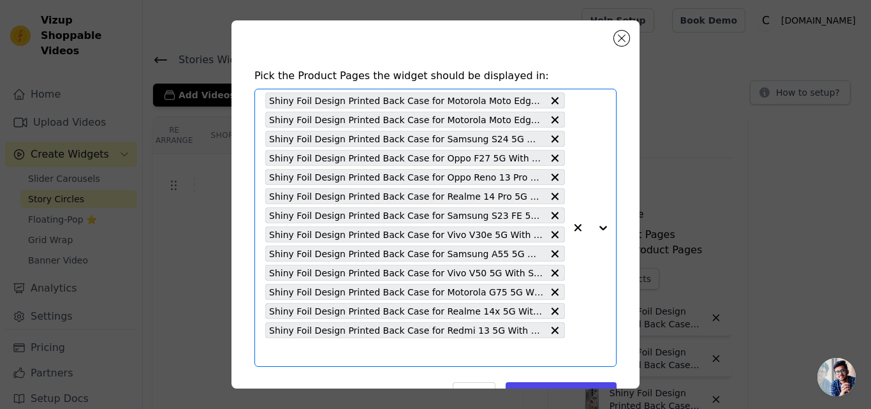
scroll to position [0, 0]
click at [337, 357] on input "text" at bounding box center [415, 351] width 300 height 15
paste input "Shiny Foil Design Printed Back Case for Motorola G35 5G With Soft Edges with Gl…"
type input "Shiny Foil Design Printed Back Case for Motorola G35 5G With Soft Edges with Gl…"
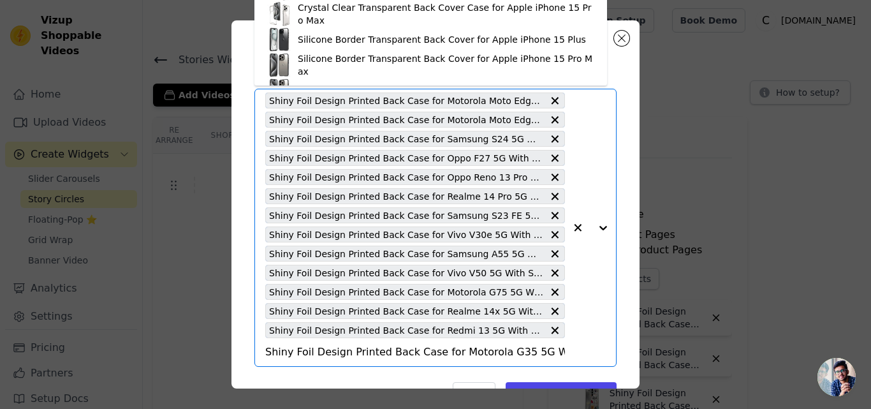
scroll to position [0, 168]
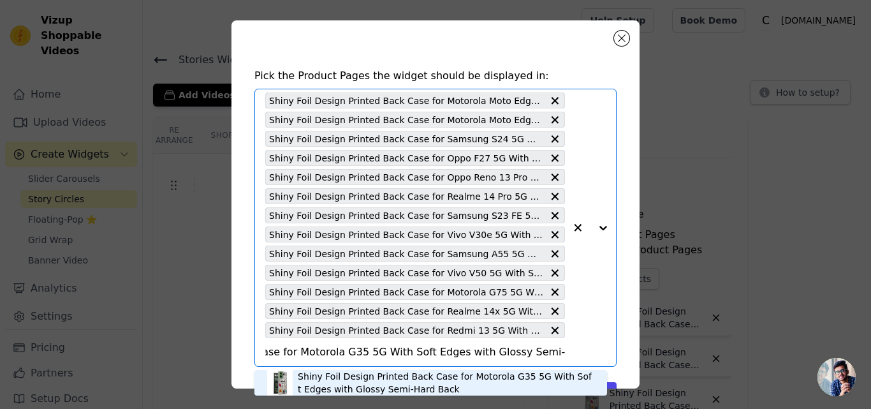
click at [338, 373] on div "Shiny Foil Design Printed Back Case for Motorola G35 5G With Soft Edges with Gl…" at bounding box center [446, 383] width 297 height 26
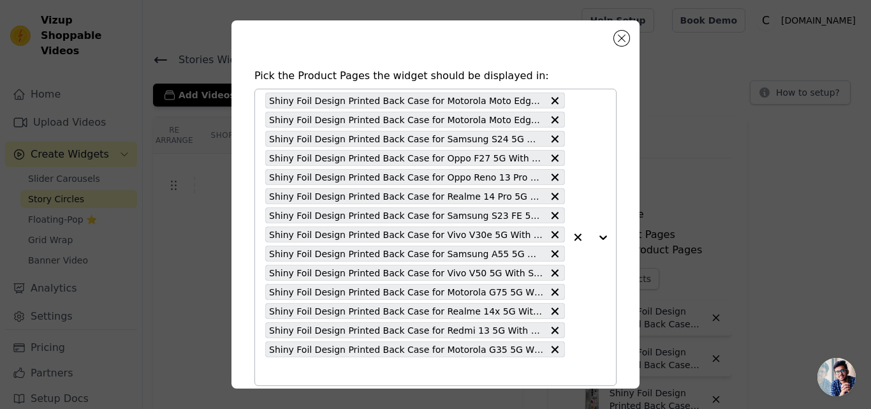
scroll to position [63, 0]
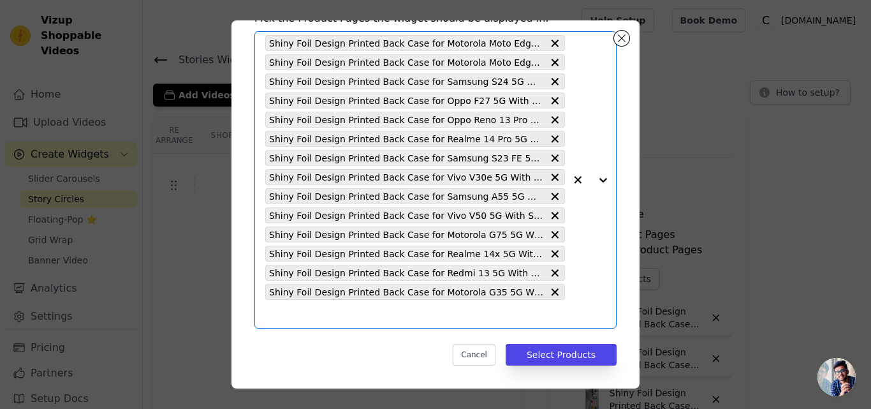
click at [284, 314] on input "text" at bounding box center [415, 313] width 300 height 15
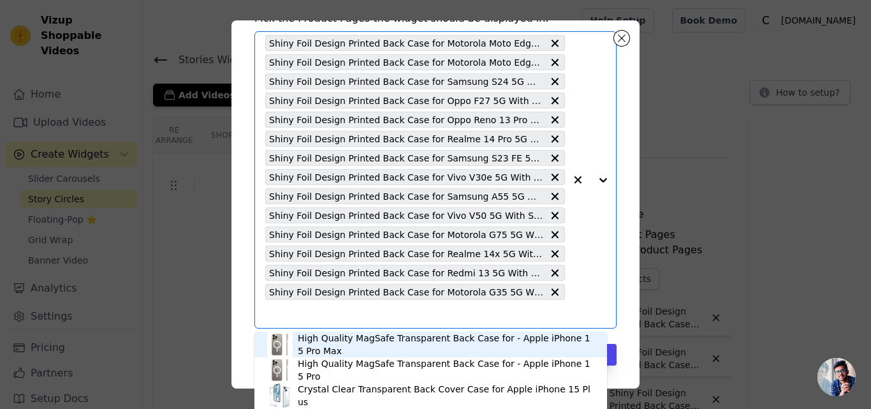
paste input "Shiny Foil Design Printed Back Case for Redmi 14C 5G With Soft Edges with Gloss…"
type input "Shiny Foil Design Printed Back Case for Redmi 14C 5G With Soft Edges with Gloss…"
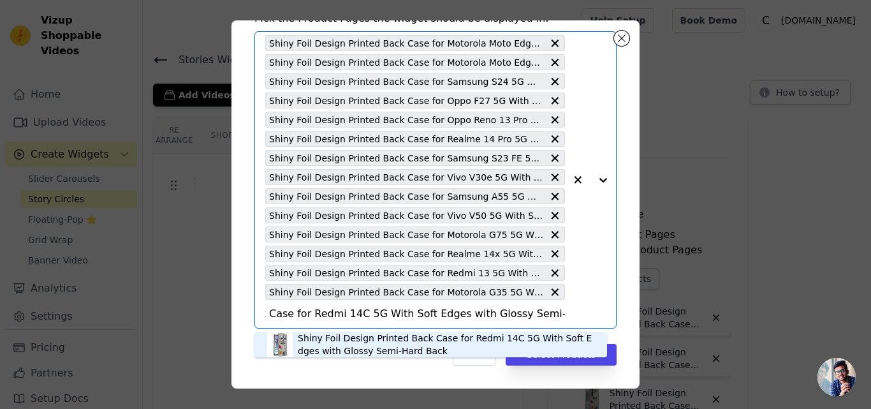
click at [337, 339] on div "Shiny Foil Design Printed Back Case for Redmi 14C 5G With Soft Edges with Gloss…" at bounding box center [446, 345] width 297 height 26
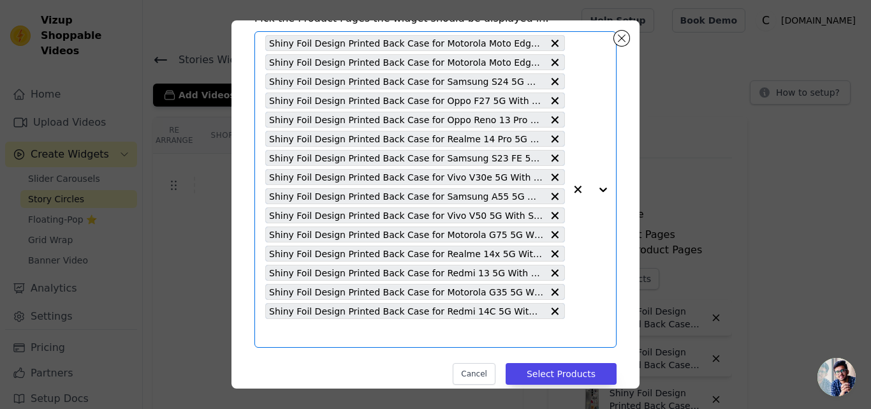
scroll to position [0, 0]
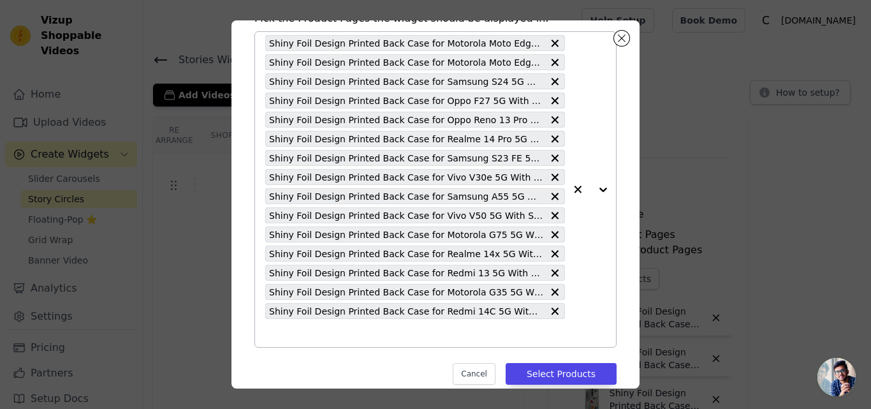
click at [335, 330] on input "text" at bounding box center [415, 332] width 300 height 15
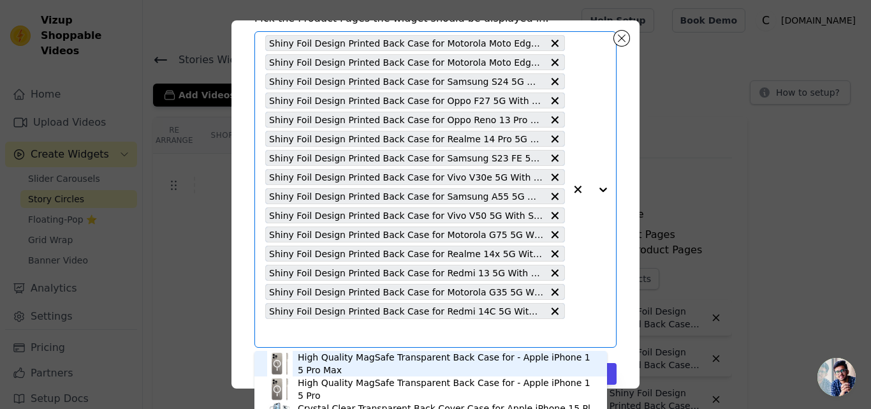
paste input "Shiny Foil Design Printed Back Case for Redmi A3 With Soft Edges with Glossy Se…"
type input "Shiny Foil Design Printed Back Case for Redmi A3 With Soft Edges with Glossy Se…"
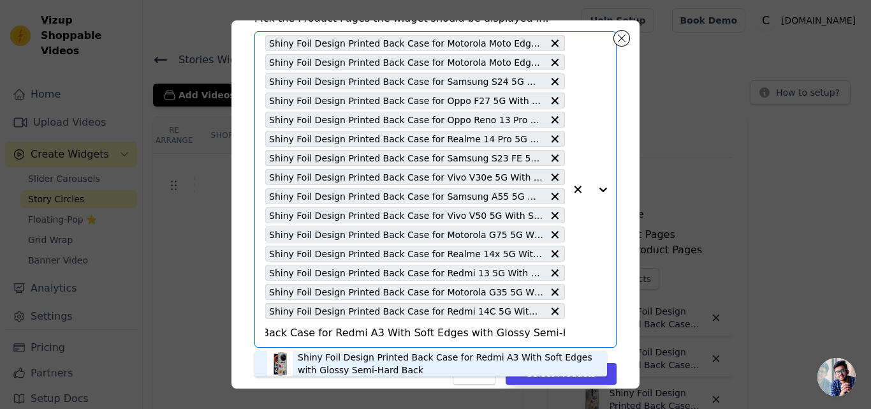
click at [323, 366] on div "Shiny Foil Design Printed Back Case for Redmi A3 With Soft Edges with Glossy Se…" at bounding box center [446, 364] width 297 height 26
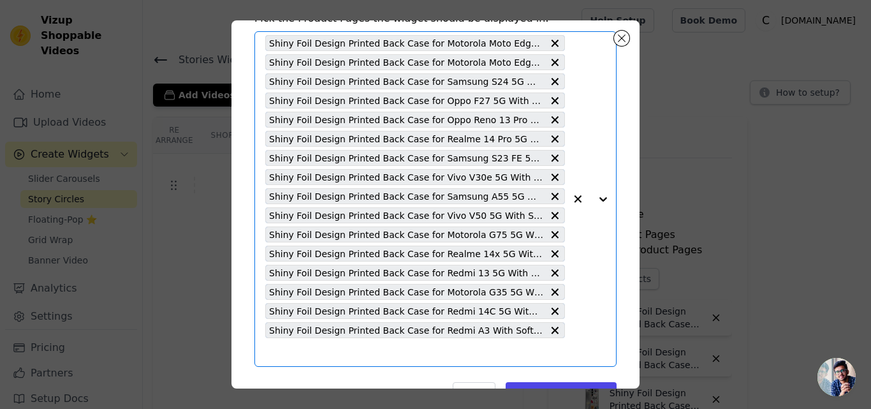
scroll to position [0, 0]
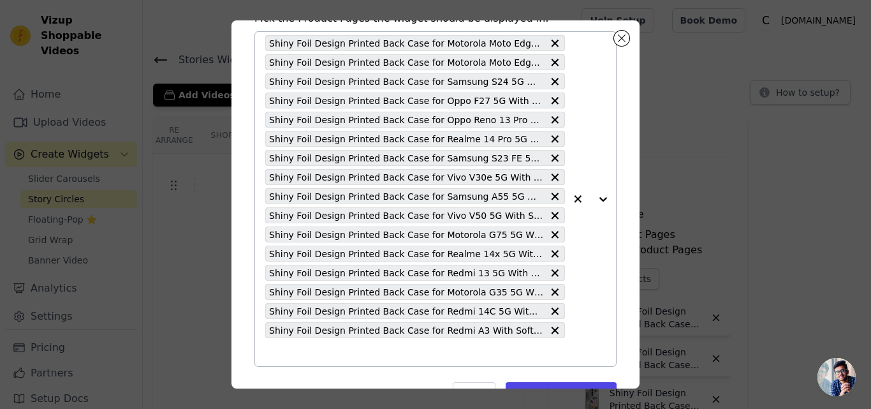
click at [323, 354] on input "text" at bounding box center [415, 351] width 300 height 15
paste input "Shiny Foil Design Printed Back Case for Samsung A06 5G With Soft Edges with Glo…"
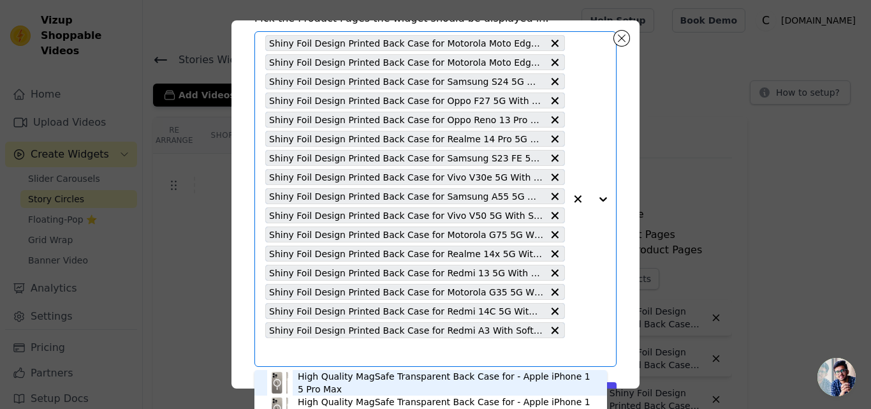
type input "Shiny Foil Design Printed Back Case for Samsung A06 5G With Soft Edges with Glo…"
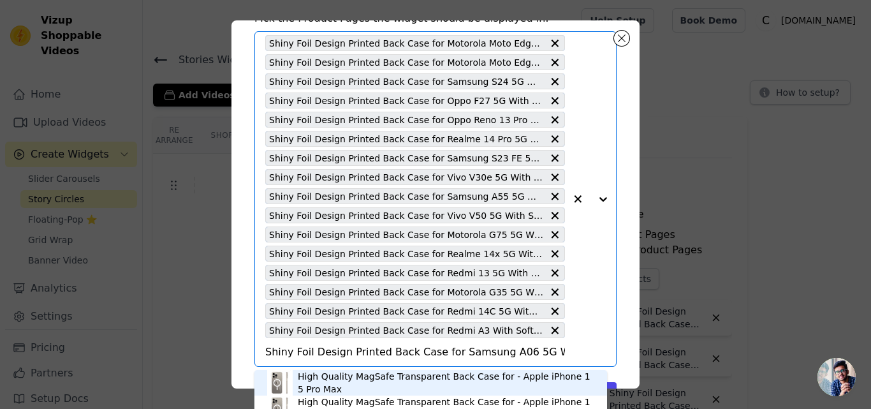
scroll to position [0, 167]
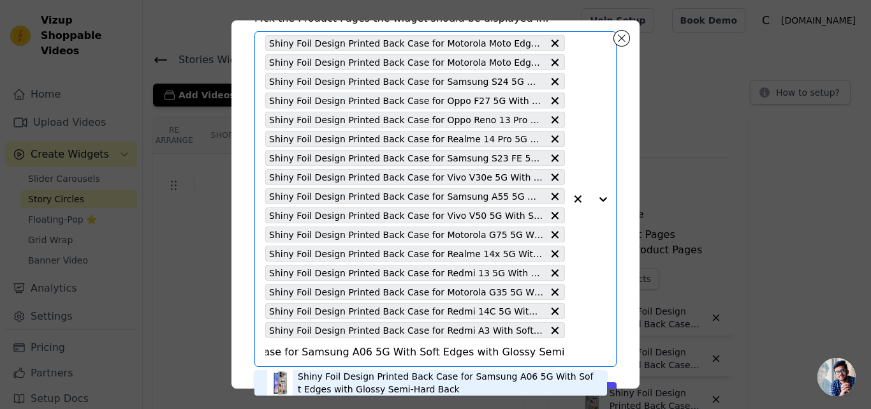
click at [324, 379] on div "Shiny Foil Design Printed Back Case for Samsung A06 5G With Soft Edges with Glo…" at bounding box center [446, 383] width 297 height 26
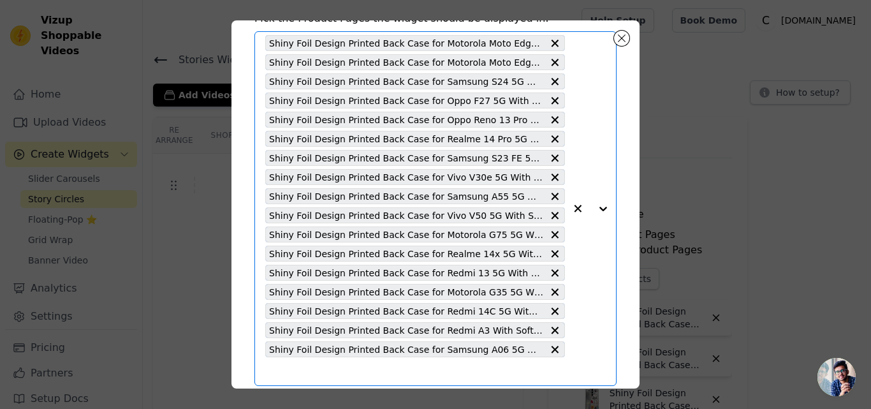
scroll to position [0, 0]
click at [322, 369] on input "text" at bounding box center [415, 371] width 300 height 15
paste input "Shiny Foil Design Printed Back Case for Vivo V40 5G With Soft Edges with Glossy…"
type input "Shiny Foil Design Printed Back Case for Vivo V40 5G With Soft Edges with Glossy…"
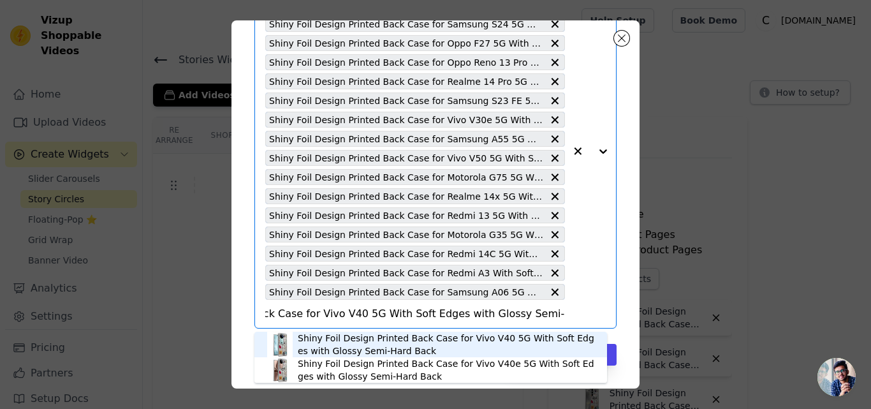
click at [358, 339] on div "Shiny Foil Design Printed Back Case for Vivo V40 5G With Soft Edges with Glossy…" at bounding box center [446, 345] width 297 height 26
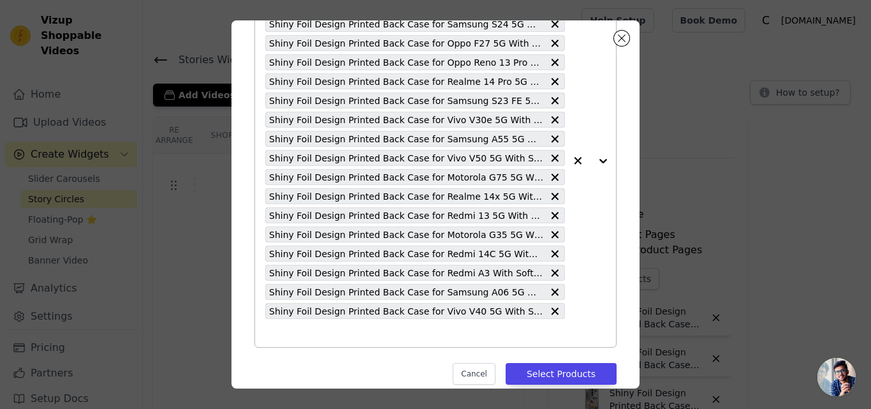
click at [309, 331] on input "text" at bounding box center [415, 332] width 300 height 15
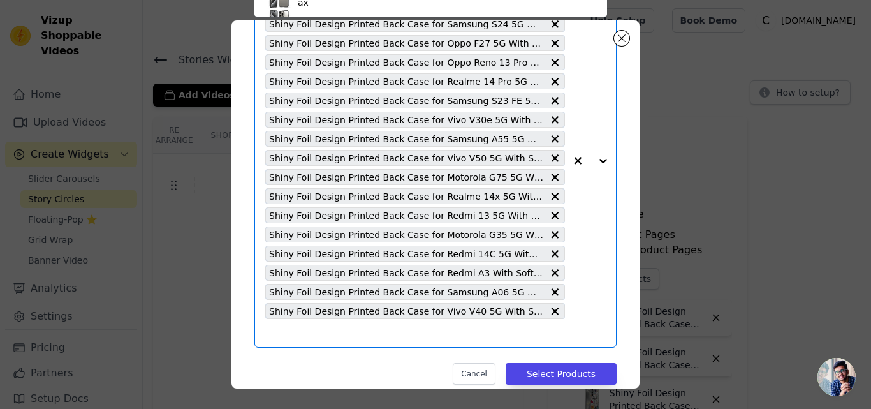
scroll to position [75, 0]
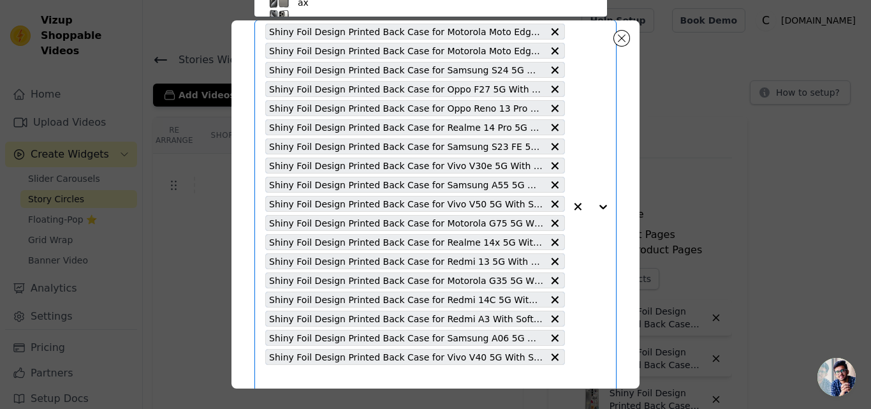
paste input "Shiny Foil Design Printed Back Case for Vivo Y29 5G With Soft Edges with Glossy…"
type input "Shiny Foil Design Printed Back Case for Vivo Y29 5G With Soft Edges with Glossy…"
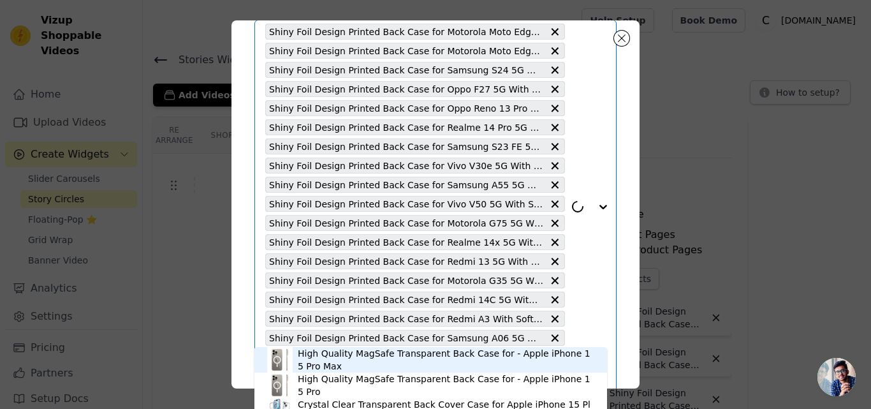
scroll to position [140, 0]
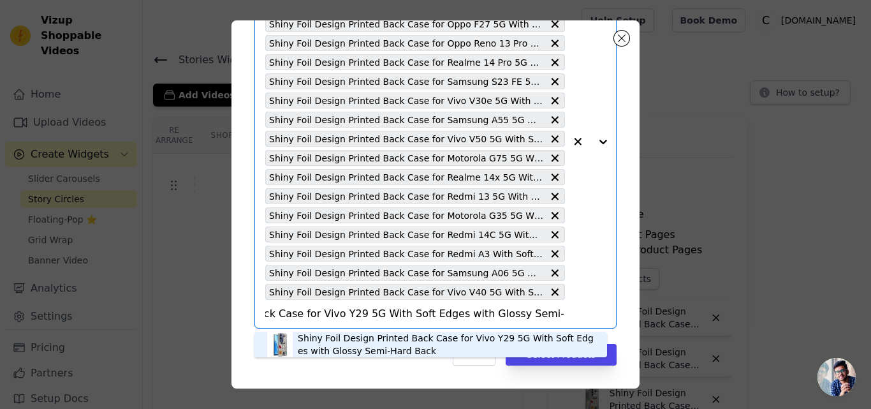
click at [365, 346] on div "Shiny Foil Design Printed Back Case for Vivo Y29 5G With Soft Edges with Glossy…" at bounding box center [446, 345] width 297 height 26
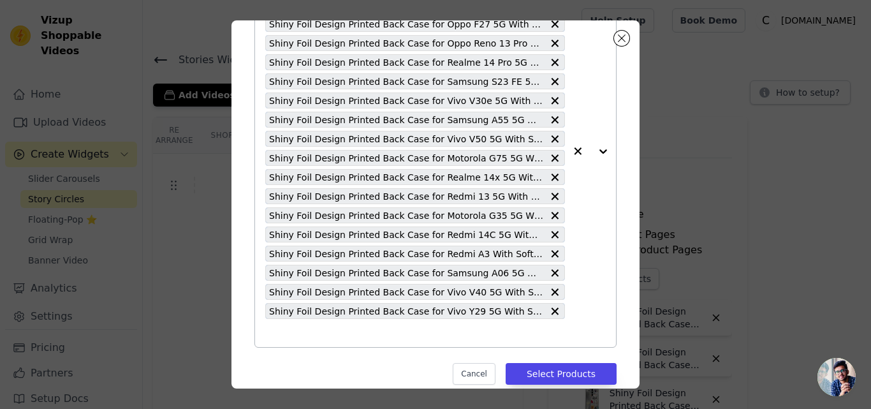
click at [327, 333] on input "text" at bounding box center [415, 332] width 300 height 15
paste input "Shiny Foil Design Printed Back Case for Motorola Moto G15 With Soft Edges with …"
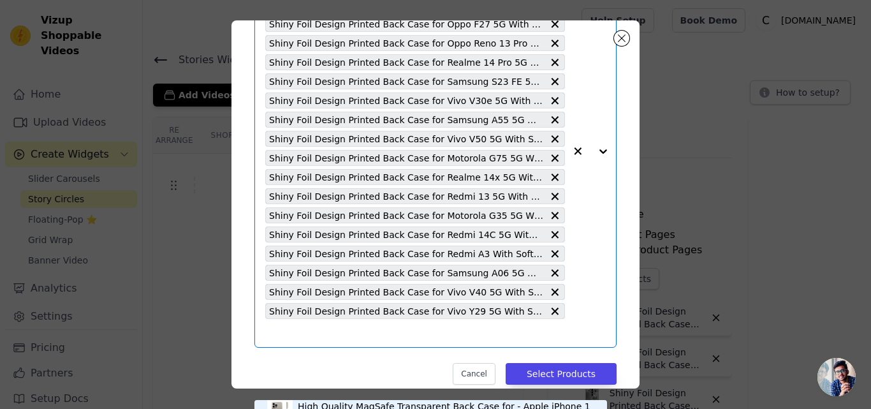
type input "Shiny Foil Design Printed Back Case for Motorola Moto G15 With Soft Edges with …"
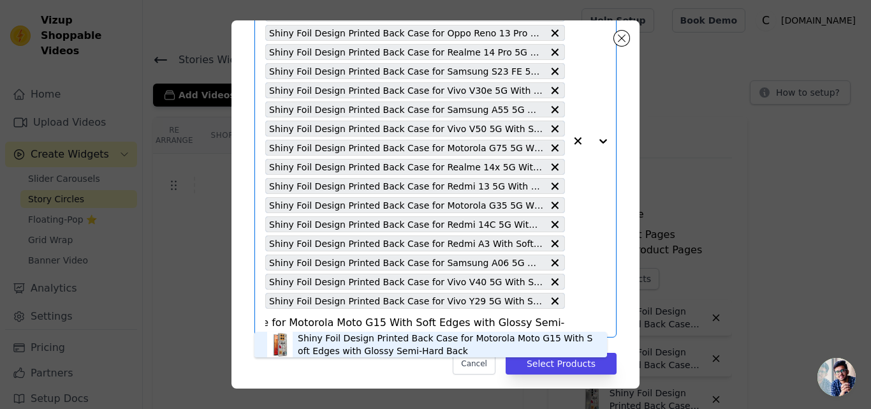
scroll to position [159, 0]
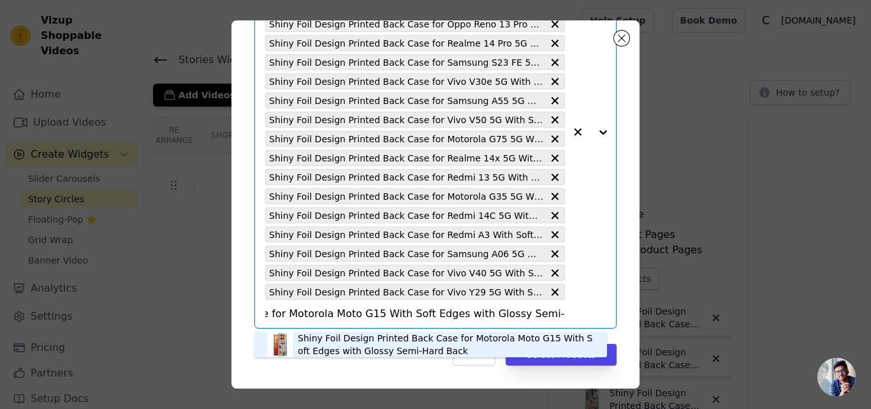
click at [339, 344] on div "Shiny Foil Design Printed Back Case for Motorola Moto G15 With Soft Edges with …" at bounding box center [446, 345] width 297 height 26
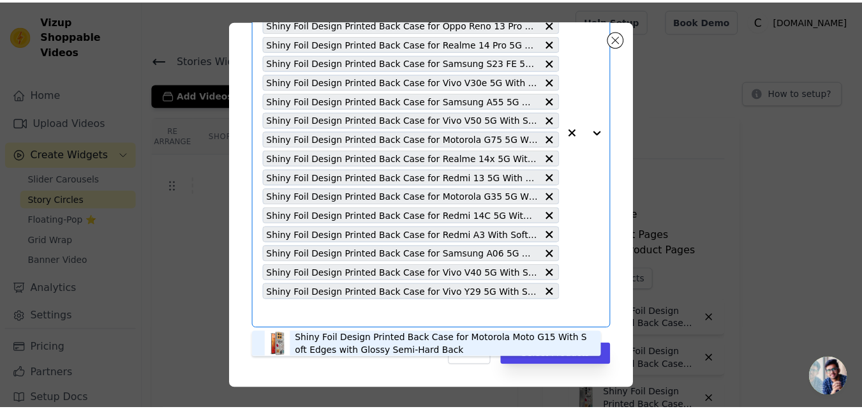
scroll to position [0, 0]
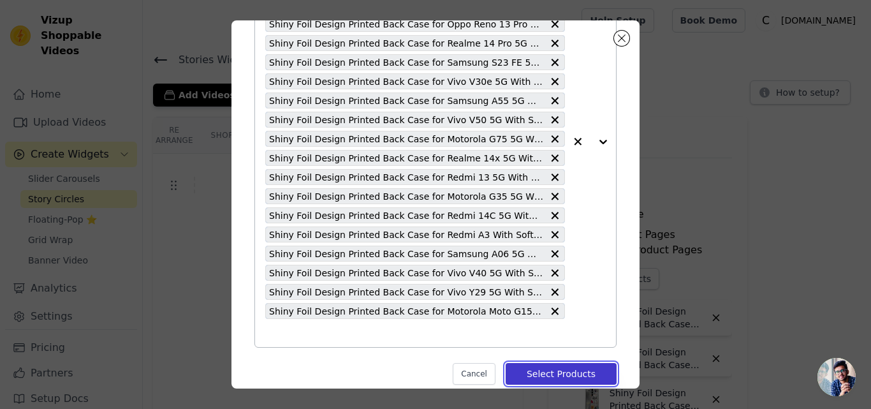
click at [529, 373] on button "Select Products" at bounding box center [561, 374] width 111 height 22
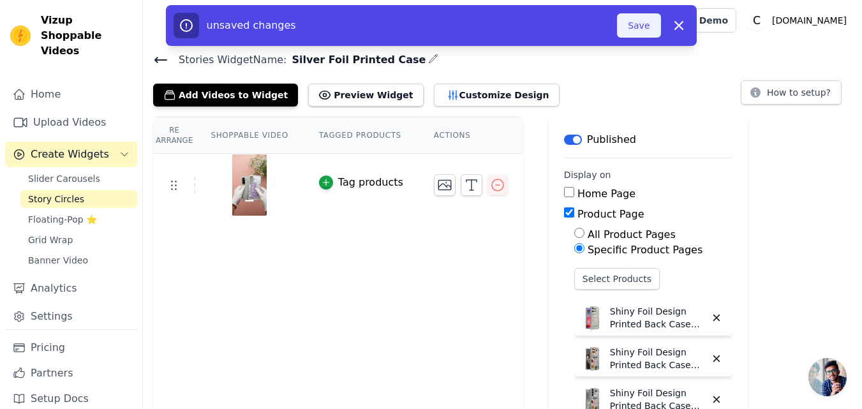
click at [625, 20] on button "Save" at bounding box center [638, 25] width 43 height 24
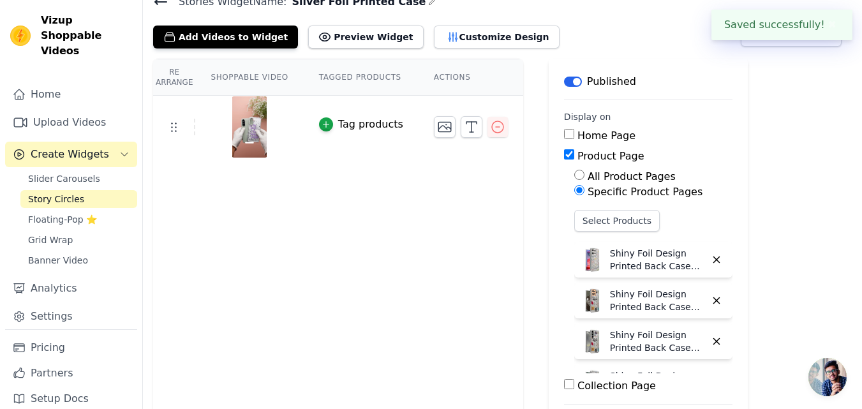
scroll to position [128, 0]
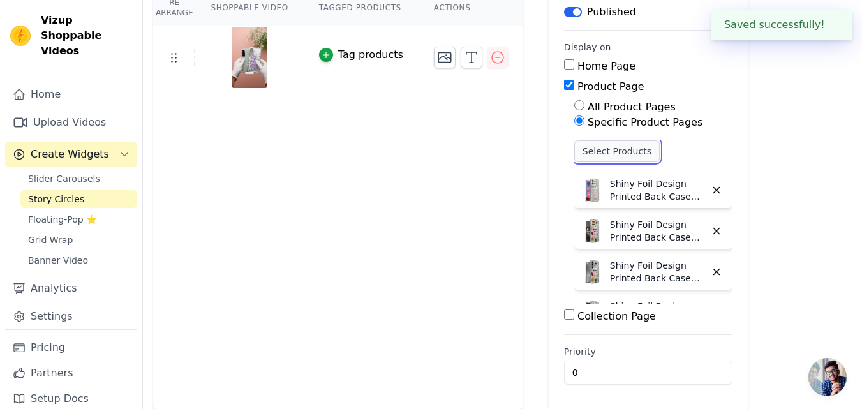
click at [583, 154] on button "Select Products" at bounding box center [616, 151] width 85 height 22
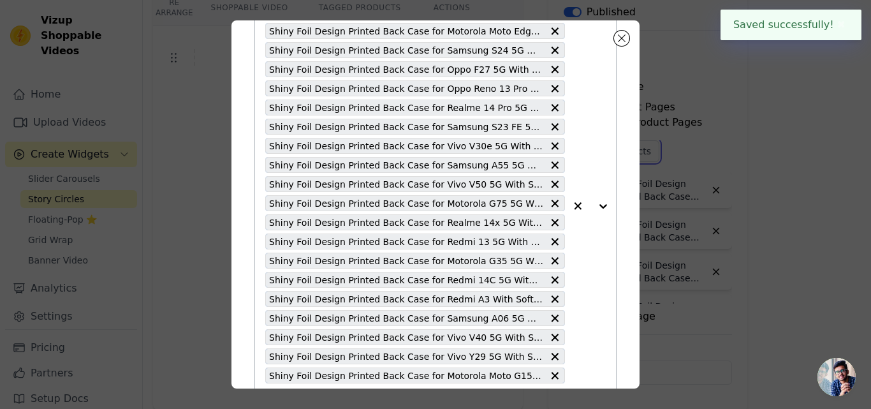
scroll to position [178, 0]
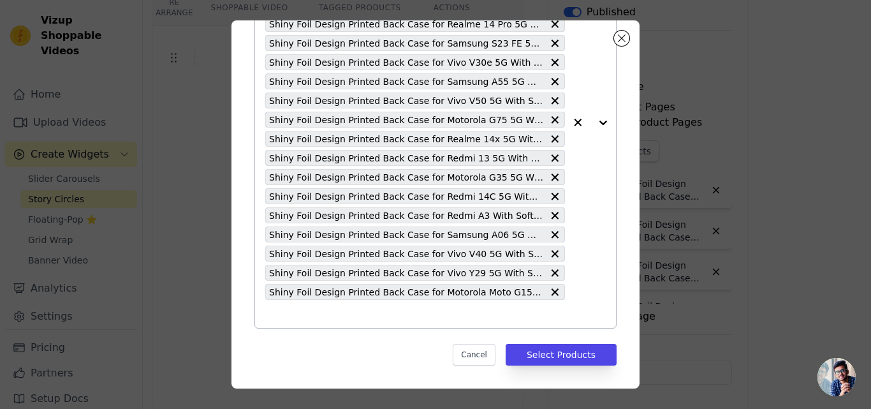
click at [308, 311] on input "text" at bounding box center [415, 313] width 300 height 15
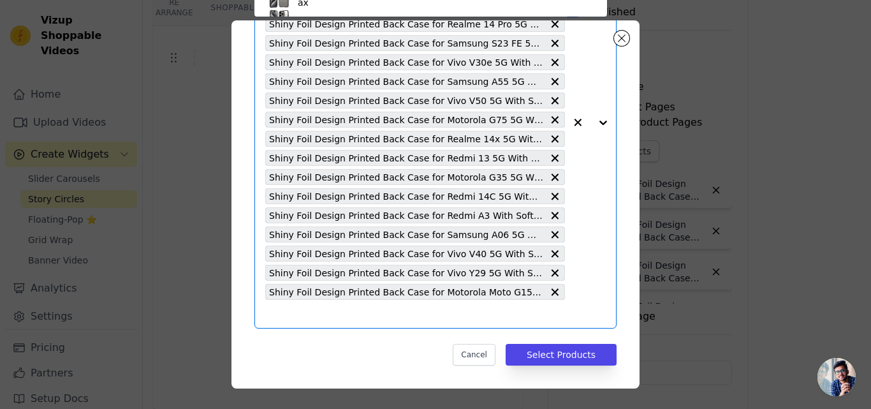
scroll to position [75, 0]
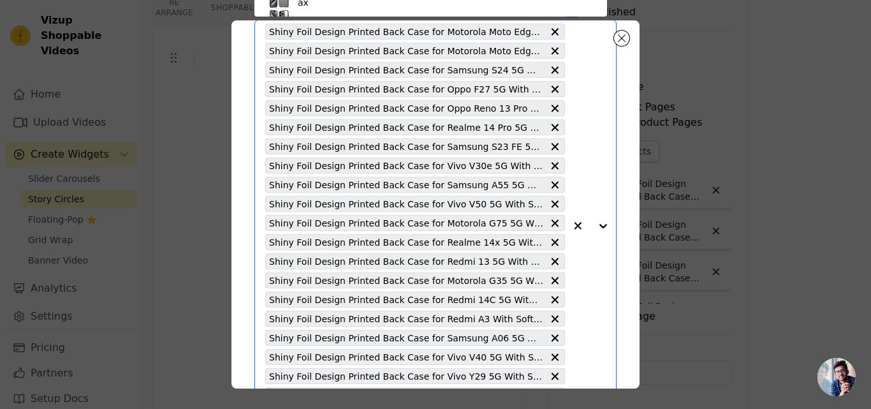
paste input "Shiny Foil Design Printed Back Case for Vivo Y300 Plus 5G With Soft Edges with …"
type input "Shiny Foil Design Printed Back Case for Vivo Y300 Plus 5G With Soft Edges with …"
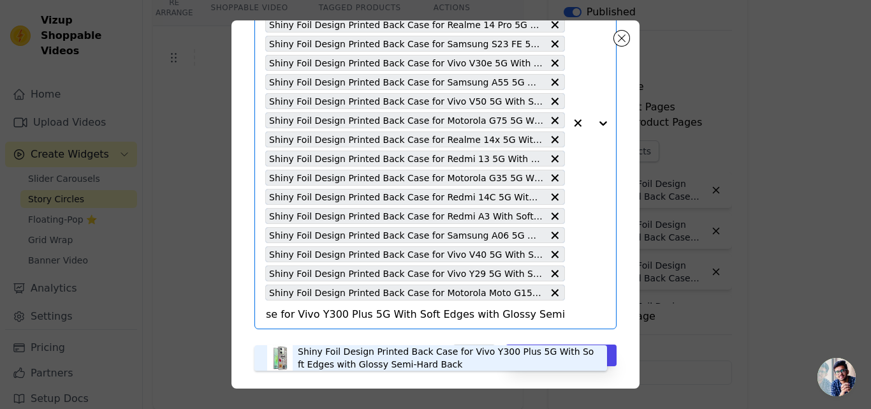
scroll to position [178, 0]
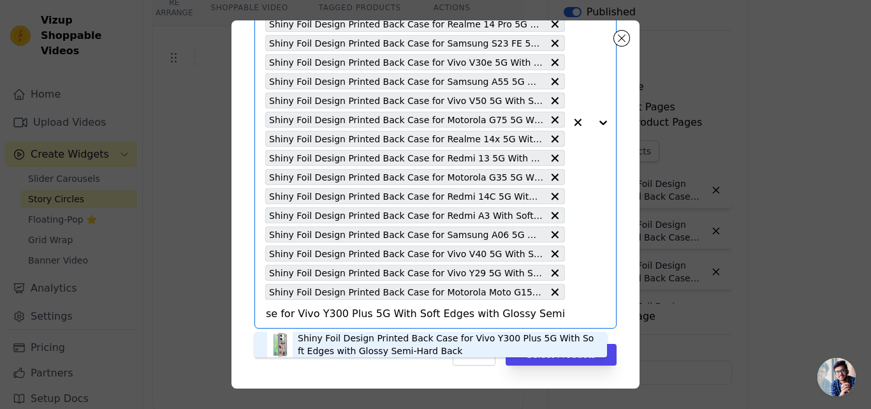
click at [388, 343] on div "Shiny Foil Design Printed Back Case for Vivo Y300 Plus 5G With Soft Edges with …" at bounding box center [446, 345] width 297 height 26
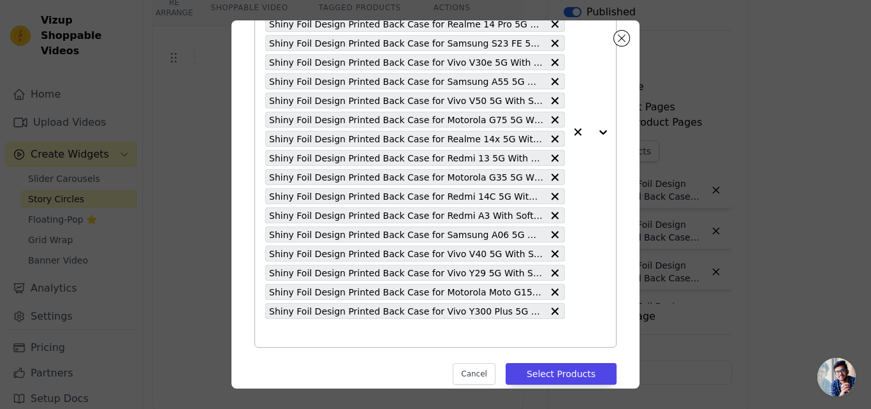
click at [341, 324] on div "Shiny Foil Design Printed Back Case for Motorola Moto Edge 50 Pro 5G With Soft …" at bounding box center [415, 132] width 300 height 430
paste input "Shiny Foil Design Printed Back Case for Redmi Note 14 5G With Soft Edges with G…"
type input "Shiny Foil Design Printed Back Case for Redmi Note 14 5G With Soft Edges with G…"
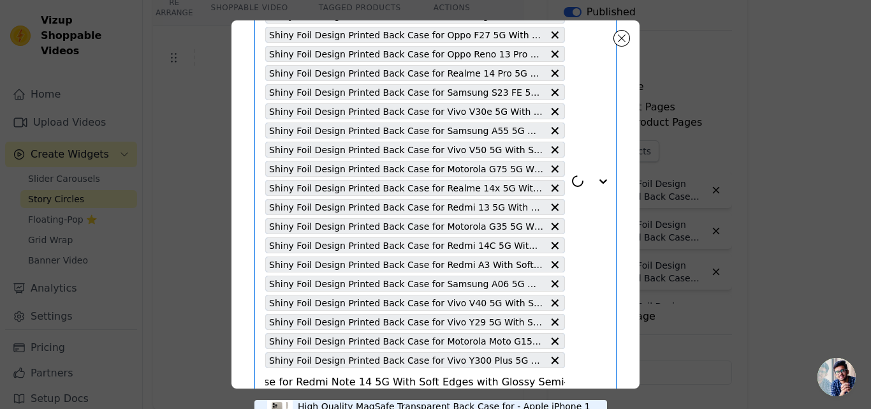
scroll to position [197, 0]
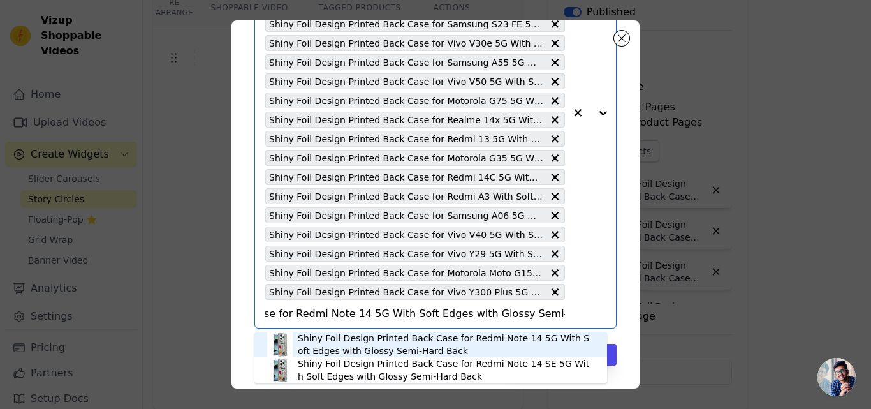
click at [391, 339] on div "Shiny Foil Design Printed Back Case for Redmi Note 14 5G With Soft Edges with G…" at bounding box center [446, 345] width 297 height 26
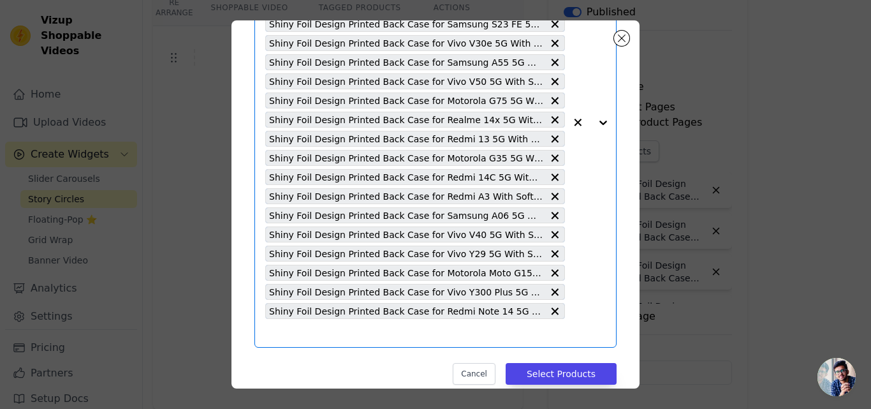
click at [355, 336] on input "text" at bounding box center [415, 332] width 300 height 15
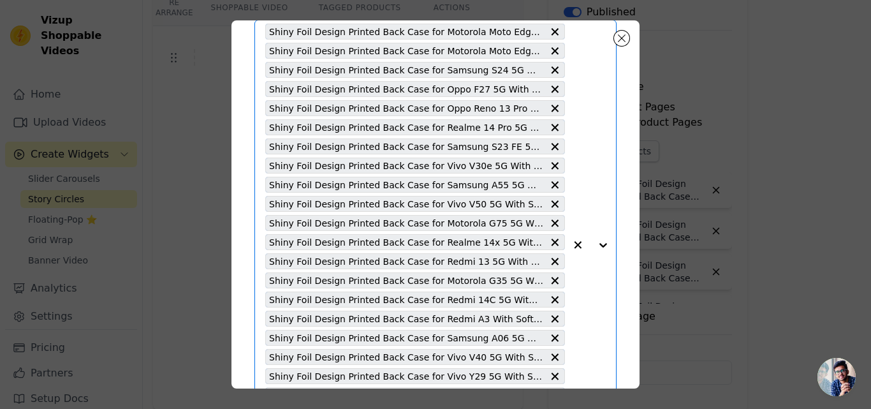
paste input "Shiny Foil Design Printed Back Case for Samsung A56 5G With Soft Edges with Glo…"
type input "Shiny Foil Design Printed Back Case for Samsung A56 5G With Soft Edges with Glo…"
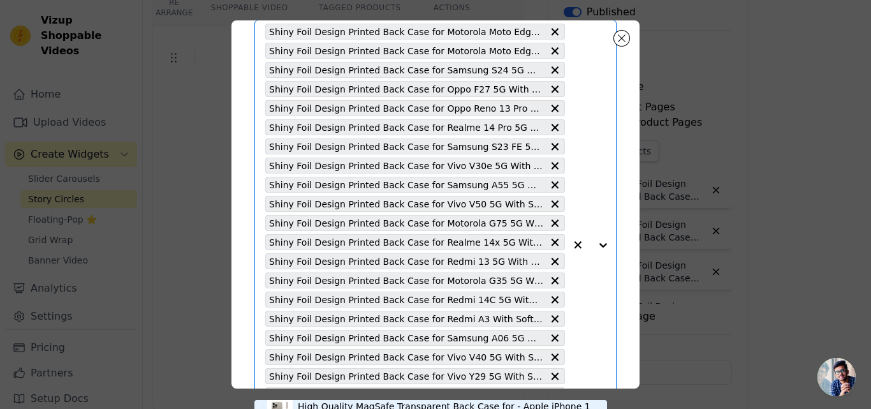
scroll to position [0, 0]
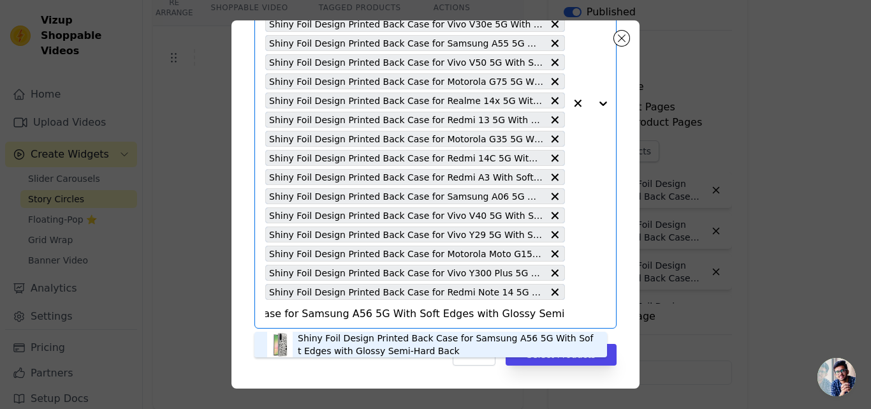
click at [367, 335] on div "Shiny Foil Design Printed Back Case for Samsung A56 5G With Soft Edges with Glo…" at bounding box center [446, 345] width 297 height 26
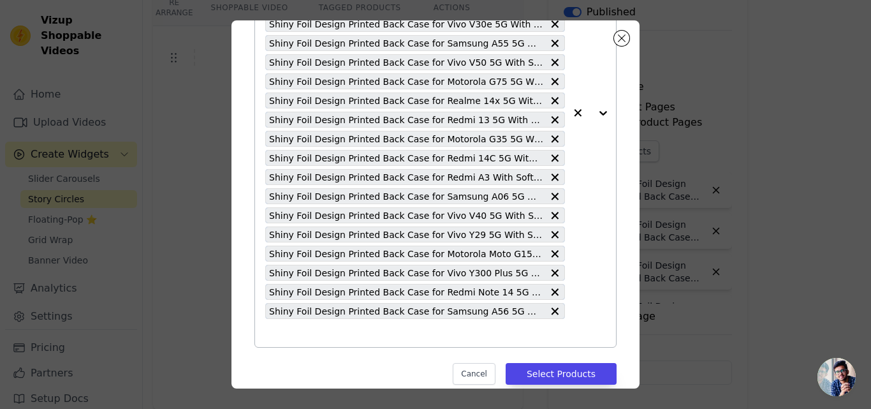
click at [338, 325] on input "text" at bounding box center [415, 332] width 300 height 15
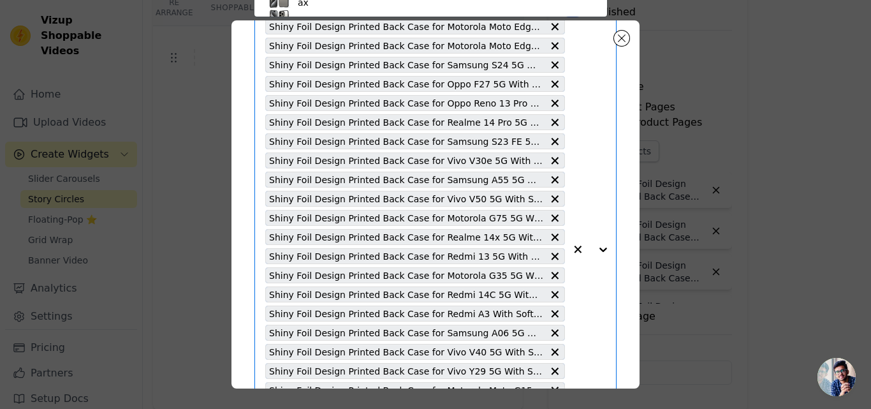
paste input "Shiny Foil Design Printed Back Case for Samsung S25 5G With Soft Edges with Glo…"
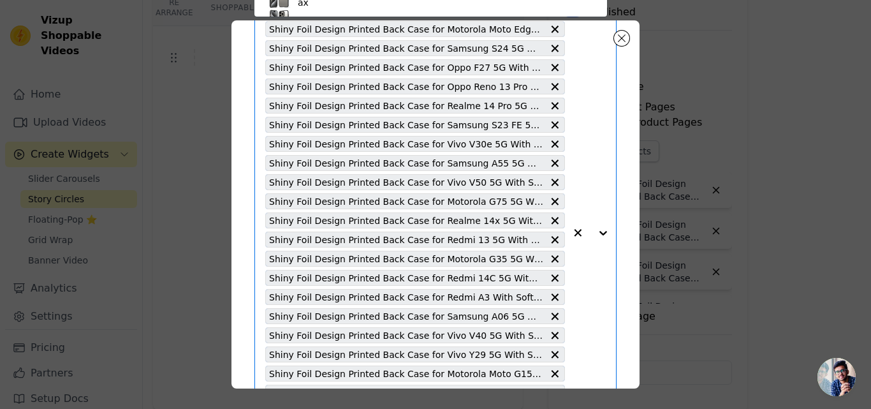
type input "Shiny Foil Design Printed Back Case for Samsung S25 5G With Soft Edges with Glo…"
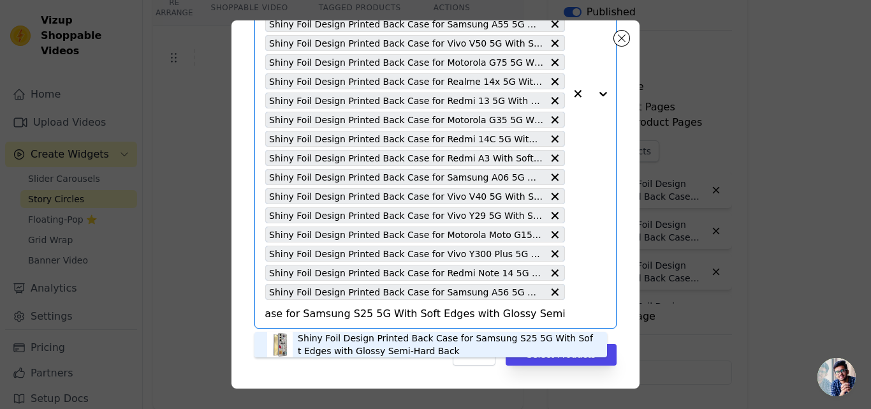
click at [317, 339] on div "Shiny Foil Design Printed Back Case for Samsung S25 5G With Soft Edges with Glo…" at bounding box center [446, 345] width 297 height 26
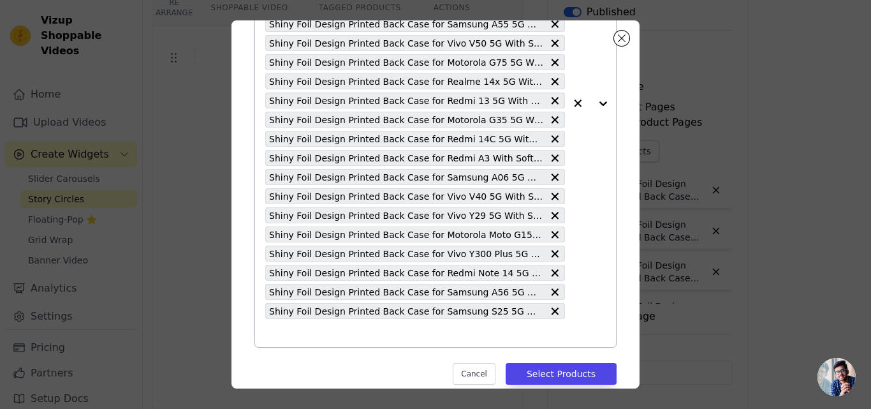
click at [317, 339] on input "text" at bounding box center [415, 332] width 300 height 15
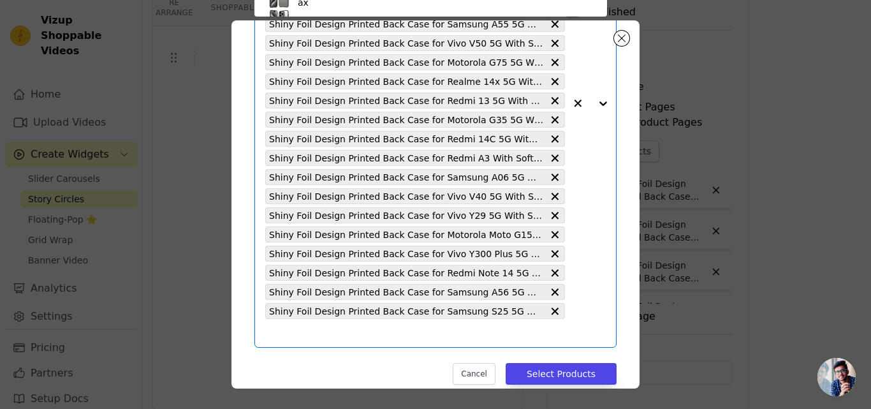
paste input "Shiny Foil Design Printed Back Case for Vivo V40e 5G With Soft Edges with Gloss…"
type input "Shiny Foil Design Printed Back Case for Vivo V40e 5G With Soft Edges with Gloss…"
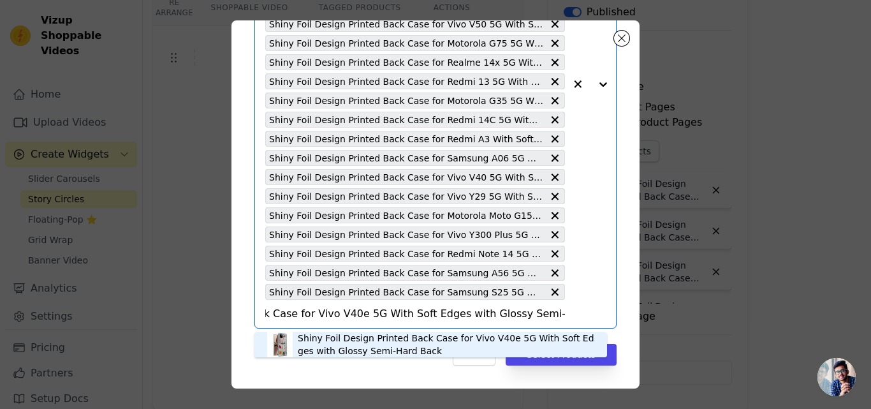
click at [341, 338] on div "Shiny Foil Design Printed Back Case for Vivo V40e 5G With Soft Edges with Gloss…" at bounding box center [446, 345] width 297 height 26
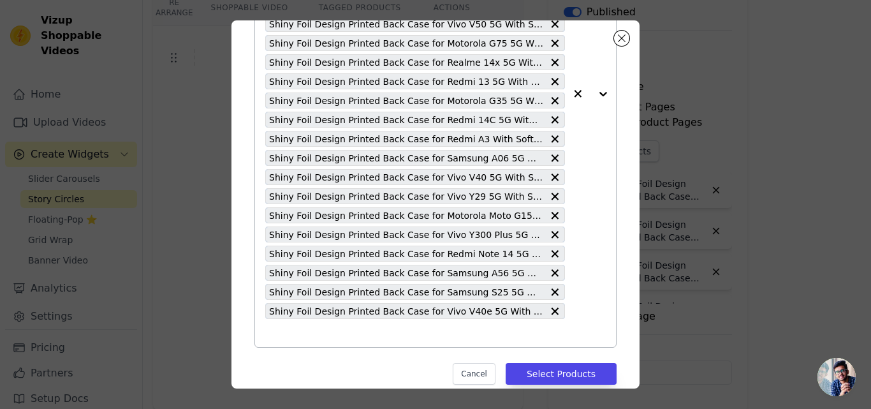
click at [323, 331] on input "text" at bounding box center [415, 332] width 300 height 15
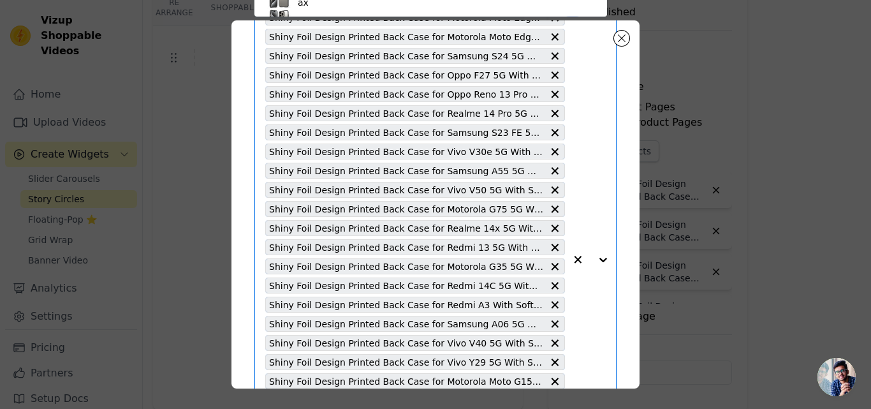
paste input "Shiny Foil Design Printed Back Case for Vivo Y300 5G With Soft Edges with Gloss…"
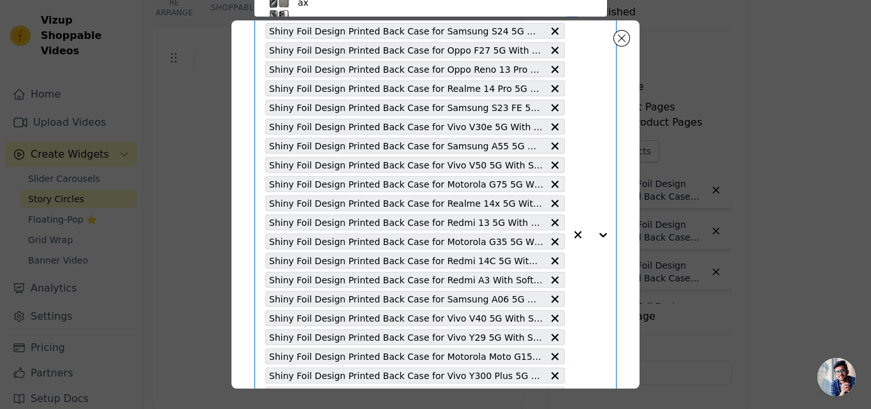
type input "Shiny Foil Design Printed Back Case for Vivo Y300 5G With Soft Edges with Gloss…"
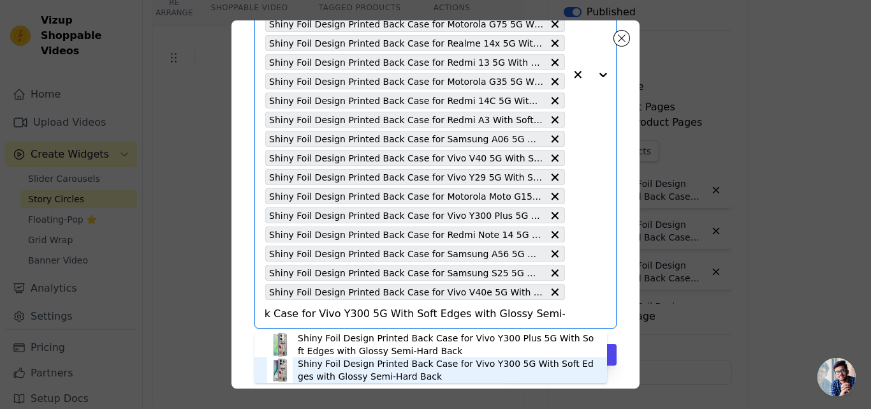
click at [344, 365] on div "Shiny Foil Design Printed Back Case for Vivo Y300 5G With Soft Edges with Gloss…" at bounding box center [446, 370] width 297 height 26
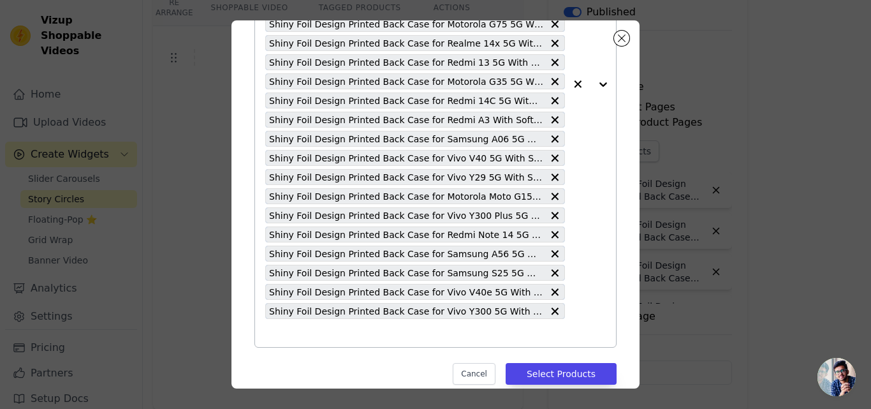
click at [332, 339] on input "text" at bounding box center [415, 332] width 300 height 15
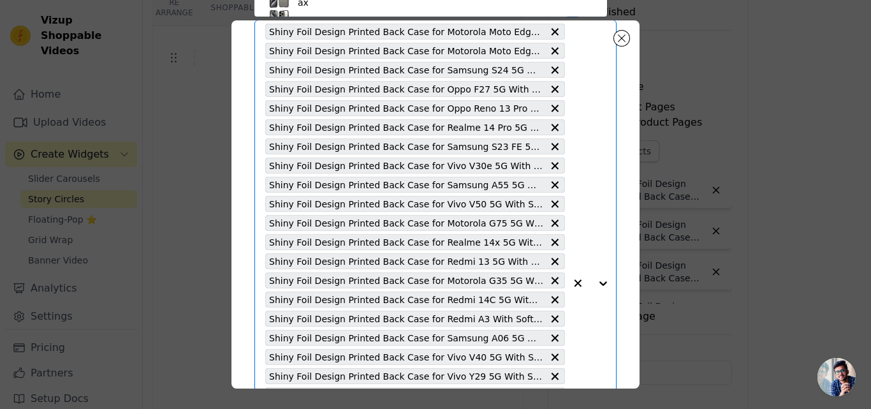
paste input "Shiny Foil Design Printed Back Case for Motorola Moto G34 5G With Soft Edges wi…"
type input "Shiny Foil Design Printed Back Case for Motorola Moto G34 5G With Soft Edges wi…"
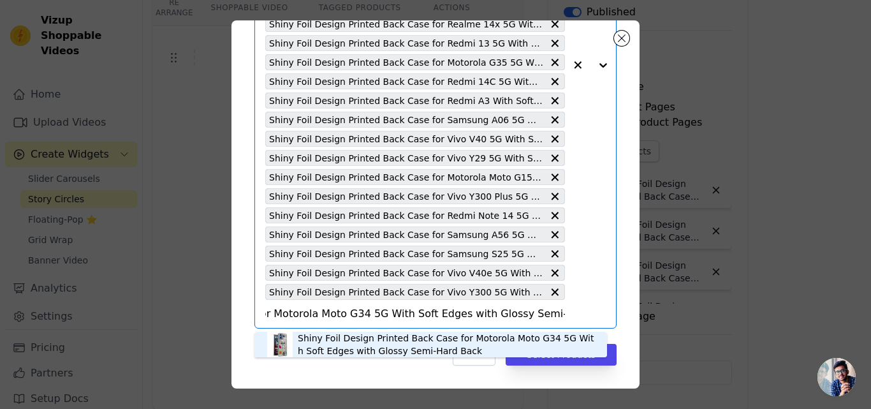
click at [350, 351] on div "Shiny Foil Design Printed Back Case for Motorola Moto G34 5G With Soft Edges wi…" at bounding box center [446, 345] width 297 height 26
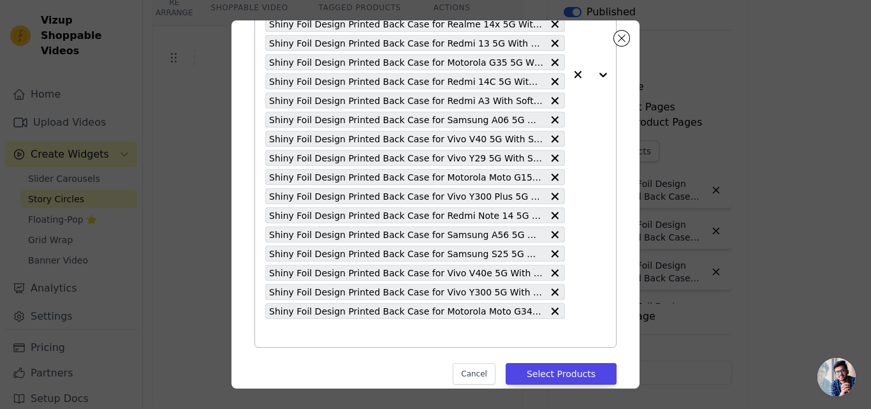
click at [321, 334] on input "text" at bounding box center [415, 332] width 300 height 15
paste input "Shiny Foil Design Printed Back Case for Oppo K12x 5G With Soft Edges with Gloss…"
type input "Shiny Foil Design Printed Back Case for Oppo K12x 5G With Soft Edges with Gloss…"
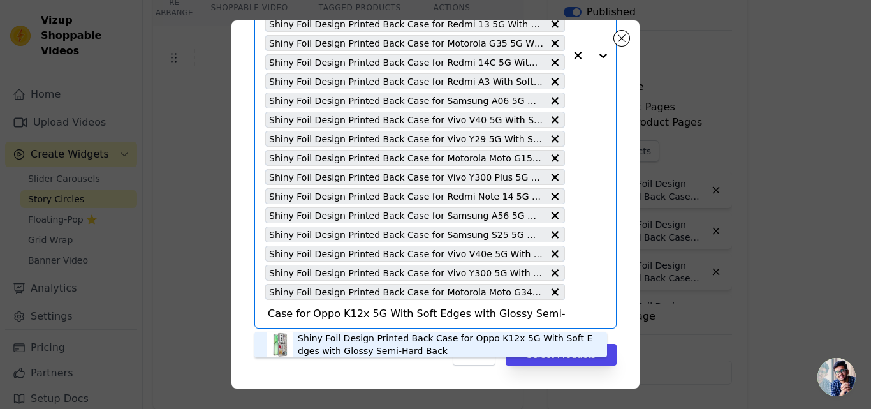
click at [348, 351] on div "Shiny Foil Design Printed Back Case for Oppo K12x 5G With Soft Edges with Gloss…" at bounding box center [446, 345] width 297 height 26
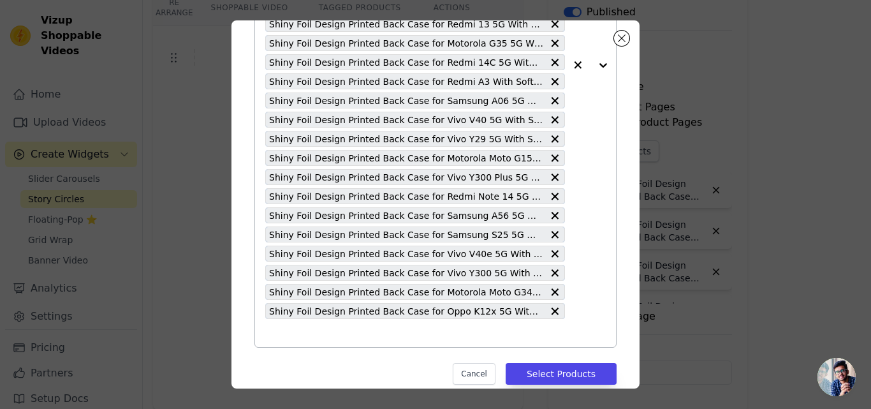
click at [332, 336] on input "text" at bounding box center [415, 332] width 300 height 15
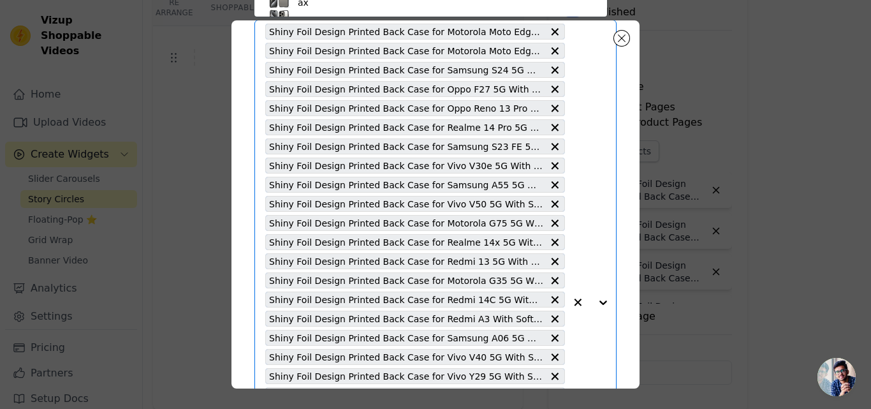
paste input "Shiny Foil Design Printed Back Case for Redmi 13C 5G With Soft Edges with Gloss…"
type input "Shiny Foil Design Printed Back Case for Redmi 13C 5G With Soft Edges with Gloss…"
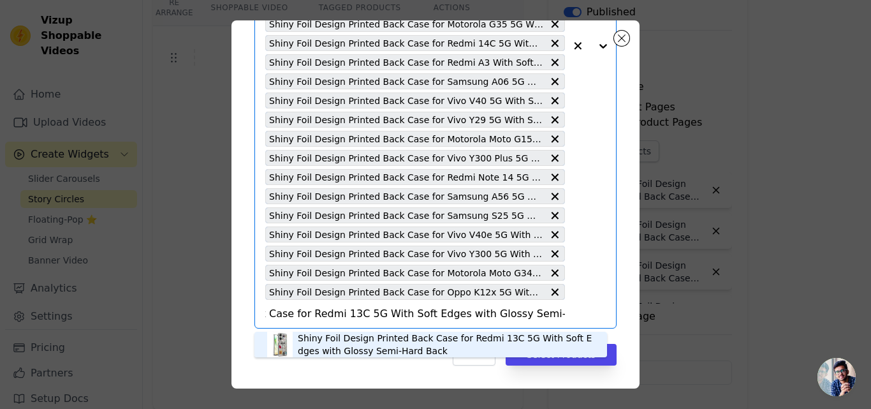
click at [322, 339] on div "Shiny Foil Design Printed Back Case for Redmi 13C 5G With Soft Edges with Gloss…" at bounding box center [446, 345] width 297 height 26
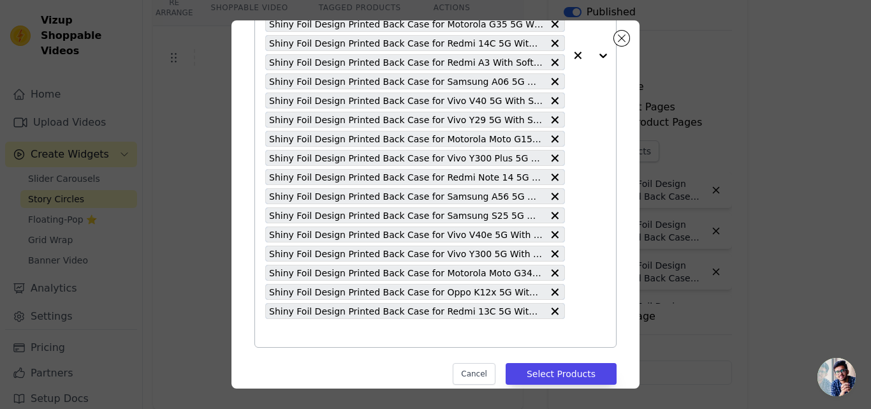
click at [320, 336] on input "text" at bounding box center [415, 332] width 300 height 15
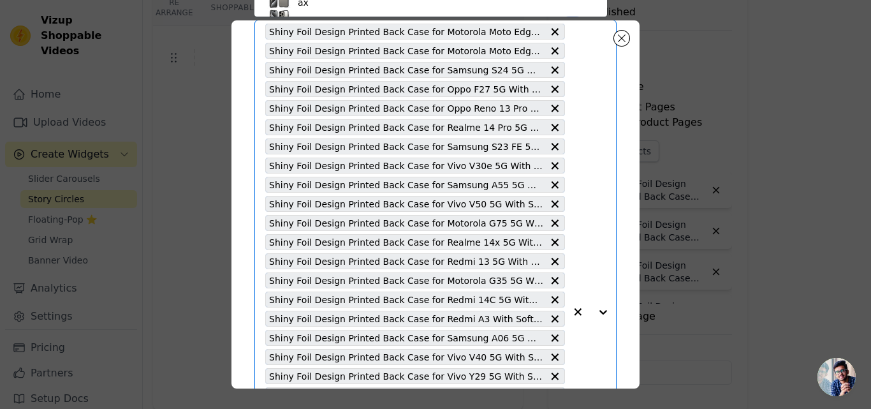
paste input "Shiny Foil Design Printed Back Case for Samsung S23 5G With Soft Edges with Glo…"
type input "Shiny Foil Design Printed Back Case for Samsung S23 5G With Soft Edges with Glo…"
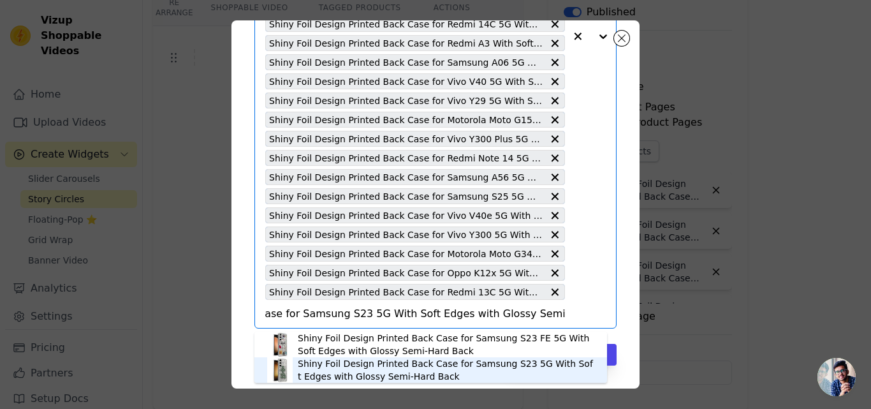
click at [318, 374] on div "Shiny Foil Design Printed Back Case for Samsung S23 5G With Soft Edges with Glo…" at bounding box center [446, 370] width 297 height 26
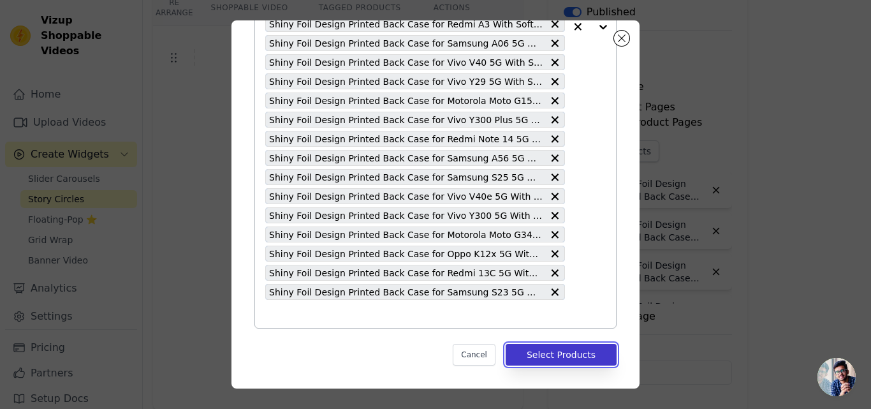
click at [532, 355] on button "Select Products" at bounding box center [561, 355] width 111 height 22
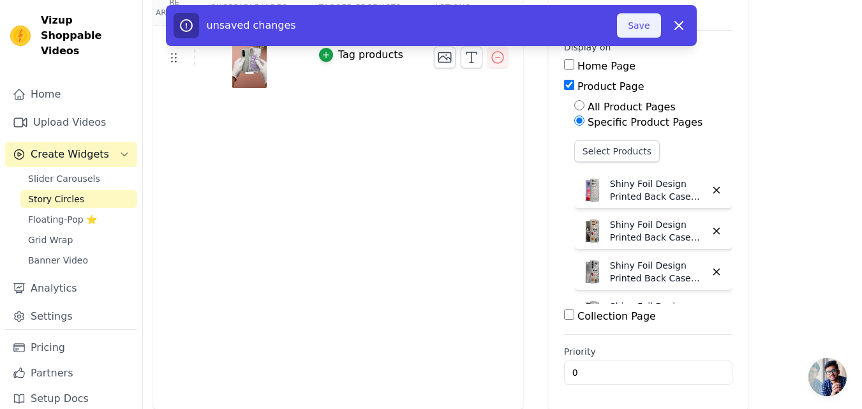
click at [633, 31] on button "Save" at bounding box center [638, 25] width 43 height 24
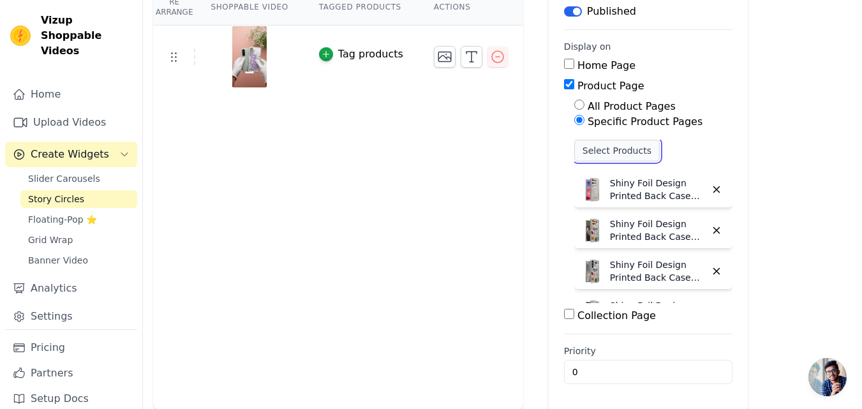
click at [586, 149] on button "Select Products" at bounding box center [616, 151] width 85 height 22
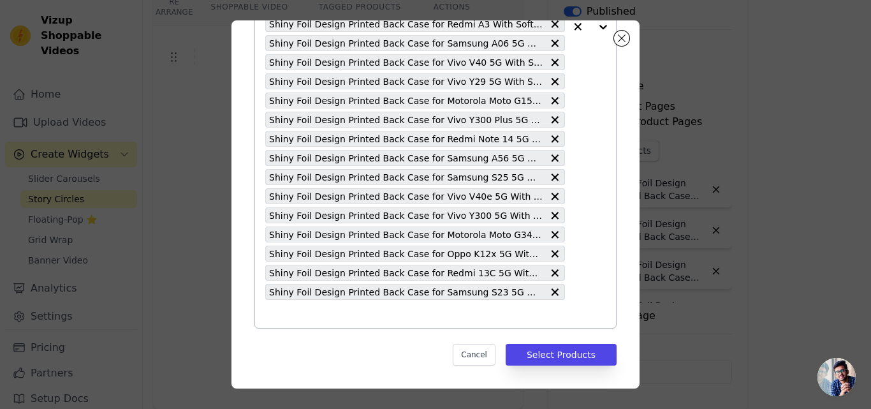
click at [298, 318] on input "text" at bounding box center [415, 313] width 300 height 15
paste input "Shiny Foil Design Printed Back Case for Vivo Y18 With Soft Edges with Glossy Se…"
type input "Shiny Foil Design Printed Back Case for Vivo Y18 With Soft Edges with Glossy Se…"
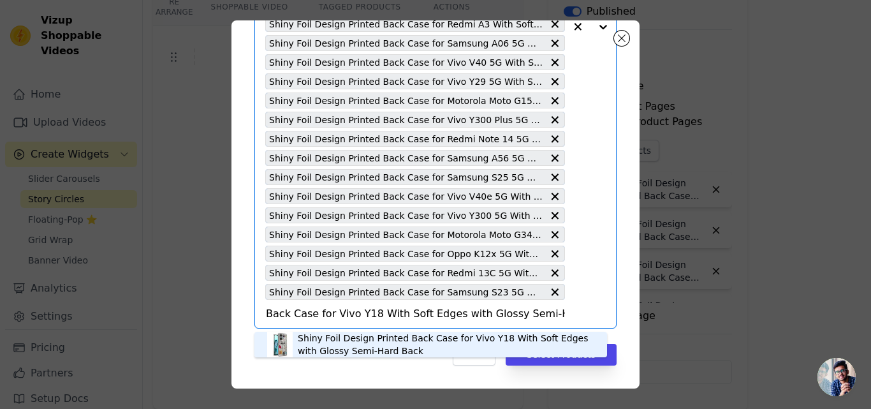
click at [341, 346] on div "Shiny Foil Design Printed Back Case for Vivo Y18 With Soft Edges with Glossy Se…" at bounding box center [446, 345] width 297 height 26
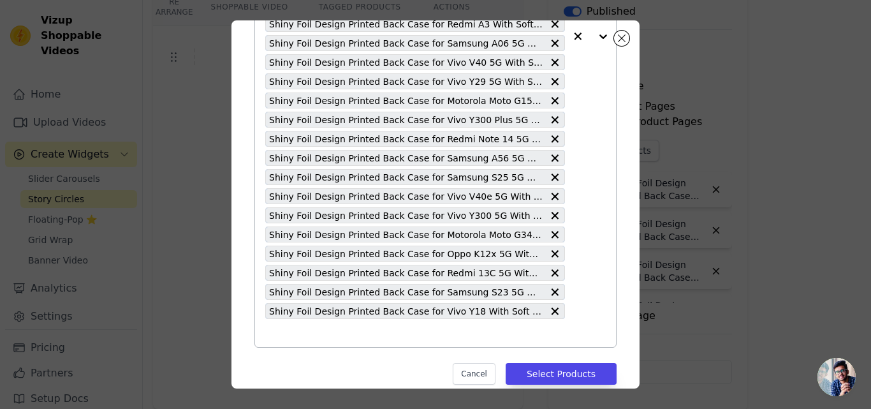
click at [330, 339] on input "text" at bounding box center [415, 332] width 300 height 15
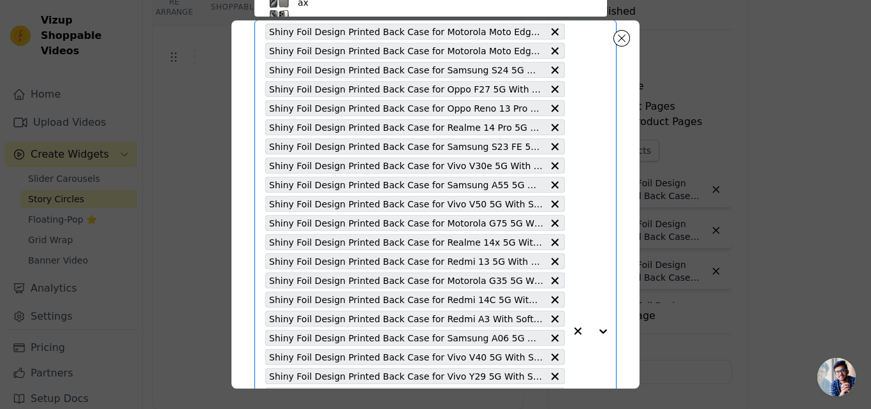
paste input "Shiny Foil Design Printed Back Case for Samsung A15 5G With Soft Edges with Glo…"
type input "Shiny Foil Design Printed Back Case for Samsung A15 5G With Soft Edges with Glo…"
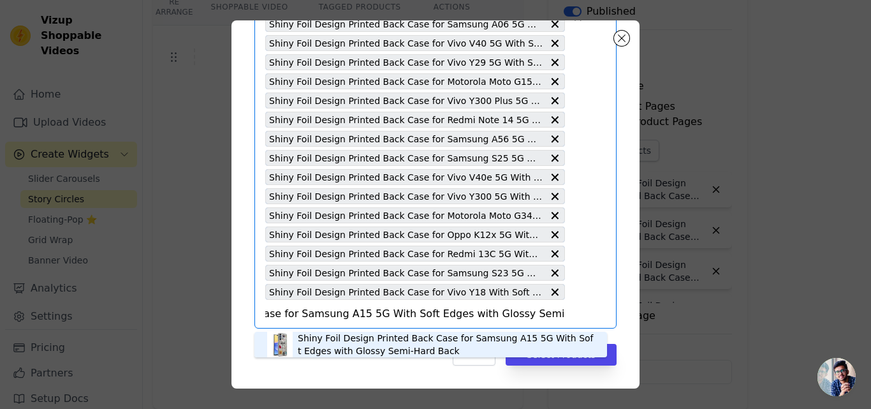
click at [343, 344] on div "Shiny Foil Design Printed Back Case for Samsung A15 5G With Soft Edges with Glo…" at bounding box center [446, 345] width 297 height 26
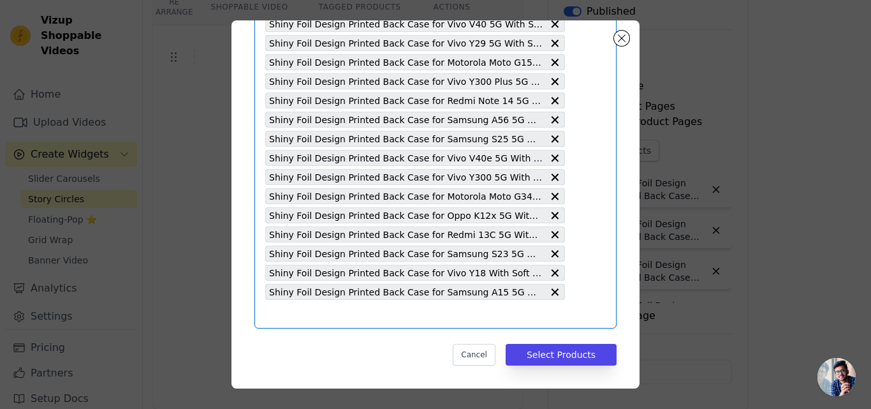
click at [321, 319] on input "text" at bounding box center [415, 313] width 300 height 15
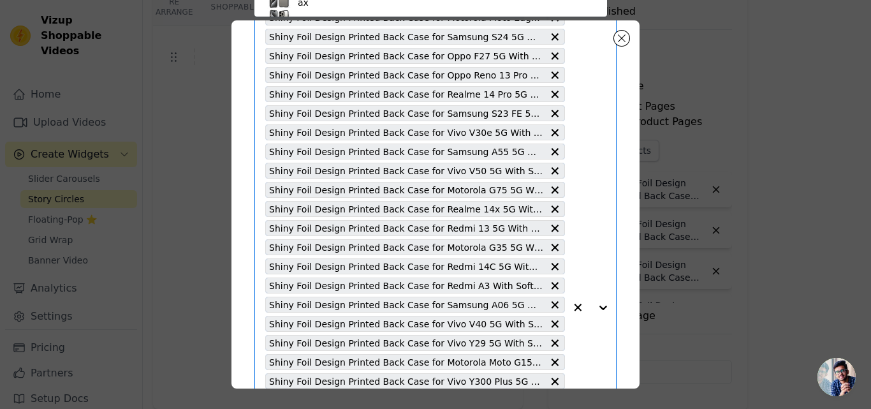
paste input "Shiny Foil Design Printed Back Case for Samsung A16 5G With Soft Edges with Glo…"
type input "Shiny Foil Design Printed Back Case for Samsung A16 5G With Soft Edges with Glo…"
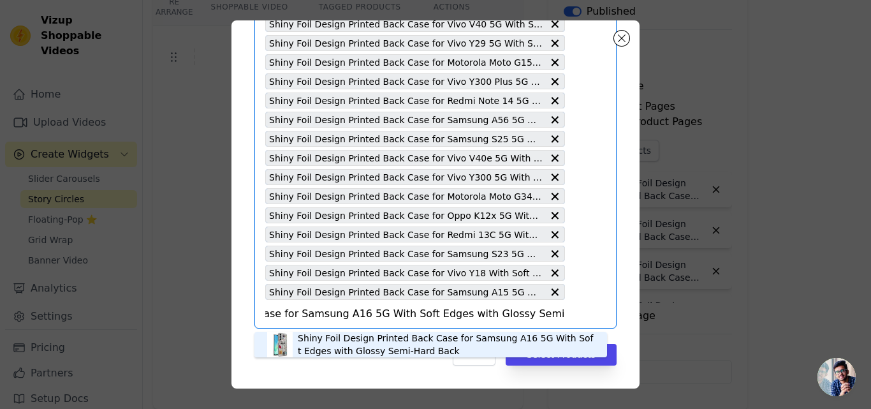
click at [333, 350] on div "Shiny Foil Design Printed Back Case for Samsung A16 5G With Soft Edges with Glo…" at bounding box center [446, 345] width 297 height 26
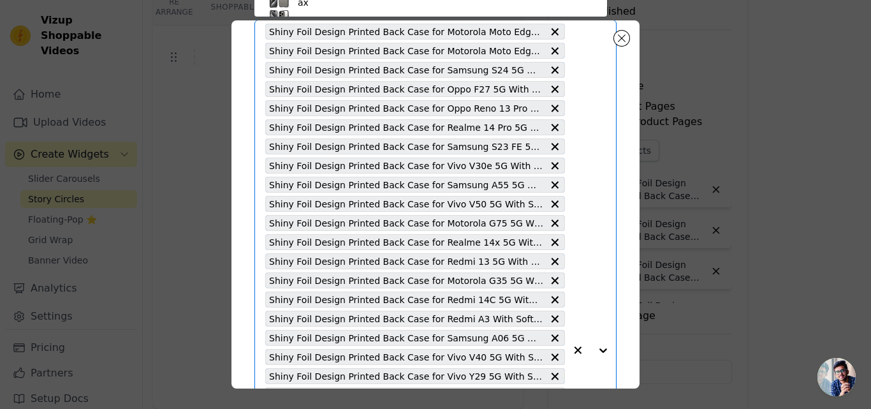
paste input "Shiny Foil Design Printed Back Case for Samsung M35 5G With Soft Edges with Glo…"
type input "Shiny Foil Design Printed Back Case for Samsung M35 5G With Soft Edges with Glo…"
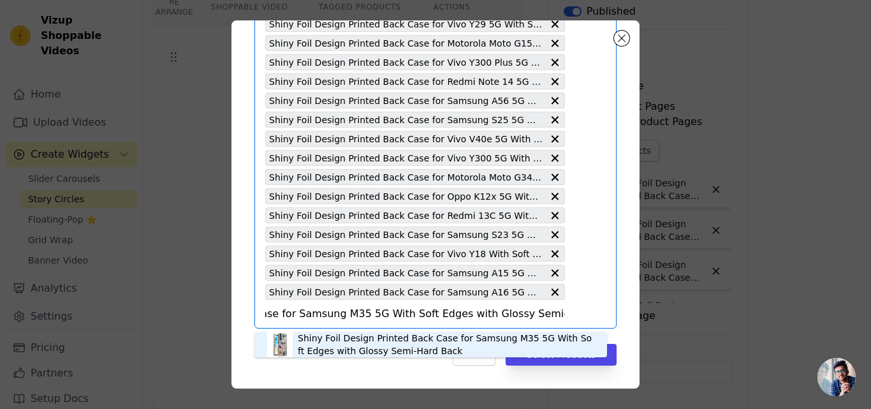
click at [334, 344] on div "Shiny Foil Design Printed Back Case for Samsung M35 5G With Soft Edges with Glo…" at bounding box center [446, 345] width 297 height 26
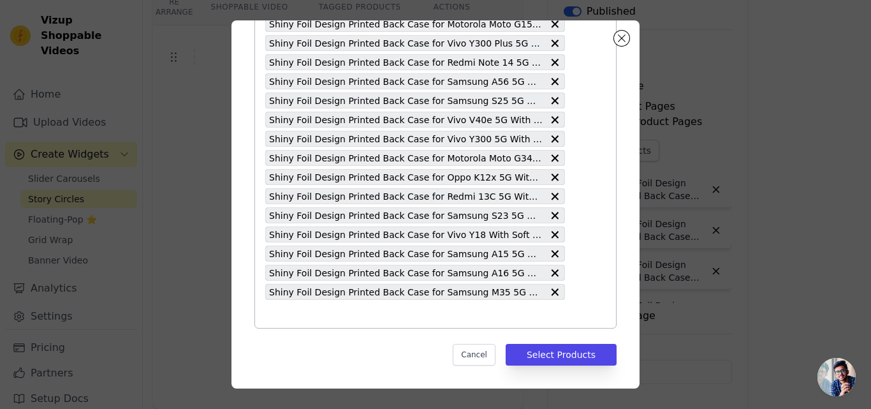
click at [313, 316] on input "text" at bounding box center [415, 313] width 300 height 15
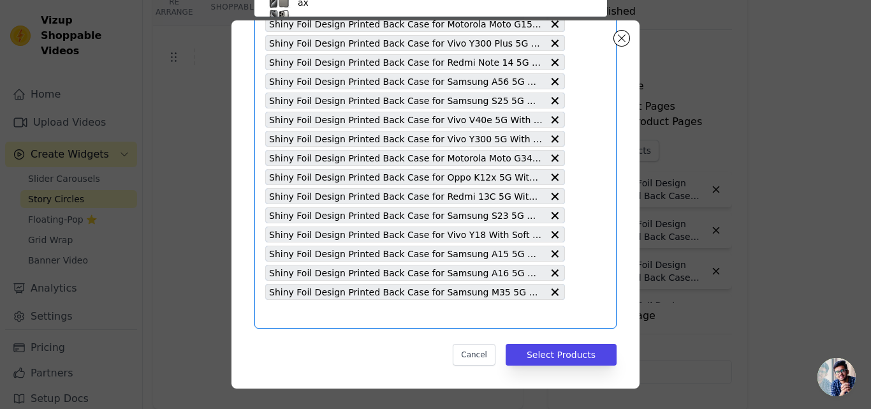
paste input "Shiny Foil Design Printed Back Case for Vivo Y16 With Soft Edges with Glossy Se…"
type input "Shiny Foil Design Printed Back Case for Vivo Y16 With Soft Edges with Glossy Se…"
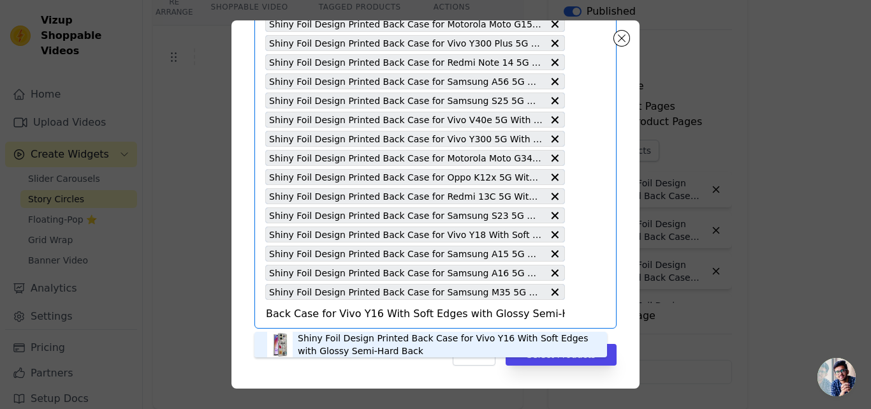
click at [313, 344] on div "Shiny Foil Design Printed Back Case for Vivo Y16 With Soft Edges with Glossy Se…" at bounding box center [446, 345] width 297 height 26
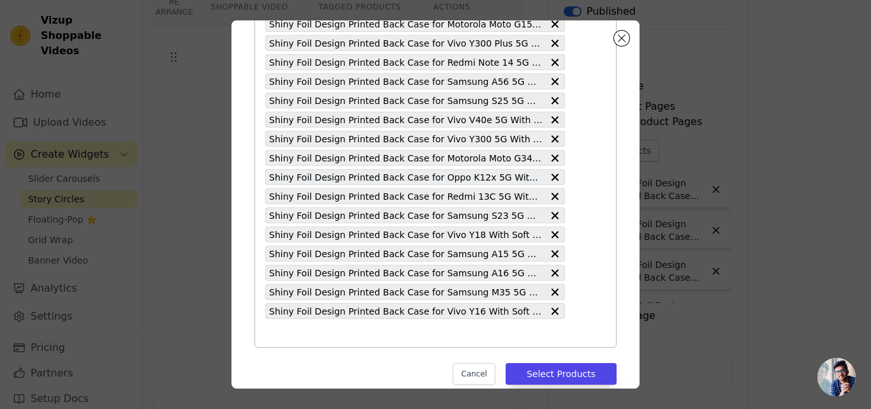
click at [316, 337] on input "text" at bounding box center [415, 332] width 300 height 15
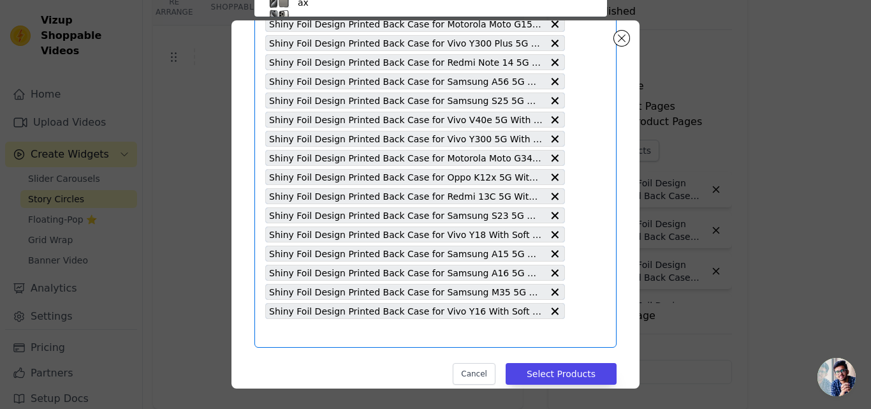
paste input "Shiny Foil Design Printed Back Case for Realme Narzo 80x 5G With Soft Edges wit…"
type input "Shiny Foil Design Printed Back Case for Realme Narzo 80x 5G With Soft Edges wit…"
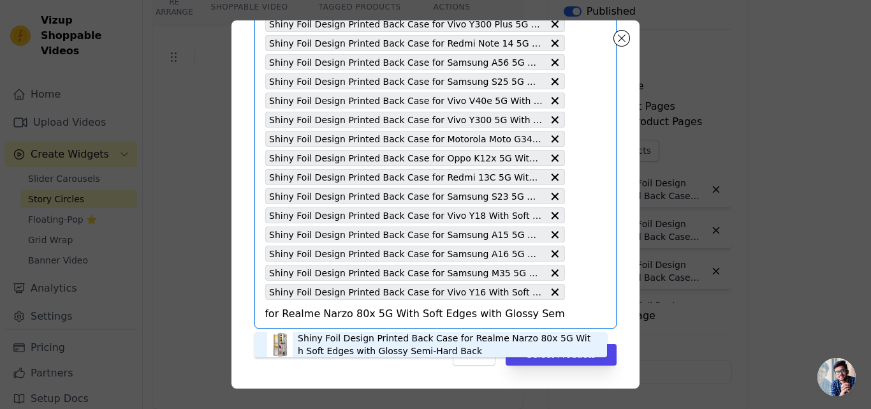
click at [320, 341] on div "Shiny Foil Design Printed Back Case for Realme Narzo 80x 5G With Soft Edges wit…" at bounding box center [446, 345] width 297 height 26
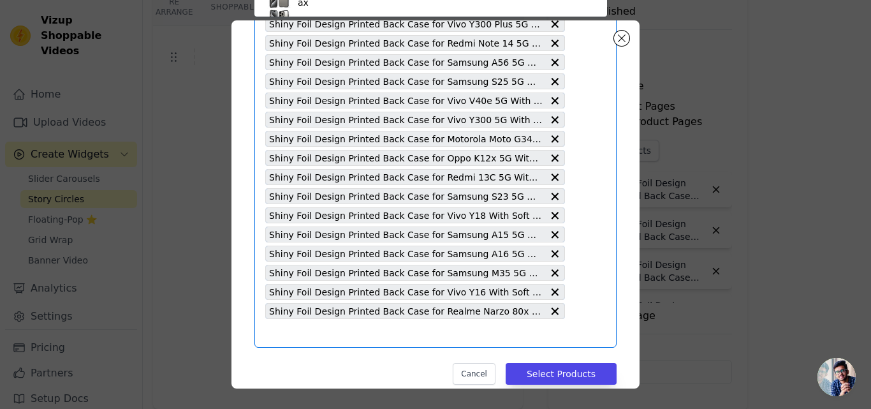
paste input "Shiny Foil Design Printed Back Case for Motorola Moto Edge 50 Neo 5G With Soft …"
type input "Shiny Foil Design Printed Back Case for Motorola Moto Edge 50 Neo 5G With Soft …"
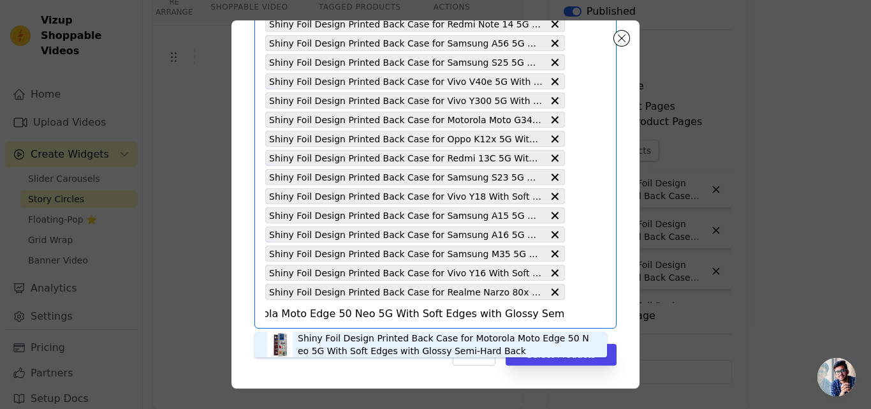
click at [320, 339] on div "Shiny Foil Design Printed Back Case for Motorola Moto Edge 50 Neo 5G With Soft …" at bounding box center [446, 345] width 297 height 26
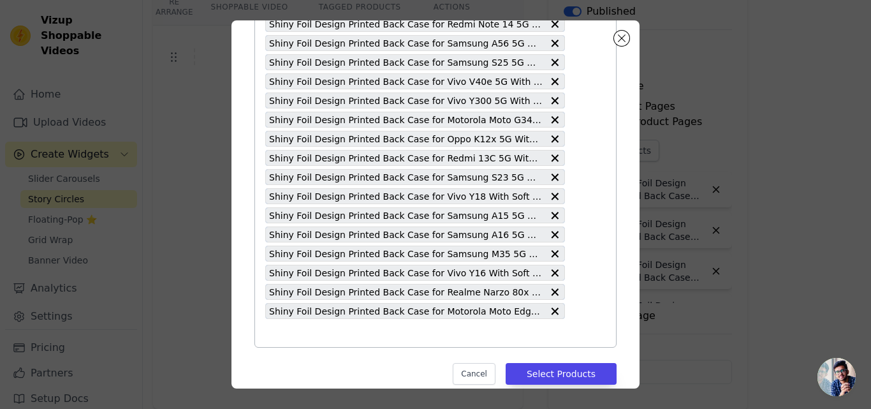
click at [316, 334] on input "text" at bounding box center [415, 332] width 300 height 15
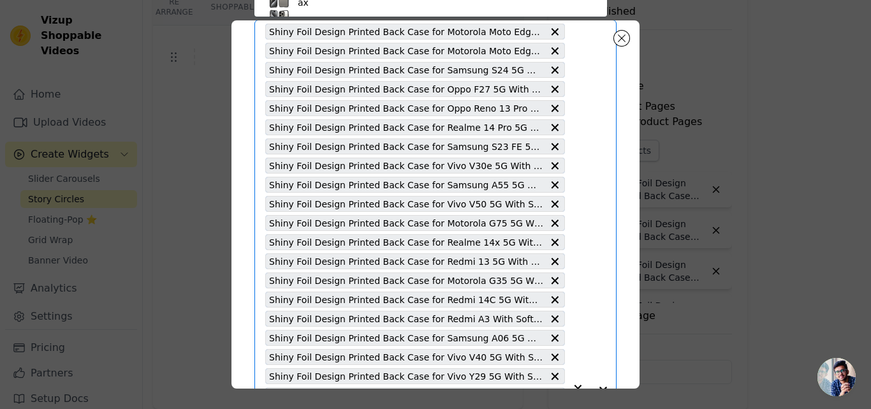
paste input "Shiny Foil Design Printed Back Case for Samsung S21 FE 5G With Soft Edges with …"
type input "Shiny Foil Design Printed Back Case for Samsung S21 FE 5G With Soft Edges with …"
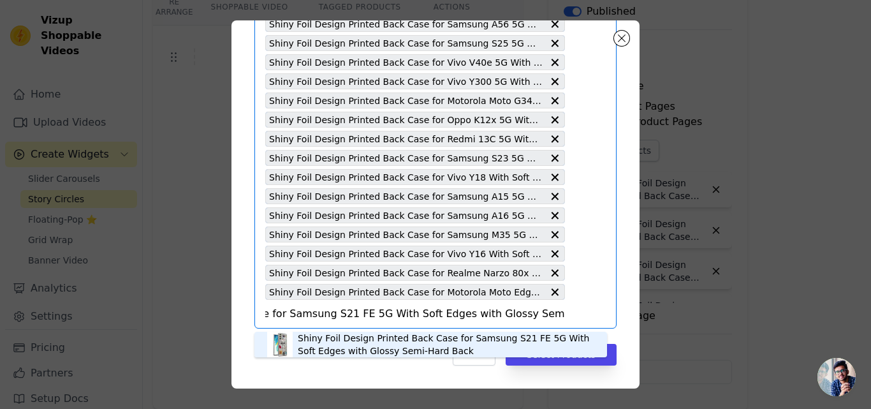
click at [324, 341] on div "Shiny Foil Design Printed Back Case for Samsung S21 FE 5G With Soft Edges with …" at bounding box center [446, 345] width 297 height 26
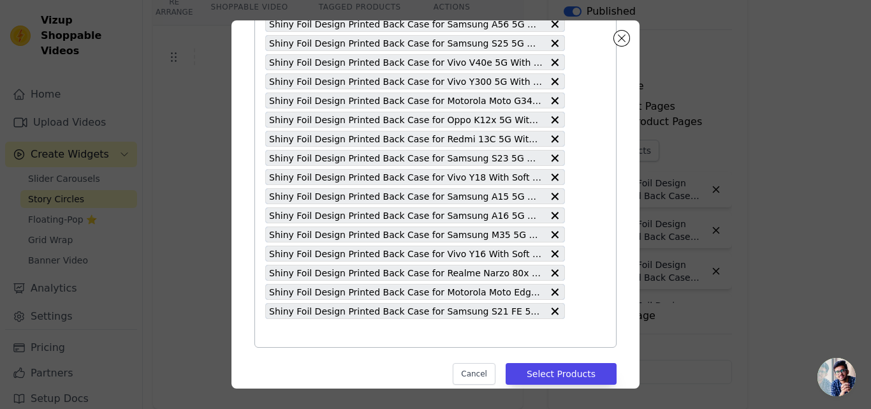
click at [321, 340] on input "text" at bounding box center [415, 332] width 300 height 15
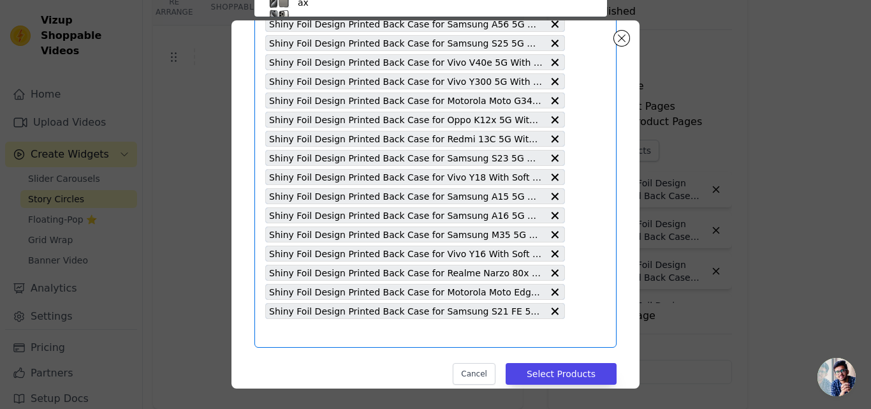
paste input "Shiny Foil Design Printed Back Case for Motorola Moto Edge 50 Fusion 5G With So…"
type input "Shiny Foil Design Printed Back Case for Motorola Moto Edge 50 Fusion 5G With So…"
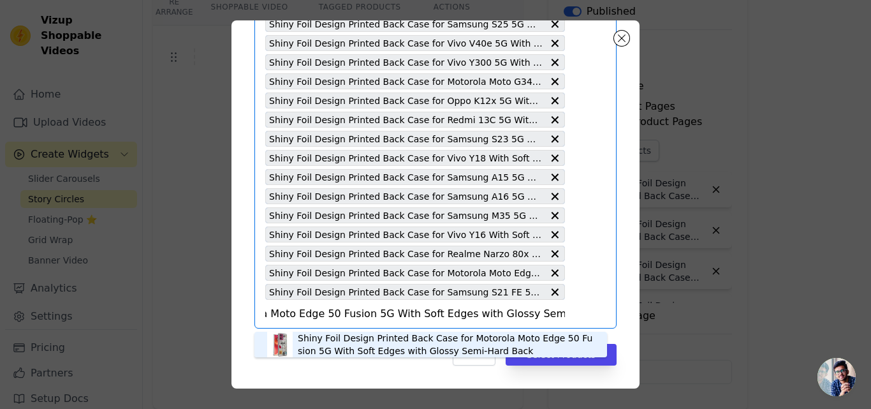
click at [323, 338] on div "Shiny Foil Design Printed Back Case for Motorola Moto Edge 50 Fusion 5G With So…" at bounding box center [446, 345] width 297 height 26
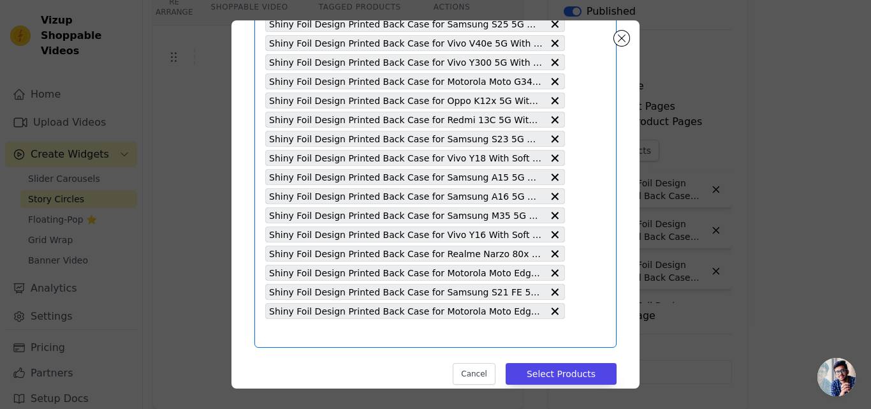
click at [323, 338] on input "text" at bounding box center [415, 332] width 300 height 15
paste input "Shiny Foil Design Printed Back Case for Redmi Note 9 Pro With Soft Edges with G…"
type input "Shiny Foil Design Printed Back Case for Redmi Note 9 Pro With Soft Edges with G…"
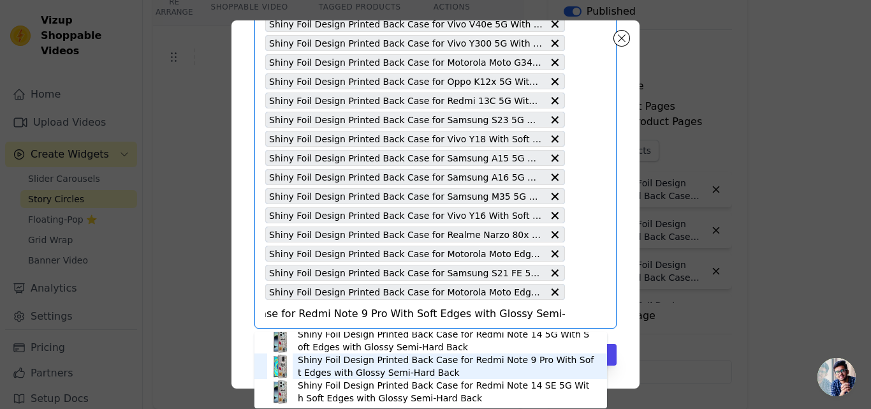
click at [459, 362] on div "Shiny Foil Design Printed Back Case for Redmi Note 9 Pro With Soft Edges with G…" at bounding box center [446, 366] width 297 height 26
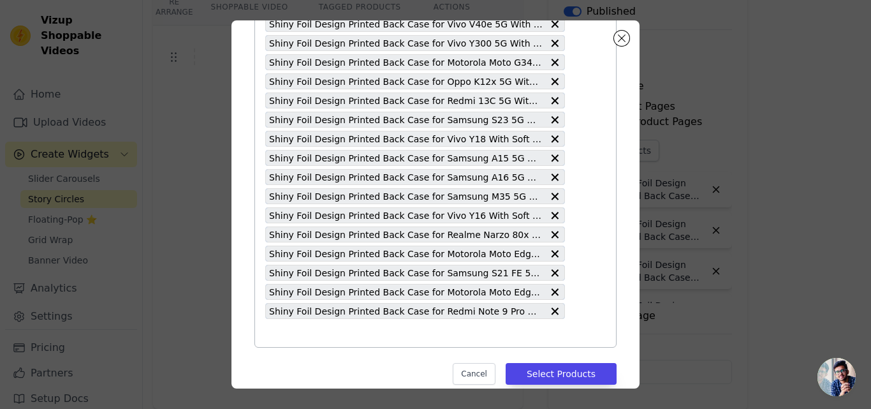
click at [378, 339] on input "text" at bounding box center [415, 332] width 300 height 15
paste input "Shiny Foil Design Printed Back Case for CMF by Nothing Phone 1 With Soft Edges …"
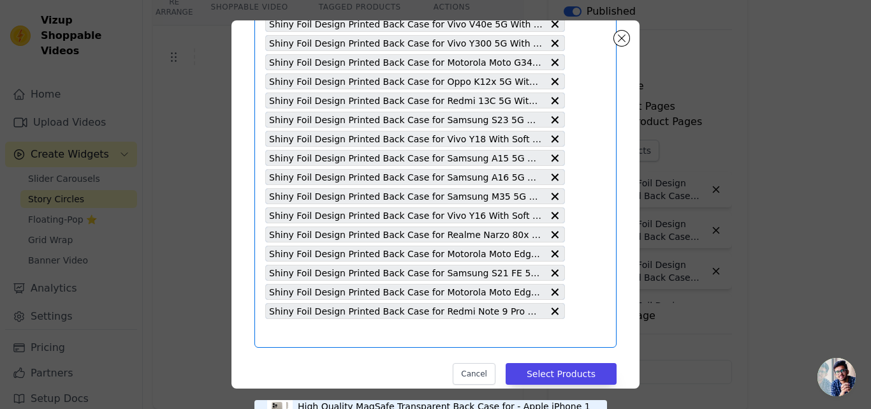
type input "Shiny Foil Design Printed Back Case for CMF by Nothing Phone 1 With Soft Edges …"
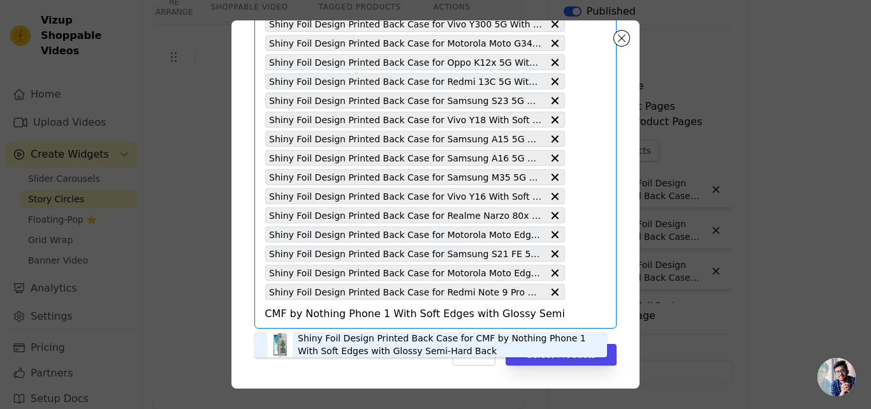
click at [331, 347] on div "Shiny Foil Design Printed Back Case for CMF by Nothing Phone 1 With Soft Edges …" at bounding box center [446, 345] width 297 height 26
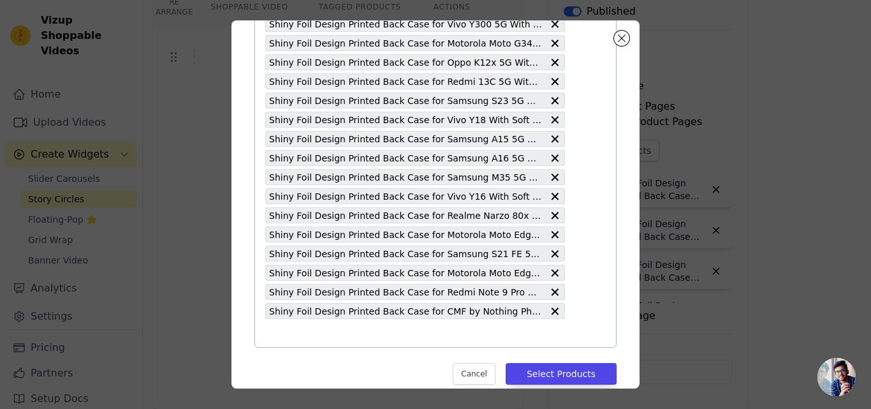
click at [312, 339] on input "text" at bounding box center [415, 332] width 300 height 15
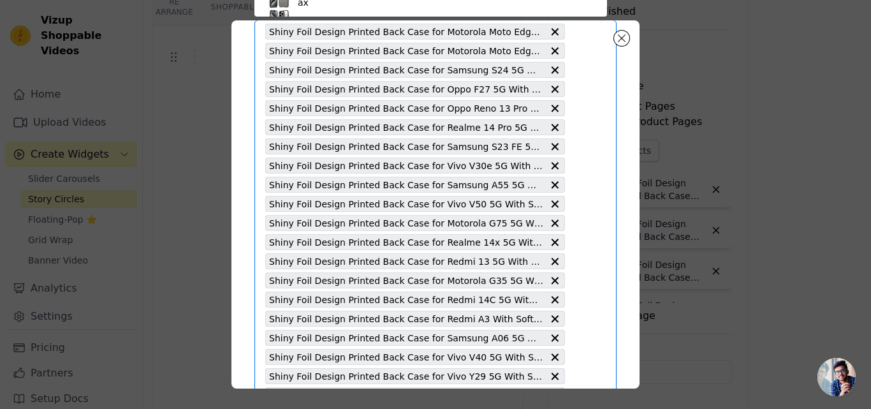
paste input "Shiny Foil Design Printed Back Case for Redmi Note 14 SE 5G With Soft Edges wit…"
type input "Shiny Foil Design Printed Back Case for Redmi Note 14 SE 5G With Soft Edges wit…"
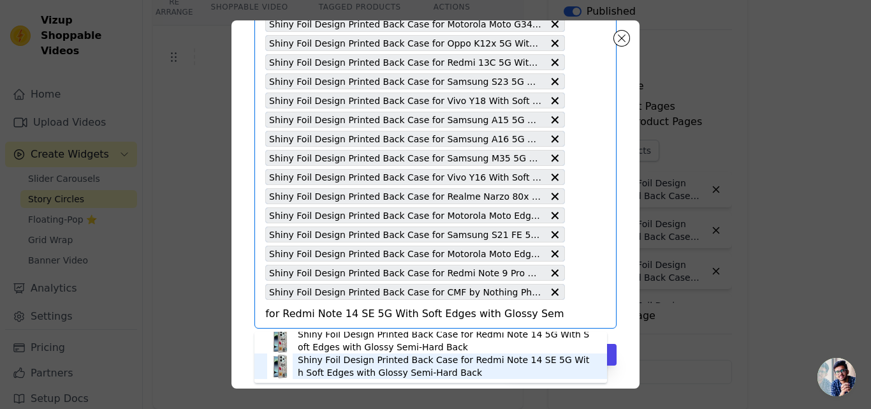
click at [410, 370] on div "Shiny Foil Design Printed Back Case for Redmi Note 14 SE 5G With Soft Edges wit…" at bounding box center [446, 366] width 297 height 26
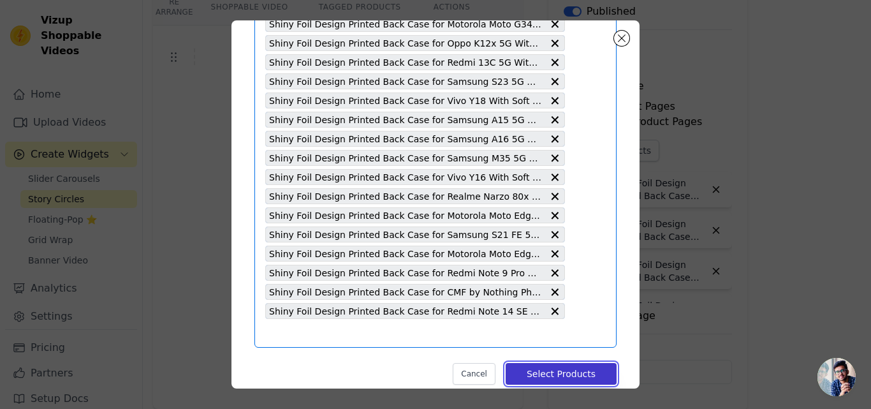
click at [545, 374] on button "Select Products" at bounding box center [561, 374] width 111 height 22
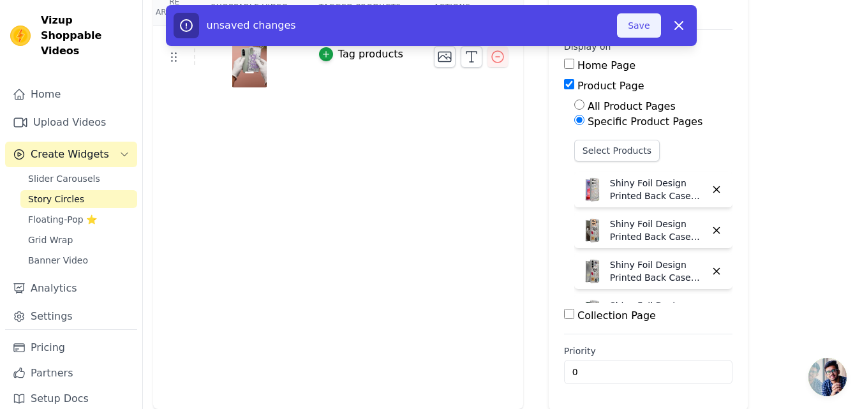
click at [637, 33] on button "Save" at bounding box center [638, 25] width 43 height 24
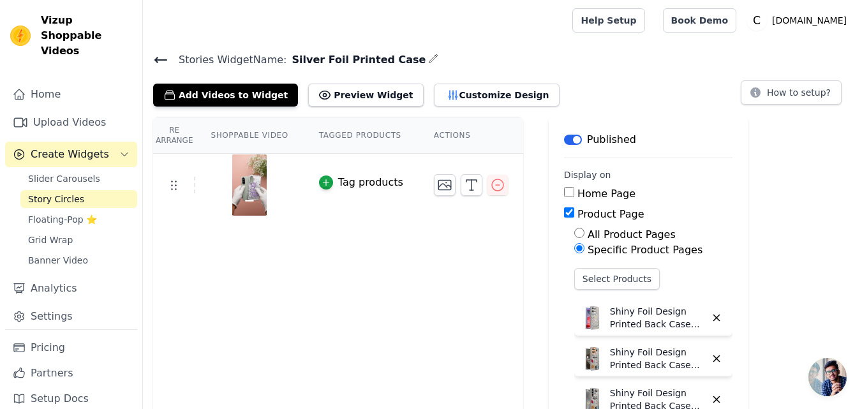
click at [155, 60] on icon at bounding box center [160, 59] width 11 height 5
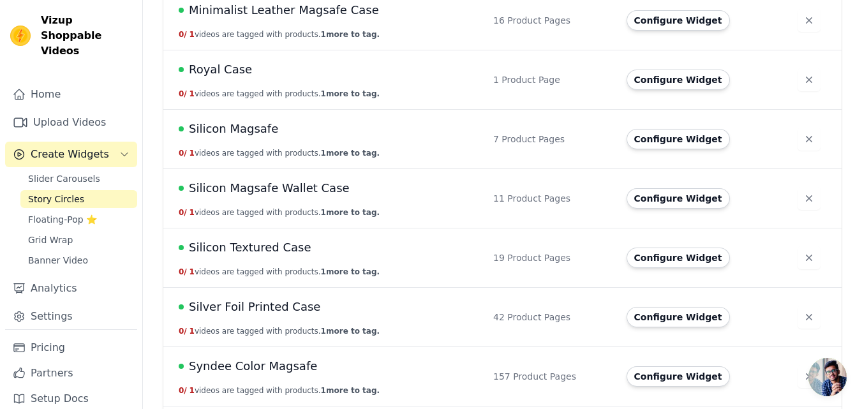
click at [283, 314] on span "Silver Foil Printed Case" at bounding box center [254, 307] width 131 height 18
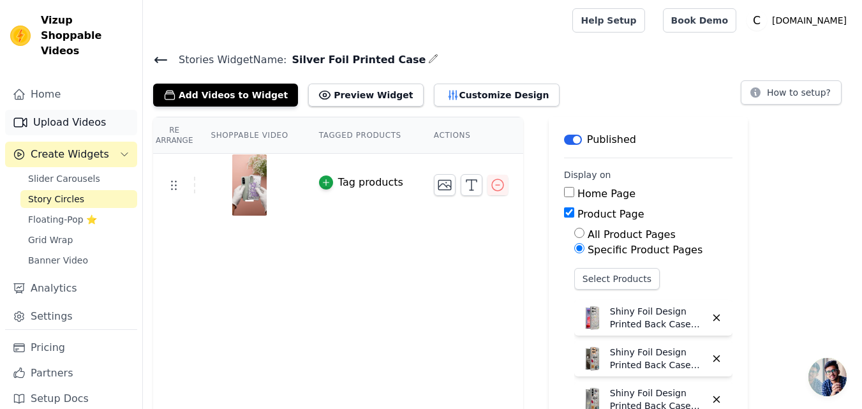
click at [78, 113] on link "Upload Videos" at bounding box center [71, 123] width 132 height 26
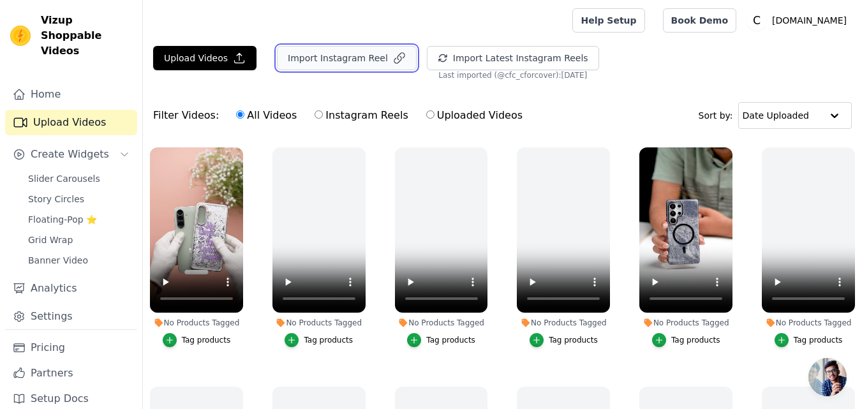
click at [334, 63] on button "Import Instagram Reel" at bounding box center [347, 58] width 140 height 24
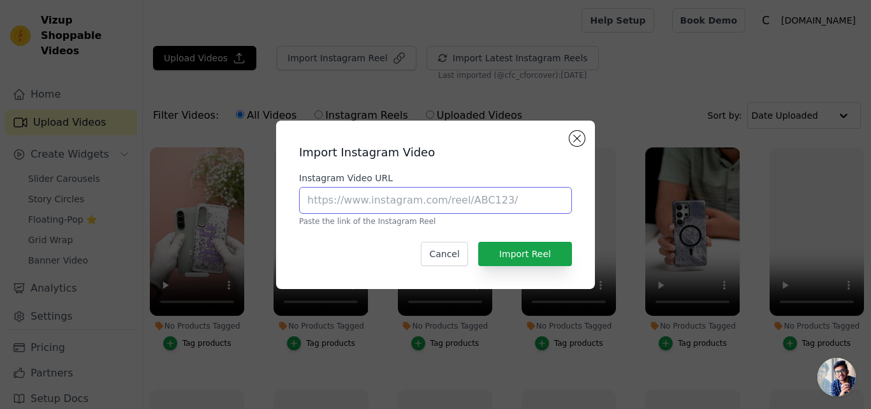
click at [441, 206] on input "Instagram Video URL" at bounding box center [435, 200] width 273 height 27
paste input "https://www.instagram.com/reel/DIEKG8zpTft"
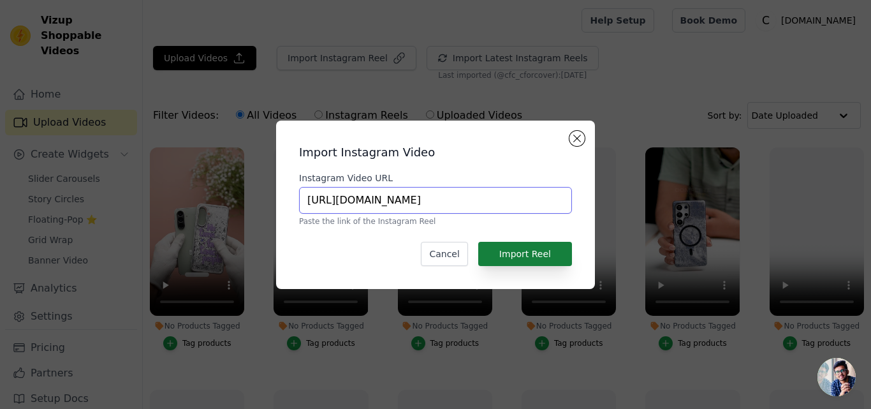
type input "https://www.instagram.com/reel/DIEKG8zpTft"
click at [527, 247] on button "Import Reel" at bounding box center [525, 254] width 94 height 24
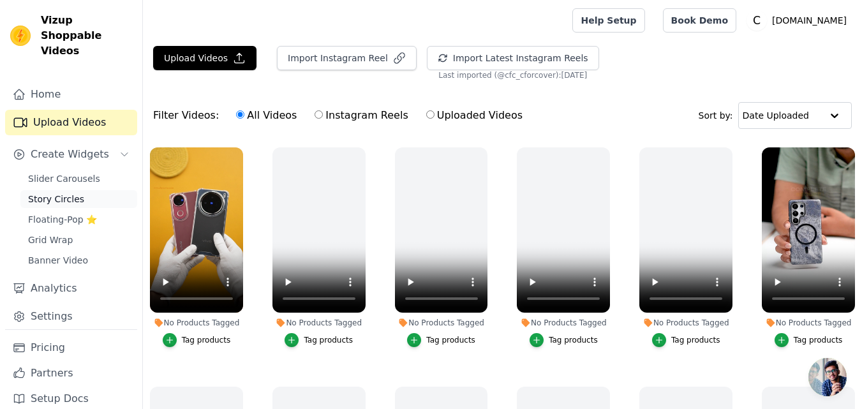
click at [54, 193] on span "Story Circles" at bounding box center [56, 199] width 56 height 13
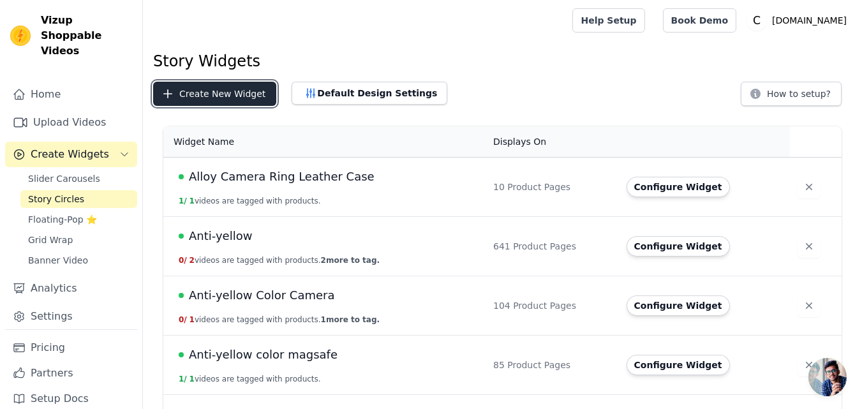
click at [221, 89] on button "Create New Widget" at bounding box center [214, 94] width 123 height 24
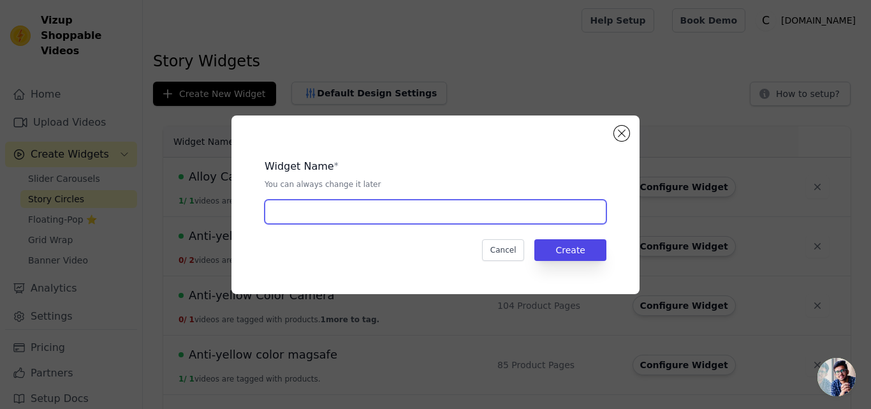
click at [298, 210] on input "text" at bounding box center [436, 212] width 342 height 24
paste input "Anti-Shock Case"
type input "Anti-Shock Case"
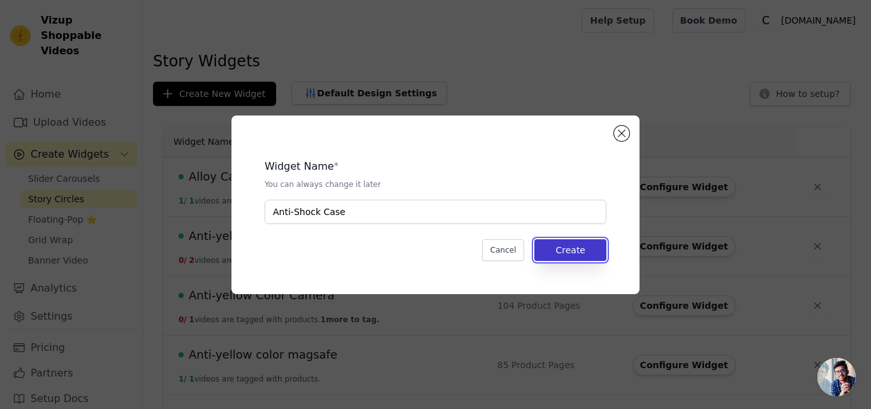
click at [561, 253] on button "Create" at bounding box center [571, 250] width 72 height 22
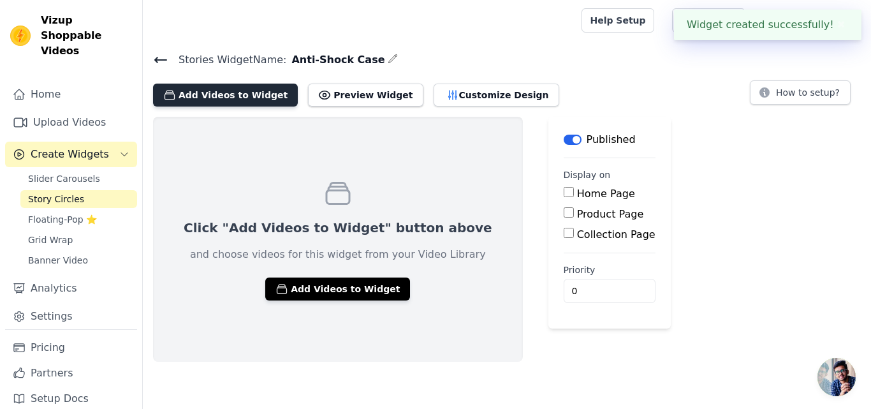
click at [210, 96] on button "Add Videos to Widget" at bounding box center [225, 95] width 145 height 23
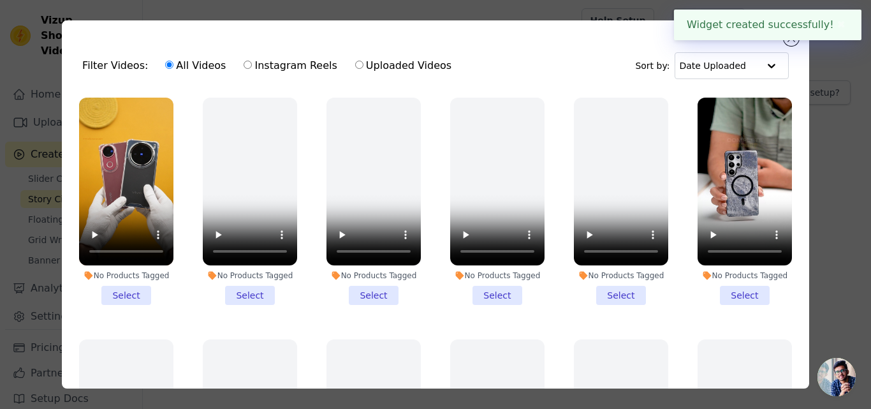
click at [122, 292] on li "No Products Tagged Select" at bounding box center [126, 201] width 94 height 207
click at [0, 0] on input "No Products Tagged Select" at bounding box center [0, 0] width 0 height 0
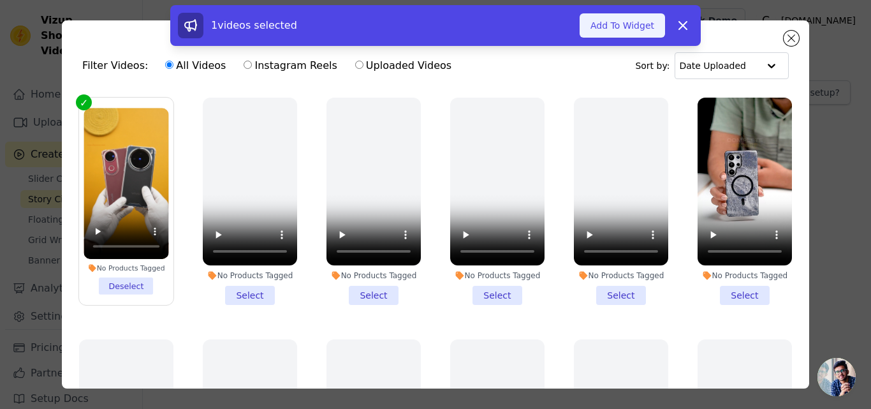
click at [623, 25] on button "Add To Widget" at bounding box center [622, 25] width 85 height 24
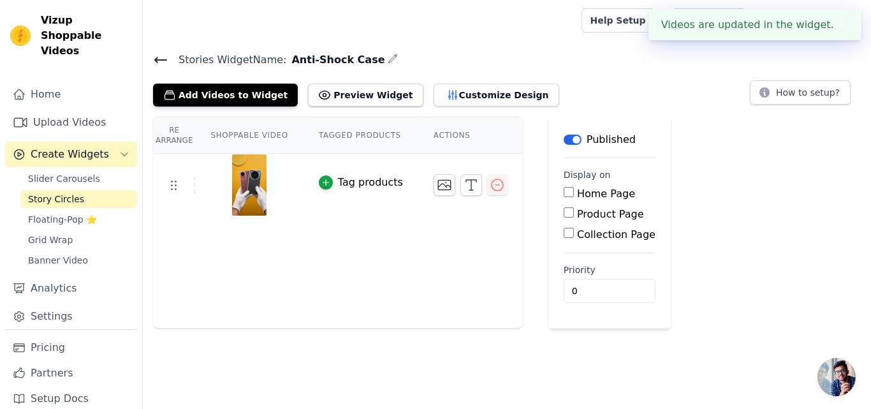
click at [582, 214] on label "Product Page" at bounding box center [610, 214] width 67 height 12
click at [574, 214] on input "Product Page" at bounding box center [569, 212] width 10 height 10
checkbox input "true"
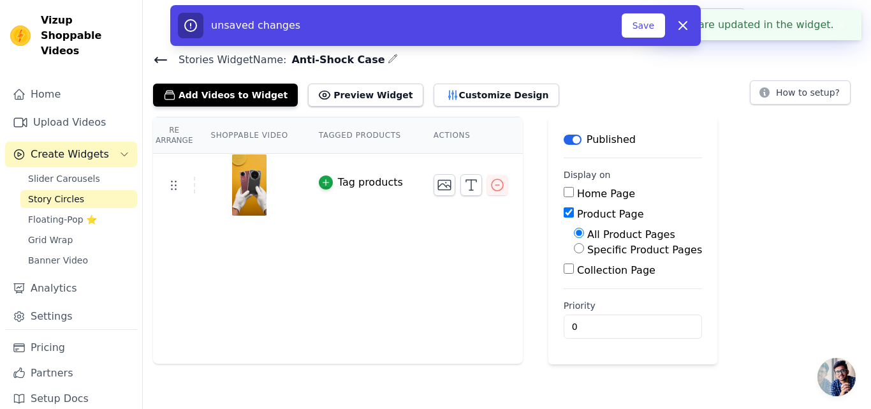
click at [587, 247] on label "Specific Product Pages" at bounding box center [644, 250] width 115 height 12
click at [581, 247] on input "Specific Product Pages" at bounding box center [579, 248] width 10 height 10
radio input "true"
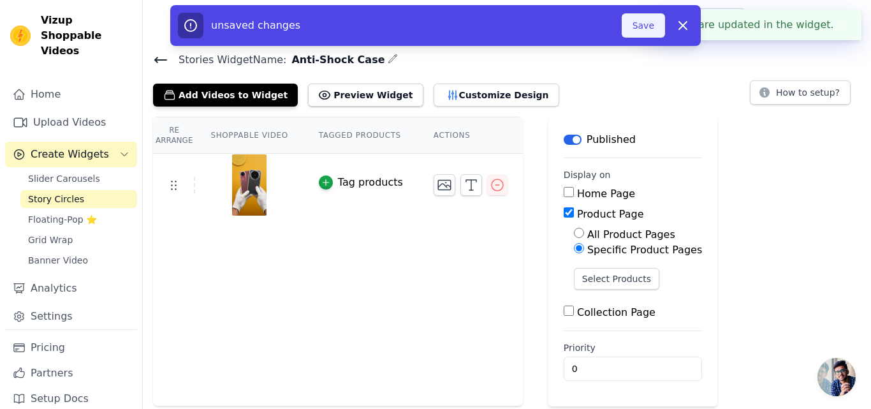
click at [644, 34] on button "Save" at bounding box center [643, 25] width 43 height 24
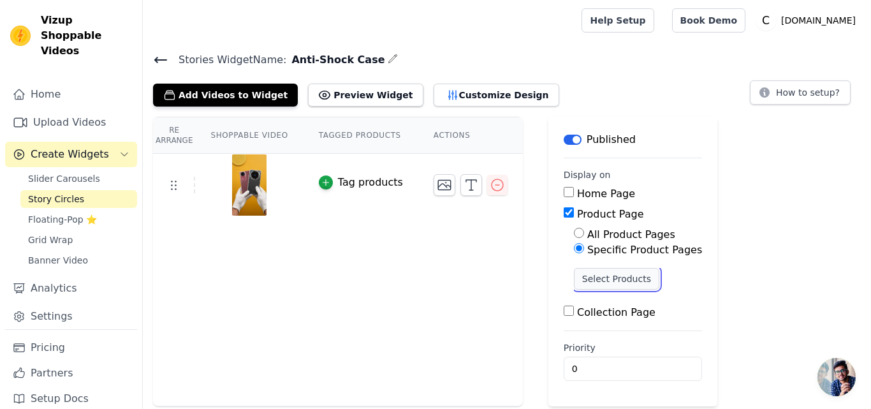
click at [577, 279] on button "Select Products" at bounding box center [616, 279] width 85 height 22
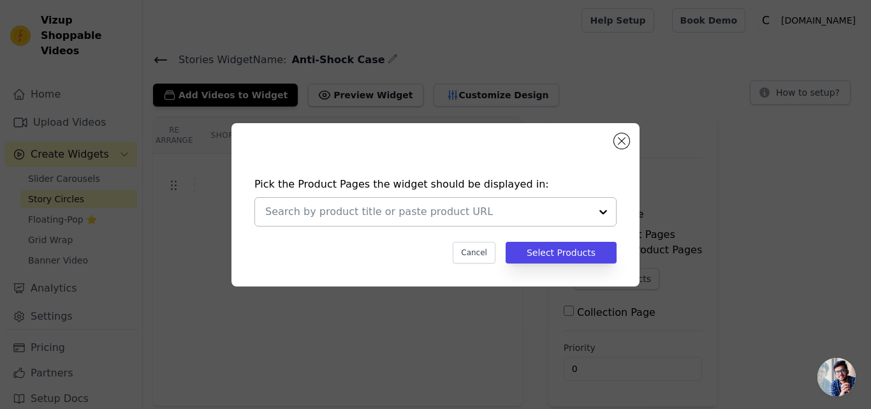
click at [366, 206] on input "text" at bounding box center [427, 211] width 325 height 15
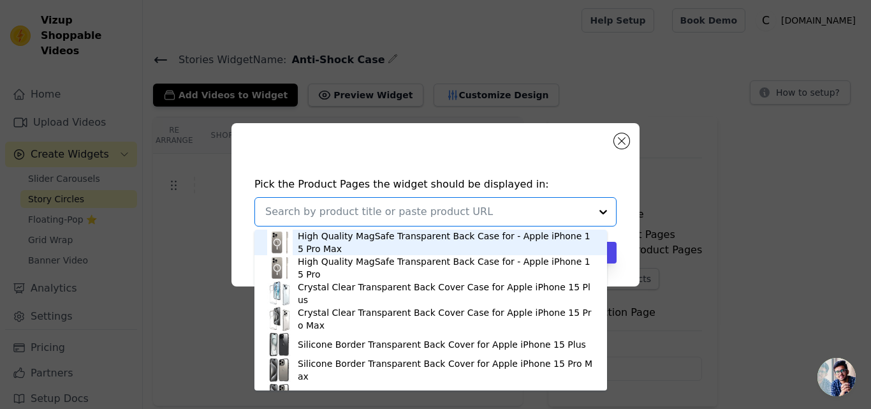
paste input "Shockproof Hybrid Transparent Phone Case For Motorola Moto G96 5G"
type input "Shockproof Hybrid Transparent Phone Case For Motorola Moto G96 5G"
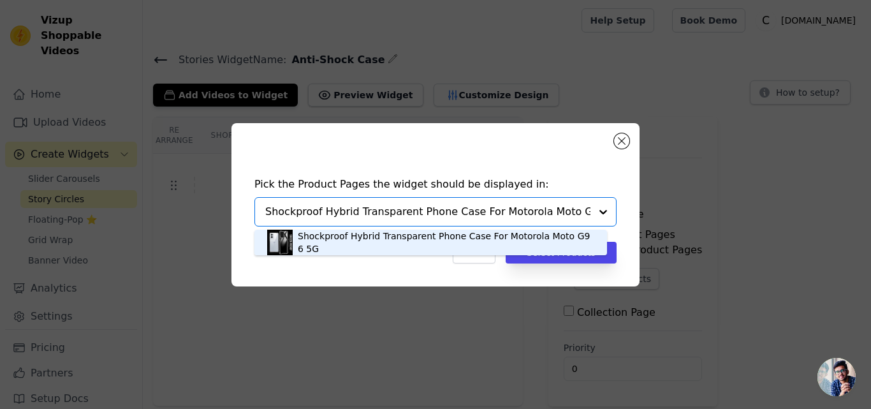
click at [354, 242] on div "Shockproof Hybrid Transparent Phone Case For Motorola Moto G96 5G" at bounding box center [446, 243] width 297 height 26
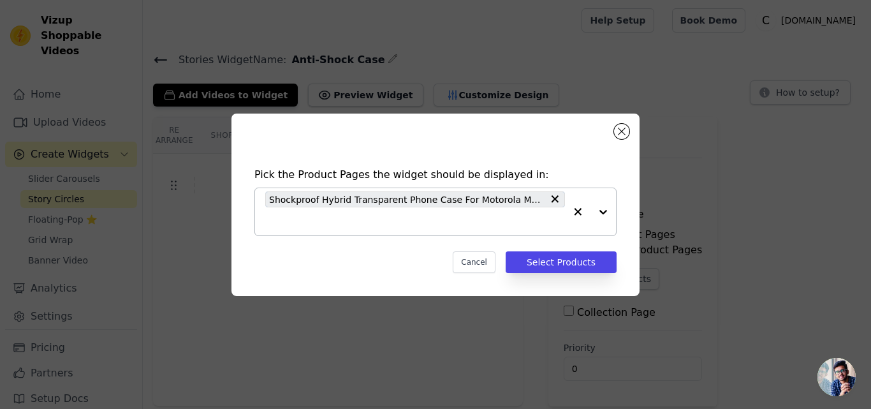
click at [325, 223] on input "text" at bounding box center [415, 221] width 300 height 15
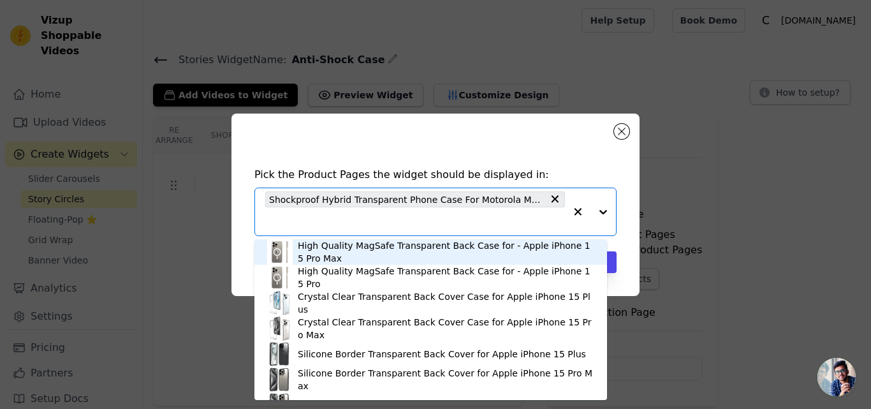
paste input "Shockproof Hybrid Transparent Phone Case For Oppo A5 Pro 5G"
type input "Shockproof Hybrid Transparent Phone Case For Oppo A5 Pro 5G"
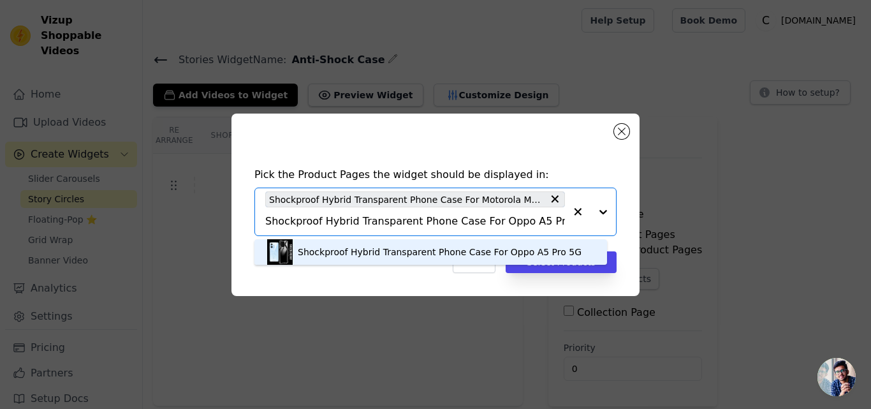
click at [336, 253] on div "Shockproof Hybrid Transparent Phone Case For Oppo A5 Pro 5G" at bounding box center [440, 252] width 284 height 13
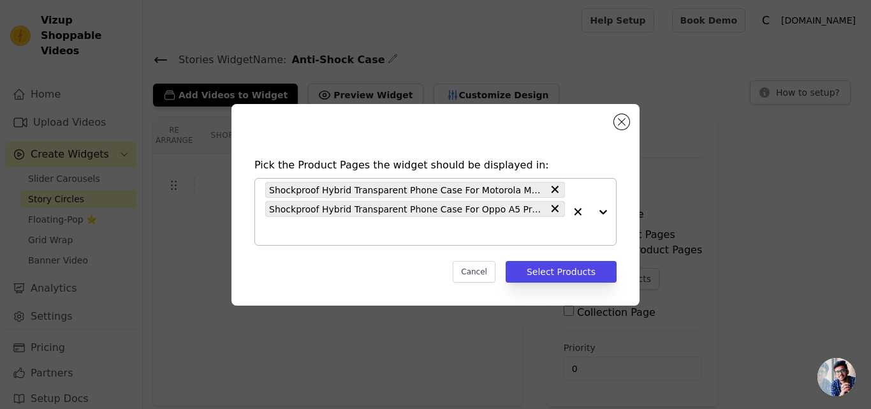
click at [314, 237] on input "text" at bounding box center [415, 230] width 300 height 15
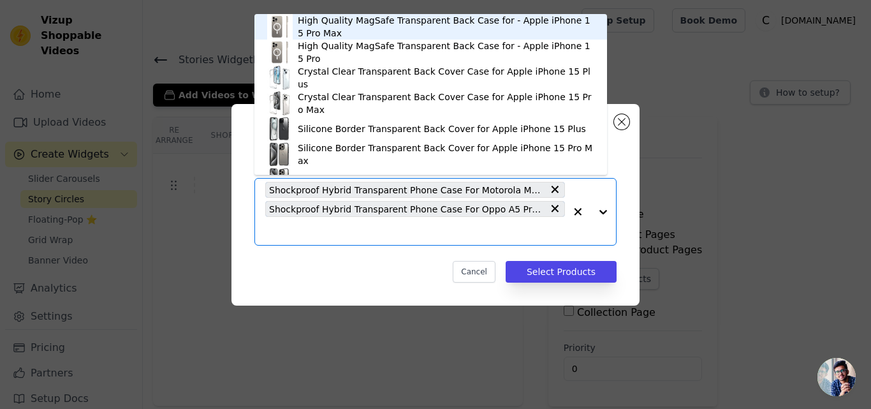
paste input "Shockproof Hybrid Transparent Phone Case For Poco F7 5G"
type input "Shockproof Hybrid Transparent Phone Case For Poco F7 5G"
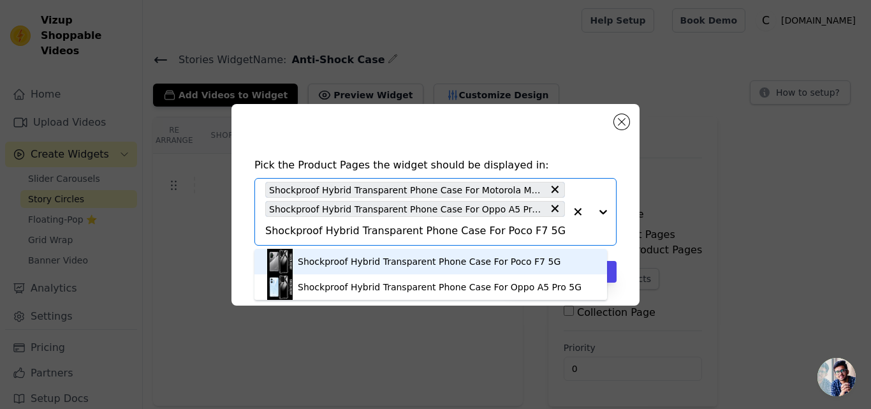
click at [337, 255] on div "Shockproof Hybrid Transparent Phone Case For Poco F7 5G" at bounding box center [429, 261] width 263 height 13
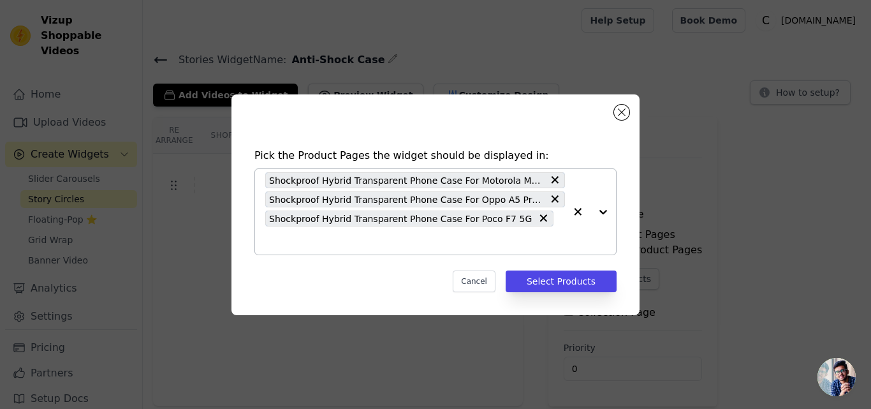
click at [528, 233] on div "Shockproof Hybrid Transparent Phone Case For Motorola Moto G96 5G Shockproof Hy…" at bounding box center [415, 211] width 300 height 85
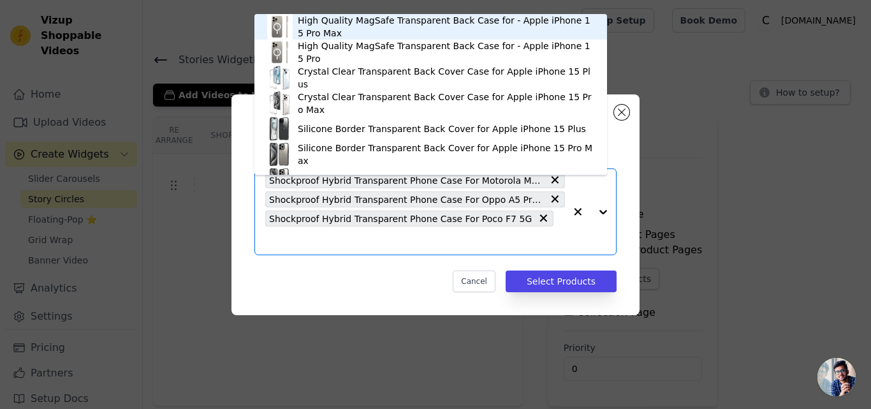
paste input "Shockproof Hybrid Transparent Phone Case For OnePlus [PERSON_NAME][DATE] Lite 5G"
type input "Shockproof Hybrid Transparent Phone Case For OnePlus [PERSON_NAME][DATE] Lite 5G"
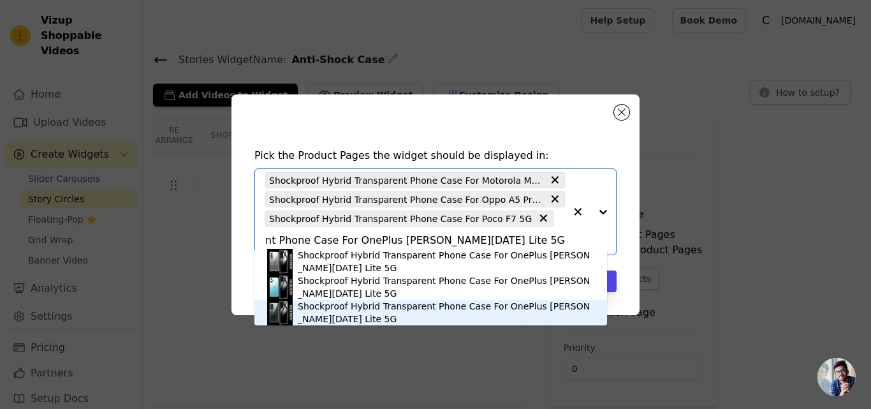
click at [367, 309] on div "Shockproof Hybrid Transparent Phone Case For OnePlus [PERSON_NAME][DATE] Lite 5G" at bounding box center [446, 313] width 297 height 26
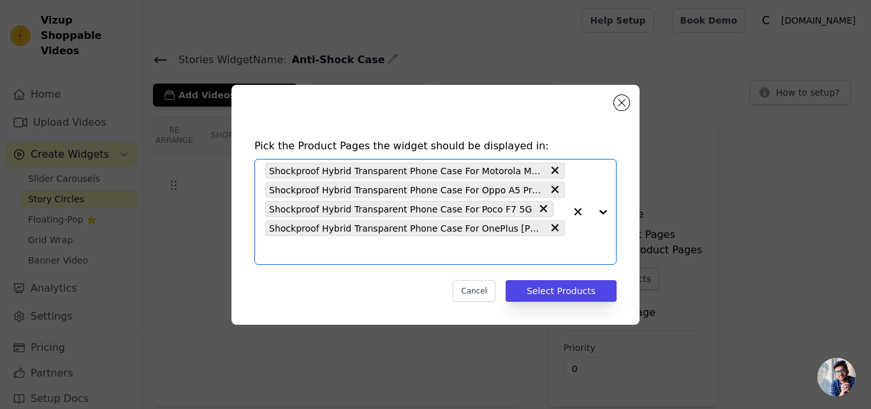
scroll to position [0, 0]
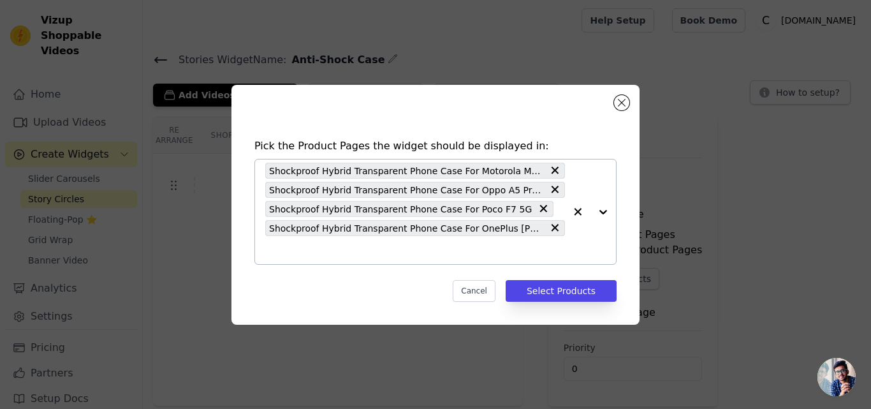
click at [293, 255] on input "text" at bounding box center [415, 249] width 300 height 15
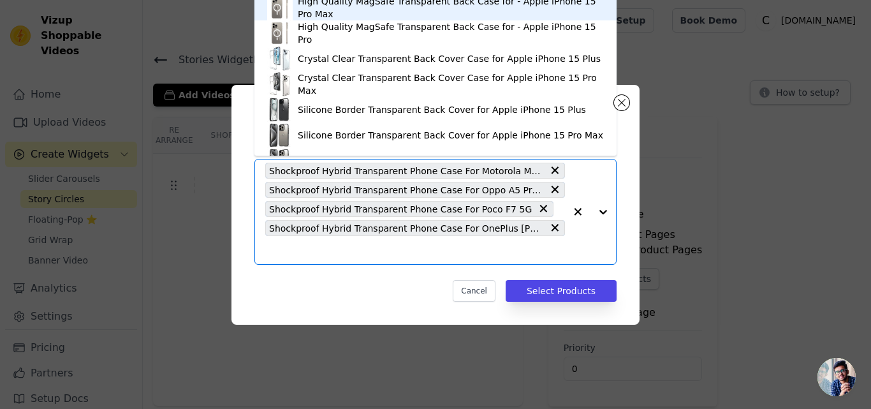
paste input "Shockproof Hybrid Transparent Phone Case For OnePlus [PERSON_NAME][DATE] 5G"
type input "Shockproof Hybrid Transparent Phone Case For OnePlus [PERSON_NAME][DATE] 5G"
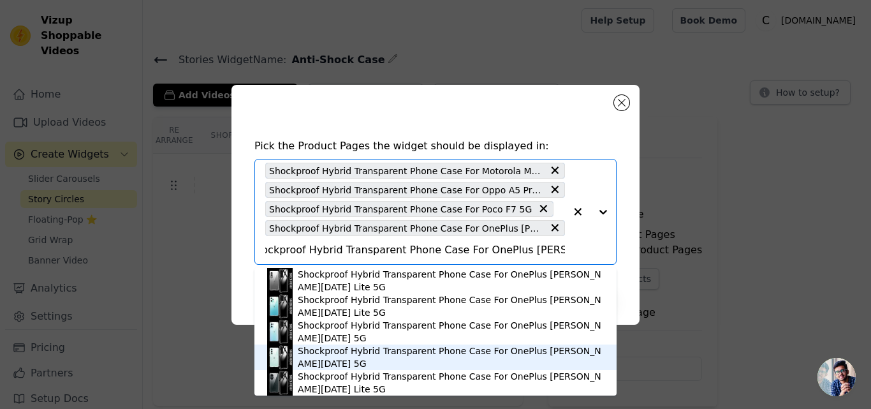
click at [344, 360] on div "Shockproof Hybrid Transparent Phone Case For OnePlus [PERSON_NAME][DATE] 5G" at bounding box center [451, 357] width 306 height 26
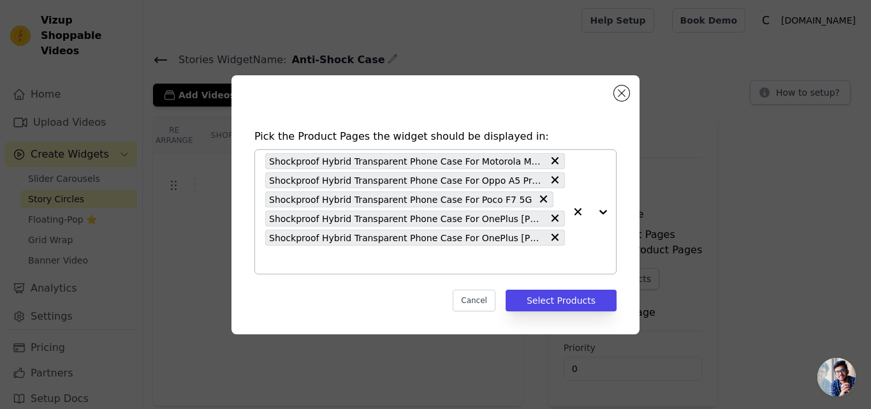
click at [284, 268] on div "Shockproof Hybrid Transparent Phone Case For Motorola Moto G96 5G Shockproof Hy…" at bounding box center [415, 212] width 300 height 124
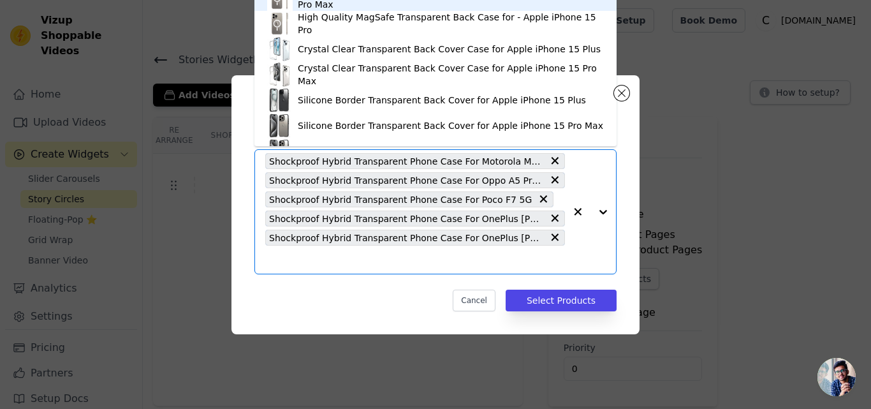
paste input "Shockproof Hybrid Transparent Phone Case For OnePlus [PERSON_NAME][DATE] 5G"
type input "Shockproof Hybrid Transparent Phone Case For OnePlus [PERSON_NAME][DATE] 5G"
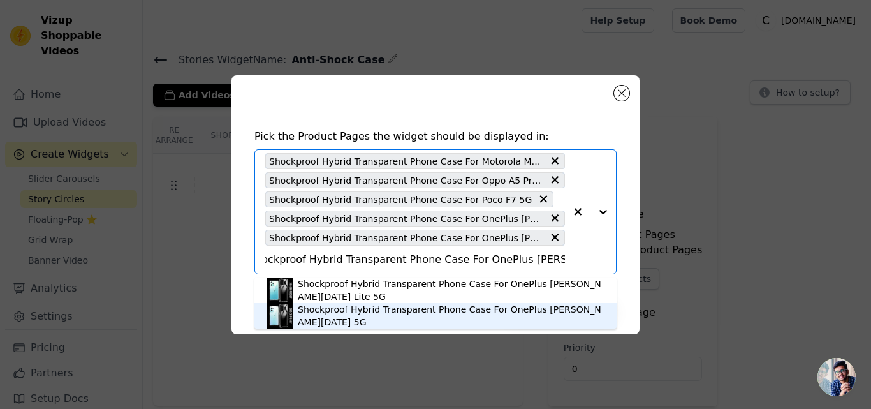
click at [351, 315] on div "Shockproof Hybrid Transparent Phone Case For OnePlus [PERSON_NAME][DATE] 5G" at bounding box center [451, 316] width 306 height 26
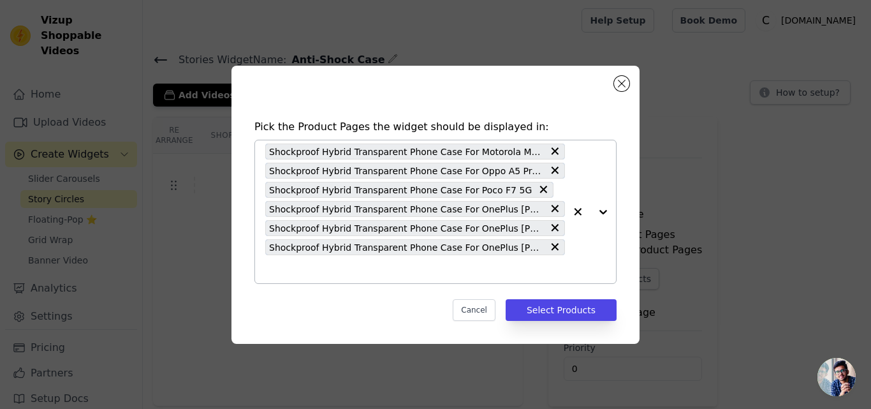
click at [329, 272] on input "text" at bounding box center [415, 269] width 300 height 15
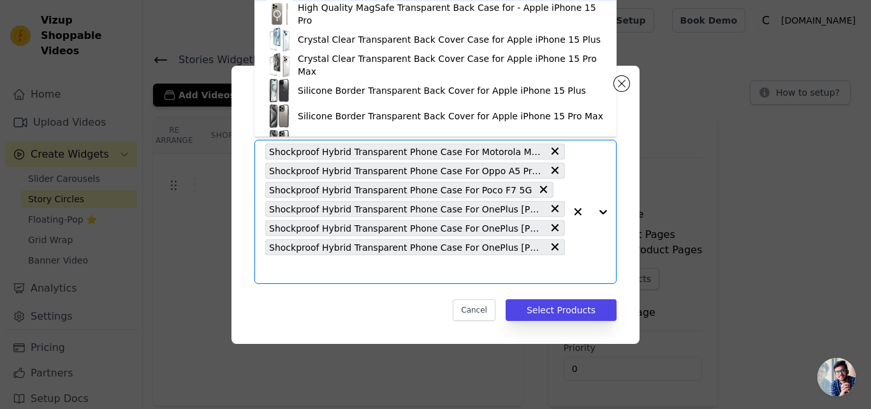
paste input "Shockproof Hybrid Transparent Phone Case For CMF Nothing Phone 2 Pro"
type input "Shockproof Hybrid Transparent Phone Case For CMF Nothing Phone 2 Pro"
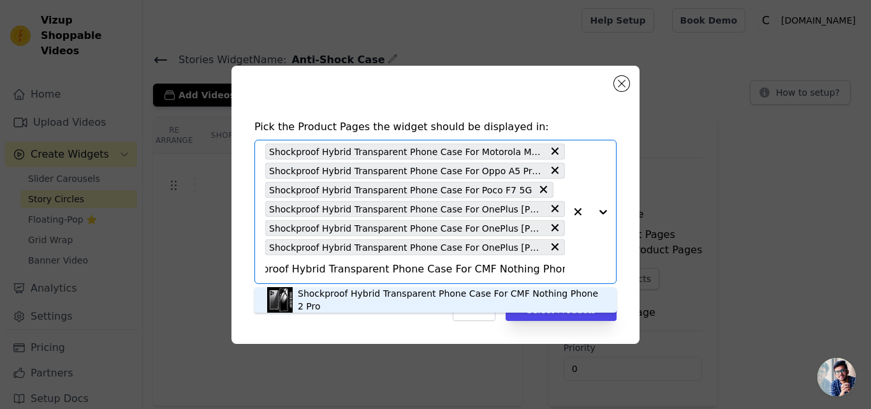
click at [330, 295] on div "Shockproof Hybrid Transparent Phone Case For CMF Nothing Phone 2 Pro" at bounding box center [451, 300] width 306 height 26
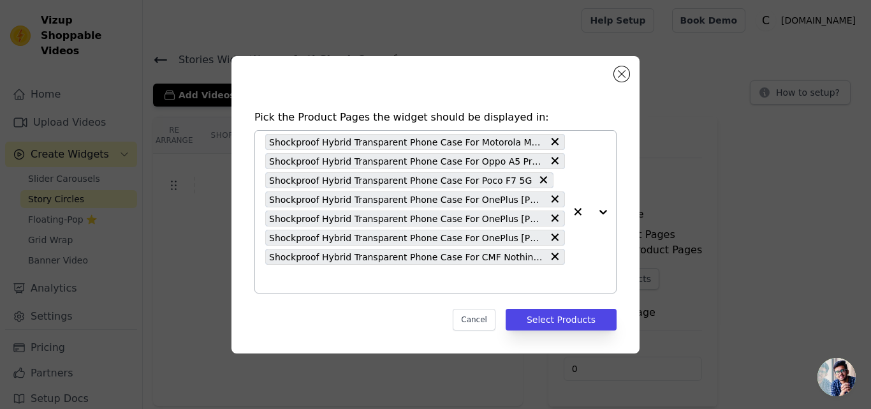
click at [321, 281] on input "text" at bounding box center [415, 278] width 300 height 15
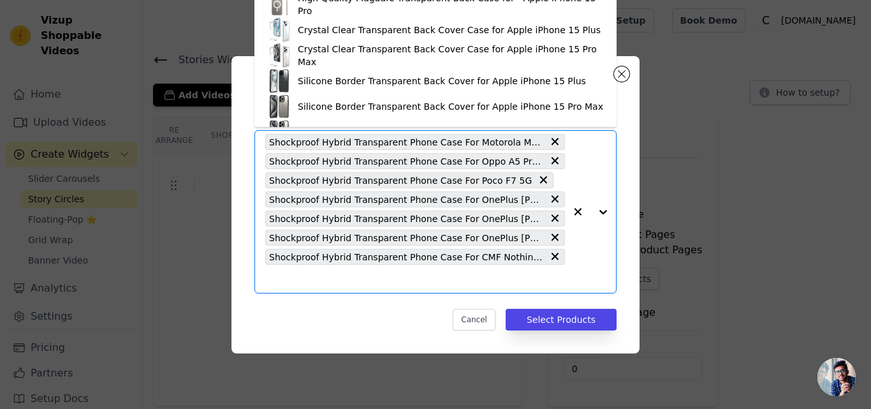
paste input "Shockproof Hybrid Transparent Phone Case For Vivo Y39 5G"
type input "Shockproof Hybrid Transparent Phone Case For Vivo Y39 5G"
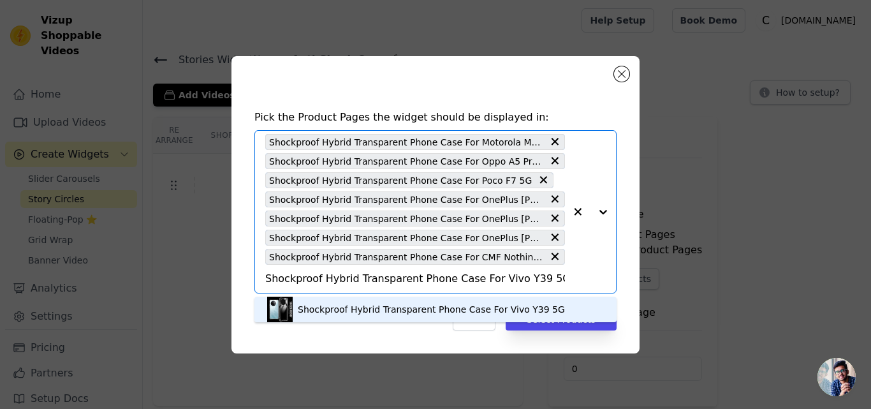
click at [332, 308] on div "Shockproof Hybrid Transparent Phone Case For Vivo Y39 5G" at bounding box center [431, 309] width 267 height 13
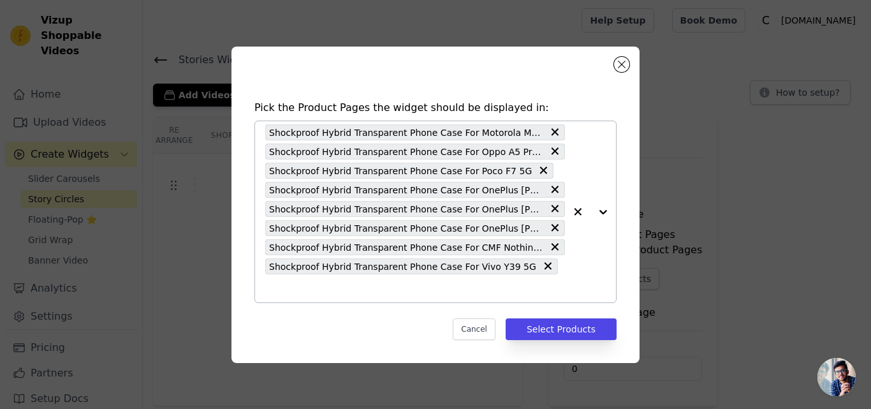
click at [536, 284] on input "text" at bounding box center [415, 288] width 300 height 15
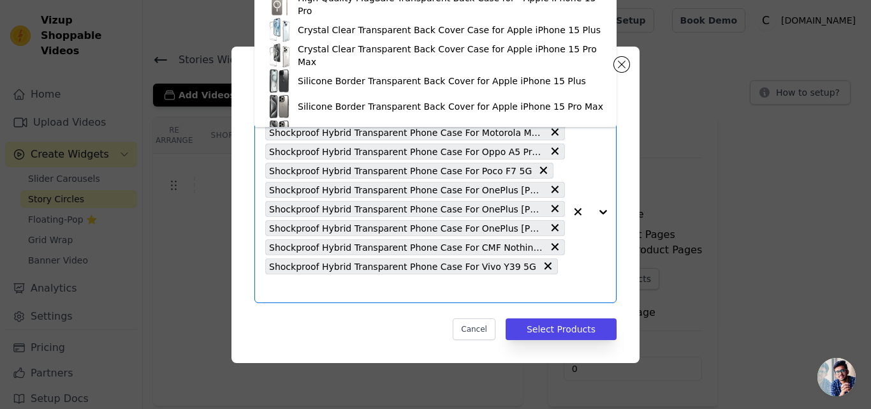
paste input "Shockproof Hybrid Transparent Phone Case For Vivo T4 5G"
type input "Shockproof Hybrid Transparent Phone Case For Vivo T4 5G"
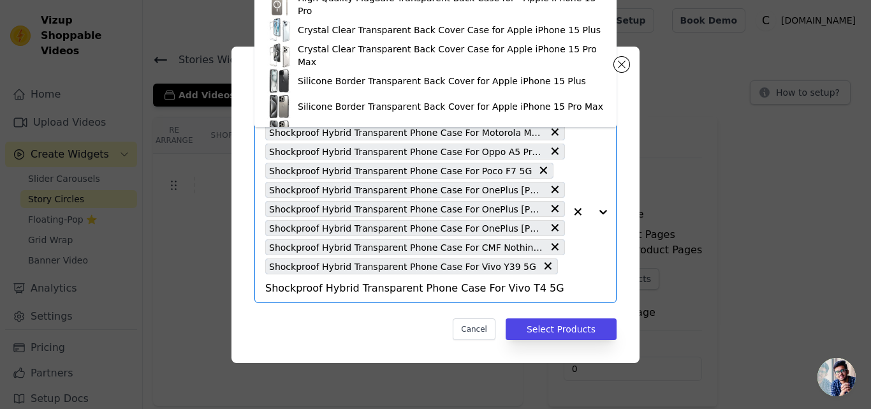
scroll to position [0, 232]
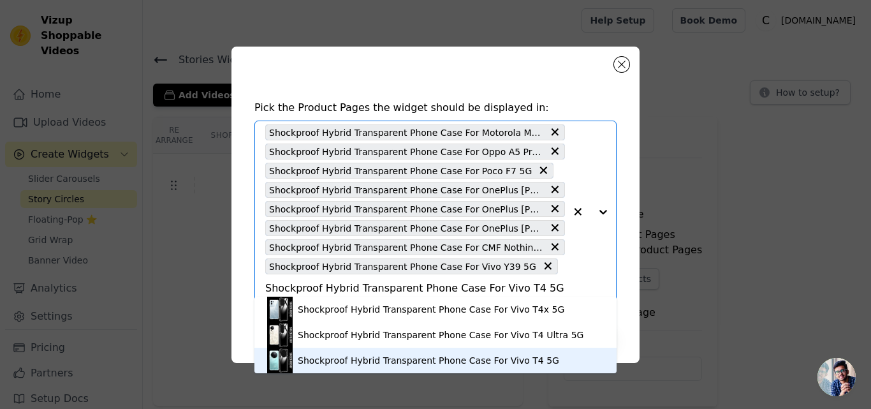
click at [408, 354] on div "Shockproof Hybrid Transparent Phone Case For Vivo T4 5G" at bounding box center [429, 360] width 262 height 13
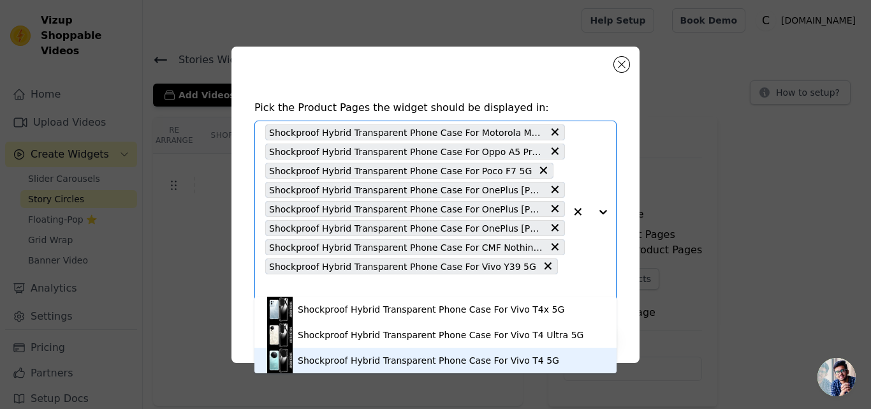
scroll to position [0, 0]
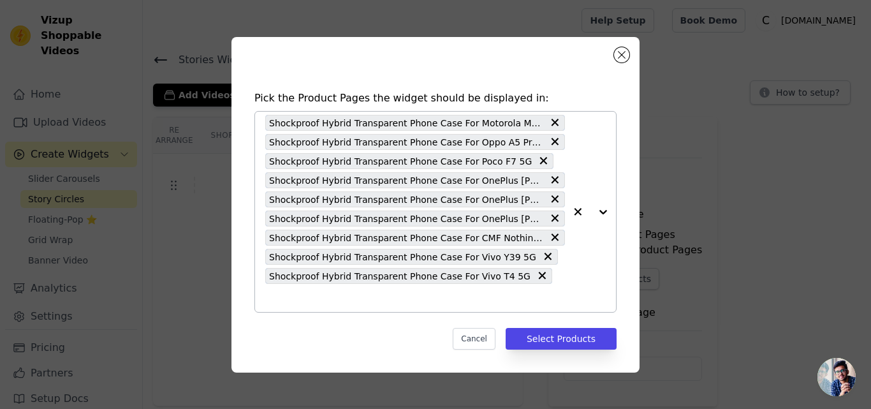
click at [531, 292] on input "text" at bounding box center [415, 297] width 300 height 15
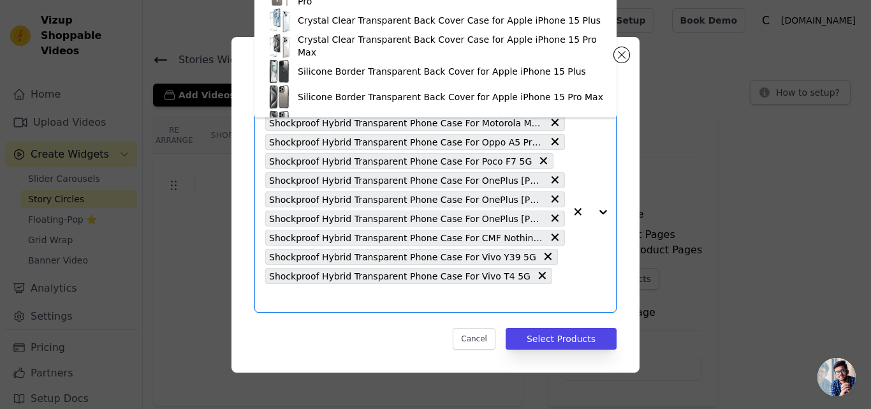
paste input "Shockproof Hybrid Transparent Phone Case For Realme P3 Pro 5G"
type input "Shockproof Hybrid Transparent Phone Case For Realme P3 Pro 5G"
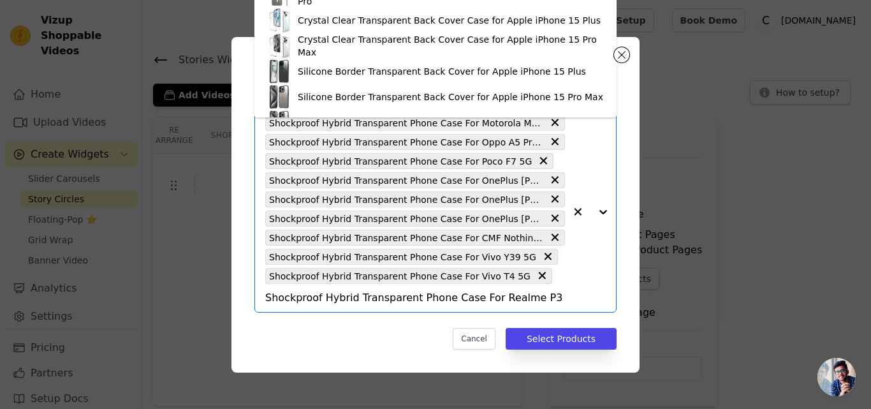
scroll to position [0, 259]
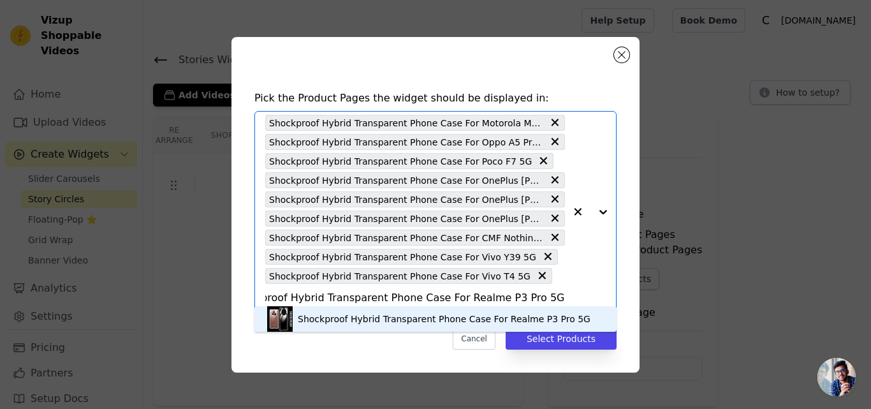
click at [394, 313] on div "Shockproof Hybrid Transparent Phone Case For Realme P3 Pro 5G" at bounding box center [444, 319] width 293 height 13
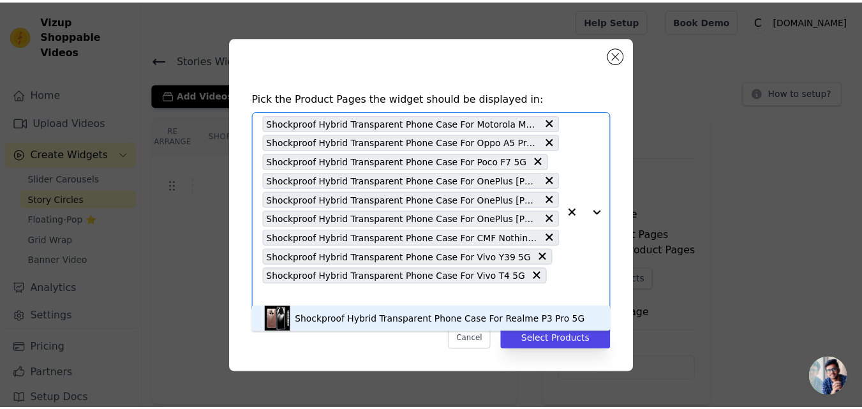
scroll to position [0, 0]
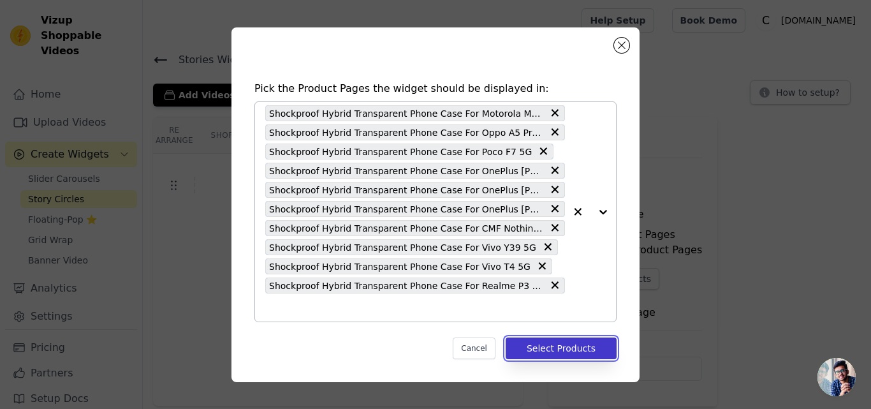
click at [537, 346] on button "Select Products" at bounding box center [561, 348] width 111 height 22
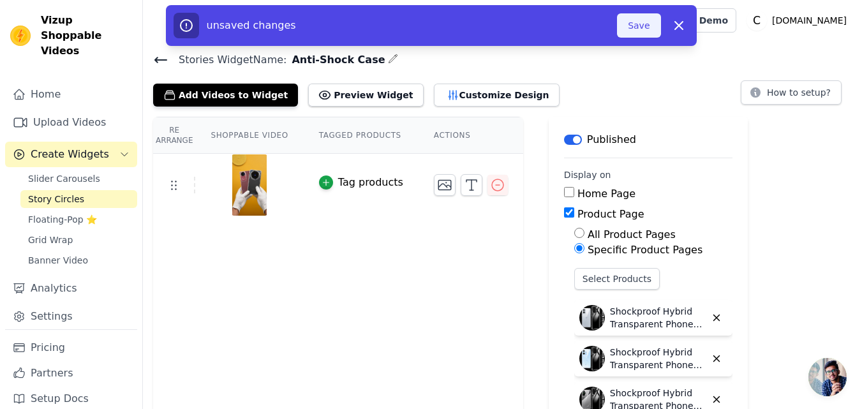
click at [635, 31] on button "Save" at bounding box center [638, 25] width 43 height 24
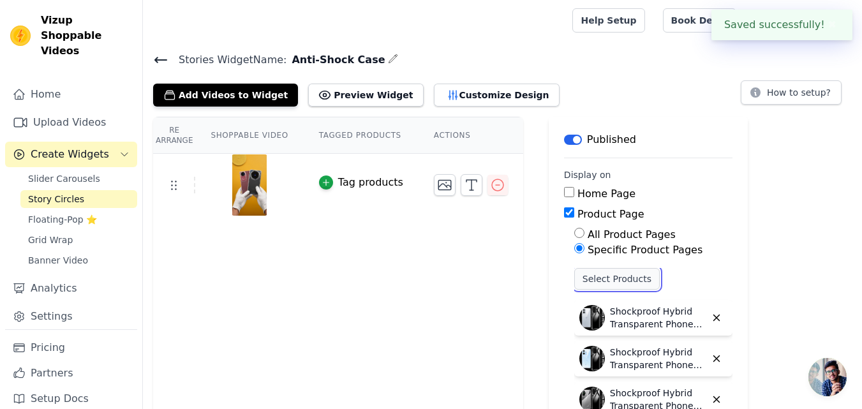
click at [582, 277] on button "Select Products" at bounding box center [616, 279] width 85 height 22
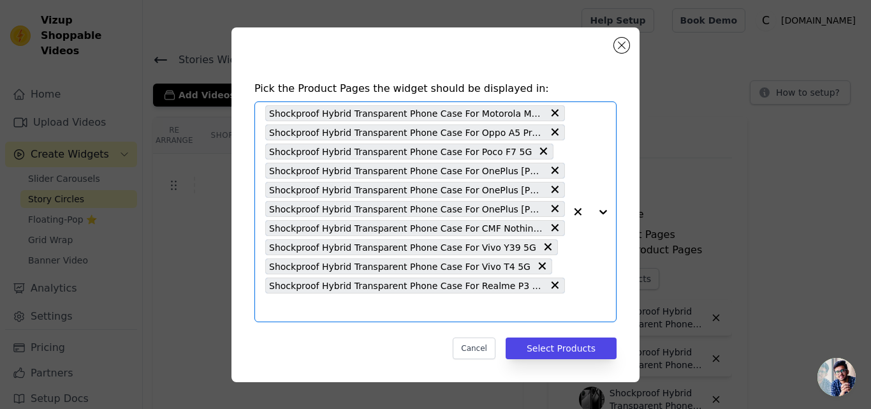
click at [318, 304] on input "text" at bounding box center [415, 307] width 300 height 15
paste input "Shockproof Hybrid Transparent Phone Case For Realme 14 5G"
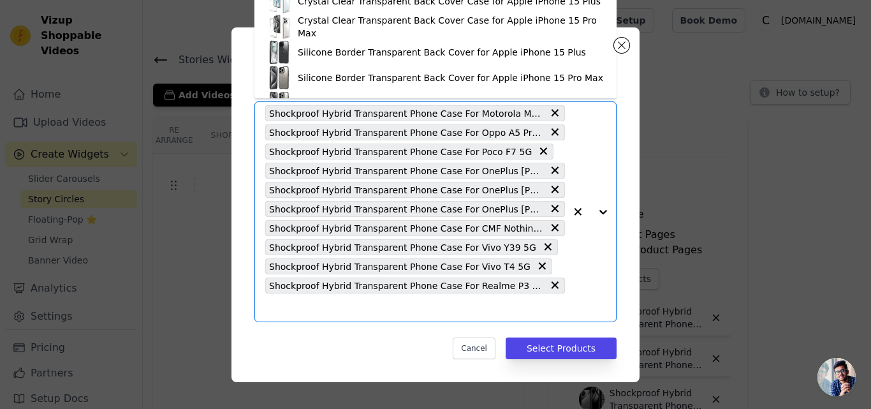
type input "Shockproof Hybrid Transparent Phone Case For Realme 14 5G"
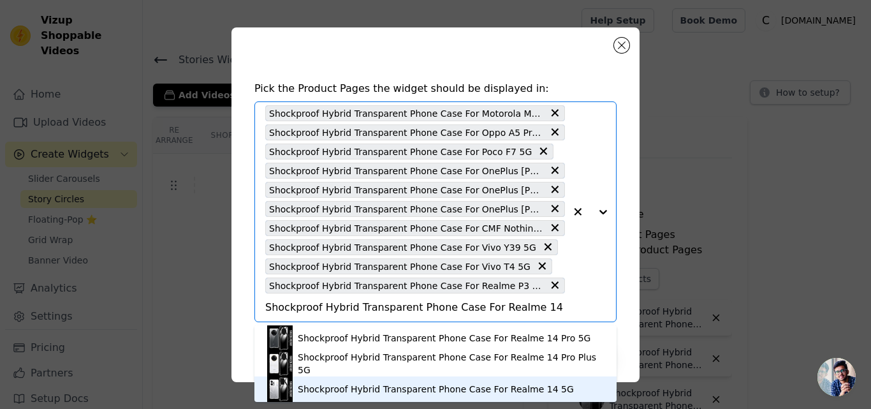
click at [373, 385] on div "Shockproof Hybrid Transparent Phone Case For Realme 14 5G" at bounding box center [436, 389] width 276 height 13
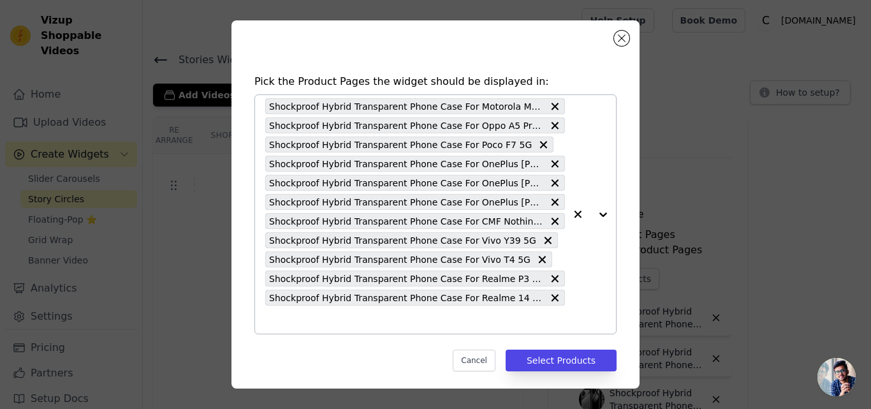
click at [309, 324] on input "text" at bounding box center [415, 319] width 300 height 15
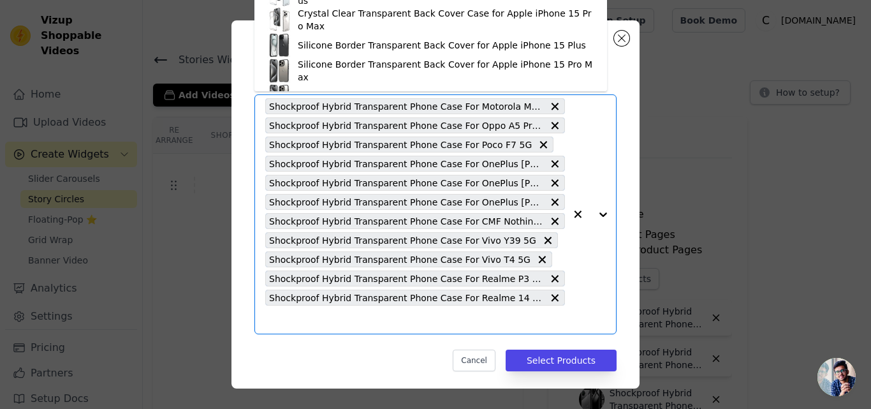
paste input "Shockproof Hybrid Transparent Phone Case For Oppo [GEOGRAPHIC_DATA] 14 5G"
type input "Shockproof Hybrid Transparent Phone Case For Oppo [GEOGRAPHIC_DATA] 14 5G"
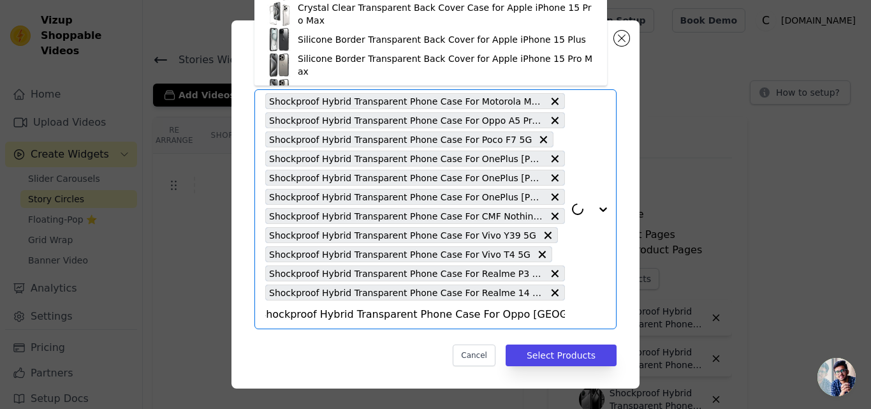
scroll to position [6, 0]
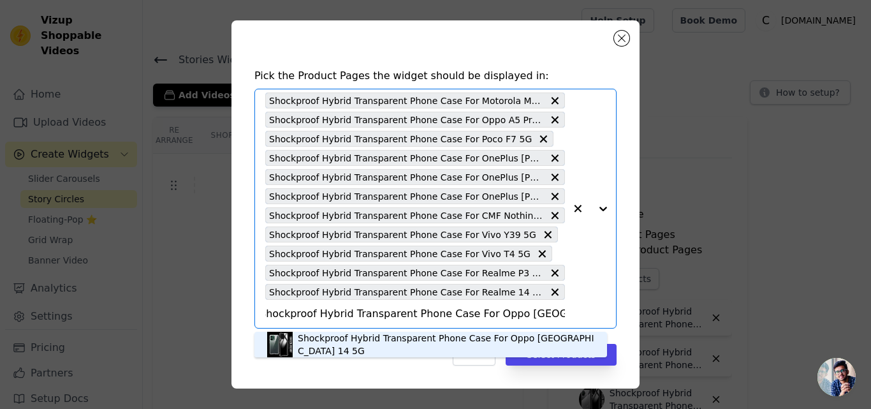
click at [337, 353] on div "Shockproof Hybrid Transparent Phone Case For Oppo [GEOGRAPHIC_DATA] 14 5G" at bounding box center [430, 345] width 327 height 26
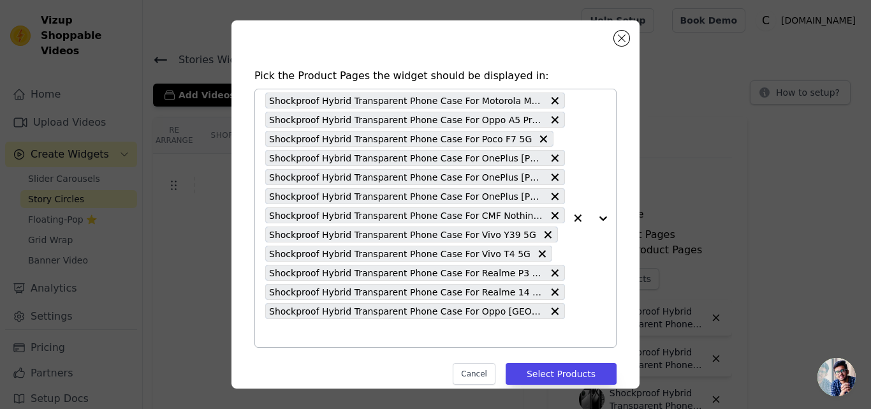
click at [320, 341] on div "Shockproof Hybrid Transparent Phone Case For Motorola Moto G96 5G Shockproof Hy…" at bounding box center [415, 218] width 300 height 258
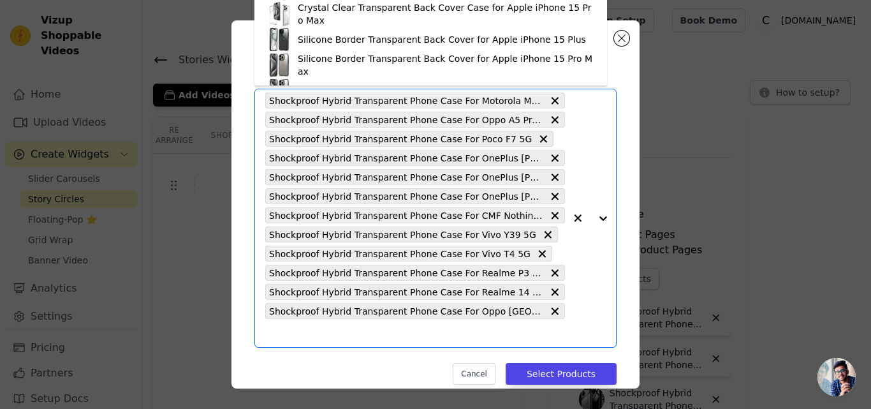
paste input "Shockproof Hybrid Transparent Phone Case For Oppo K13 5G"
type input "Shockproof Hybrid Transparent Phone Case For Oppo K13 5G"
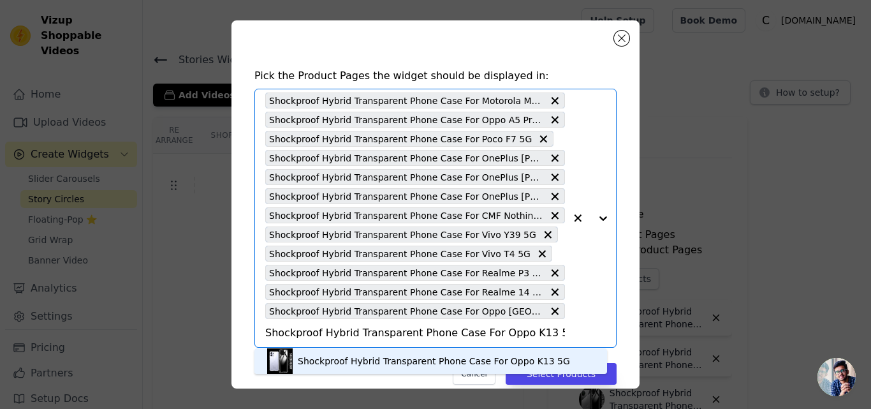
scroll to position [25, 0]
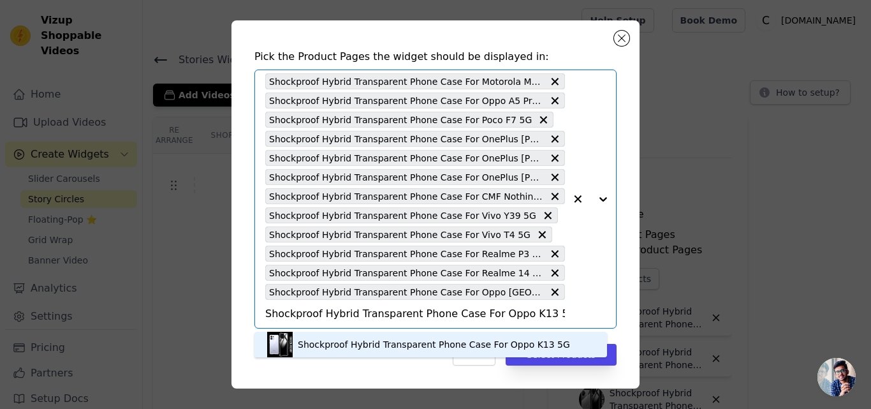
click at [313, 341] on div "Shockproof Hybrid Transparent Phone Case For Oppo K13 5G" at bounding box center [434, 344] width 272 height 13
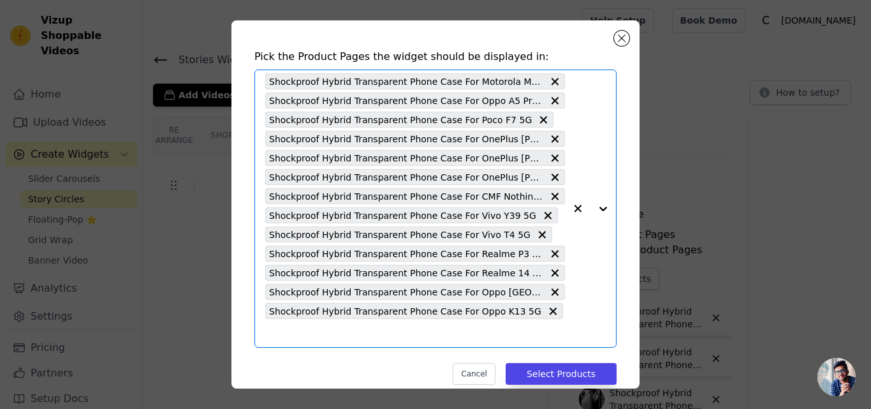
click at [309, 336] on input "text" at bounding box center [415, 332] width 300 height 15
paste input "Shockproof Hybrid Transparent Phone Case For Oppo A3x 5G"
type input "Shockproof Hybrid Transparent Phone Case For Oppo A3x 5G"
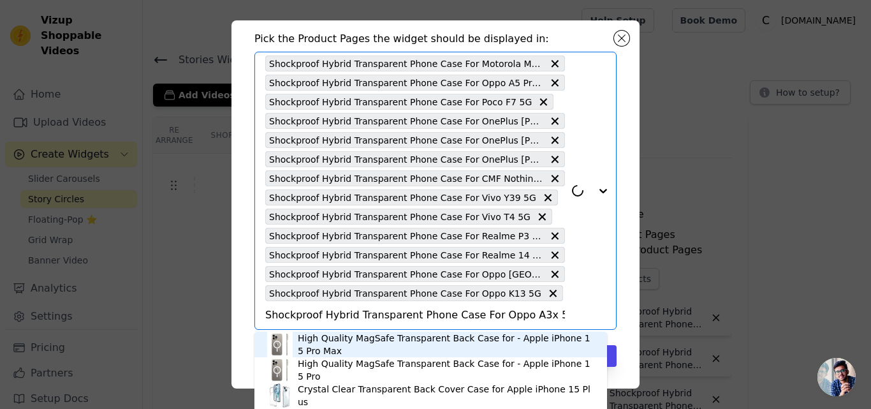
scroll to position [44, 0]
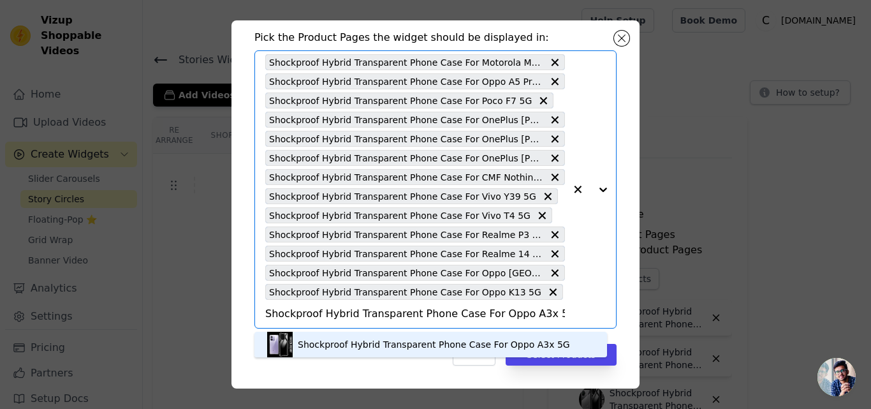
click at [307, 347] on div "Shockproof Hybrid Transparent Phone Case For Oppo A3x 5G" at bounding box center [434, 344] width 272 height 13
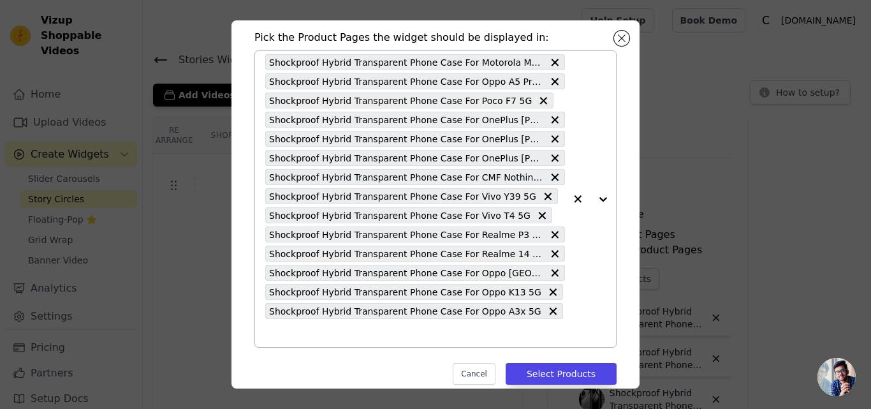
click at [307, 333] on input "text" at bounding box center [415, 332] width 300 height 15
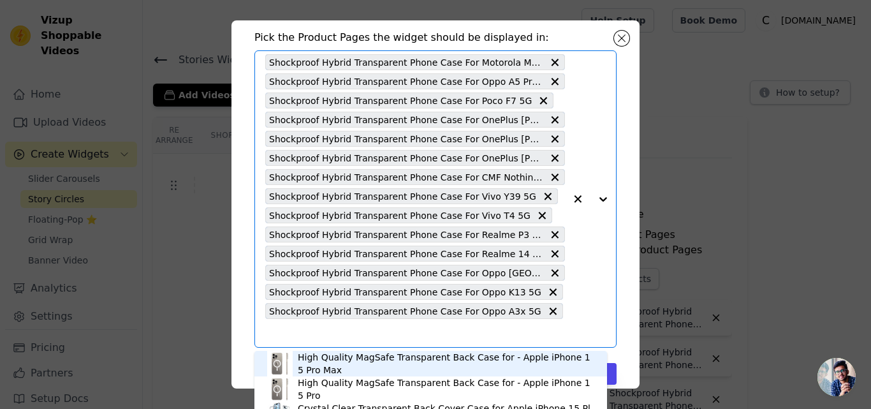
paste input "Shockproof Hybrid Transparent Phone Case For OnePlus [PERSON_NAME][DATE] Lite 5G"
type input "Shockproof Hybrid Transparent Phone Case For OnePlus [PERSON_NAME][DATE] Lite 5G"
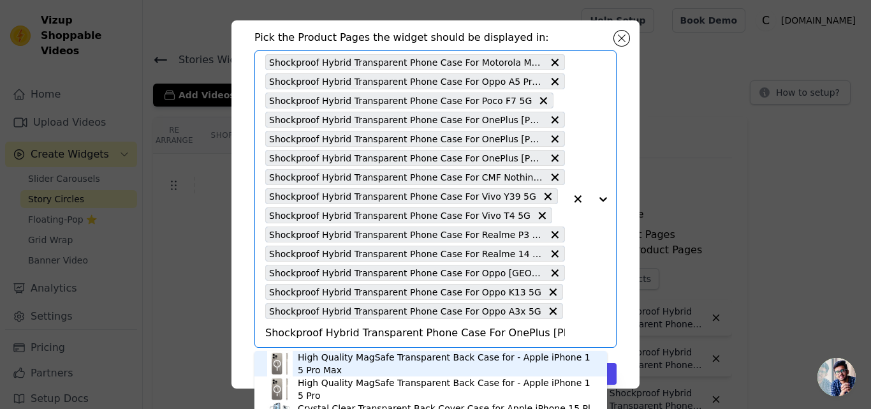
scroll to position [0, 45]
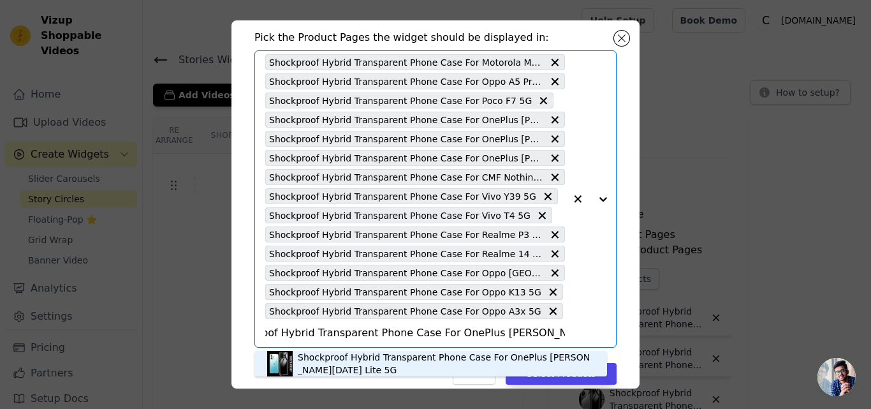
click at [313, 356] on div "Shockproof Hybrid Transparent Phone Case For OnePlus [PERSON_NAME][DATE] Lite 5G" at bounding box center [446, 364] width 297 height 26
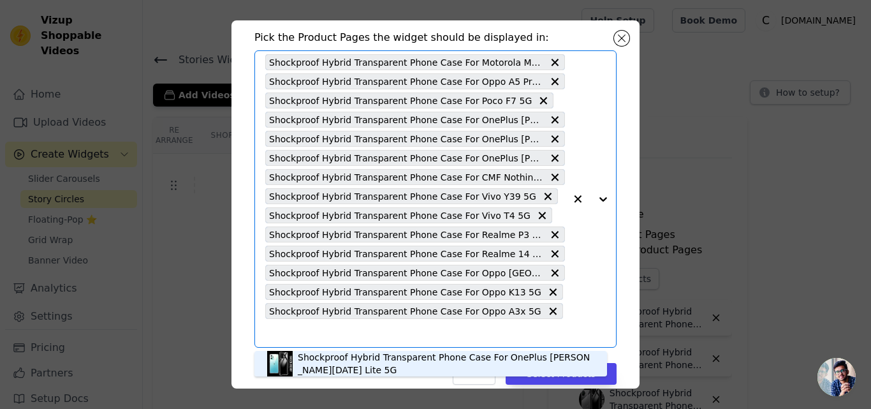
scroll to position [0, 0]
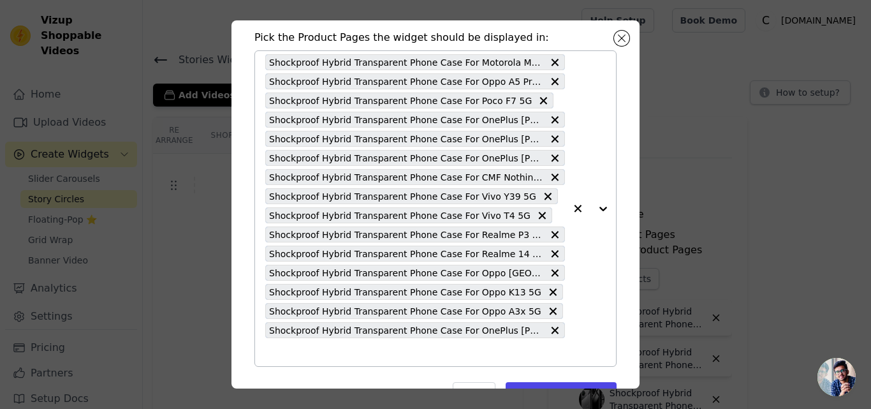
click at [313, 356] on input "text" at bounding box center [415, 351] width 300 height 15
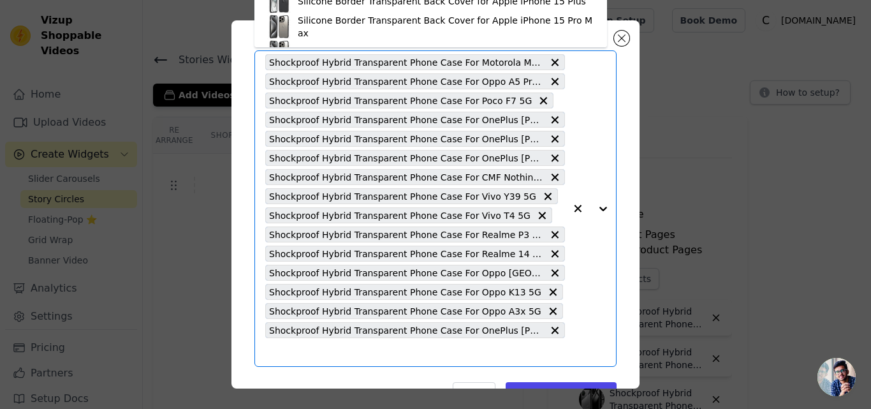
paste input "Shockproof Hybrid Transparent Phone Case For Google Pixel 10 Pro XL 5G"
type input "Shockproof Hybrid Transparent Phone Case For Google Pixel 10 Pro XL 5G"
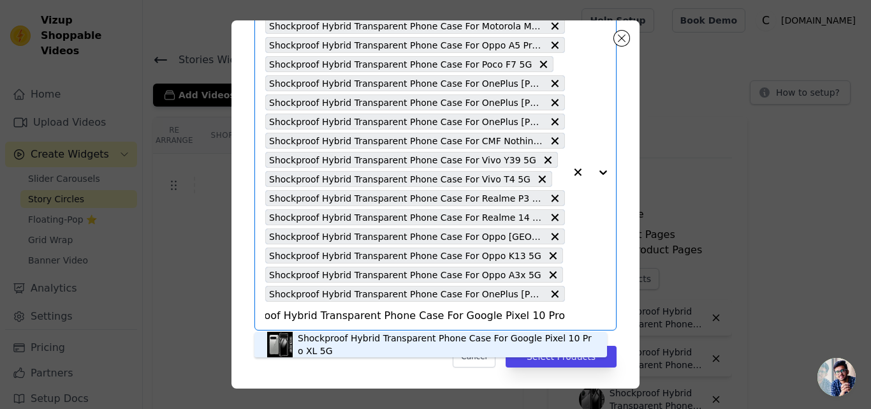
scroll to position [82, 0]
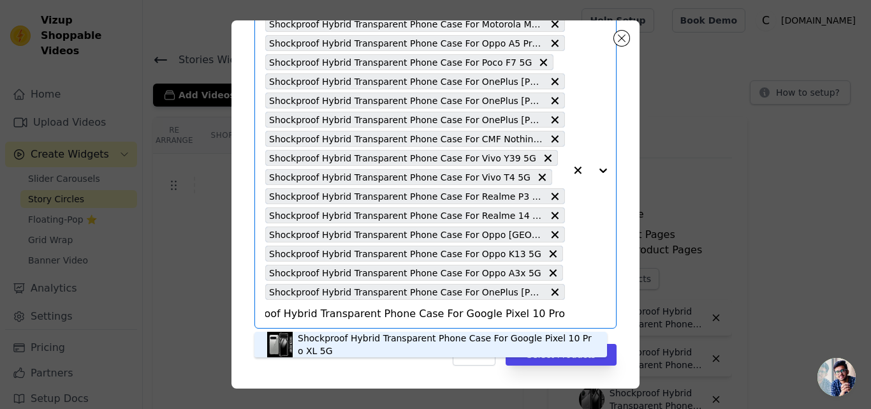
click at [325, 342] on div "Shockproof Hybrid Transparent Phone Case For Google Pixel 10 Pro XL 5G" at bounding box center [446, 345] width 297 height 26
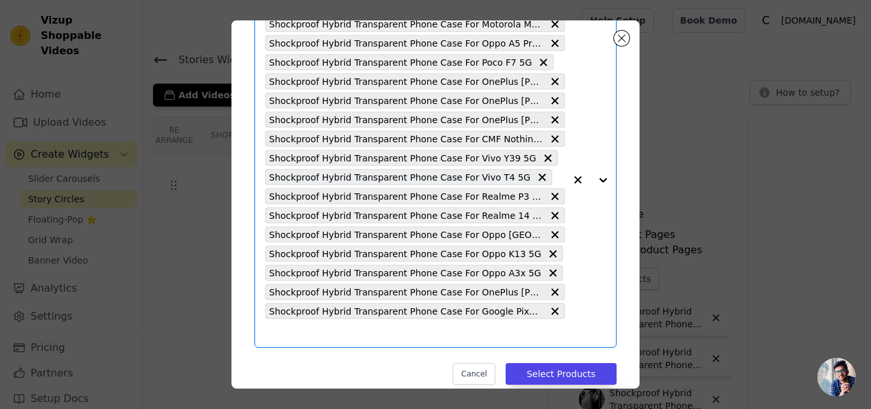
scroll to position [0, 0]
click at [322, 337] on input "text" at bounding box center [415, 332] width 300 height 15
paste input "Shockproof Hybrid Transparent Phone Case For Google Pixel 10 5G"
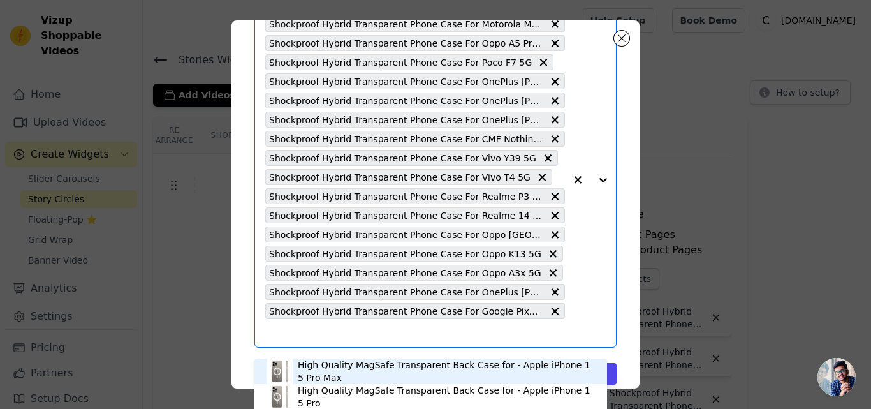
type input "Shockproof Hybrid Transparent Phone Case For Google Pixel 10 5G"
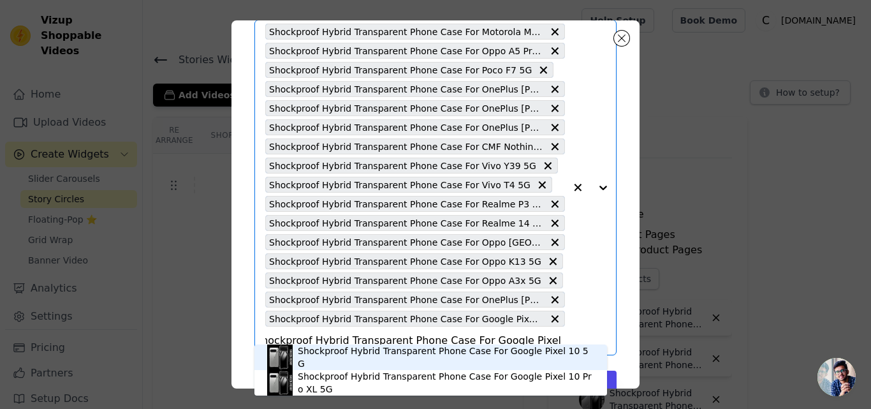
scroll to position [101, 0]
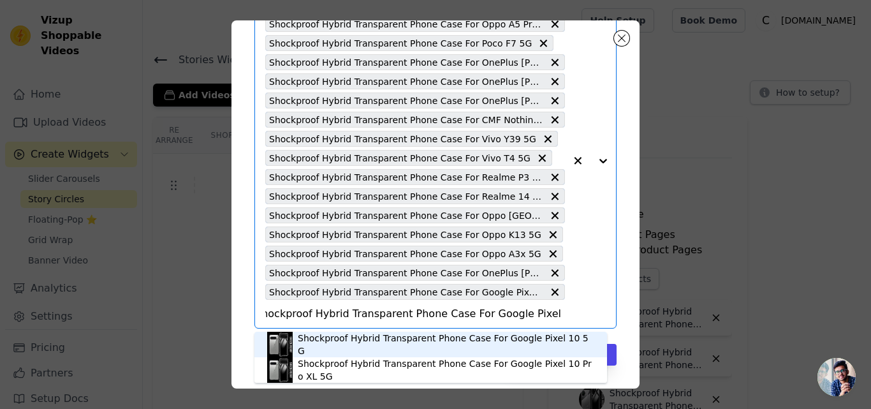
click at [328, 343] on div "Shockproof Hybrid Transparent Phone Case For Google Pixel 10 5G" at bounding box center [446, 345] width 297 height 26
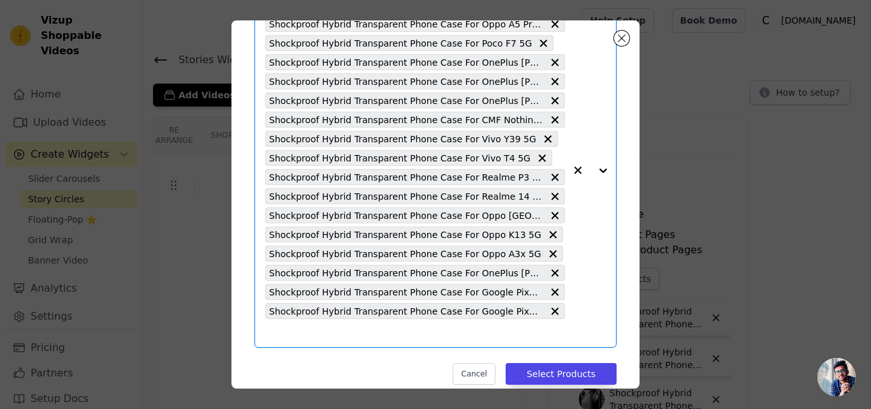
click at [329, 339] on input "text" at bounding box center [415, 332] width 300 height 15
paste input "Shockproof Hybrid Transparent Phone Case For Samsung S25 Ultra 5G"
type input "Shockproof Hybrid Transparent Phone Case For Samsung S25 Ultra 5G"
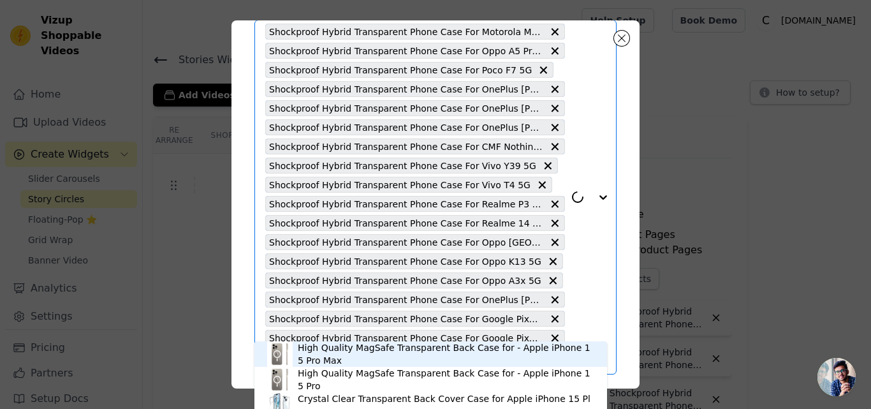
scroll to position [121, 0]
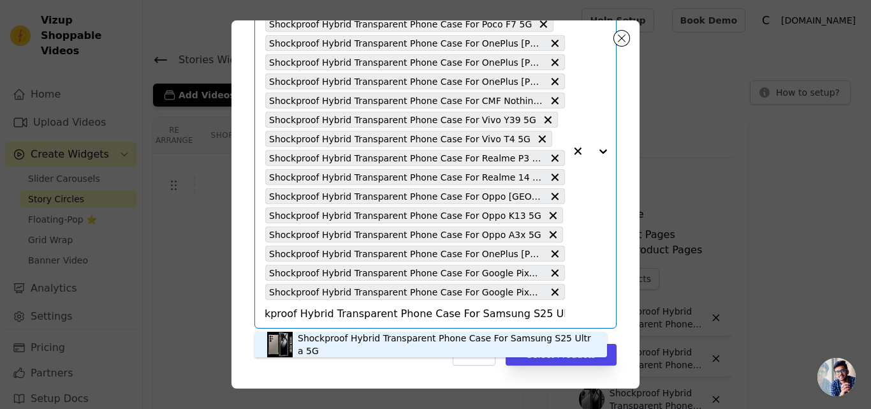
click at [349, 348] on div "Shockproof Hybrid Transparent Phone Case For Samsung S25 Ultra 5G" at bounding box center [446, 345] width 297 height 26
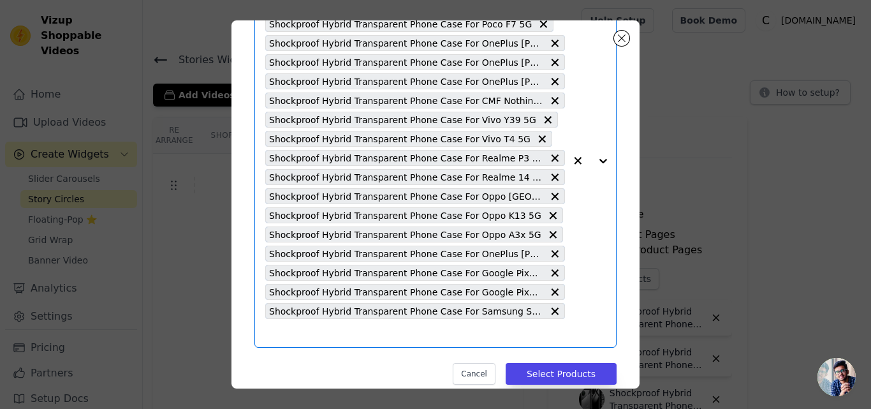
click at [330, 330] on input "text" at bounding box center [415, 332] width 300 height 15
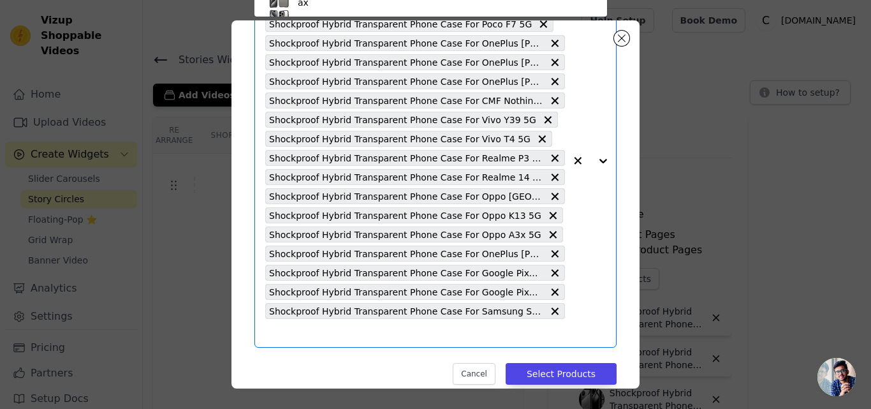
scroll to position [75, 0]
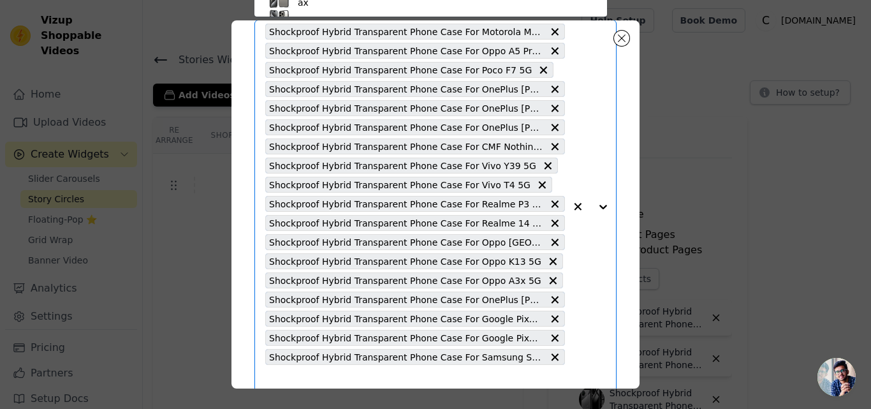
paste input "Shockproof Hybrid Transparent Phone Case For Samsung F56 5G"
type input "Shockproof Hybrid Transparent Phone Case For Samsung F56 5G"
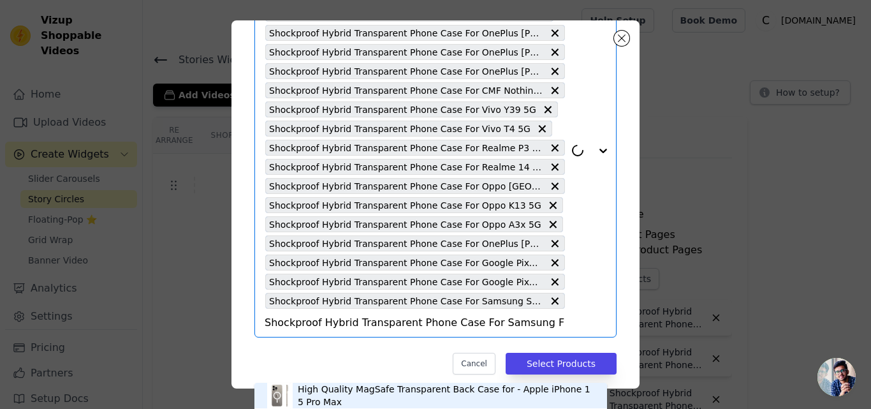
scroll to position [140, 0]
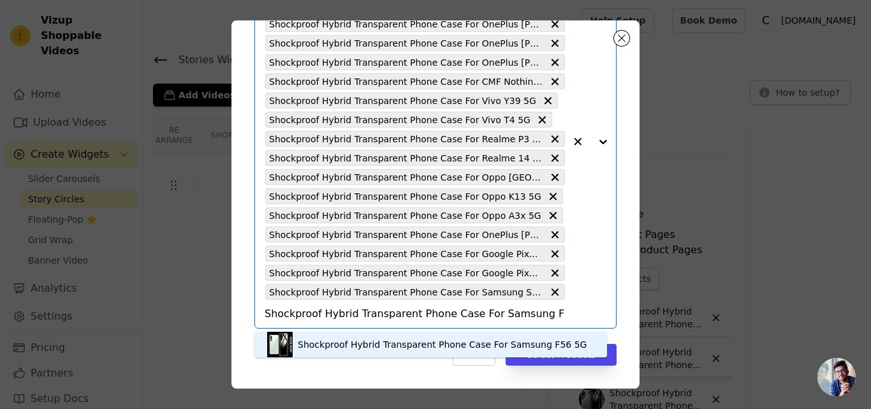
click at [344, 347] on div "Shockproof Hybrid Transparent Phone Case For Samsung F56 5G" at bounding box center [442, 344] width 289 height 13
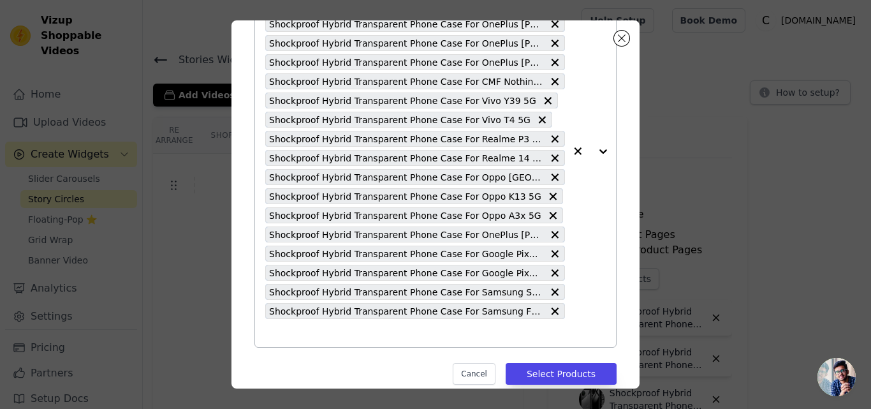
click at [322, 335] on input "text" at bounding box center [415, 332] width 300 height 15
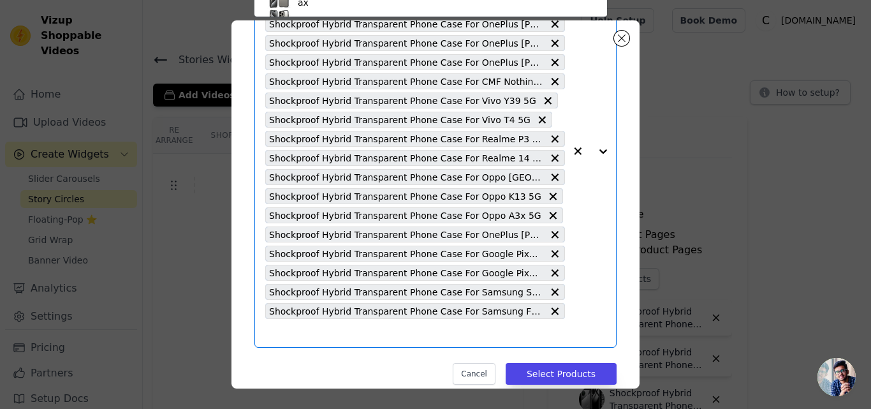
paste input "Shockproof Hybrid Transparent Phone Case For Samsung A26 5G"
type input "Shockproof Hybrid Transparent Phone Case For Samsung A26 5G"
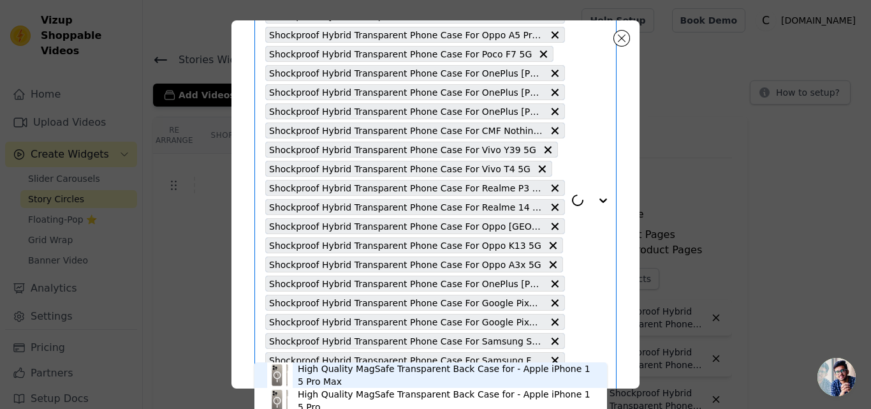
scroll to position [159, 0]
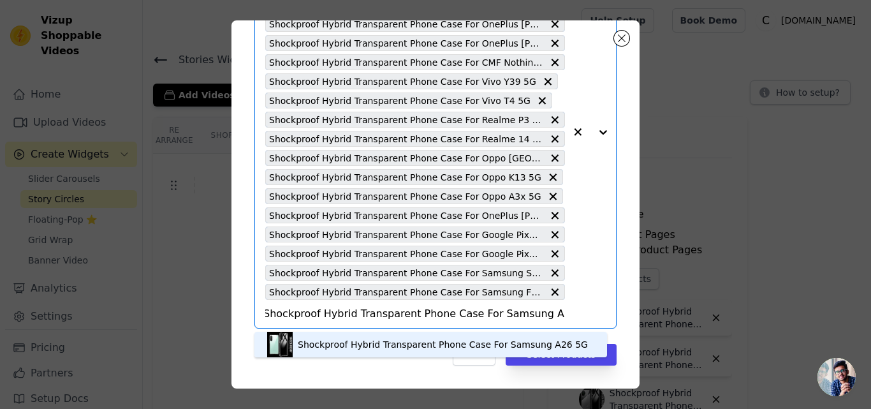
click at [350, 346] on div "Shockproof Hybrid Transparent Phone Case For Samsung A26 5G" at bounding box center [443, 344] width 290 height 13
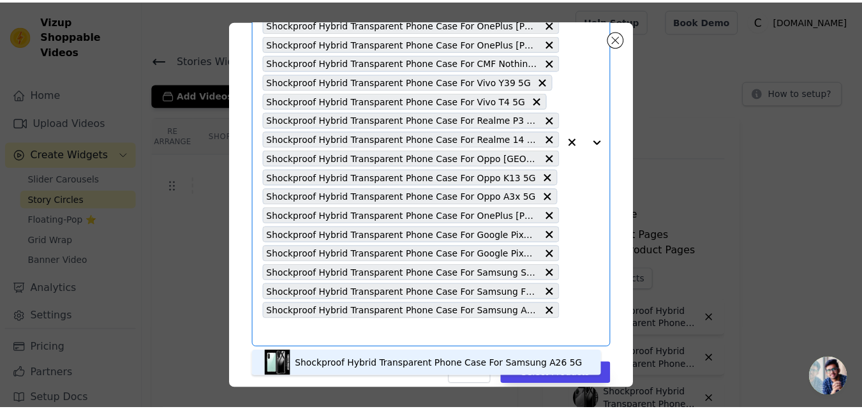
scroll to position [0, 0]
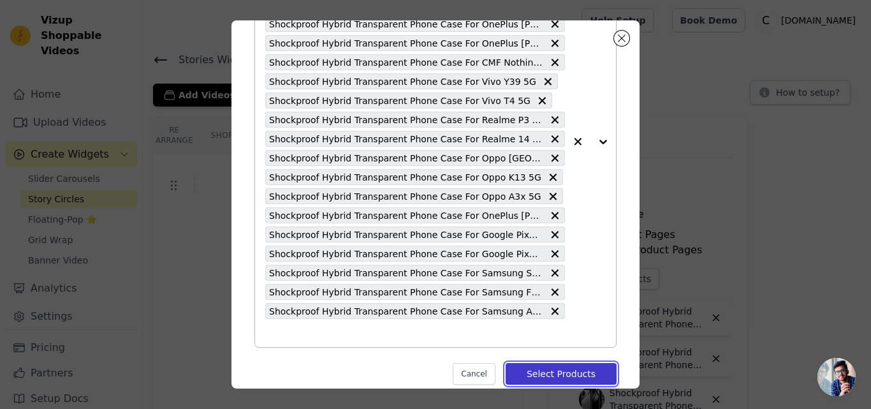
click at [519, 371] on button "Select Products" at bounding box center [561, 374] width 111 height 22
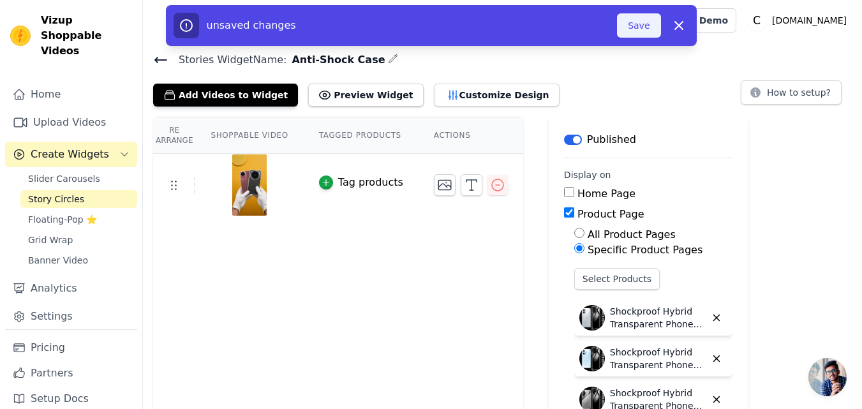
click at [628, 36] on button "Save" at bounding box center [638, 25] width 43 height 24
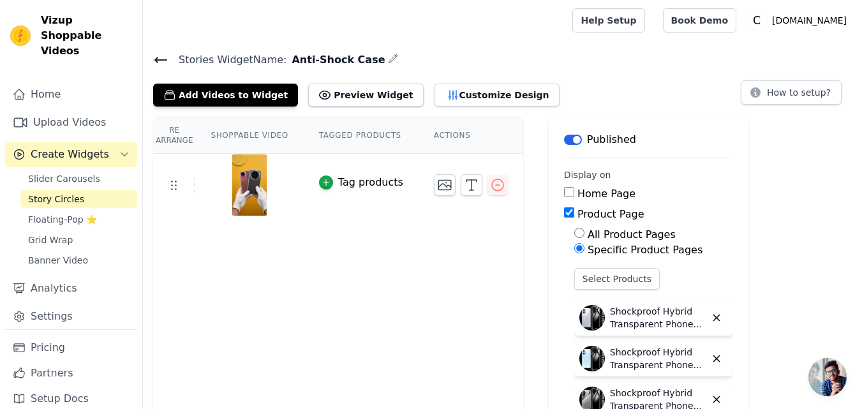
click at [154, 59] on icon at bounding box center [160, 59] width 15 height 15
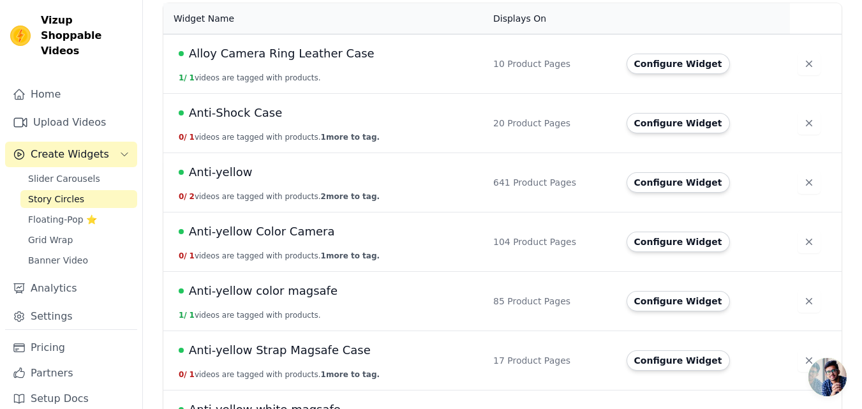
scroll to position [128, 0]
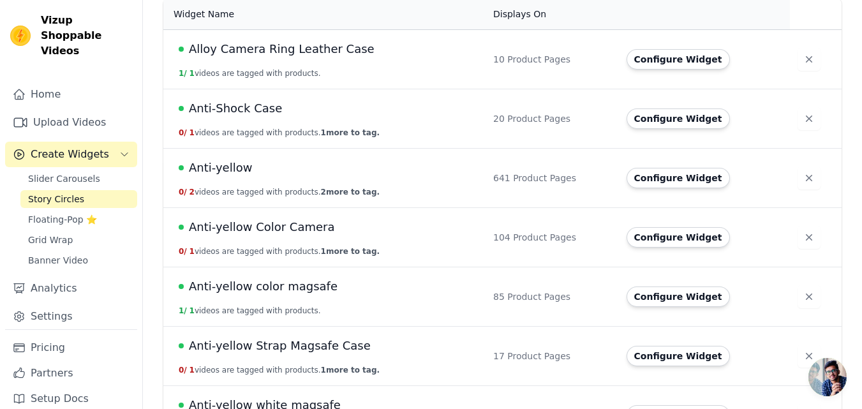
click at [243, 127] on td "Anti-Shock Case 0 / 1 videos are tagged with products. 1 more to tag." at bounding box center [324, 118] width 322 height 59
click at [256, 113] on span "Anti-Shock Case" at bounding box center [235, 109] width 93 height 18
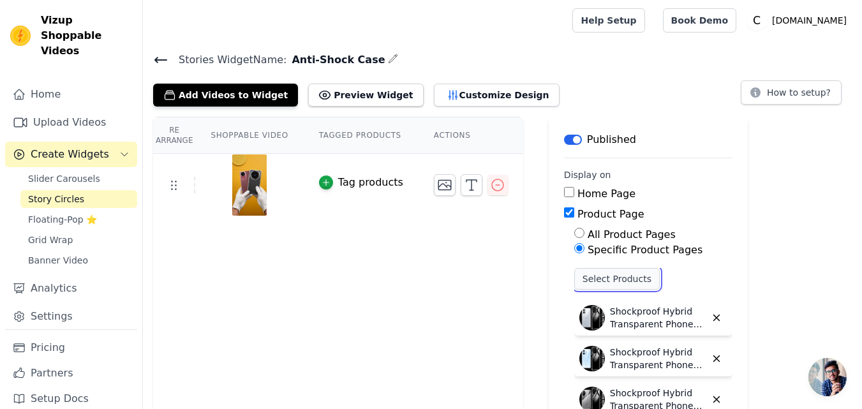
click at [591, 281] on button "Select Products" at bounding box center [616, 279] width 85 height 22
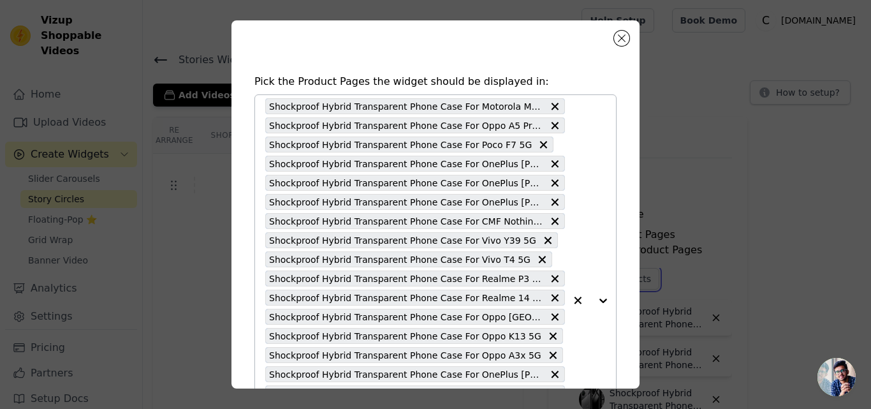
scroll to position [178, 0]
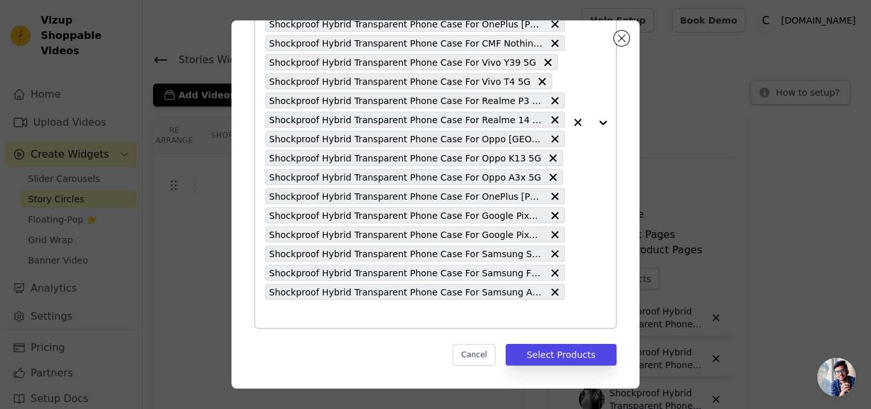
click at [342, 313] on input "text" at bounding box center [415, 313] width 300 height 15
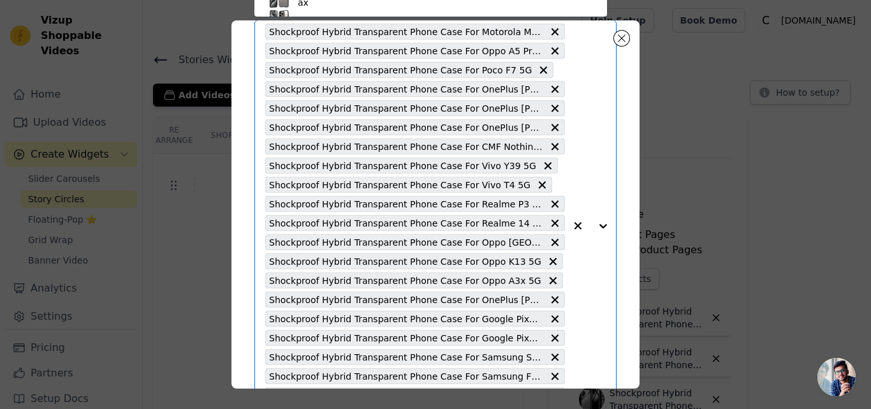
paste input "Shockproof Hybrid Transparent Phone Case For Vivo V30 Pro 5G"
type input "Shockproof Hybrid Transparent Phone Case For Vivo V30 Pro 5G"
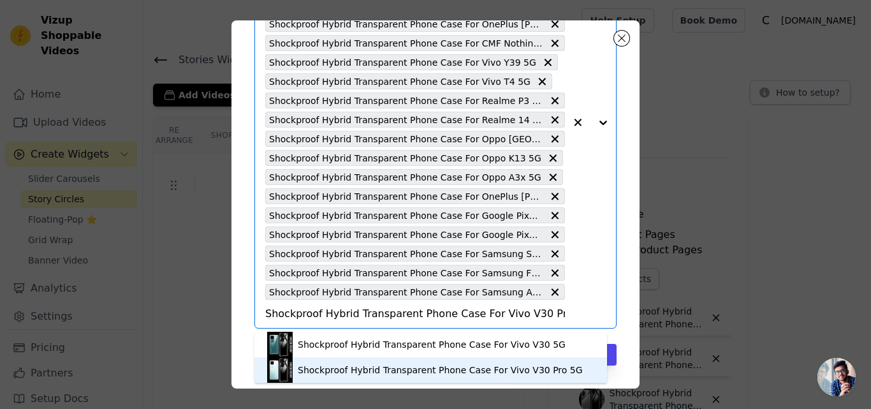
click at [384, 370] on div "Shockproof Hybrid Transparent Phone Case For Vivo V30 Pro 5G" at bounding box center [440, 370] width 285 height 13
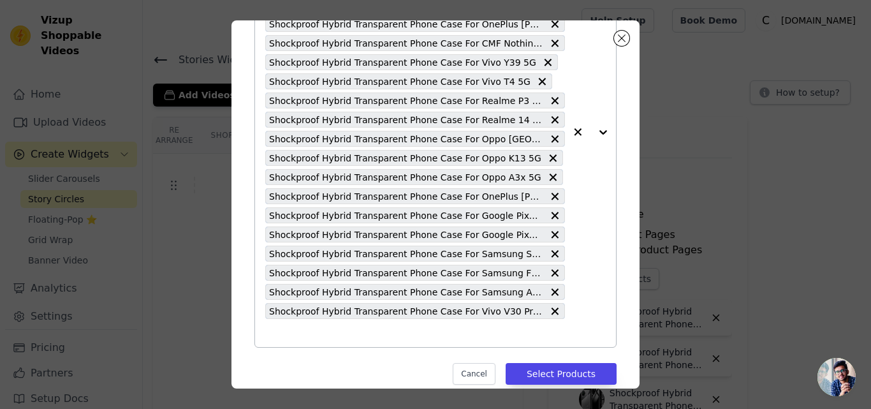
click at [320, 331] on input "text" at bounding box center [415, 332] width 300 height 15
paste input "Shockproof Hybrid Transparent Phone Case For Vivo V30 5G"
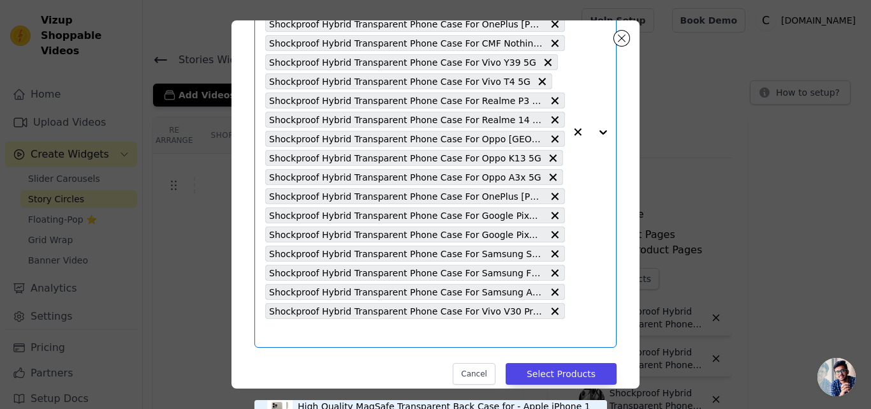
type input "Shockproof Hybrid Transparent Phone Case For Vivo V30 5G"
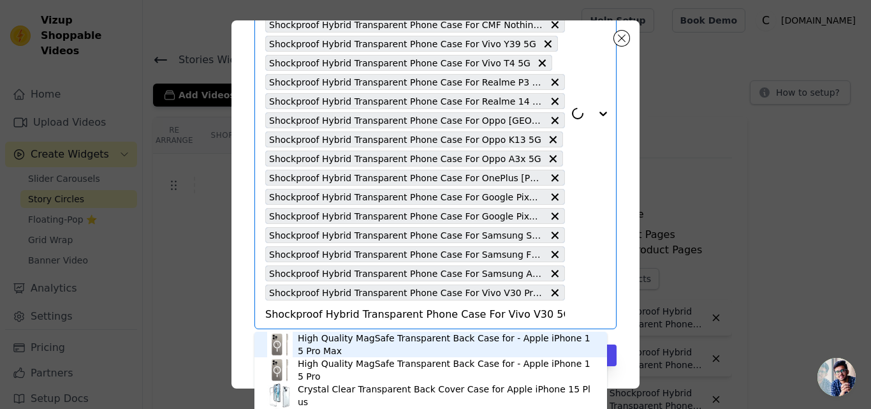
scroll to position [197, 0]
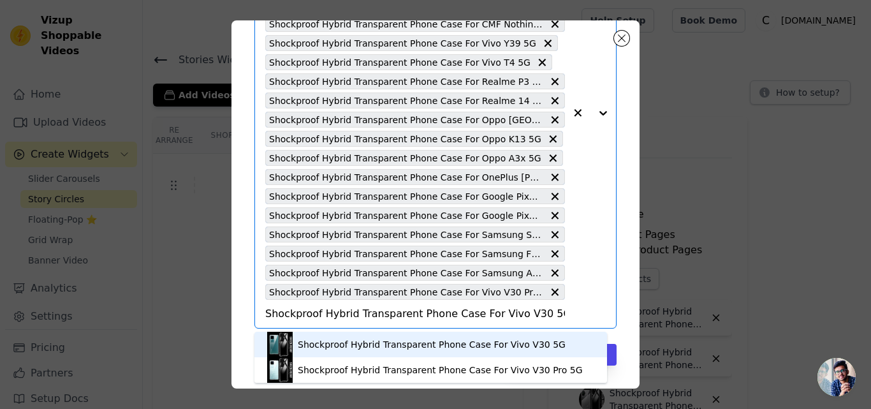
click at [375, 339] on div "Shockproof Hybrid Transparent Phone Case For Vivo V30 5G" at bounding box center [432, 344] width 268 height 13
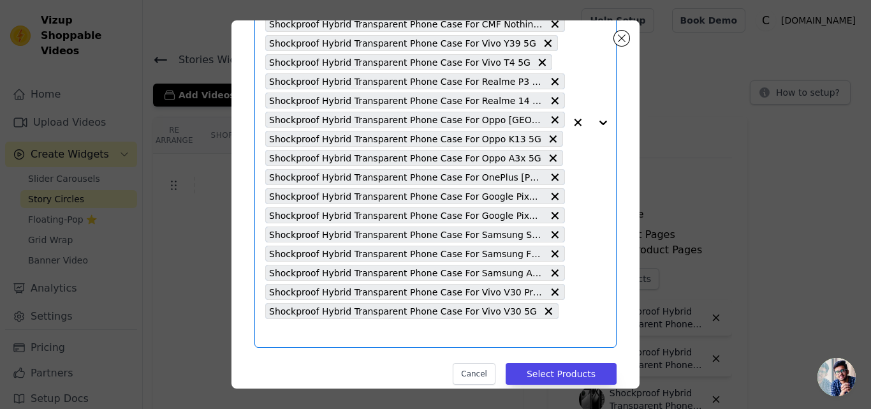
click at [362, 336] on input "text" at bounding box center [415, 332] width 300 height 15
paste input "Shockproof Hybrid Transparent Phone Case For Vivo T4 Ultra 5G"
type input "Shockproof Hybrid Transparent Phone Case For Vivo T4 Ultra 5G"
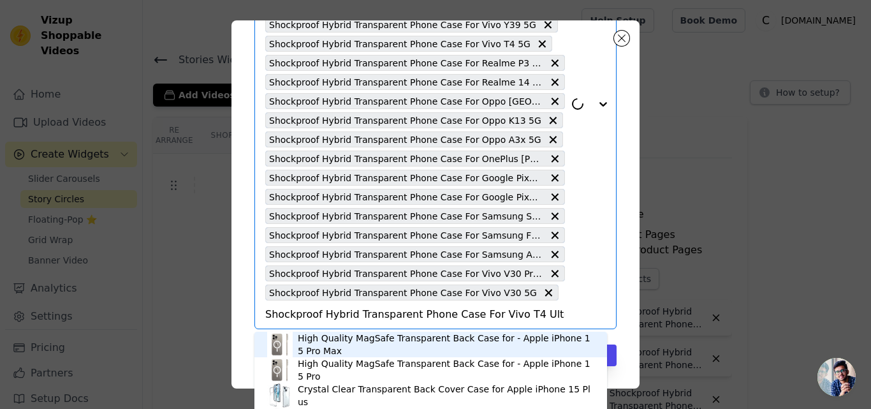
scroll to position [216, 0]
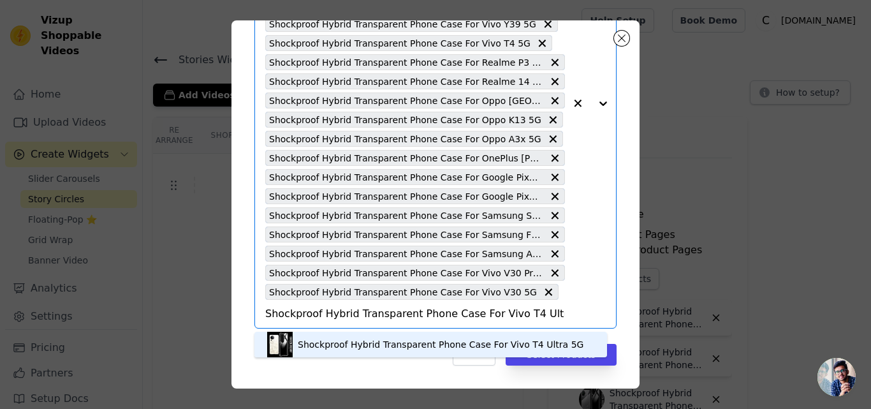
click at [370, 340] on div "Shockproof Hybrid Transparent Phone Case For Vivo T4 Ultra 5G" at bounding box center [441, 344] width 286 height 13
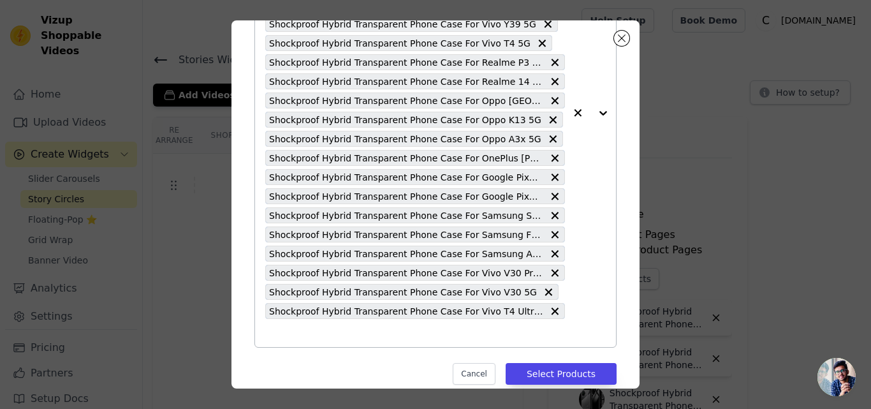
click at [355, 337] on input "text" at bounding box center [415, 332] width 300 height 15
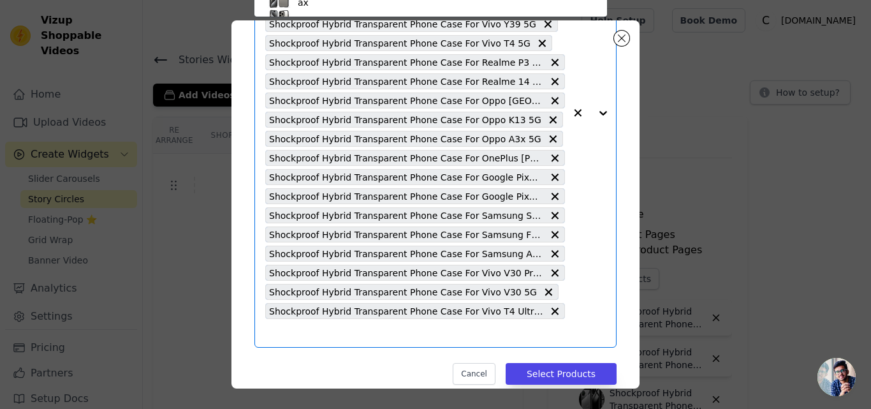
scroll to position [75, 0]
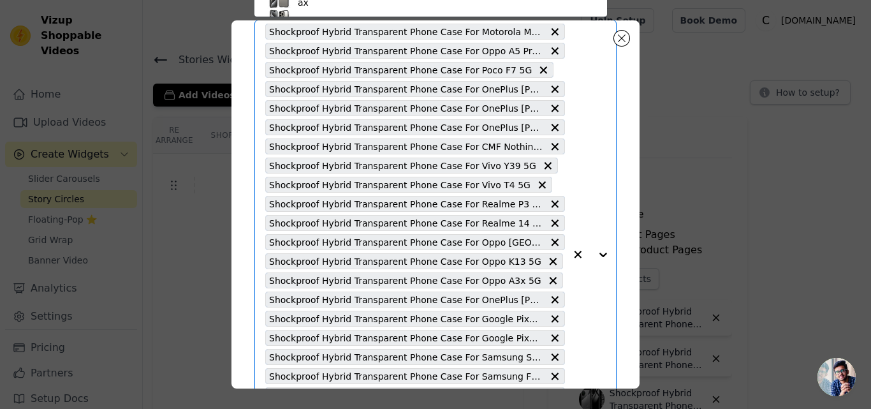
paste input "Shockproof Hybrid Transparent Phone Case For Samsung S25 Edge 5G"
type input "Shockproof Hybrid Transparent Phone Case For Samsung S25 Edge 5G"
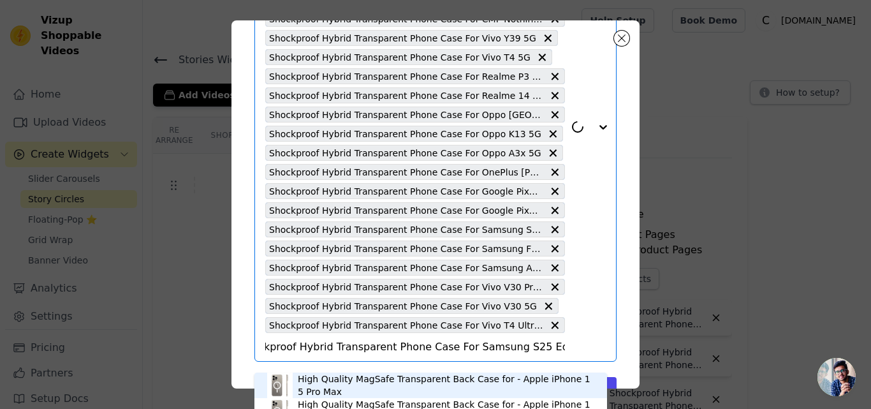
scroll to position [235, 0]
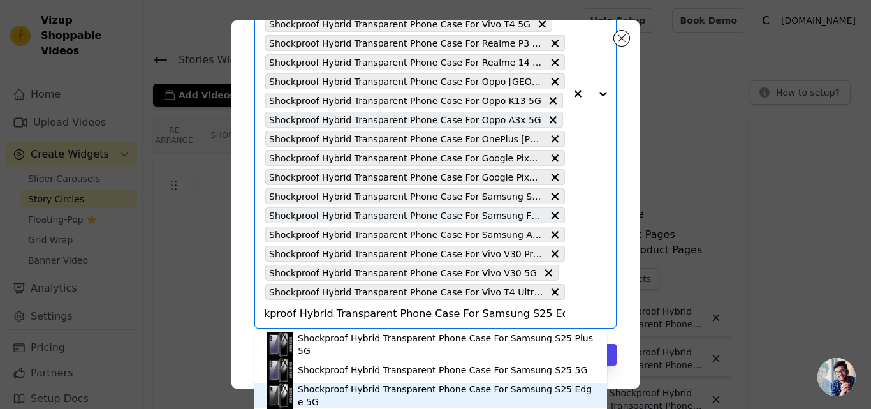
click at [395, 395] on div "Shockproof Hybrid Transparent Phone Case For Samsung S25 Edge 5G" at bounding box center [446, 396] width 297 height 26
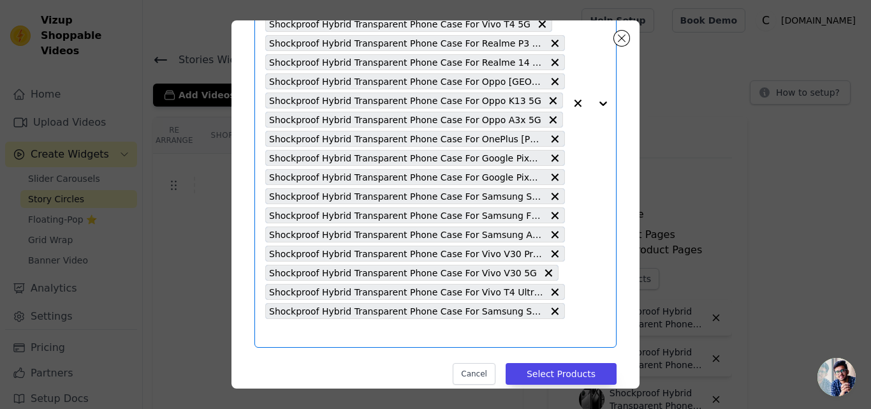
scroll to position [0, 0]
click at [323, 338] on input "text" at bounding box center [415, 332] width 300 height 15
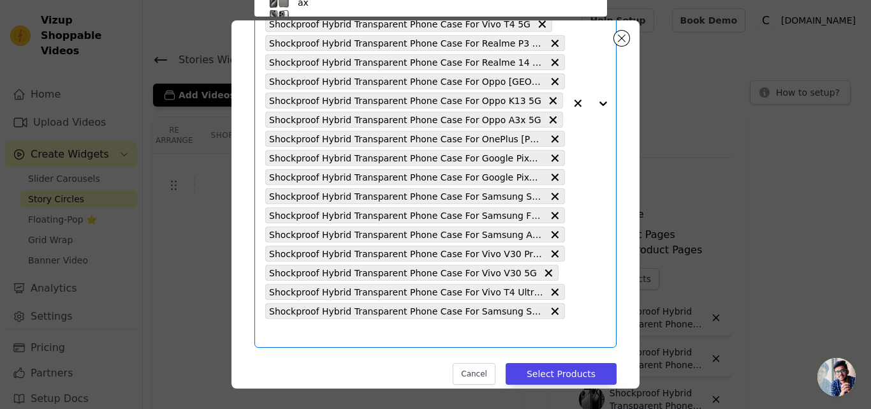
scroll to position [186, 0]
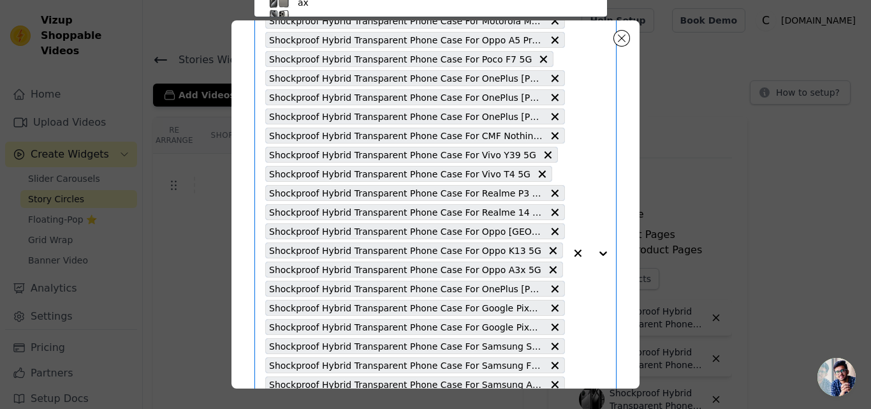
paste input "Shockproof Hybrid Transparent Phone Case For Samsung M56 5G"
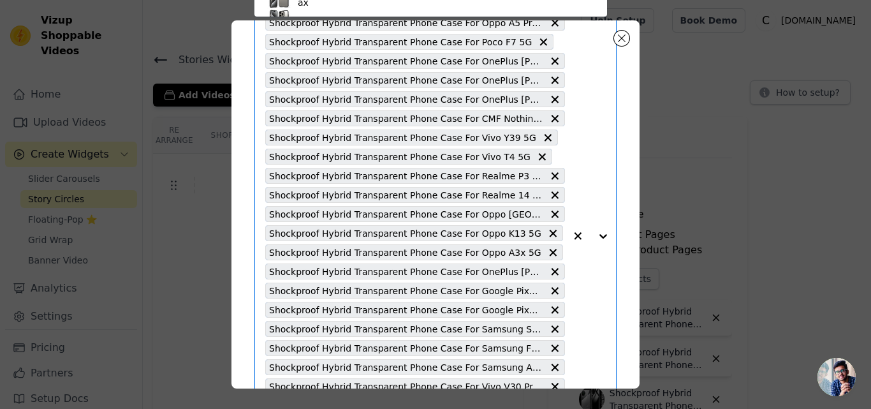
type input "Shockproof Hybrid Transparent Phone Case For Samsung M56 5G"
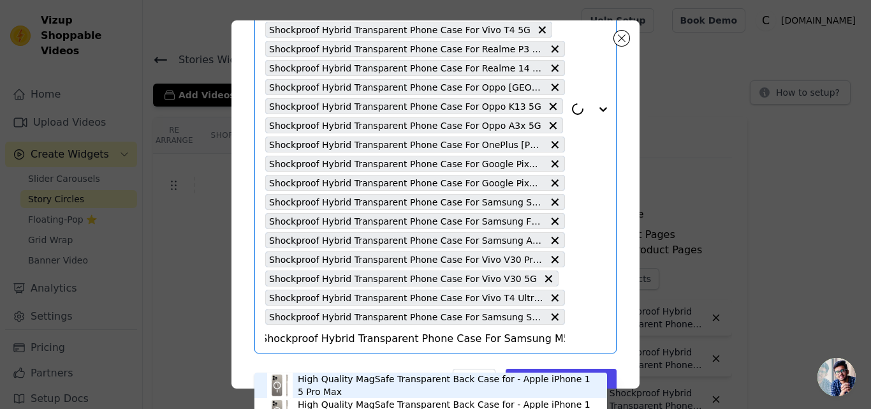
scroll to position [255, 0]
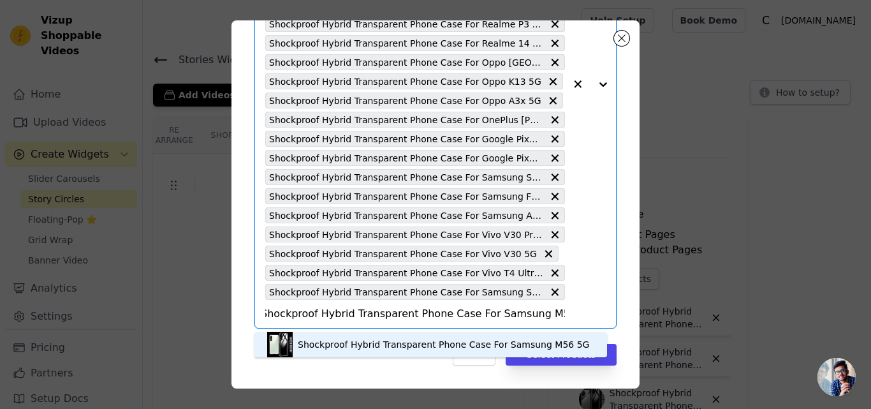
click at [356, 348] on div "Shockproof Hybrid Transparent Phone Case For Samsung M56 5G" at bounding box center [444, 344] width 292 height 13
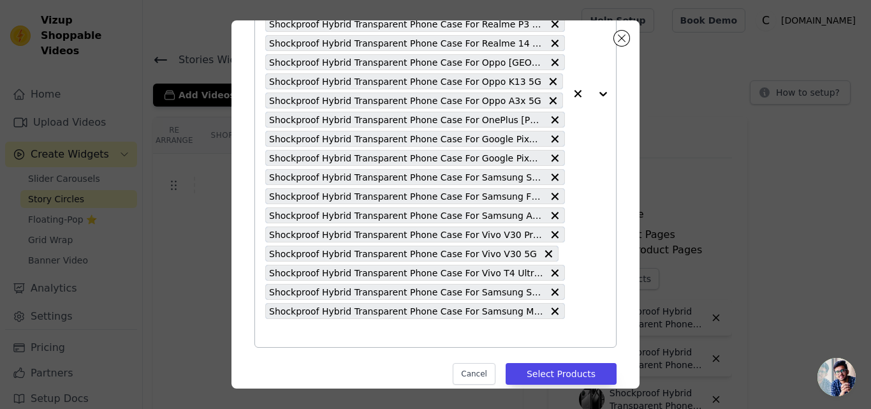
click at [337, 338] on input "text" at bounding box center [415, 332] width 300 height 15
paste input "Shockproof Hybrid Transparent Phone Case For Samsung A16 5G"
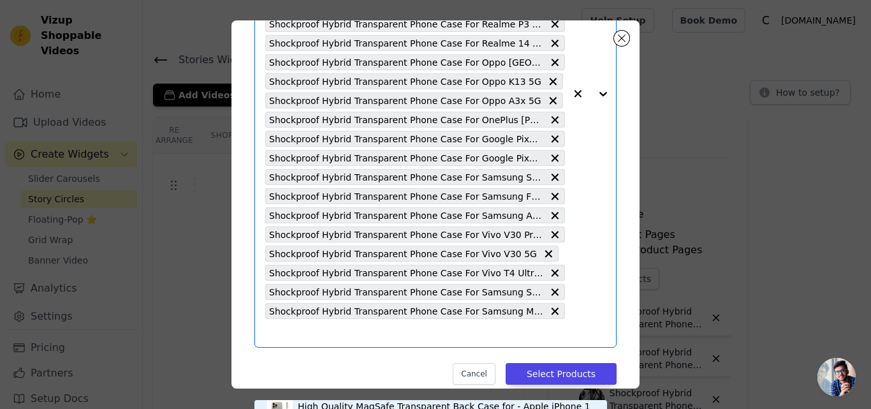
type input "Shockproof Hybrid Transparent Phone Case For Samsung A16 5G"
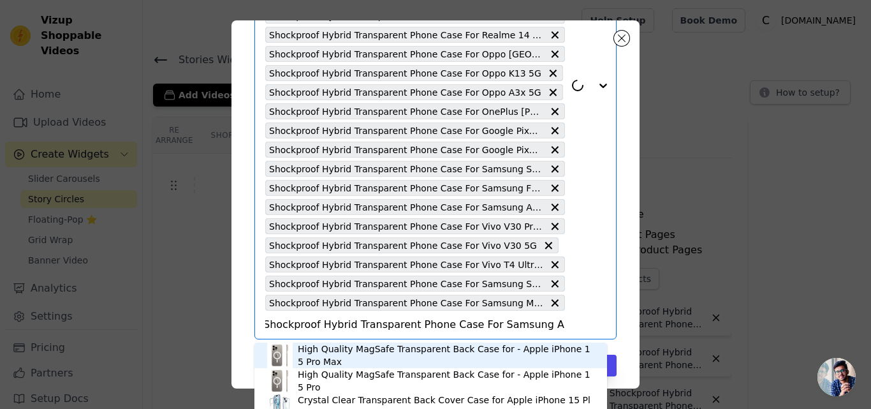
scroll to position [274, 0]
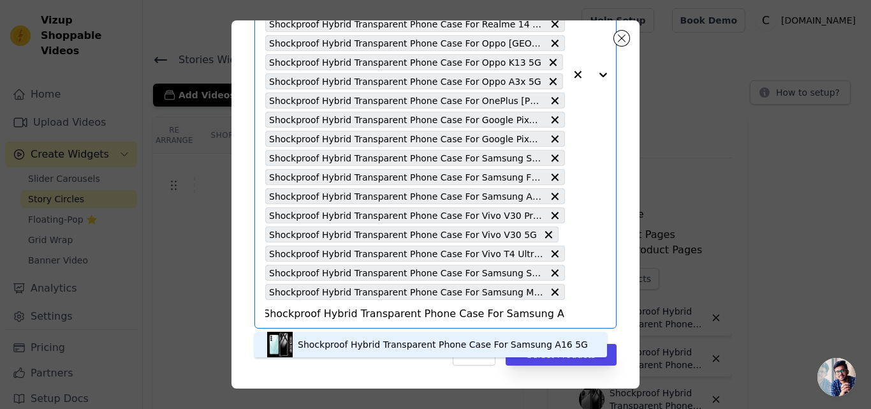
click at [365, 345] on div "Shockproof Hybrid Transparent Phone Case For Samsung A16 5G" at bounding box center [443, 344] width 290 height 13
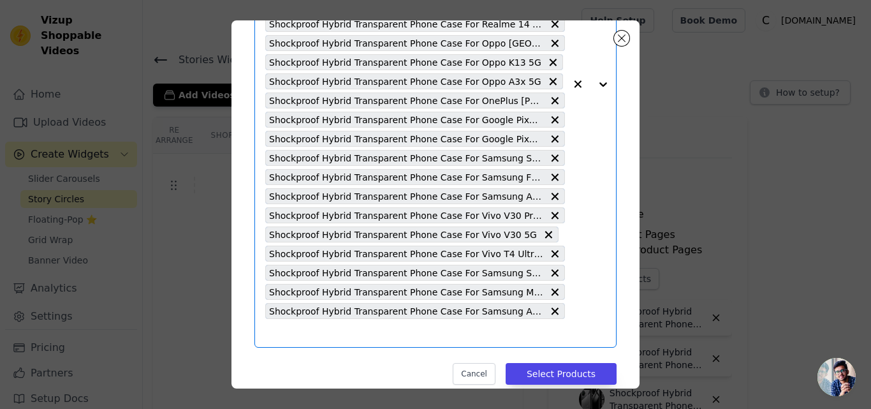
scroll to position [0, 0]
click at [353, 339] on input "text" at bounding box center [415, 332] width 300 height 15
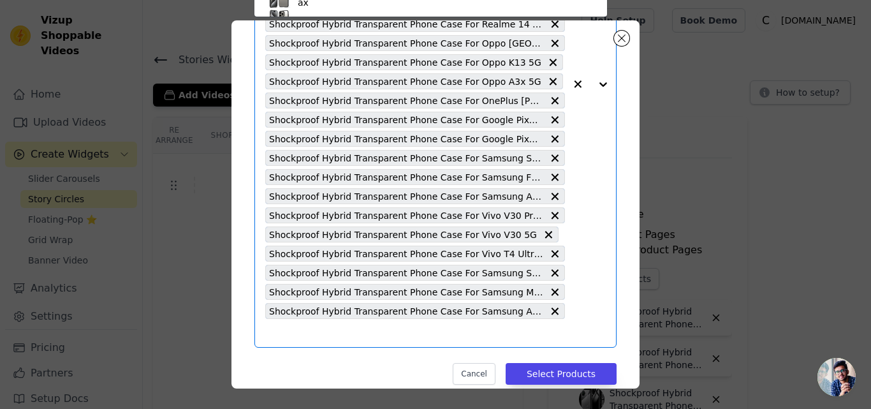
scroll to position [75, 0]
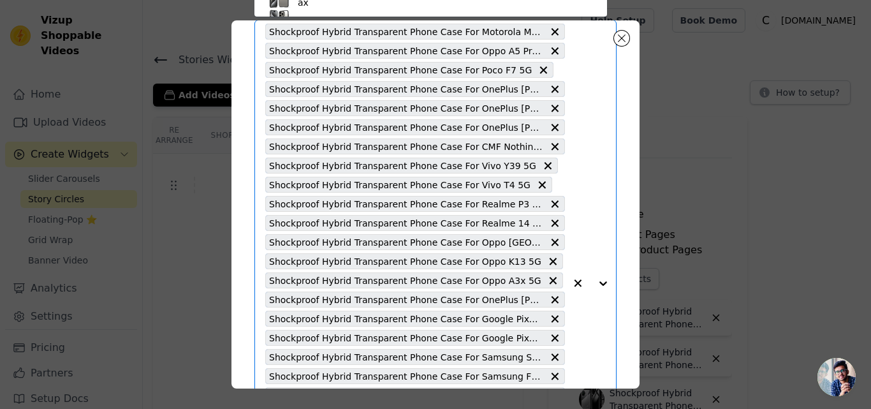
paste input "Shockproof Hybrid Transparent Phone Case For Oppo Reno 13 Pro 5G"
type input "Shockproof Hybrid Transparent Phone Case For Oppo Reno 13 Pro 5G"
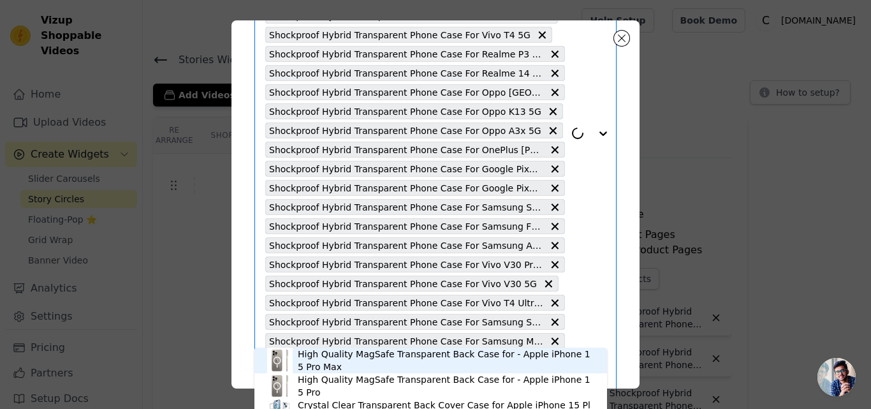
scroll to position [293, 0]
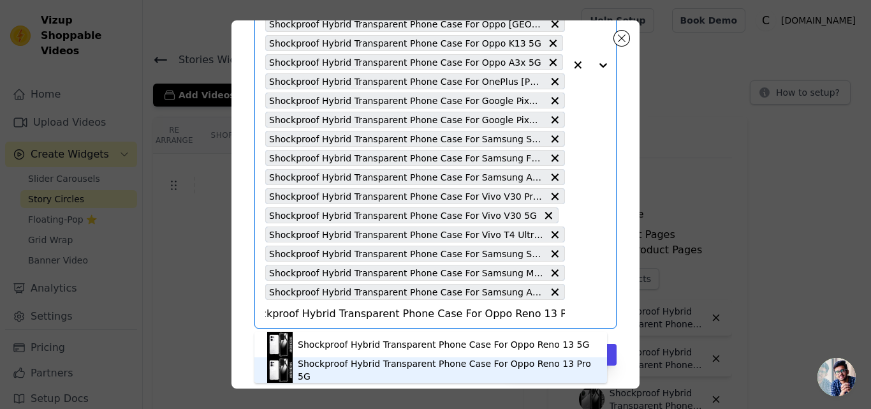
click at [380, 367] on div "Shockproof Hybrid Transparent Phone Case For Oppo Reno 13 Pro 5G" at bounding box center [446, 370] width 297 height 26
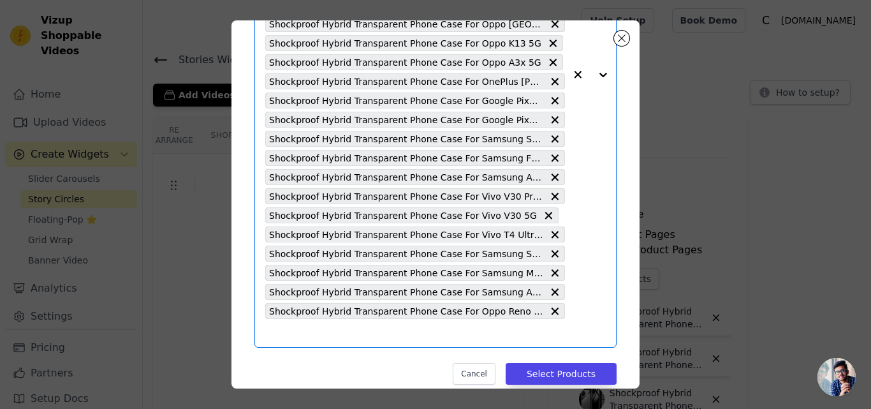
scroll to position [0, 0]
click at [346, 339] on input "text" at bounding box center [415, 332] width 300 height 15
paste input "Shockproof Hybrid Transparent Phone Case For Oppo Reno 13 5G"
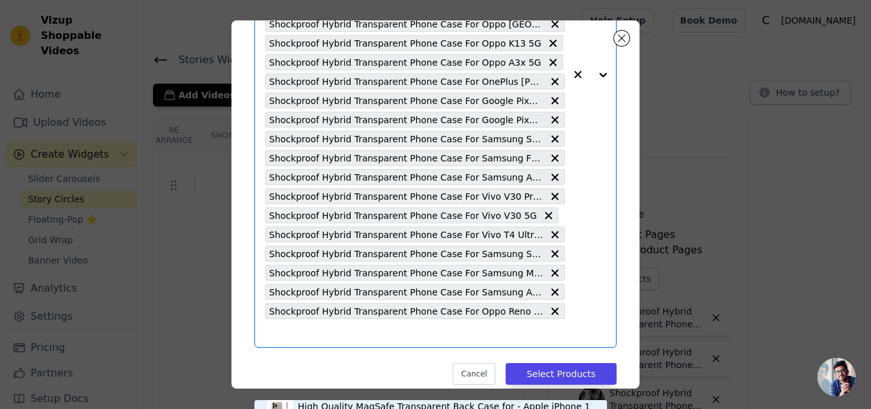
type input "Shockproof Hybrid Transparent Phone Case For Oppo Reno 13 5G"
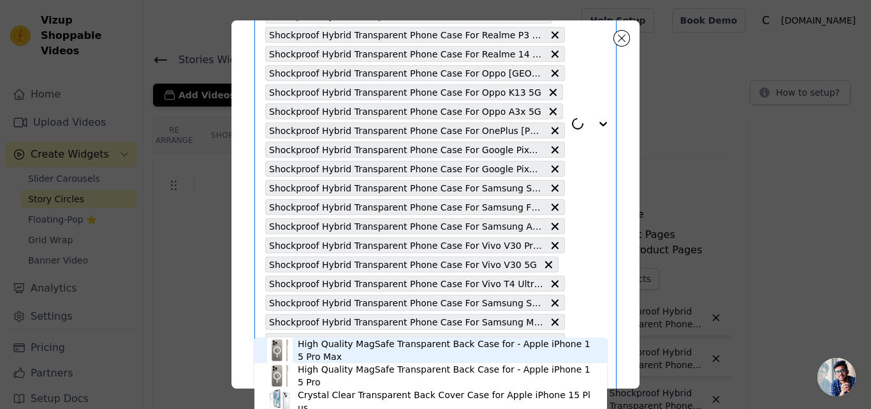
scroll to position [312, 0]
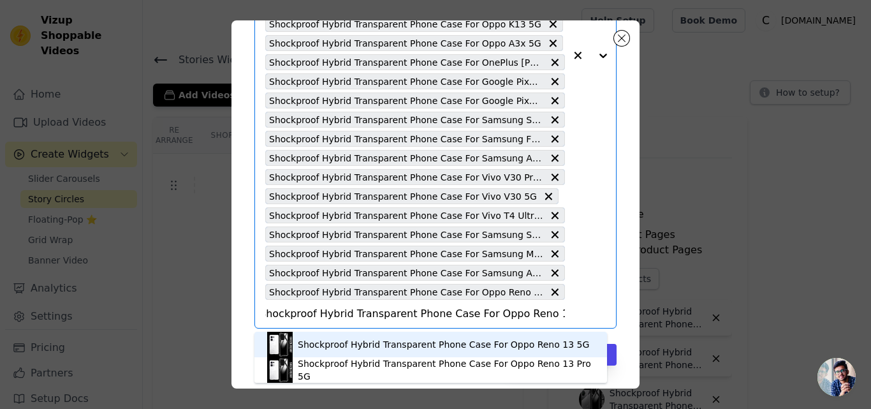
click at [358, 344] on div "Shockproof Hybrid Transparent Phone Case For Oppo Reno 13 5G" at bounding box center [444, 344] width 292 height 13
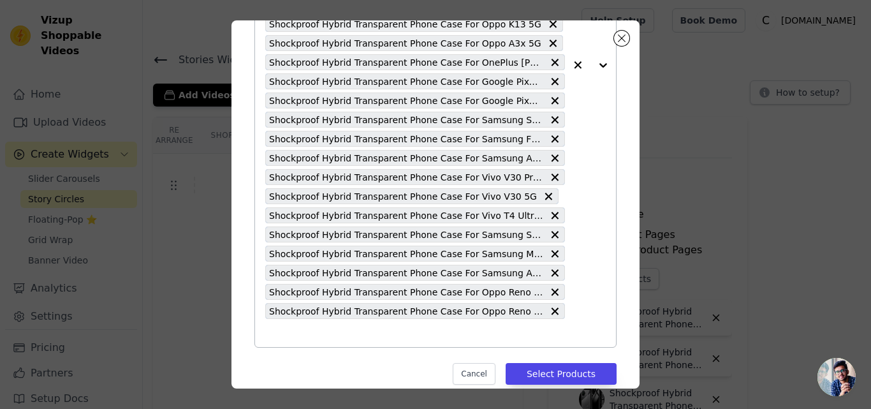
click at [335, 339] on input "text" at bounding box center [415, 332] width 300 height 15
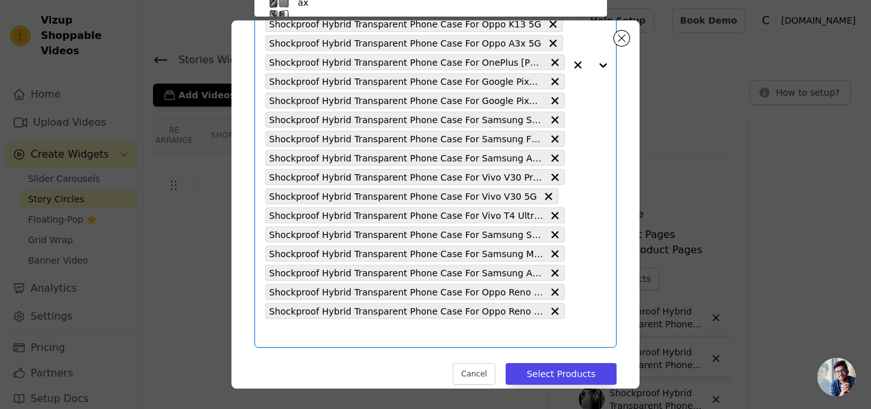
scroll to position [75, 0]
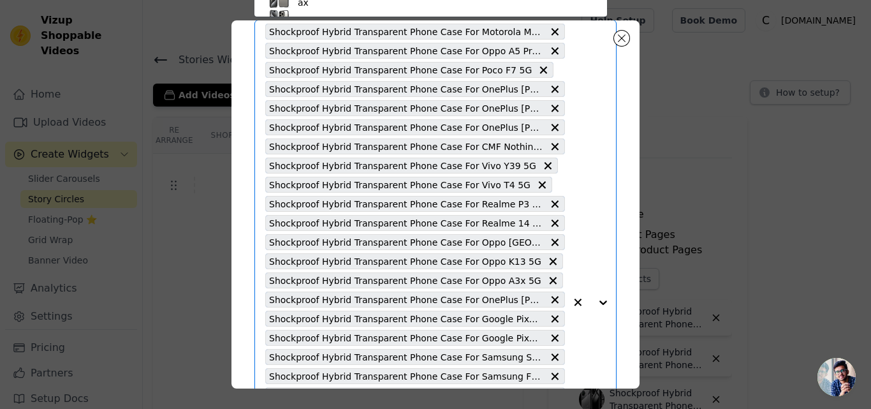
paste input "Shockproof Hybrid Transparent Phone Case For OnePlus [PERSON_NAME][DATE] Lite 5G"
type input "Shockproof Hybrid Transparent Phone Case For OnePlus [PERSON_NAME][DATE] Lite 5G"
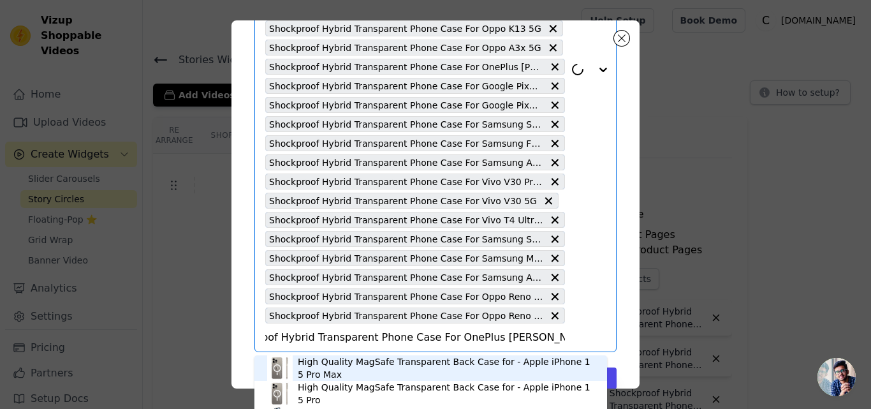
scroll to position [0, 0]
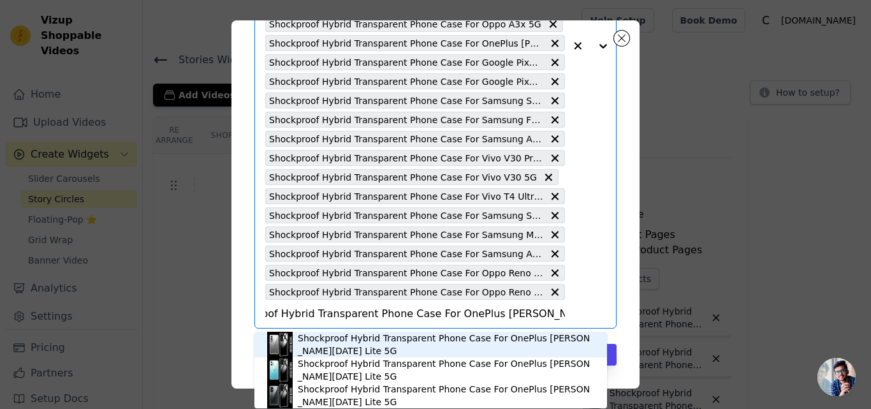
click at [357, 336] on div "Shockproof Hybrid Transparent Phone Case For OnePlus [PERSON_NAME][DATE] Lite 5G" at bounding box center [446, 345] width 297 height 26
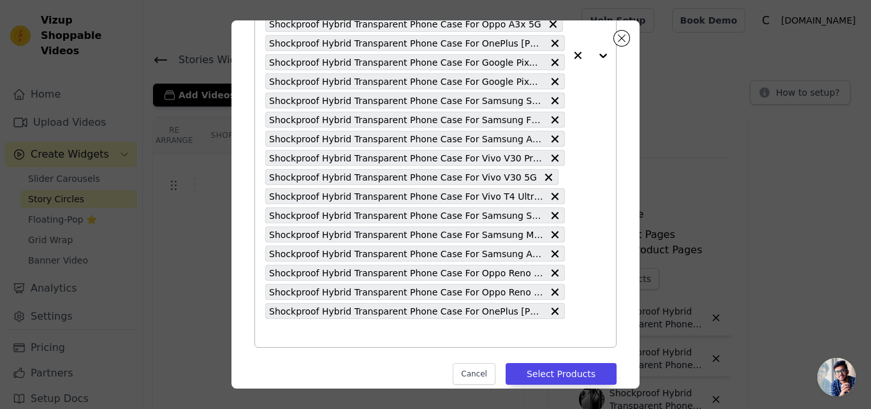
click at [350, 334] on input "text" at bounding box center [415, 332] width 300 height 15
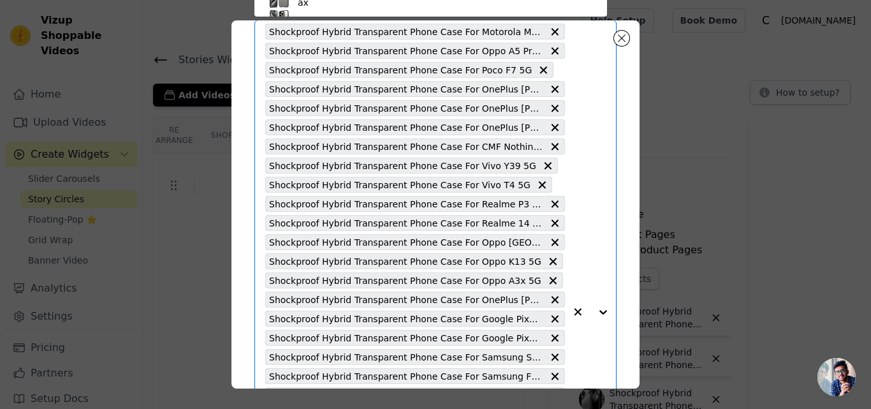
paste input "Shockproof Hybrid Transparent Phone Case For Motorola Moto Edge 50 Ultra 5G"
type input "Shockproof Hybrid Transparent Phone Case For Motorola Moto Edge 50 Ultra 5G"
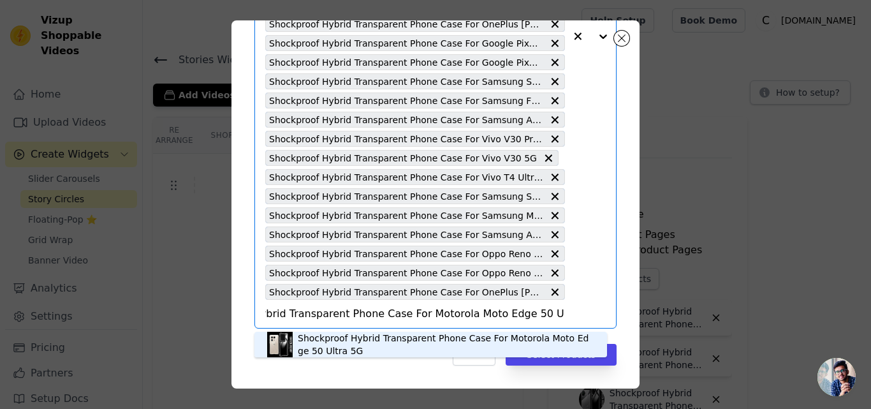
click at [348, 338] on div "Shockproof Hybrid Transparent Phone Case For Motorola Moto Edge 50 Ultra 5G" at bounding box center [446, 345] width 297 height 26
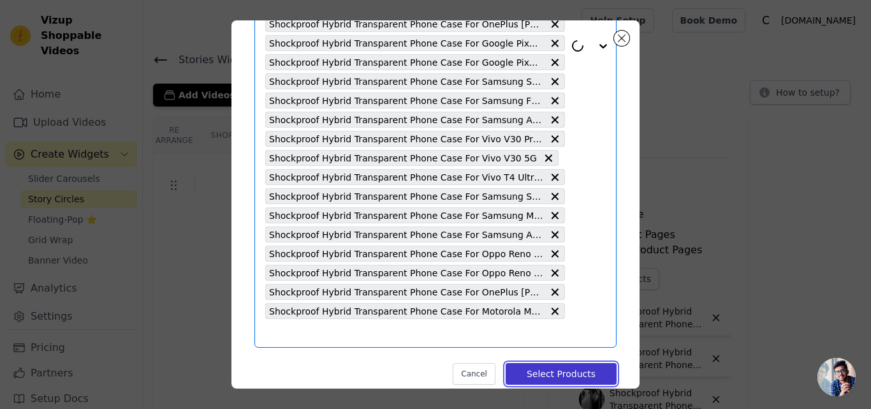
click at [546, 372] on button "Select Products" at bounding box center [561, 374] width 111 height 22
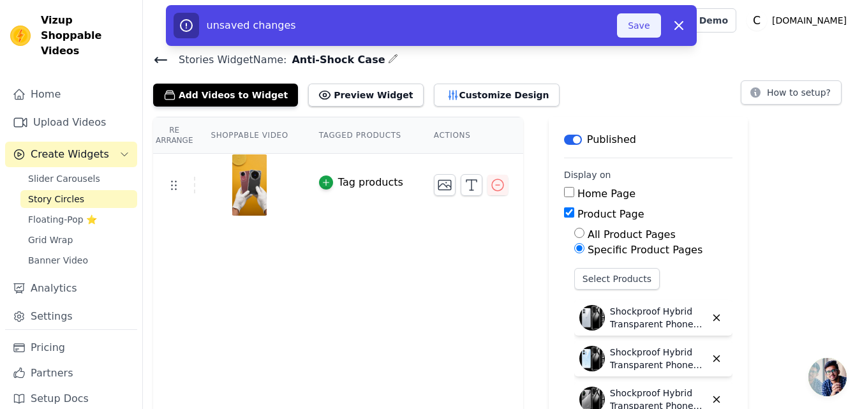
click at [631, 33] on button "Save" at bounding box center [638, 25] width 43 height 24
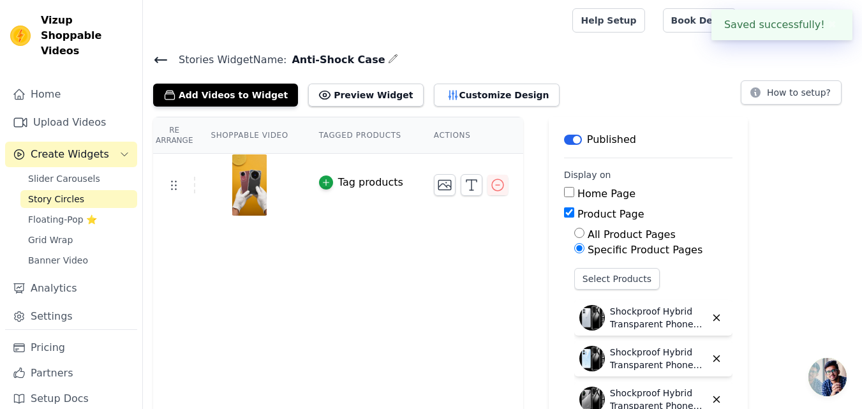
click at [157, 58] on icon at bounding box center [160, 59] width 11 height 5
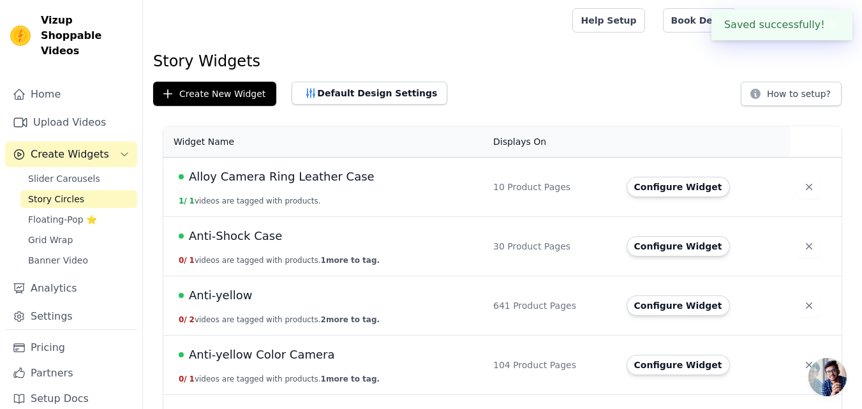
click at [264, 239] on span "Anti-Shock Case" at bounding box center [235, 236] width 93 height 18
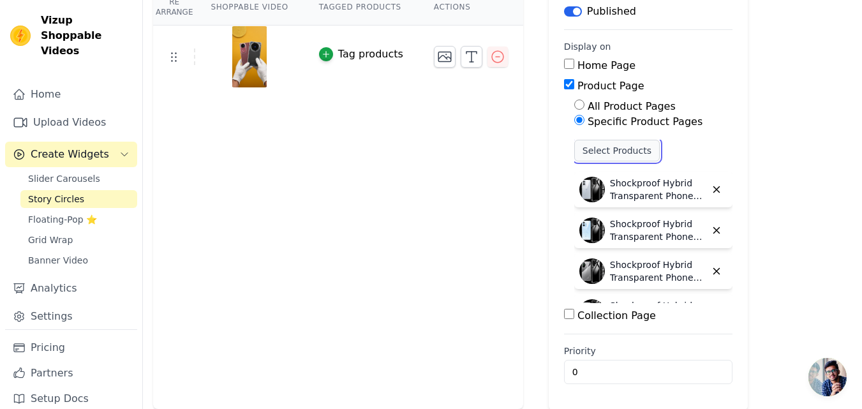
click at [584, 158] on button "Select Products" at bounding box center [616, 151] width 85 height 22
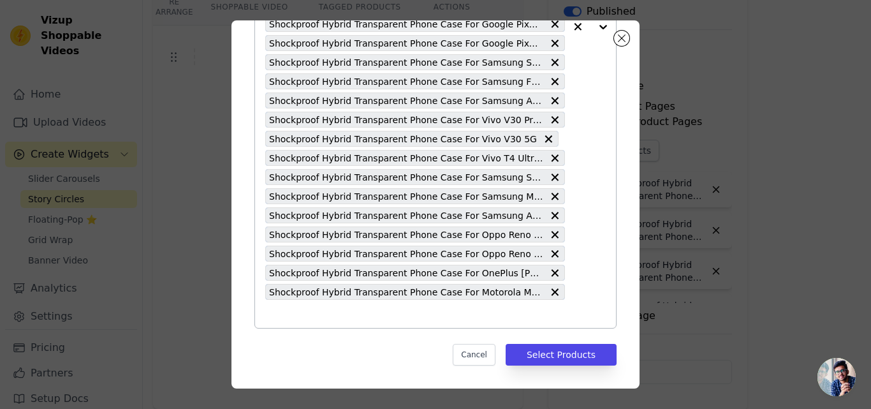
click at [330, 306] on input "text" at bounding box center [415, 313] width 300 height 15
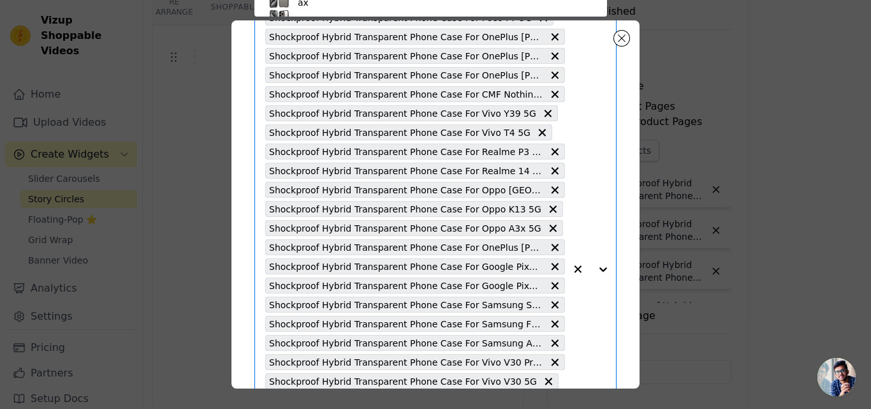
paste input "Shockproof Hybrid Transparent Phone Case For Motorola Edge 60 Stylus 5G"
type input "Shockproof Hybrid Transparent Phone Case For Motorola Edge 60 Stylus 5G"
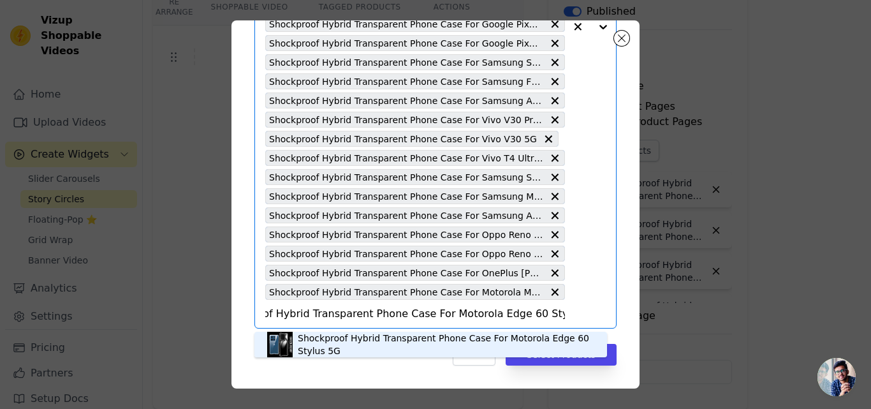
click at [364, 336] on div "Shockproof Hybrid Transparent Phone Case For Motorola Edge 60 Stylus 5G" at bounding box center [446, 345] width 297 height 26
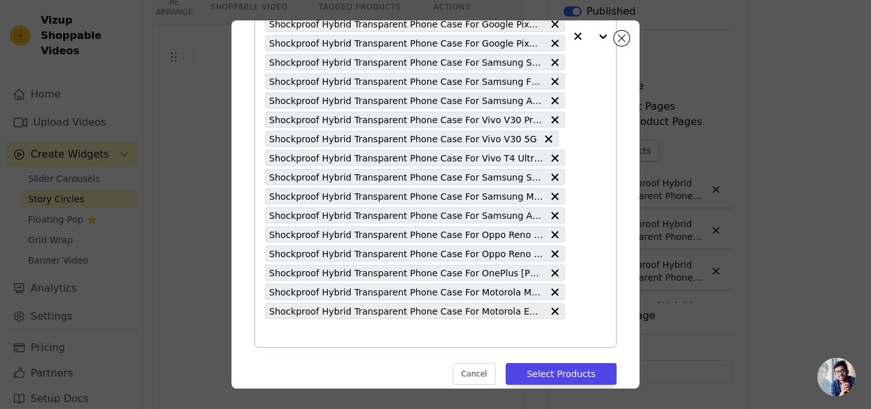
click at [364, 336] on input "text" at bounding box center [415, 332] width 300 height 15
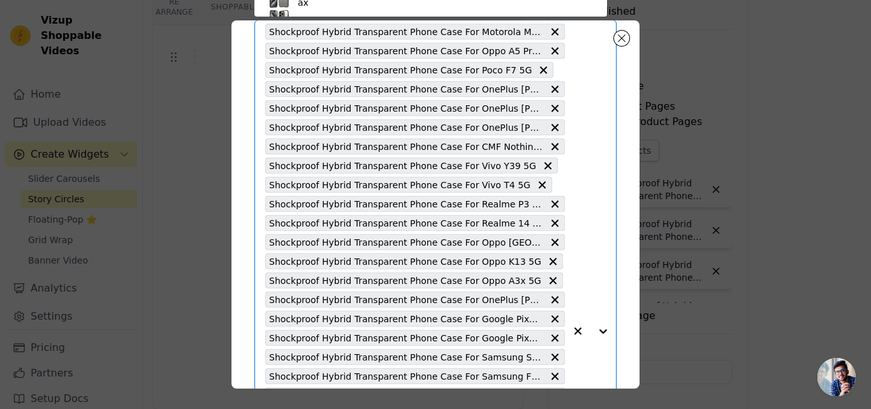
paste input "Shockproof Hybrid Transparent Phone Case For Motorola Edge 60 Pro 5G"
type input "Shockproof Hybrid Transparent Phone Case For Motorola Edge 60 Pro 5G"
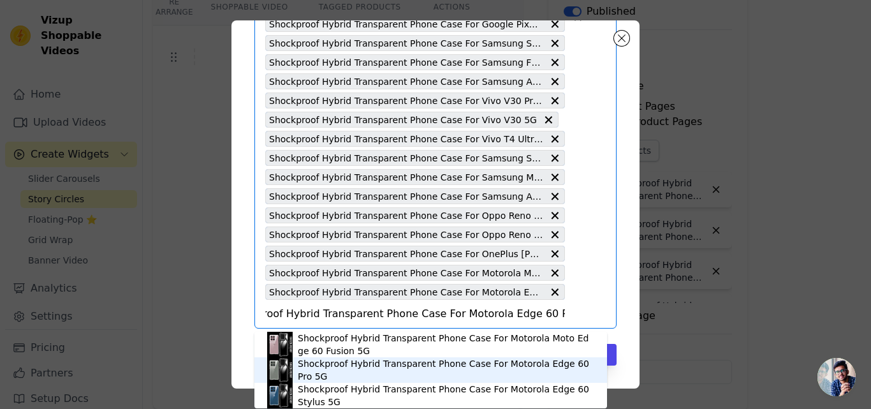
click at [366, 369] on div "Shockproof Hybrid Transparent Phone Case For Motorola Edge 60 Pro 5G" at bounding box center [446, 370] width 297 height 26
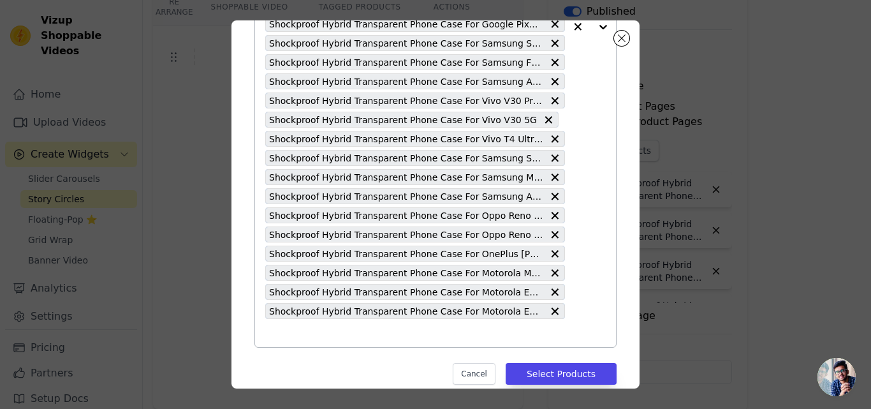
click at [330, 341] on div "Shockproof Hybrid Transparent Phone Case For Motorola Moto G96 5G Shockproof Hy…" at bounding box center [415, 27] width 300 height 640
paste input "Shockproof Hybrid Transparent Phone Case For Google Pixel 9 Pro XL"
type input "Shockproof Hybrid Transparent Phone Case For Google Pixel 9 Pro XL"
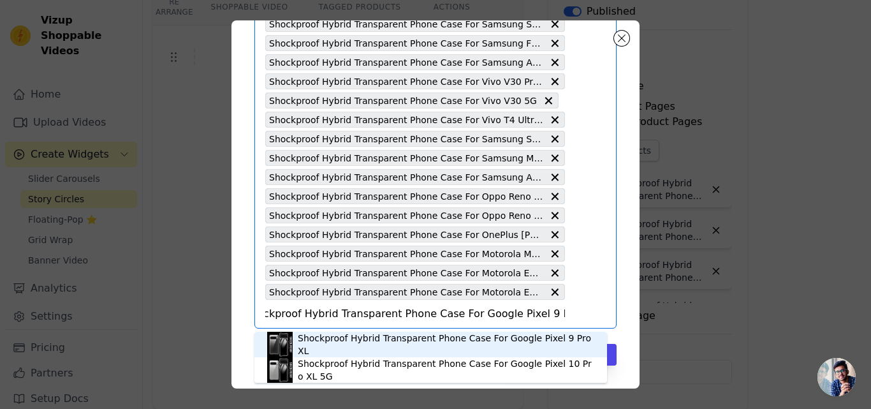
click at [353, 344] on div "Shockproof Hybrid Transparent Phone Case For Google Pixel 9 Pro XL" at bounding box center [446, 345] width 297 height 26
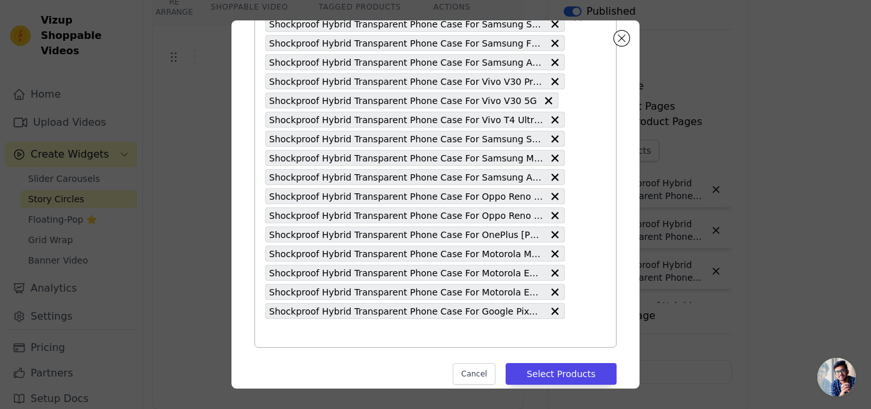
click at [334, 336] on input "text" at bounding box center [415, 332] width 300 height 15
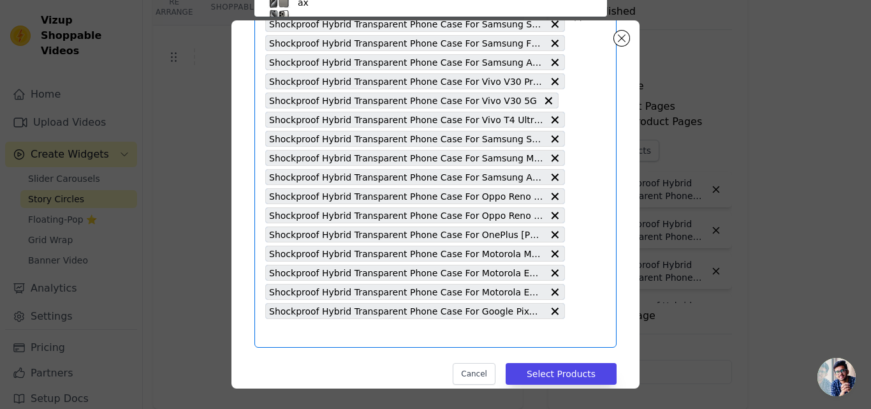
paste input "Shockproof Hybrid Transparent Phone Case For Vivo V40 Pro 5G"
type input "Shockproof Hybrid Transparent Phone Case For Vivo V40 Pro 5G"
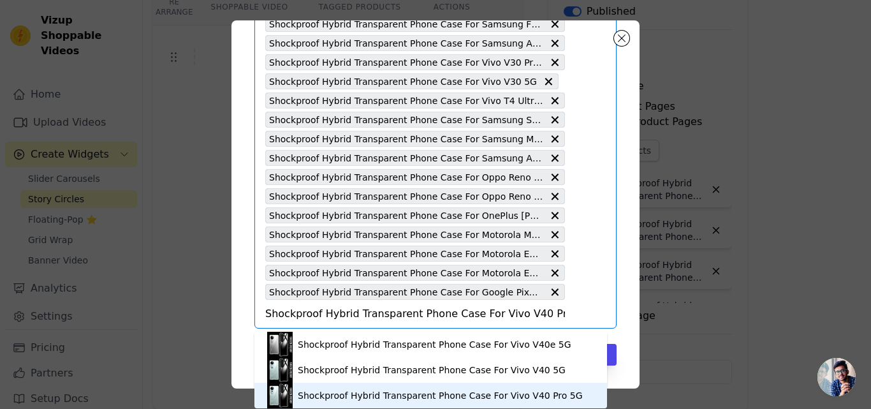
click at [383, 390] on div "Shockproof Hybrid Transparent Phone Case For Vivo V40 Pro 5G" at bounding box center [440, 395] width 285 height 13
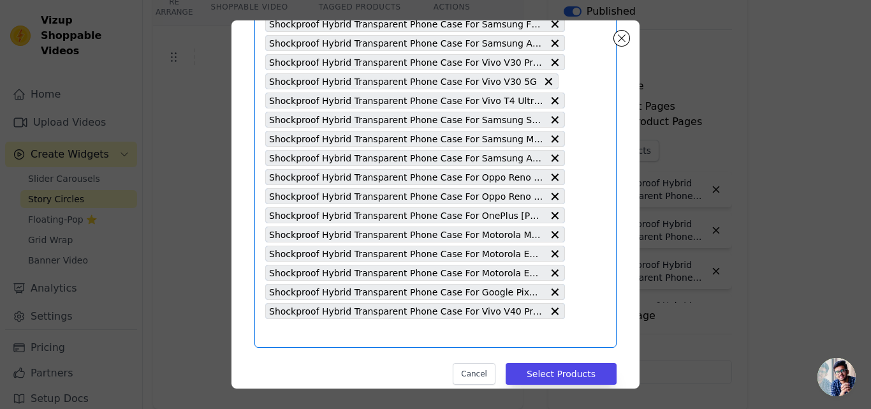
click at [354, 339] on input "text" at bounding box center [415, 332] width 300 height 15
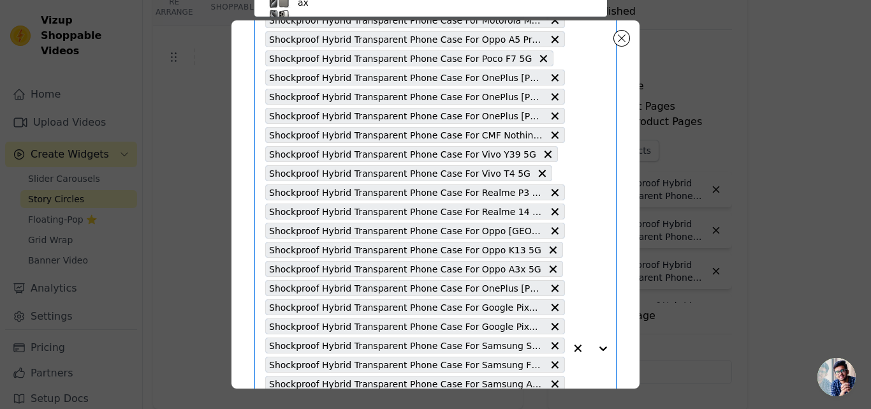
paste input "Shockproof Hybrid Transparent Phone Case For Vivo V40 5G"
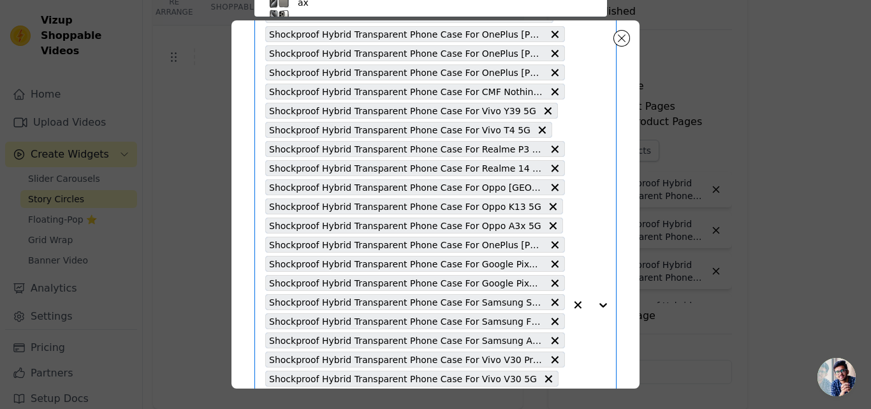
type input "Shockproof Hybrid Transparent Phone Case For Vivo V40 5G"
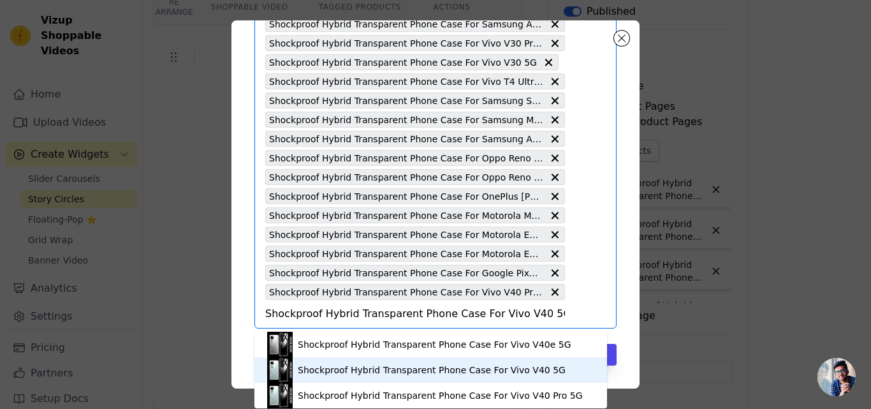
click at [376, 366] on div "Shockproof Hybrid Transparent Phone Case For Vivo V40 5G" at bounding box center [432, 370] width 268 height 13
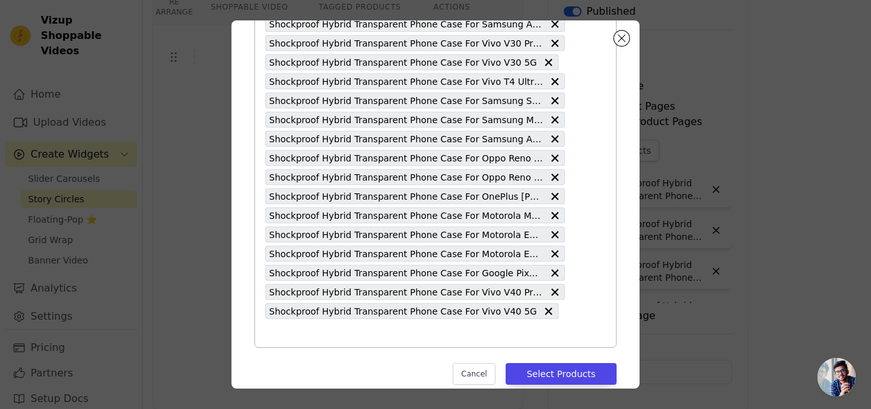
click at [364, 340] on input "text" at bounding box center [415, 332] width 300 height 15
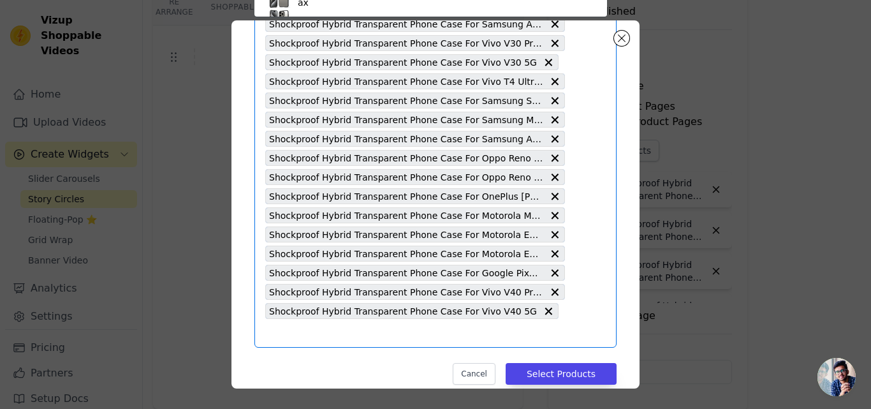
paste input "Shockproof Hybrid Transparent Phone Case For OnePlus 13T 5G"
type input "Shockproof Hybrid Transparent Phone Case For OnePlus 13T 5G"
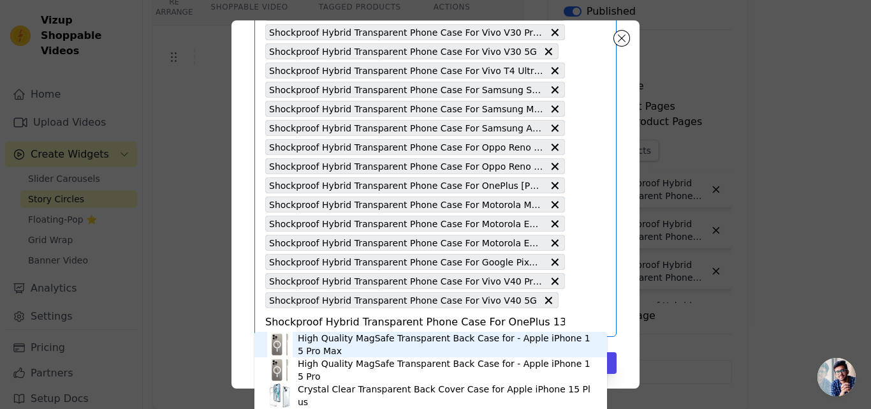
scroll to position [465, 0]
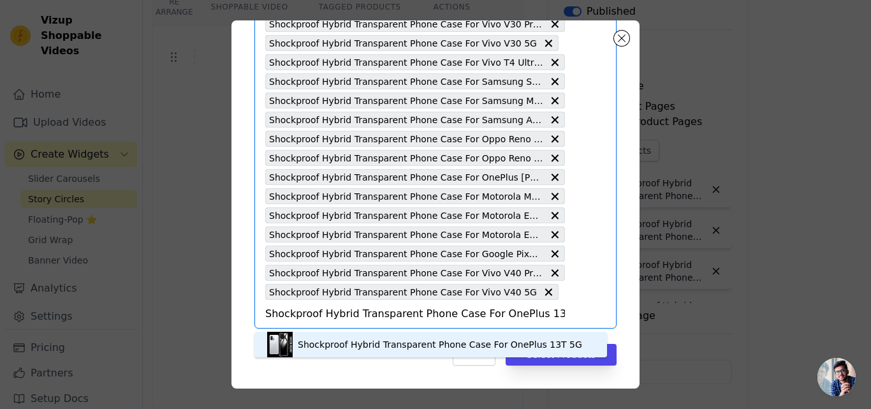
click at [369, 343] on div "Shockproof Hybrid Transparent Phone Case For OnePlus 13T 5G" at bounding box center [440, 344] width 284 height 13
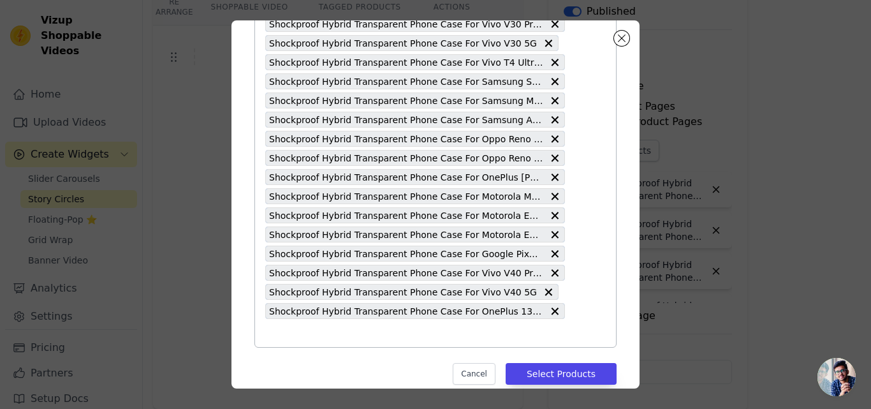
click at [355, 340] on input "text" at bounding box center [415, 332] width 300 height 15
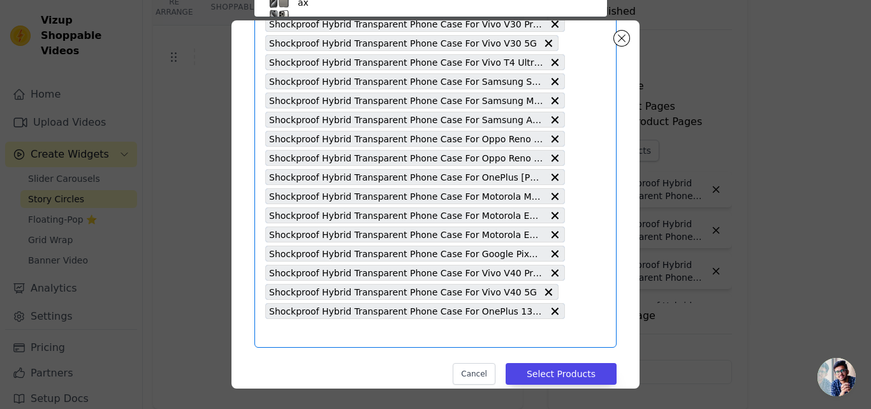
paste input "Shockproof Hybrid Transparent Phone Case For OnePlus 11R 5G"
type input "Shockproof Hybrid Transparent Phone Case For OnePlus 11R 5G"
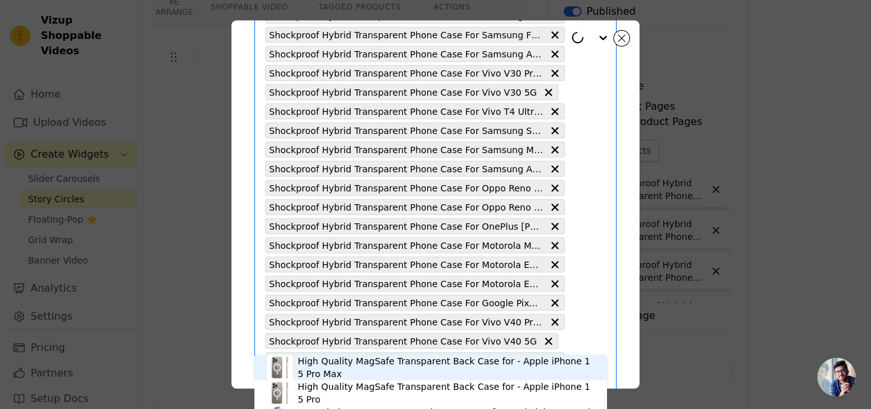
scroll to position [484, 0]
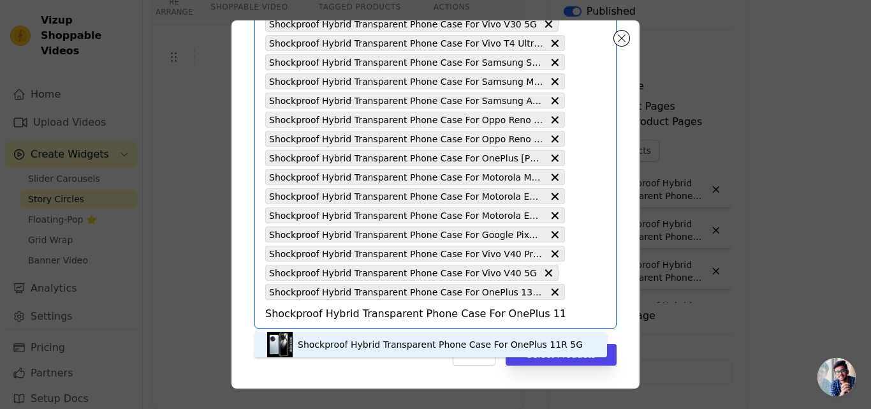
click at [336, 341] on div "Shockproof Hybrid Transparent Phone Case For OnePlus 11R 5G" at bounding box center [440, 344] width 285 height 13
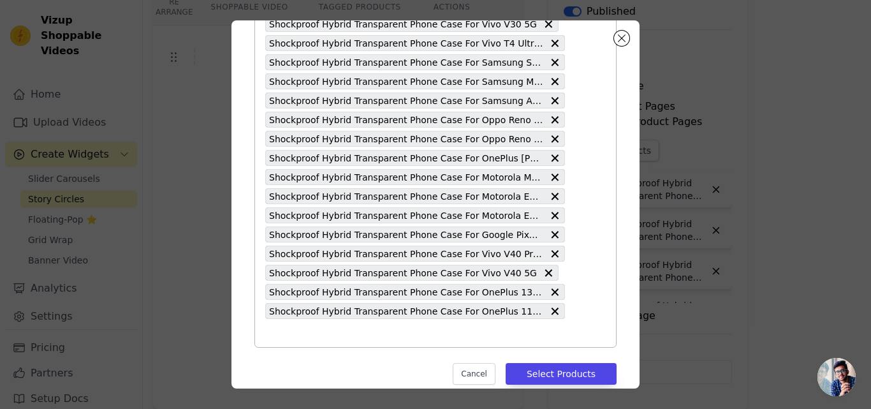
paste input "Shockproof Hybrid Transparent Phone Case For Google Pixel 9A"
type input "Shockproof Hybrid Transparent Phone Case For Google Pixel 9A"
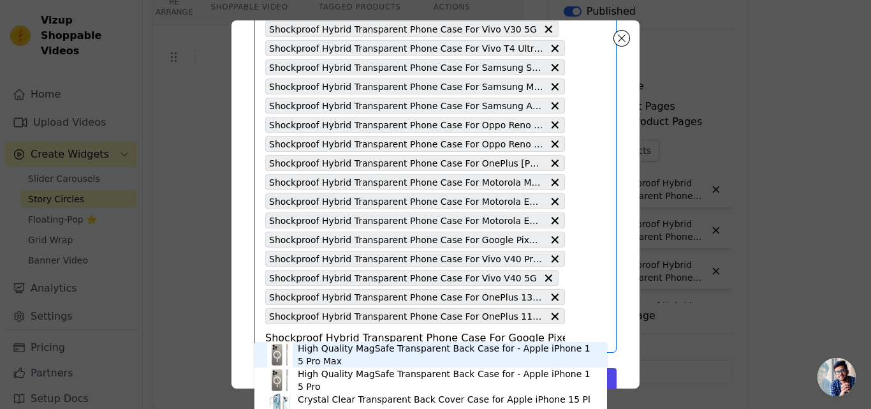
scroll to position [503, 0]
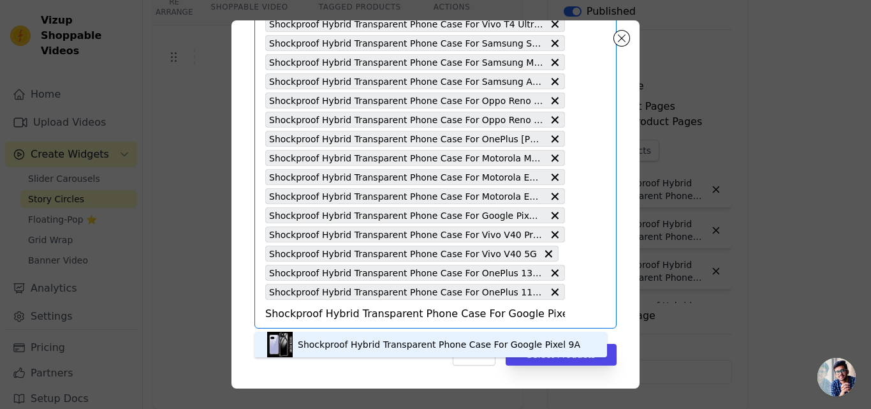
click at [375, 344] on div "Shockproof Hybrid Transparent Phone Case For Google Pixel 9A" at bounding box center [439, 344] width 283 height 13
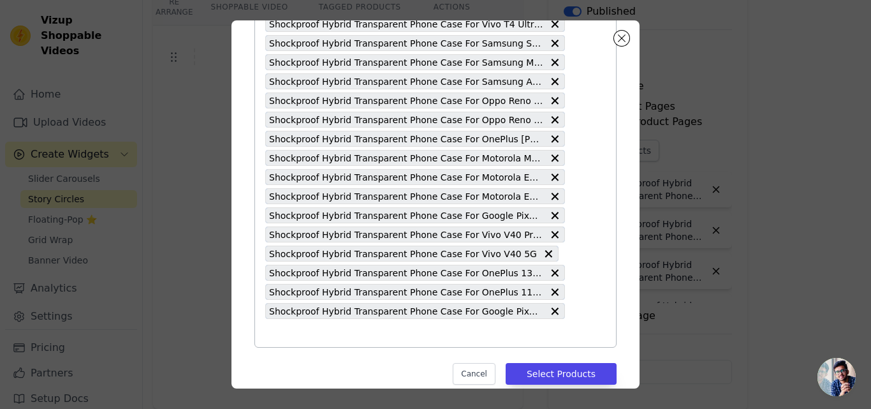
click at [358, 337] on input "text" at bounding box center [415, 332] width 300 height 15
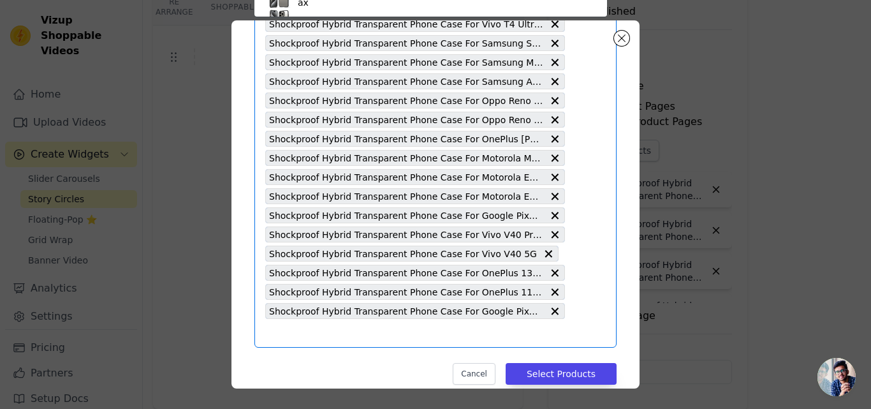
scroll to position [75, 0]
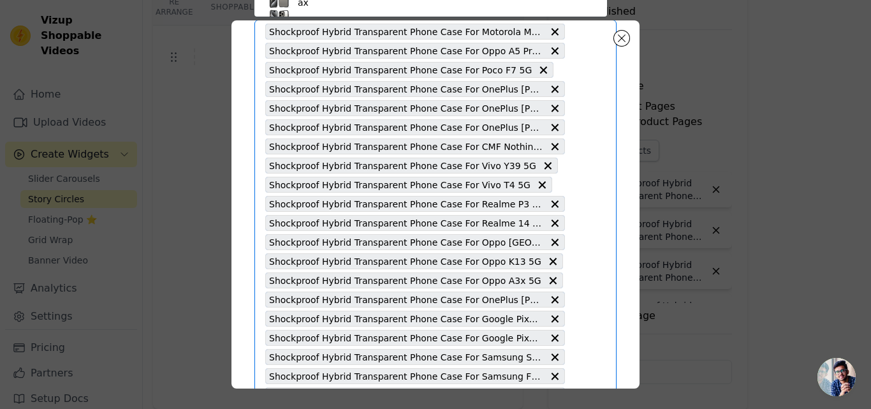
paste input "Shockproof Hybrid Transparent Phone Case For Motorola Moto Edge 60 Fusion 5G"
type input "Shockproof Hybrid Transparent Phone Case For Motorola Moto Edge 60 Fusion 5G"
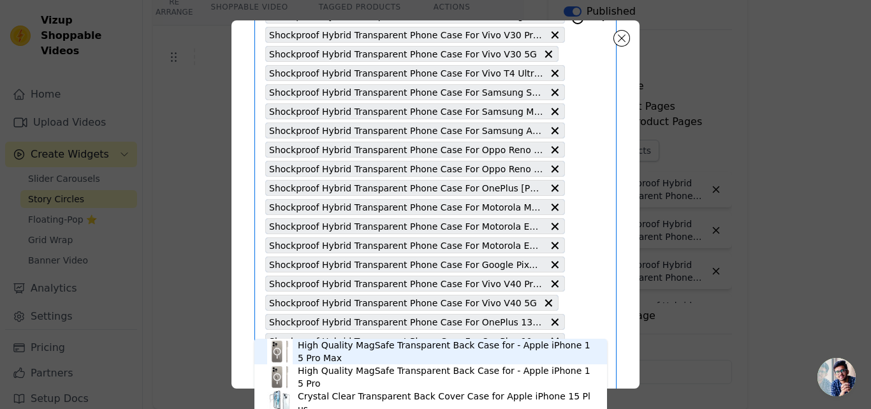
scroll to position [522, 0]
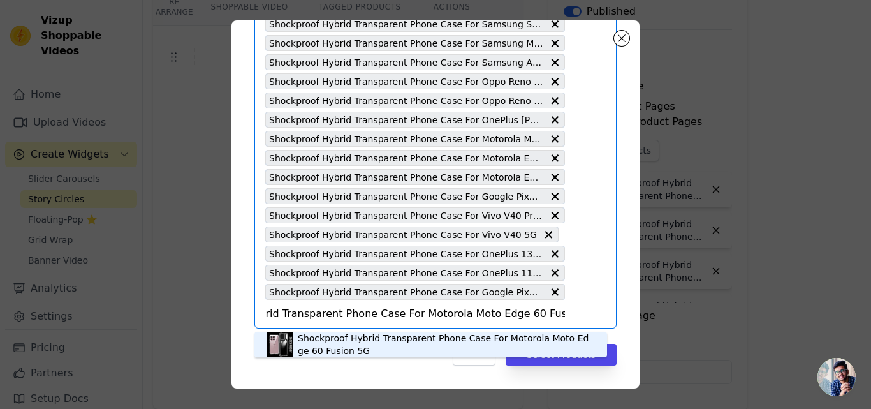
click at [337, 337] on div "Shockproof Hybrid Transparent Phone Case For Motorola Moto Edge 60 Fusion 5G" at bounding box center [446, 345] width 297 height 26
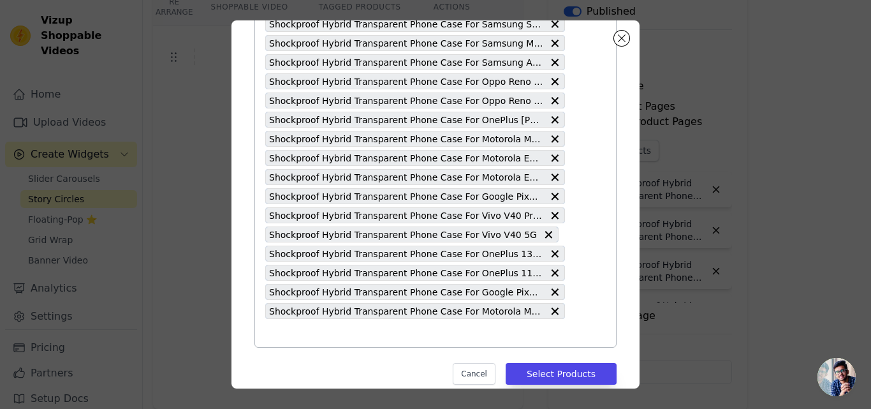
click at [337, 337] on input "text" at bounding box center [415, 332] width 300 height 15
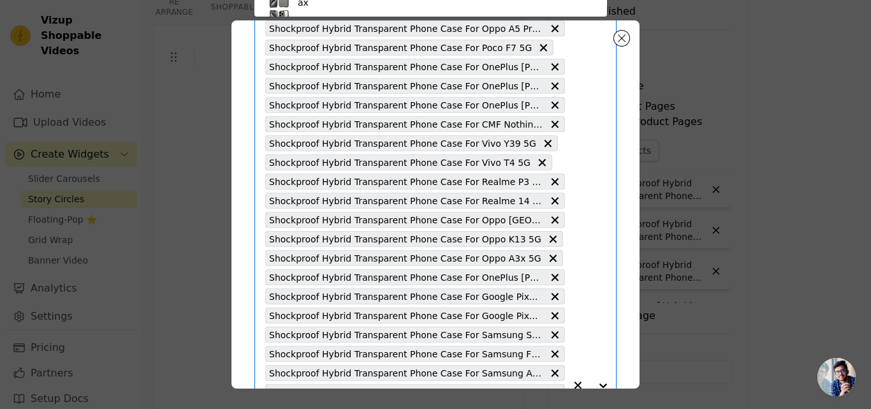
paste input "Shockproof Hybrid Transparent Phone Case For Google Pixel 8A"
type input "Shockproof Hybrid Transparent Phone Case For Google Pixel 8A"
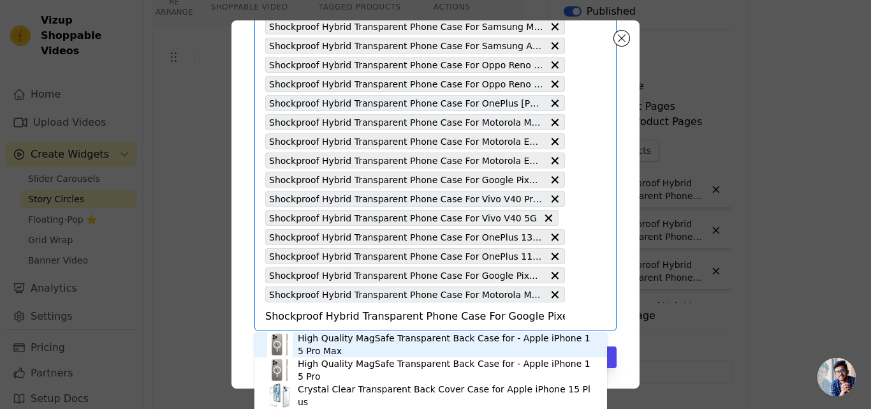
scroll to position [542, 0]
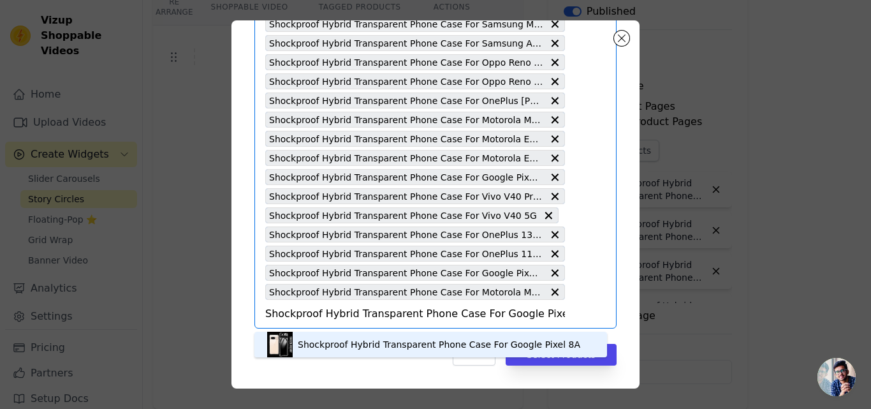
click at [366, 345] on div "Shockproof Hybrid Transparent Phone Case For Google Pixel 8A" at bounding box center [439, 344] width 283 height 13
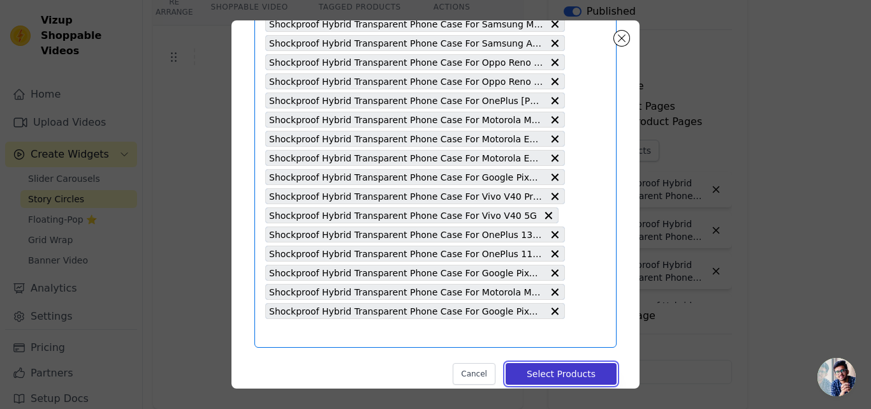
click at [536, 376] on button "Select Products" at bounding box center [561, 374] width 111 height 22
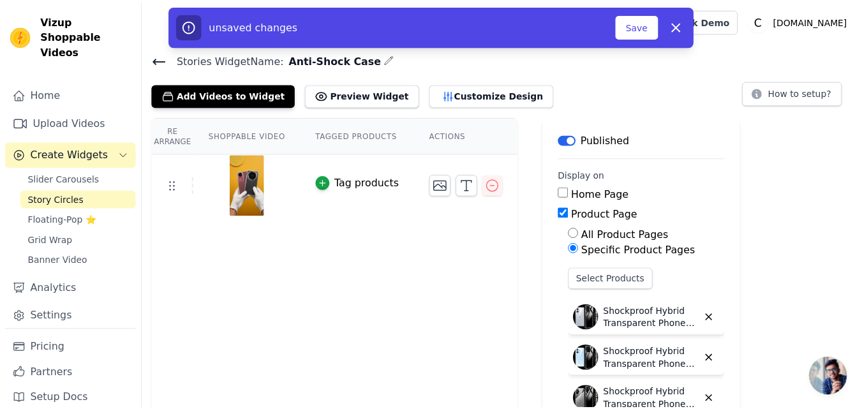
scroll to position [128, 0]
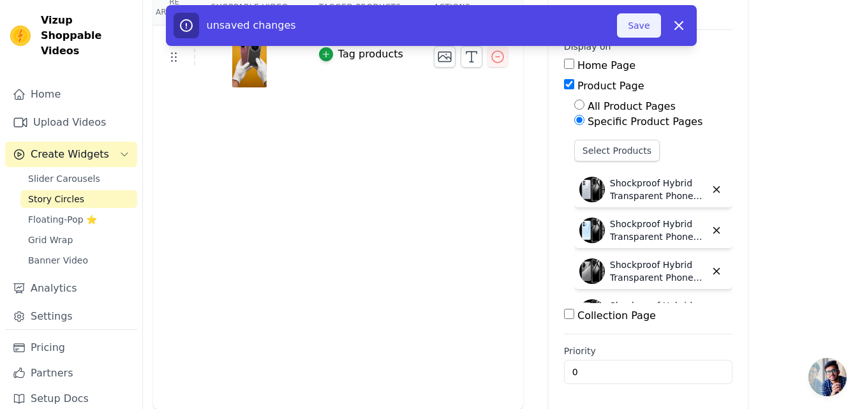
click at [631, 22] on button "Save" at bounding box center [638, 25] width 43 height 24
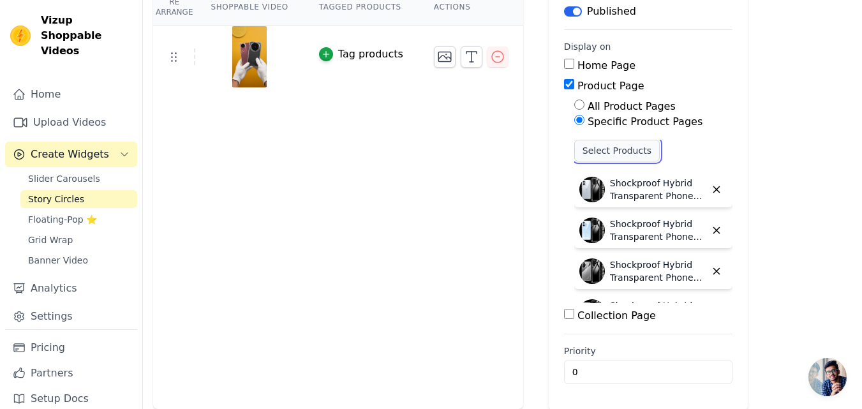
click at [589, 158] on button "Select Products" at bounding box center [616, 151] width 85 height 22
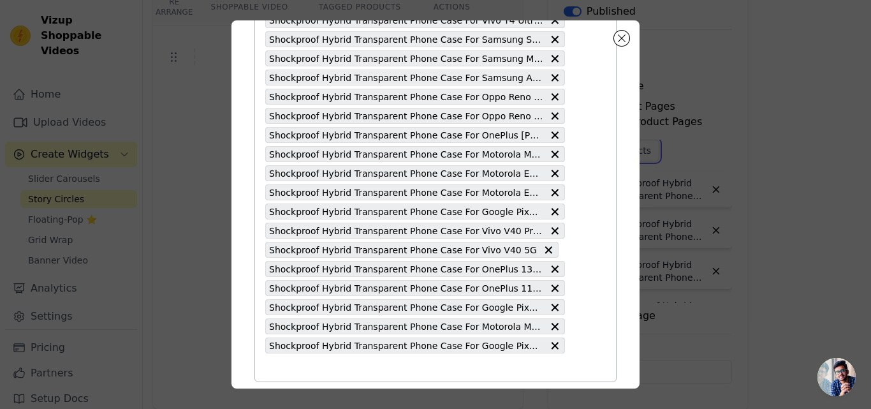
scroll to position [561, 0]
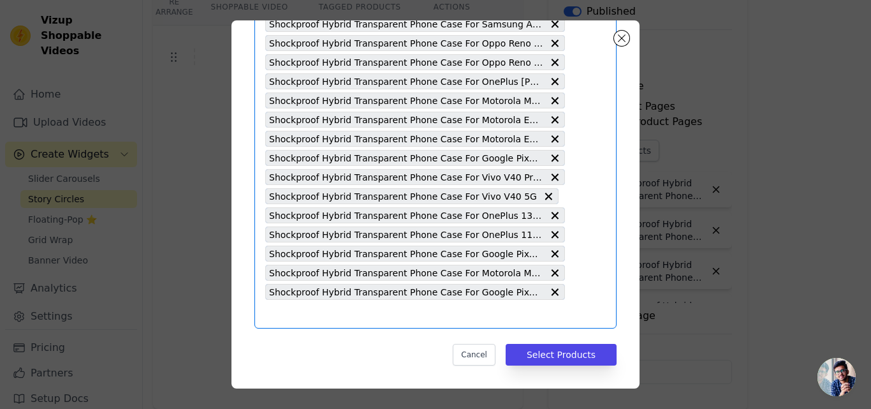
click at [334, 314] on input "text" at bounding box center [415, 313] width 300 height 15
paste input "Shockproof Hybrid Transparent Phone Case For Samsung S23 Ultra 5G"
type input "Shockproof Hybrid Transparent Phone Case For Samsung S23 Ultra 5G"
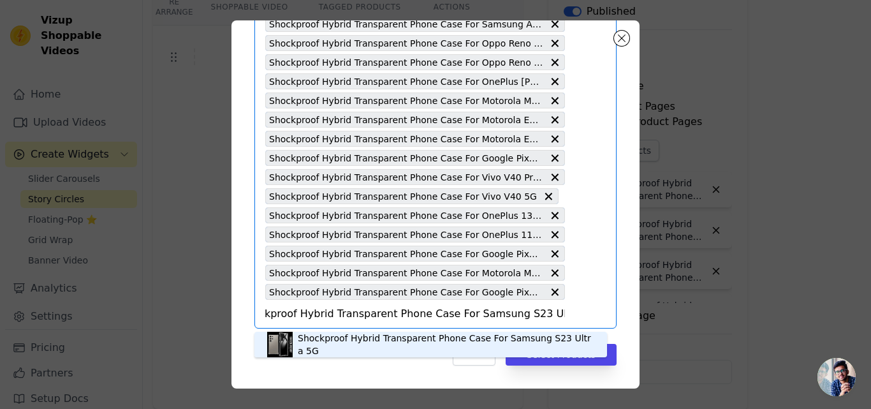
click at [367, 339] on div "Shockproof Hybrid Transparent Phone Case For Samsung S23 Ultra 5G" at bounding box center [446, 345] width 297 height 26
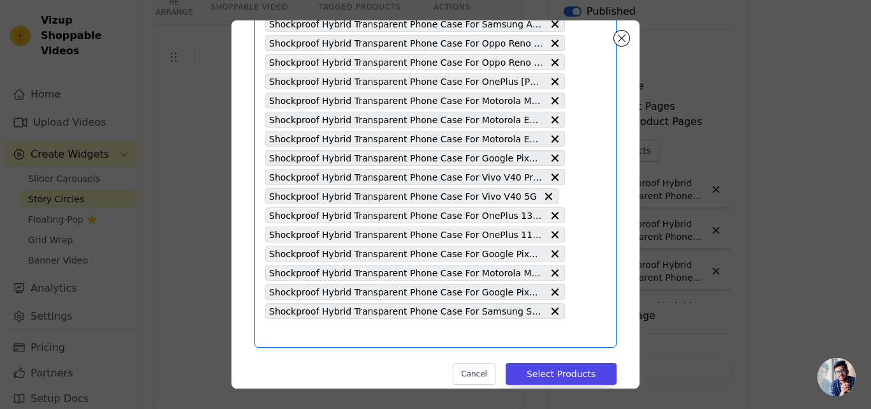
scroll to position [0, 0]
click at [367, 339] on input "text" at bounding box center [415, 332] width 300 height 15
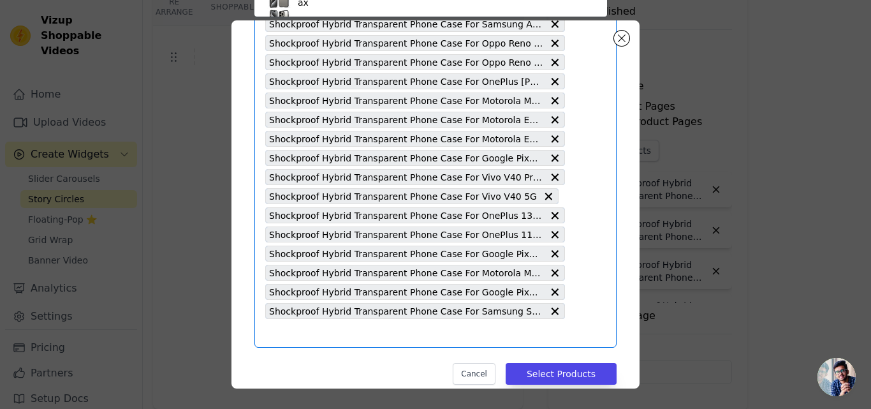
paste input "Shockproof Hybrid Transparent Phone Case For Vivo X200 Pro 5G"
type input "Shockproof Hybrid Transparent Phone Case For Vivo X200 Pro 5G"
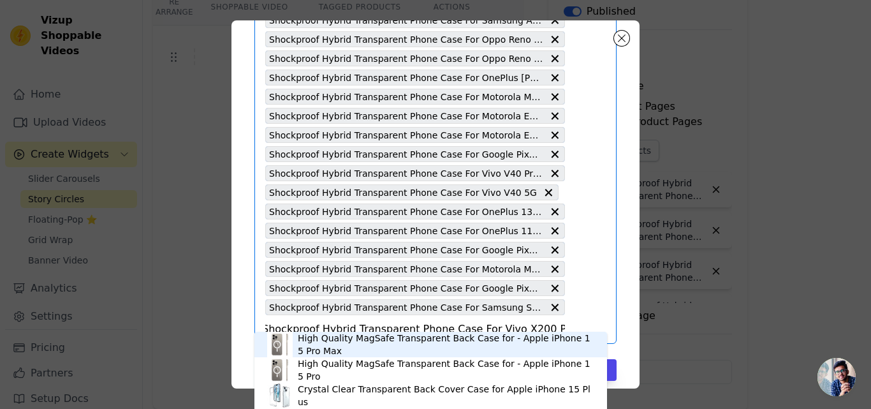
scroll to position [580, 0]
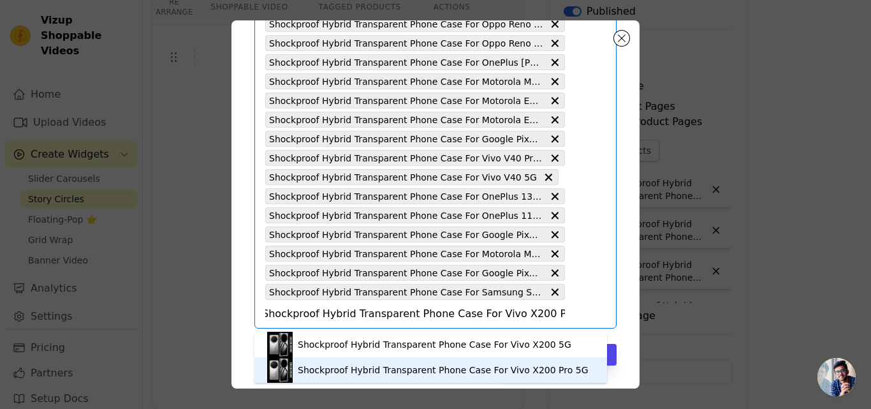
click at [347, 370] on div "Shockproof Hybrid Transparent Phone Case For Vivo X200 Pro 5G" at bounding box center [443, 370] width 291 height 13
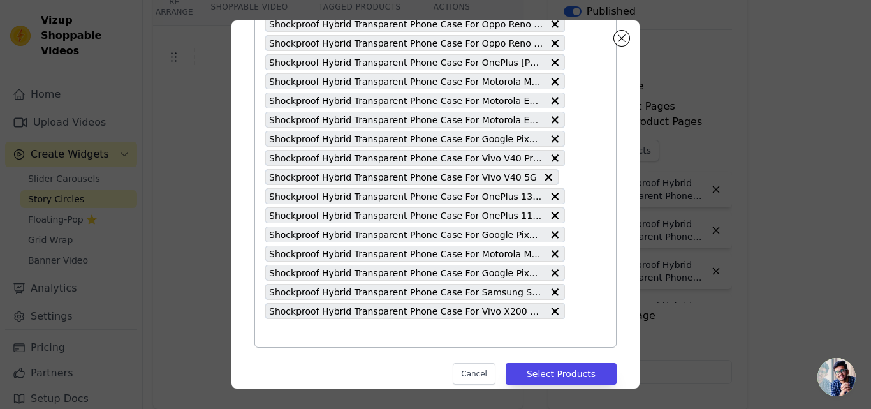
click at [320, 338] on input "text" at bounding box center [415, 332] width 300 height 15
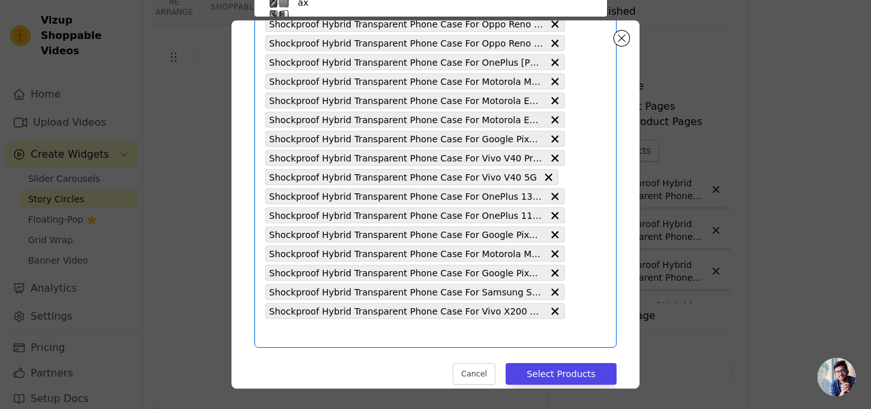
paste input "Shockproof Hybrid Transparent Phone Case For Samsung S25 5G"
type input "Shockproof Hybrid Transparent Phone Case For Samsung S25 5G"
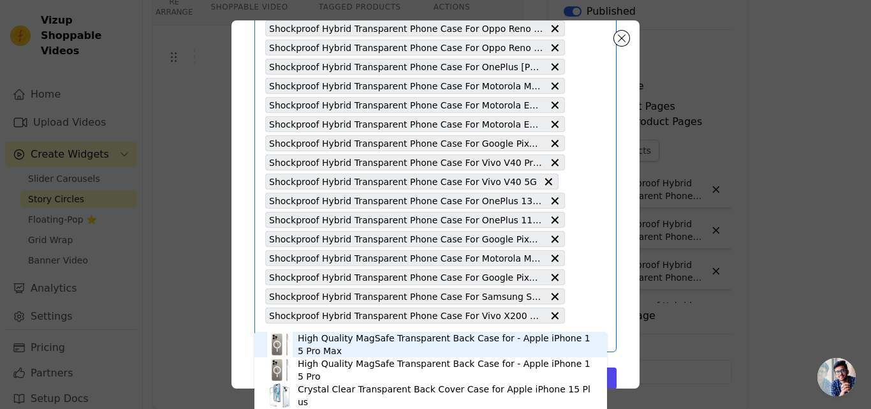
scroll to position [599, 0]
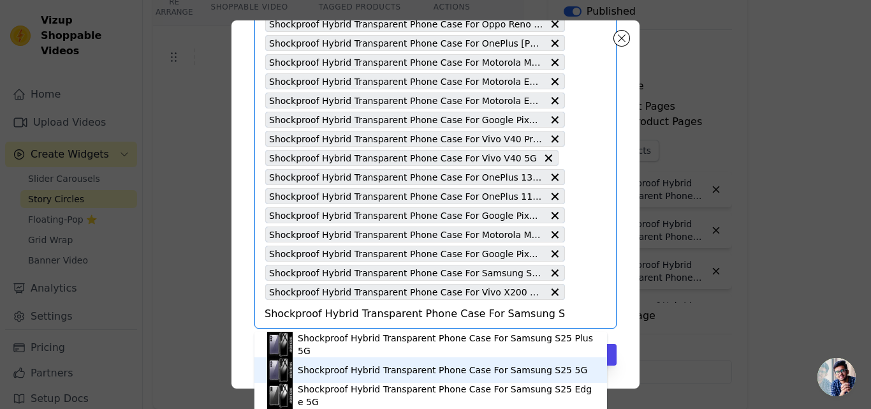
click at [404, 371] on div "Shockproof Hybrid Transparent Phone Case For Samsung S25 5G" at bounding box center [443, 370] width 290 height 13
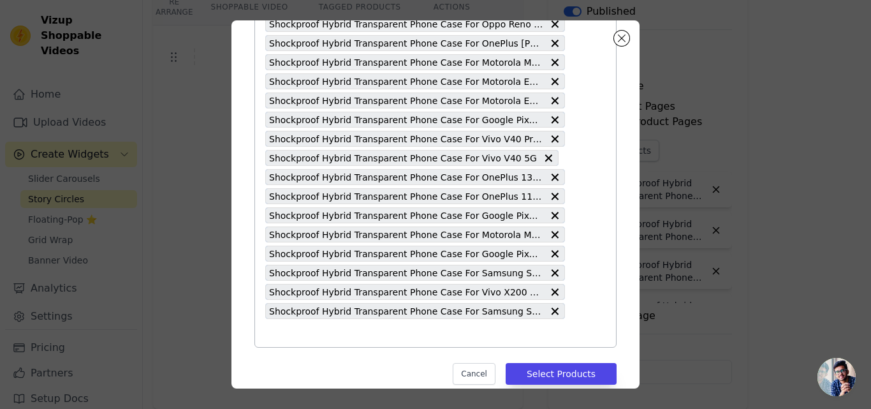
click at [358, 339] on input "text" at bounding box center [415, 332] width 300 height 15
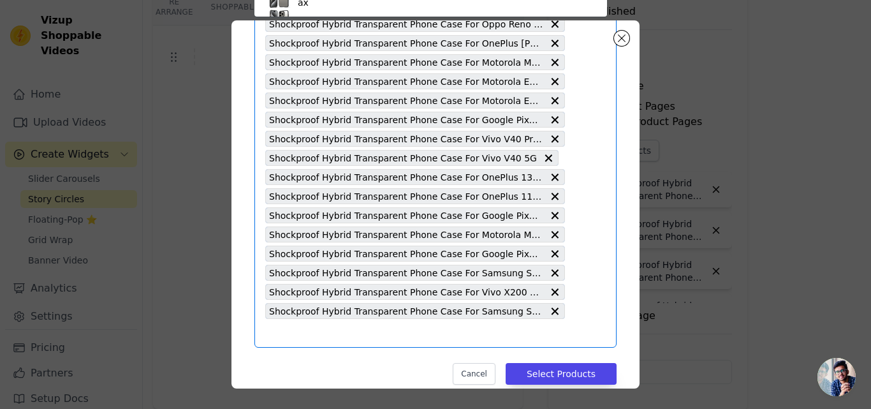
scroll to position [550, 0]
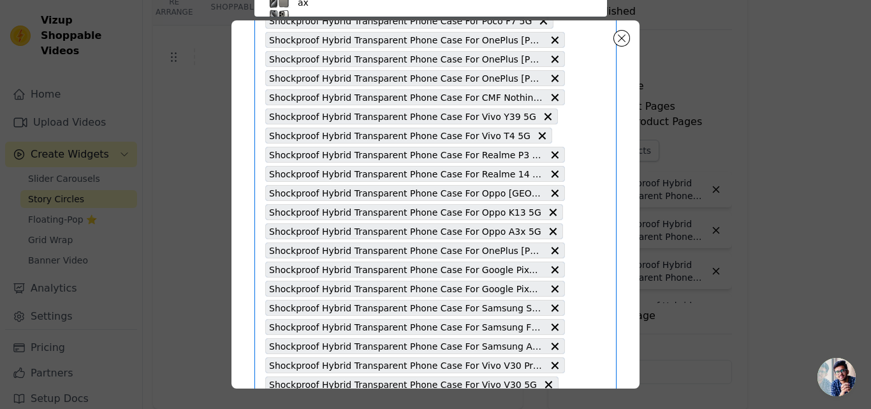
paste input "Shockproof Hybrid Transparent Phone Case For Samsung S24 5G"
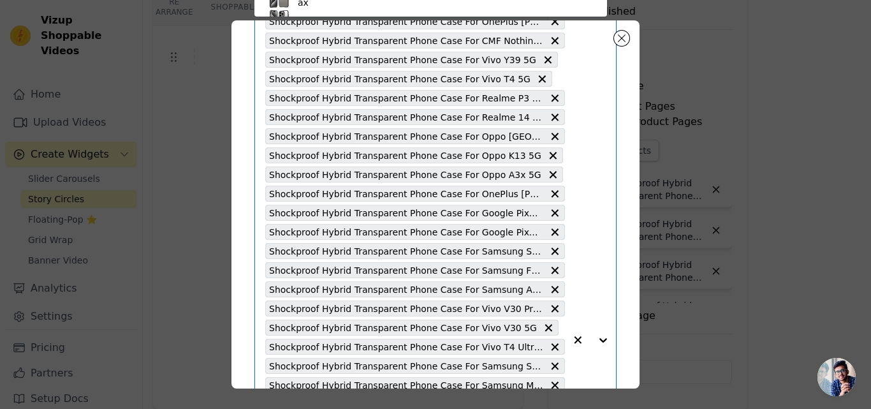
type input "Shockproof Hybrid Transparent Phone Case For Samsung S24 5G"
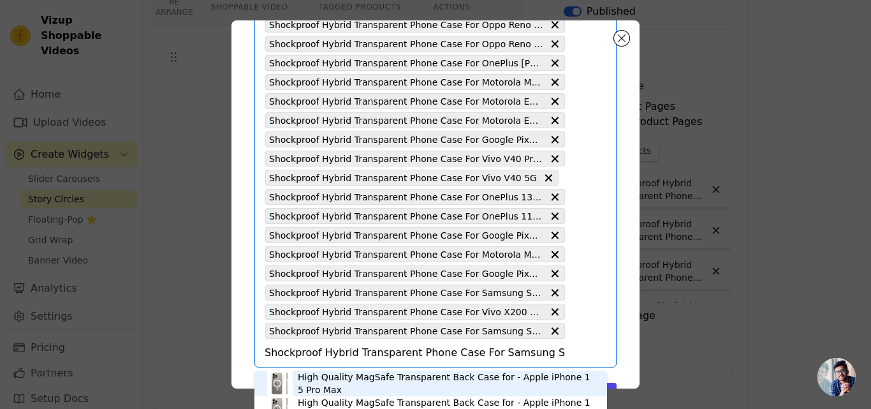
scroll to position [618, 0]
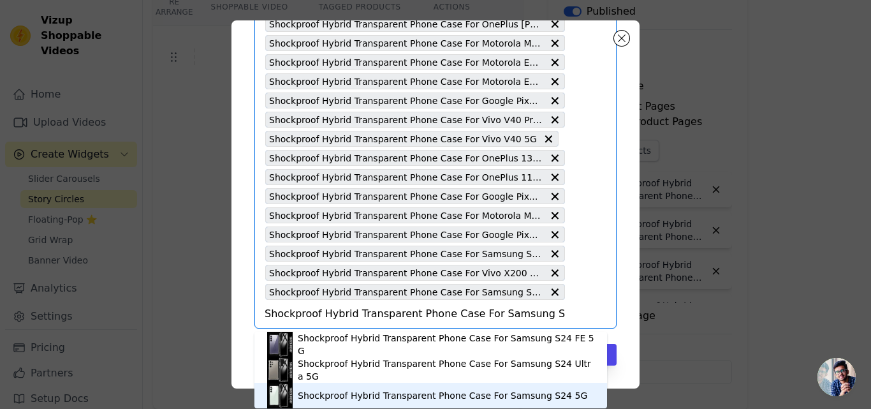
click at [376, 395] on div "Shockproof Hybrid Transparent Phone Case For Samsung S24 5G" at bounding box center [443, 395] width 290 height 13
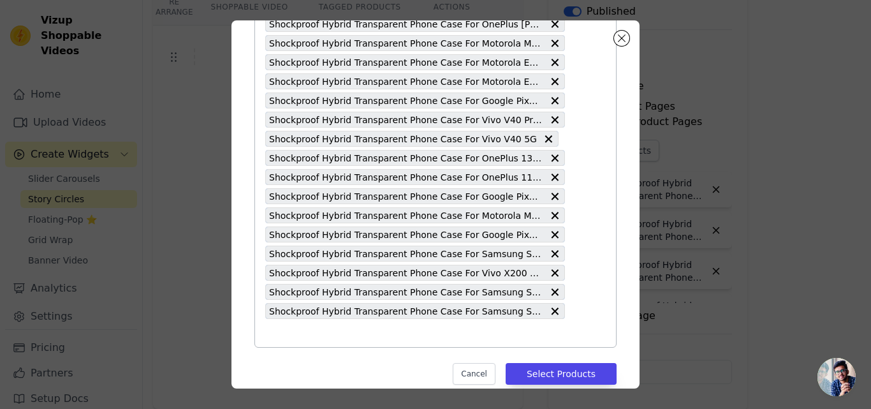
click at [366, 340] on input "text" at bounding box center [415, 332] width 300 height 15
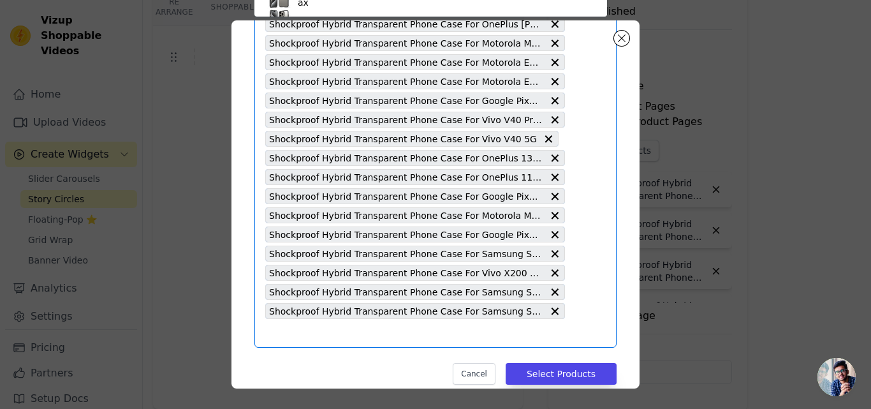
paste input "Shockproof Hybrid Transparent Phone Case For Samsung S24 Ultra 5G"
type input "Shockproof Hybrid Transparent Phone Case For Samsung S24 Ultra 5G"
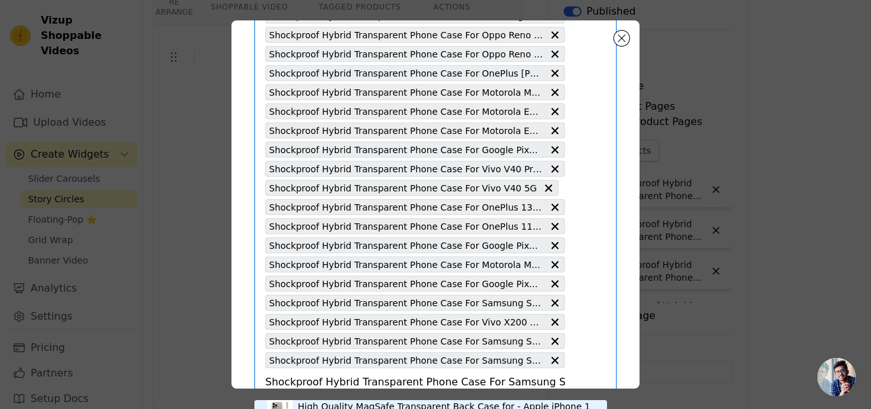
scroll to position [0, 26]
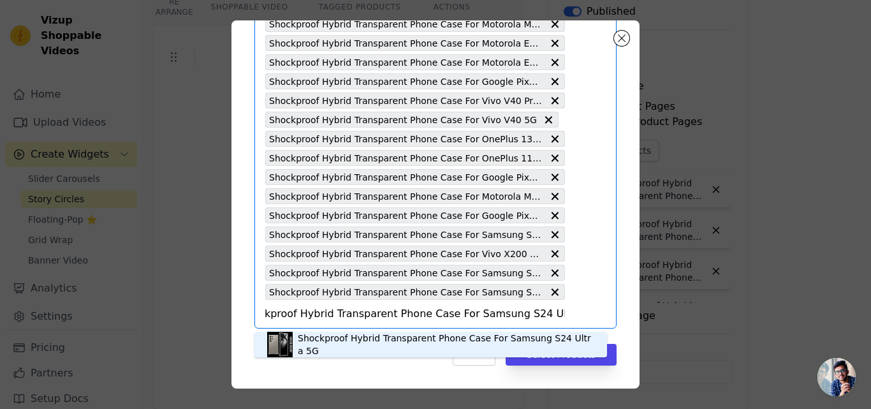
click at [356, 341] on div "Shockproof Hybrid Transparent Phone Case For Samsung S24 Ultra 5G" at bounding box center [446, 345] width 297 height 26
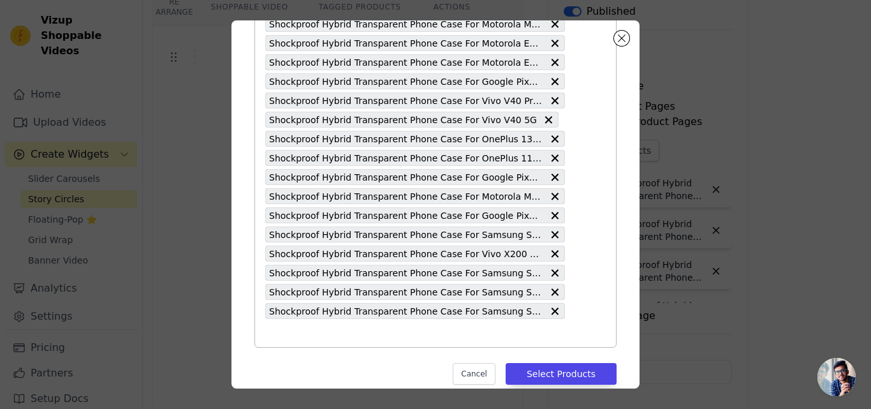
click at [339, 337] on input "text" at bounding box center [415, 332] width 300 height 15
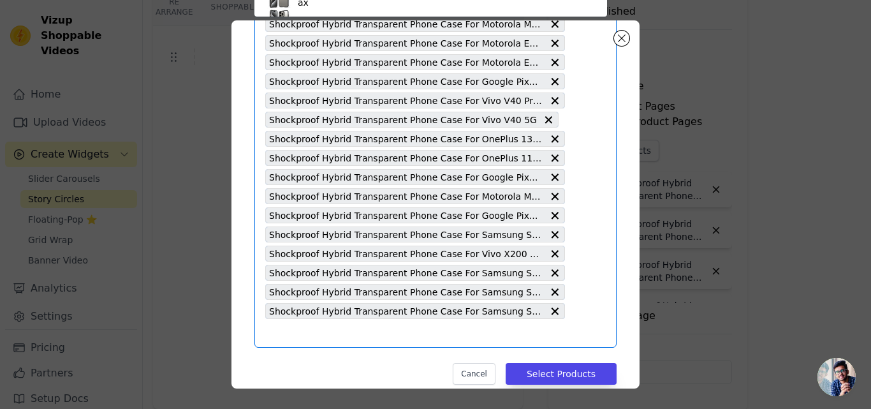
paste input "Shockproof Hybrid Transparent Phone Case For Samsung S25 Plus 5G"
type input "Shockproof Hybrid Transparent Phone Case For Samsung S25 Plus 5G"
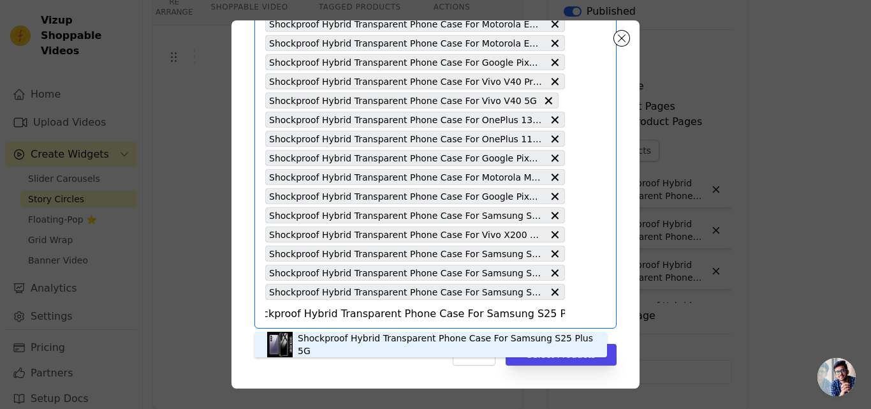
click at [346, 339] on div "Shockproof Hybrid Transparent Phone Case For Samsung S25 Plus 5G" at bounding box center [446, 345] width 297 height 26
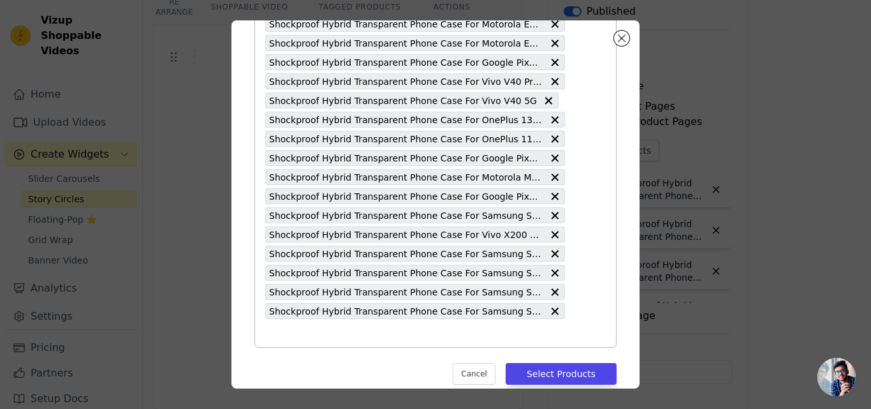
click at [346, 339] on input "text" at bounding box center [415, 332] width 300 height 15
paste input "Shockproof Hybrid Transparent Phone Case For Samsung S24 FE 5G"
type input "Shockproof Hybrid Transparent Phone Case For Samsung S24 FE 5G"
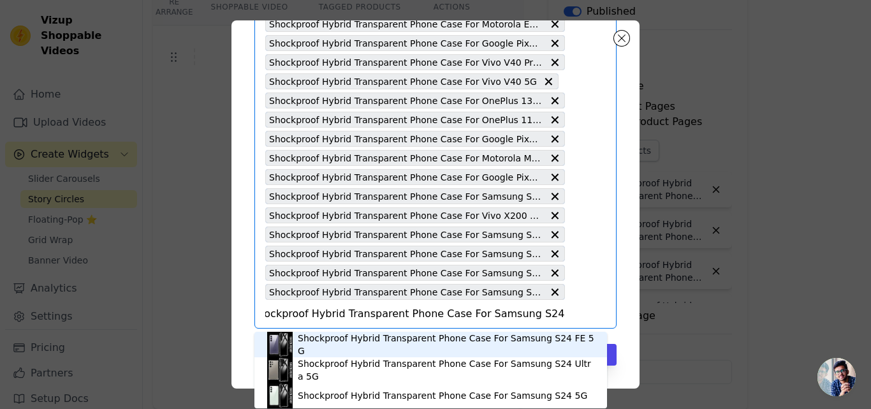
click at [344, 339] on div "Shockproof Hybrid Transparent Phone Case For Samsung S24 FE 5G" at bounding box center [446, 345] width 297 height 26
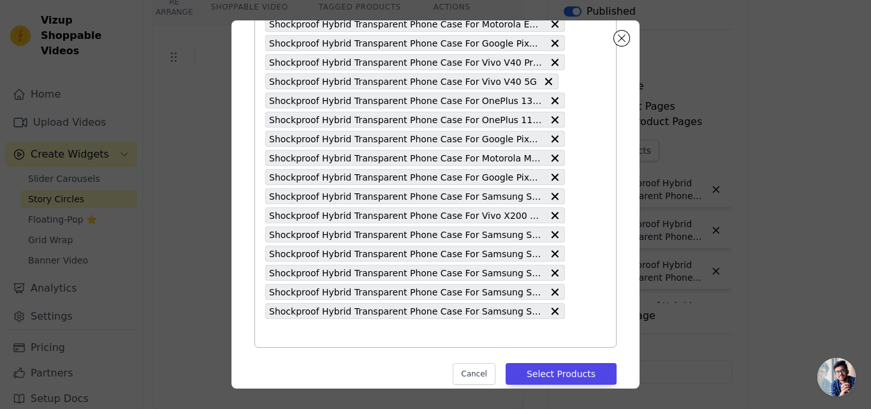
click at [341, 337] on input "text" at bounding box center [415, 332] width 300 height 15
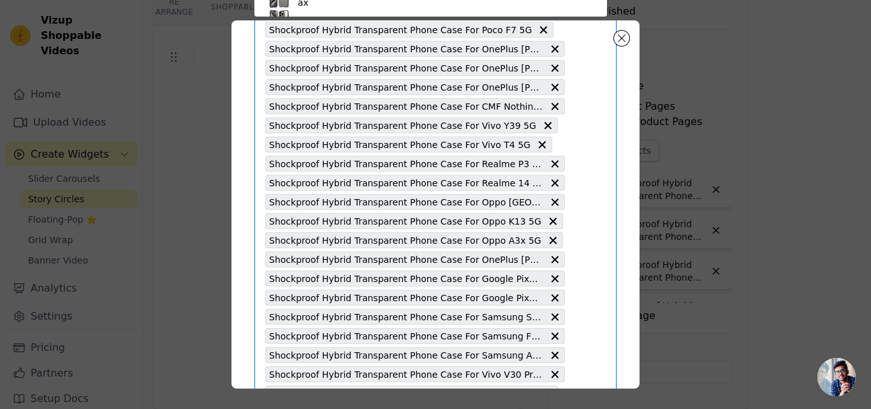
paste input "Shockproof Hybrid Transparent Phone Case For Samsung S23 FE 5G"
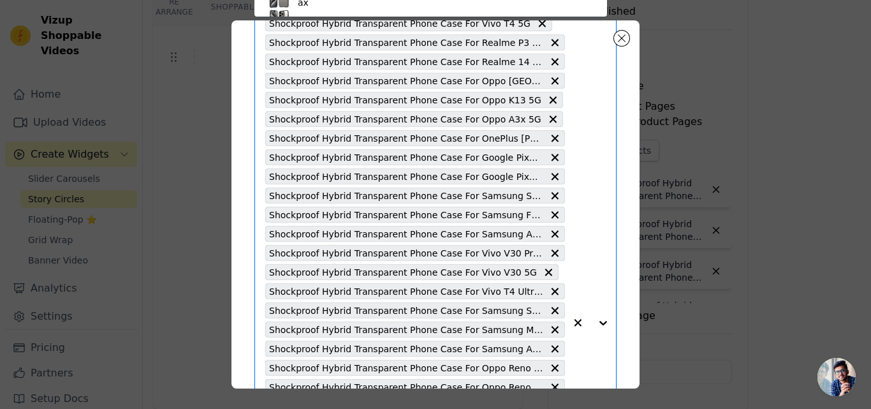
type input "Shockproof Hybrid Transparent Phone Case For Samsung S23 FE 5G"
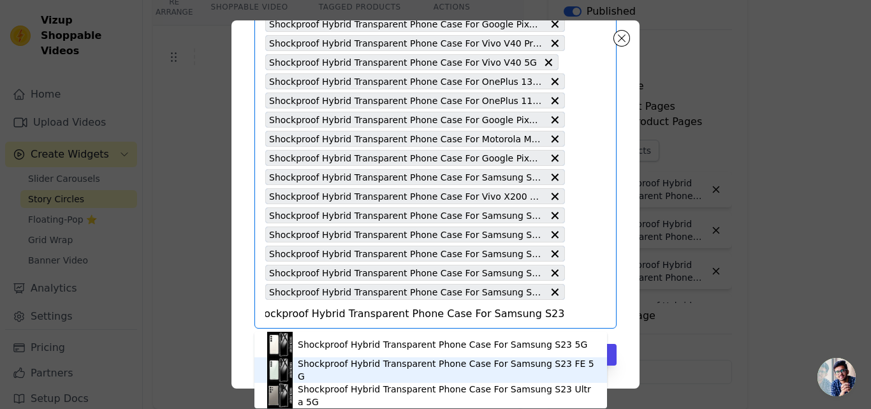
click at [353, 369] on div "Shockproof Hybrid Transparent Phone Case For Samsung S23 FE 5G" at bounding box center [446, 370] width 297 height 26
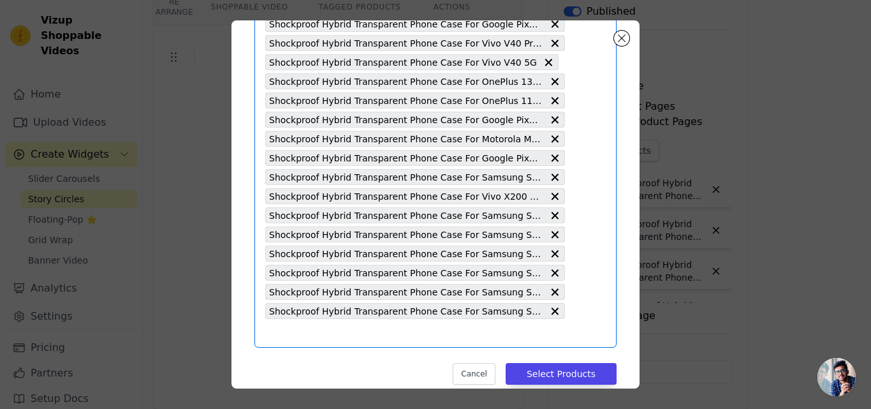
click at [325, 334] on input "text" at bounding box center [415, 332] width 300 height 15
paste input "Shockproof Hybrid Transparent Phone Case For Google Pixel 8 Pro"
type input "Shockproof Hybrid Transparent Phone Case For Google Pixel 8 Pro"
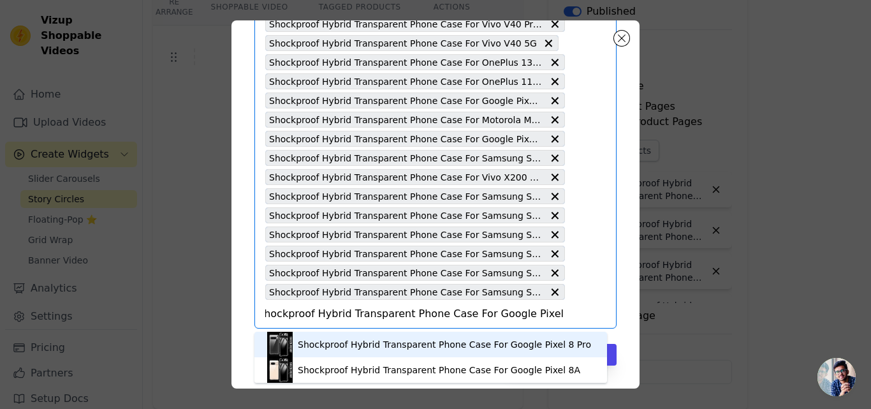
click at [367, 344] on div "Shockproof Hybrid Transparent Phone Case For Google Pixel 8 Pro" at bounding box center [444, 344] width 293 height 13
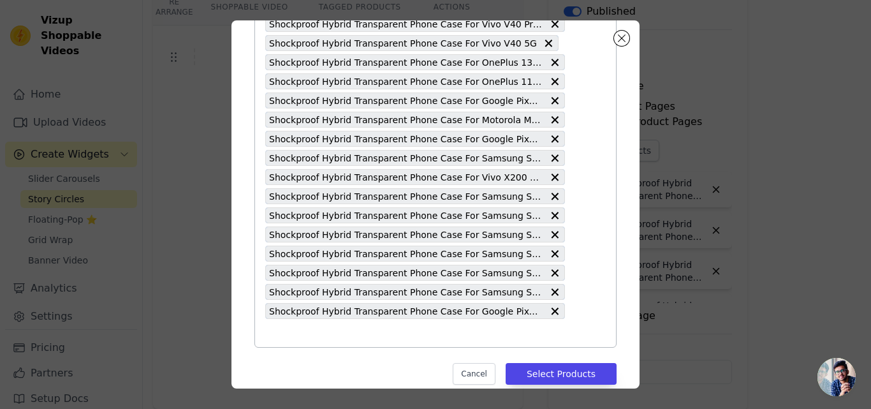
click at [352, 340] on input "text" at bounding box center [415, 332] width 300 height 15
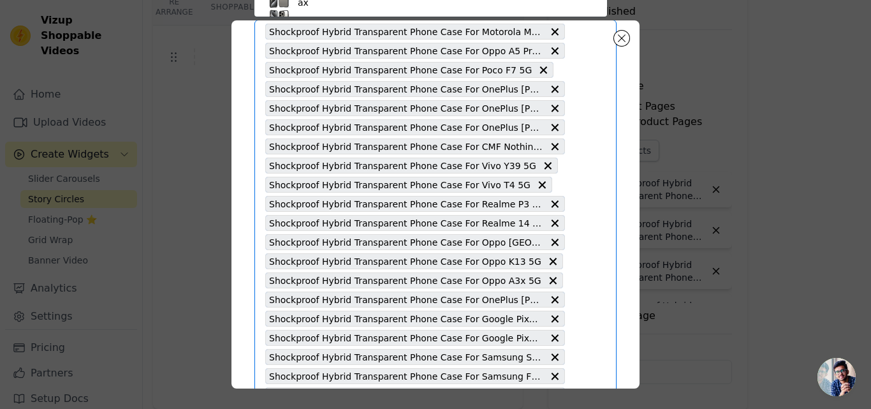
paste input "Shockproof Hybrid Transparent Phone Case For Samsung S22 Ultra 5G"
type input "Shockproof Hybrid Transparent Phone Case For Samsung S22 Ultra 5G"
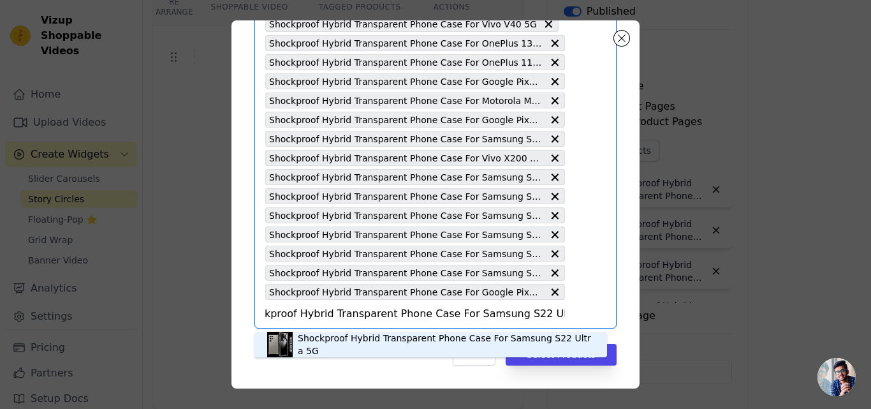
click at [350, 338] on div "Shockproof Hybrid Transparent Phone Case For Samsung S22 Ultra 5G" at bounding box center [446, 345] width 297 height 26
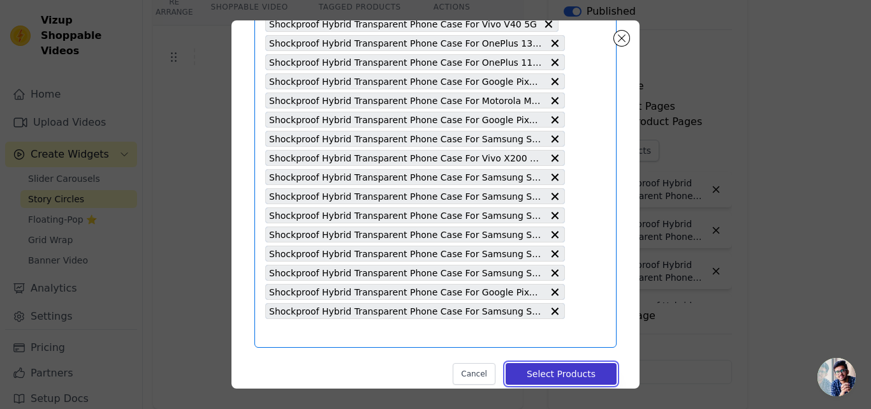
click at [523, 377] on button "Select Products" at bounding box center [561, 374] width 111 height 22
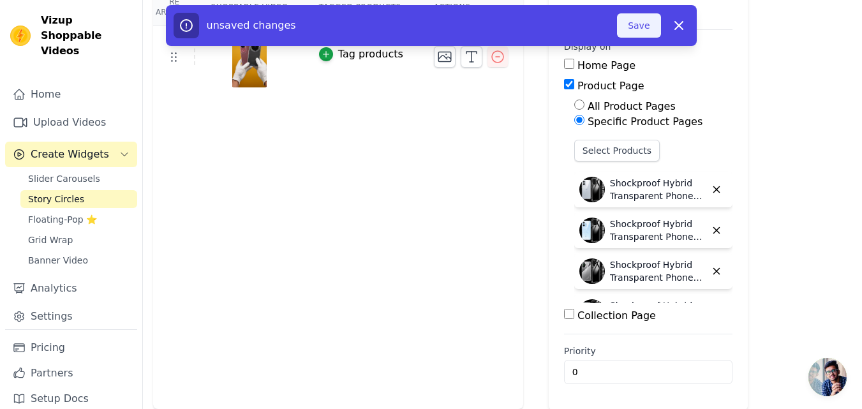
click at [635, 29] on button "Save" at bounding box center [638, 25] width 43 height 24
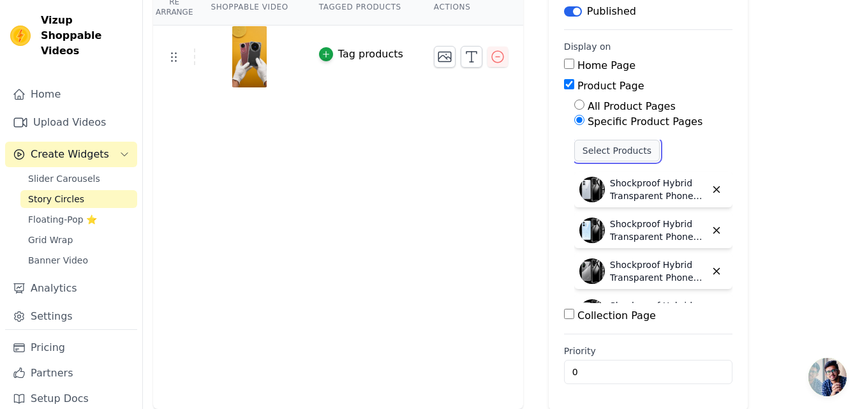
click at [588, 150] on button "Select Products" at bounding box center [616, 151] width 85 height 22
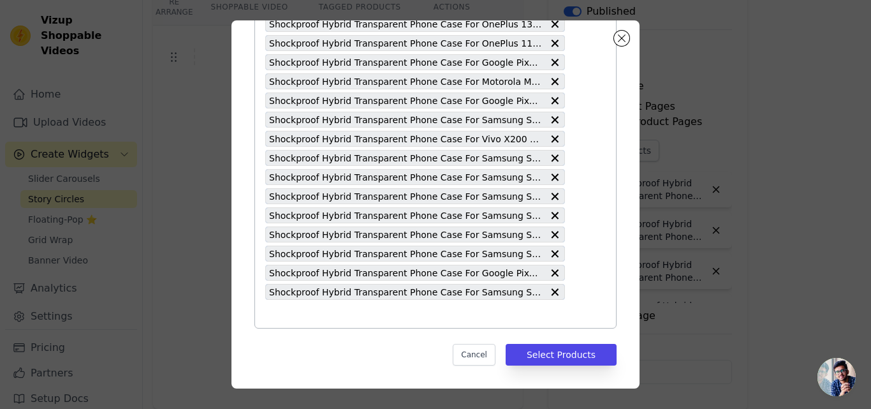
click at [334, 318] on input "text" at bounding box center [415, 313] width 300 height 15
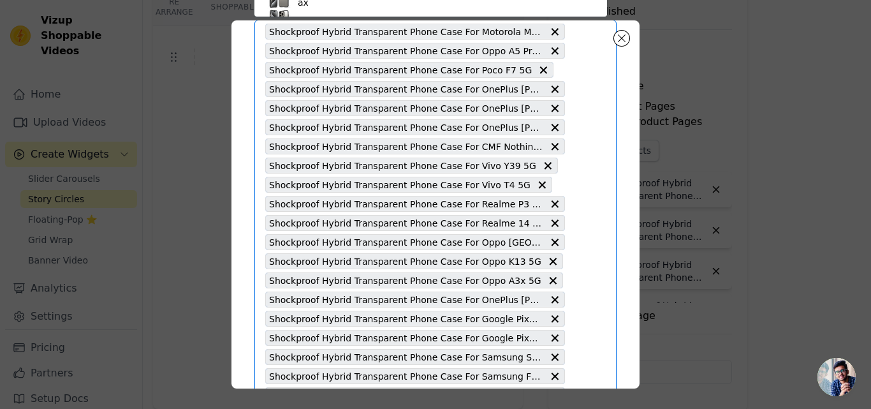
paste input "Shockproof Hybrid Transparent Phone Case For Samsung S21 FE 5G"
type input "Shockproof Hybrid Transparent Phone Case For Samsung S21 FE 5G"
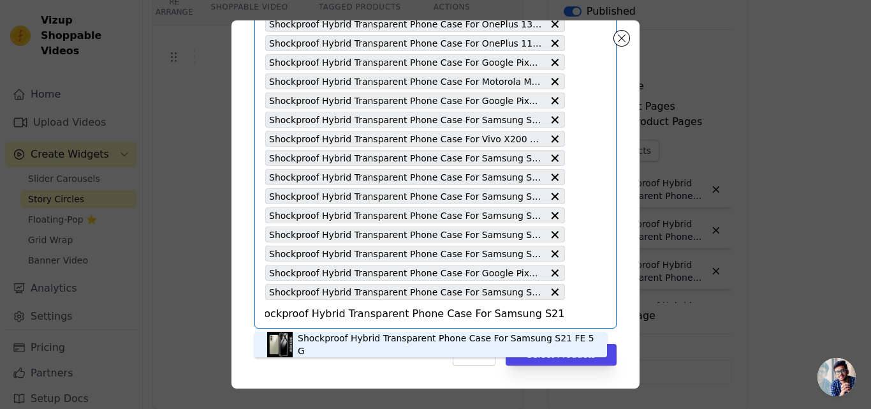
click at [398, 344] on div "Shockproof Hybrid Transparent Phone Case For Samsung S21 FE 5G" at bounding box center [446, 345] width 297 height 26
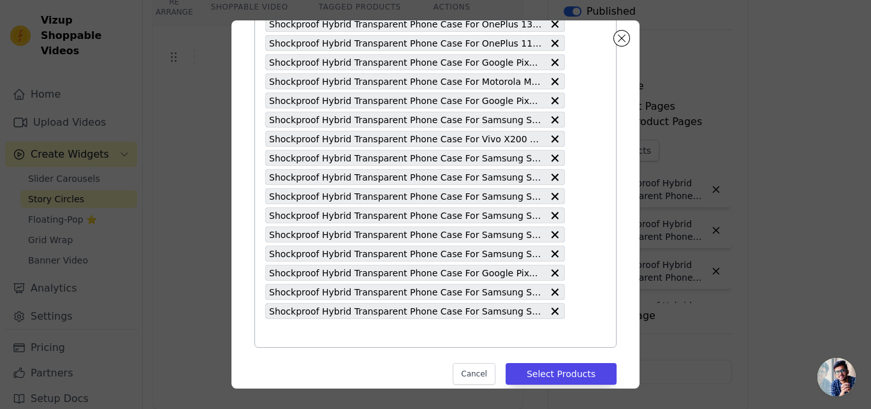
click at [385, 340] on input "text" at bounding box center [415, 332] width 300 height 15
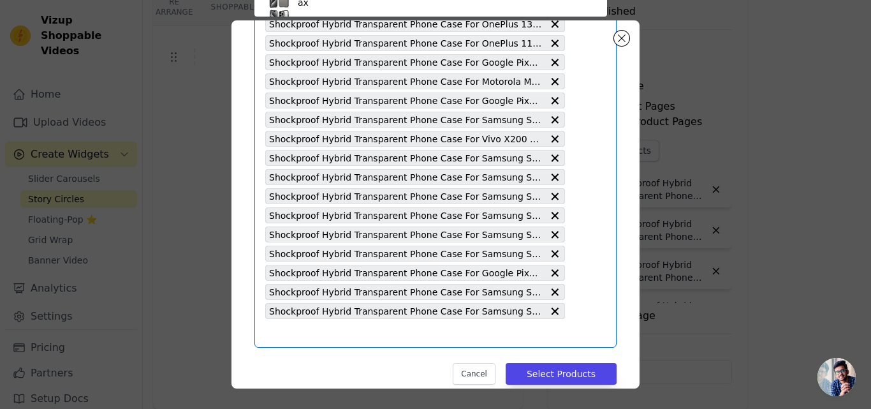
paste input "Shockproof Hybrid Transparent Phone Case For Samsung A55 5G"
type input "Shockproof Hybrid Transparent Phone Case For Samsung A55 5G"
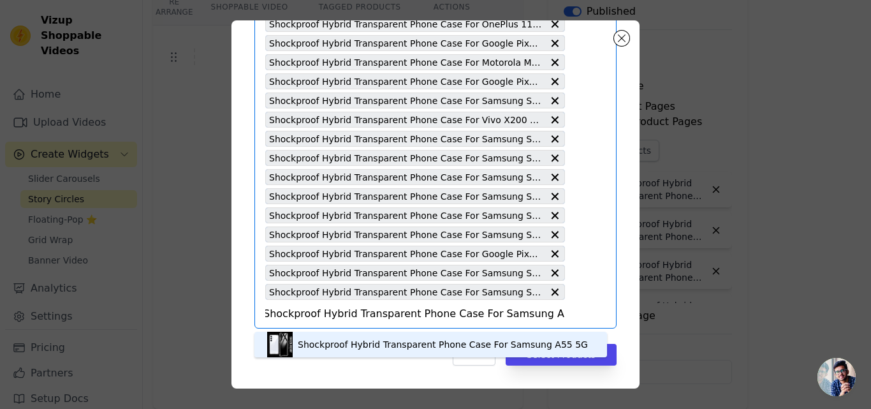
click at [360, 343] on div "Shockproof Hybrid Transparent Phone Case For Samsung A55 5G" at bounding box center [443, 344] width 290 height 13
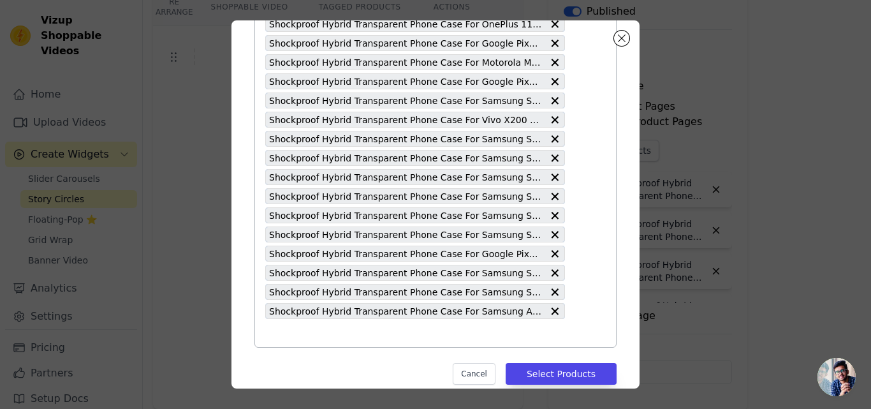
click at [345, 336] on input "text" at bounding box center [415, 332] width 300 height 15
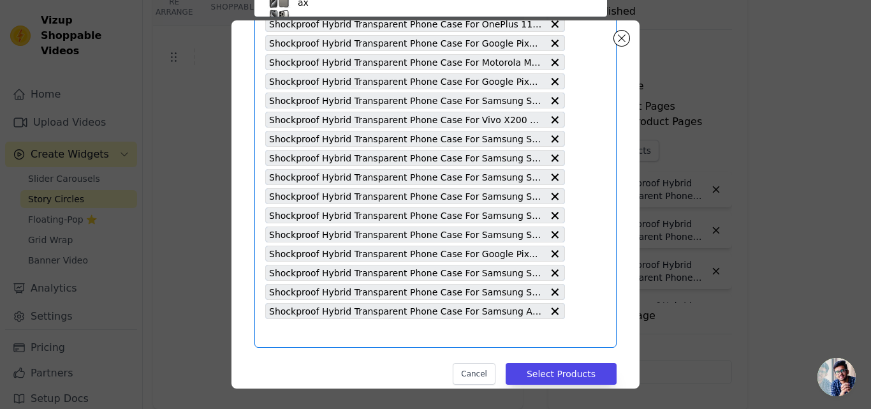
paste input "Shockproof Hybrid Transparent Phone Case For Samsung A35 5G"
type input "Shockproof Hybrid Transparent Phone Case For Samsung A35 5G"
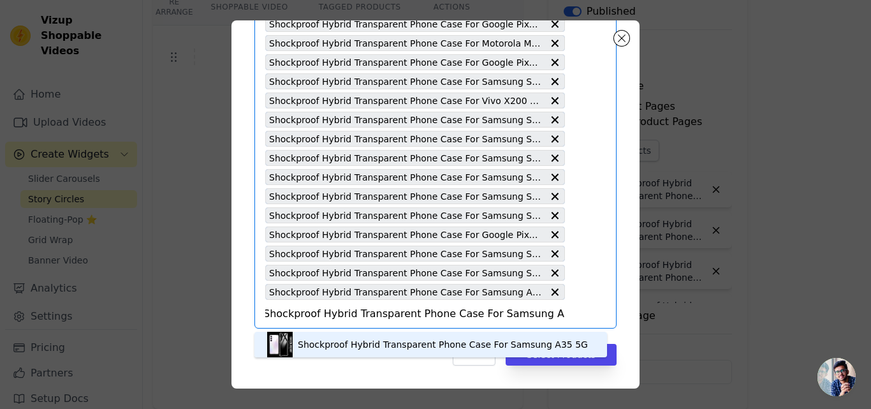
click at [386, 339] on div "Shockproof Hybrid Transparent Phone Case For Samsung A35 5G" at bounding box center [443, 344] width 290 height 13
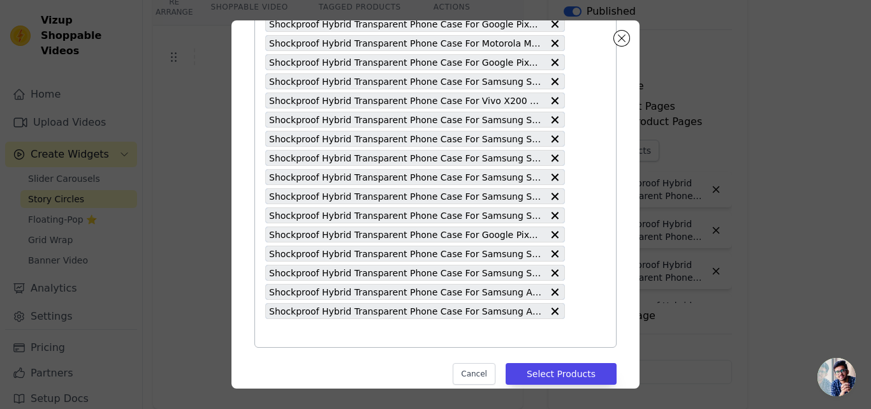
click at [371, 336] on input "text" at bounding box center [415, 332] width 300 height 15
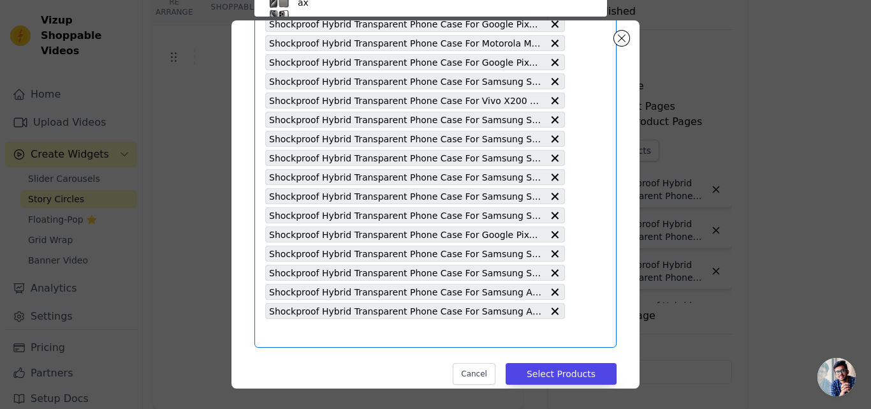
paste input "Shockproof Hybrid Transparent Phone Case For Oppo F29 5G"
type input "Shockproof Hybrid Transparent Phone Case For Oppo F29 5G"
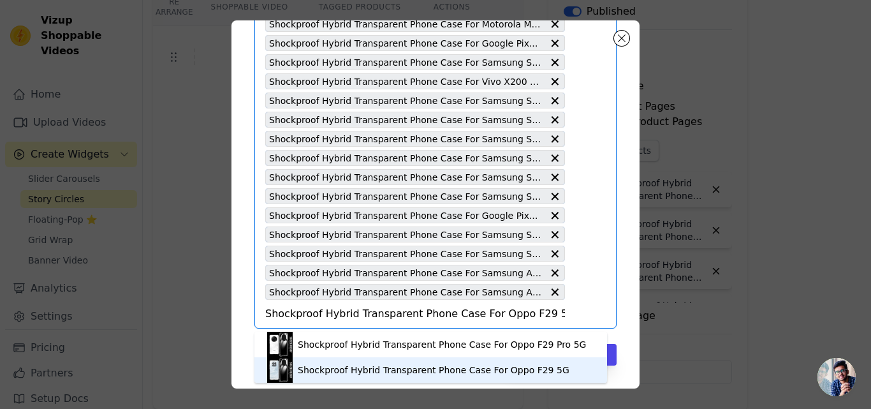
click at [367, 366] on div "Shockproof Hybrid Transparent Phone Case For Oppo F29 5G" at bounding box center [434, 370] width 272 height 13
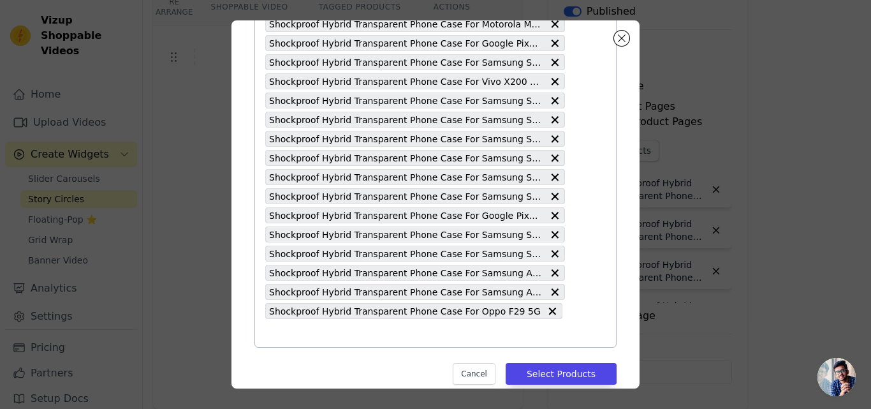
click at [323, 338] on input "text" at bounding box center [415, 332] width 300 height 15
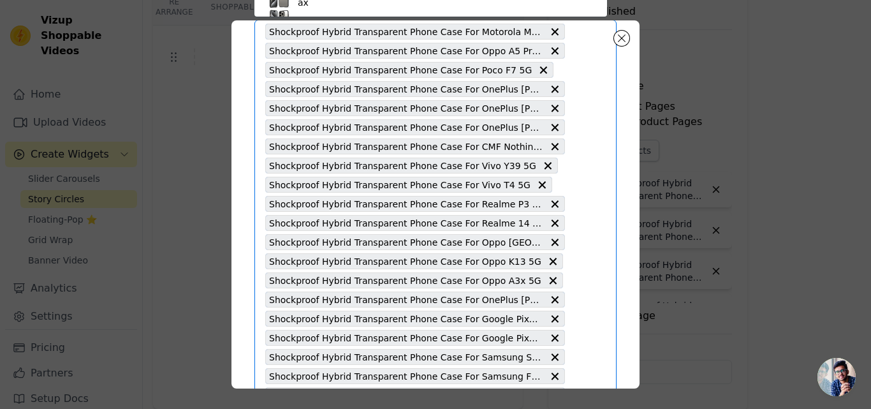
paste input "Shockproof Hybrid Transparent Phone Case For OnePlus Nord 4 5G"
type input "Shockproof Hybrid Transparent Phone Case For OnePlus Nord 4 5G"
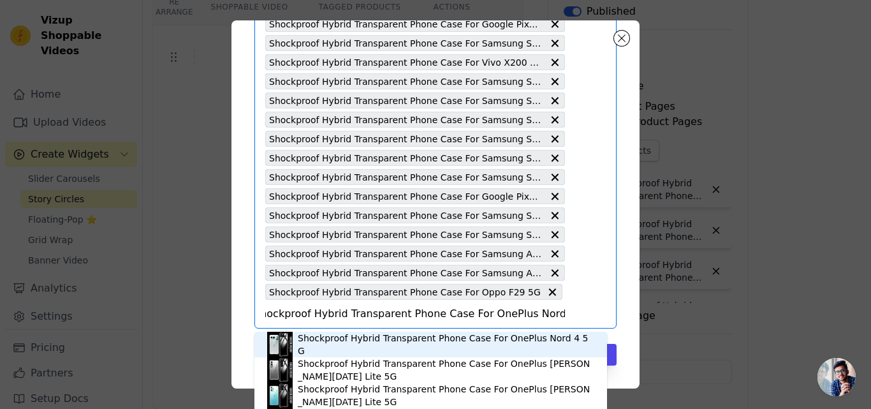
click at [394, 343] on div "Shockproof Hybrid Transparent Phone Case For OnePlus Nord 4 5G" at bounding box center [446, 345] width 297 height 26
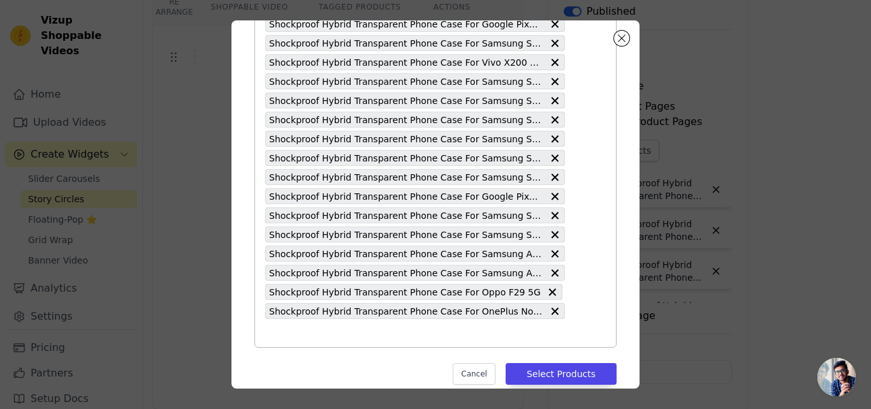
click at [381, 337] on input "text" at bounding box center [415, 332] width 300 height 15
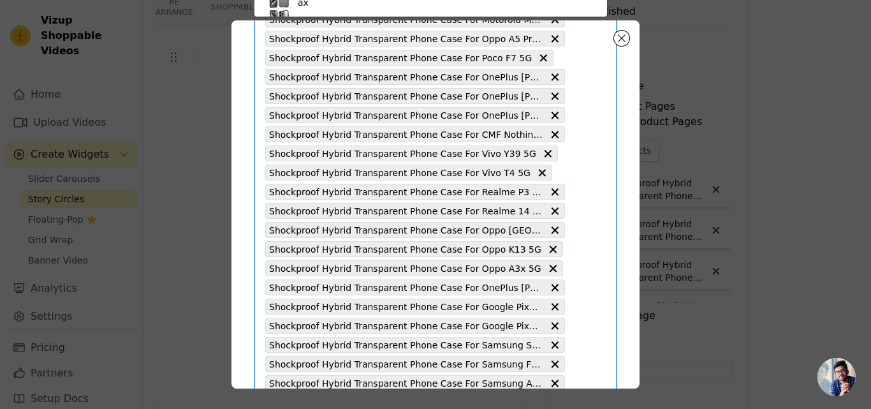
paste input "Shockproof Hybrid Transparent Phone Case For OnePlus 13R 5G"
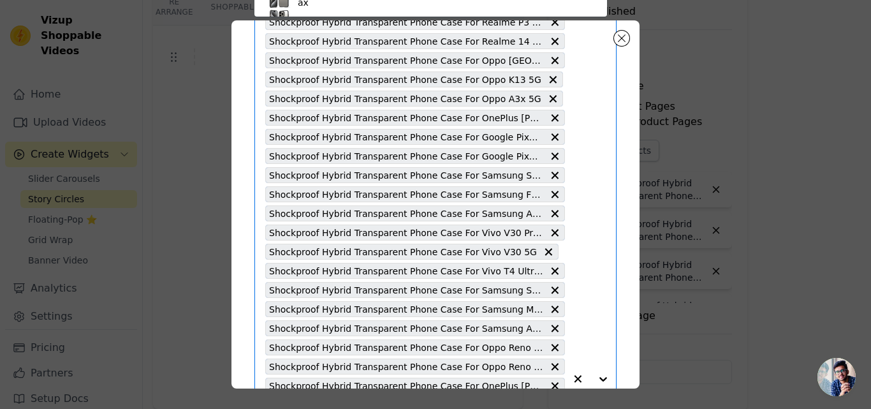
type input "Shockproof Hybrid Transparent Phone Case For OnePlus 13R 5G"
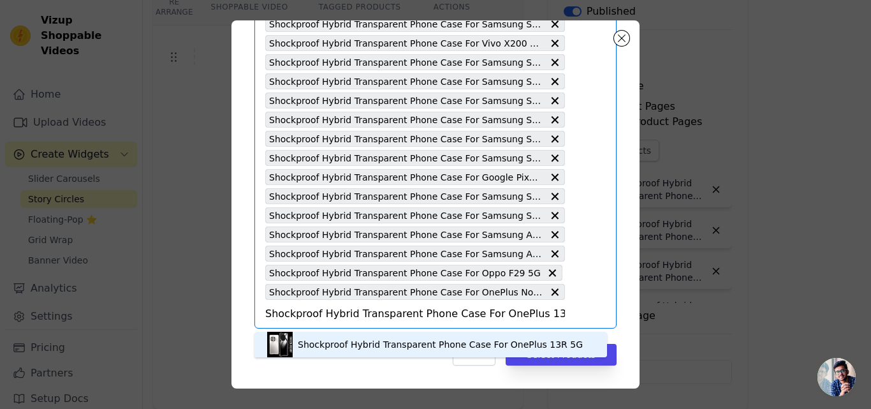
click at [377, 339] on div "Shockproof Hybrid Transparent Phone Case For OnePlus 13R 5G" at bounding box center [440, 344] width 285 height 13
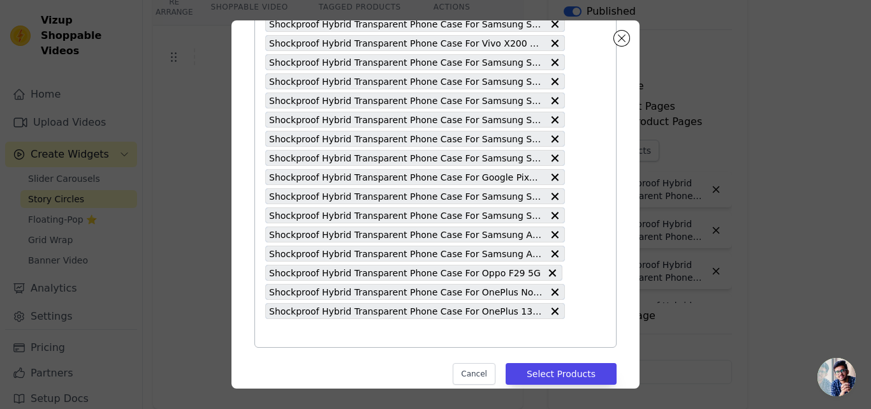
click at [377, 339] on input "text" at bounding box center [415, 332] width 300 height 15
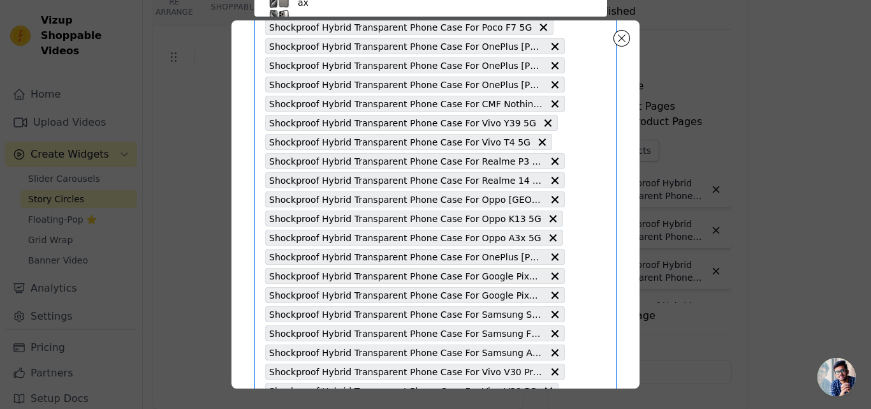
paste input "Shockproof Hybrid Transparent Phone Case For OnePlus 13 5G"
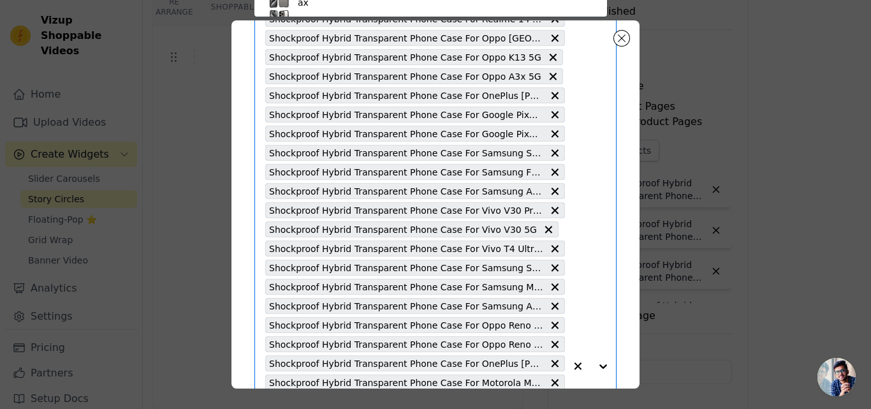
type input "Shockproof Hybrid Transparent Phone Case For OnePlus 13 5G"
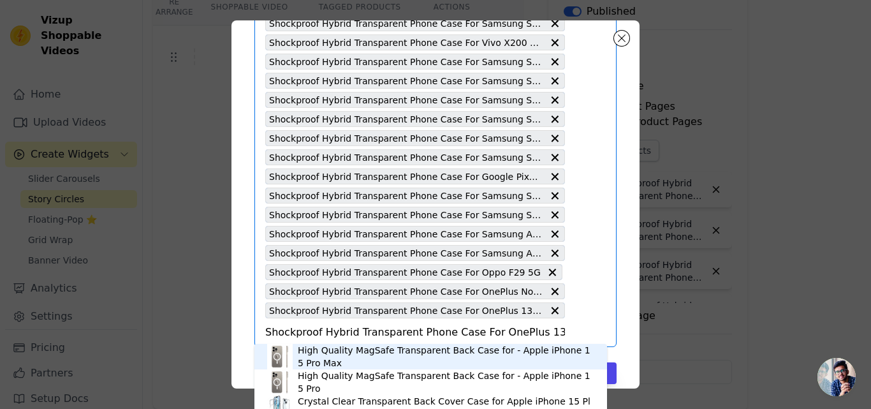
scroll to position [867, 0]
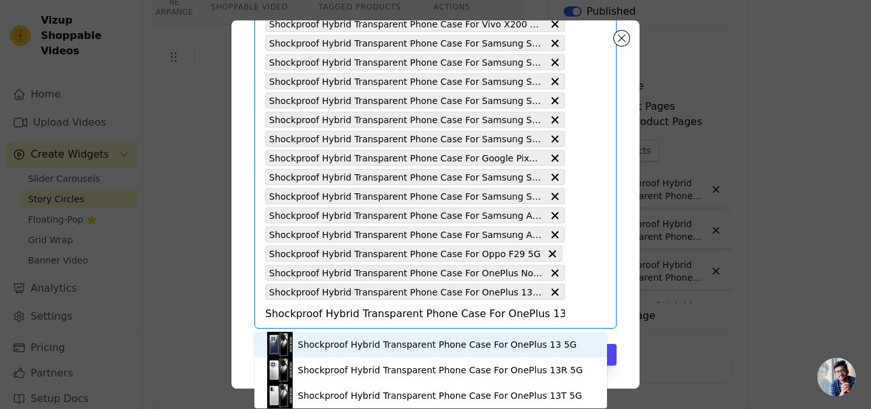
click at [402, 339] on div "Shockproof Hybrid Transparent Phone Case For OnePlus 13 5G" at bounding box center [437, 344] width 279 height 13
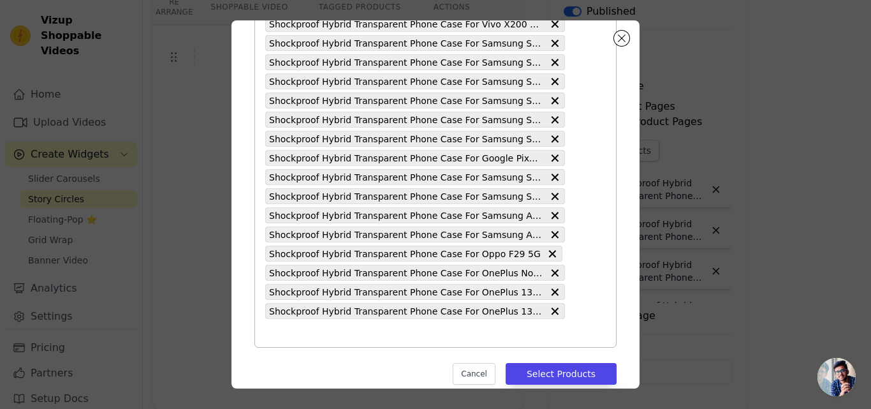
click at [383, 338] on input "text" at bounding box center [415, 332] width 300 height 15
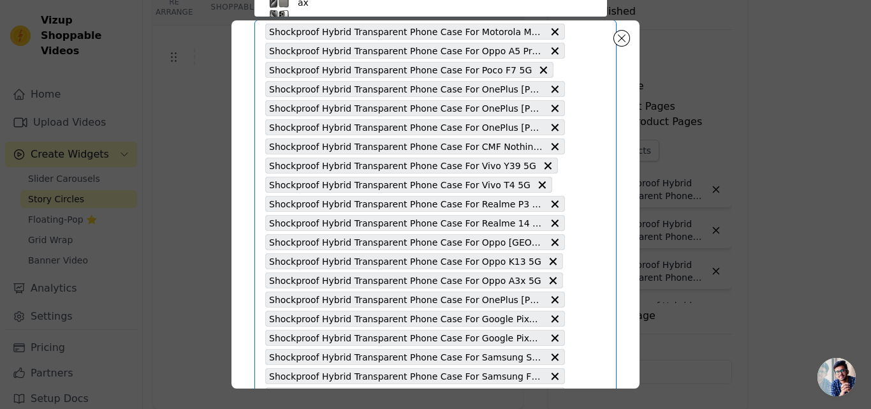
paste input "Shockproof Hybrid Transparent Phone Case For OnePlus 12R 5G"
type input "Shockproof Hybrid Transparent Phone Case For OnePlus 12R 5G"
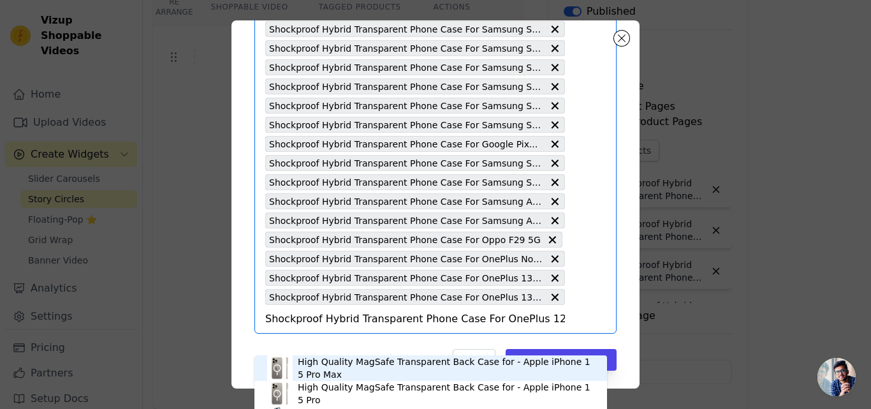
scroll to position [886, 0]
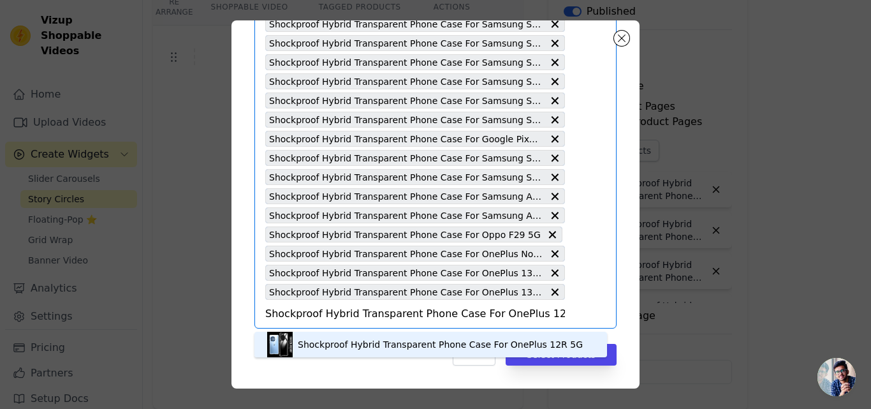
click at [387, 341] on div "Shockproof Hybrid Transparent Phone Case For OnePlus 12R 5G" at bounding box center [440, 344] width 285 height 13
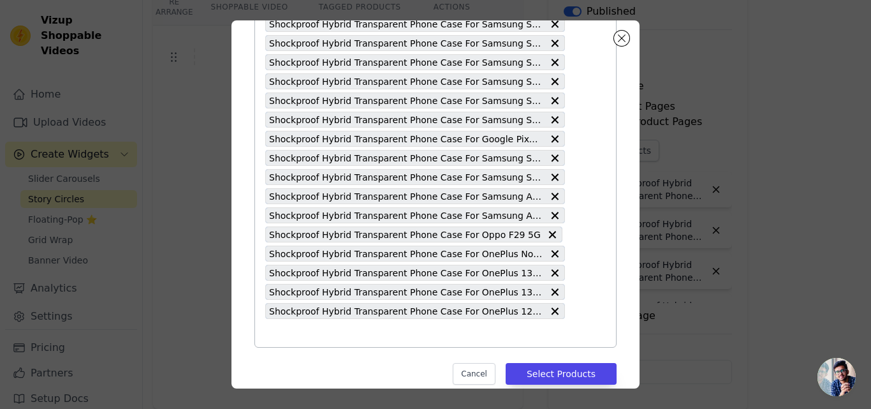
paste input "Shockproof Hybrid Transparent Phone Case For OnePlus 12 5G"
type input "Shockproof Hybrid Transparent Phone Case For OnePlus 12 5G"
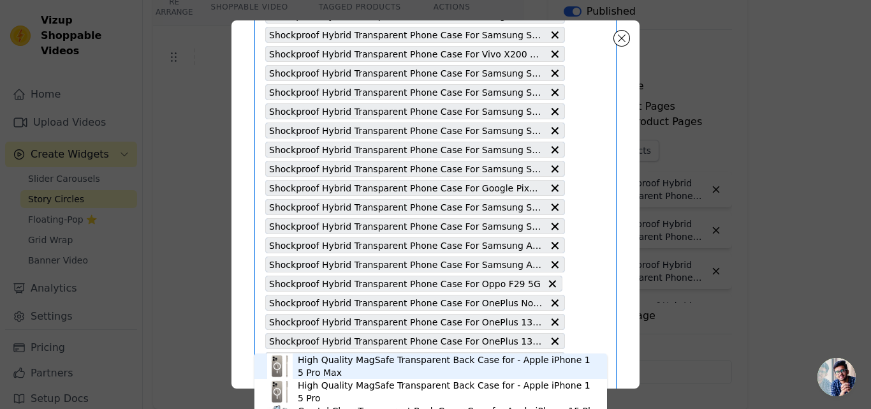
scroll to position [905, 0]
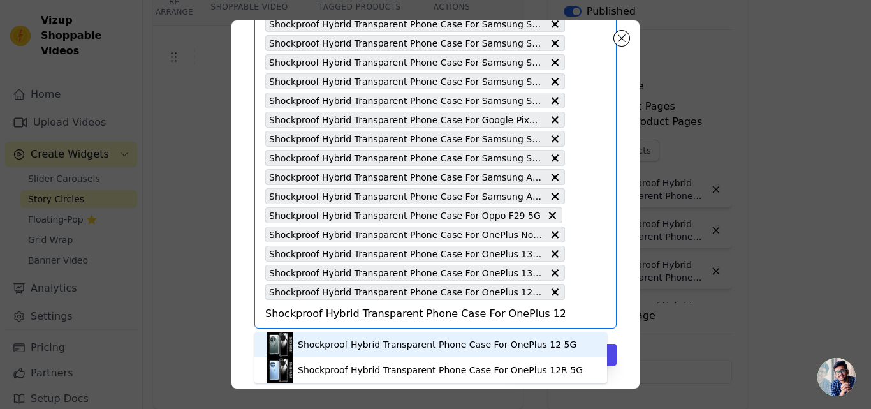
click at [390, 341] on div "Shockproof Hybrid Transparent Phone Case For OnePlus 12 5G" at bounding box center [437, 344] width 279 height 13
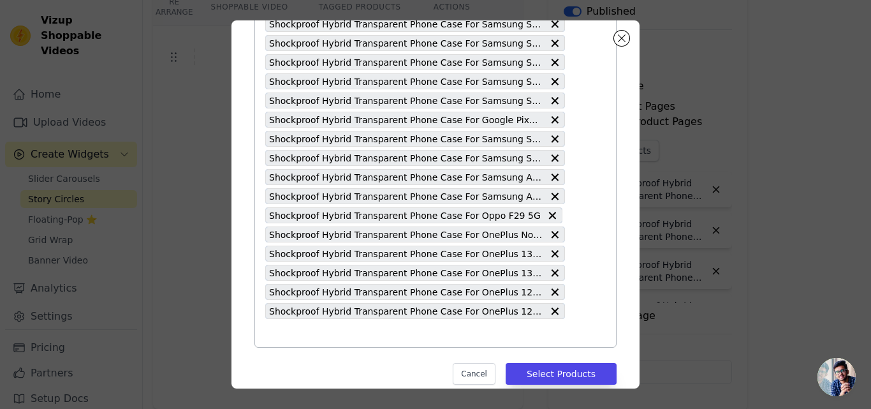
click at [388, 339] on input "text" at bounding box center [415, 332] width 300 height 15
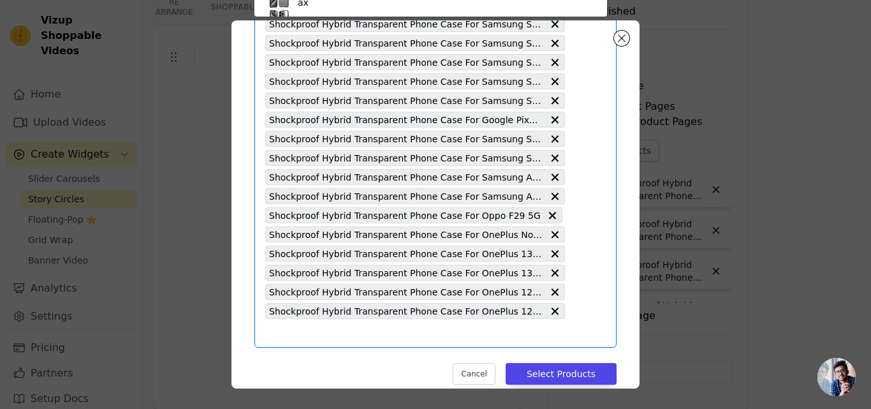
paste input "Shockproof Hybrid Transparent Phone Case For Motorola Moto Edge 50 Pro 5G"
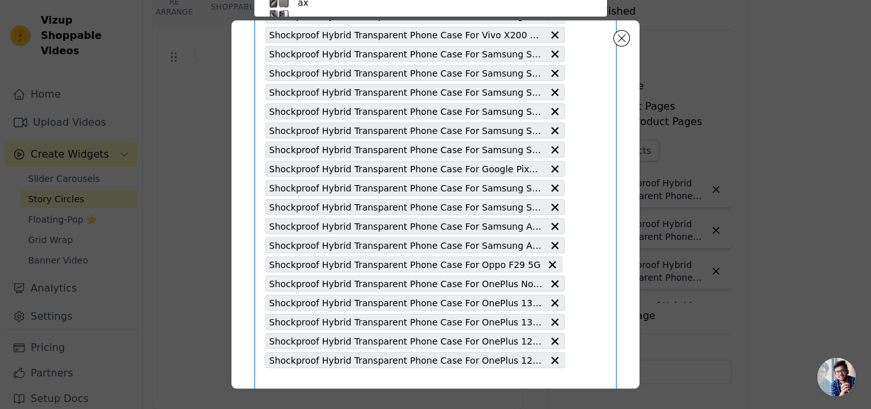
type input "Shockproof Hybrid Transparent Phone Case For Motorola Moto Edge 50 Pro 5G"
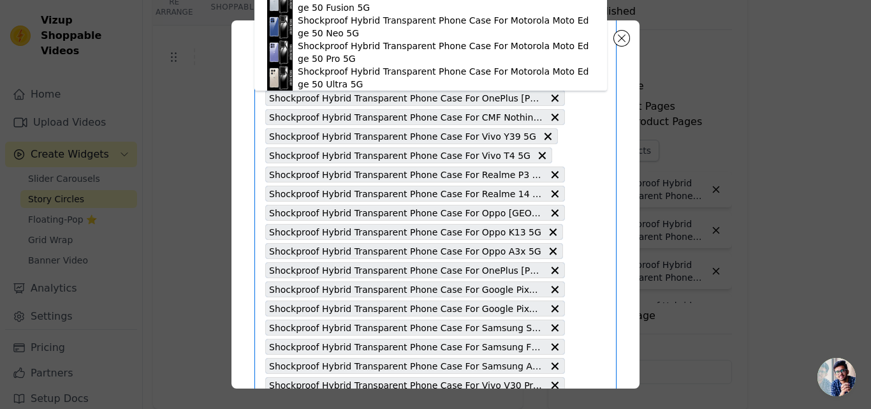
scroll to position [0, 0]
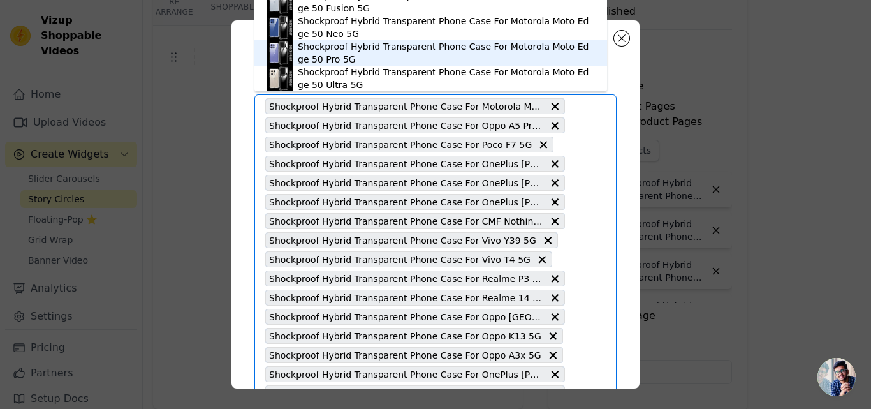
click at [434, 49] on div "Shockproof Hybrid Transparent Phone Case For Motorola Moto Edge 50 Pro 5G" at bounding box center [446, 53] width 297 height 26
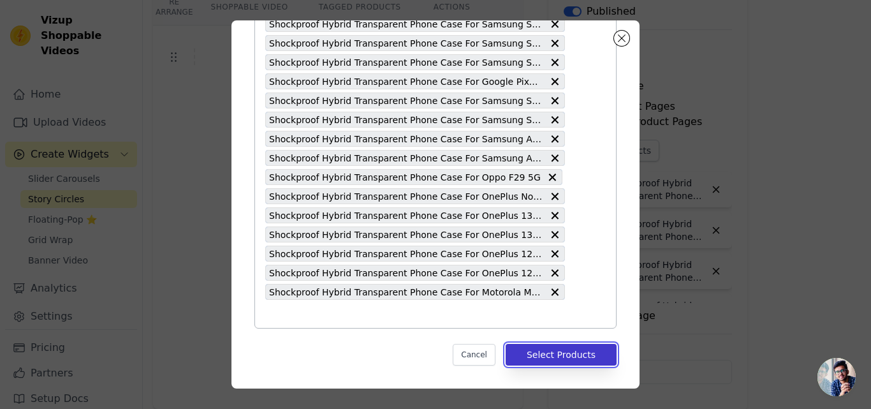
click at [541, 355] on button "Select Products" at bounding box center [561, 355] width 111 height 22
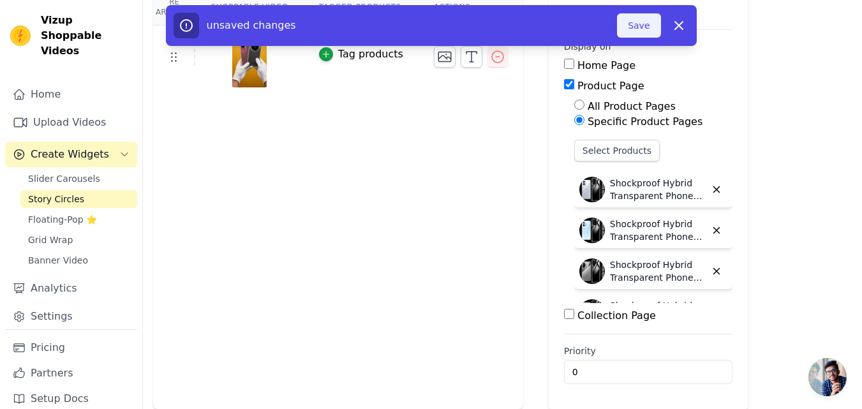
click at [634, 35] on button "Save" at bounding box center [638, 25] width 43 height 24
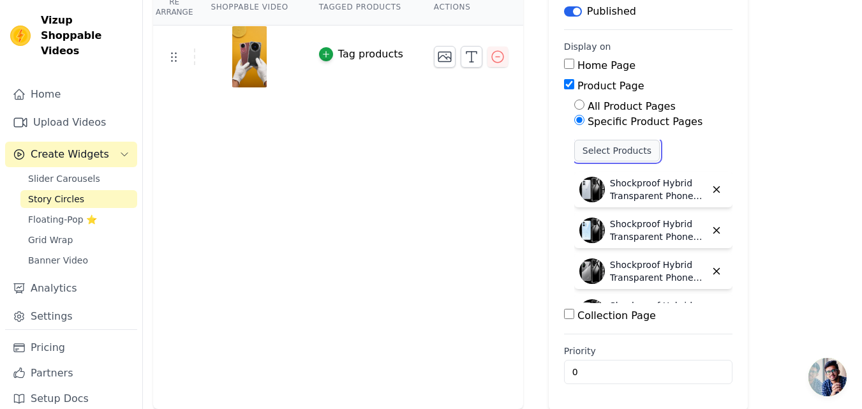
click at [589, 146] on button "Select Products" at bounding box center [616, 151] width 85 height 22
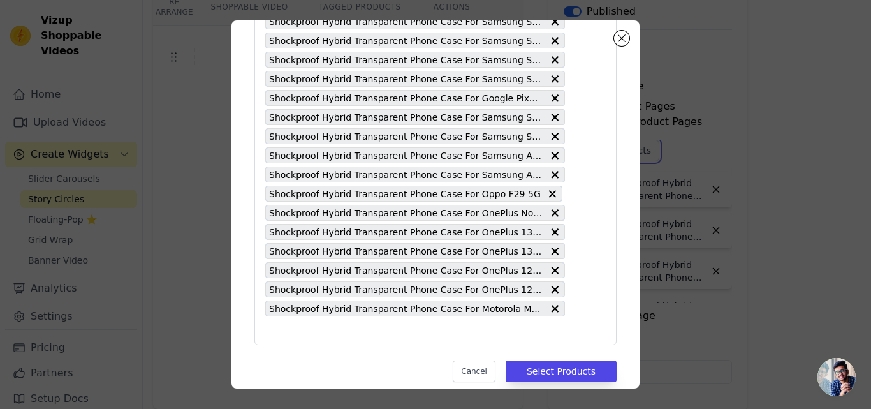
scroll to position [943, 0]
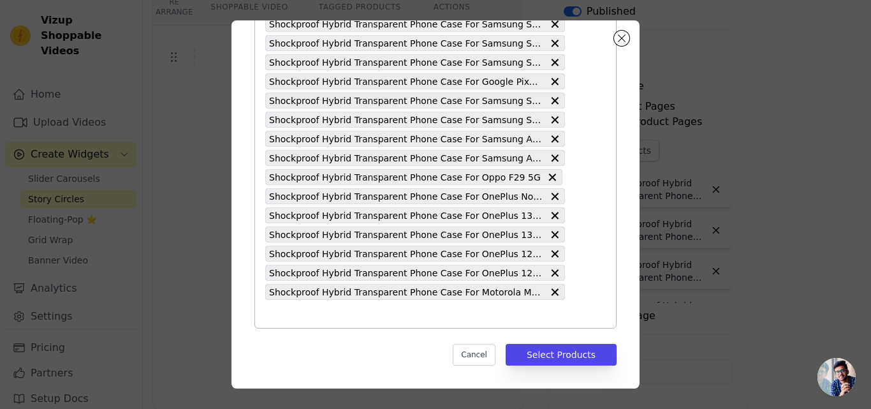
click at [334, 318] on input "text" at bounding box center [415, 313] width 300 height 15
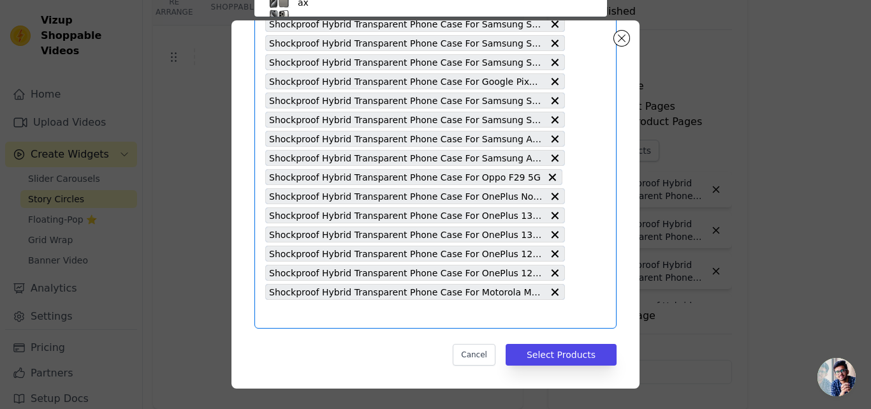
paste input "Shockproof Hybrid Transparent Phone Case For Motorola Moto Edge 50 Neo 5G"
type input "Shockproof Hybrid Transparent Phone Case For Motorola Moto Edge 50 Neo 5G"
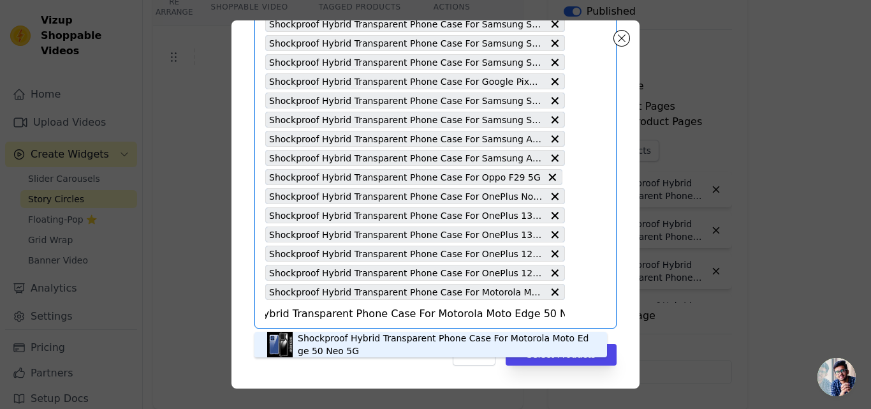
click at [352, 338] on div "Shockproof Hybrid Transparent Phone Case For Motorola Moto Edge 50 Neo 5G" at bounding box center [446, 345] width 297 height 26
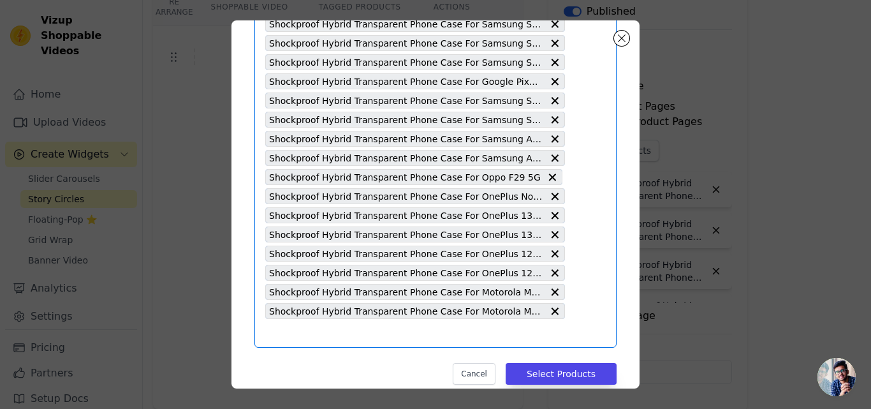
scroll to position [0, 0]
click at [352, 338] on input "text" at bounding box center [415, 332] width 300 height 15
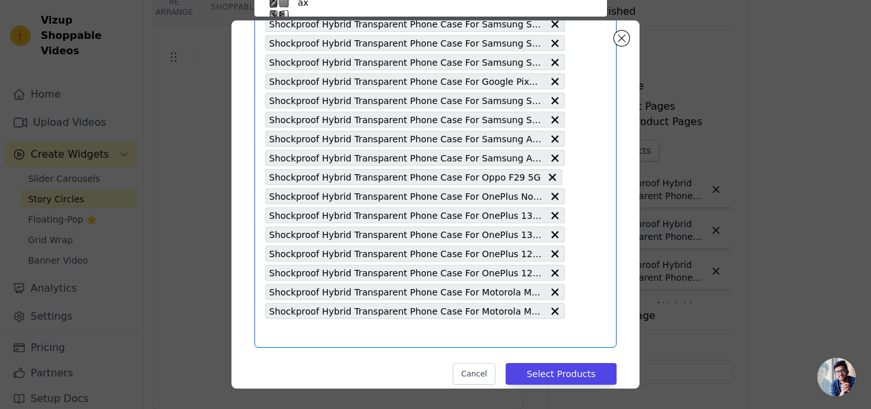
scroll to position [75, 0]
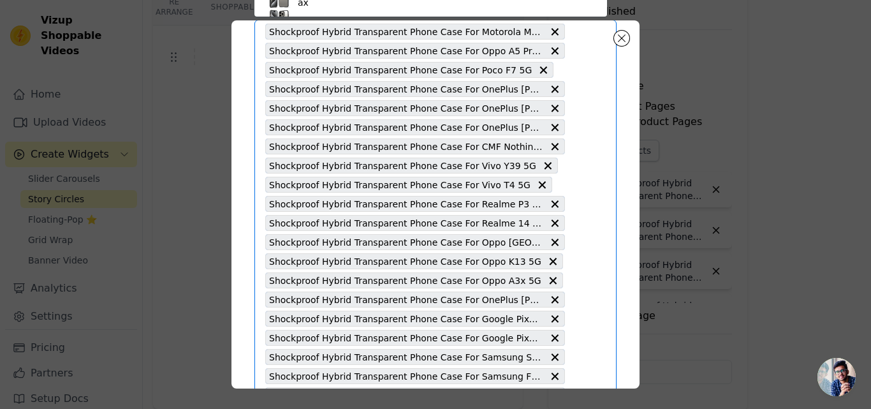
paste input "Shockproof Hybrid Transparent Phone Case For Motorola Moto Edge 50 Fusion 5G"
type input "Shockproof Hybrid Transparent Phone Case For Motorola Moto Edge 50 Fusion 5G"
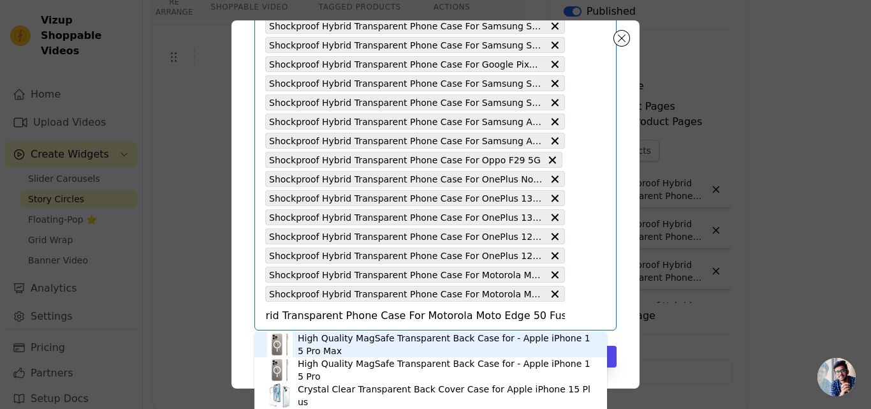
scroll to position [963, 0]
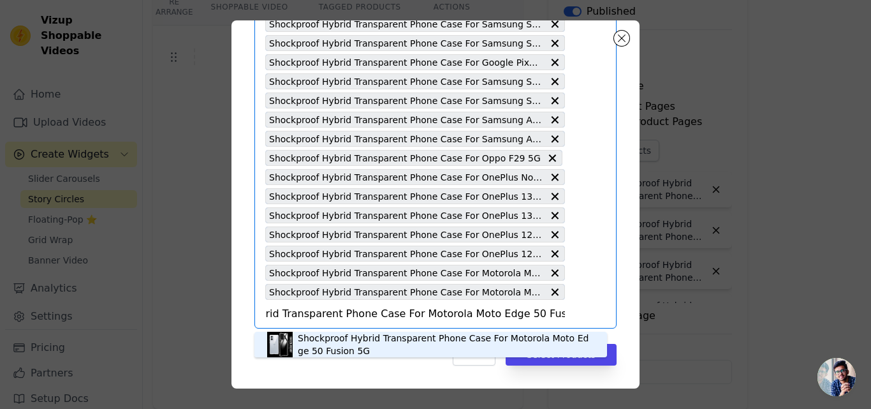
click at [352, 338] on div "Shockproof Hybrid Transparent Phone Case For Motorola Moto Edge 50 Fusion 5G" at bounding box center [446, 345] width 297 height 26
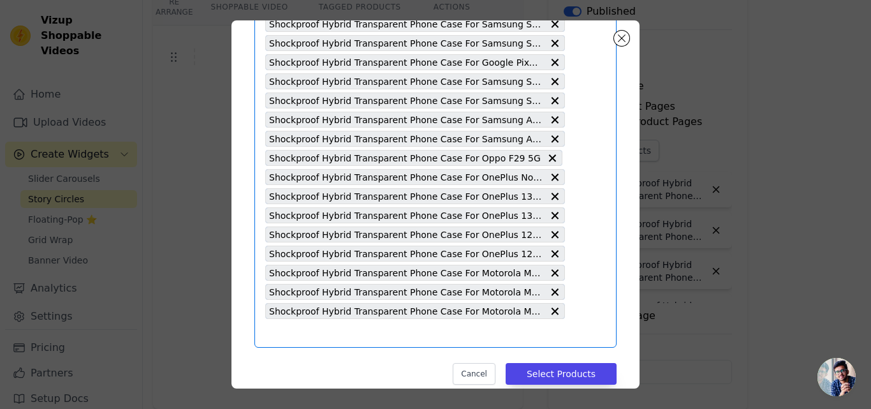
scroll to position [0, 0]
click at [352, 338] on input "text" at bounding box center [415, 332] width 300 height 15
paste input "Shockproof Hybrid Transparent Phone Case For Motorola Moto Edge 50 5G"
type input "Shockproof Hybrid Transparent Phone Case For Motorola Moto Edge 50 5G"
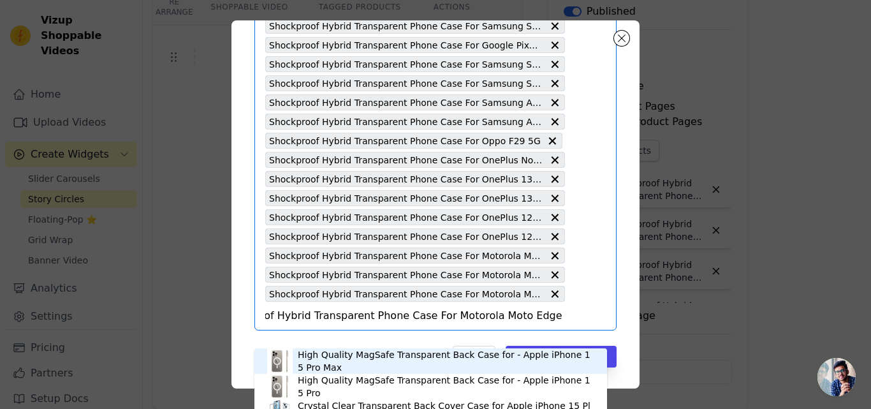
scroll to position [982, 0]
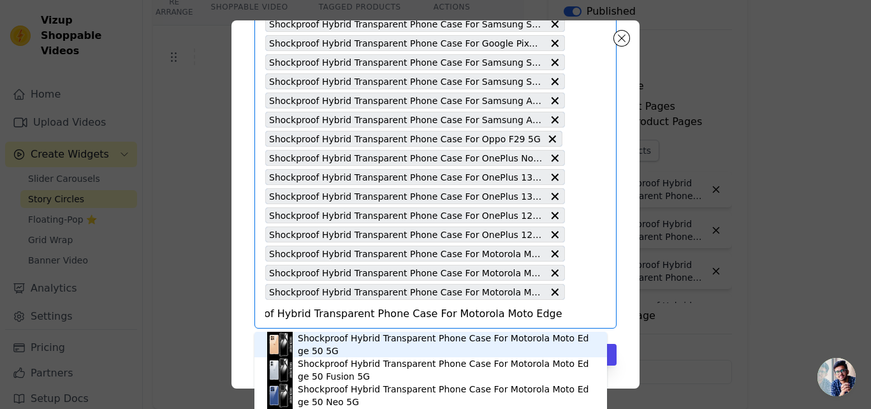
click at [352, 337] on div "Shockproof Hybrid Transparent Phone Case For Motorola Moto Edge 50 5G" at bounding box center [446, 345] width 297 height 26
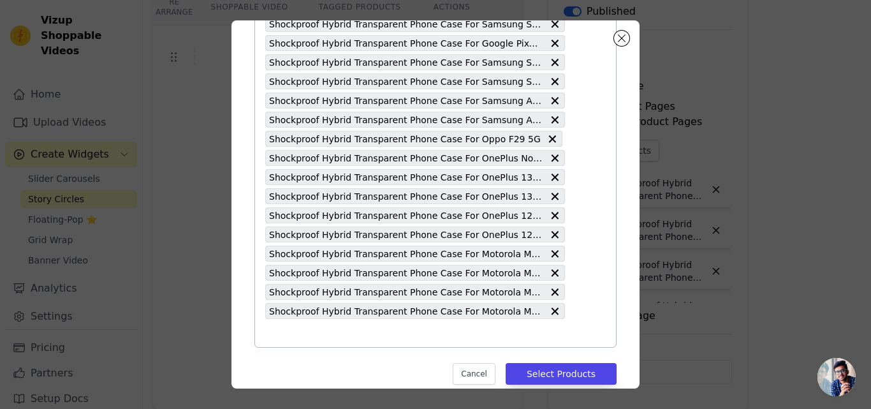
click at [352, 337] on input "text" at bounding box center [415, 332] width 300 height 15
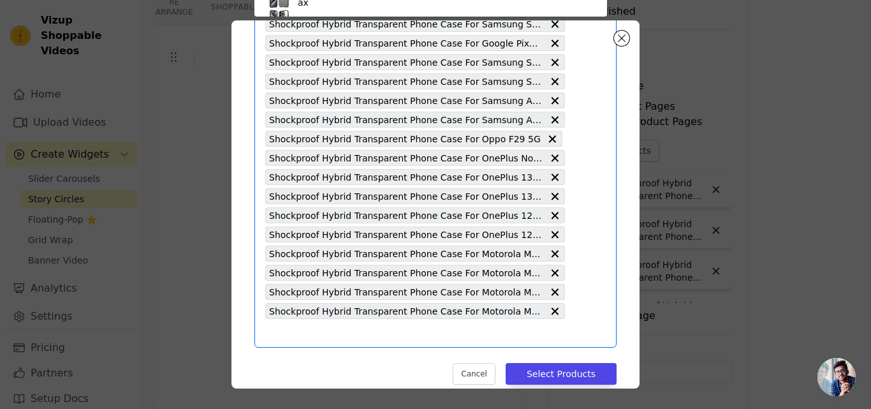
paste input "Shockproof Hybrid Transparent Phone Case For Samsung M06 5G"
type input "Shockproof Hybrid Transparent Phone Case For Samsung M06 5G"
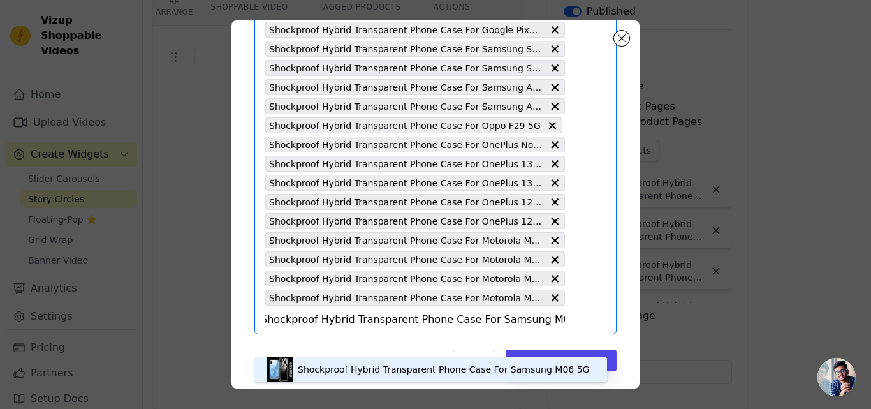
scroll to position [1001, 0]
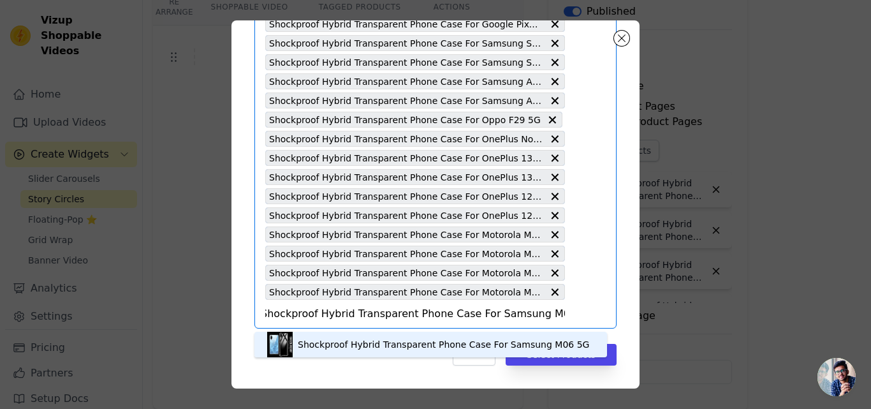
click at [352, 337] on div "Shockproof Hybrid Transparent Phone Case For Samsung M06 5G" at bounding box center [430, 345] width 327 height 26
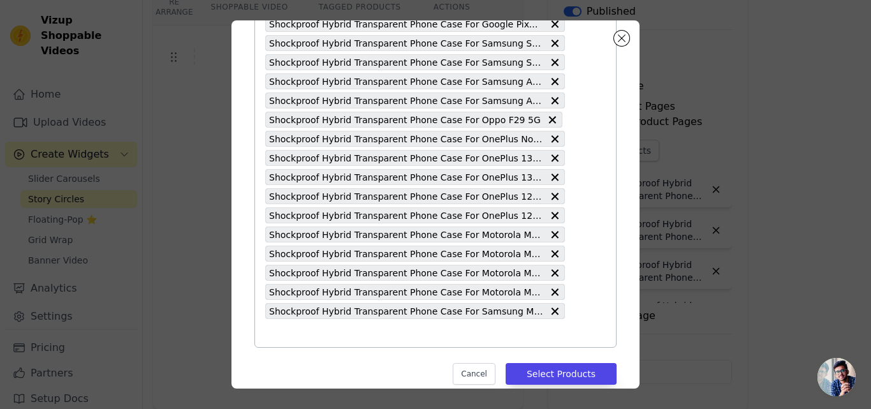
click at [342, 334] on input "text" at bounding box center [415, 332] width 300 height 15
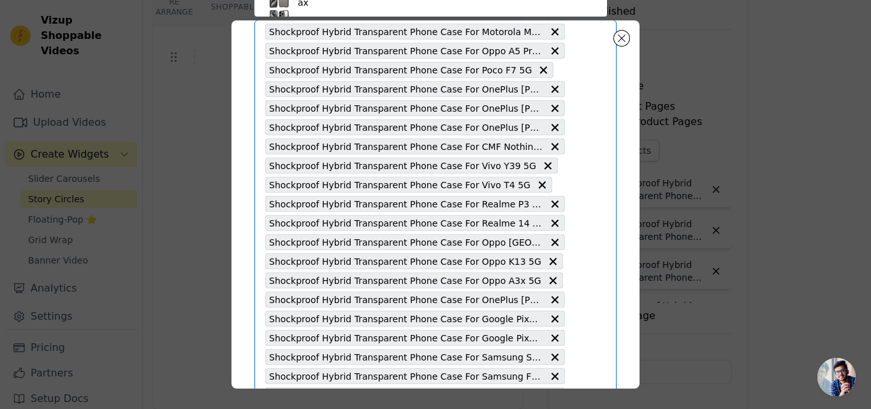
paste input "Shockproof Hybrid Transparent Phone Case For Vivo T4x 5G"
type input "Shockproof Hybrid Transparent Phone Case For Vivo T4x 5G"
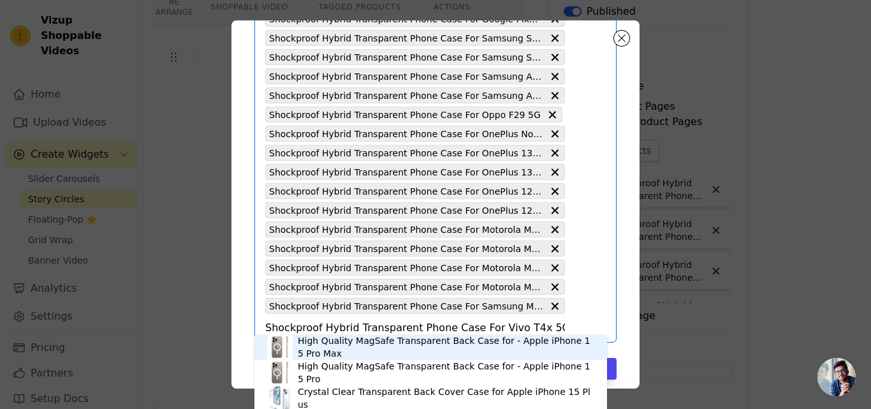
scroll to position [1020, 0]
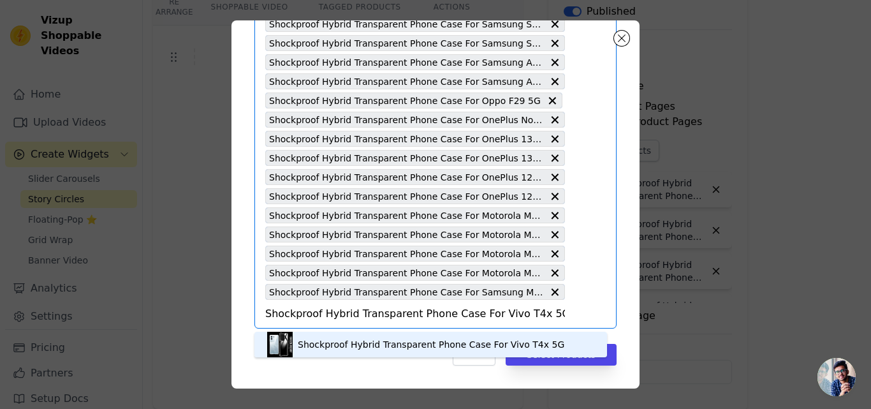
click at [361, 349] on div "Shockproof Hybrid Transparent Phone Case For Vivo T4x 5G" at bounding box center [431, 344] width 267 height 13
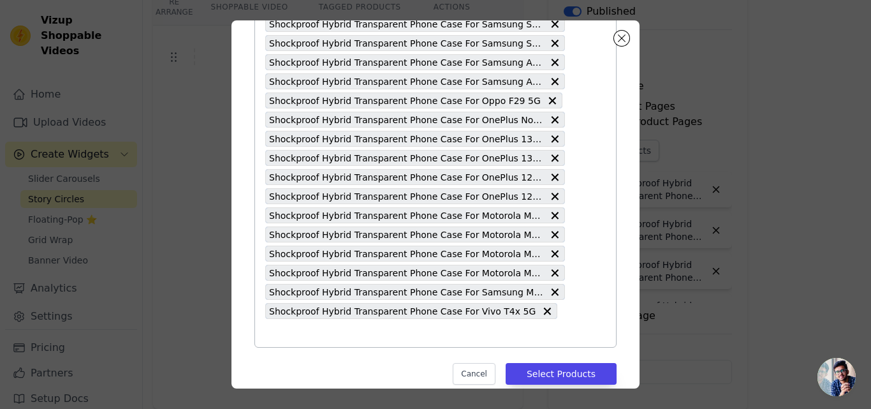
click at [344, 334] on input "text" at bounding box center [415, 332] width 300 height 15
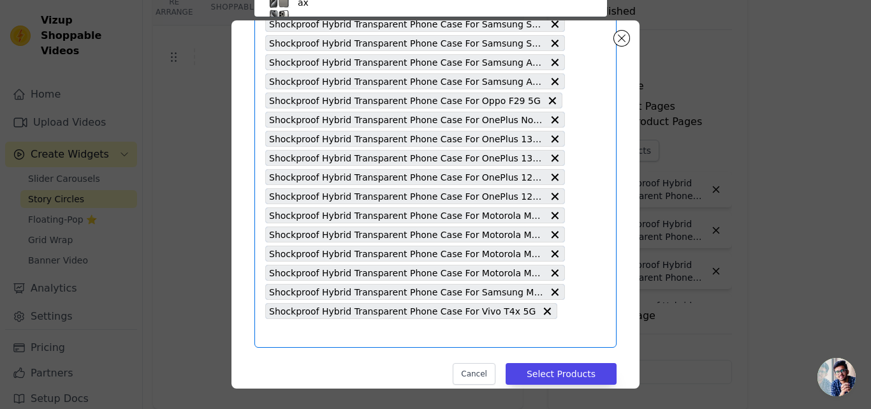
paste input "Shockproof Hybrid Transparent Phone Case For Samsung F06 5G"
type input "Shockproof Hybrid Transparent Phone Case For Samsung F06 5G"
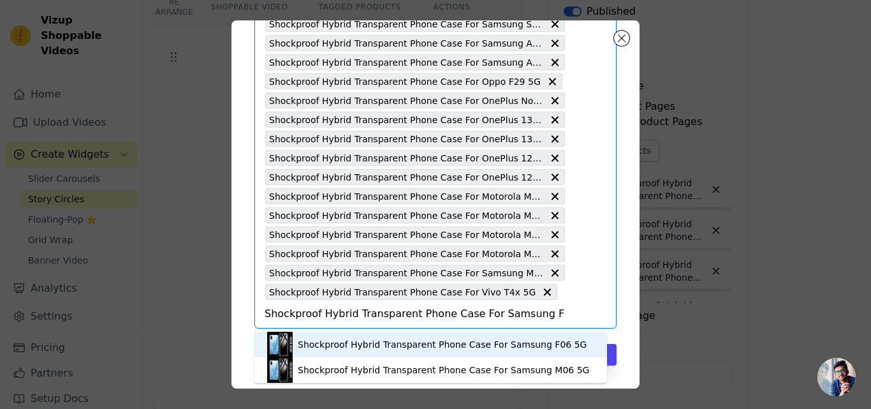
click at [394, 346] on div "Shockproof Hybrid Transparent Phone Case For Samsung F06 5G" at bounding box center [442, 344] width 289 height 13
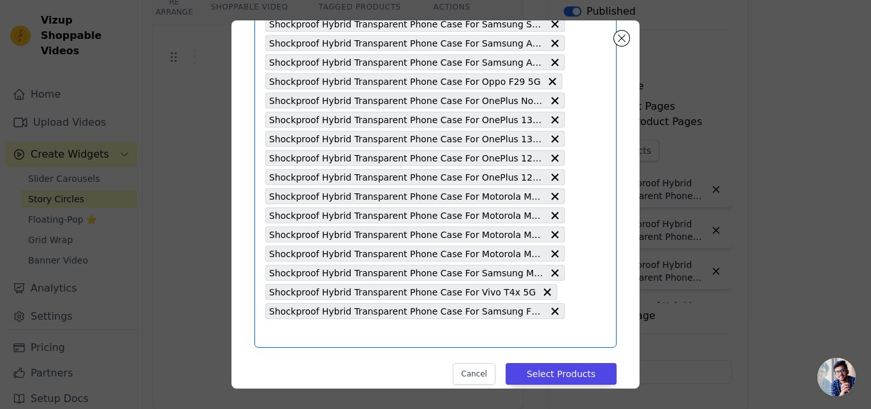
click at [369, 337] on input "text" at bounding box center [415, 332] width 300 height 15
paste input "Shockproof Hybrid Transparent Phone Case For Samsung A56 5G"
type input "Shockproof Hybrid Transparent Phone Case For Samsung A56 5G"
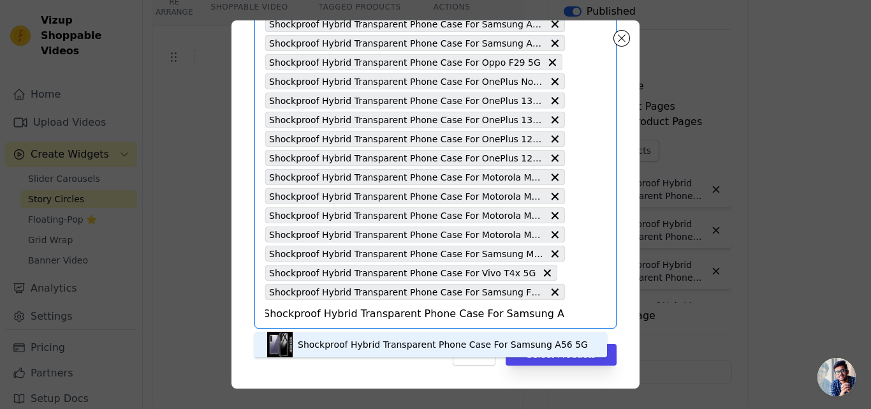
click at [364, 343] on div "Shockproof Hybrid Transparent Phone Case For Samsung A56 5G" at bounding box center [443, 344] width 290 height 13
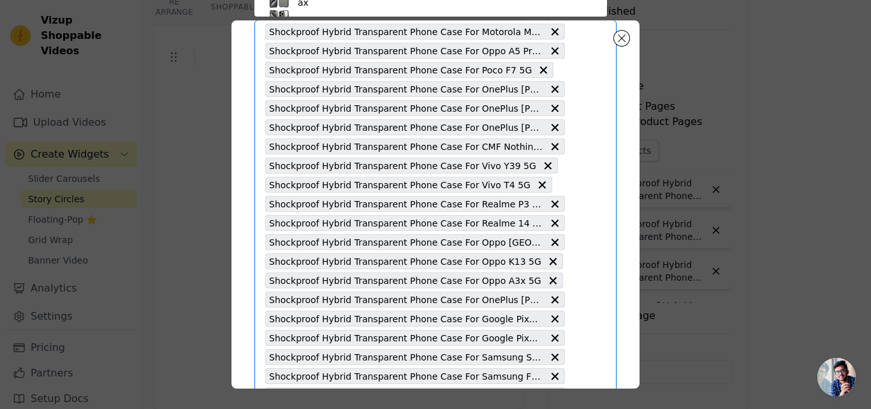
paste input "Shockproof Hybrid Transparent Phone Case For Samsung A36 5G"
type input "Shockproof Hybrid Transparent Phone Case For Samsung A36 5G"
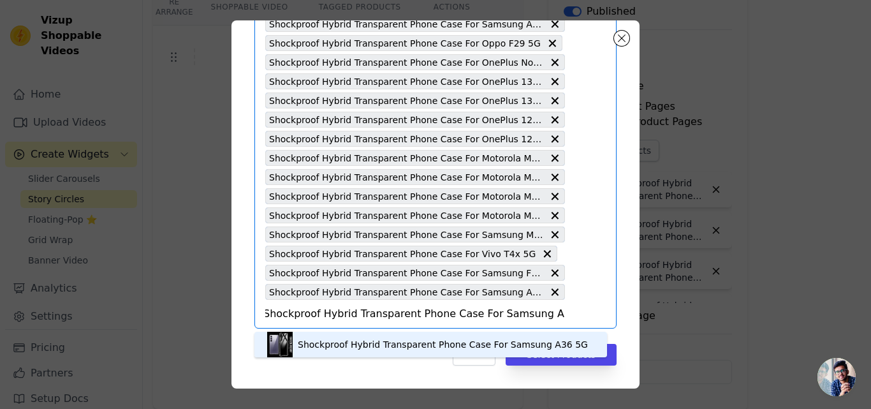
click at [360, 343] on div "Shockproof Hybrid Transparent Phone Case For Samsung A36 5G" at bounding box center [443, 344] width 290 height 13
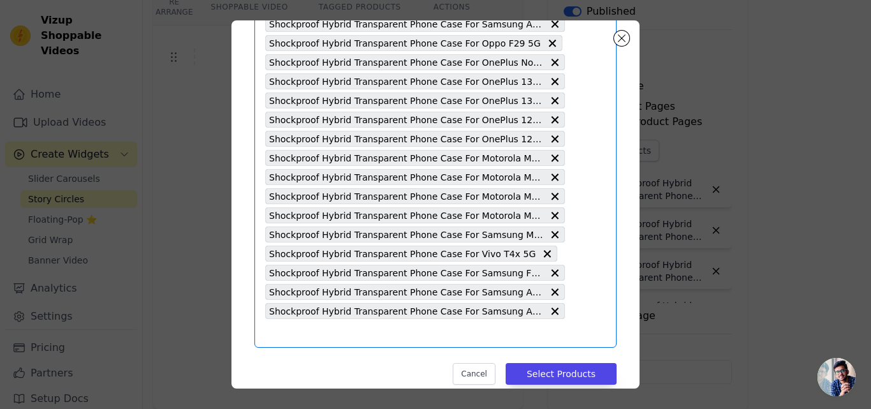
click at [367, 338] on input "text" at bounding box center [415, 332] width 300 height 15
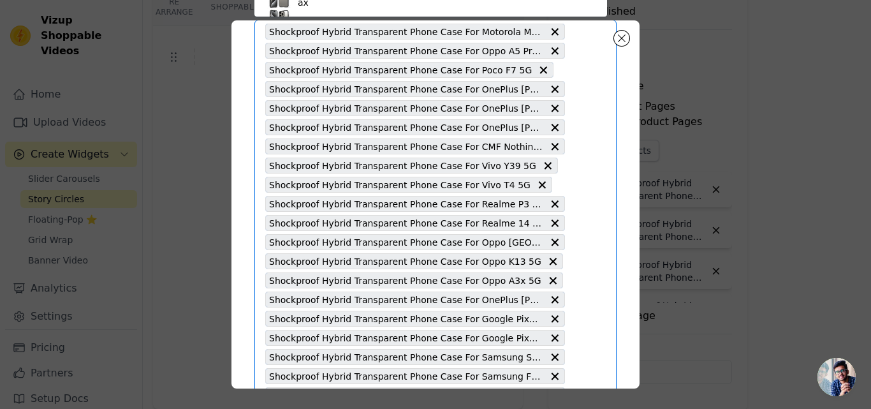
paste input "Shockproof Hybrid Transparent Phone Case For Apple iPhone 16E"
type input "Shockproof Hybrid Transparent Phone Case For Apple iPhone 16E"
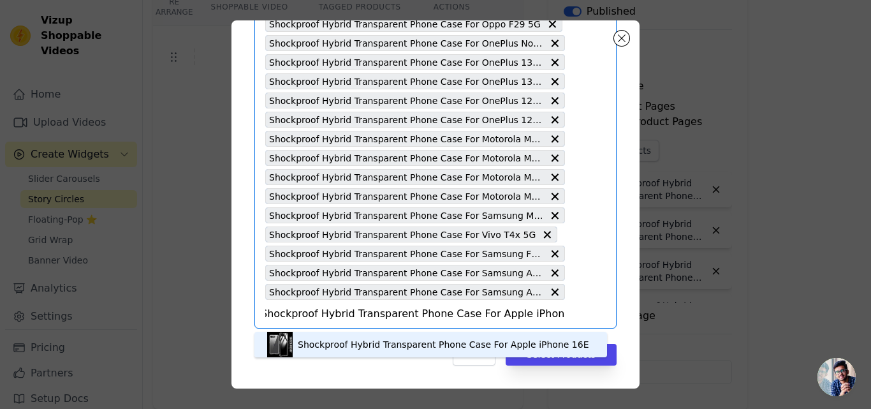
click at [367, 338] on div "Shockproof Hybrid Transparent Phone Case For Apple iPhone 16E" at bounding box center [444, 344] width 292 height 13
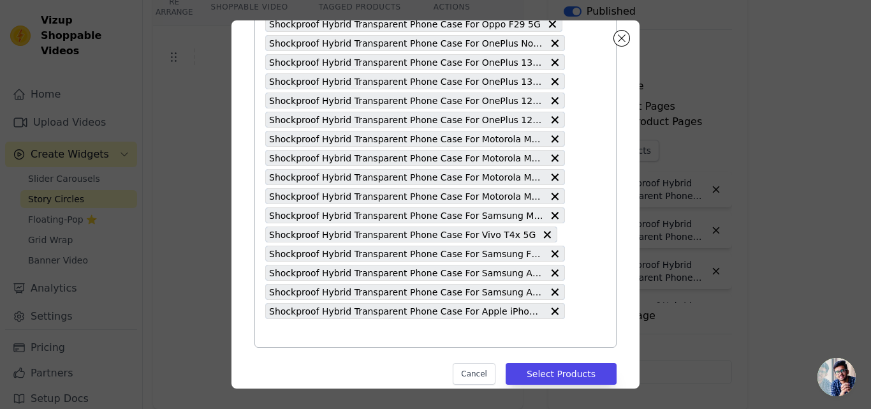
click at [349, 336] on input "text" at bounding box center [415, 332] width 300 height 15
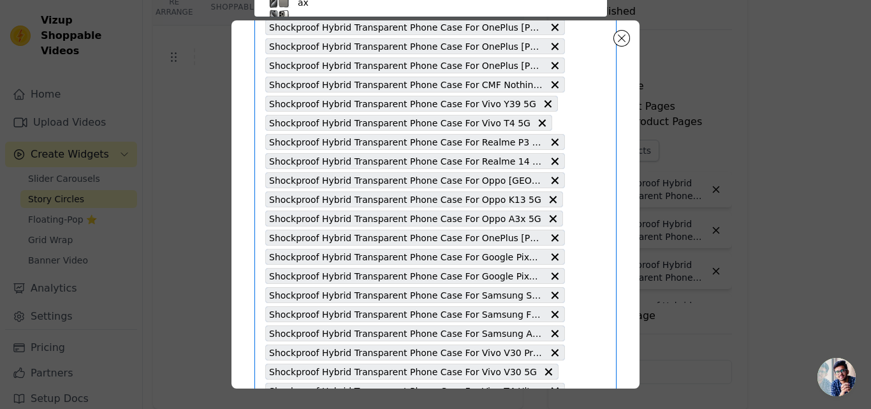
paste input "Shockproof Hybrid Transparent Phone Case For Vivo V40e 5G"
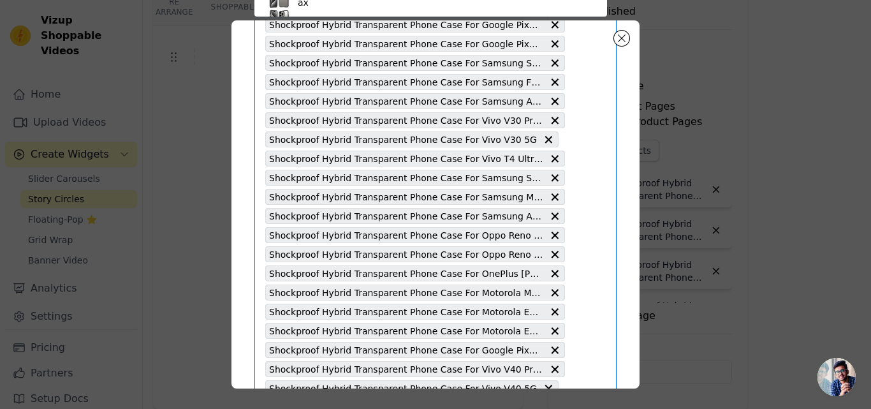
type input "Shockproof Hybrid Transparent Phone Case For Vivo V40e 5G"
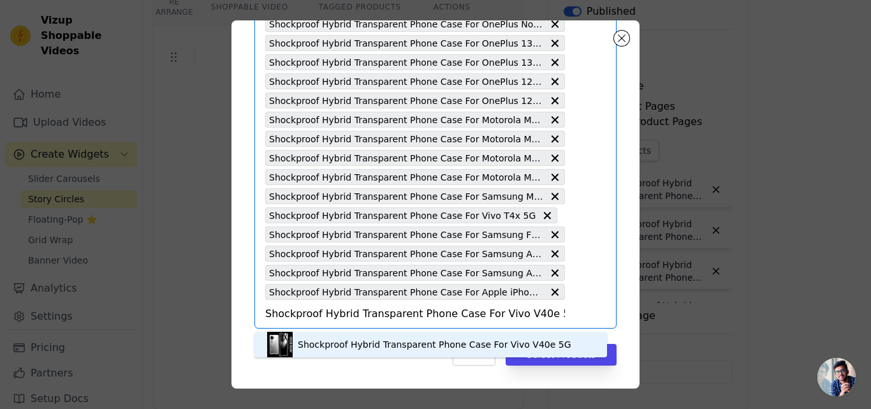
click at [358, 344] on div "Shockproof Hybrid Transparent Phone Case For Vivo V40e 5G" at bounding box center [435, 344] width 274 height 13
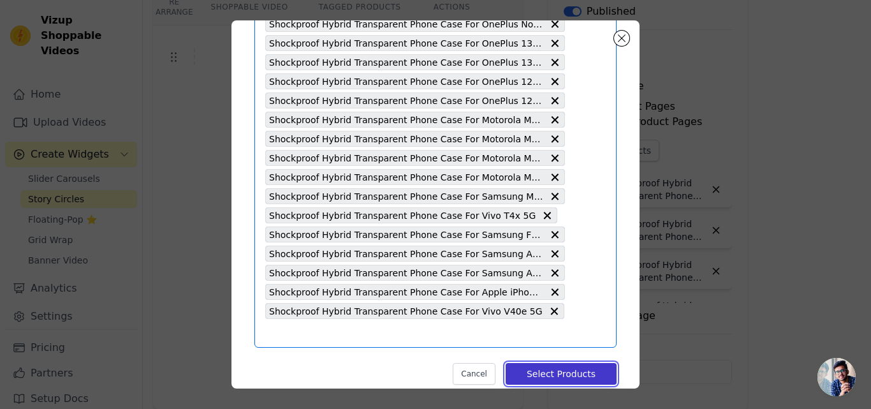
click at [548, 370] on button "Select Products" at bounding box center [561, 374] width 111 height 22
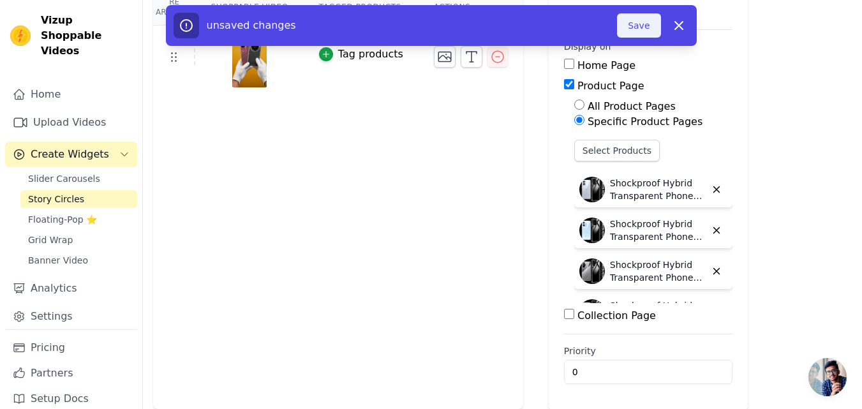
click at [644, 22] on button "Save" at bounding box center [638, 25] width 43 height 24
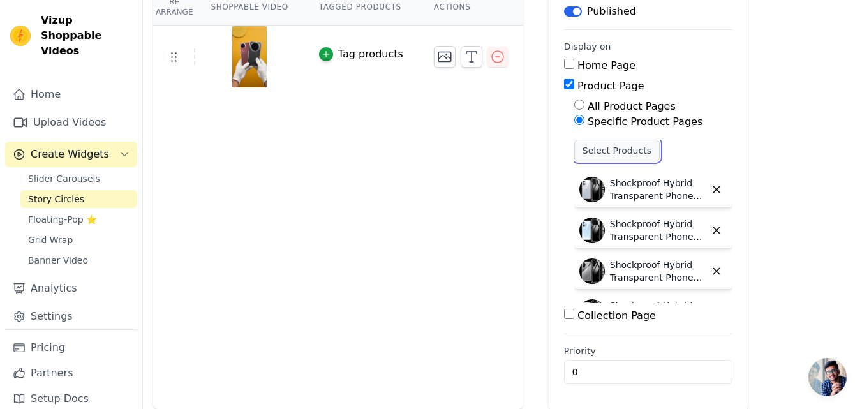
click at [595, 152] on button "Select Products" at bounding box center [616, 151] width 85 height 22
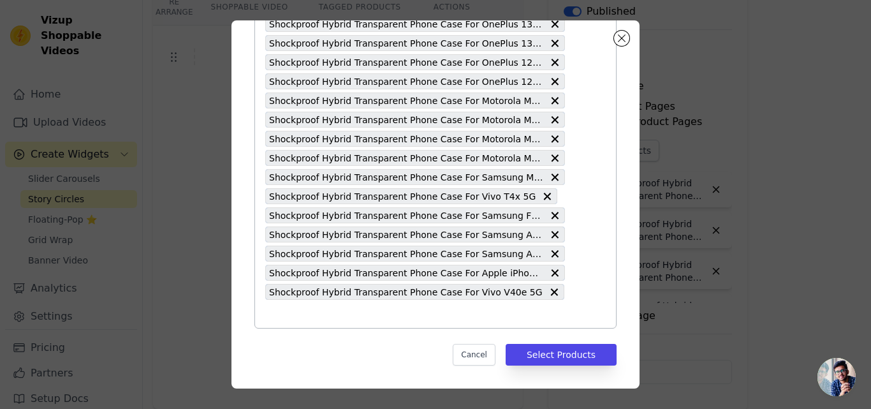
click at [324, 317] on input "text" at bounding box center [415, 313] width 300 height 15
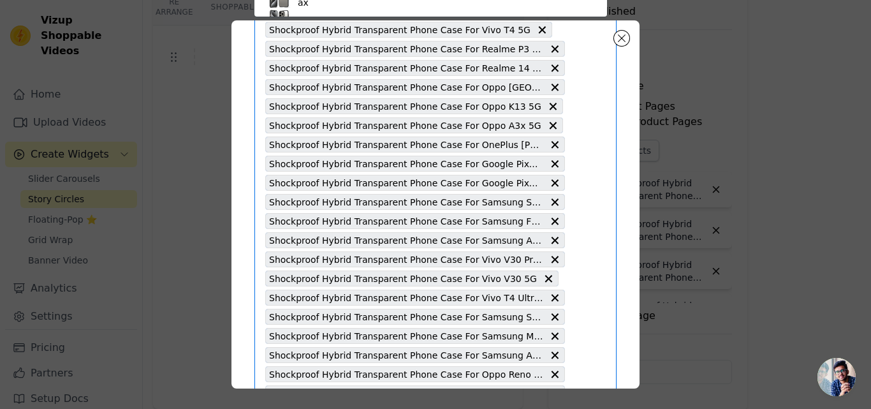
paste input "Shockproof Hybrid Transparent Phone Case For Vivo [MEDICAL_DATA] Ultra 5G"
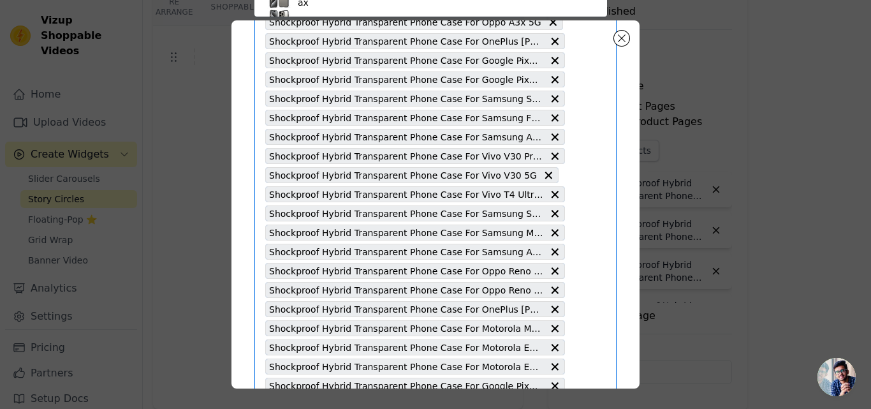
type input "Shockproof Hybrid Transparent Phone Case For Vivo [MEDICAL_DATA] Ultra 5G"
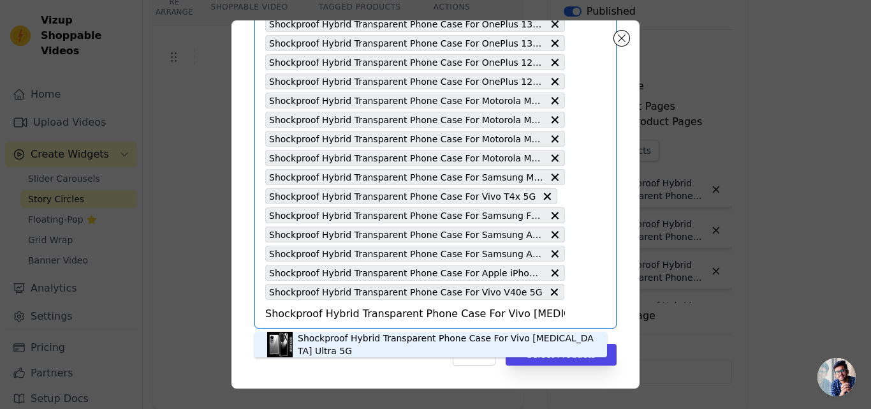
click at [390, 345] on div "Shockproof Hybrid Transparent Phone Case For Vivo [MEDICAL_DATA] Ultra 5G" at bounding box center [446, 345] width 297 height 26
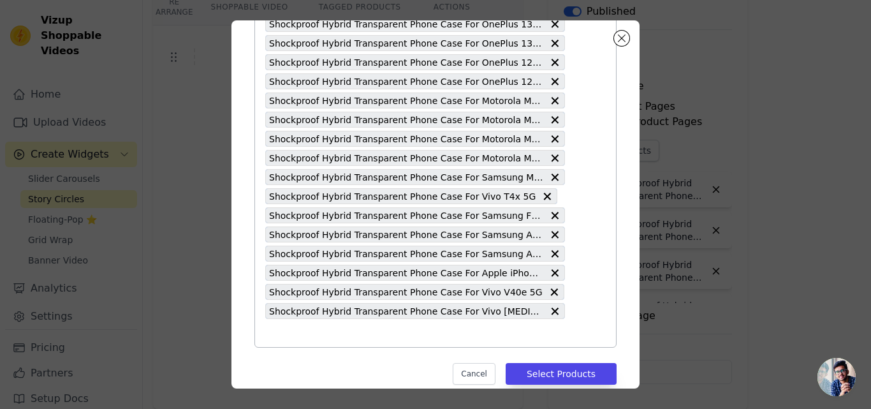
click at [377, 337] on input "text" at bounding box center [415, 332] width 300 height 15
paste input "Shockproof Hybrid Transparent Phone Case For Vivo [MEDICAL_DATA] Pro 5G"
type input "Shockproof Hybrid Transparent Phone Case For Vivo [MEDICAL_DATA] Pro 5G"
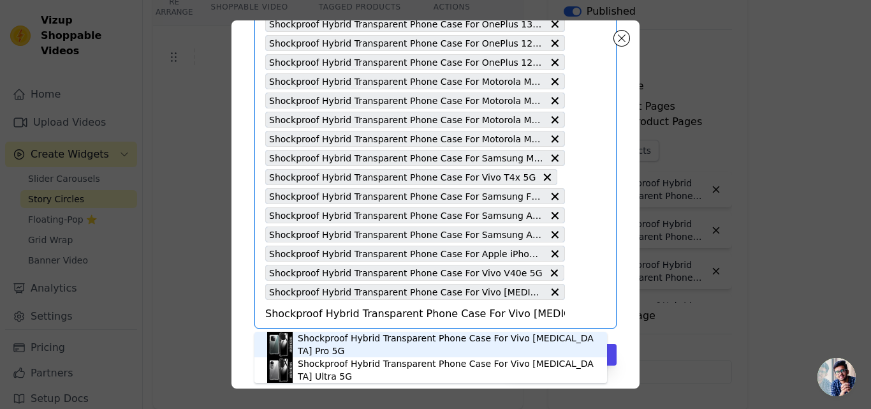
click at [376, 342] on div "Shockproof Hybrid Transparent Phone Case For Vivo [MEDICAL_DATA] Pro 5G" at bounding box center [446, 345] width 297 height 26
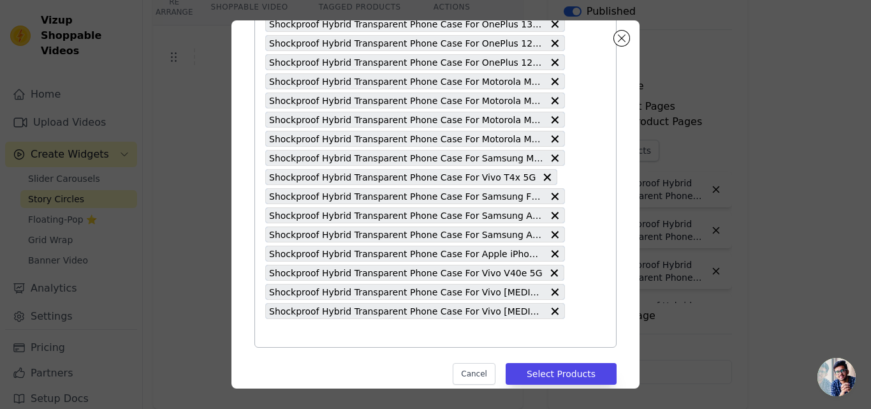
click at [360, 334] on input "text" at bounding box center [415, 332] width 300 height 15
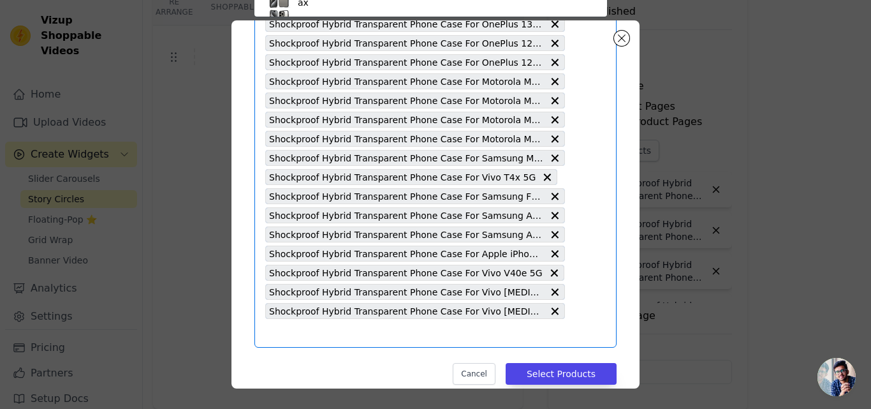
paste input "Shockproof Hybrid Transparent Phone Case For Samsung S23 5G"
type input "Shockproof Hybrid Transparent Phone Case For Samsung S23 5G"
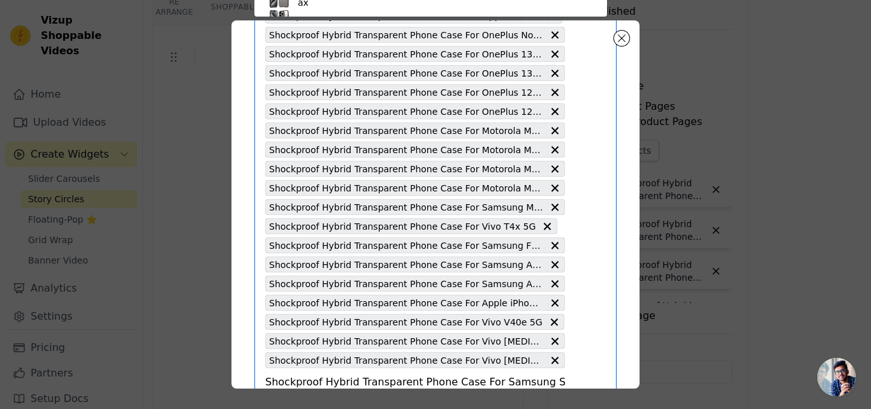
scroll to position [0, 1]
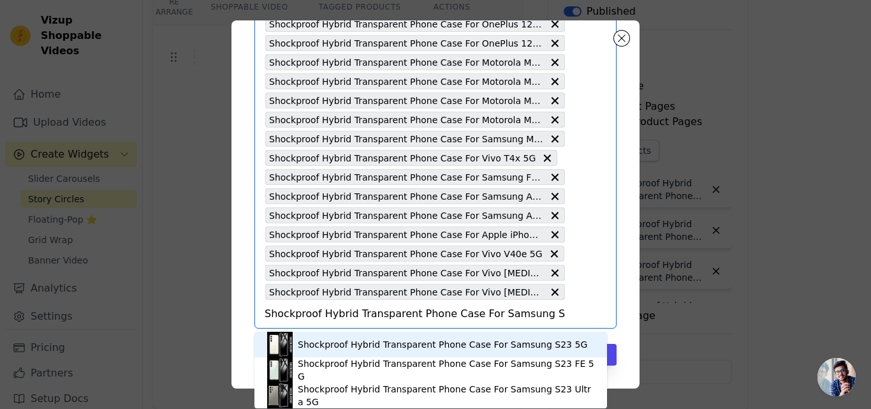
click at [366, 339] on div "Shockproof Hybrid Transparent Phone Case For Samsung S23 5G" at bounding box center [443, 344] width 290 height 13
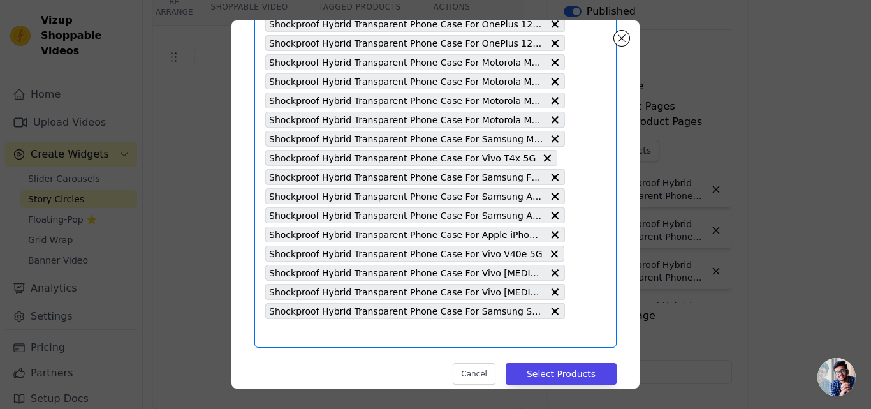
click at [365, 339] on input "text" at bounding box center [415, 332] width 300 height 15
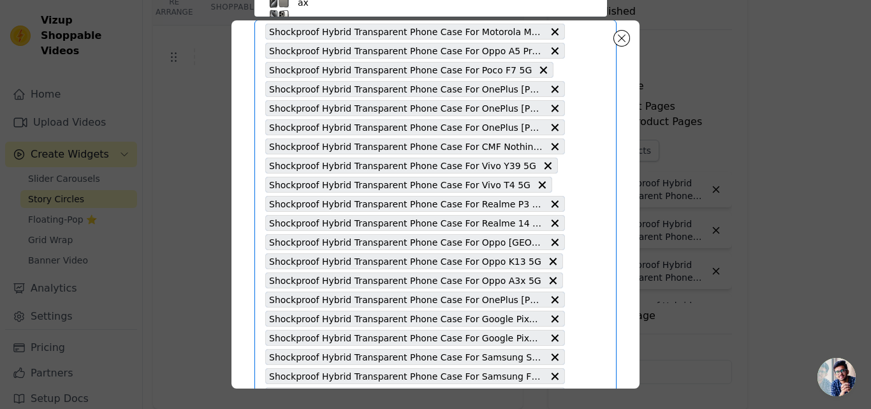
paste input "Shockproof Hybrid Transparent Phone Case For Samsung S22 5G"
type input "Shockproof Hybrid Transparent Phone Case For Samsung S22 5G"
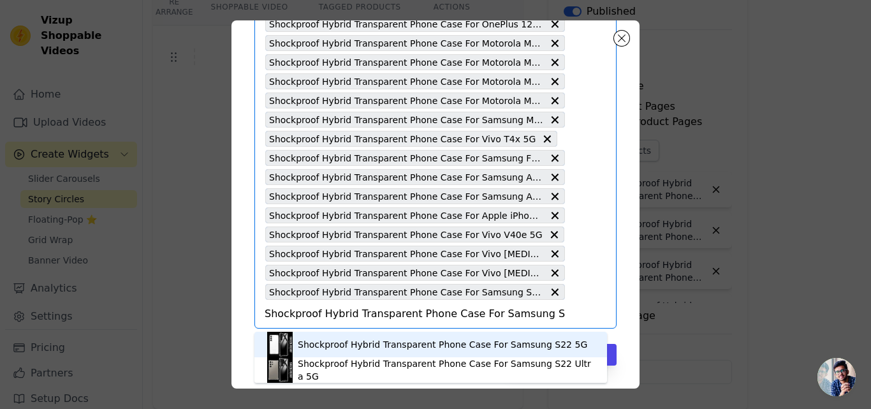
click at [360, 342] on div "Shockproof Hybrid Transparent Phone Case For Samsung S22 5G" at bounding box center [443, 344] width 290 height 13
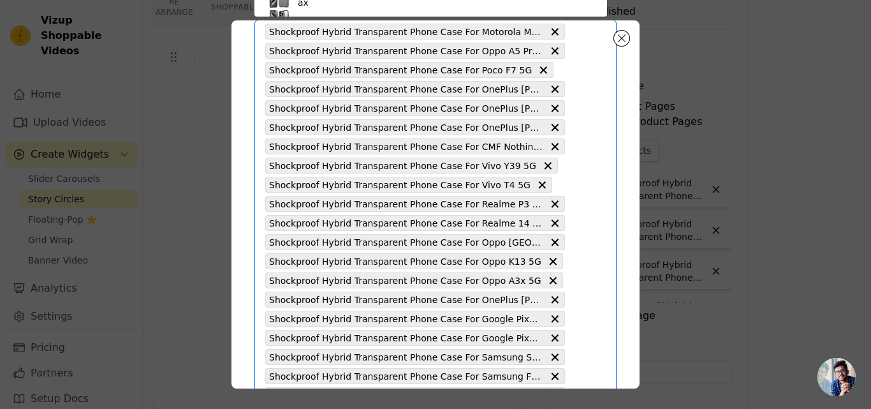
paste input "Shockproof Hybrid Transparent Phone Case For Nothing Phone 3A Pro 5G"
type input "Shockproof Hybrid Transparent Phone Case For Nothing Phone 3A Pro 5G"
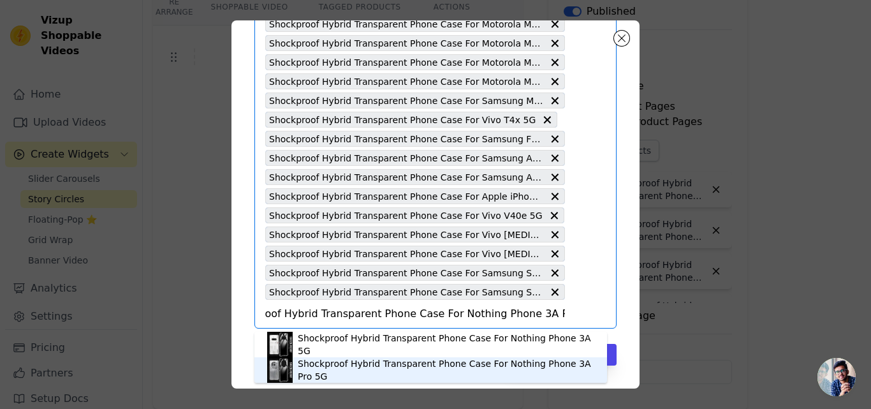
click at [351, 363] on div "Shockproof Hybrid Transparent Phone Case For Nothing Phone 3A Pro 5G" at bounding box center [446, 370] width 297 height 26
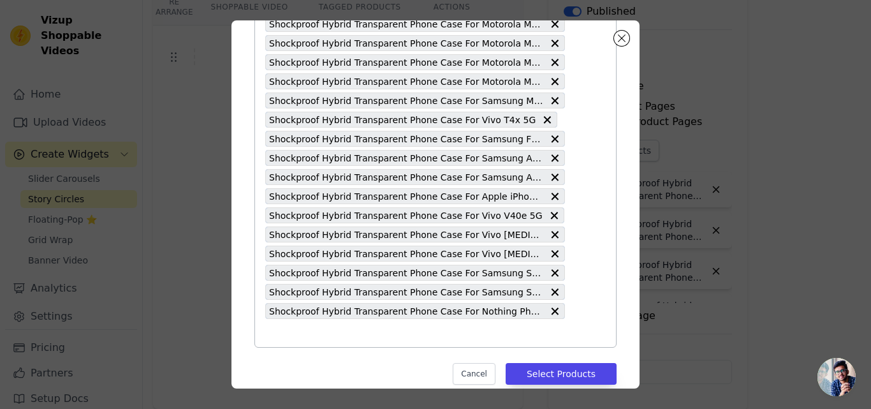
click at [348, 337] on input "text" at bounding box center [415, 332] width 300 height 15
paste input "Shockproof Hybrid Transparent Phone Case For Nothing Phone 3A 5G"
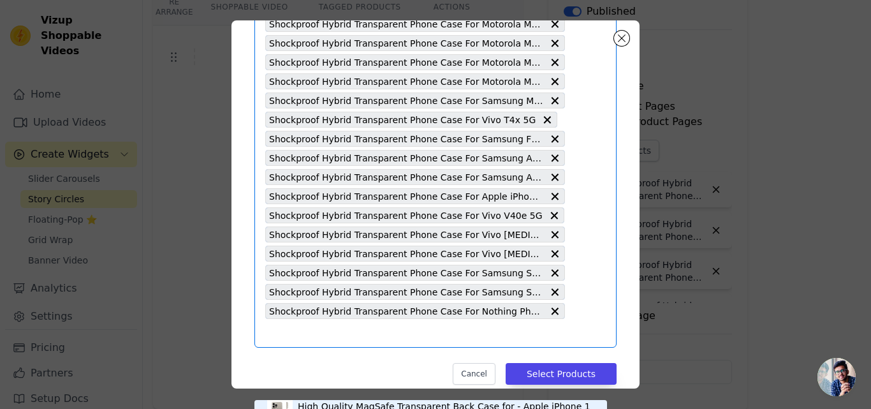
type input "Shockproof Hybrid Transparent Phone Case For Nothing Phone 3A 5G"
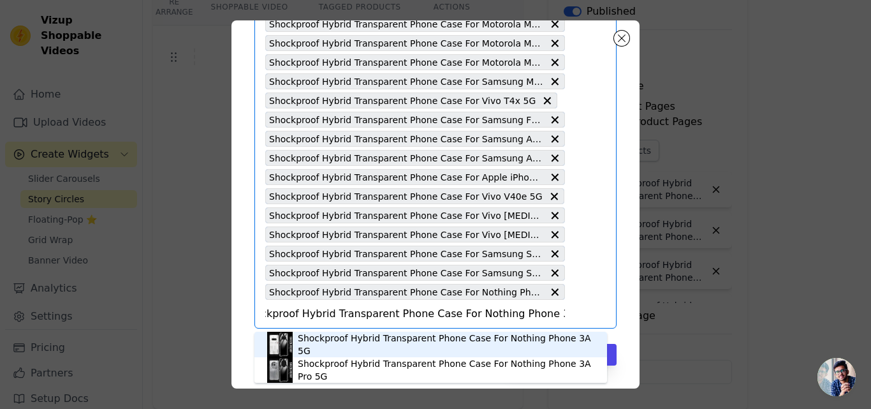
click at [356, 338] on div "Shockproof Hybrid Transparent Phone Case For Nothing Phone 3A 5G" at bounding box center [446, 345] width 297 height 26
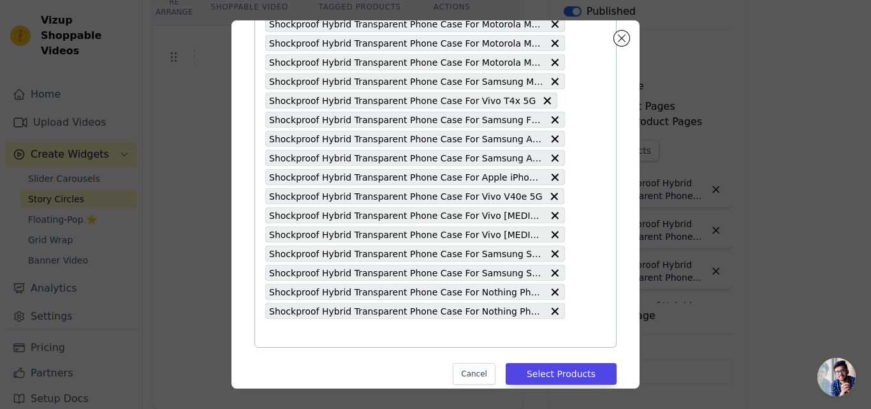
click at [356, 338] on input "text" at bounding box center [415, 332] width 300 height 15
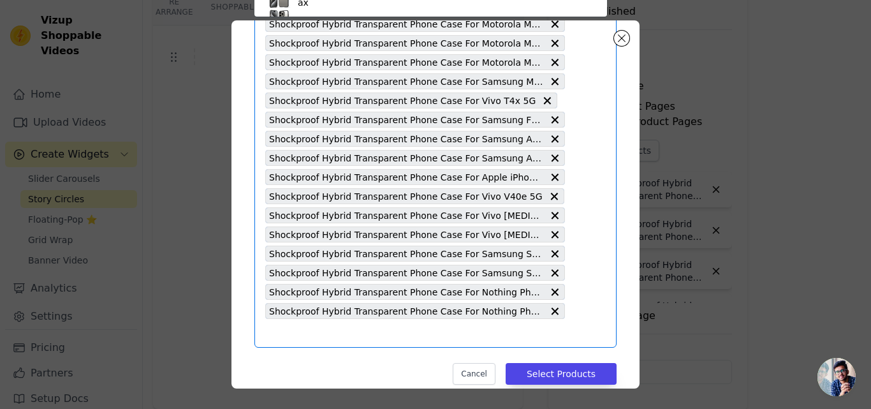
paste input "Shockproof Hybrid Transparent Phone Case For Motorola Moto G85 5G"
type input "Shockproof Hybrid Transparent Phone Case For Motorola Moto G85 5G"
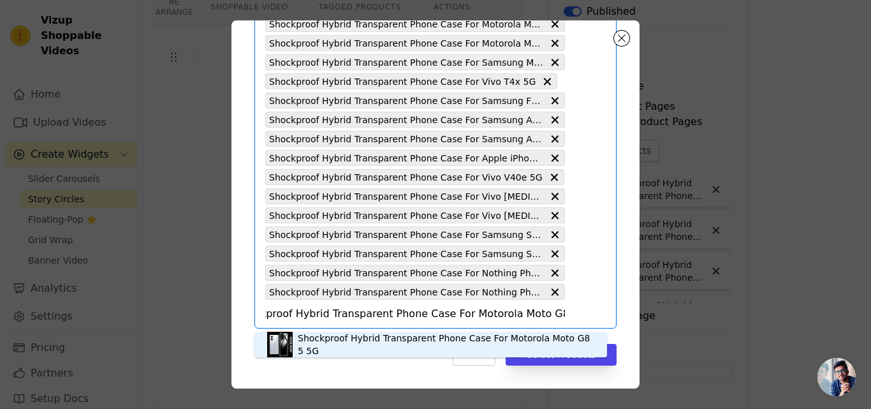
click at [353, 336] on div "Shockproof Hybrid Transparent Phone Case For Motorola Moto G85 5G" at bounding box center [430, 345] width 327 height 26
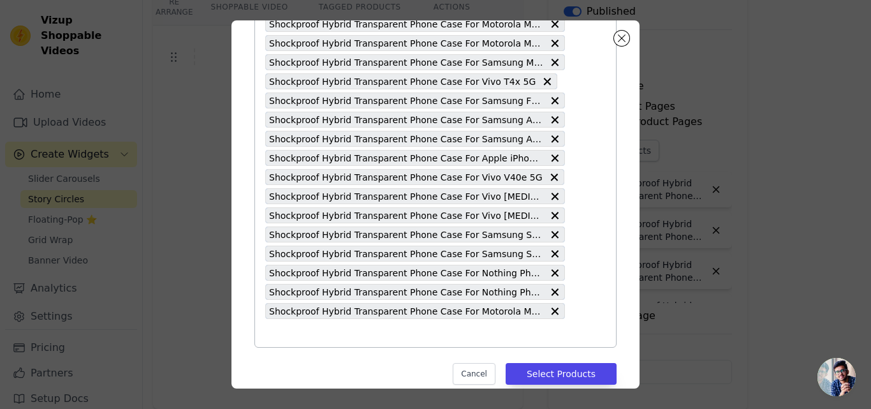
click at [351, 336] on input "text" at bounding box center [415, 332] width 300 height 15
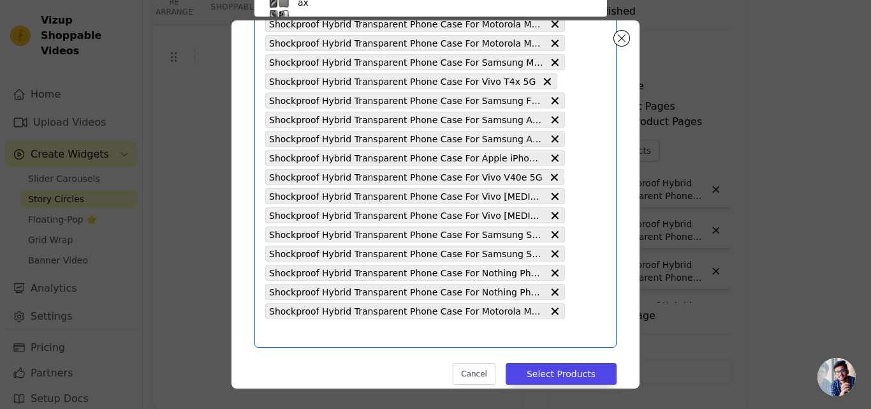
paste input "Shockproof Hybrid Transparent Phone Case For Vivo X200 5G"
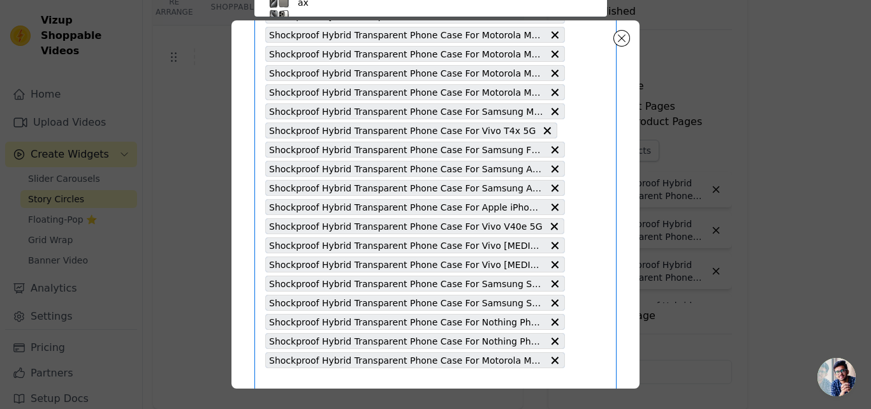
type input "Shockproof Hybrid Transparent Phone Case For Vivo X200 5G"
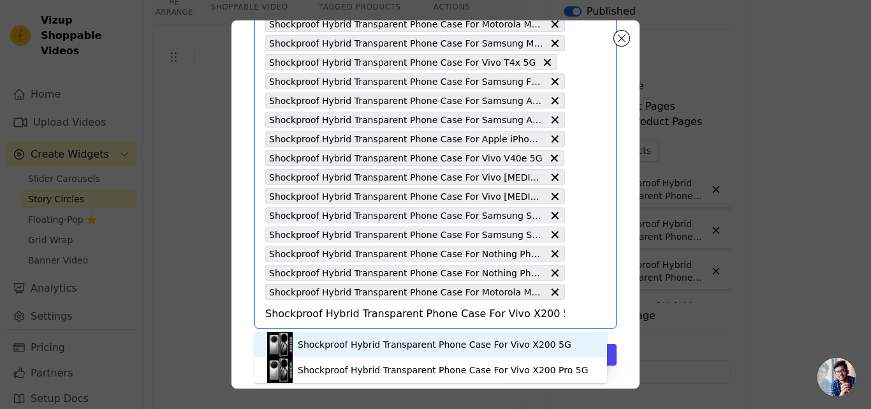
click at [358, 344] on div "Shockproof Hybrid Transparent Phone Case For Vivo X200 5G" at bounding box center [435, 344] width 274 height 13
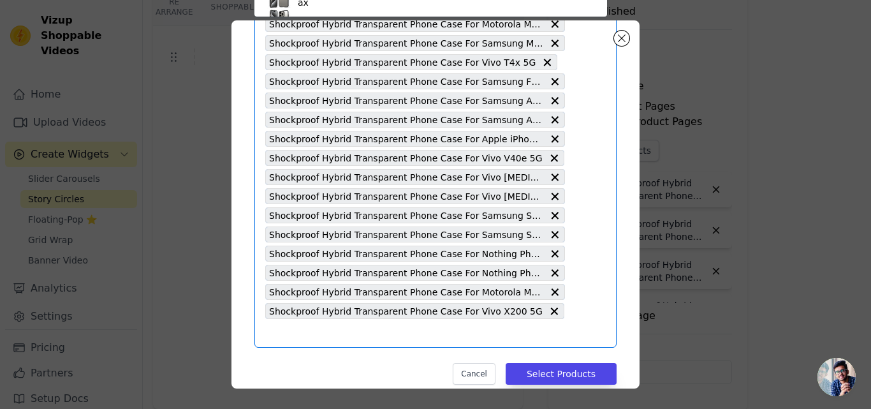
scroll to position [1220, 0]
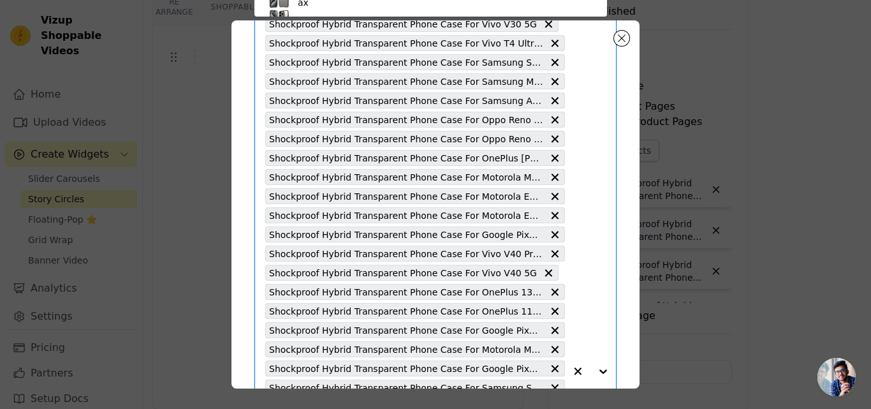
paste input "Shockproof Hybrid Transparent Phone Case For Realme 14 Pro Plus 5G"
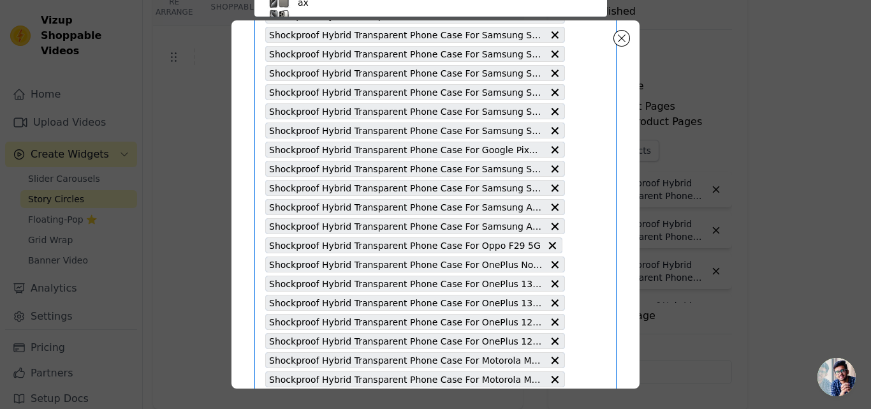
type input "Shockproof Hybrid Transparent Phone Case For Realme 14 Pro Plus 5G"
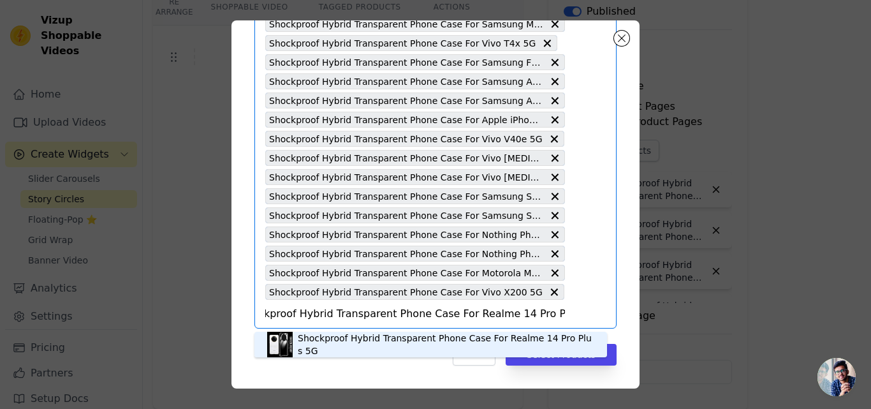
click at [357, 343] on div "Shockproof Hybrid Transparent Phone Case For Realme 14 Pro Plus 5G" at bounding box center [446, 345] width 297 height 26
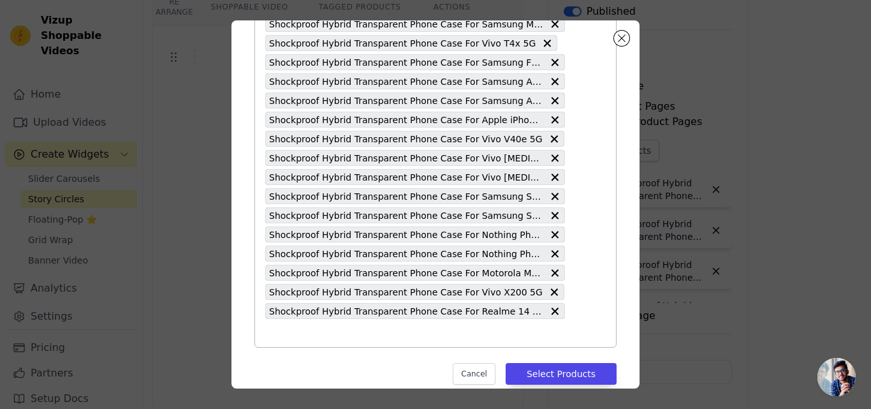
click at [346, 337] on input "text" at bounding box center [415, 332] width 300 height 15
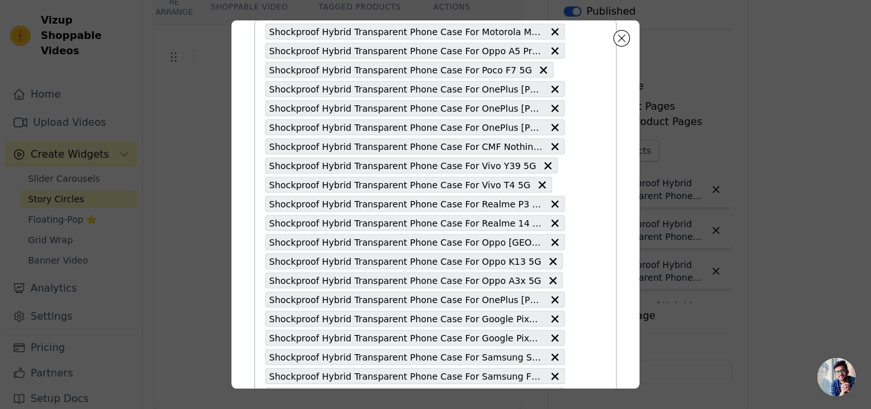
paste input "Shockproof Hybrid Transparent Phone Case For Realme 14 Pro 5G"
type input "Shockproof Hybrid Transparent Phone Case For Realme 14 Pro 5G"
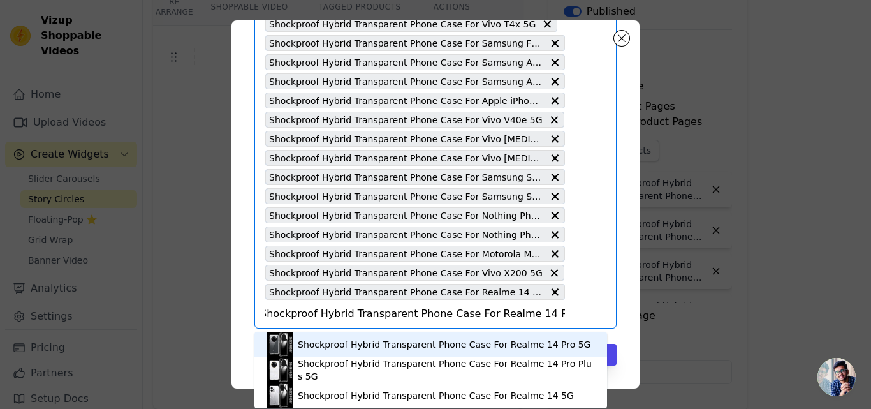
click at [372, 341] on div "Shockproof Hybrid Transparent Phone Case For Realme 14 Pro 5G" at bounding box center [444, 344] width 293 height 13
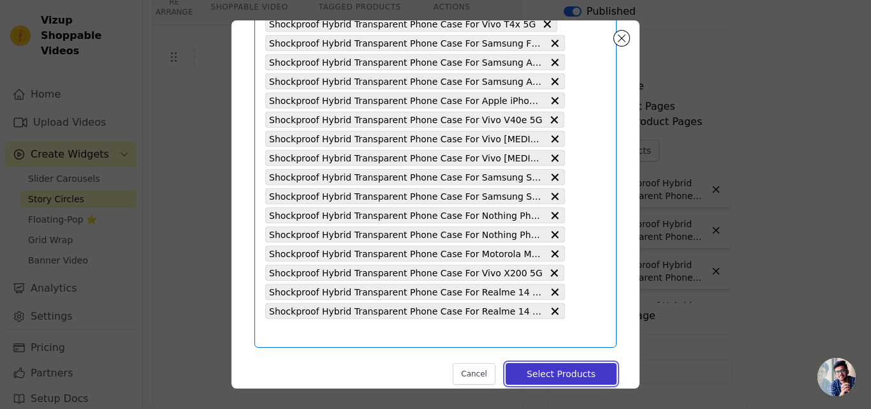
click at [517, 373] on button "Select Products" at bounding box center [561, 374] width 111 height 22
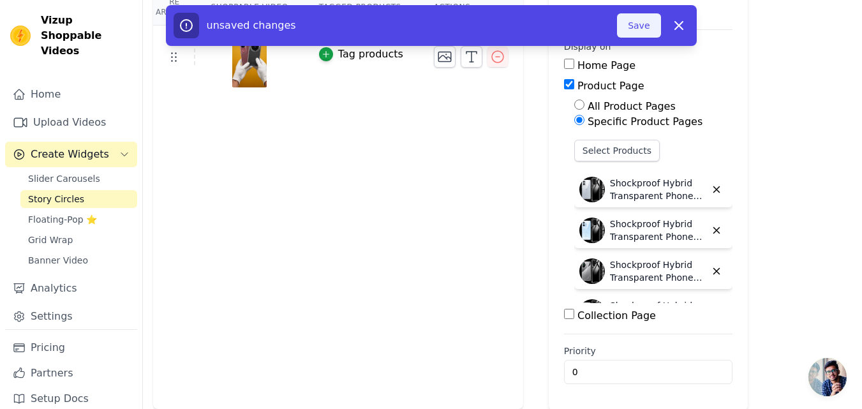
click at [633, 37] on button "Save" at bounding box center [638, 25] width 43 height 24
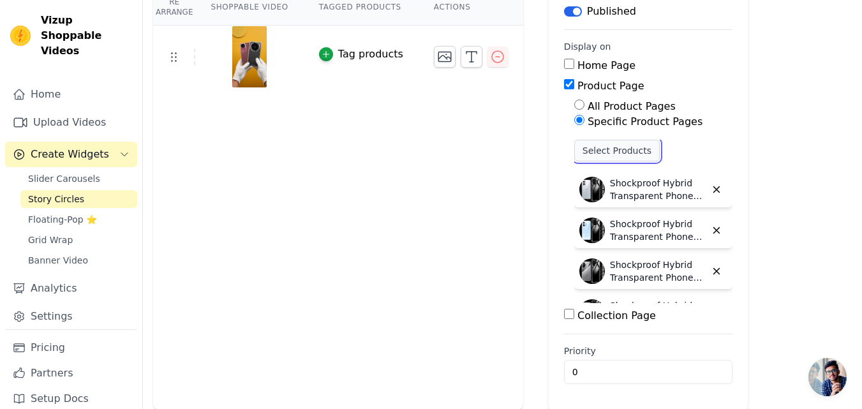
click at [594, 142] on button "Select Products" at bounding box center [616, 151] width 85 height 22
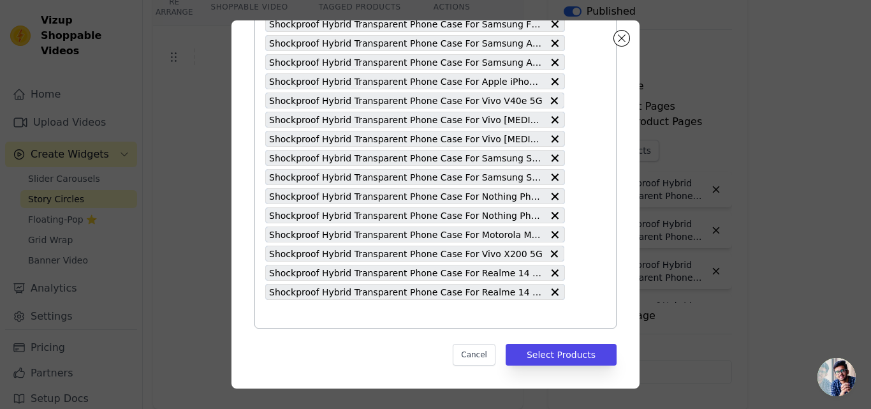
click at [355, 315] on input "text" at bounding box center [415, 313] width 300 height 15
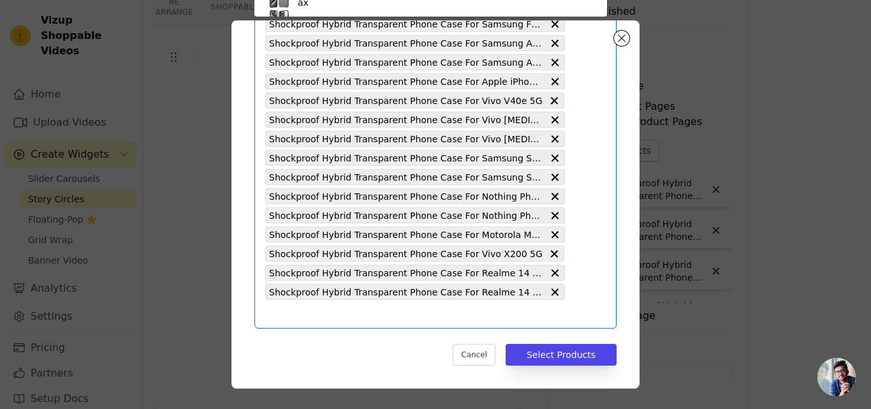
paste input "Shockproof Hybrid Transparent Phone Case For Oppo Find X8 Pro 5G"
type input "Shockproof Hybrid Transparent Phone Case For Oppo Find X8 Pro 5G"
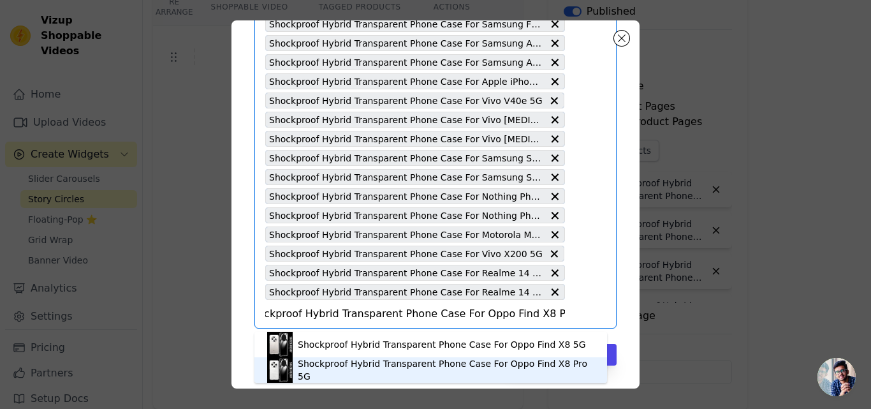
click at [366, 366] on div "Shockproof Hybrid Transparent Phone Case For Oppo Find X8 Pro 5G" at bounding box center [446, 370] width 297 height 26
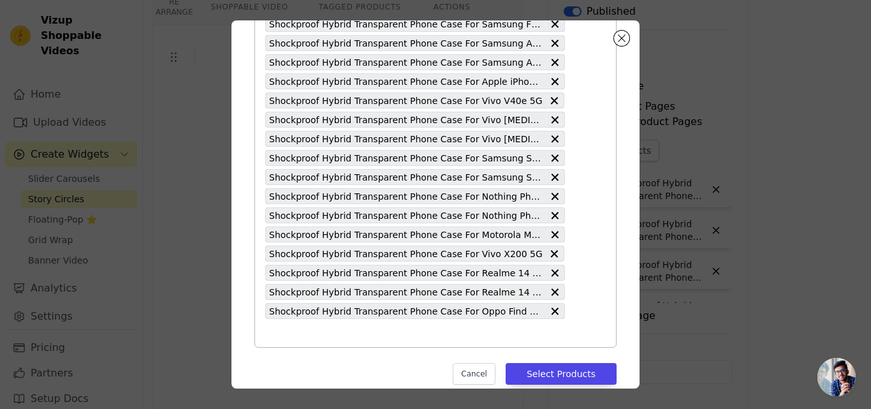
click at [363, 334] on input "text" at bounding box center [415, 332] width 300 height 15
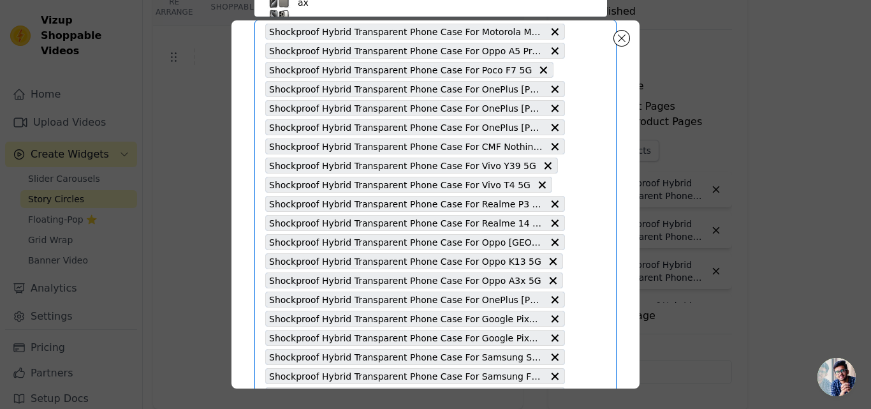
paste input "Shockproof Hybrid Transparent Phone Case For Oppo Find X8 5G"
type input "Shockproof Hybrid Transparent Phone Case For Oppo Find X8 5G"
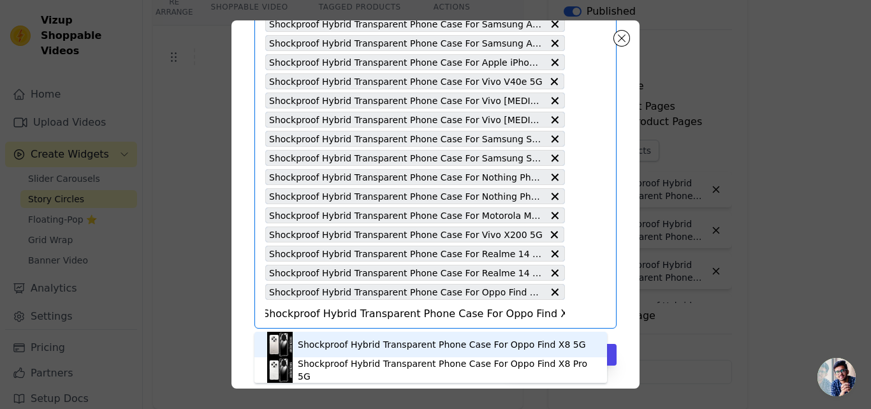
click at [403, 350] on div "Shockproof Hybrid Transparent Phone Case For Oppo Find X8 5G" at bounding box center [442, 344] width 288 height 13
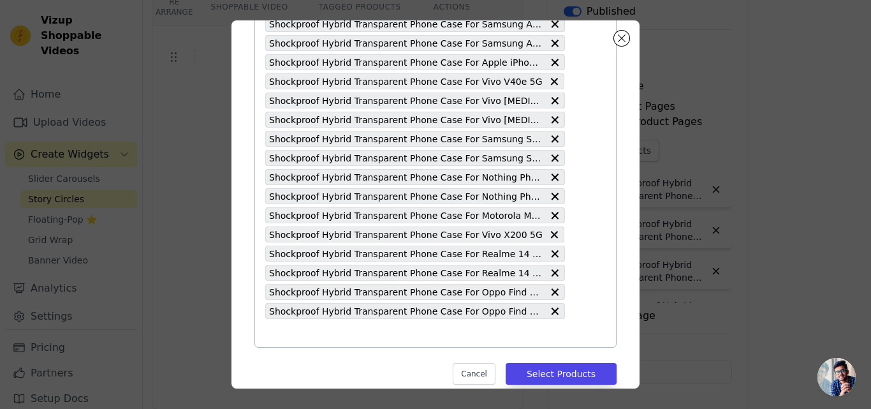
click at [399, 337] on input "text" at bounding box center [415, 332] width 300 height 15
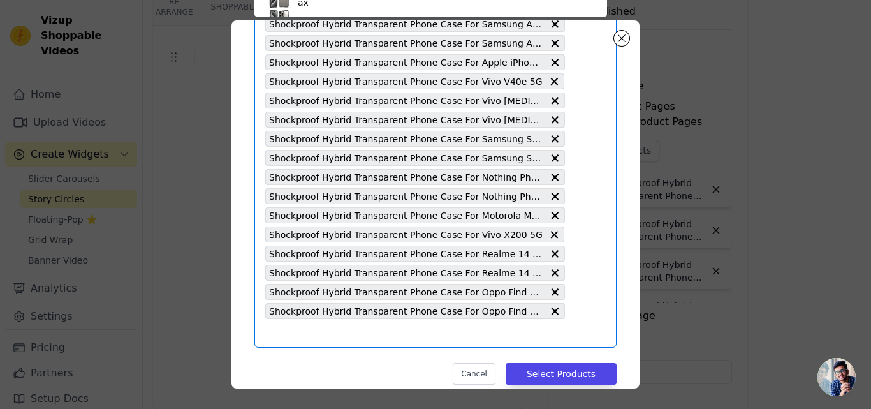
paste input "Shockproof Hybrid Transparent Phone Case For Oppo F29 Pro 5G"
type input "Shockproof Hybrid Transparent Phone Case For Oppo F29 Pro 5G"
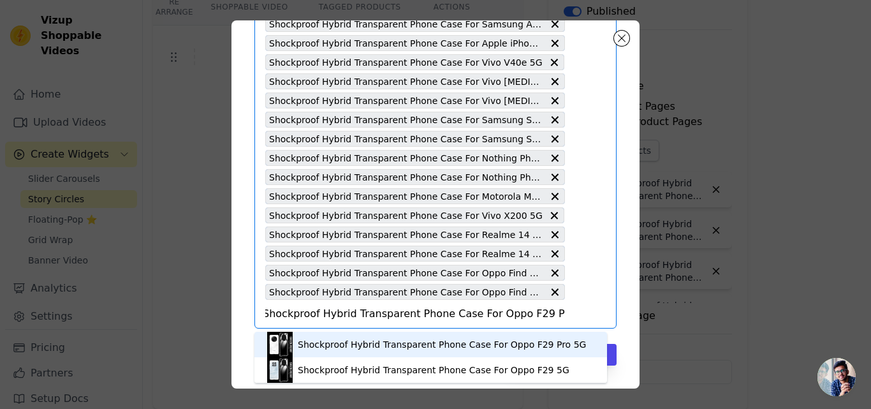
click at [395, 340] on div "Shockproof Hybrid Transparent Phone Case For Oppo F29 Pro 5G" at bounding box center [442, 344] width 288 height 13
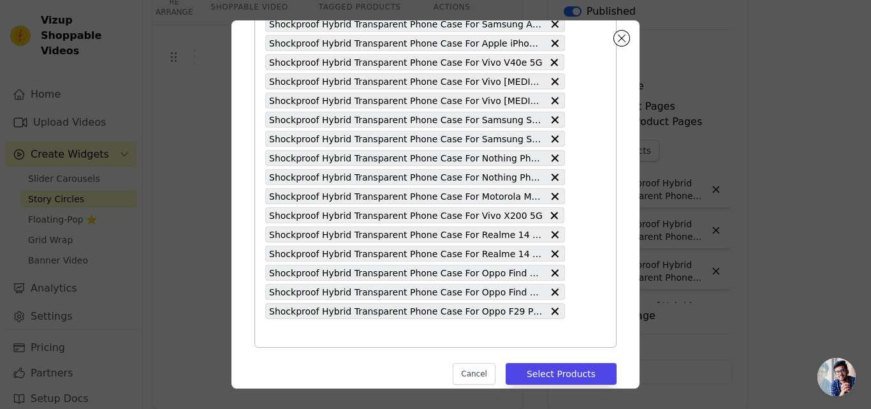
click at [395, 340] on input "text" at bounding box center [415, 332] width 300 height 15
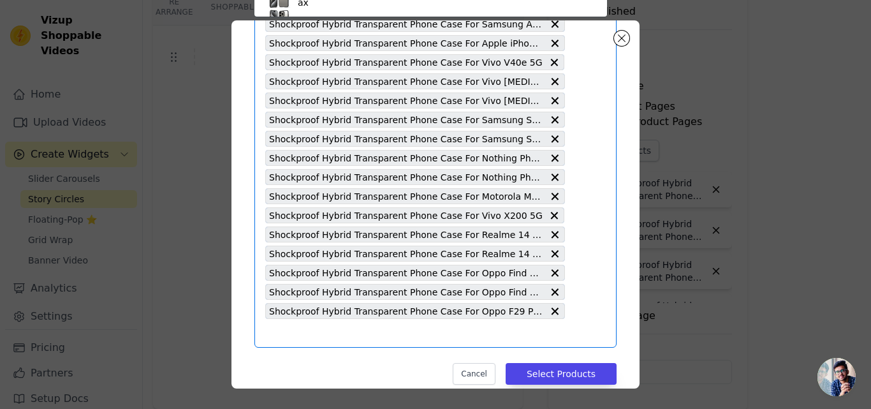
paste input "Shockproof Hybrid Transparent Phone Case For Oppo F27 Pro Plus 5G"
type input "Shockproof Hybrid Transparent Phone Case For Oppo F27 Pro Plus 5G"
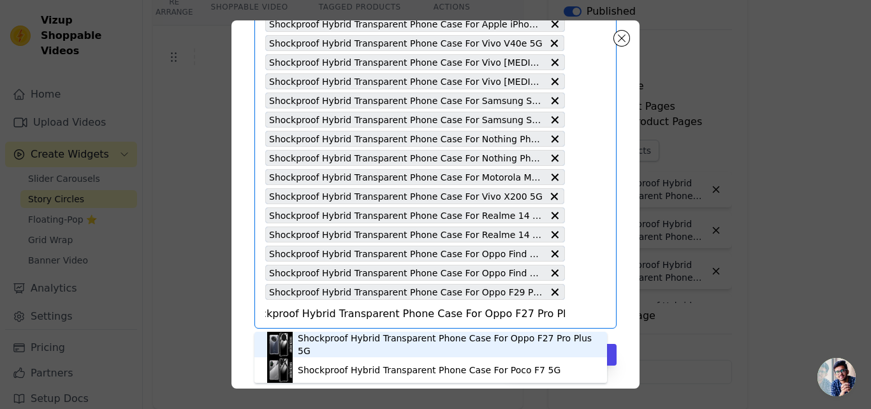
click at [394, 339] on div "Shockproof Hybrid Transparent Phone Case For Oppo F27 Pro Plus 5G" at bounding box center [446, 345] width 297 height 26
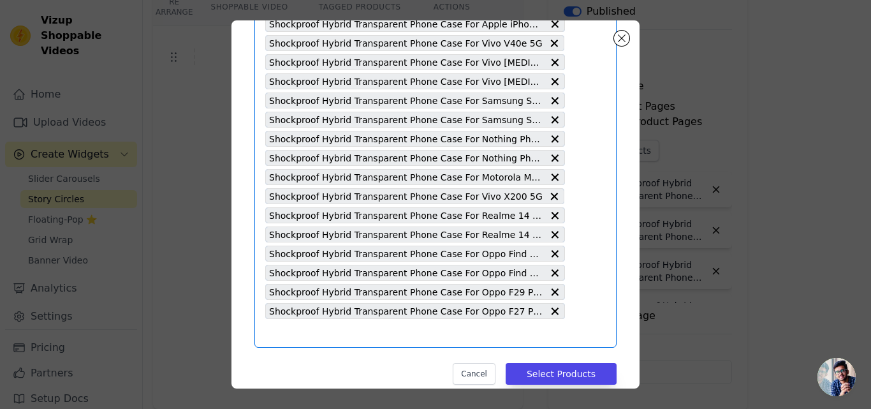
click at [391, 331] on input "text" at bounding box center [415, 332] width 300 height 15
paste input "Shockproof Hybrid Transparent Phone Case For Vivo V50 5G"
type input "Shockproof Hybrid Transparent Phone Case For Vivo V50 5G"
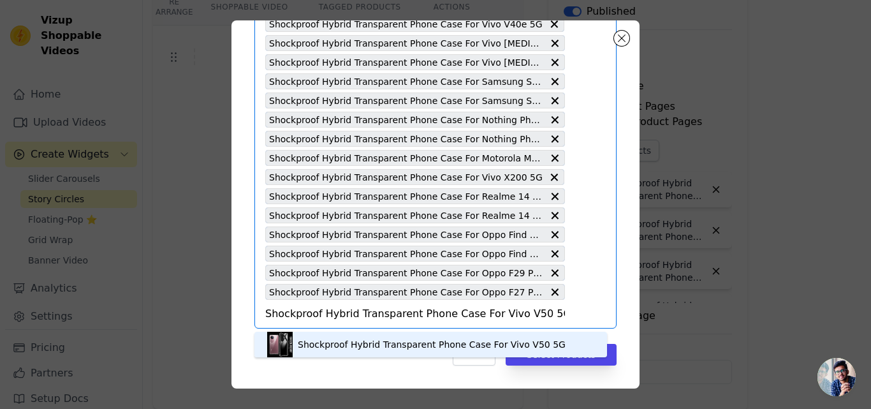
click at [388, 337] on div "Shockproof Hybrid Transparent Phone Case For Vivo V50 5G" at bounding box center [430, 345] width 327 height 26
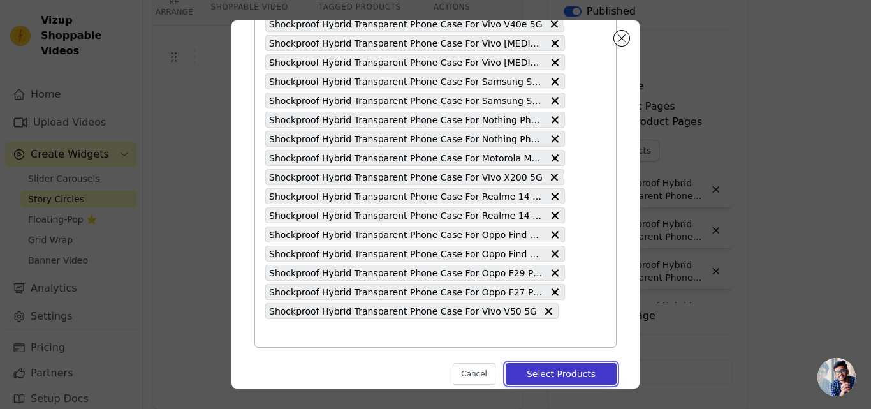
click at [529, 369] on button "Select Products" at bounding box center [561, 374] width 111 height 22
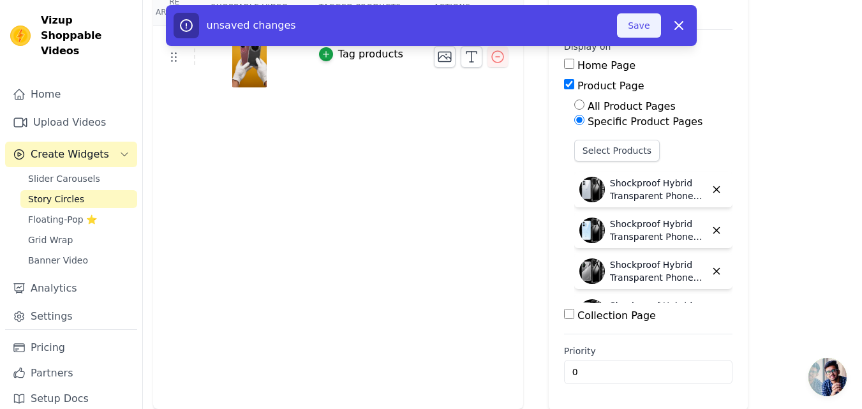
click at [635, 30] on button "Save" at bounding box center [638, 25] width 43 height 24
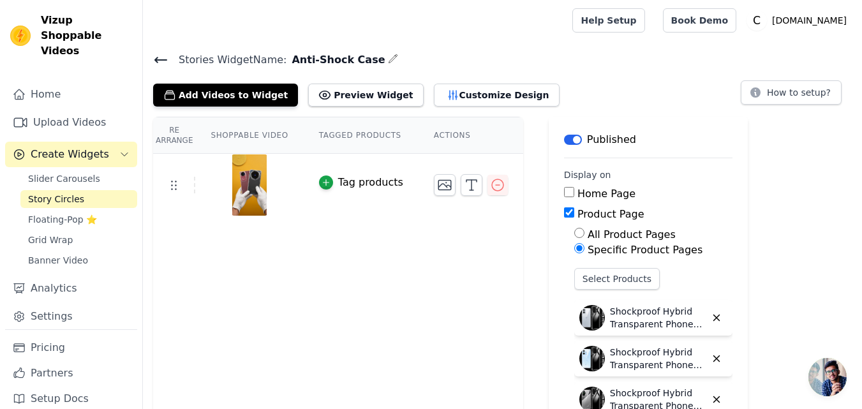
click at [159, 56] on icon at bounding box center [160, 59] width 15 height 15
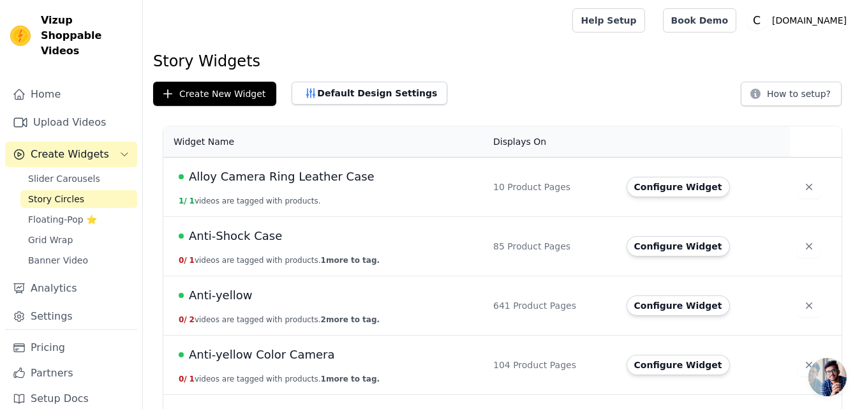
click at [265, 234] on span "Anti-Shock Case" at bounding box center [235, 236] width 93 height 18
